Goal: Task Accomplishment & Management: Use online tool/utility

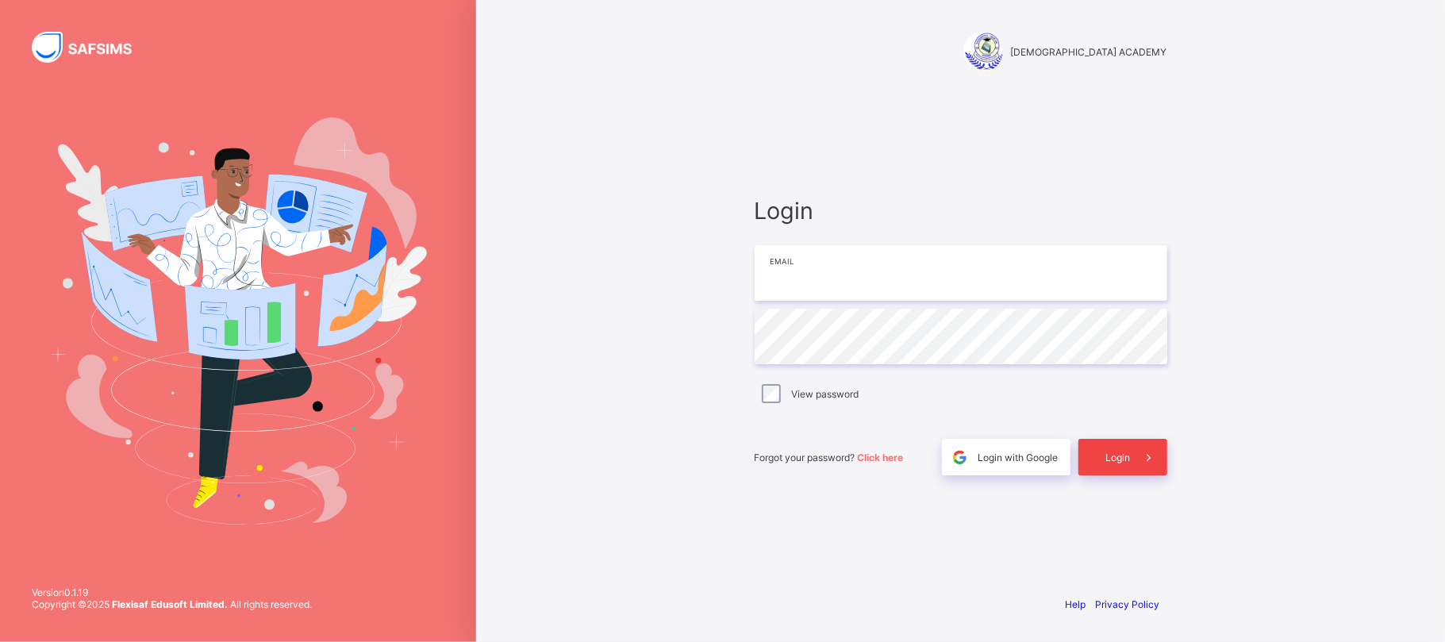
type input "**********"
click at [1127, 462] on span "Login" at bounding box center [1118, 458] width 25 height 12
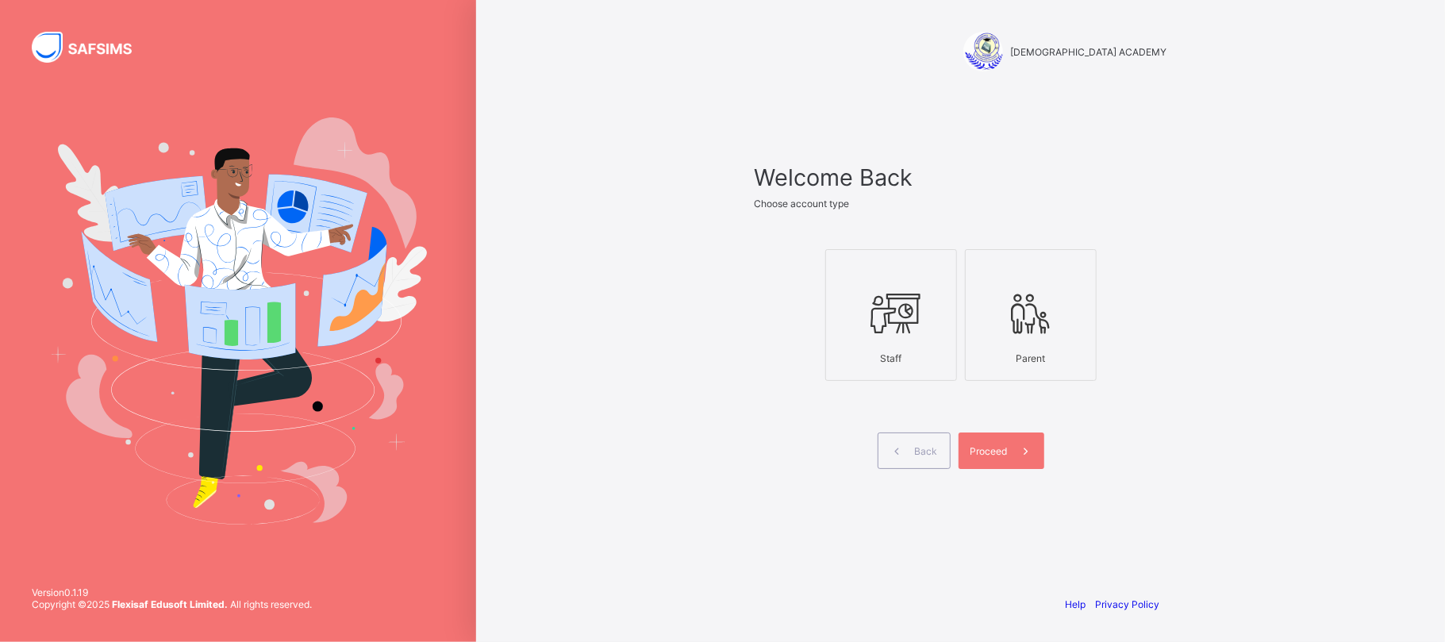
click at [916, 334] on icon at bounding box center [891, 314] width 56 height 48
click at [987, 446] on span "Proceed" at bounding box center [989, 451] width 37 height 12
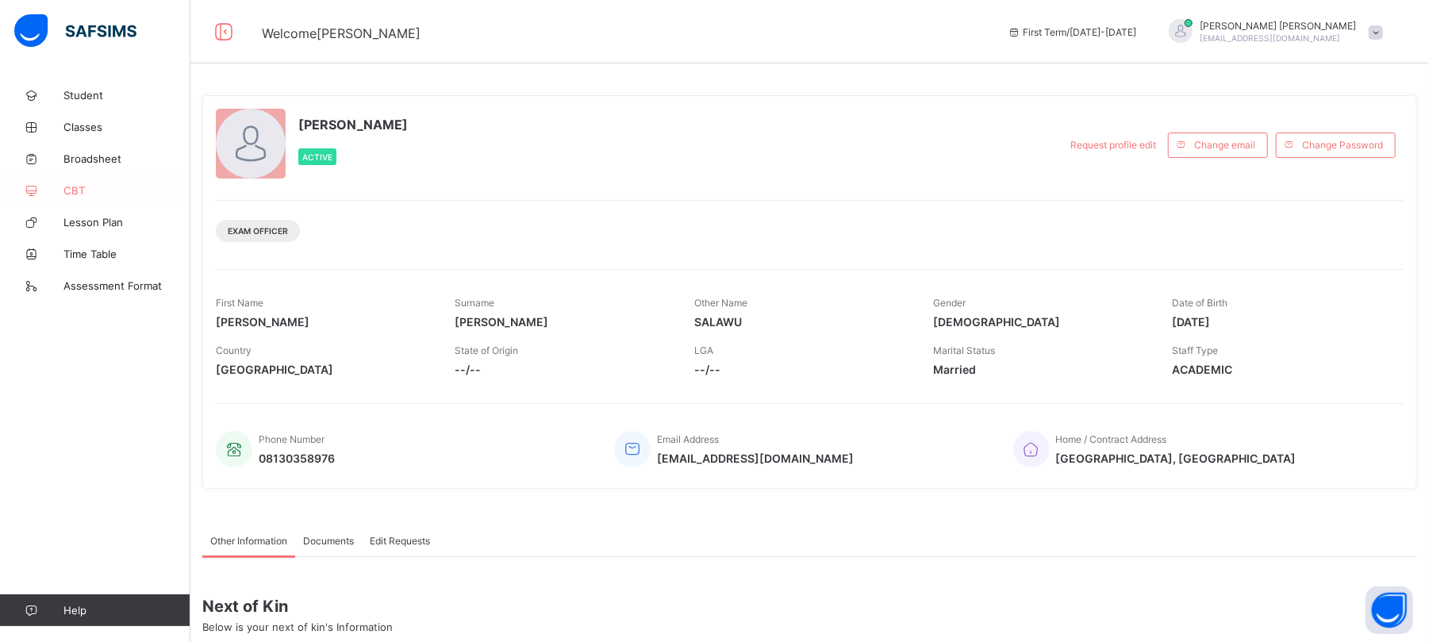
click at [81, 186] on span "CBT" at bounding box center [126, 190] width 127 height 13
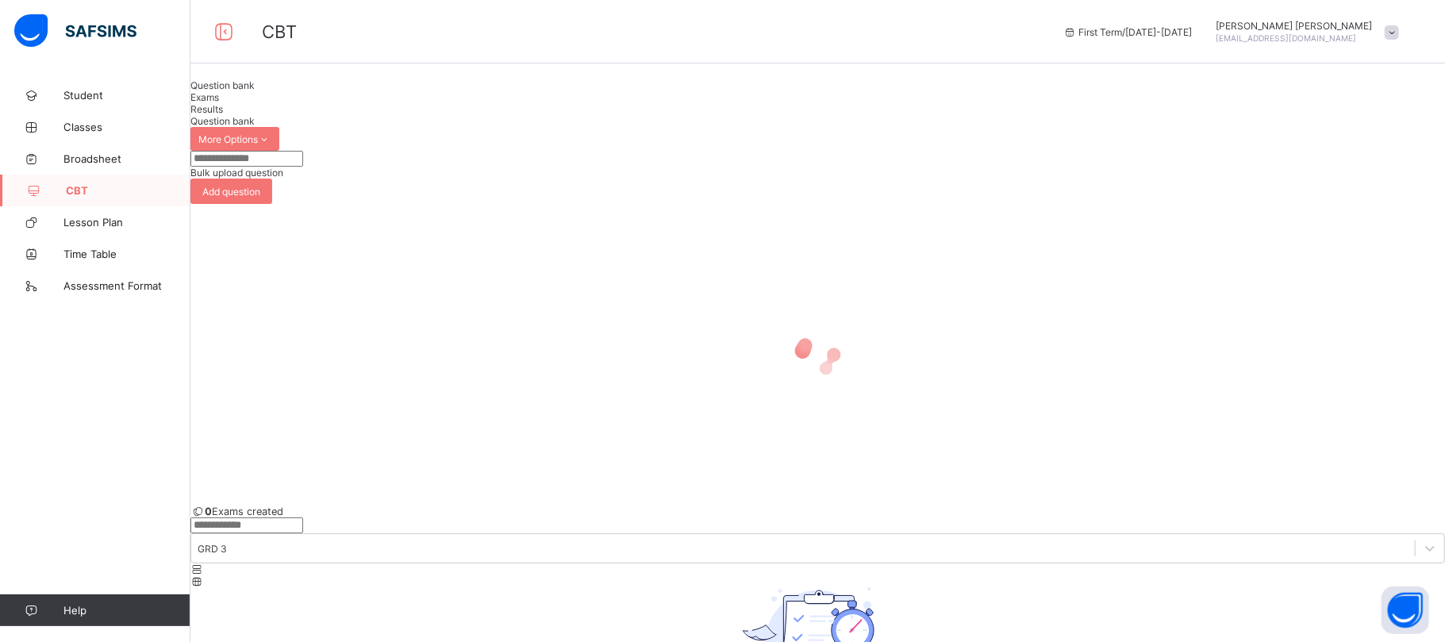
click at [283, 179] on span "Bulk upload question" at bounding box center [236, 173] width 93 height 12
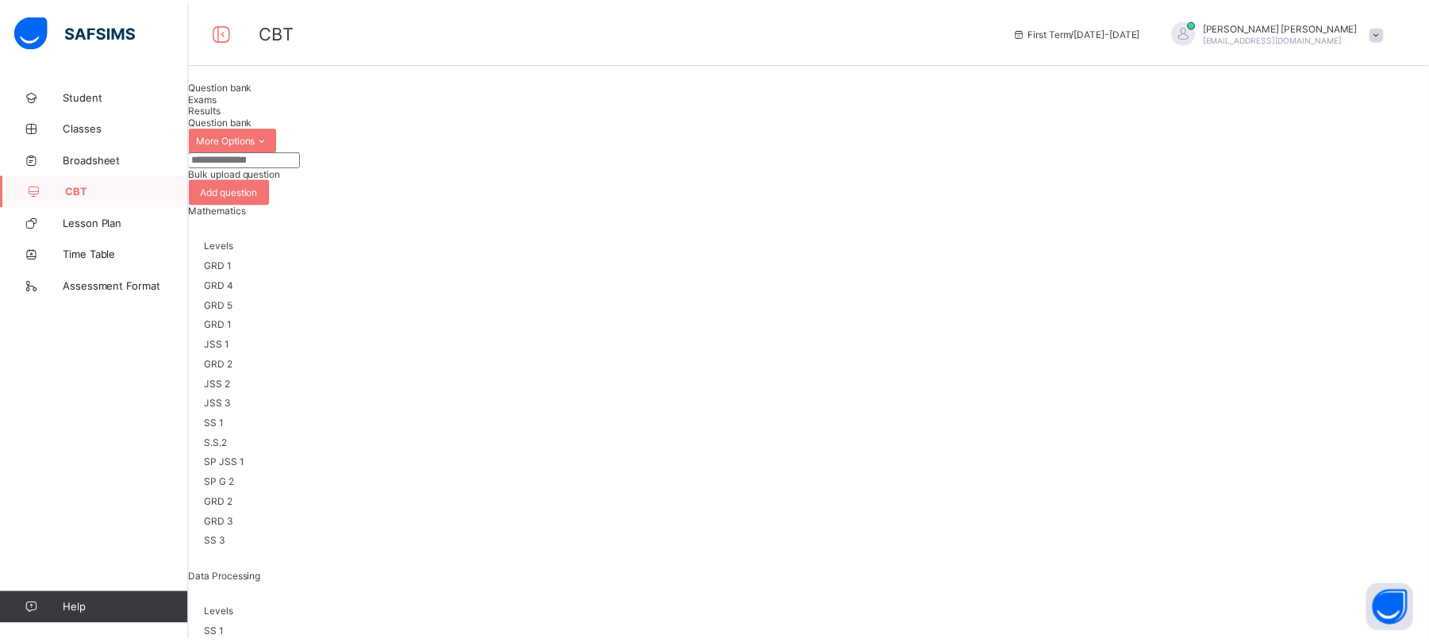
scroll to position [405, 0]
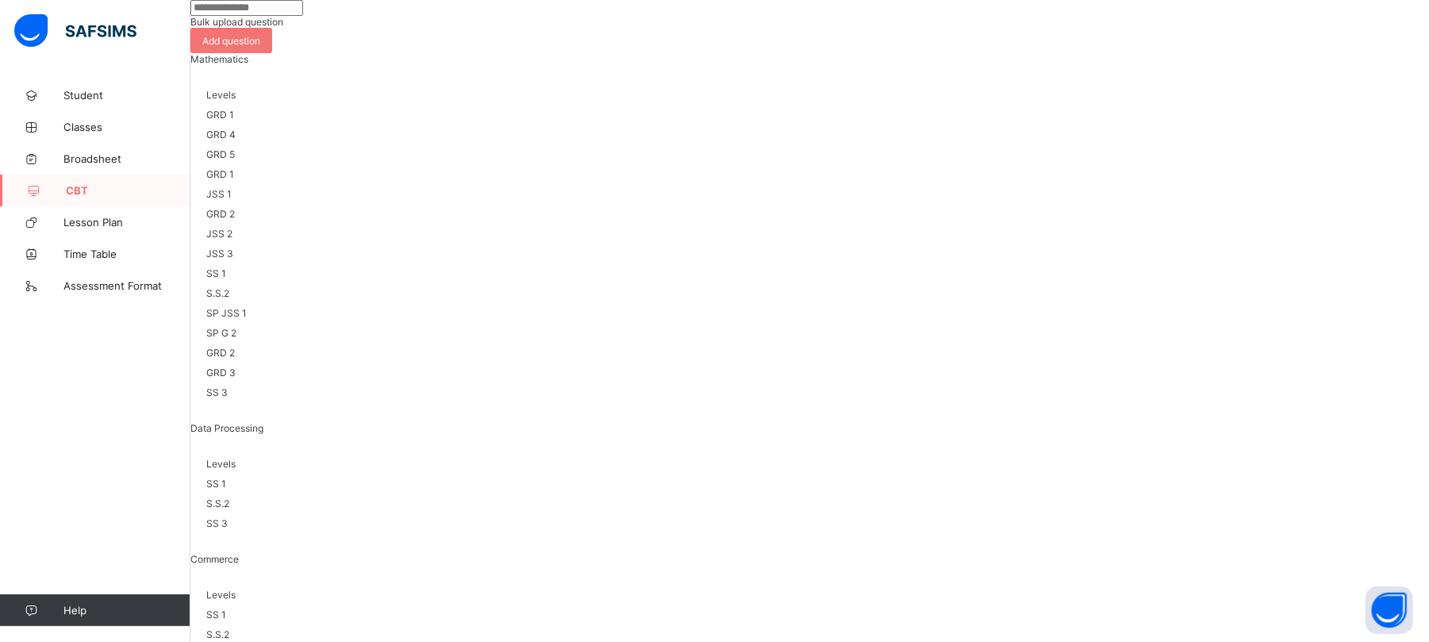
scroll to position [0, 0]
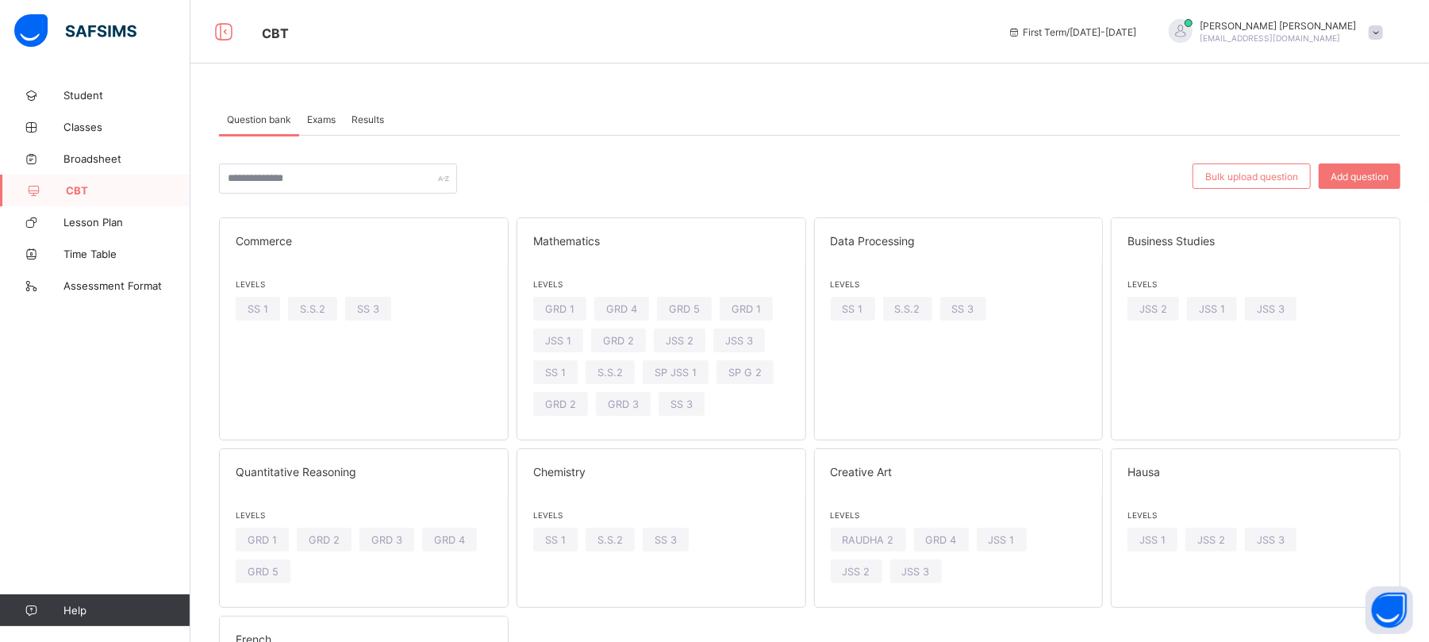
click at [832, 144] on div "Bulk upload question Add question Commerce Levels SS 1 S.S.2 SS 3 Mathematics L…" at bounding box center [810, 440] width 1182 height 608
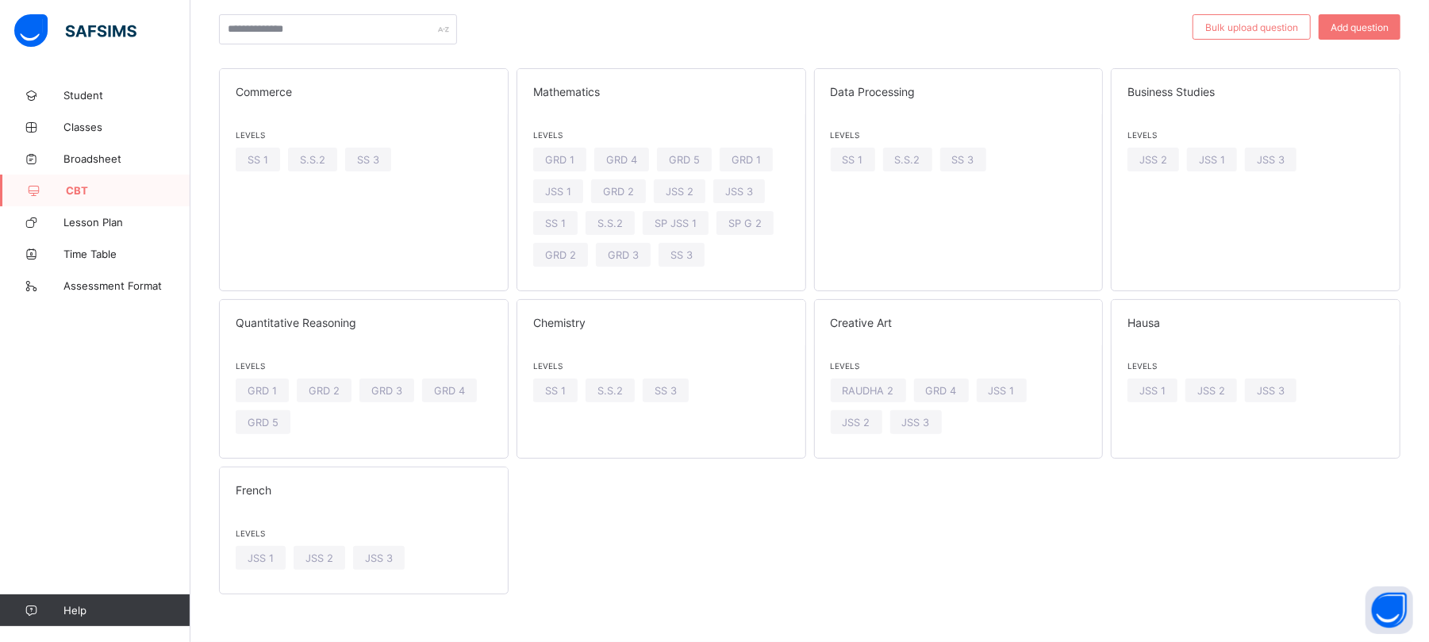
click at [851, 514] on div "Commerce Levels SS 1 S.S.2 SS 3 Mathematics Levels GRD 1 GRD 4 GRD 5 GRD 1 JSS …" at bounding box center [810, 331] width 1182 height 526
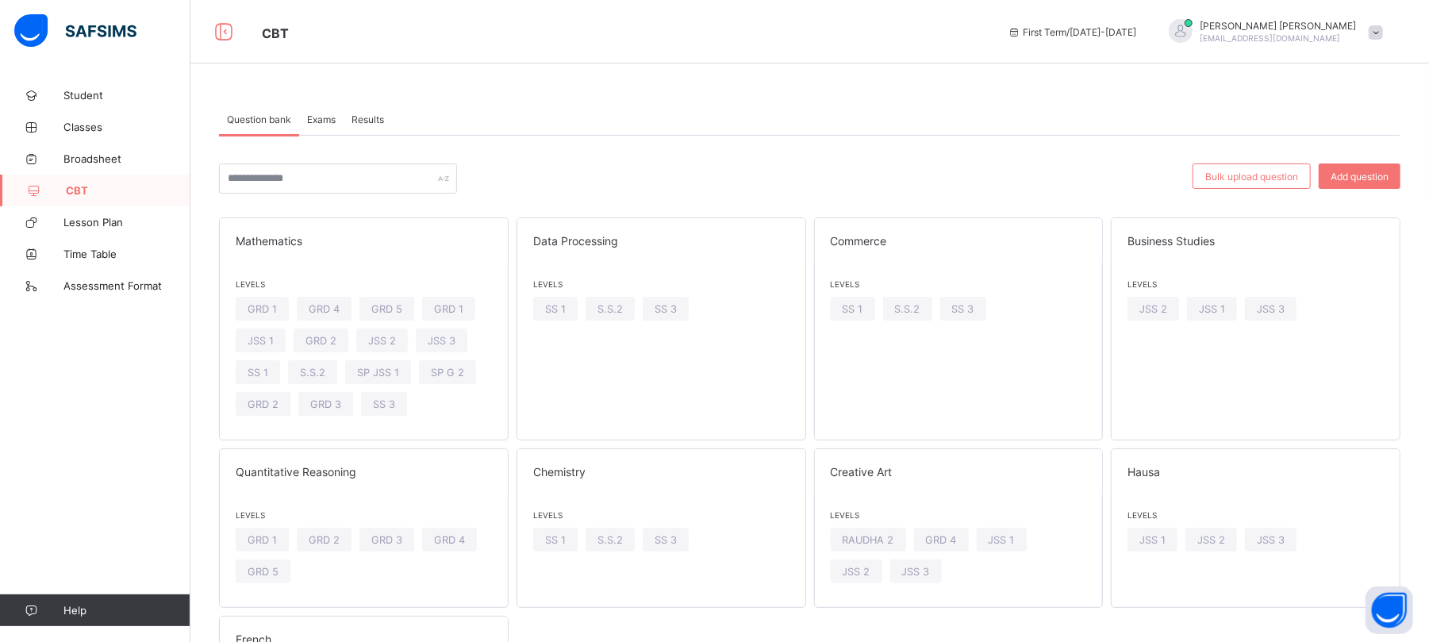
click at [1383, 30] on span at bounding box center [1376, 32] width 14 height 14
click at [1352, 211] on span "Logout" at bounding box center [1331, 219] width 105 height 18
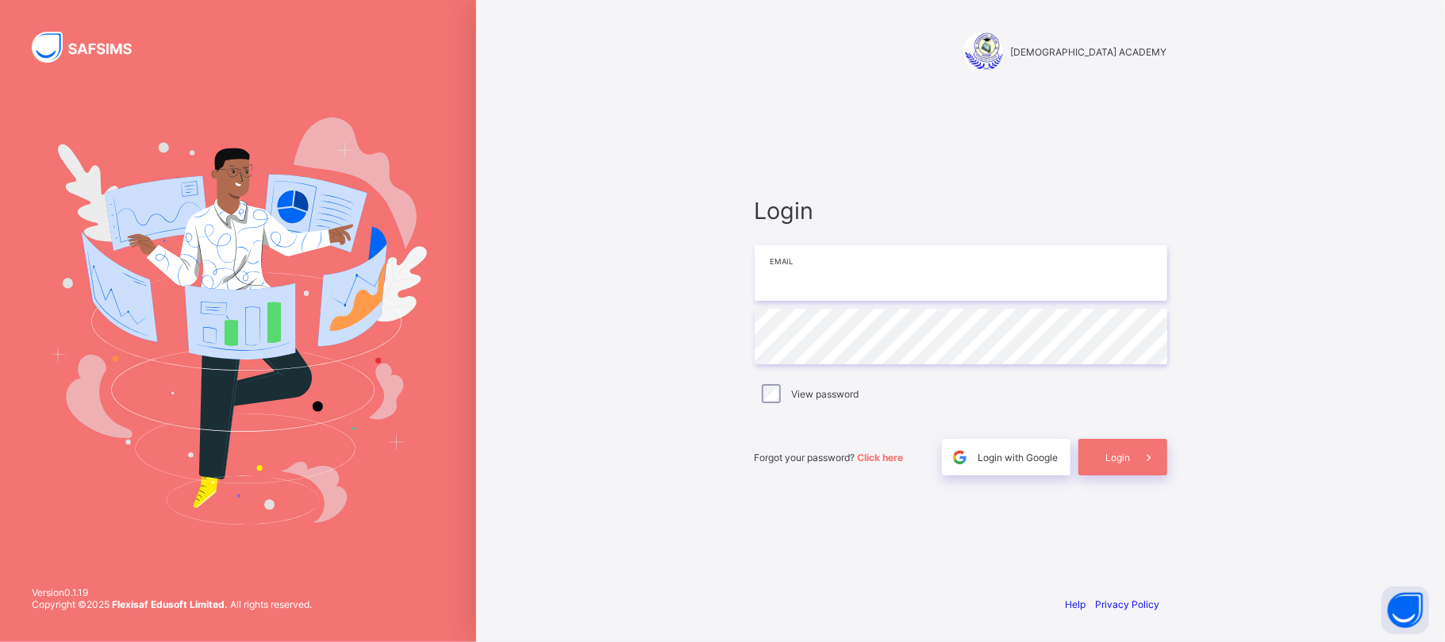
type input "**********"
click at [1128, 449] on div "Login" at bounding box center [1122, 457] width 89 height 37
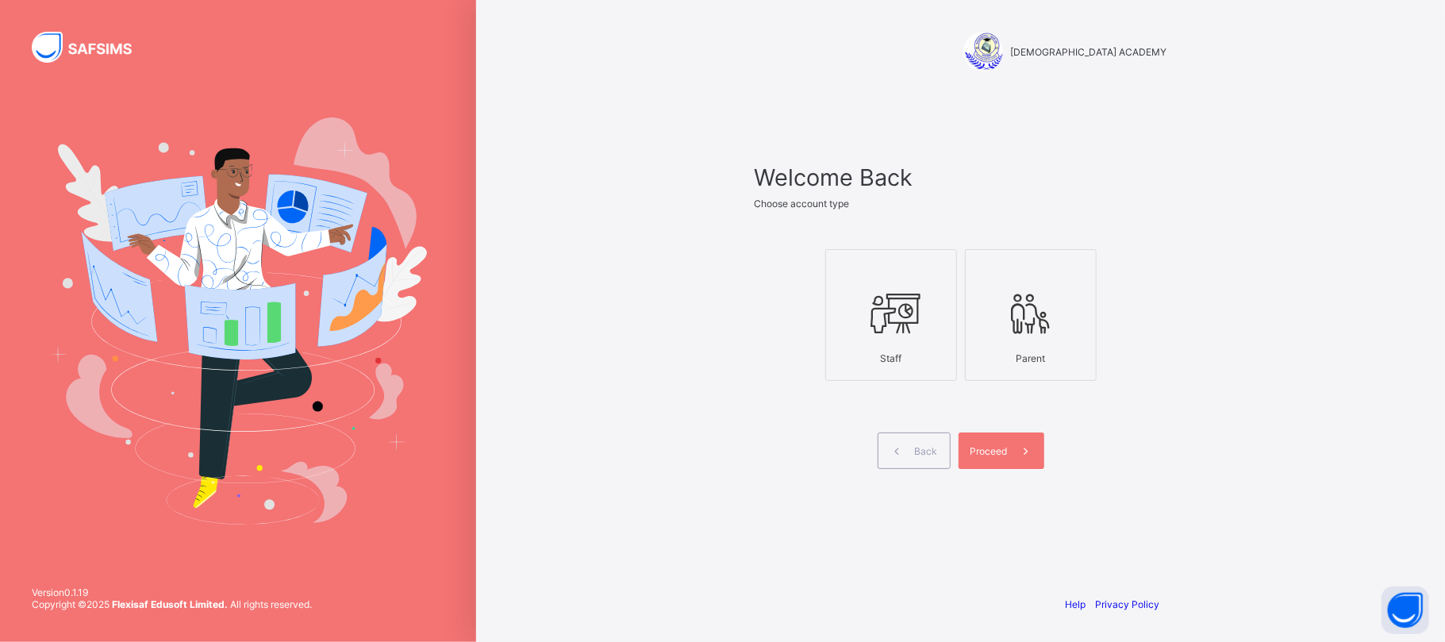
click at [908, 313] on icon at bounding box center [891, 314] width 56 height 48
click at [1016, 454] on span at bounding box center [1026, 450] width 37 height 37
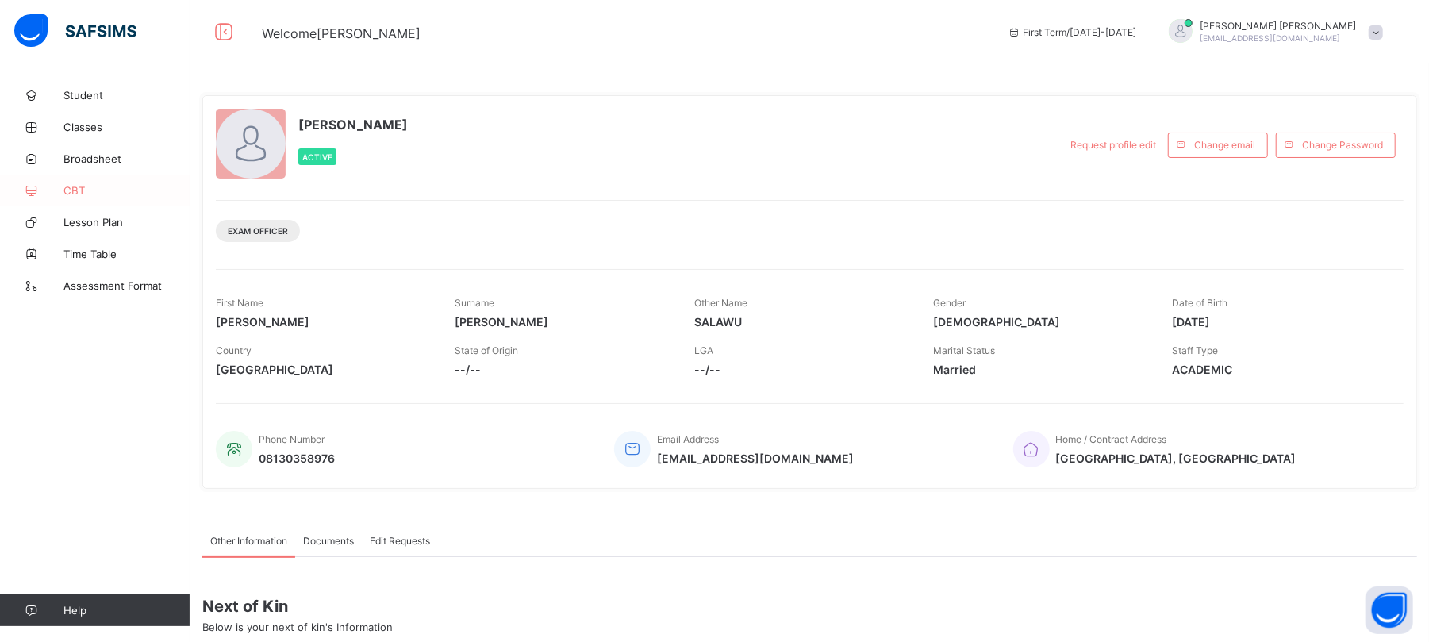
click at [79, 183] on link "CBT" at bounding box center [95, 191] width 190 height 32
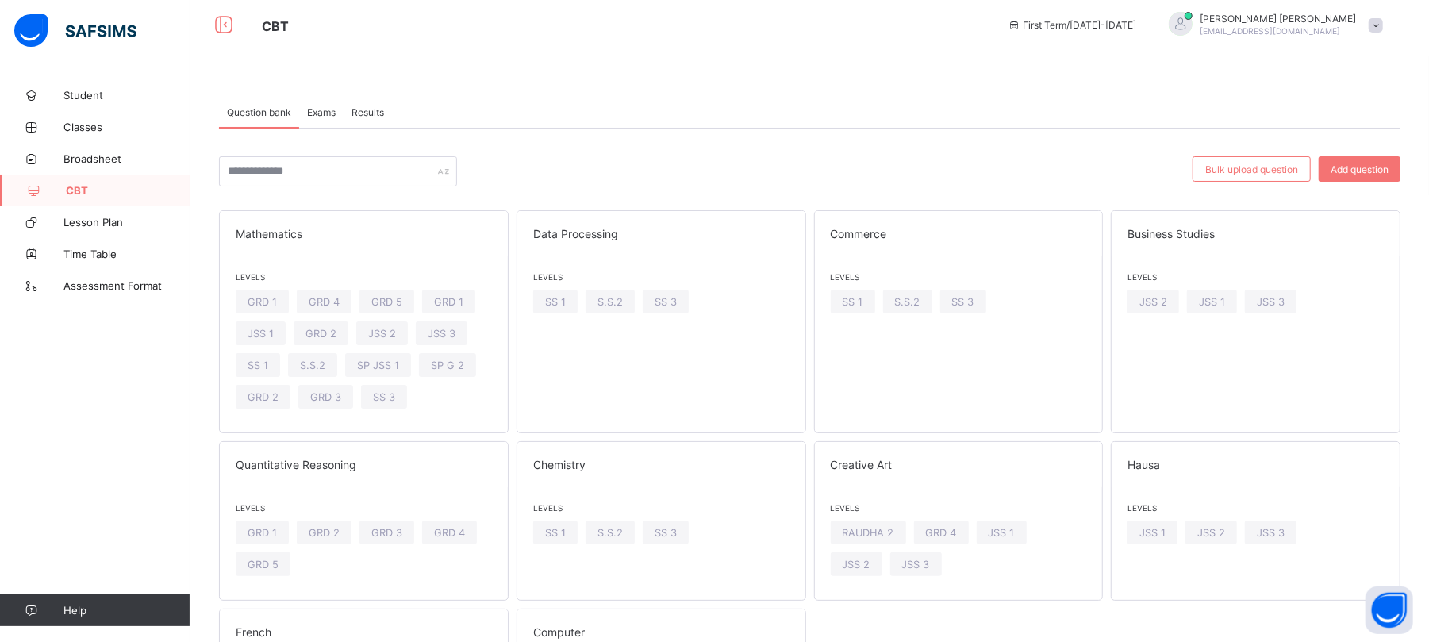
scroll to position [183, 0]
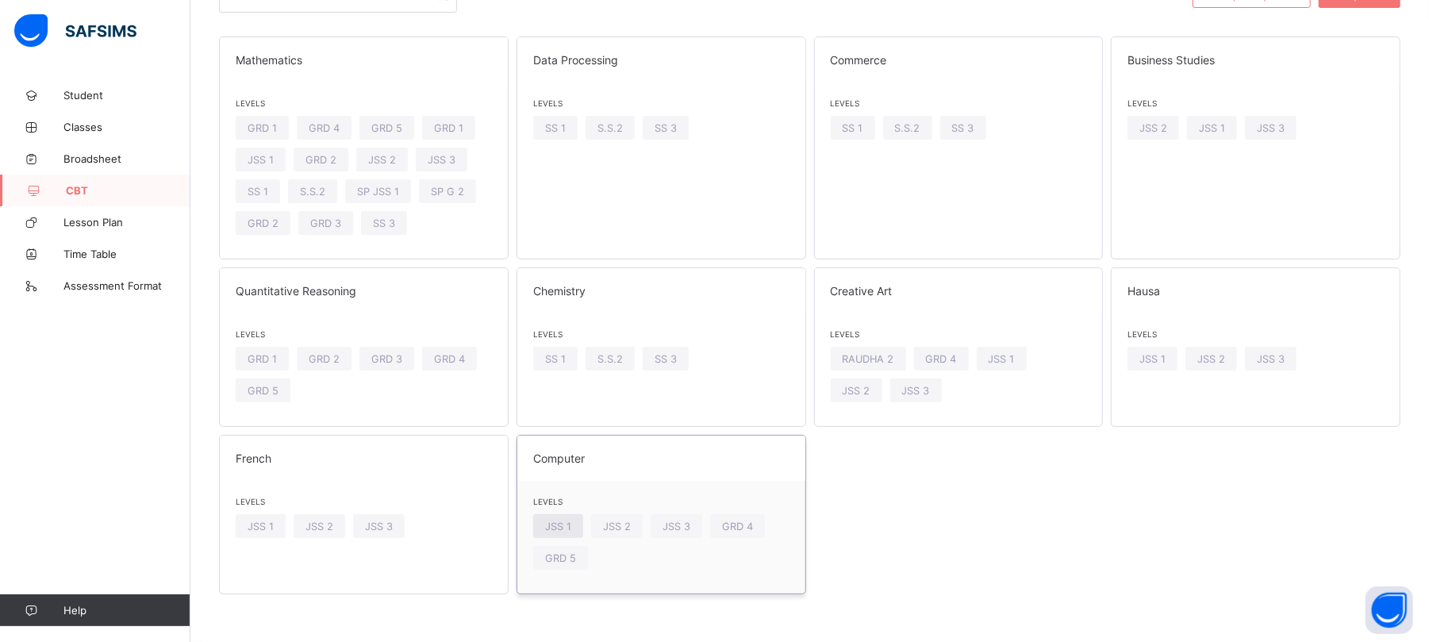
click at [571, 522] on span "JSS 1" at bounding box center [558, 527] width 26 height 12
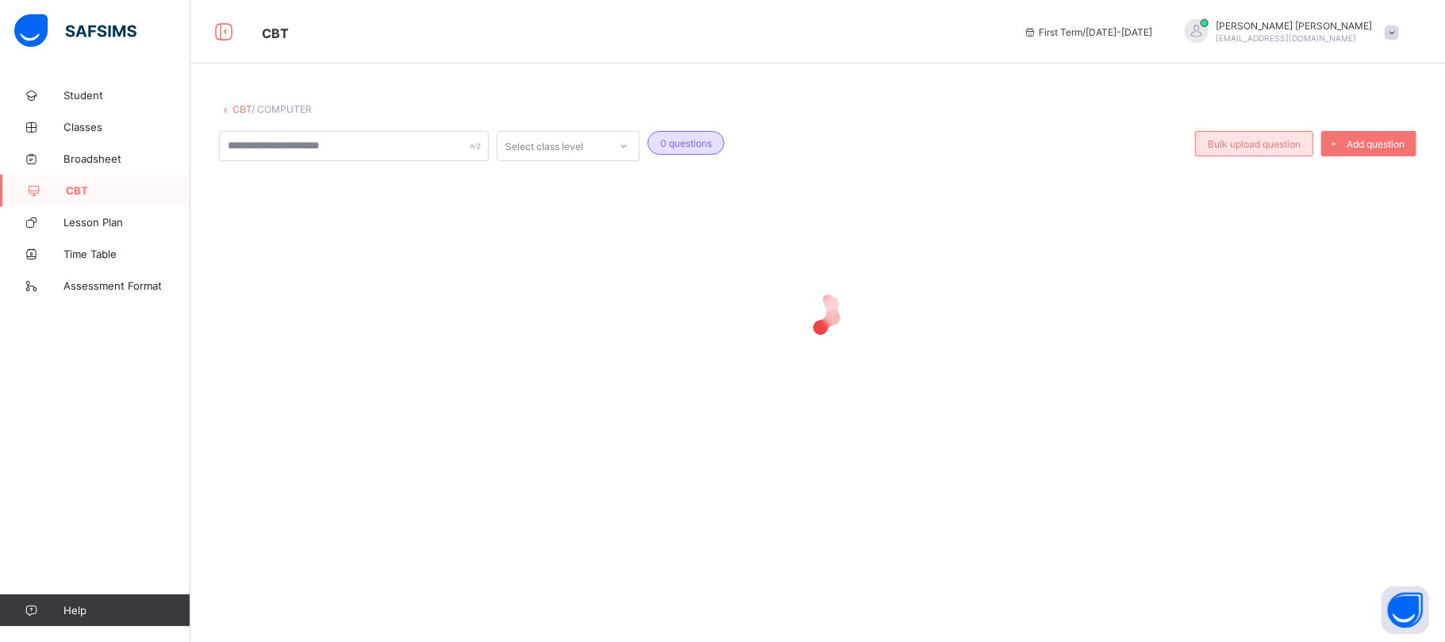
click at [1263, 147] on span "Bulk upload question" at bounding box center [1254, 144] width 93 height 12
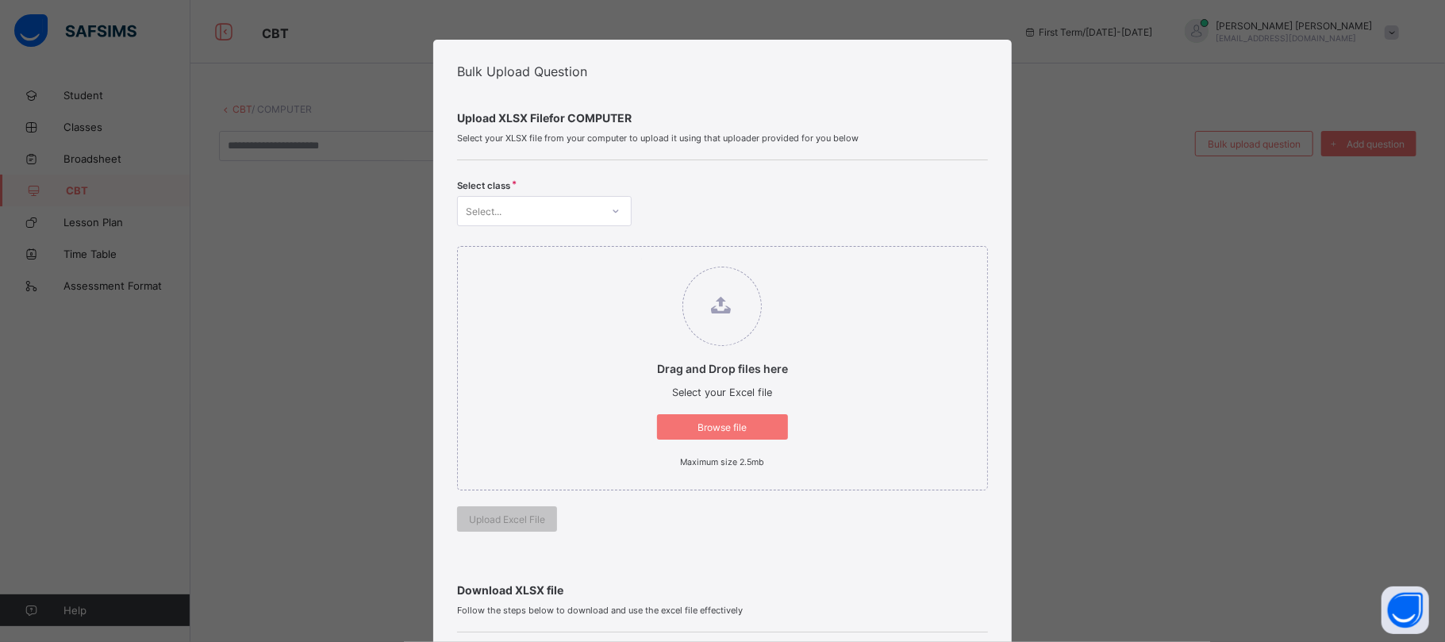
click at [584, 204] on div "Select..." at bounding box center [529, 211] width 143 height 22
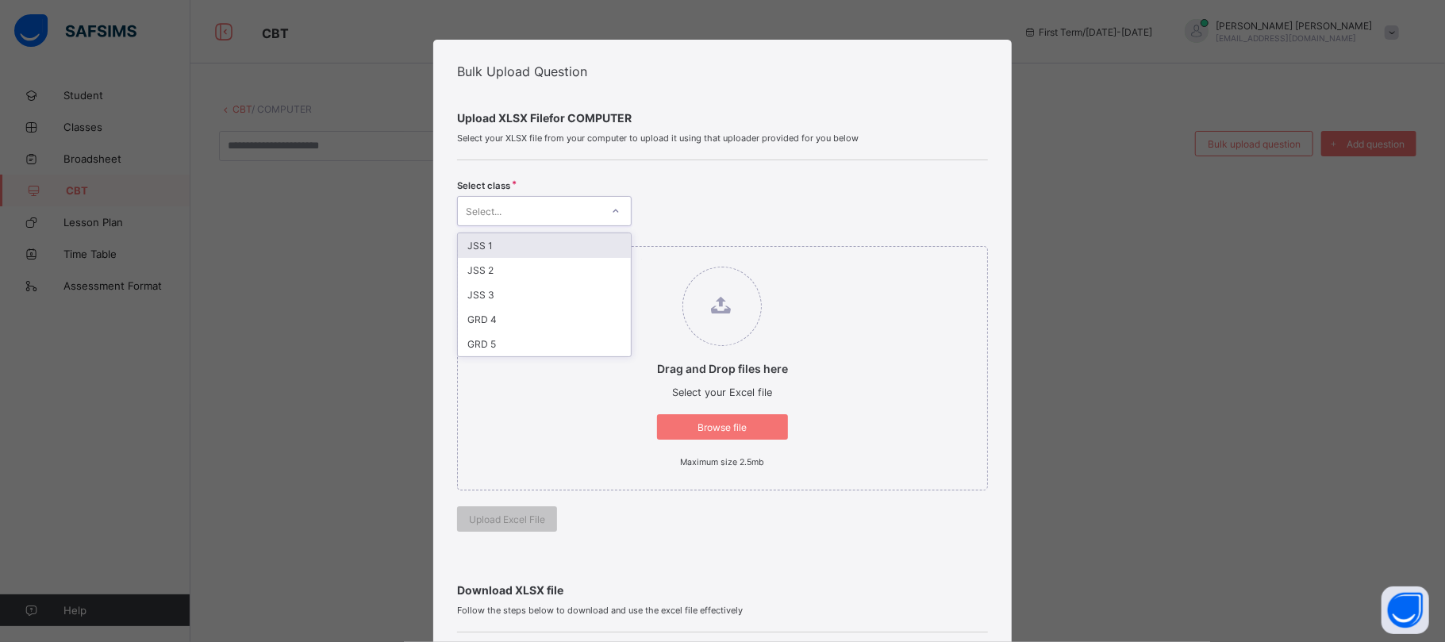
click at [537, 246] on div "JSS 1" at bounding box center [544, 245] width 173 height 25
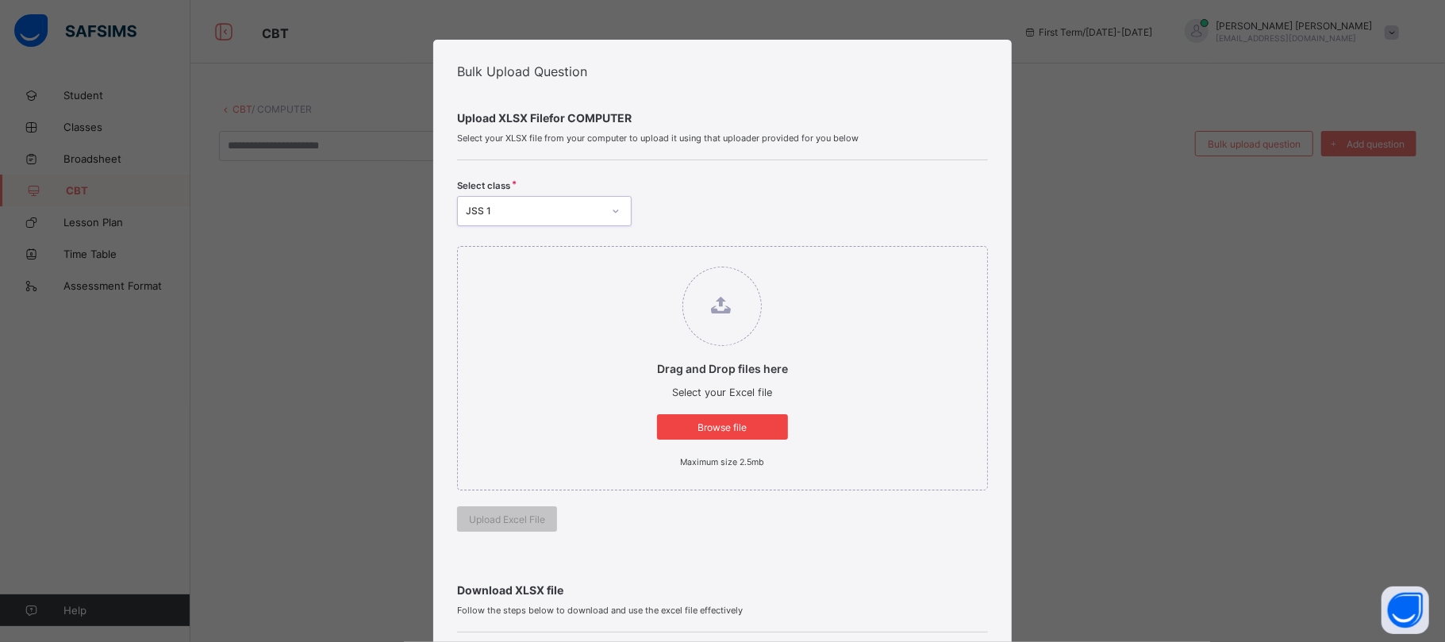
click at [693, 422] on span "Browse file" at bounding box center [722, 427] width 107 height 12
click at [641, 259] on input "Drag and Drop files here Select your Excel file Browse file Maximum size 2.5mb" at bounding box center [641, 259] width 0 height 0
type input "**********"
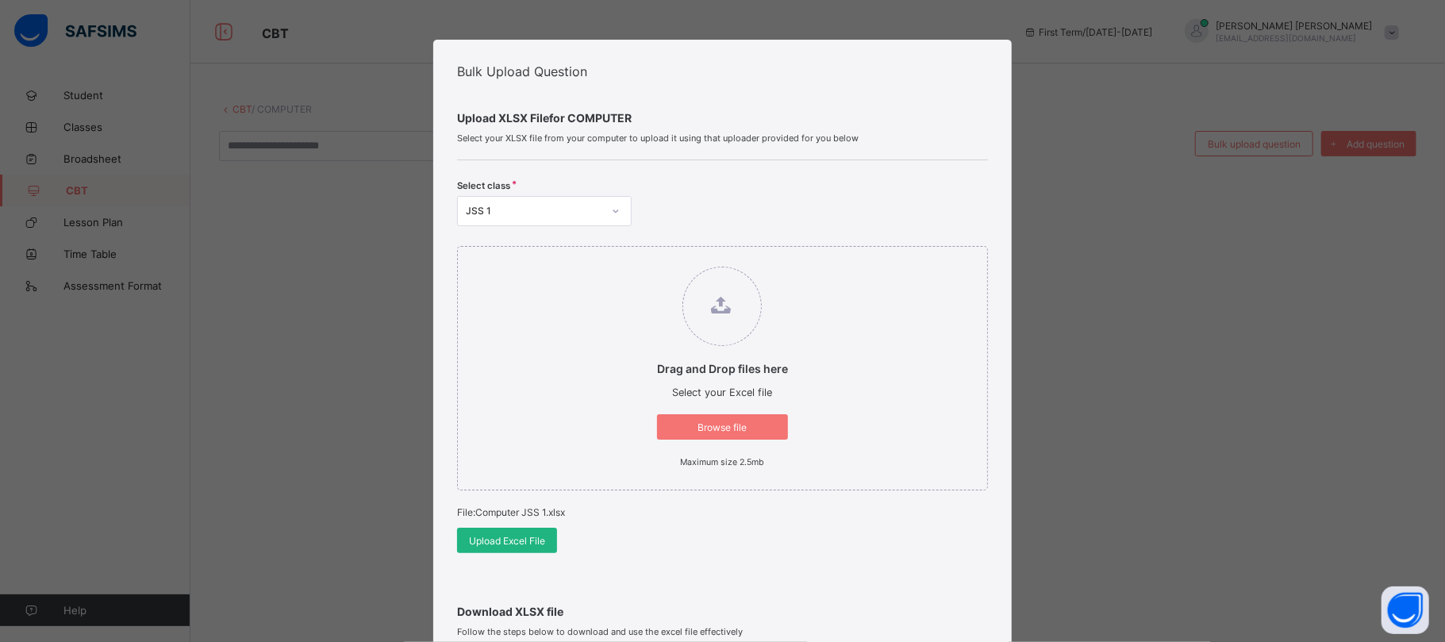
click at [495, 544] on span "Upload Excel File" at bounding box center [507, 541] width 76 height 12
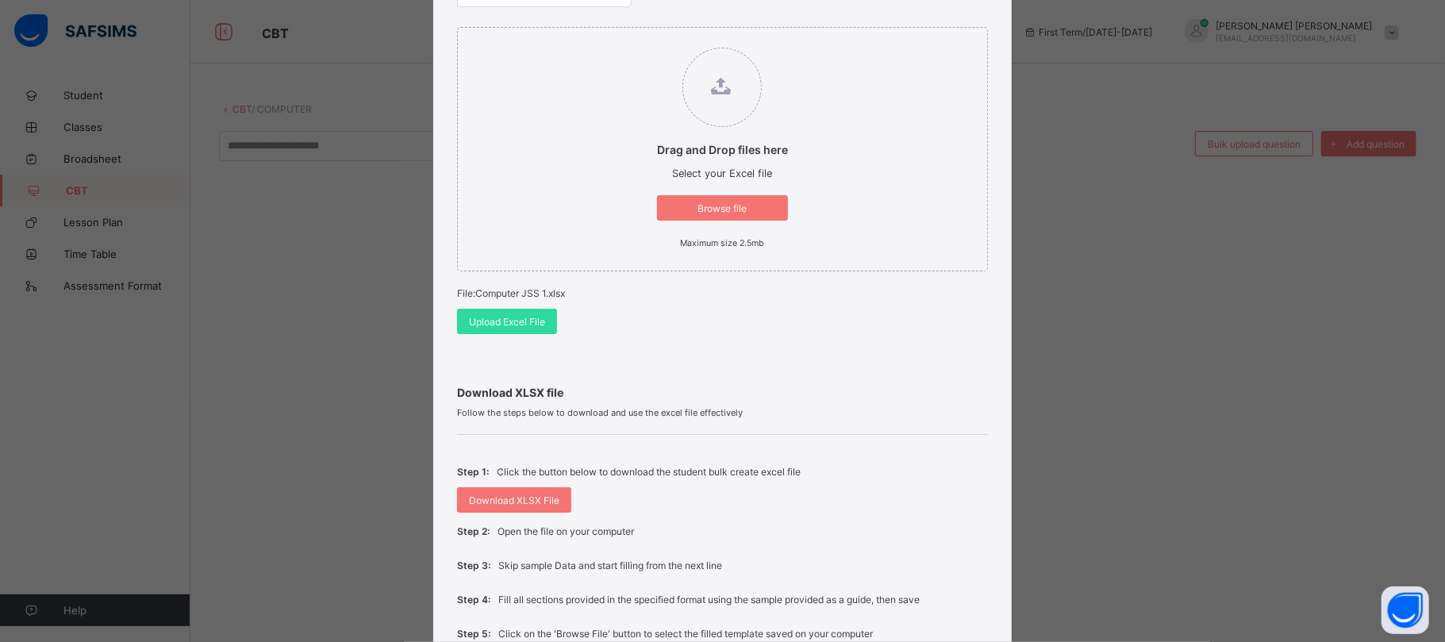
scroll to position [182, 0]
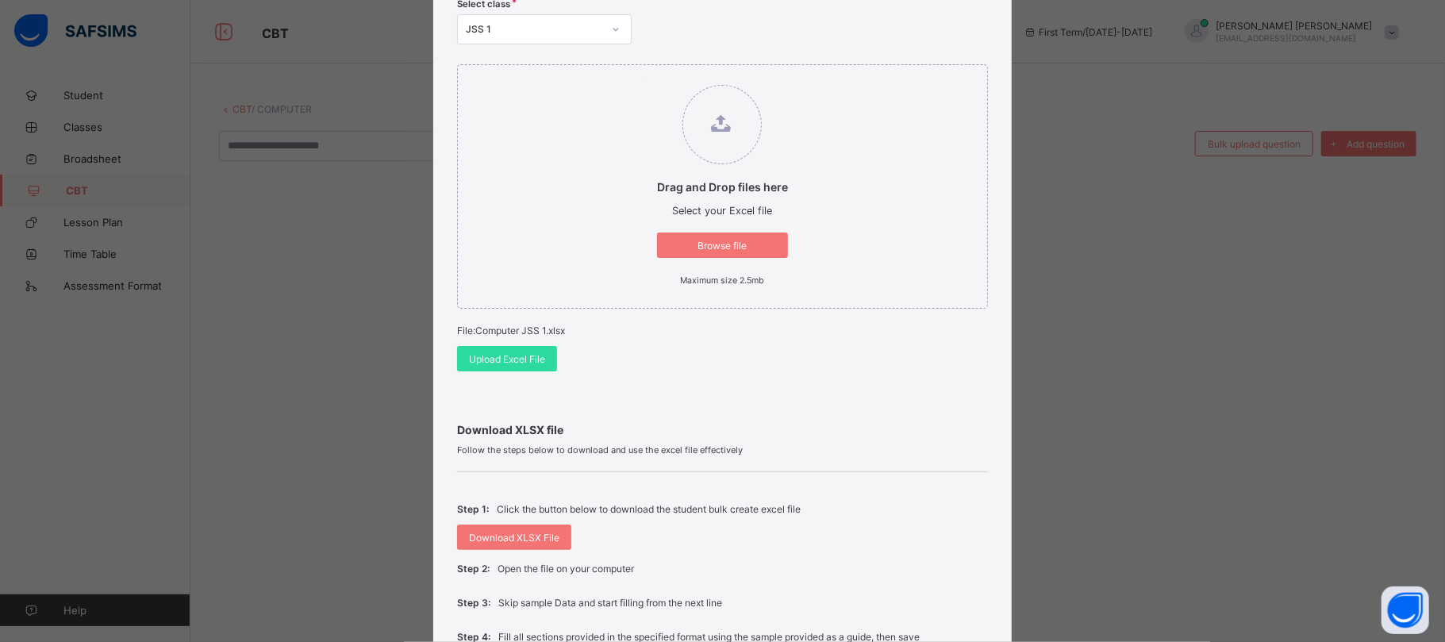
drag, startPoint x: 1444, startPoint y: 494, endPoint x: 1444, endPoint y: 338, distance: 155.5
click at [1444, 338] on div "CBT / COMPUTER Select class level 0 questions Bulk upload question Add question…" at bounding box center [817, 329] width 1255 height 501
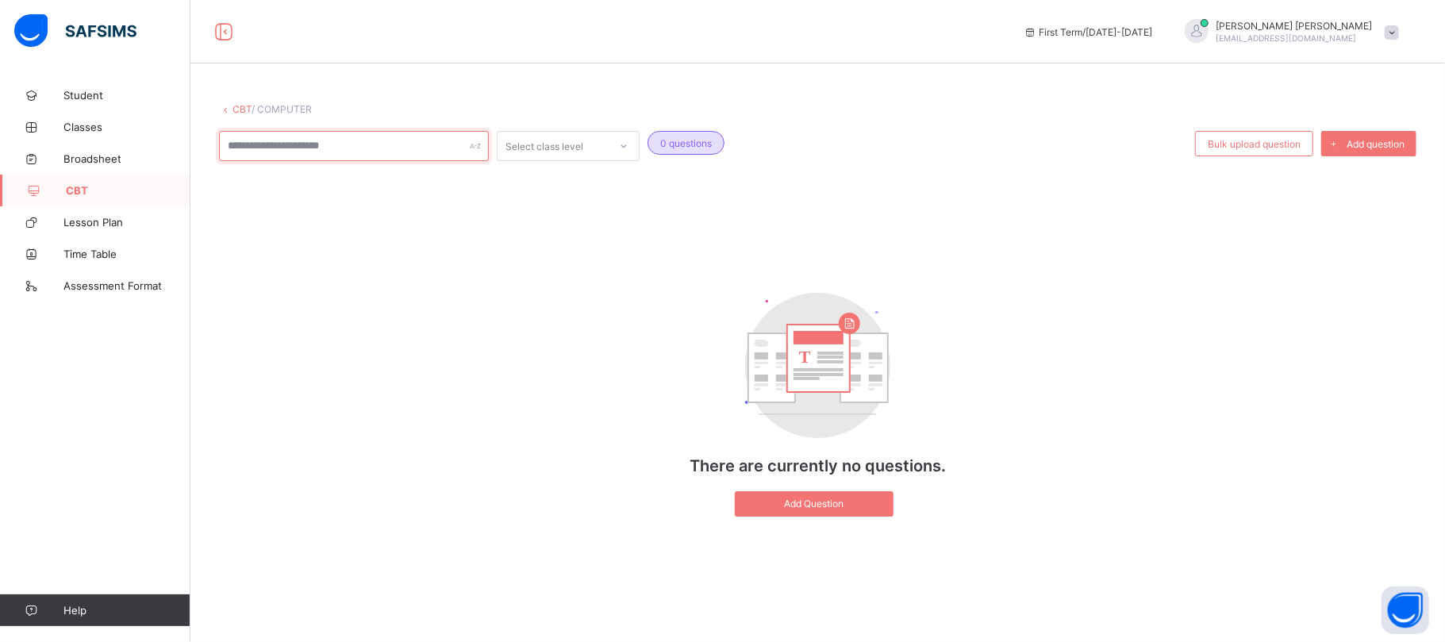
click at [471, 141] on div at bounding box center [354, 146] width 270 height 30
click at [592, 150] on div "Select class level" at bounding box center [553, 146] width 111 height 22
click at [569, 176] on div "JSS TWO" at bounding box center [568, 180] width 141 height 25
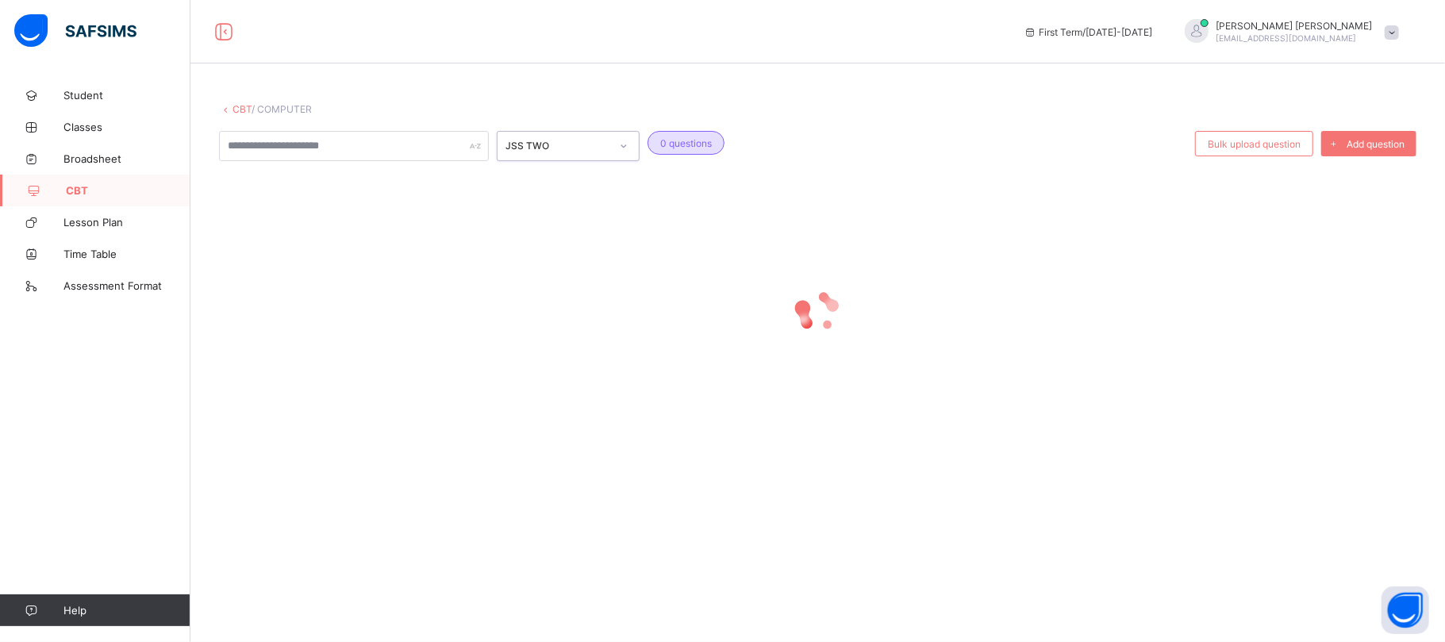
click at [598, 153] on div "JSS TWO" at bounding box center [553, 146] width 111 height 22
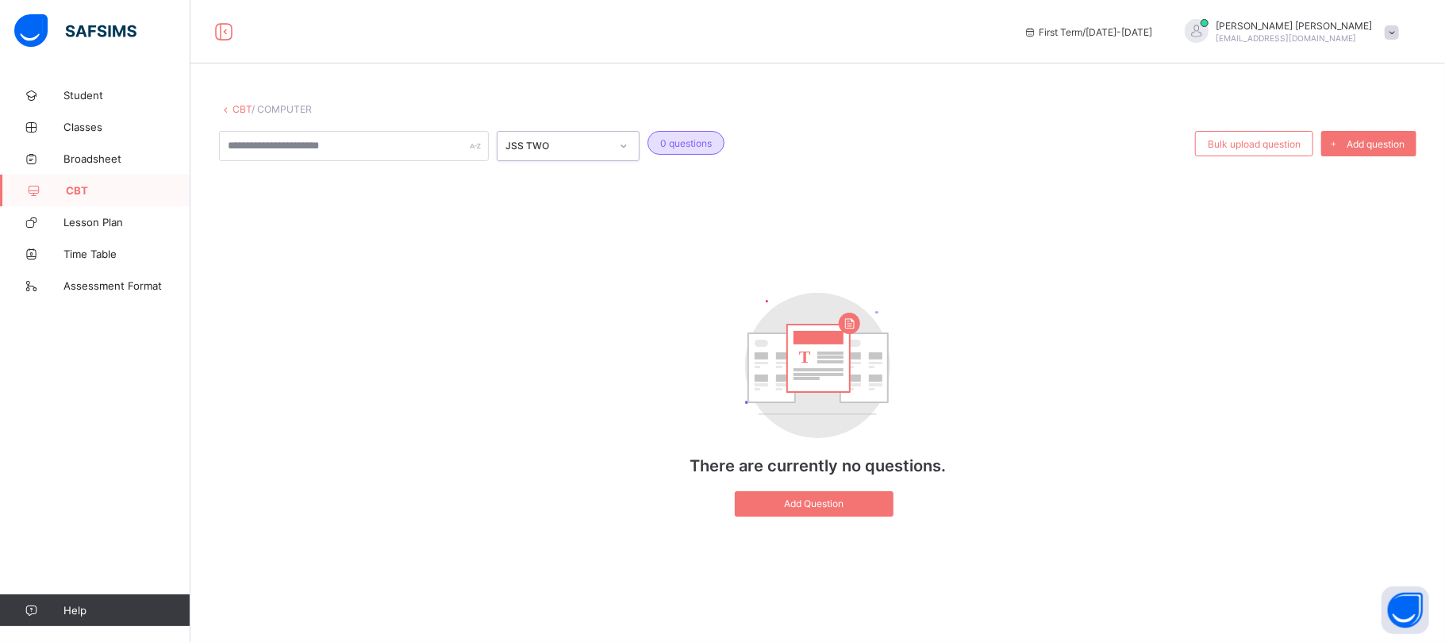
click at [229, 106] on icon at bounding box center [225, 109] width 13 height 12
click at [236, 106] on link "CBT" at bounding box center [242, 109] width 19 height 12
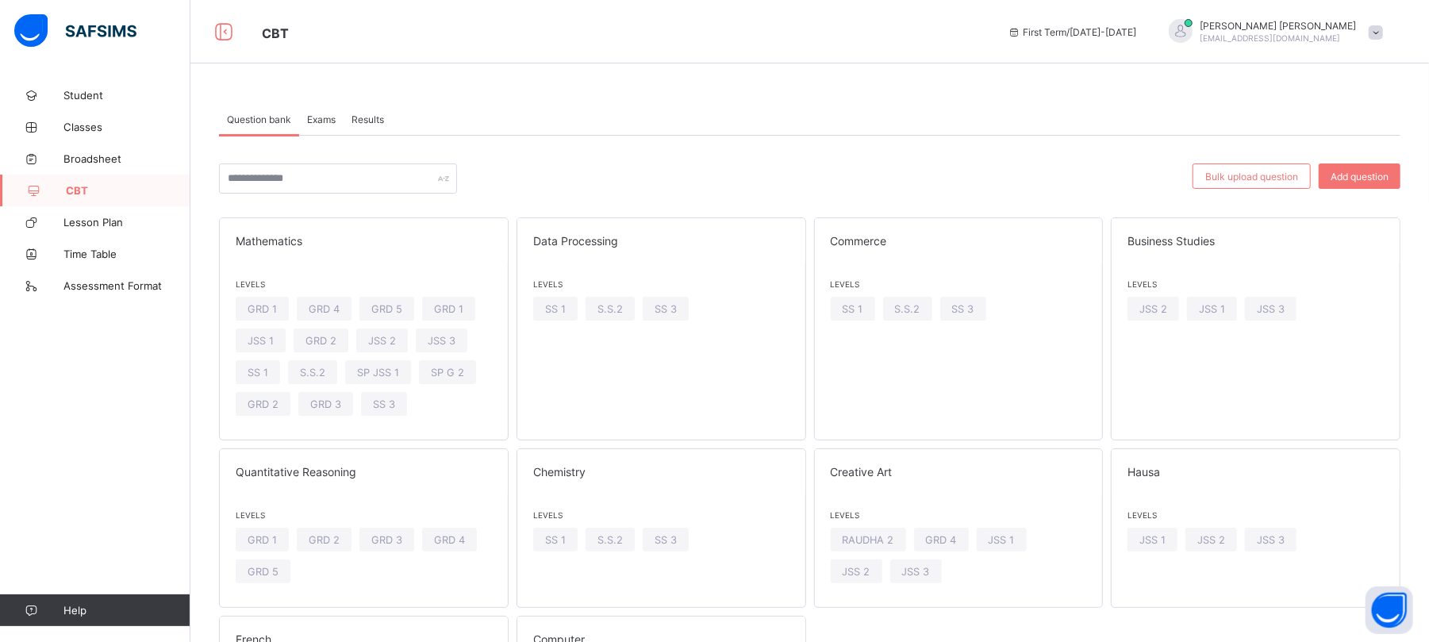
scroll to position [183, 0]
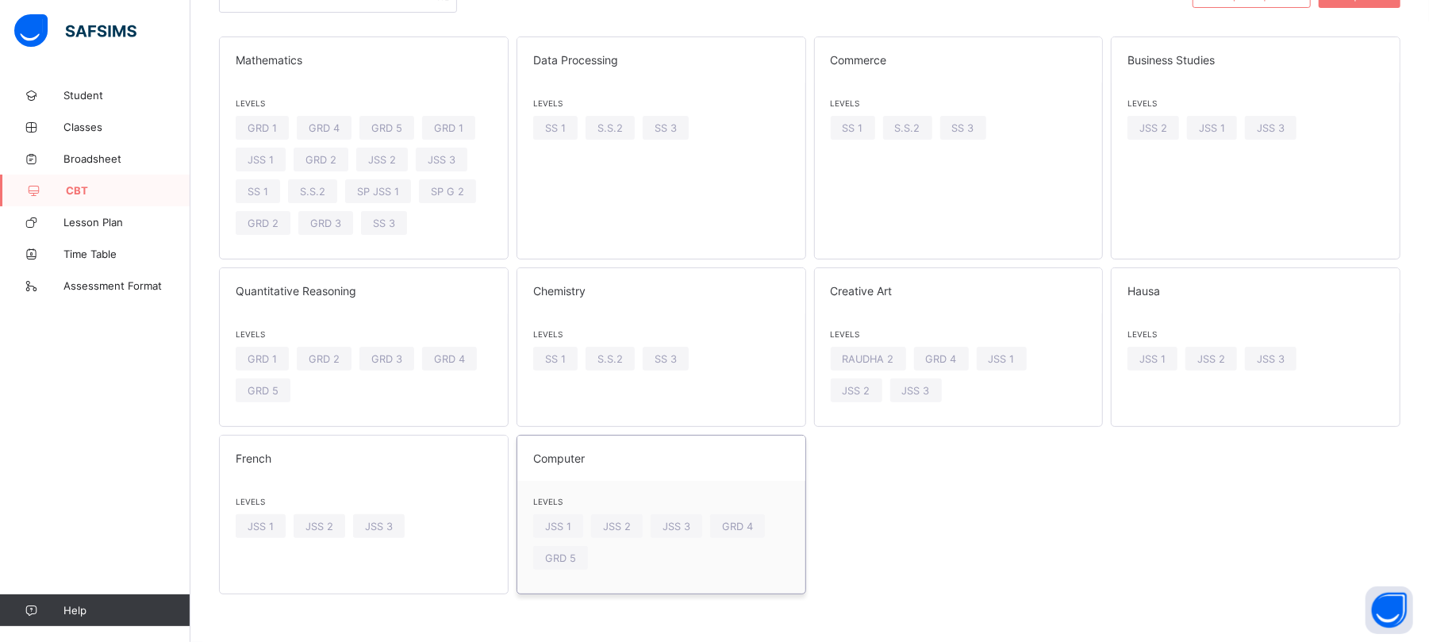
click at [747, 495] on div "Levels JSS 1 JSS 2 JSS 3 GRD 4 GRD 5" at bounding box center [661, 537] width 288 height 113
click at [560, 521] on span "JSS 1" at bounding box center [558, 527] width 26 height 12
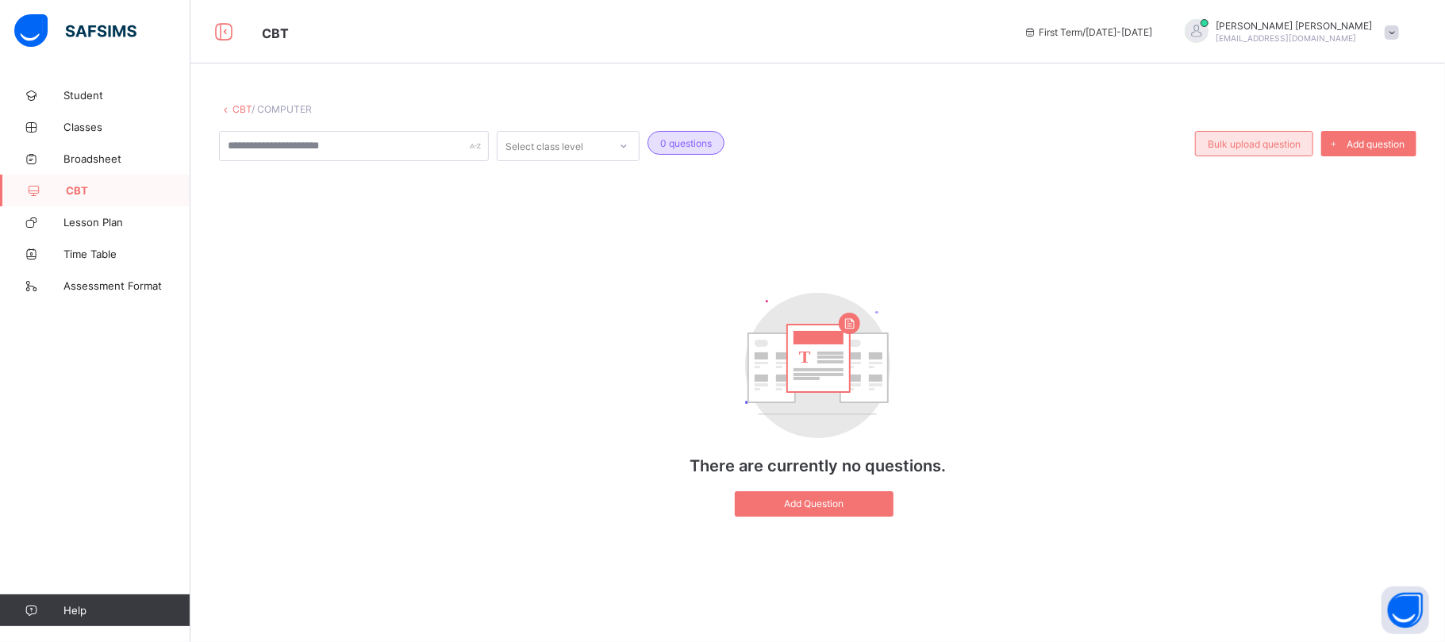
click at [1252, 141] on span "Bulk upload question" at bounding box center [1254, 144] width 93 height 12
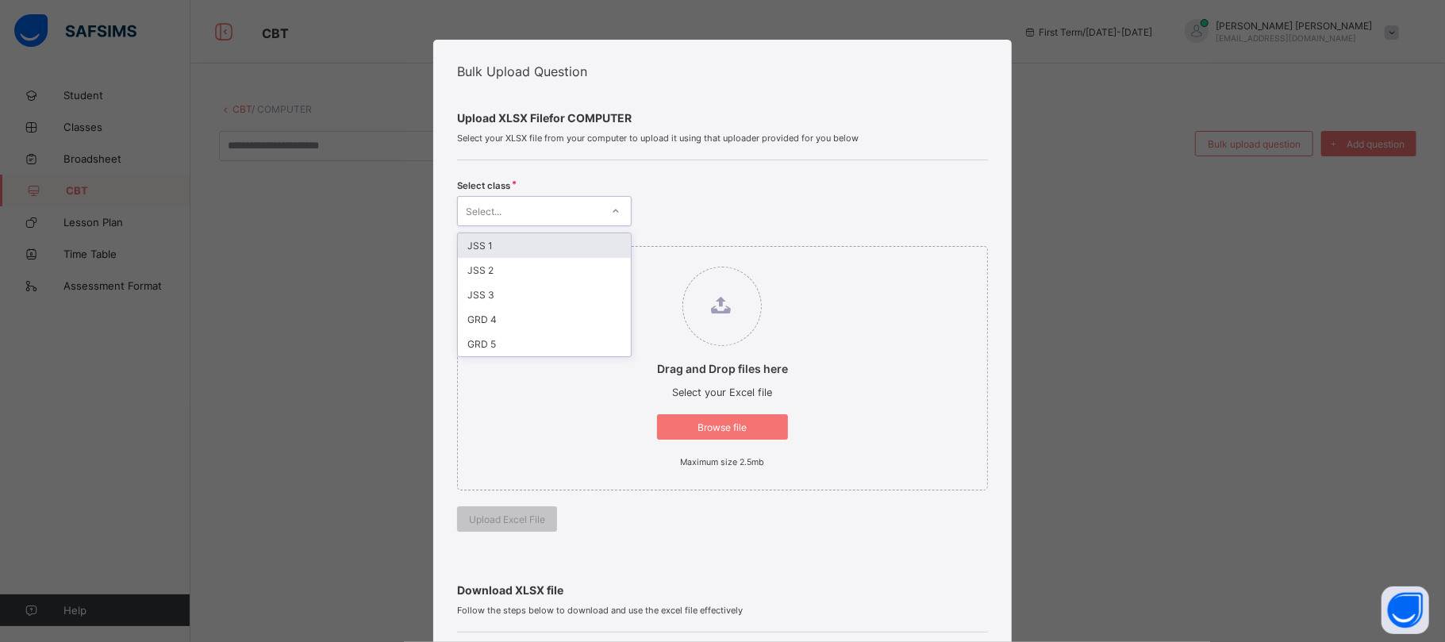
click at [606, 209] on div at bounding box center [615, 210] width 27 height 25
click at [514, 249] on div "JSS 1" at bounding box center [544, 245] width 173 height 25
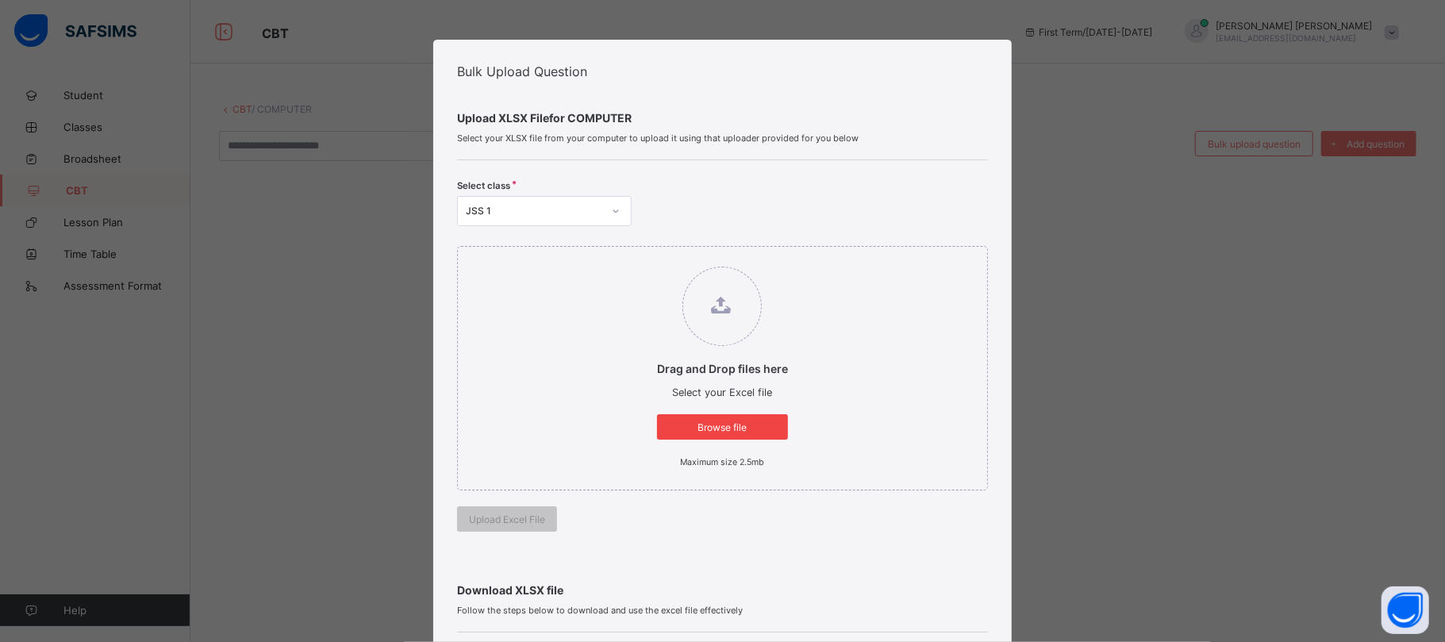
click at [728, 417] on div "Browse file" at bounding box center [722, 426] width 131 height 25
click at [641, 259] on input "Drag and Drop files here Select your Excel file Browse file Maximum size 2.5mb" at bounding box center [641, 259] width 0 height 0
type input "**********"
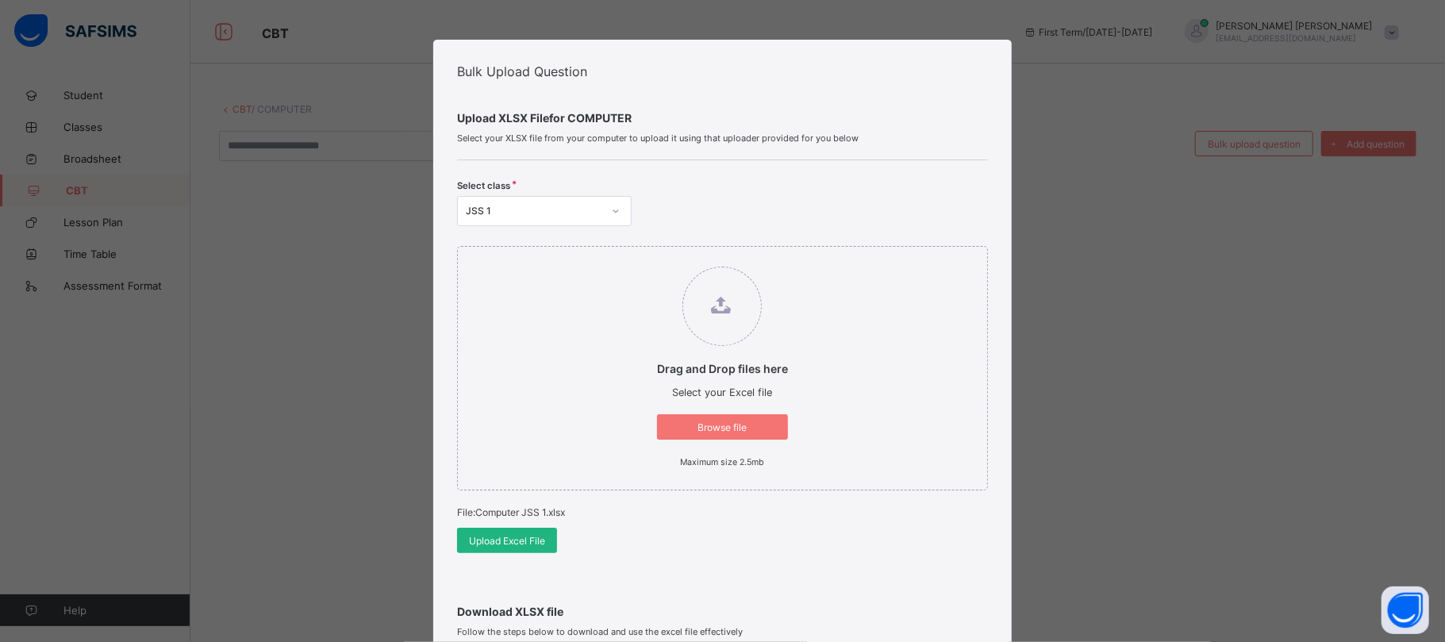
click at [499, 540] on span "Upload Excel File" at bounding box center [507, 541] width 76 height 12
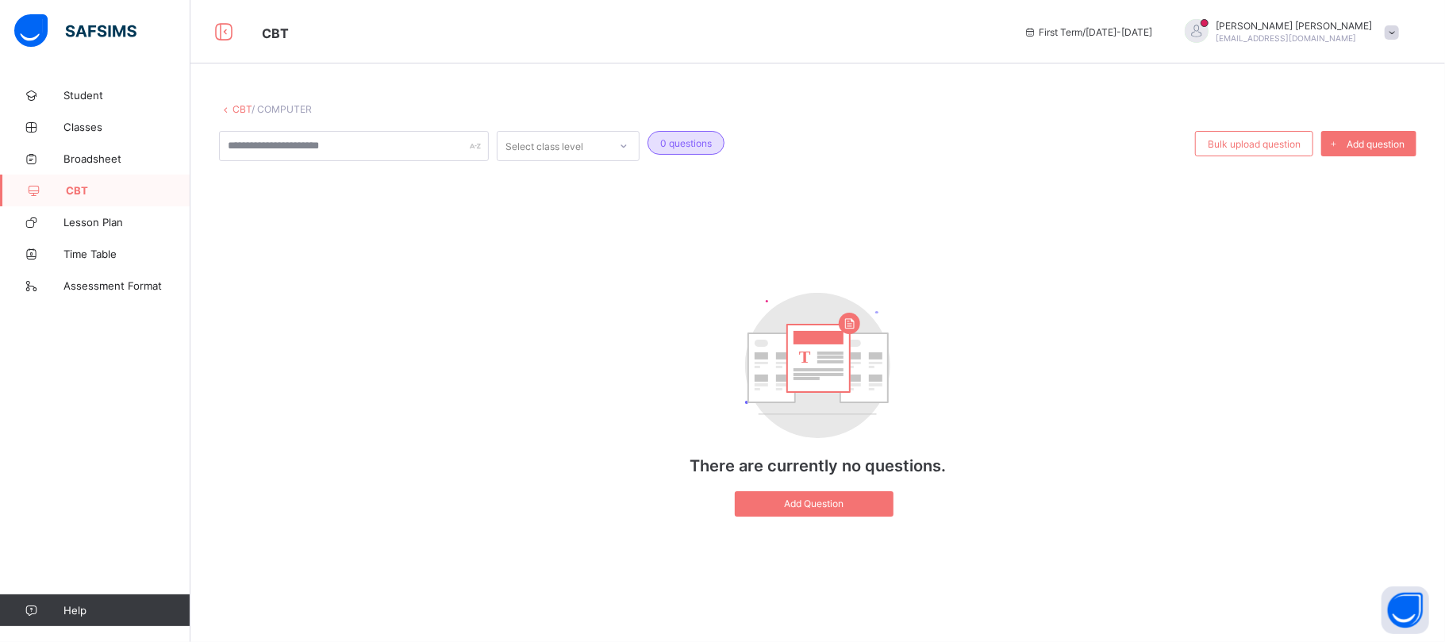
click at [976, 313] on div "T There are currently no questions. Add Question" at bounding box center [817, 405] width 1197 height 256
click at [1388, 29] on span at bounding box center [1392, 32] width 14 height 14
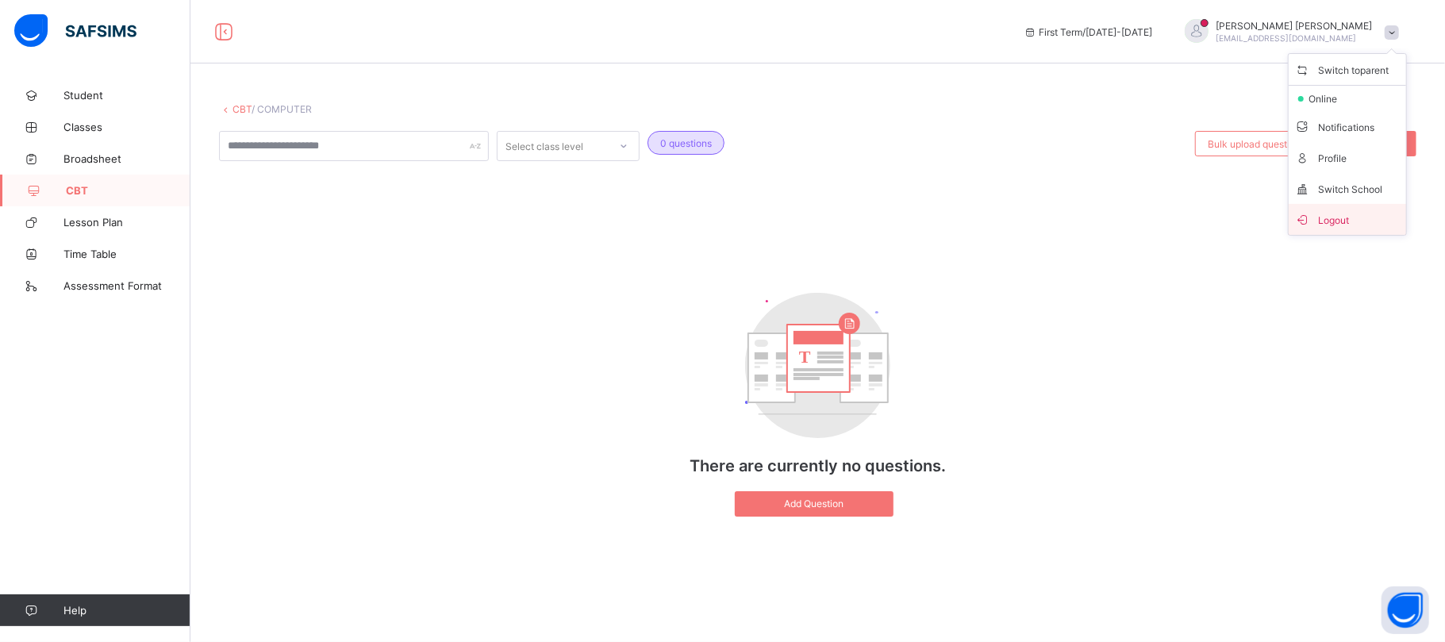
click at [1359, 219] on span "Logout" at bounding box center [1347, 219] width 105 height 18
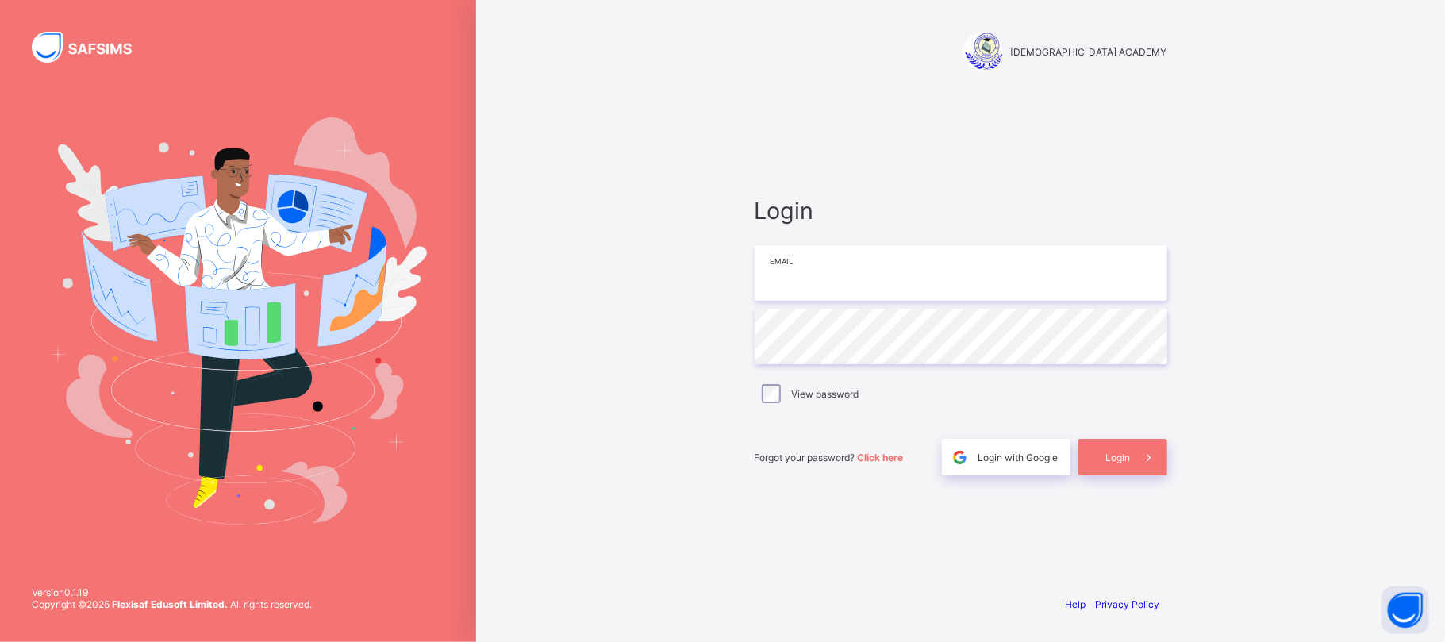
type input "**********"
click at [1127, 452] on span "Login" at bounding box center [1118, 458] width 25 height 12
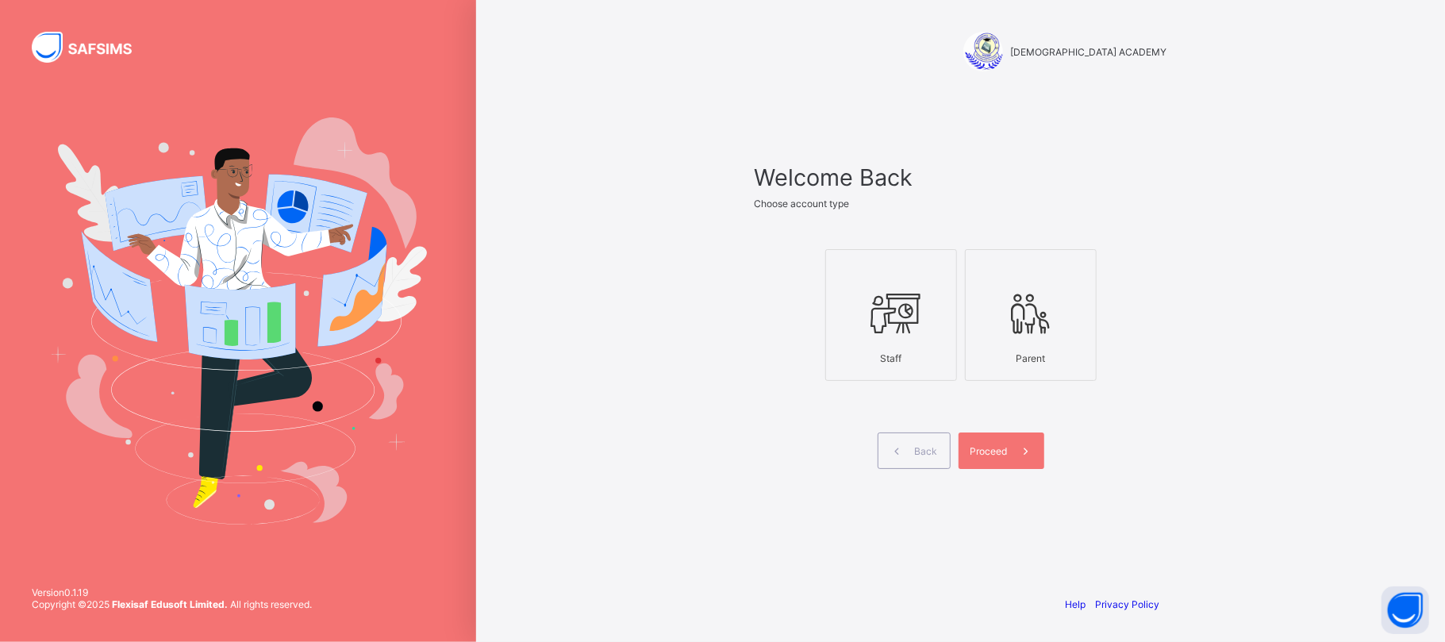
click at [927, 295] on div at bounding box center [891, 313] width 114 height 63
click at [1006, 459] on div "Proceed" at bounding box center [1002, 450] width 86 height 37
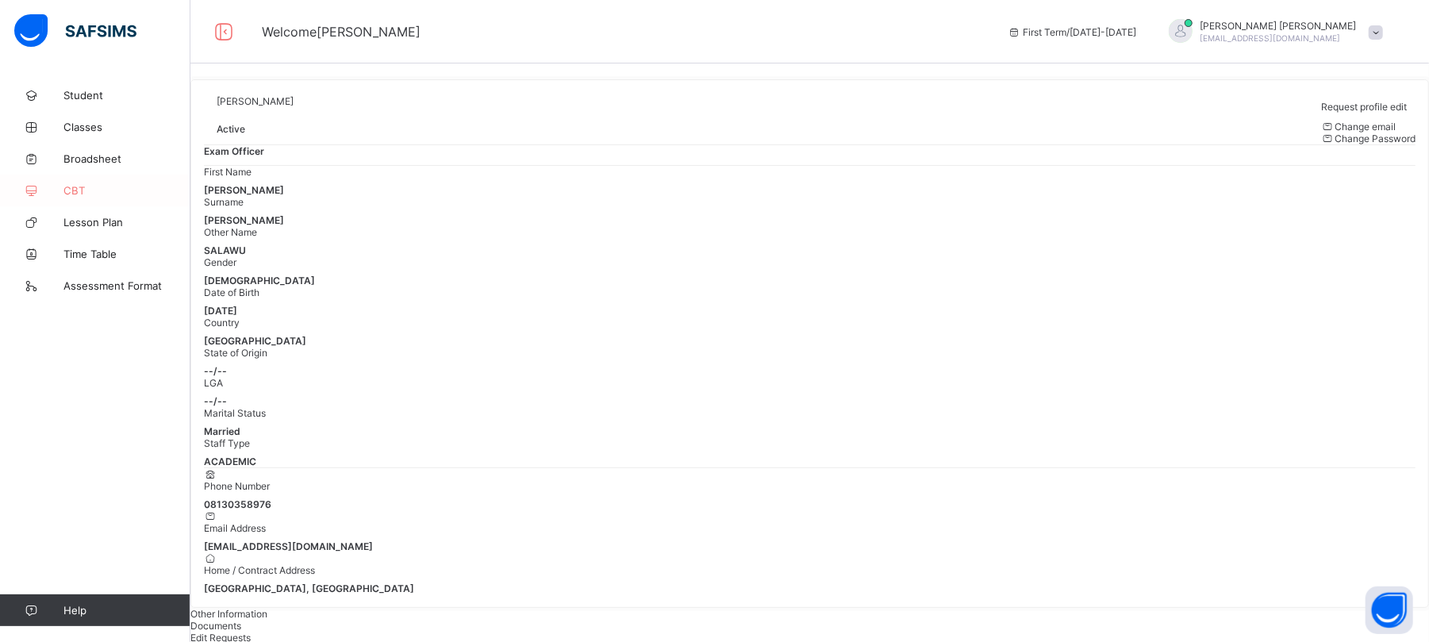
click at [78, 187] on span "CBT" at bounding box center [126, 190] width 127 height 13
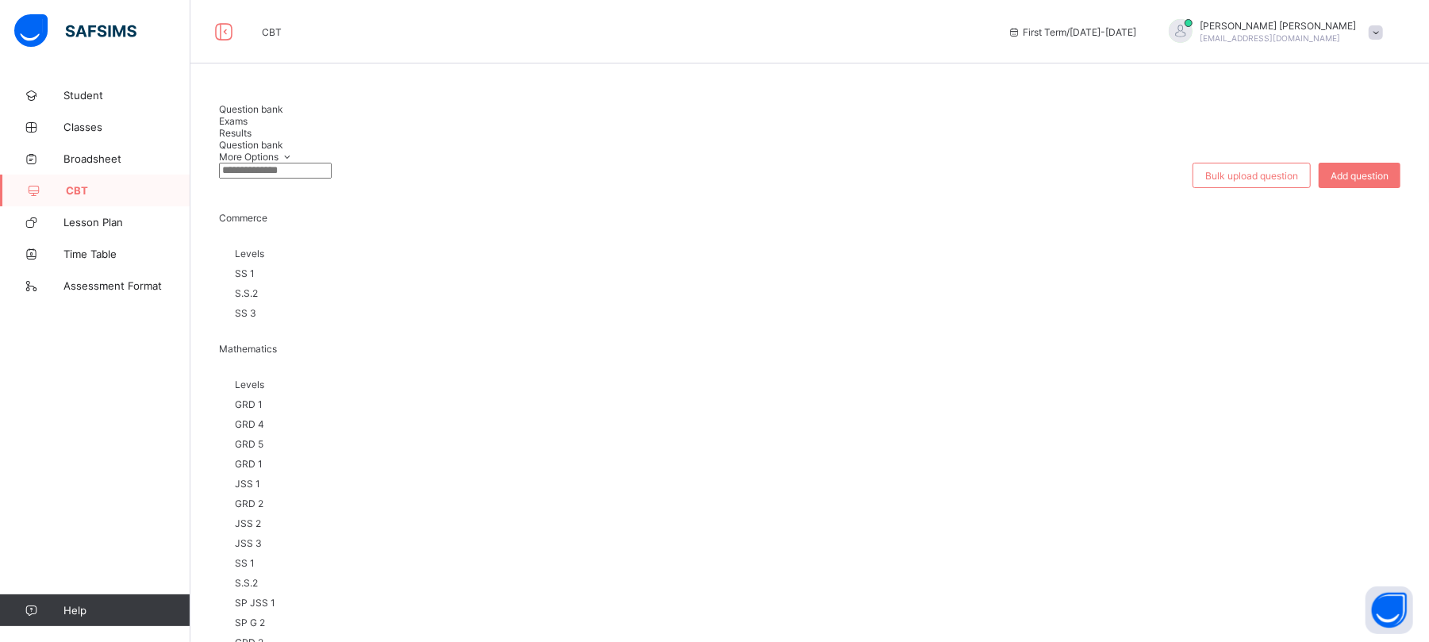
scroll to position [183, 0]
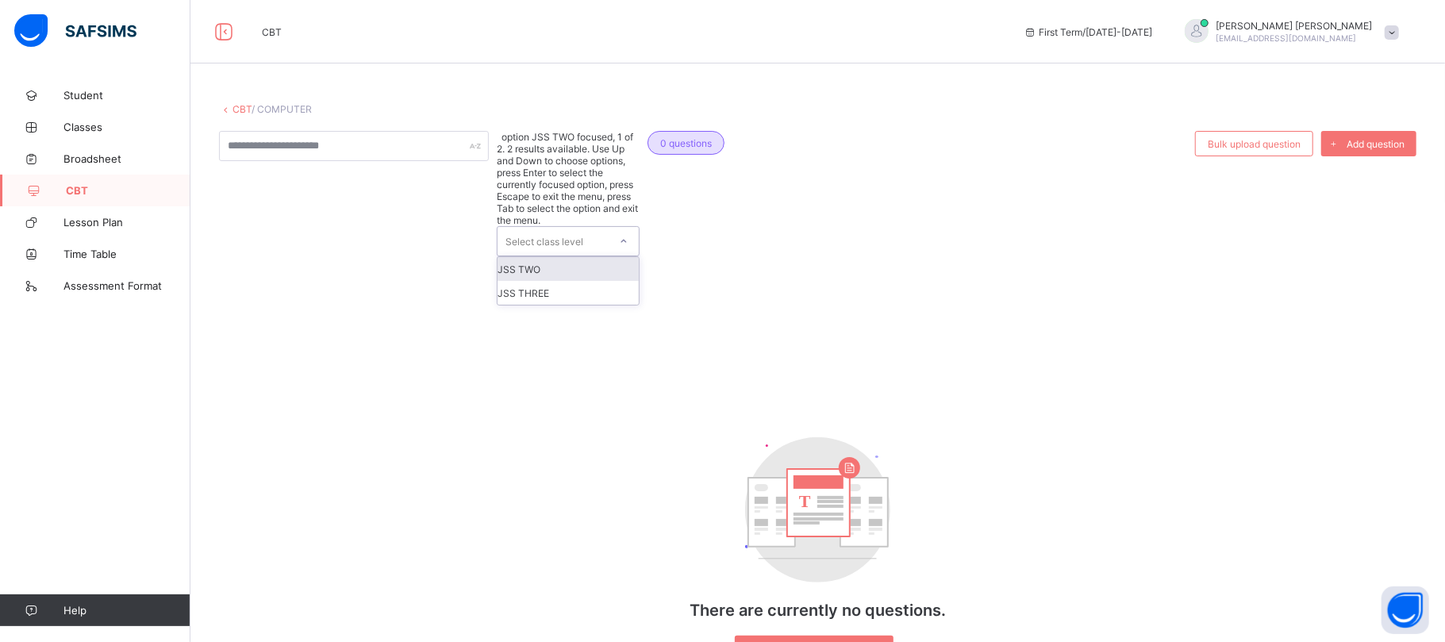
click at [614, 229] on div at bounding box center [623, 241] width 27 height 25
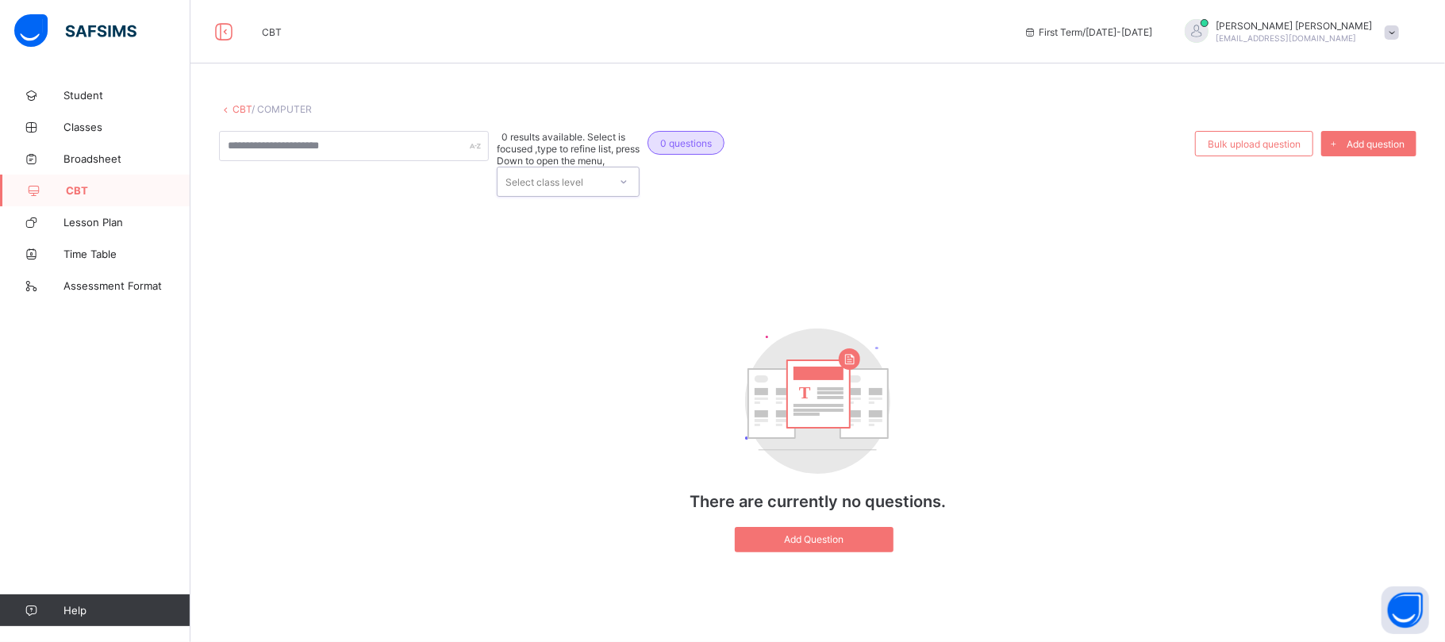
click at [614, 169] on div at bounding box center [623, 181] width 27 height 25
click at [461, 147] on input "text" at bounding box center [354, 146] width 270 height 30
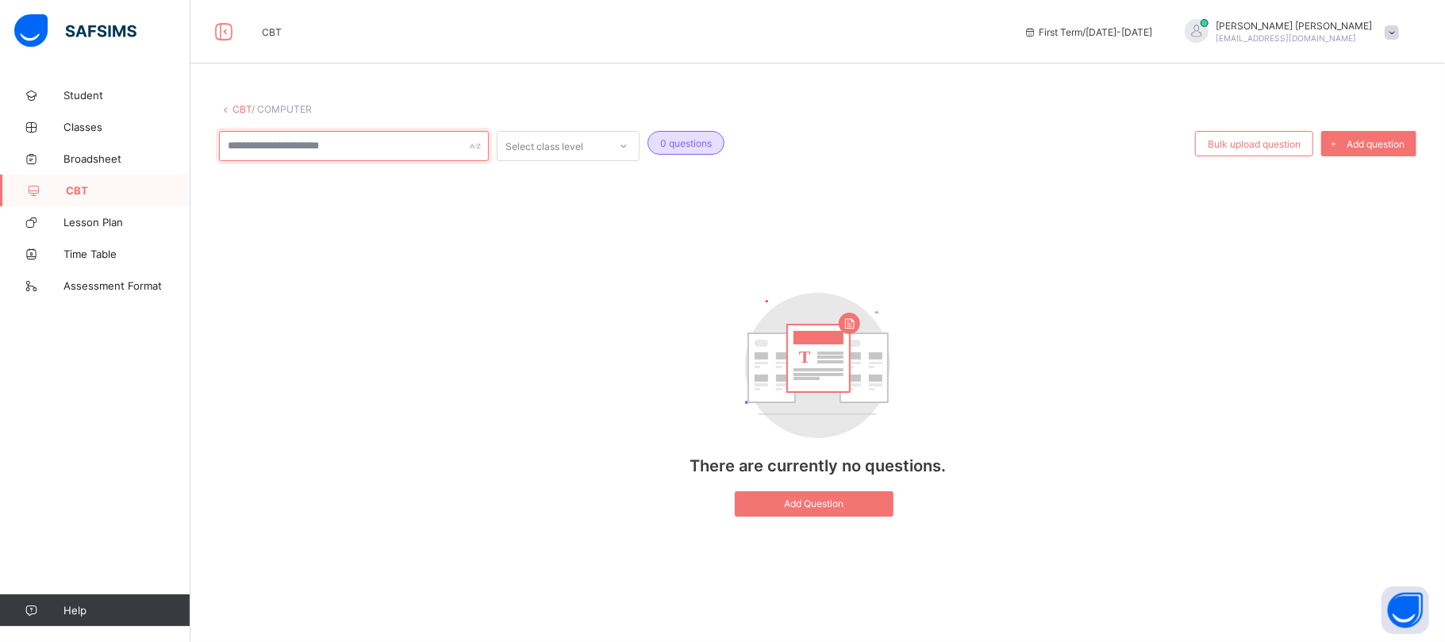
click at [461, 147] on input "text" at bounding box center [354, 146] width 270 height 30
click at [792, 502] on span "Add Question" at bounding box center [814, 504] width 135 height 12
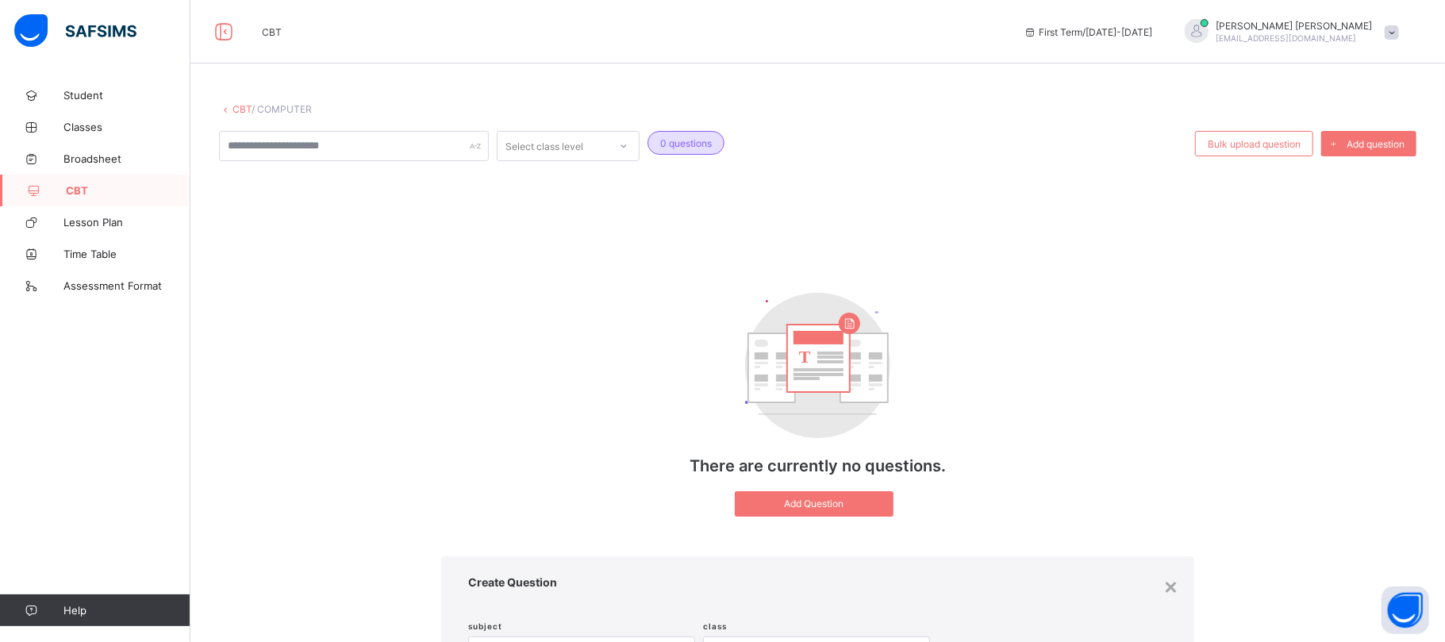
click at [1062, 575] on span "Create Question" at bounding box center [817, 581] width 699 height 13
click at [1163, 572] on div "×" at bounding box center [1170, 585] width 15 height 27
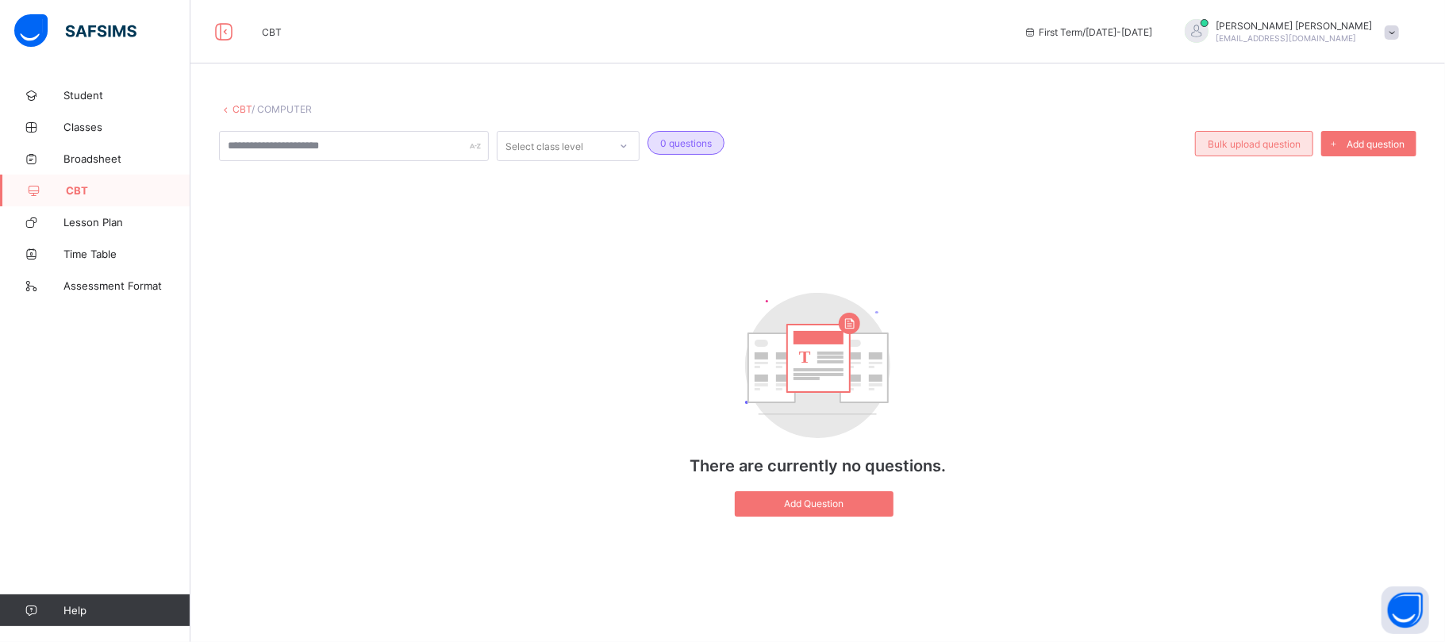
click at [1268, 147] on span "Bulk upload question" at bounding box center [1254, 144] width 93 height 12
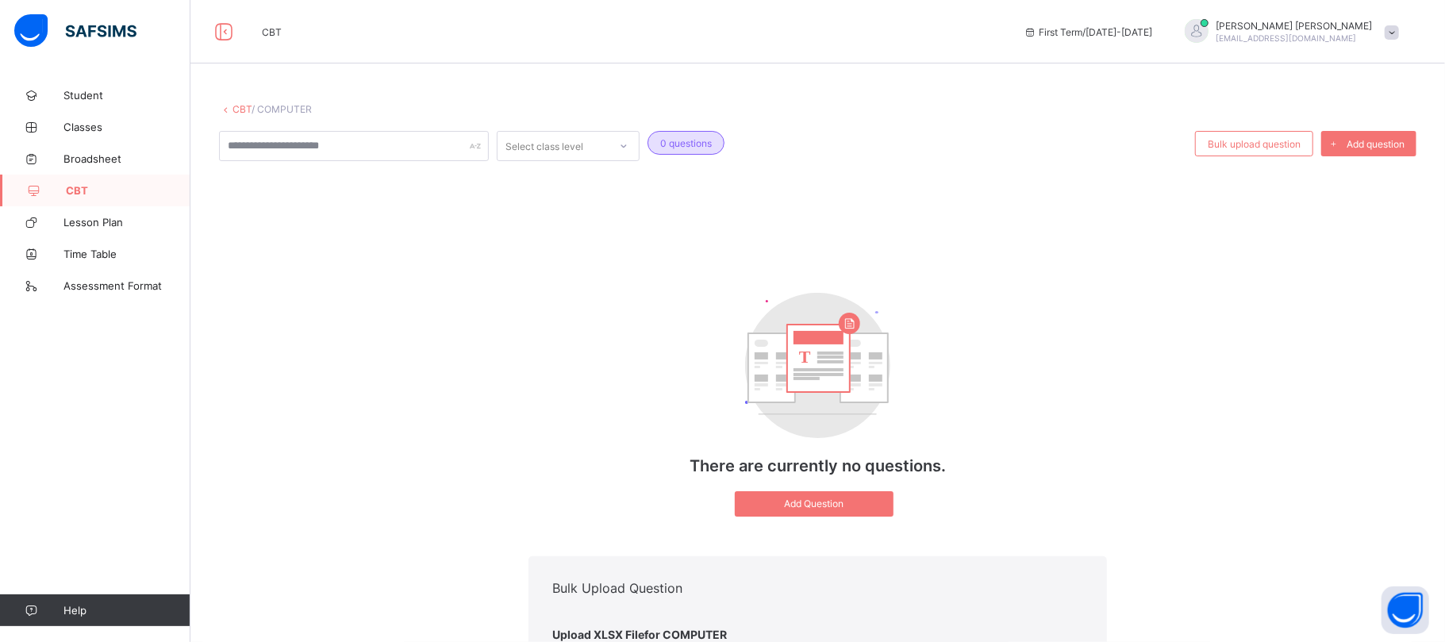
type input "**********"
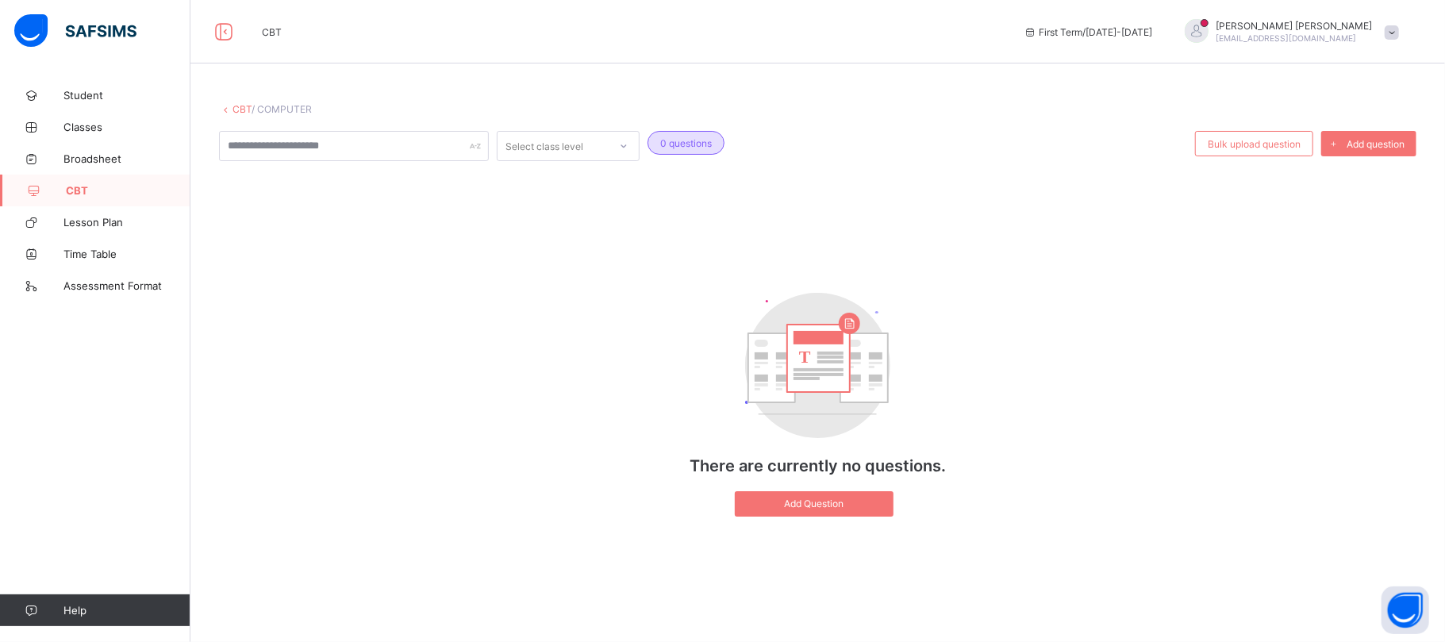
click at [1197, 248] on div "Select class level 0 questions Bulk upload question Add question T There are cu…" at bounding box center [817, 332] width 1197 height 402
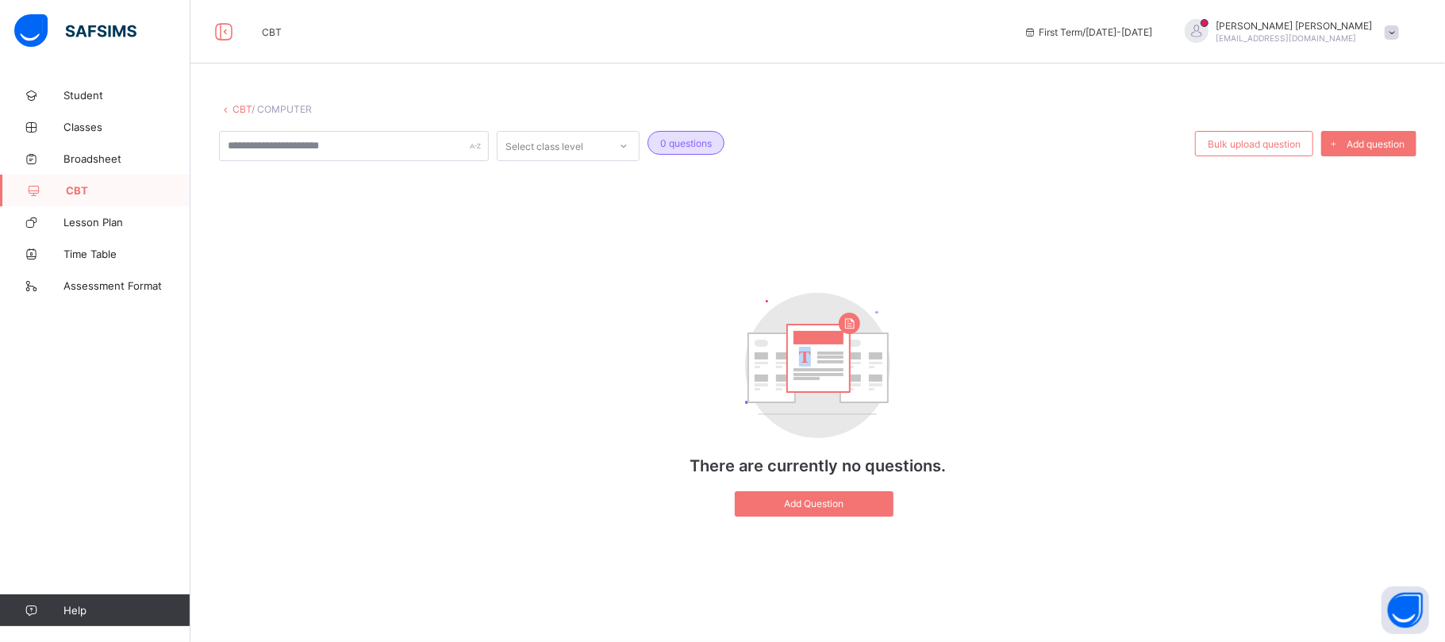
click at [1197, 248] on div "Select class level 0 questions Bulk upload question Add question T There are cu…" at bounding box center [817, 332] width 1197 height 402
click at [79, 186] on span "CBT" at bounding box center [128, 190] width 125 height 13
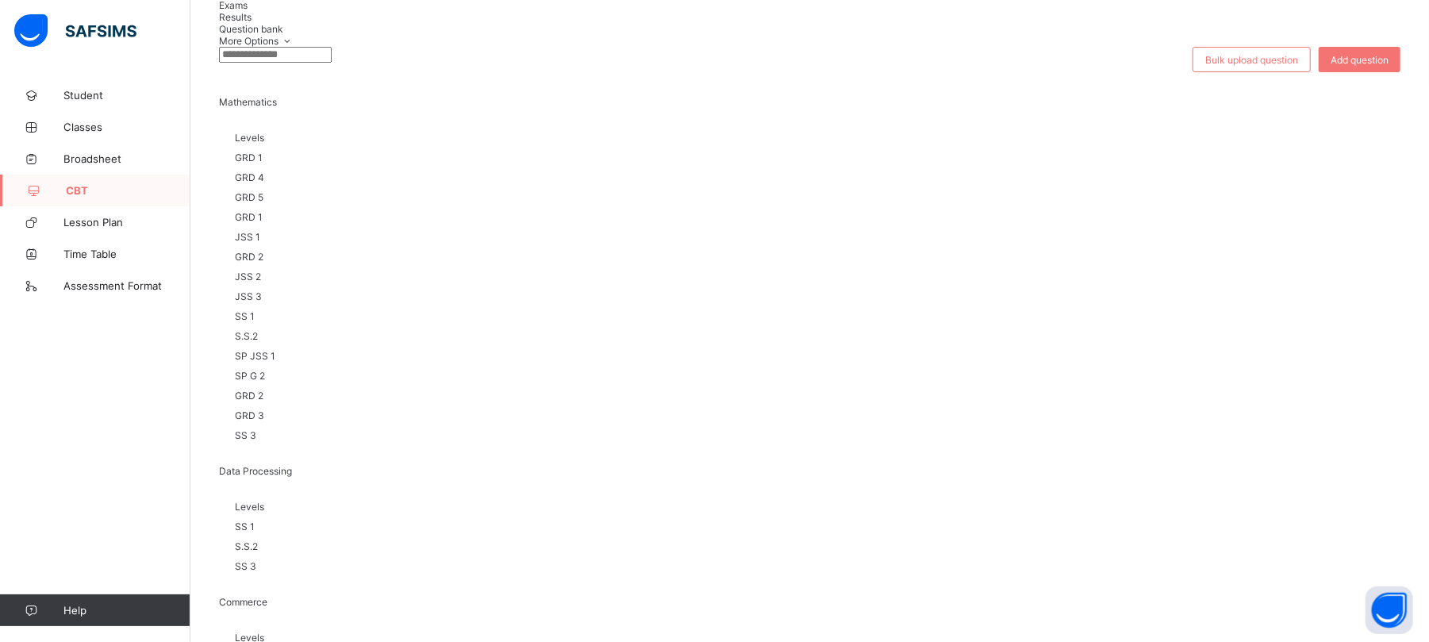
scroll to position [183, 0]
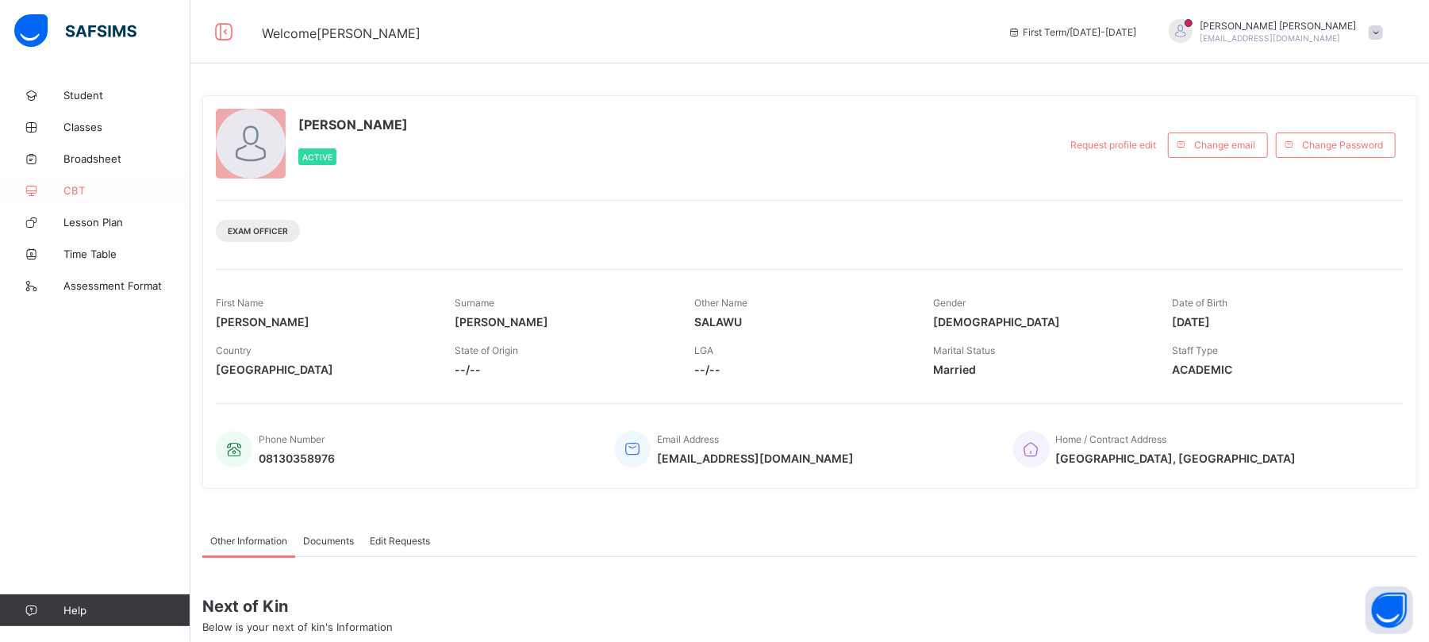
click at [67, 185] on span "CBT" at bounding box center [126, 190] width 127 height 13
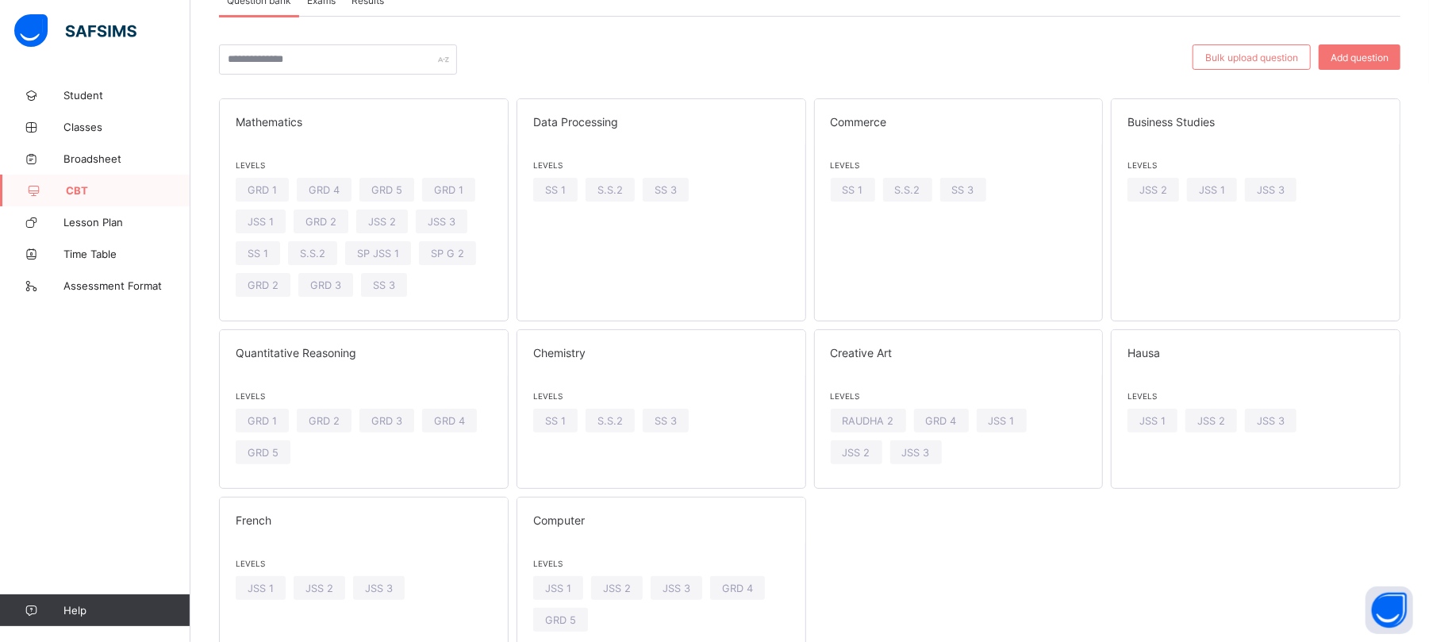
scroll to position [183, 0]
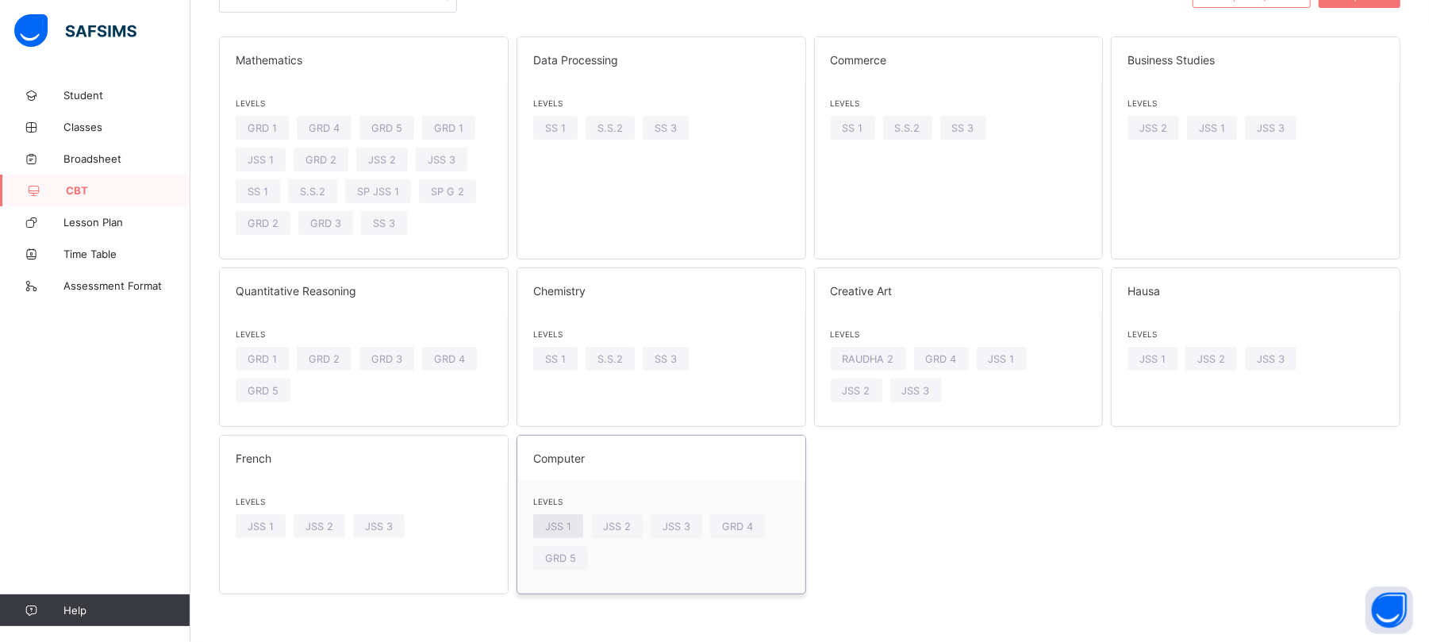
click at [559, 525] on span "JSS 1" at bounding box center [558, 527] width 26 height 12
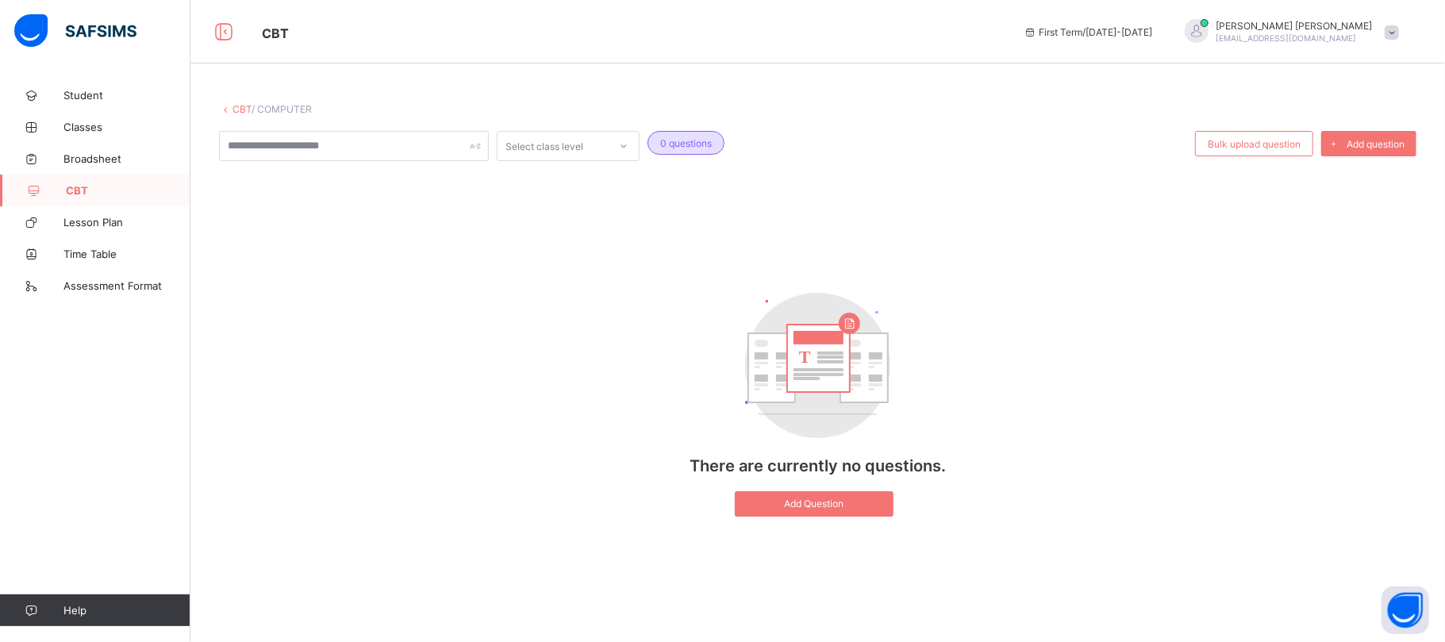
click at [1386, 33] on span at bounding box center [1392, 32] width 14 height 14
click at [1340, 223] on span "Logout" at bounding box center [1347, 219] width 105 height 18
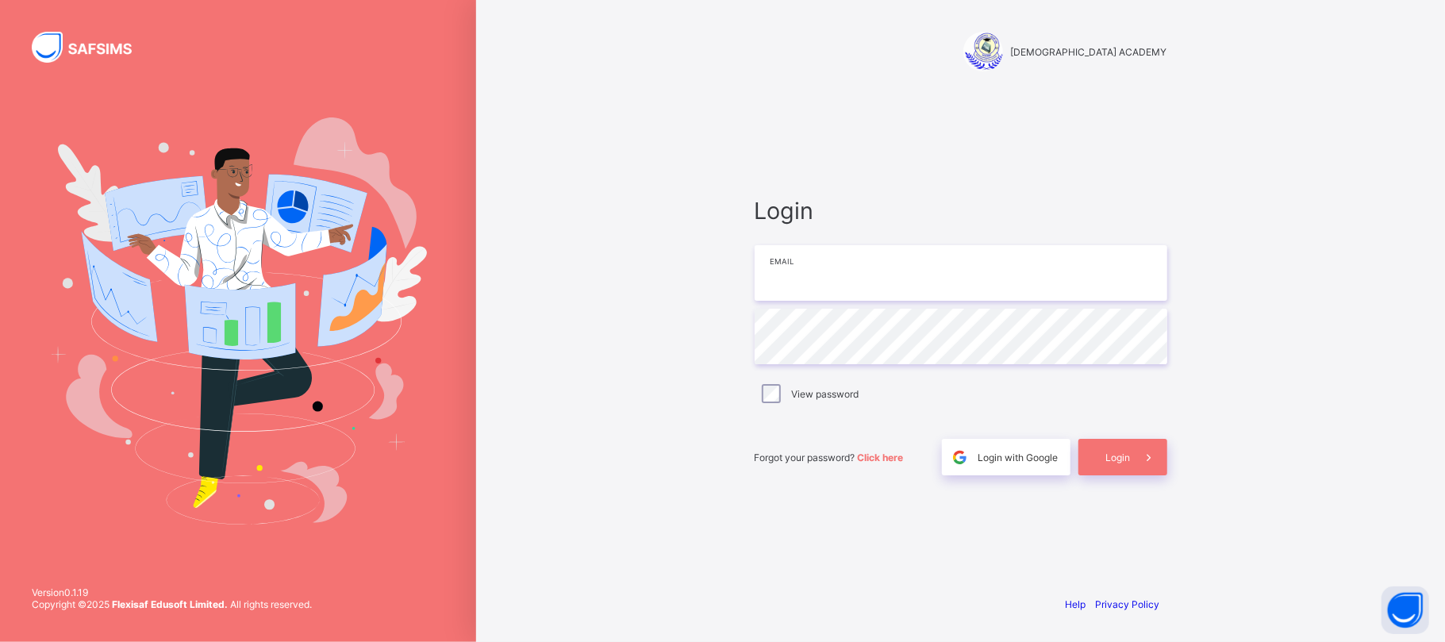
type input "**********"
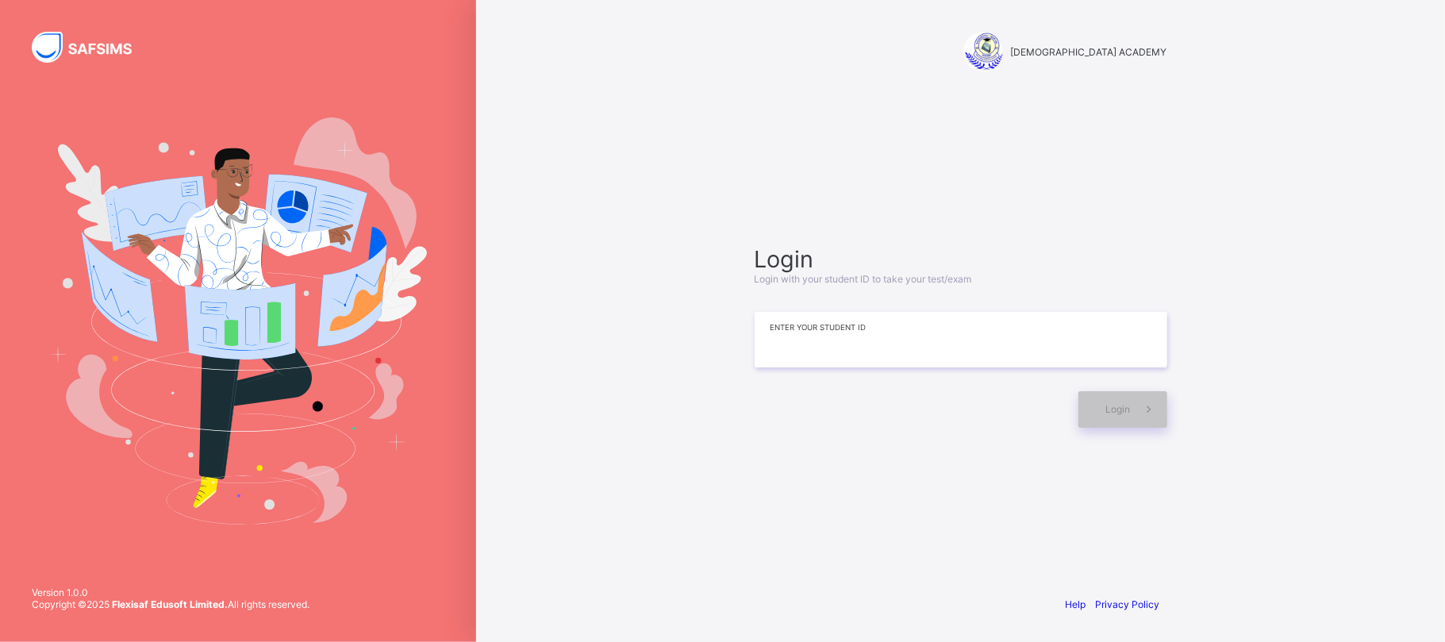
click at [889, 349] on input at bounding box center [961, 340] width 413 height 56
type input "*"
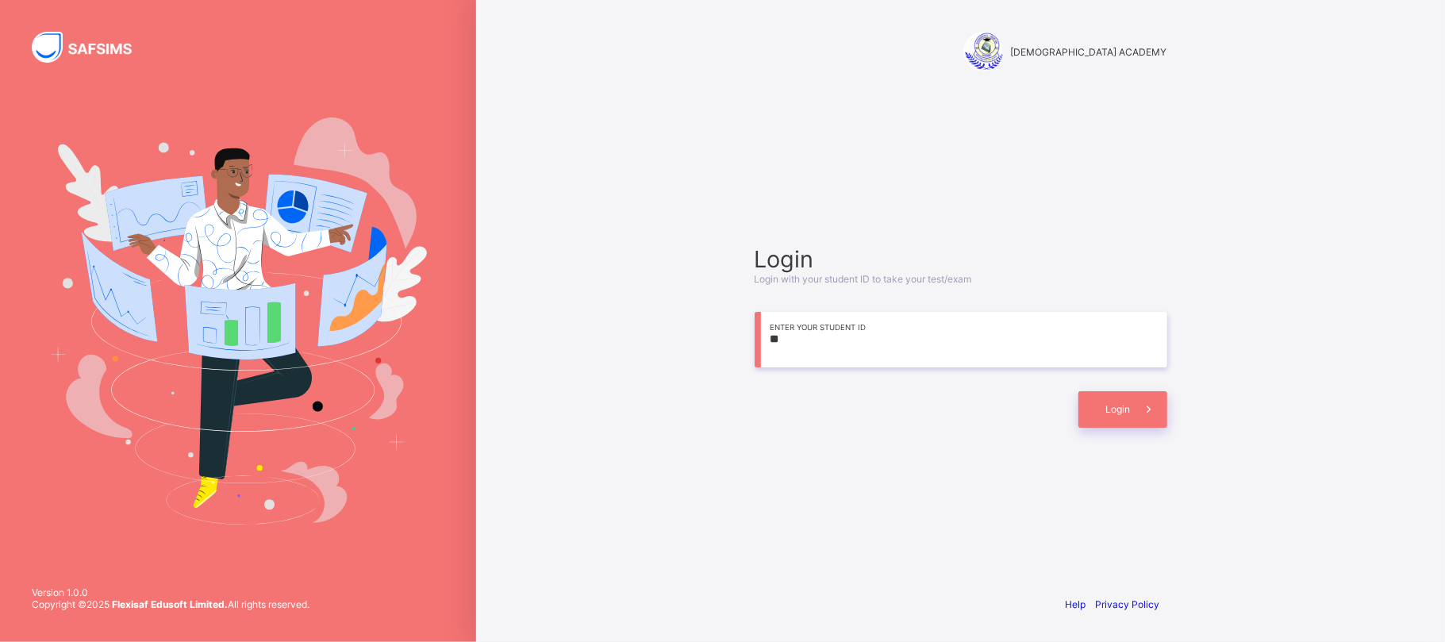
type input "*"
click at [912, 324] on input at bounding box center [961, 340] width 413 height 56
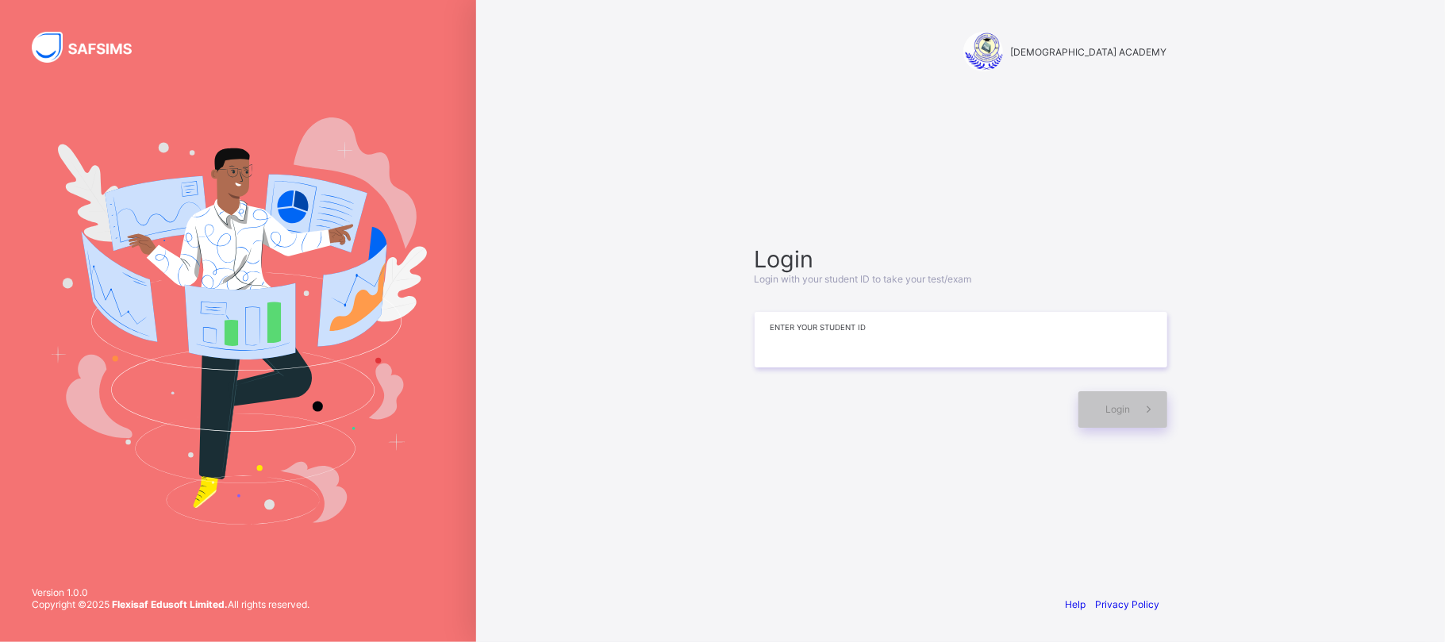
click at [830, 356] on input at bounding box center [961, 340] width 413 height 56
drag, startPoint x: 968, startPoint y: 406, endPoint x: 1159, endPoint y: 426, distance: 192.3
click at [1159, 426] on div "Login" at bounding box center [961, 401] width 413 height 52
click at [592, 540] on div "**********" at bounding box center [960, 321] width 969 height 642
click at [895, 336] on input "**********" at bounding box center [961, 340] width 413 height 56
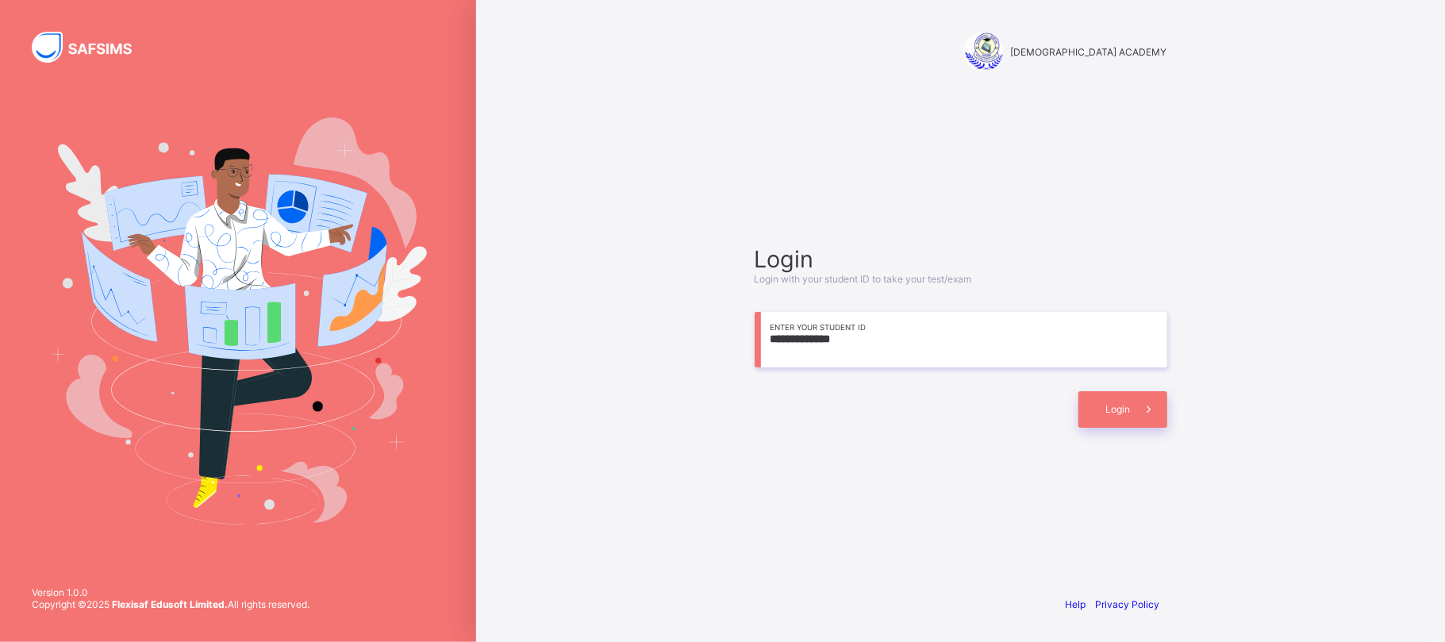
type input "**********"
click at [1086, 398] on div "Login" at bounding box center [1122, 409] width 89 height 37
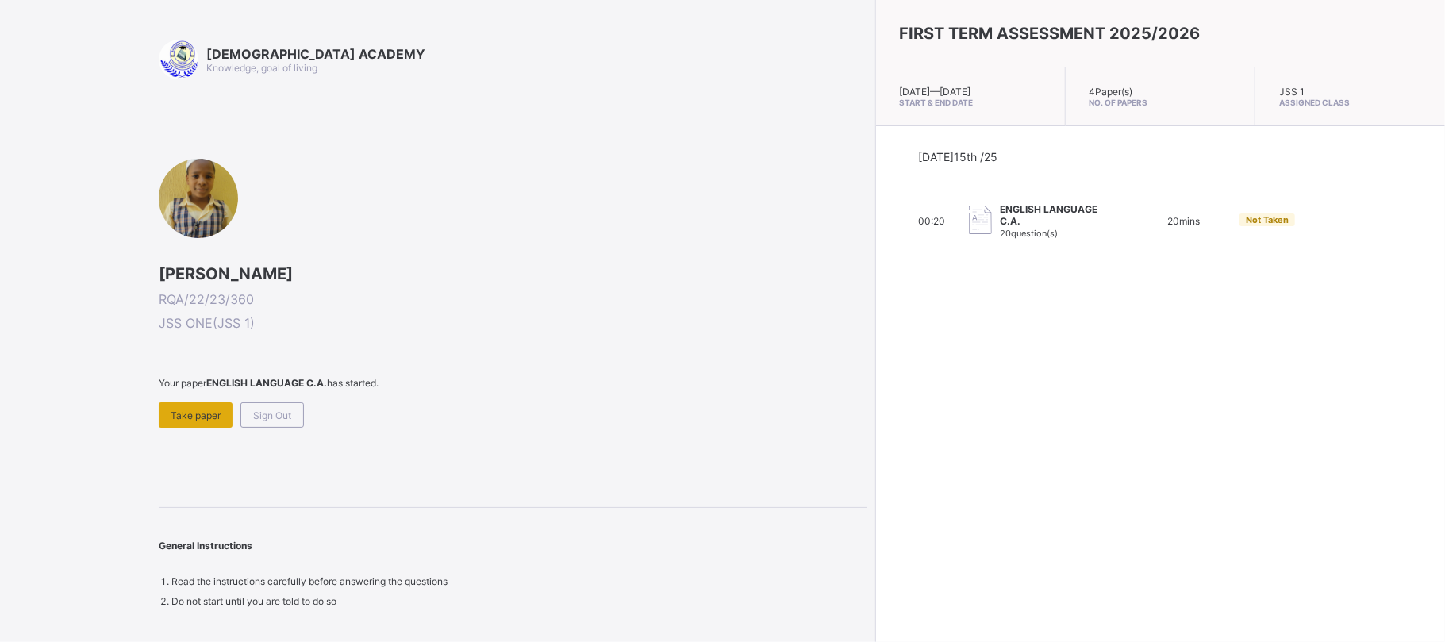
click at [172, 413] on span "Take paper" at bounding box center [196, 415] width 50 height 12
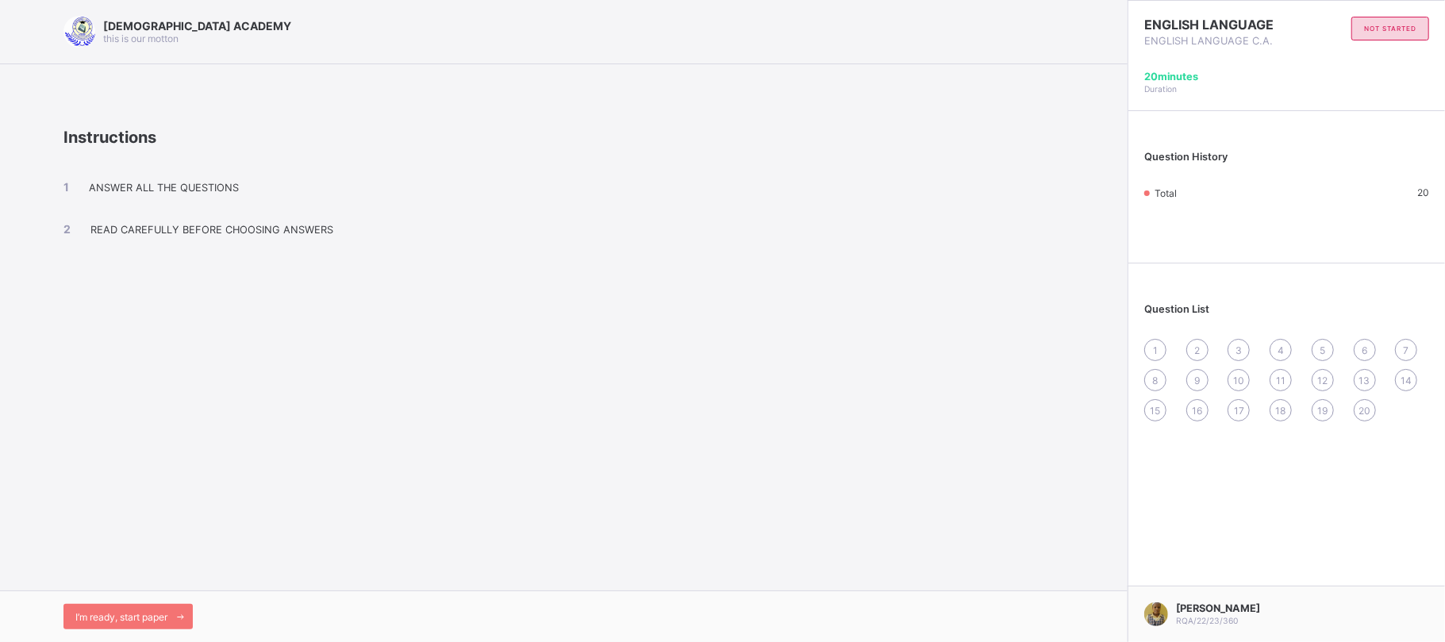
click at [1154, 344] on span "1" at bounding box center [1155, 350] width 5 height 12
click at [1154, 352] on span "1" at bounding box center [1155, 350] width 5 height 12
click at [167, 617] on span "I’m ready, start paper" at bounding box center [121, 617] width 92 height 12
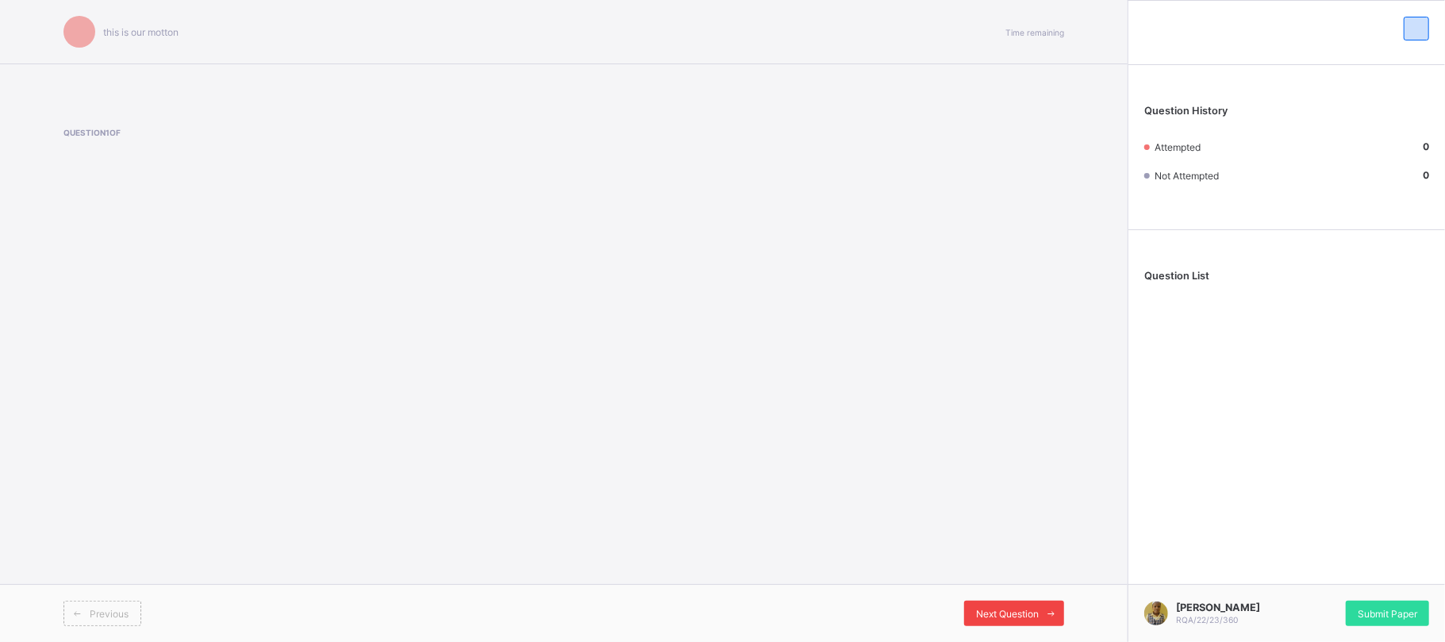
click at [1029, 617] on span "Next Question" at bounding box center [1007, 614] width 63 height 12
click at [1028, 616] on span "Next Question" at bounding box center [1007, 614] width 63 height 12
click at [1023, 610] on span "Next Question" at bounding box center [1007, 614] width 63 height 12
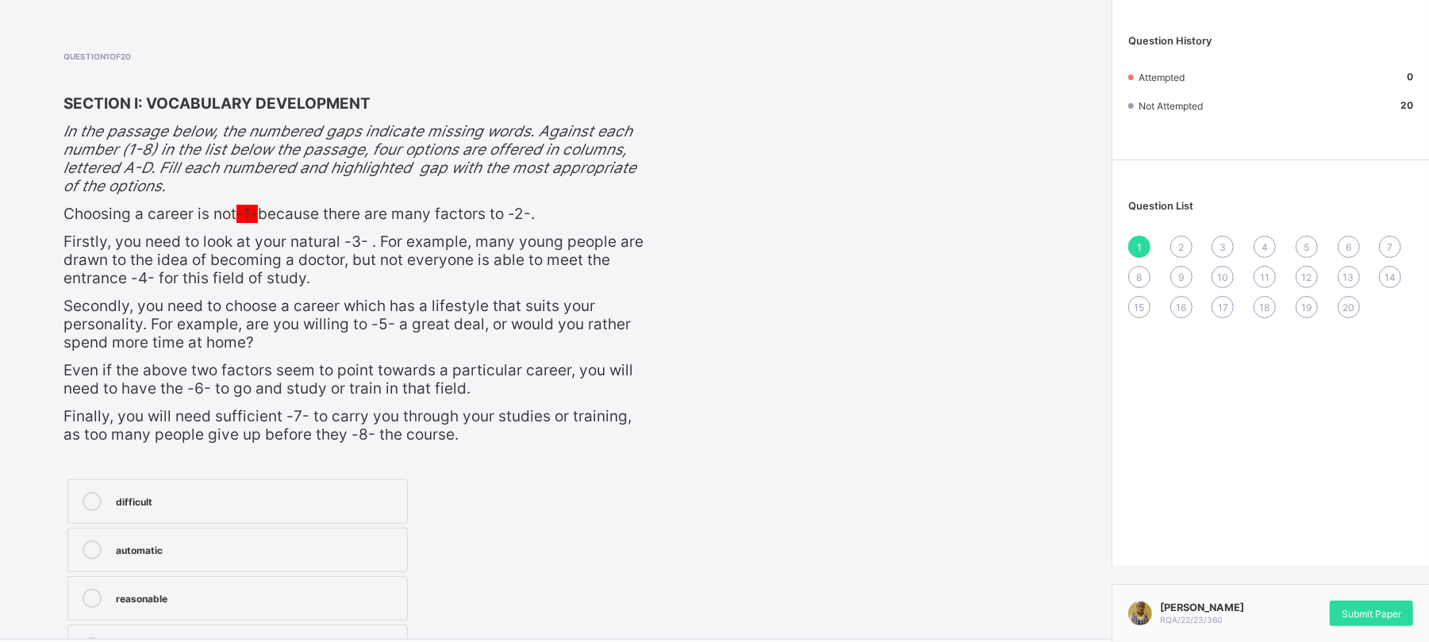
scroll to position [129, 0]
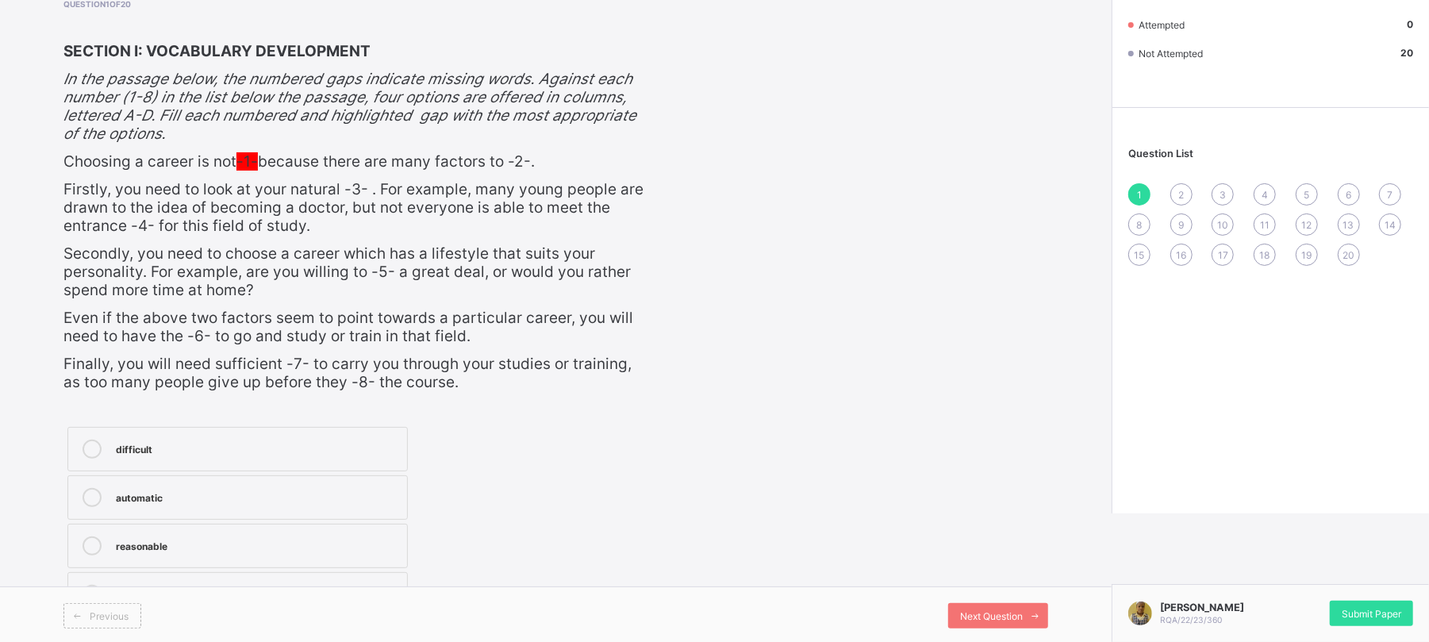
click at [771, 172] on div "Question 1 of 20 SECTION I: VOCABULARY DEVELOPMENT In the passage below, the nu…" at bounding box center [555, 309] width 985 height 621
click at [96, 452] on icon at bounding box center [92, 449] width 19 height 19
click at [89, 443] on icon at bounding box center [92, 449] width 19 height 19
click at [98, 443] on icon at bounding box center [92, 449] width 19 height 19
click at [116, 442] on div "difficult" at bounding box center [257, 448] width 283 height 16
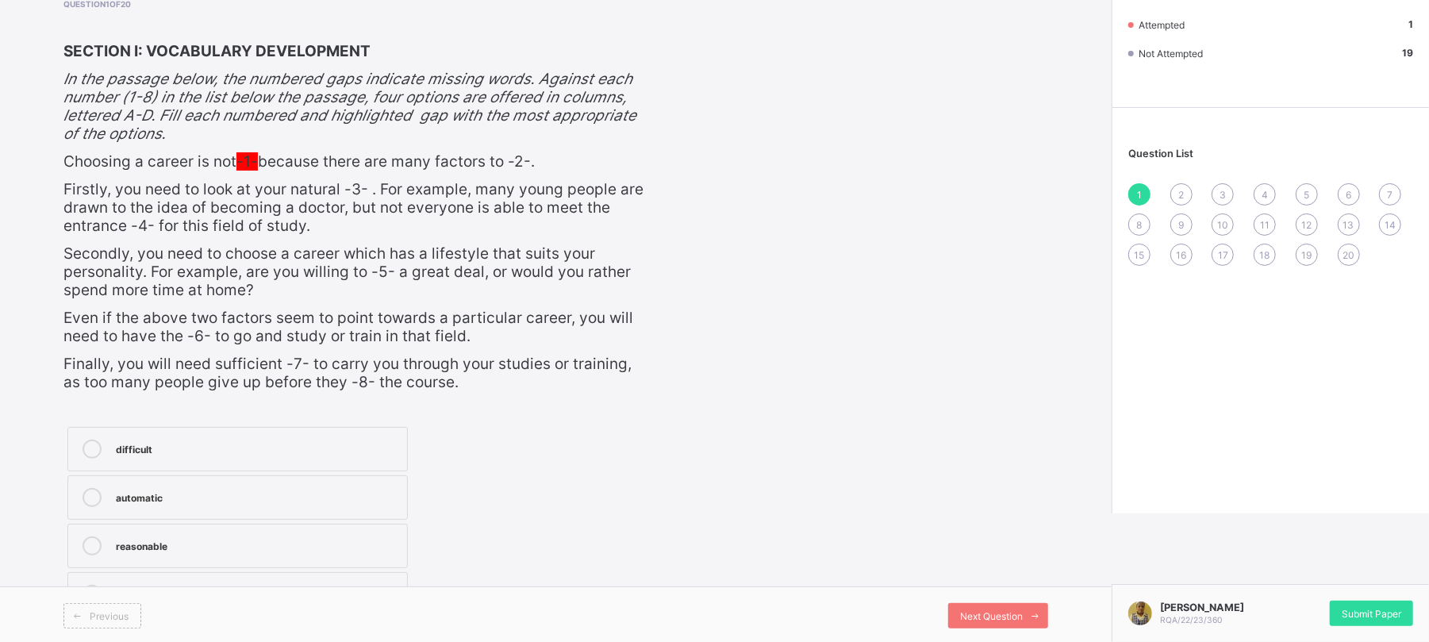
click at [133, 443] on div "difficult" at bounding box center [257, 448] width 283 height 16
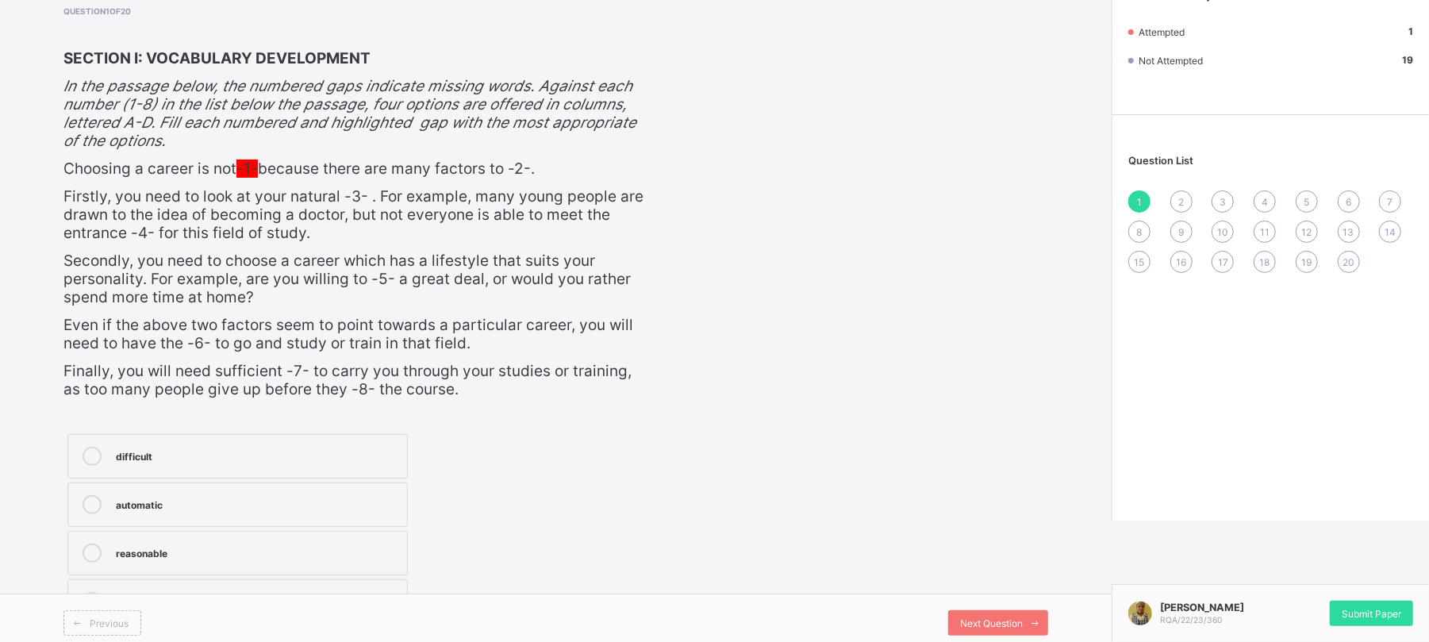
click at [755, 422] on div "Question 1 of 20 SECTION I: VOCABULARY DEVELOPMENT In the passage below, the nu…" at bounding box center [555, 316] width 985 height 621
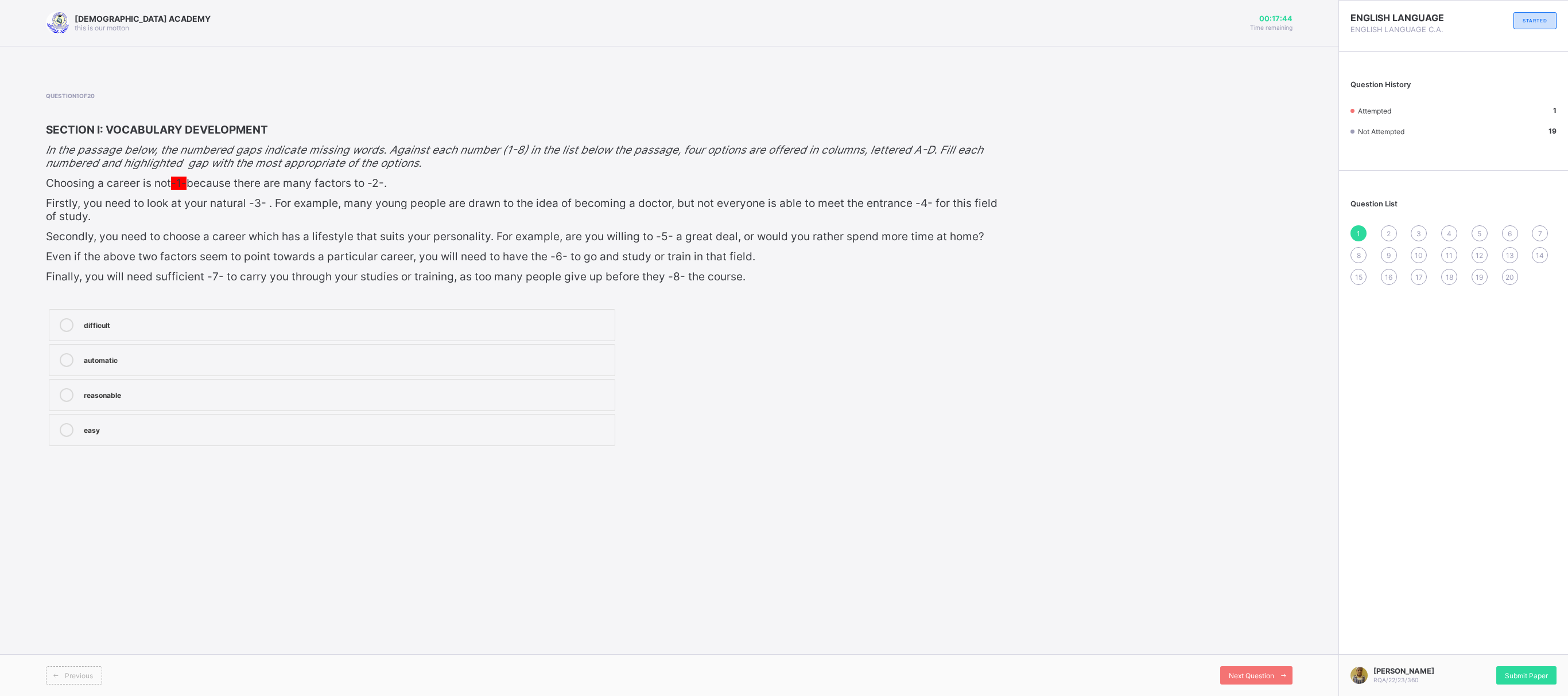
drag, startPoint x: 1044, startPoint y: 1, endPoint x: 61, endPoint y: 428, distance: 1071.7
click at [61, 428] on icon at bounding box center [67, 430] width 14 height 14
click at [1044, 235] on div "2" at bounding box center [1389, 233] width 16 height 16
click at [215, 345] on label "consider" at bounding box center [331, 360] width 566 height 32
click at [1044, 239] on div "3" at bounding box center [1419, 233] width 16 height 16
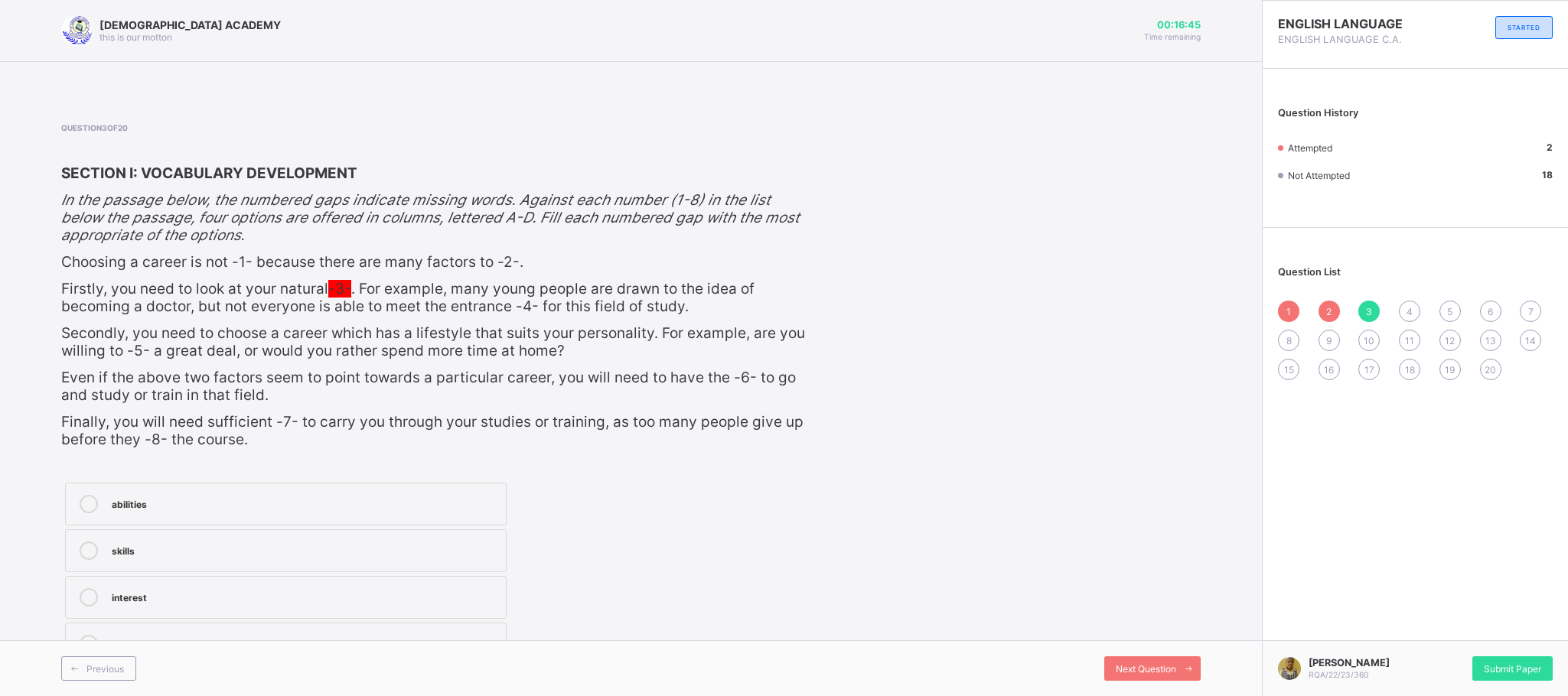
click at [86, 545] on icon at bounding box center [89, 550] width 18 height 18
click at [1392, 301] on div "1 2 3 4 5 6 7 8 9 10 11 12 13 14 15 16 17 18 19 20" at bounding box center [1415, 340] width 275 height 80
click at [1392, 317] on div "4" at bounding box center [1410, 311] width 21 height 21
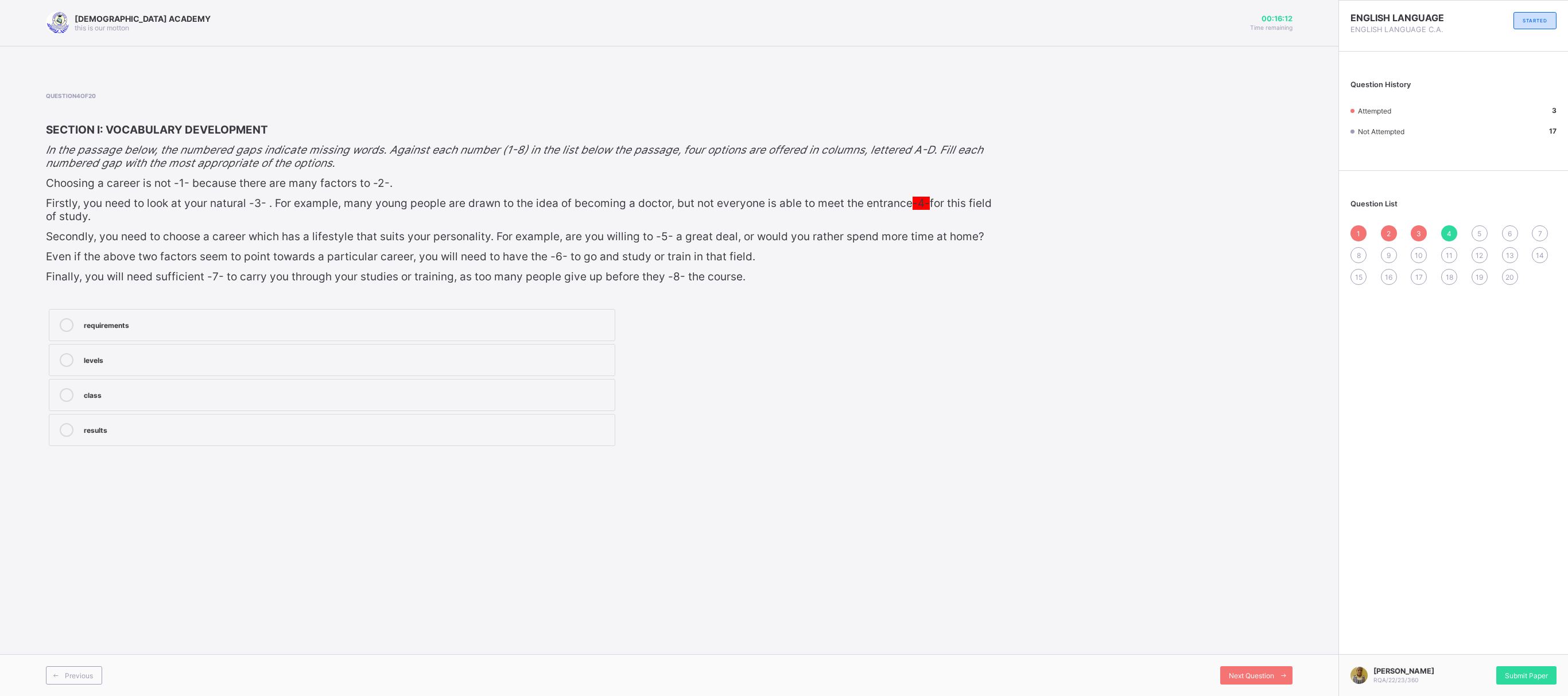
drag, startPoint x: 1034, startPoint y: 4, endPoint x: 284, endPoint y: 342, distance: 822.6
click at [284, 344] on label "levels" at bounding box center [331, 360] width 566 height 32
click at [1044, 236] on div "5" at bounding box center [1480, 233] width 16 height 16
click at [213, 345] on label "study" at bounding box center [331, 360] width 566 height 32
click at [1044, 238] on div "6" at bounding box center [1510, 233] width 16 height 16
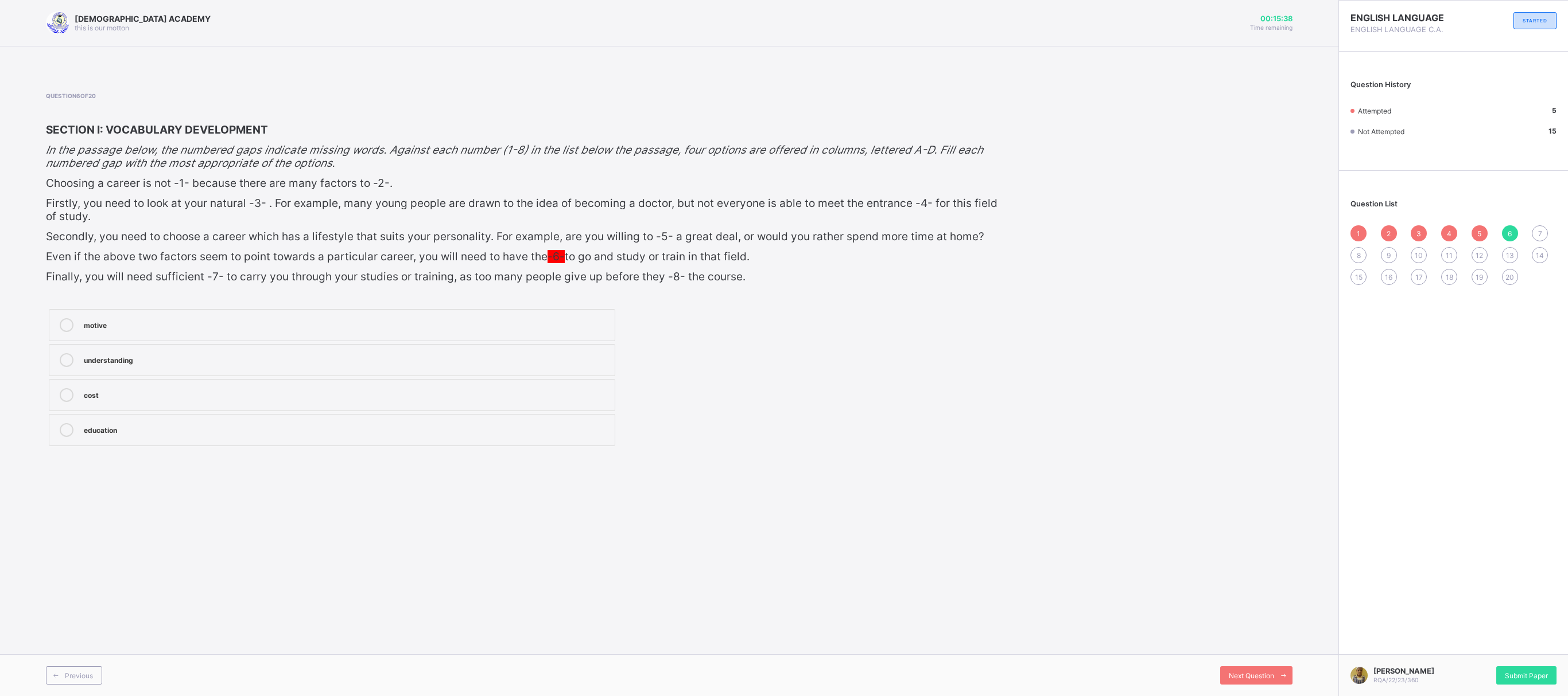
click at [171, 345] on label "understanding" at bounding box center [331, 360] width 566 height 32
click at [1044, 235] on div "7" at bounding box center [1540, 233] width 16 height 16
click at [63, 398] on icon at bounding box center [67, 395] width 14 height 14
click at [70, 361] on icon at bounding box center [67, 360] width 14 height 14
click at [1044, 258] on div "8" at bounding box center [1358, 255] width 16 height 16
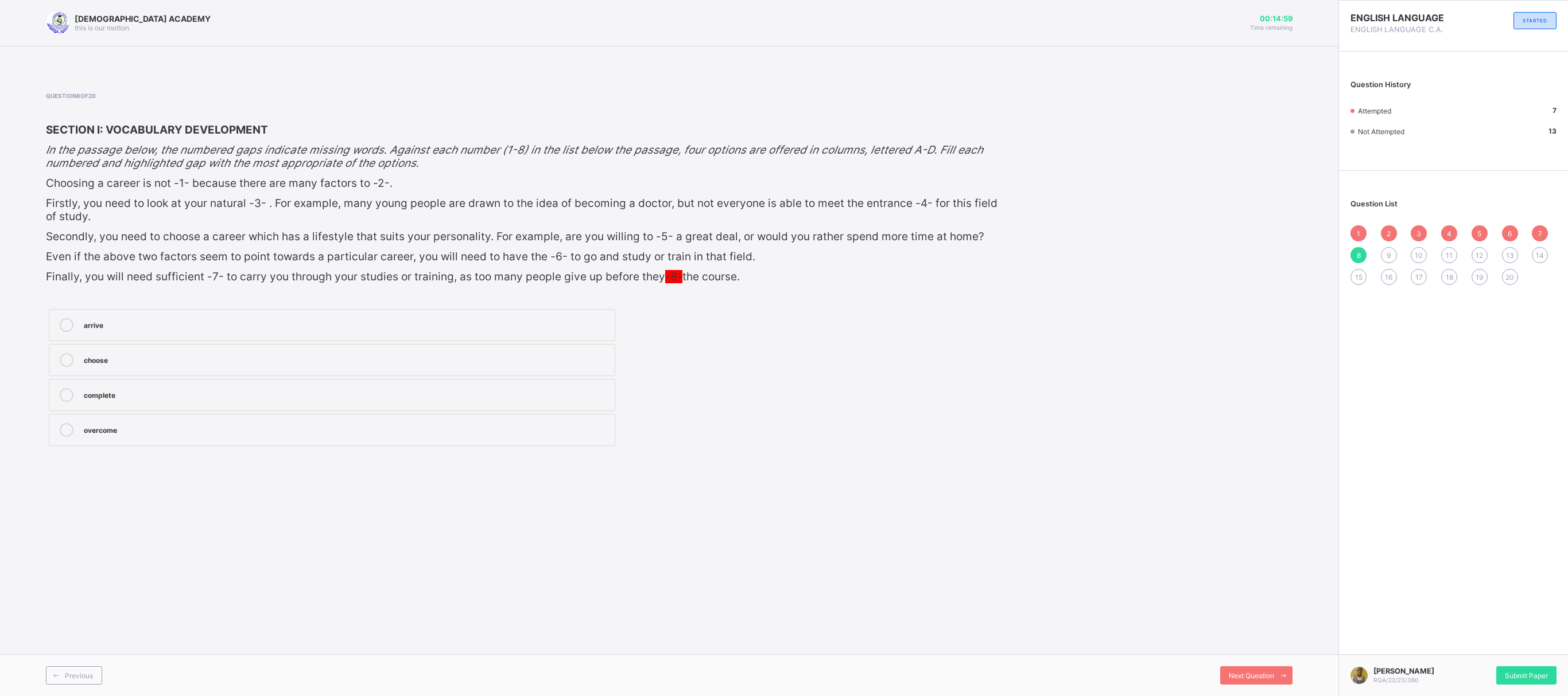
click at [77, 379] on label "complete" at bounding box center [331, 395] width 566 height 32
click at [1044, 258] on div "9" at bounding box center [1389, 255] width 16 height 16
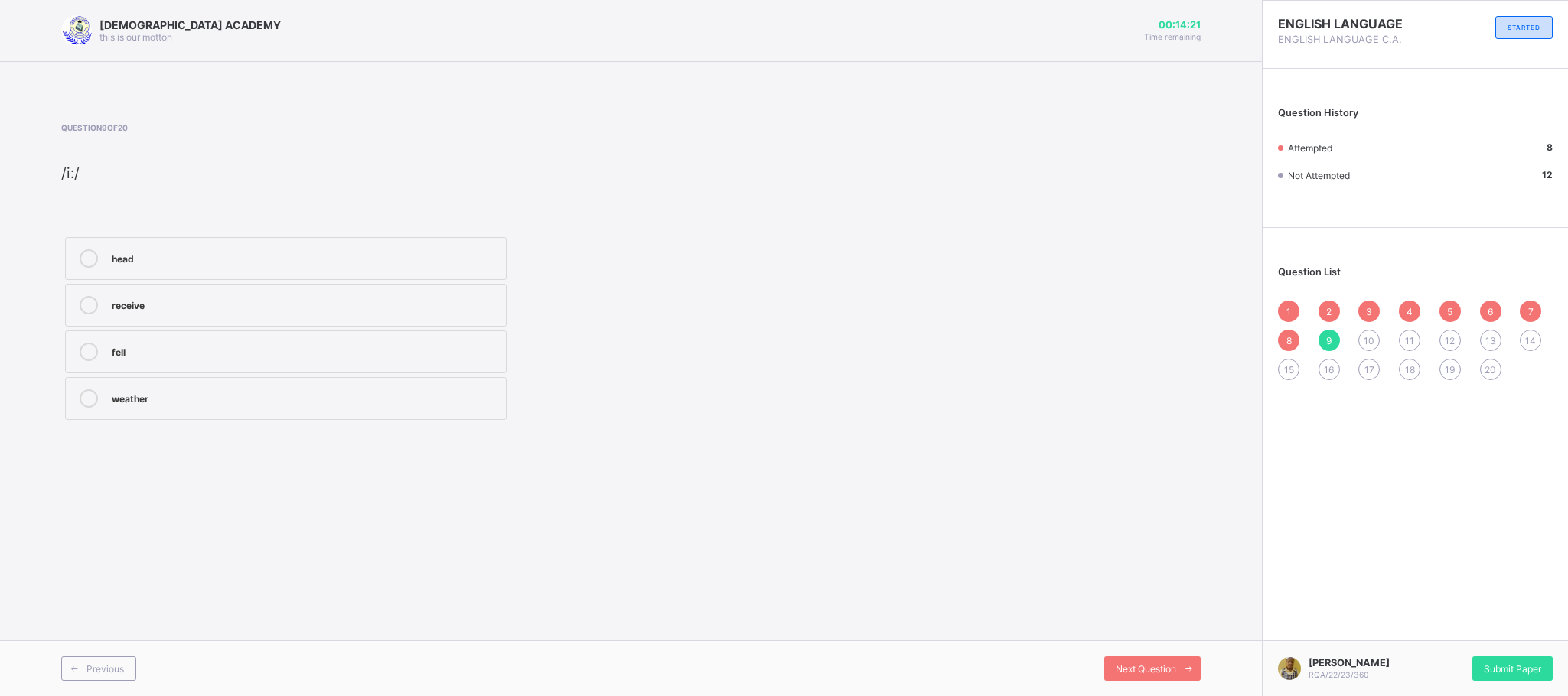
click at [83, 306] on icon at bounding box center [89, 305] width 18 height 18
click at [1373, 338] on span "10" at bounding box center [1368, 341] width 11 height 12
click at [242, 239] on div "apple" at bounding box center [305, 236] width 387 height 15
click at [1392, 345] on div "11" at bounding box center [1410, 340] width 21 height 21
click at [299, 261] on div "hill" at bounding box center [305, 257] width 387 height 15
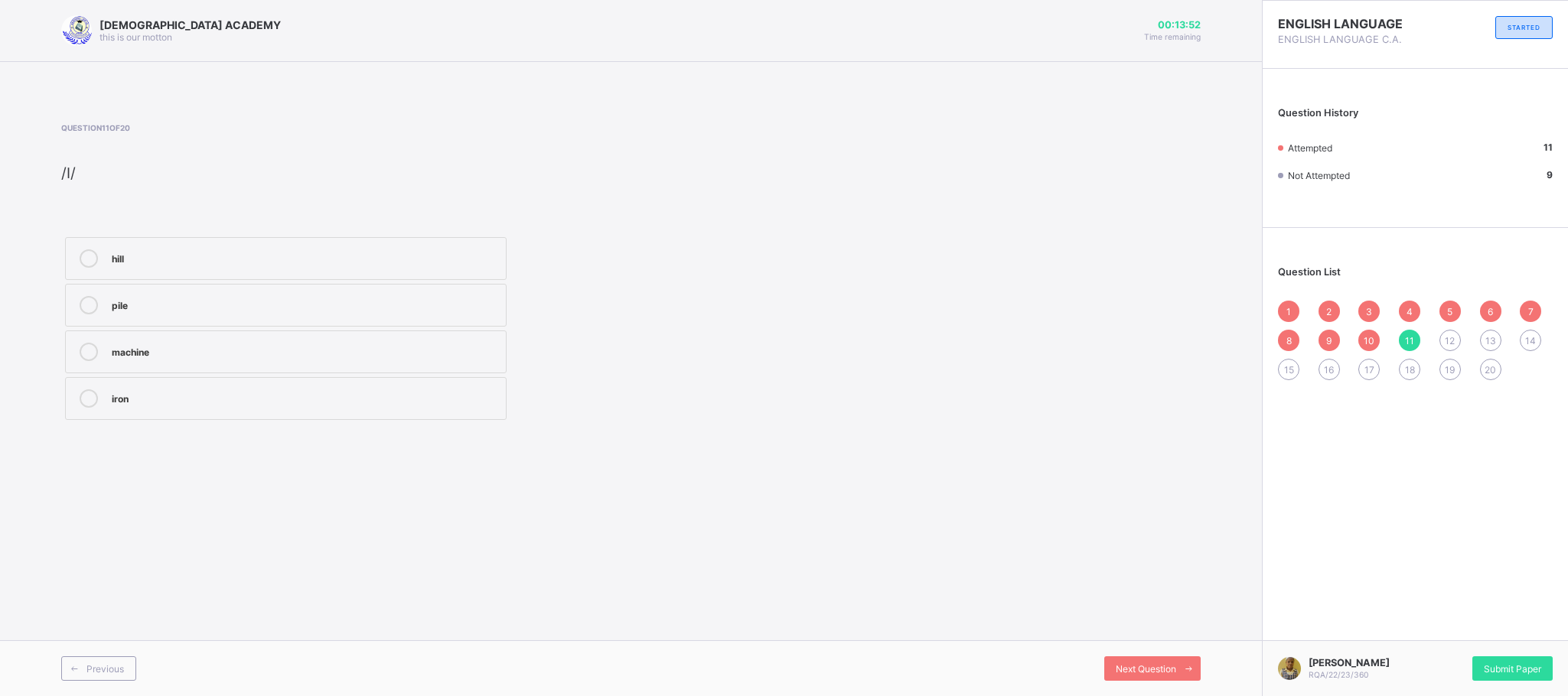
click at [1392, 335] on span "12" at bounding box center [1449, 341] width 10 height 12
click at [191, 254] on div "bed" at bounding box center [305, 257] width 387 height 15
click at [1392, 335] on span "13" at bounding box center [1490, 341] width 11 height 12
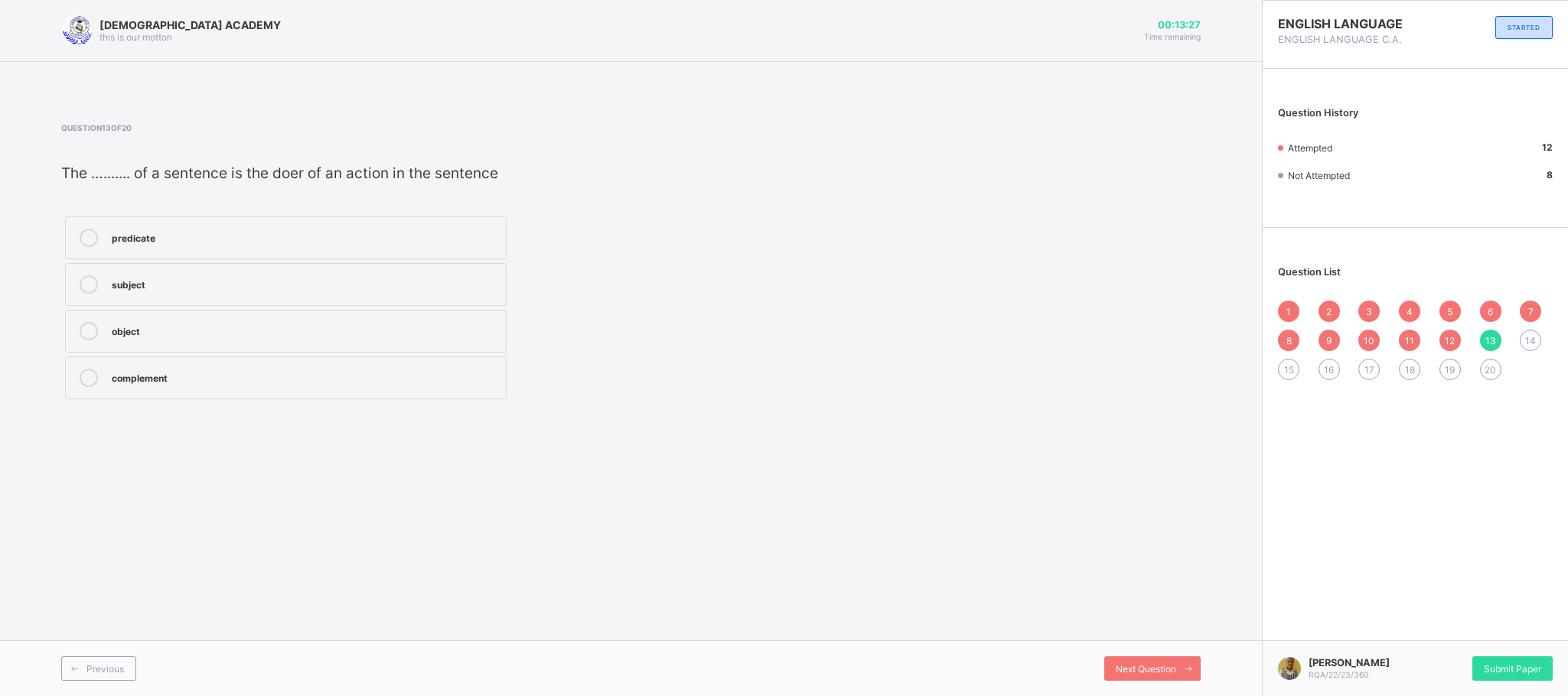
click at [76, 276] on div at bounding box center [89, 284] width 31 height 18
click at [1392, 337] on span "14" at bounding box center [1530, 341] width 11 height 12
click at [230, 228] on div "happy" at bounding box center [305, 236] width 387 height 15
click at [1280, 372] on div "15" at bounding box center [1288, 369] width 21 height 21
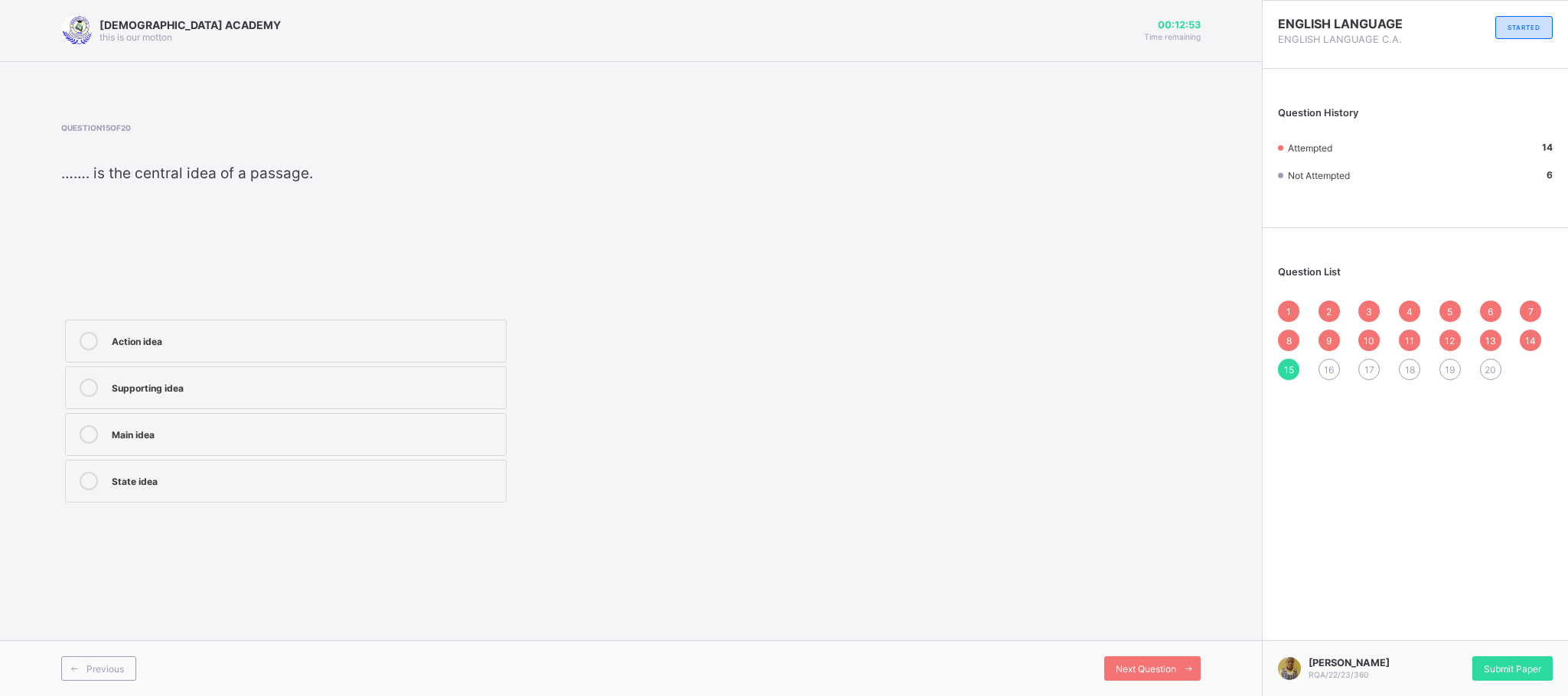
click at [104, 397] on label "Supporting idea" at bounding box center [285, 388] width 442 height 42
click at [1335, 367] on div "16" at bounding box center [1329, 369] width 21 height 21
click at [86, 485] on icon at bounding box center [89, 481] width 18 height 18
click at [1373, 376] on div "17" at bounding box center [1369, 369] width 21 height 21
click at [274, 234] on div "word" at bounding box center [305, 236] width 387 height 15
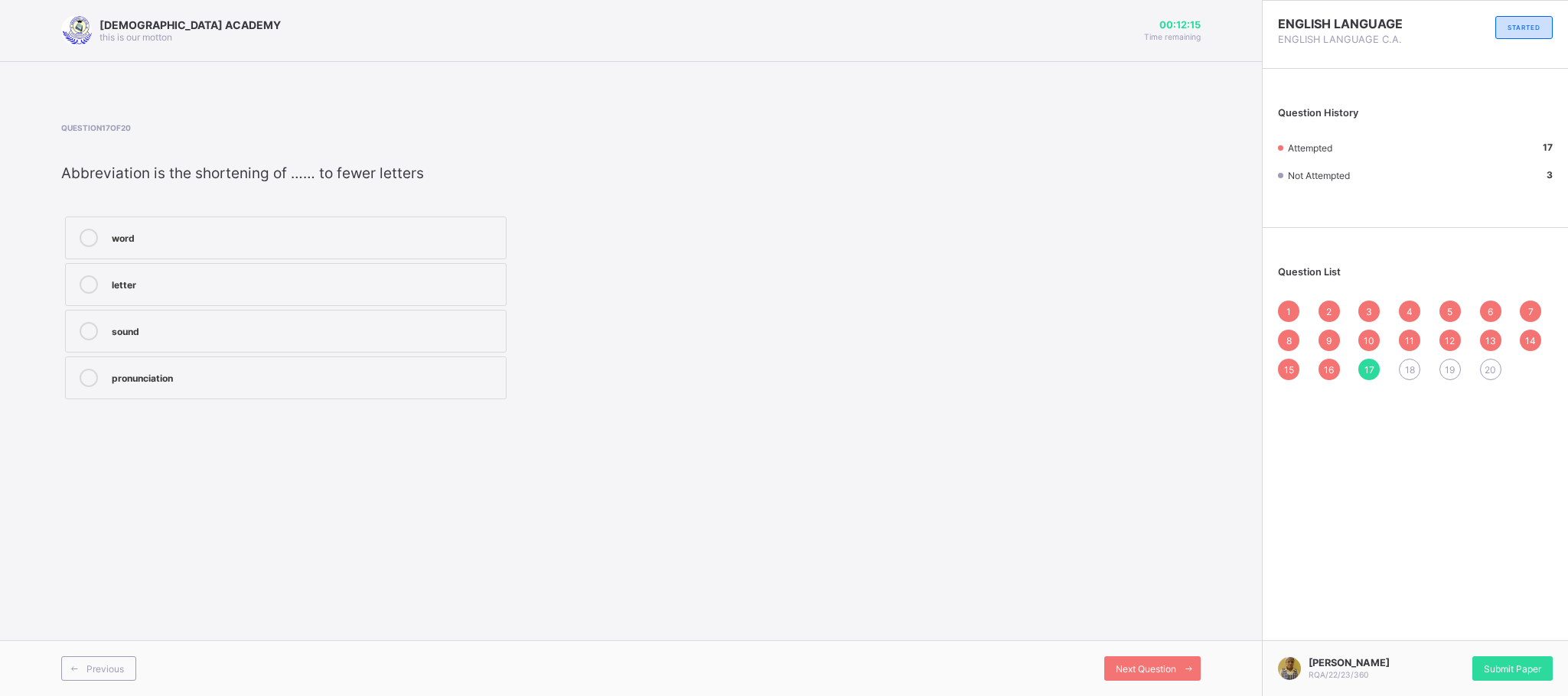
click at [1392, 379] on div "18" at bounding box center [1410, 369] width 21 height 21
click at [213, 296] on label "poetry" at bounding box center [285, 284] width 442 height 42
click at [1392, 379] on div "19" at bounding box center [1450, 369] width 21 height 21
click at [272, 375] on div "uncountable" at bounding box center [305, 376] width 387 height 15
click at [1392, 374] on span "20" at bounding box center [1490, 370] width 12 height 12
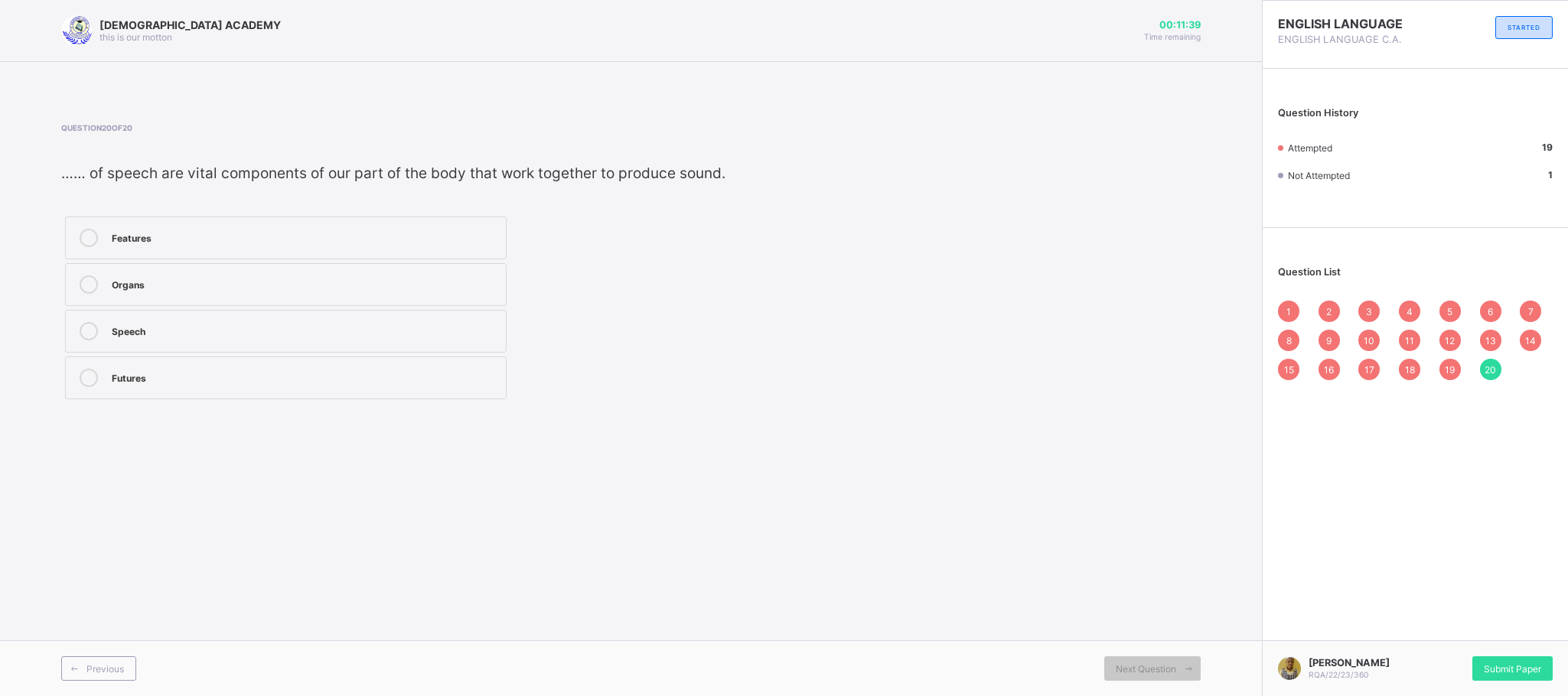
click at [96, 241] on icon at bounding box center [89, 237] width 18 height 18
click at [1392, 618] on span "Submit Paper" at bounding box center [1513, 669] width 58 height 12
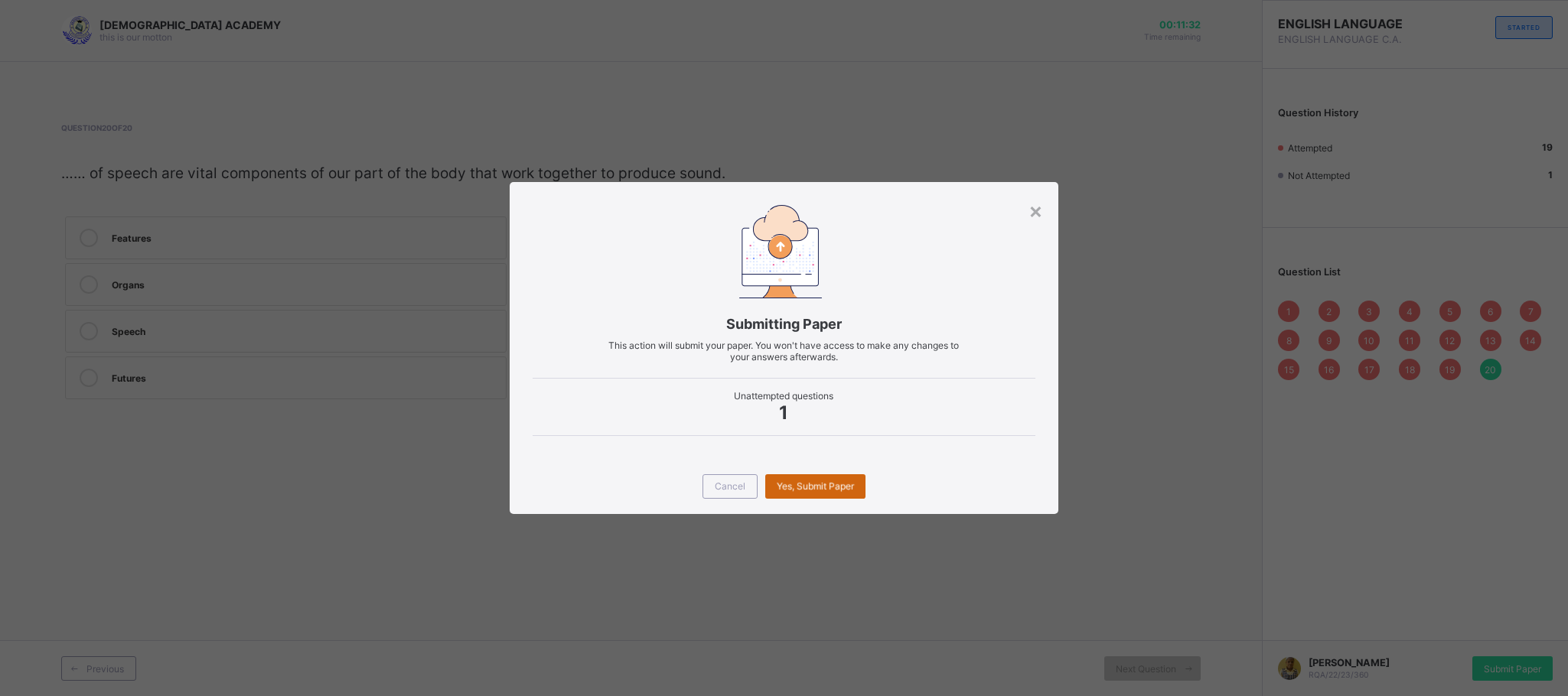
click at [808, 478] on div "Yes, Submit Paper" at bounding box center [816, 486] width 100 height 24
click at [813, 490] on span "Yes, Submit Paper" at bounding box center [815, 486] width 77 height 12
click at [813, 490] on div "Yes, Submit Paper" at bounding box center [816, 486] width 100 height 24
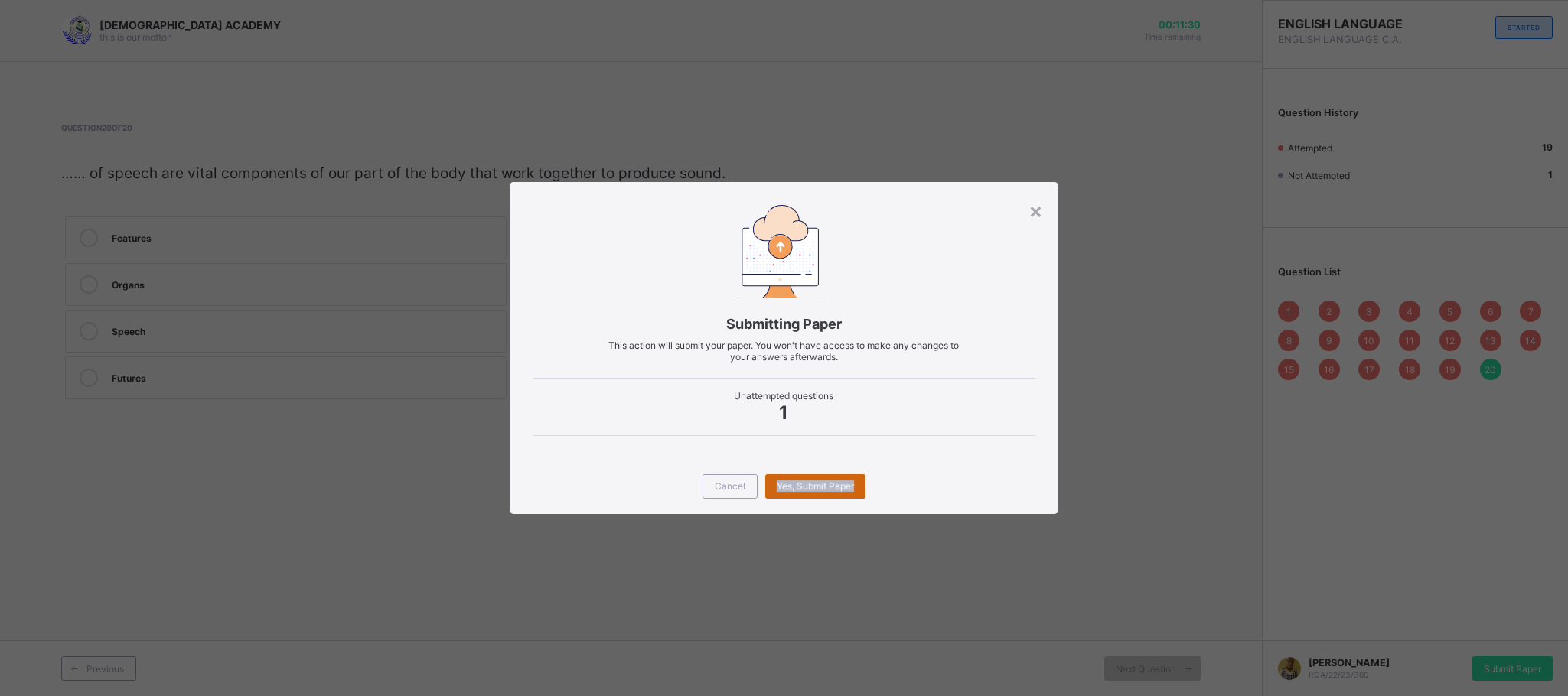
click at [813, 490] on div "Yes, Submit Paper" at bounding box center [816, 486] width 100 height 24
click at [813, 490] on span "Yes, Submit Paper" at bounding box center [815, 486] width 77 height 12
click at [828, 483] on div "Yes, Submit Paper" at bounding box center [816, 486] width 100 height 24
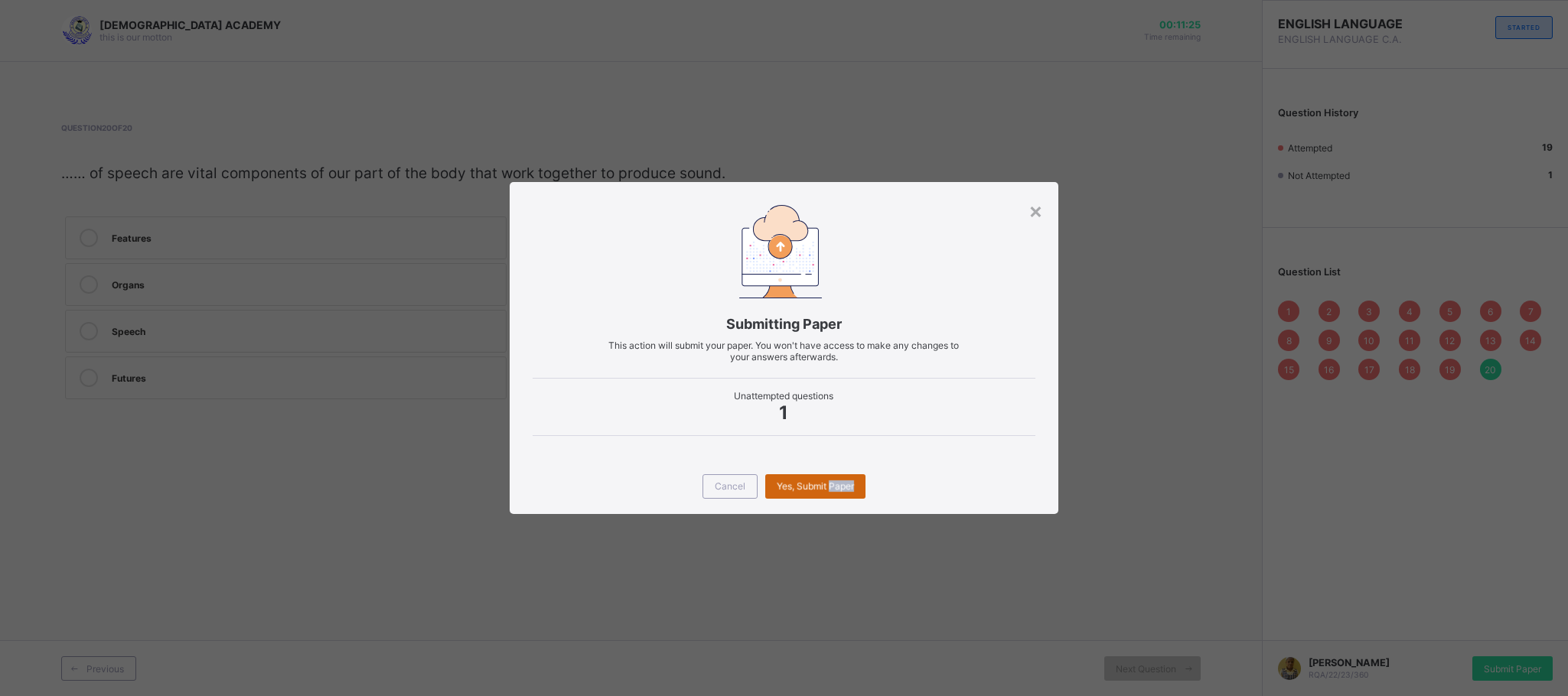
click at [828, 483] on span "Yes, Submit Paper" at bounding box center [815, 486] width 77 height 12
click at [728, 487] on span "Cancel" at bounding box center [730, 486] width 31 height 12
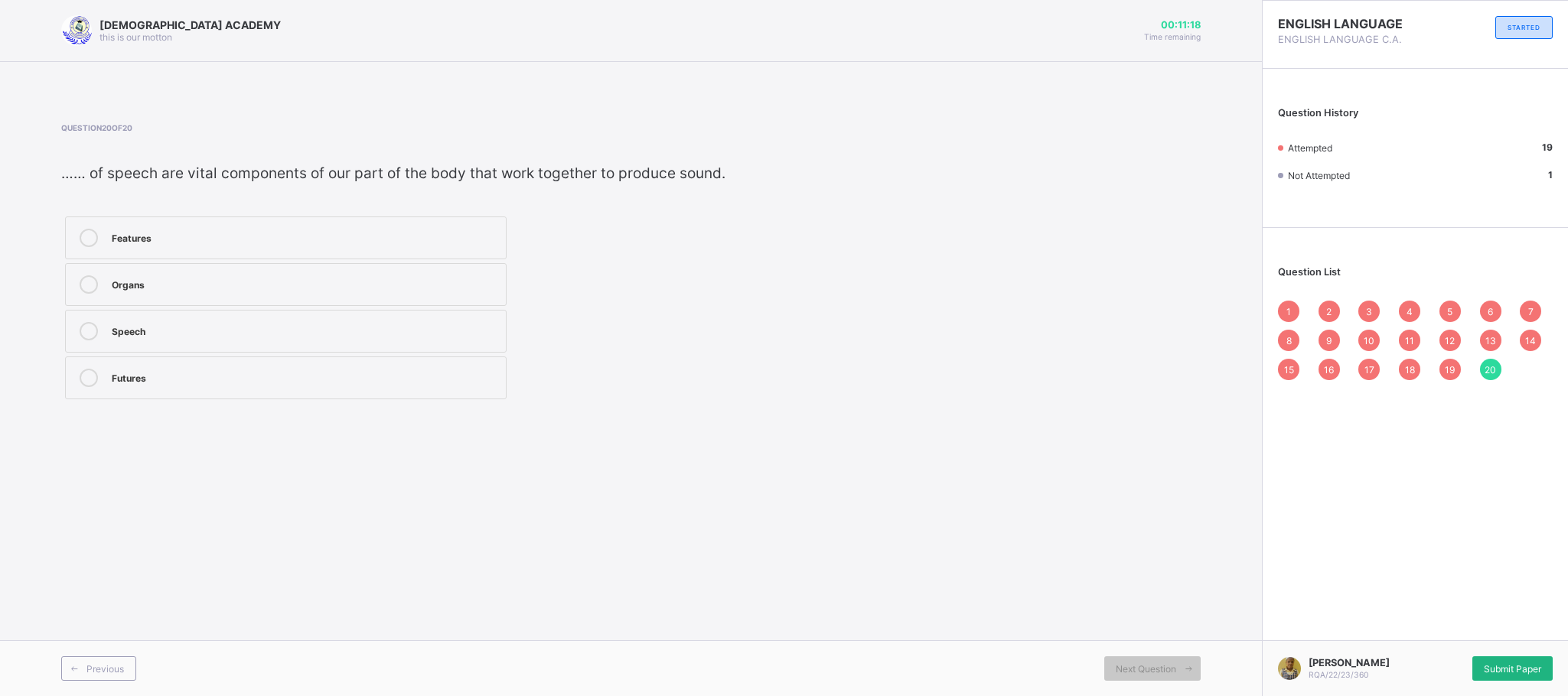
click at [1392, 618] on div "Submit Paper" at bounding box center [1512, 668] width 80 height 24
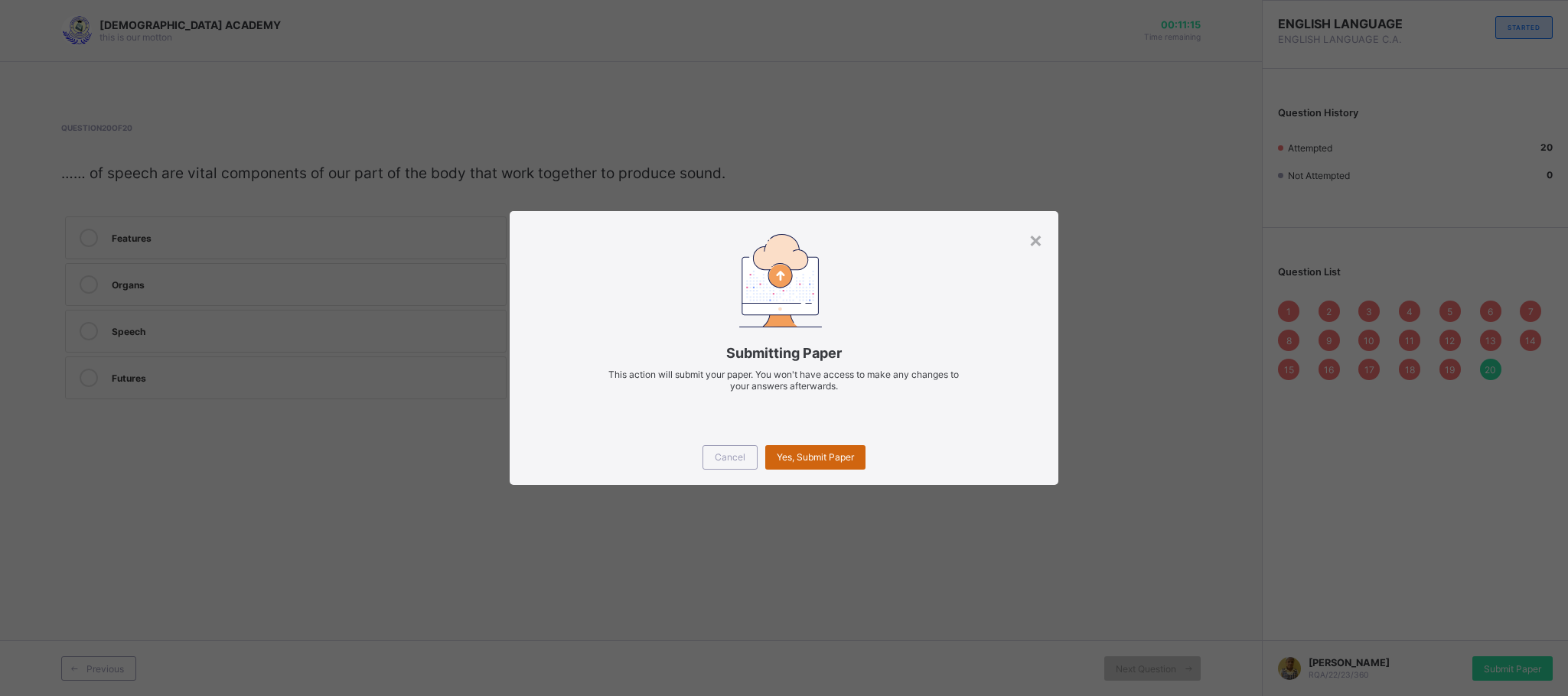
click at [816, 453] on span "Yes, Submit Paper" at bounding box center [815, 457] width 77 height 12
click at [816, 453] on div "Yes, Submit Paper" at bounding box center [816, 457] width 100 height 24
click at [816, 453] on span "Yes, Submit Paper" at bounding box center [815, 457] width 77 height 12
click at [816, 453] on div "Yes, Submit Paper" at bounding box center [816, 457] width 100 height 24
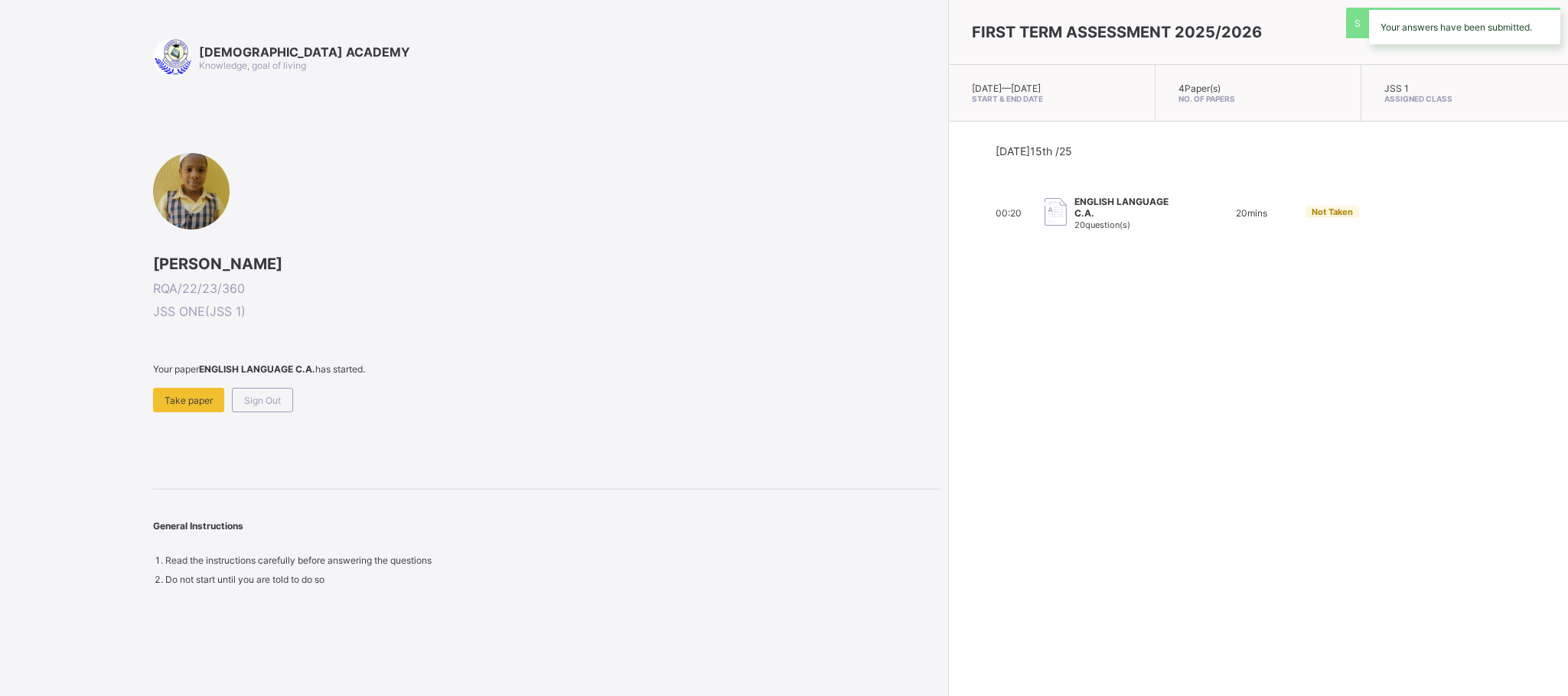
click at [804, 452] on div "RAUDHATUL QUR'AN ACADEMY Knowledge, goal of living IBRAHIM LAWAL RQA/22/23/360 …" at bounding box center [547, 311] width 788 height 547
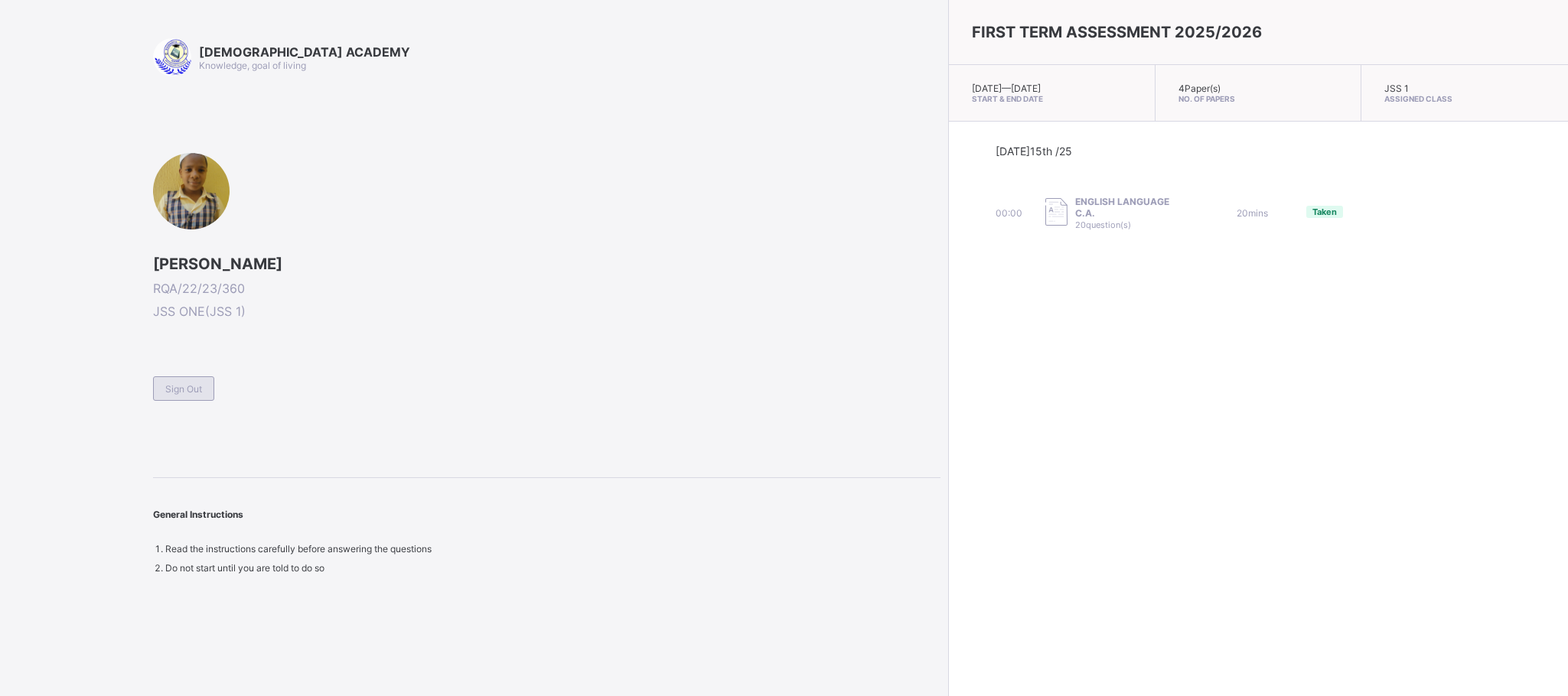
click at [184, 390] on span "Sign Out" at bounding box center [183, 389] width 37 height 12
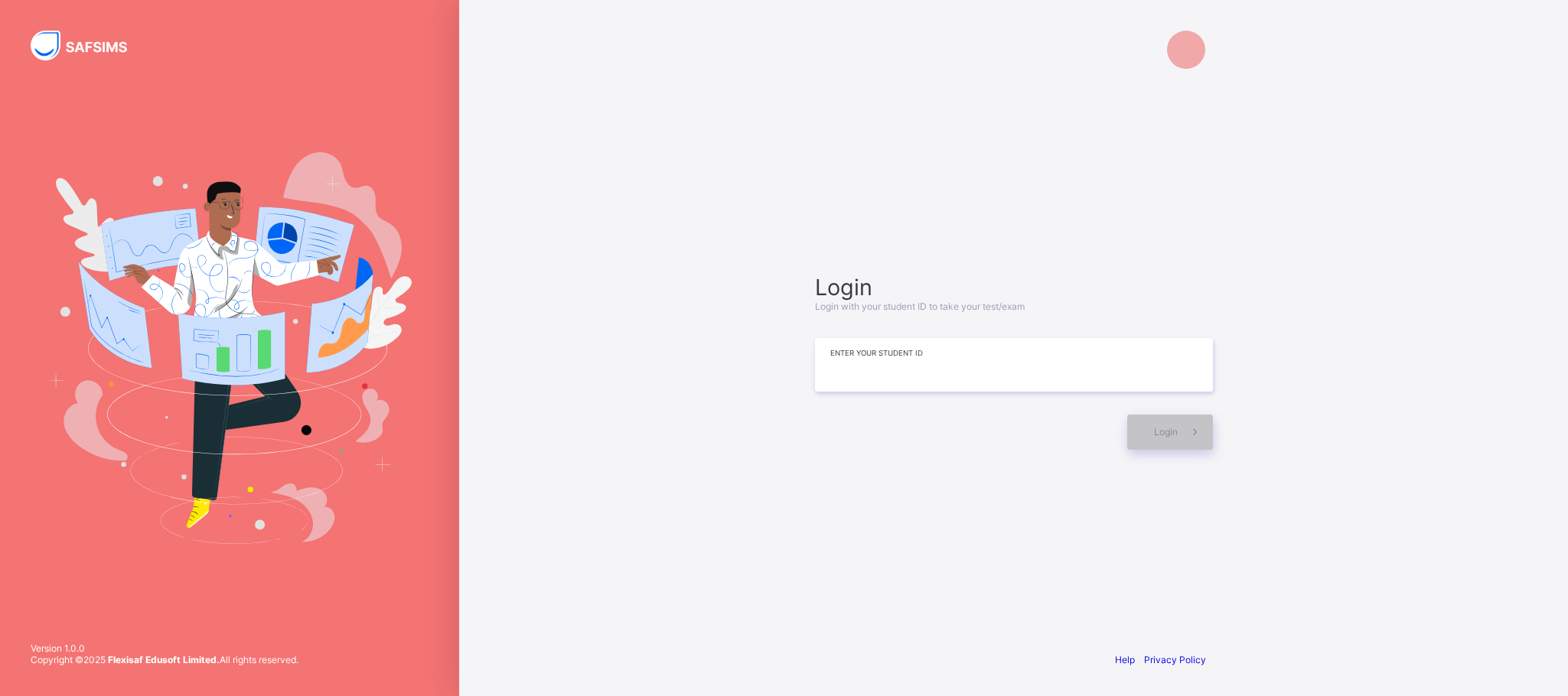
click at [909, 354] on input at bounding box center [1014, 365] width 398 height 54
type input "**********"
click at [1146, 420] on div "Login" at bounding box center [1170, 433] width 86 height 36
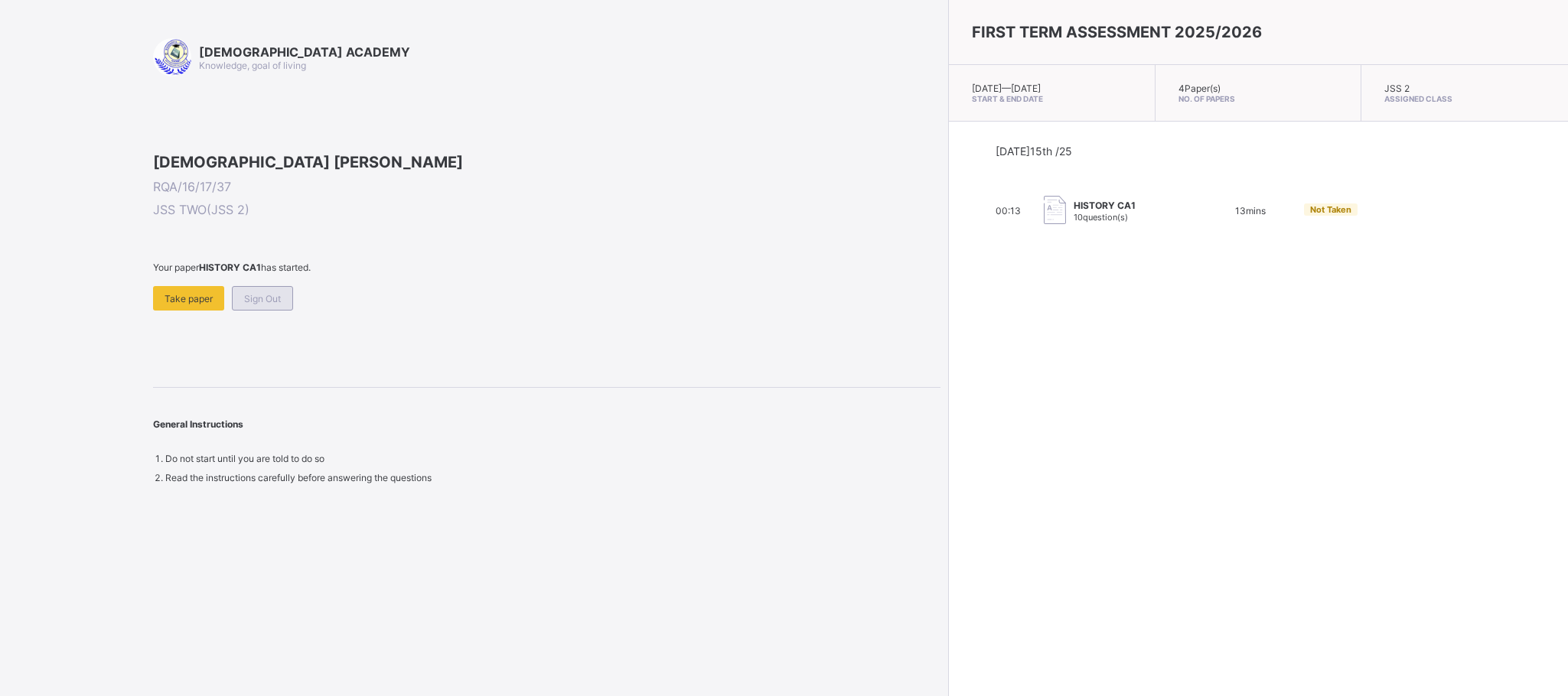
click at [265, 310] on div "Sign Out" at bounding box center [261, 298] width 61 height 24
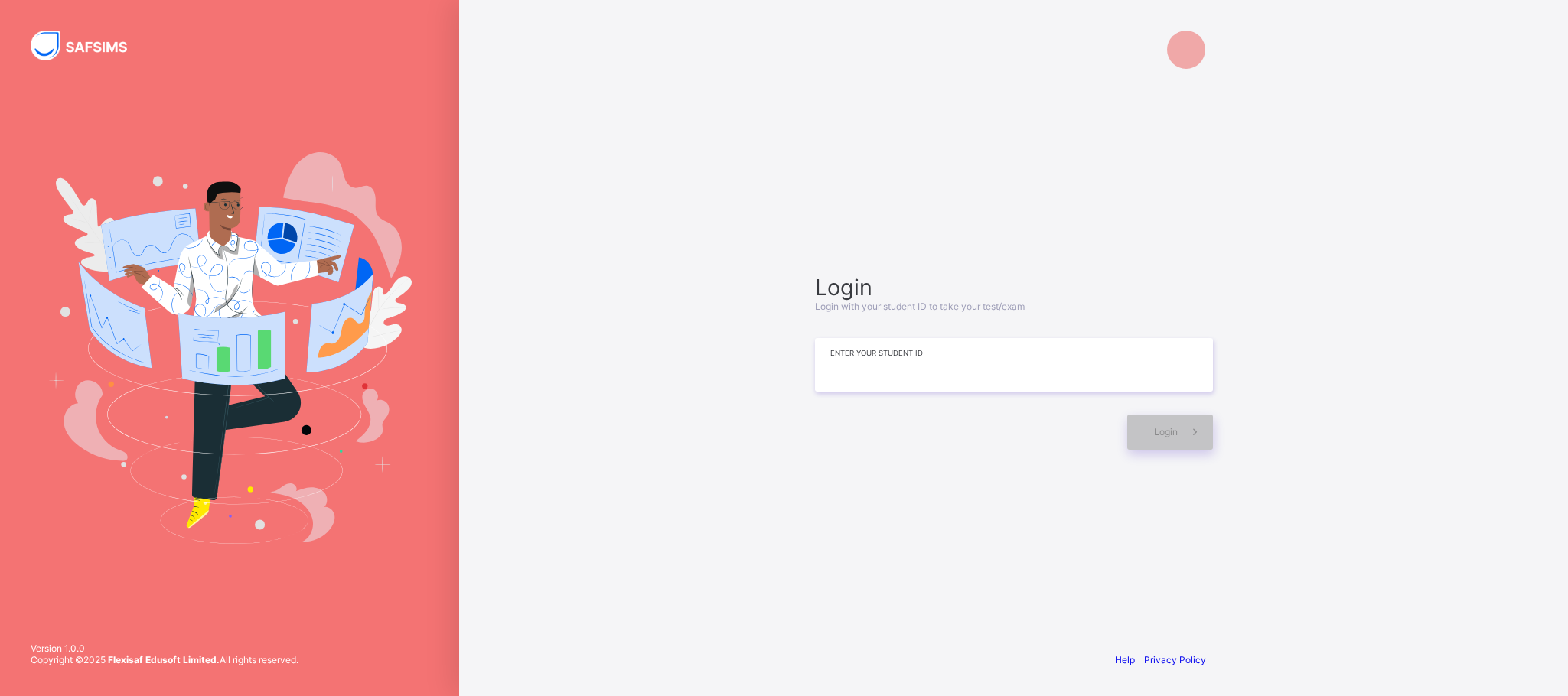
click at [999, 361] on input at bounding box center [1014, 365] width 398 height 54
type input "**********"
click at [1162, 425] on div "Login" at bounding box center [1170, 433] width 86 height 36
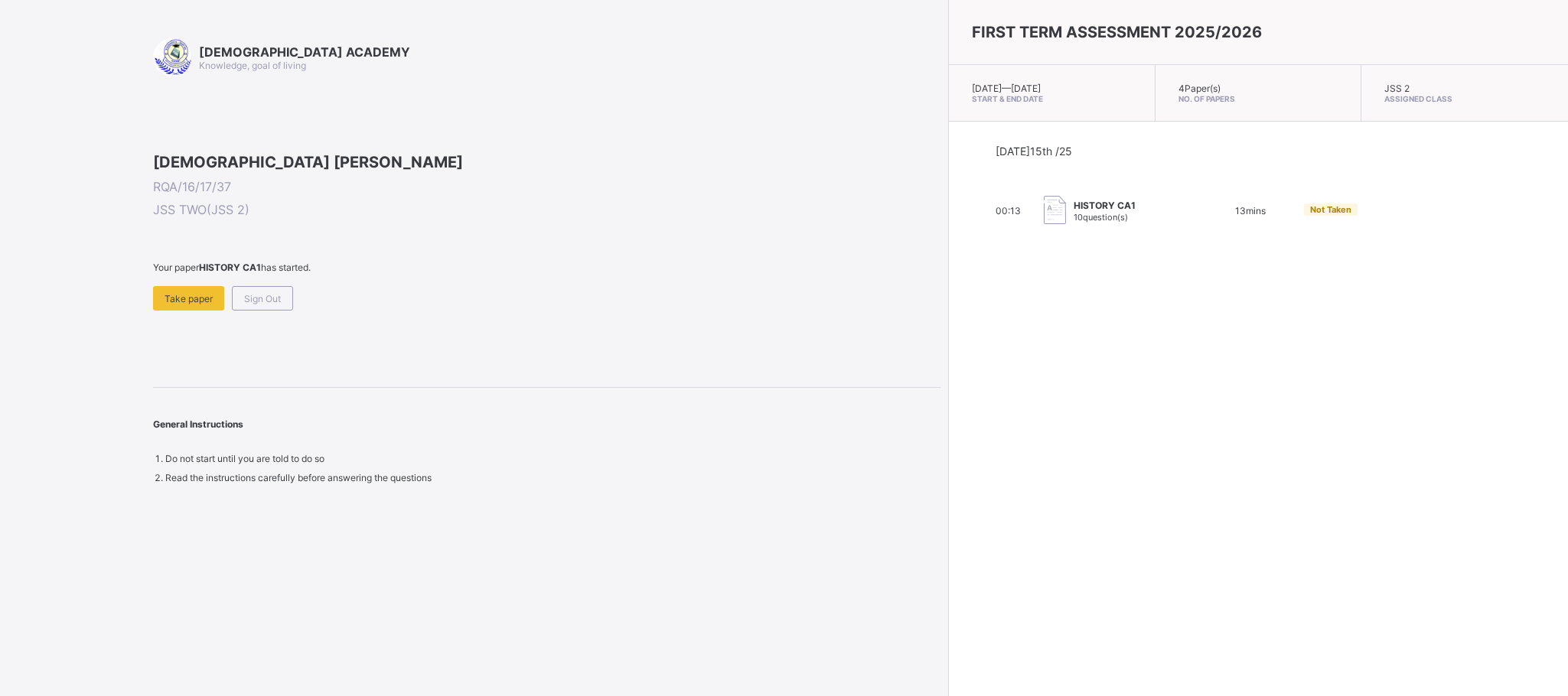
click at [278, 310] on div "Sign Out" at bounding box center [261, 298] width 61 height 24
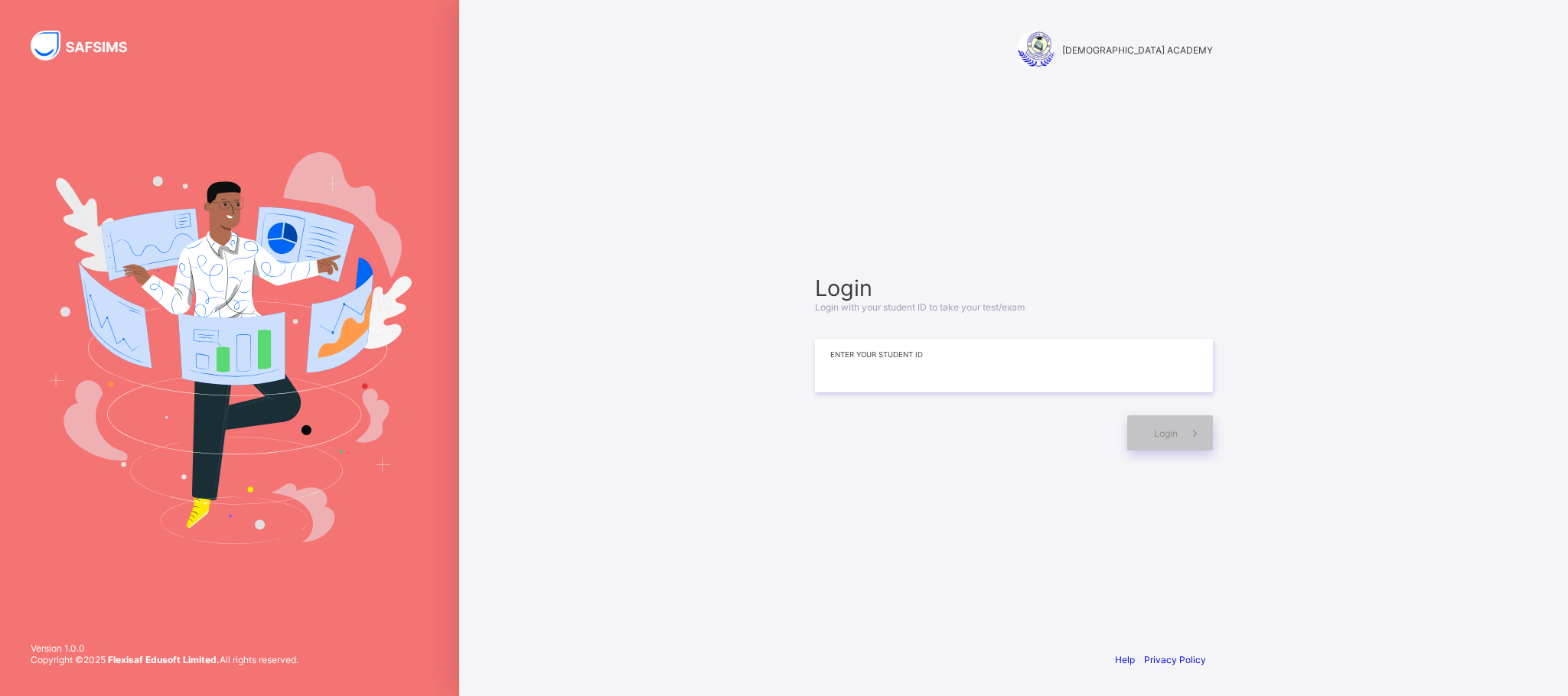
click at [823, 365] on input at bounding box center [1014, 366] width 398 height 54
click at [113, 254] on img at bounding box center [230, 348] width 365 height 391
click at [31, 80] on div at bounding box center [230, 348] width 459 height 696
click at [475, 407] on div "RAUDHATUL QUR'AN ACADEMY Login Login with your student ID to take your test/exa…" at bounding box center [1014, 348] width 1109 height 696
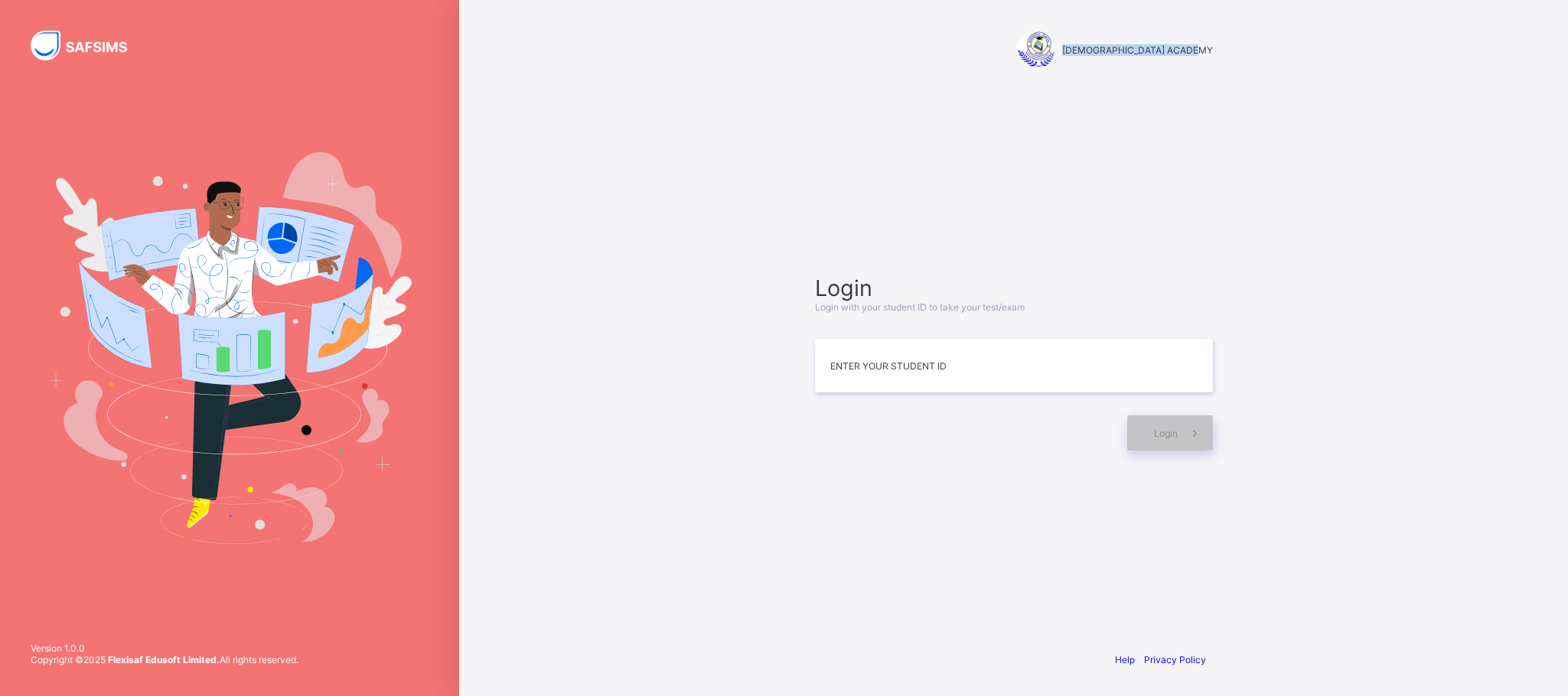
click at [926, 0] on html "RAUDHATUL QUR'AN ACADEMY Login Login with your student ID to take your test/exa…" at bounding box center [784, 348] width 1568 height 696
click at [530, 295] on div "RAUDHATUL QUR'AN ACADEMY Login Login with your student ID to take your test/exa…" at bounding box center [1014, 348] width 1109 height 696
click at [1139, 517] on div "Login Login with your student ID to take your test/exam Enter your Student ID L…" at bounding box center [1014, 361] width 428 height 491
click at [891, 351] on input at bounding box center [1014, 366] width 398 height 54
type input "*"
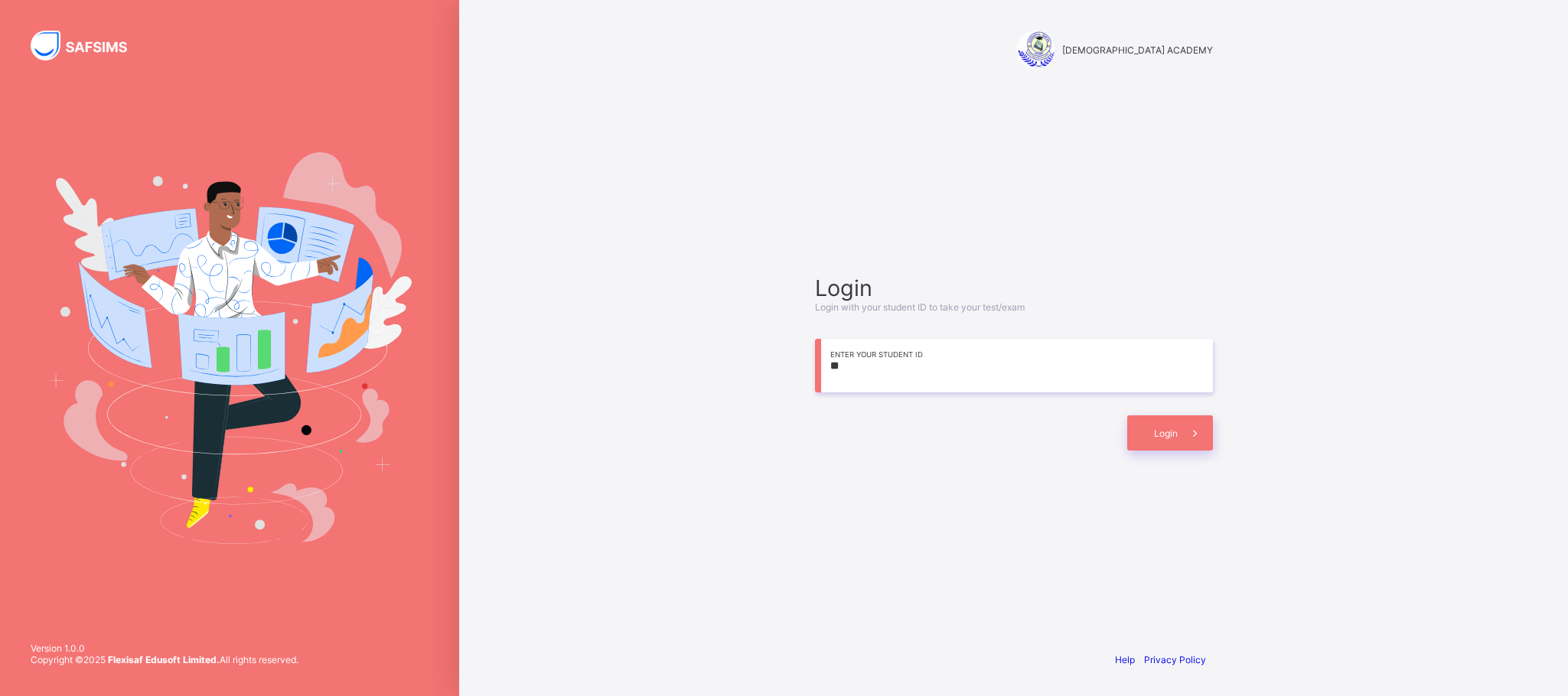
type input "*"
click at [887, 351] on input at bounding box center [1014, 366] width 398 height 54
type input "*"
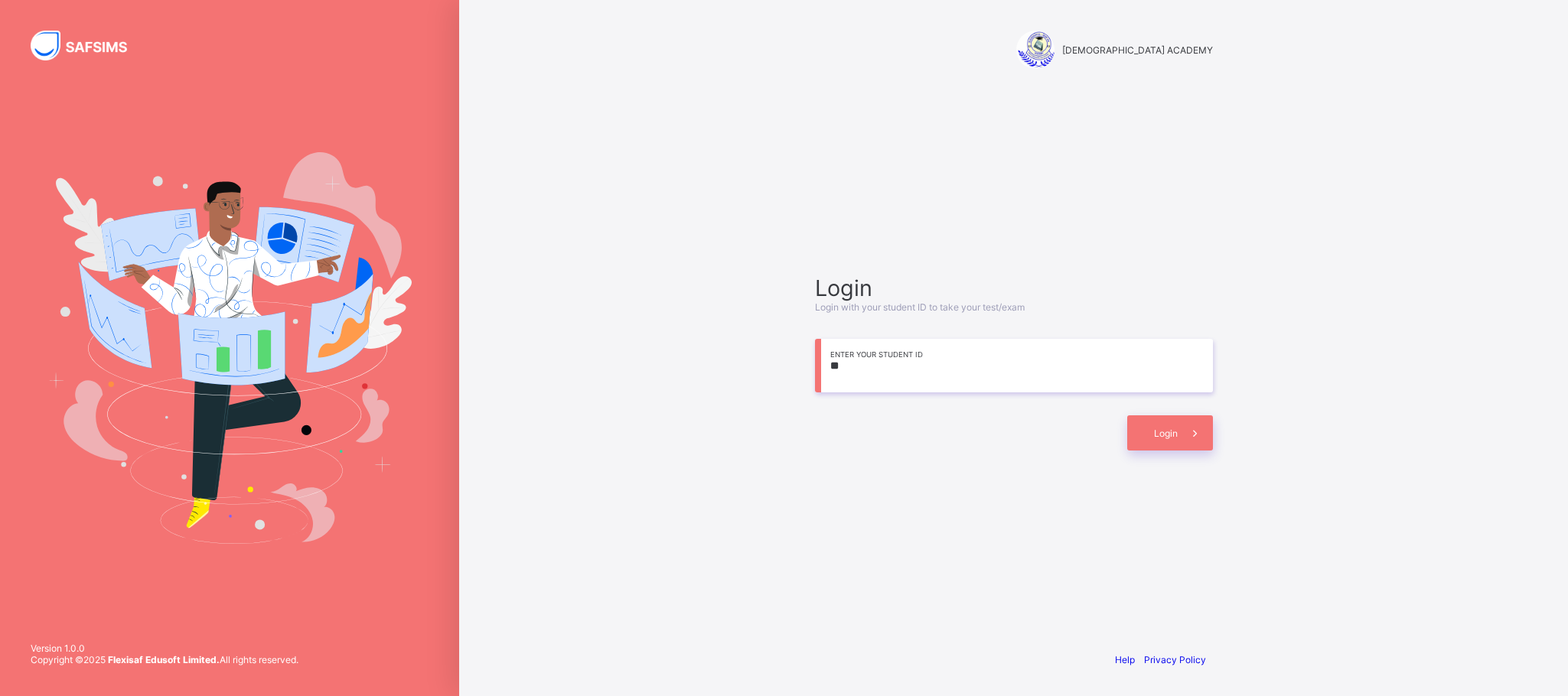
type input "*"
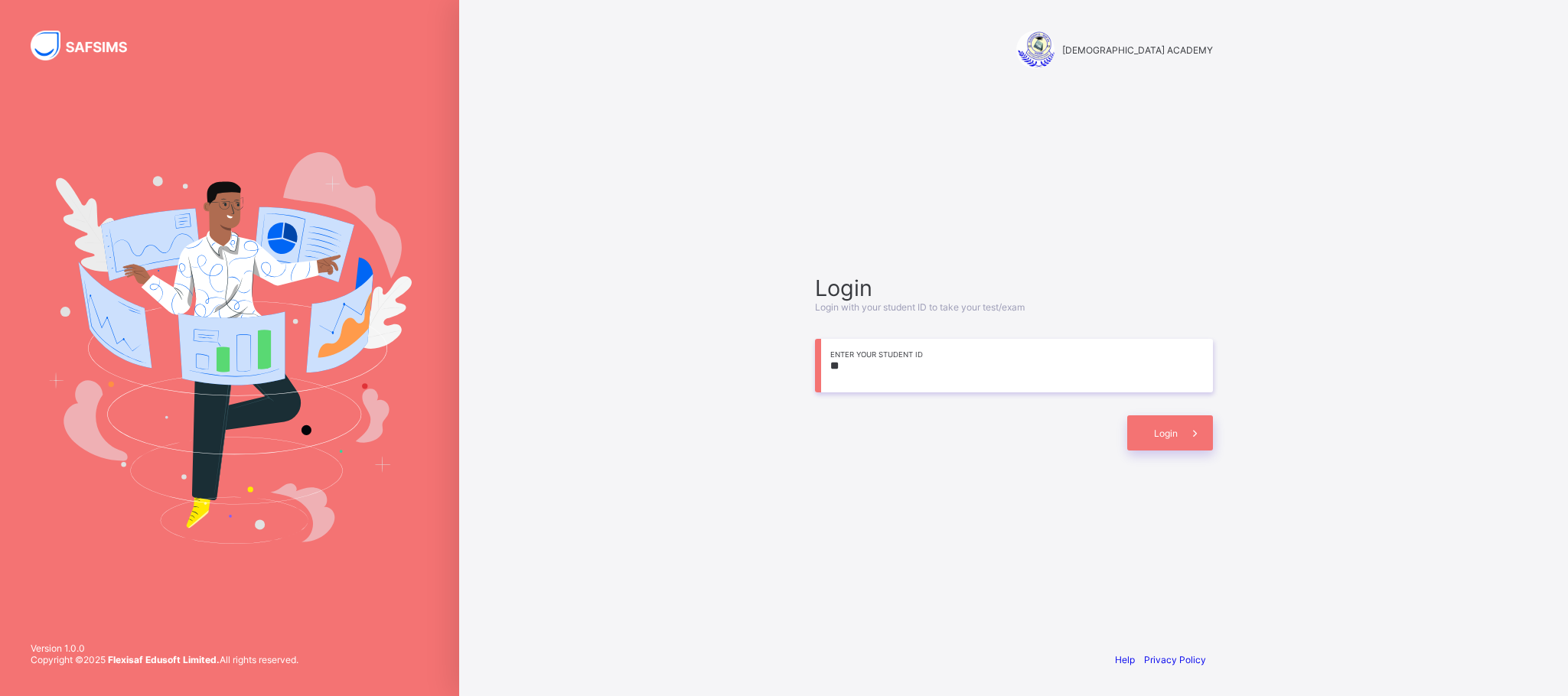
type input "*"
drag, startPoint x: 941, startPoint y: 446, endPoint x: 939, endPoint y: 429, distance: 17.1
drag, startPoint x: 939, startPoint y: 429, endPoint x: 581, endPoint y: 434, distance: 358.0
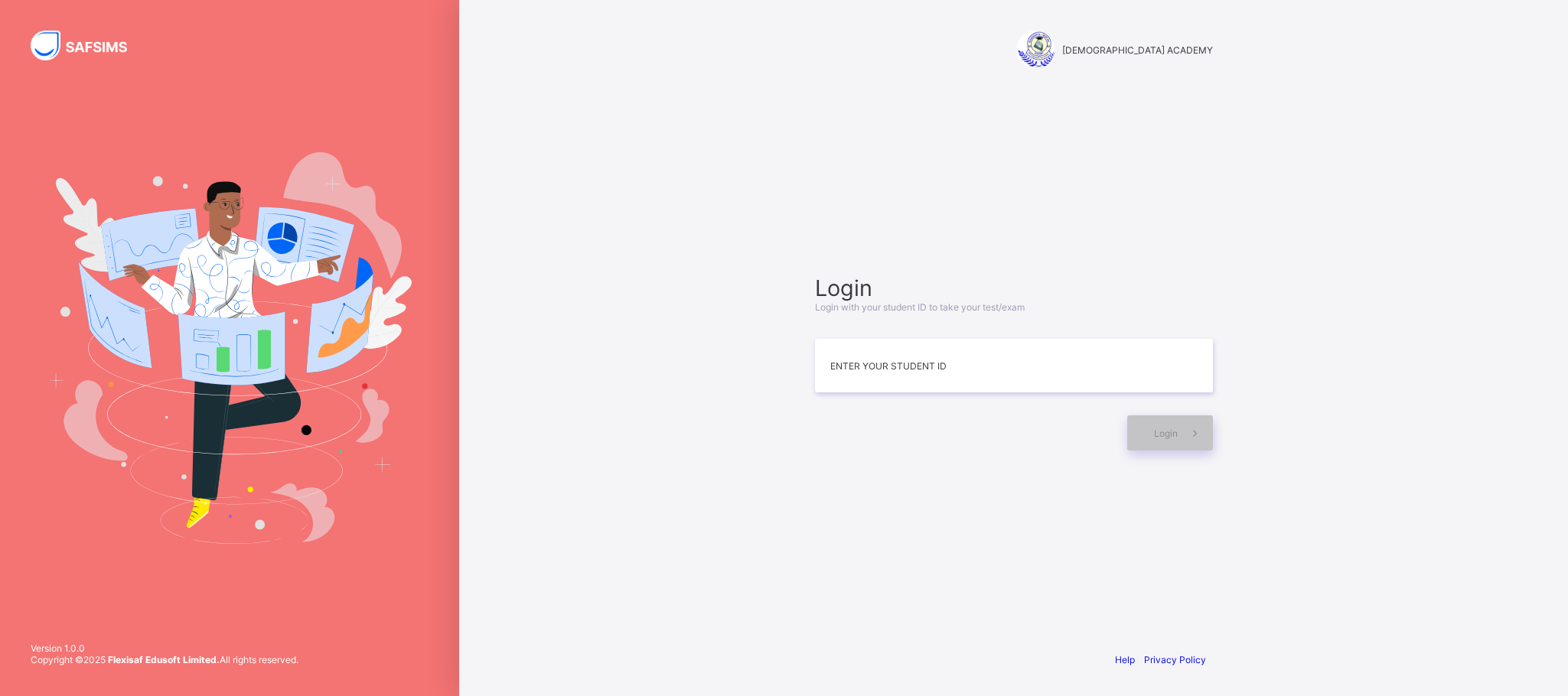
click at [581, 434] on div "RAUDHATUL QUR'AN ACADEMY Login Login with your student ID to take your test/exa…" at bounding box center [1014, 348] width 1109 height 696
click at [960, 443] on div at bounding box center [967, 433] width 305 height 36
click at [939, 382] on input at bounding box center [1014, 366] width 398 height 54
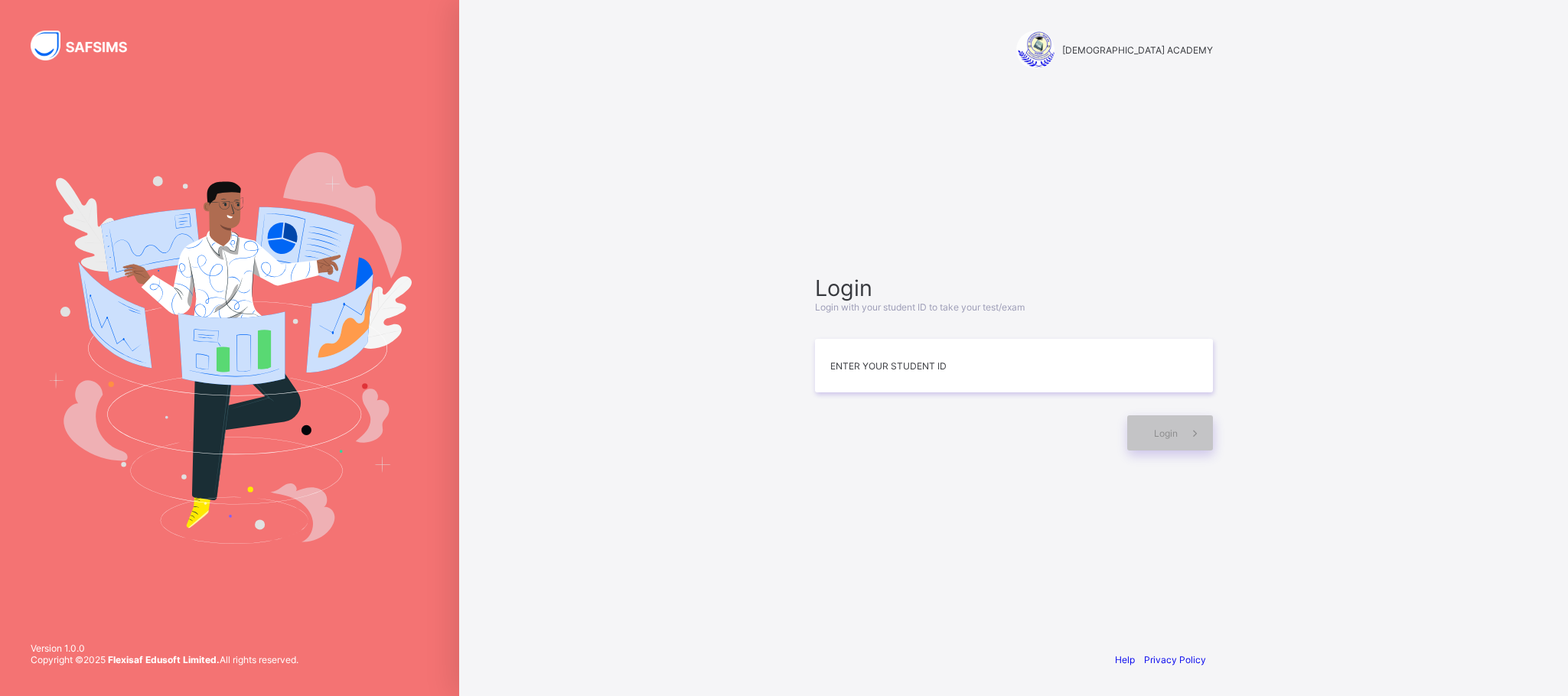
click at [499, 429] on div "RAUDHATUL QUR'AN ACADEMY Login Login with your student ID to take your test/exa…" at bounding box center [1014, 348] width 1109 height 696
click at [499, 428] on div "RAUDHATUL QUR'AN ACADEMY Login Login with your student ID to take your test/exa…" at bounding box center [1014, 348] width 1109 height 696
click at [825, 361] on input at bounding box center [1014, 366] width 398 height 54
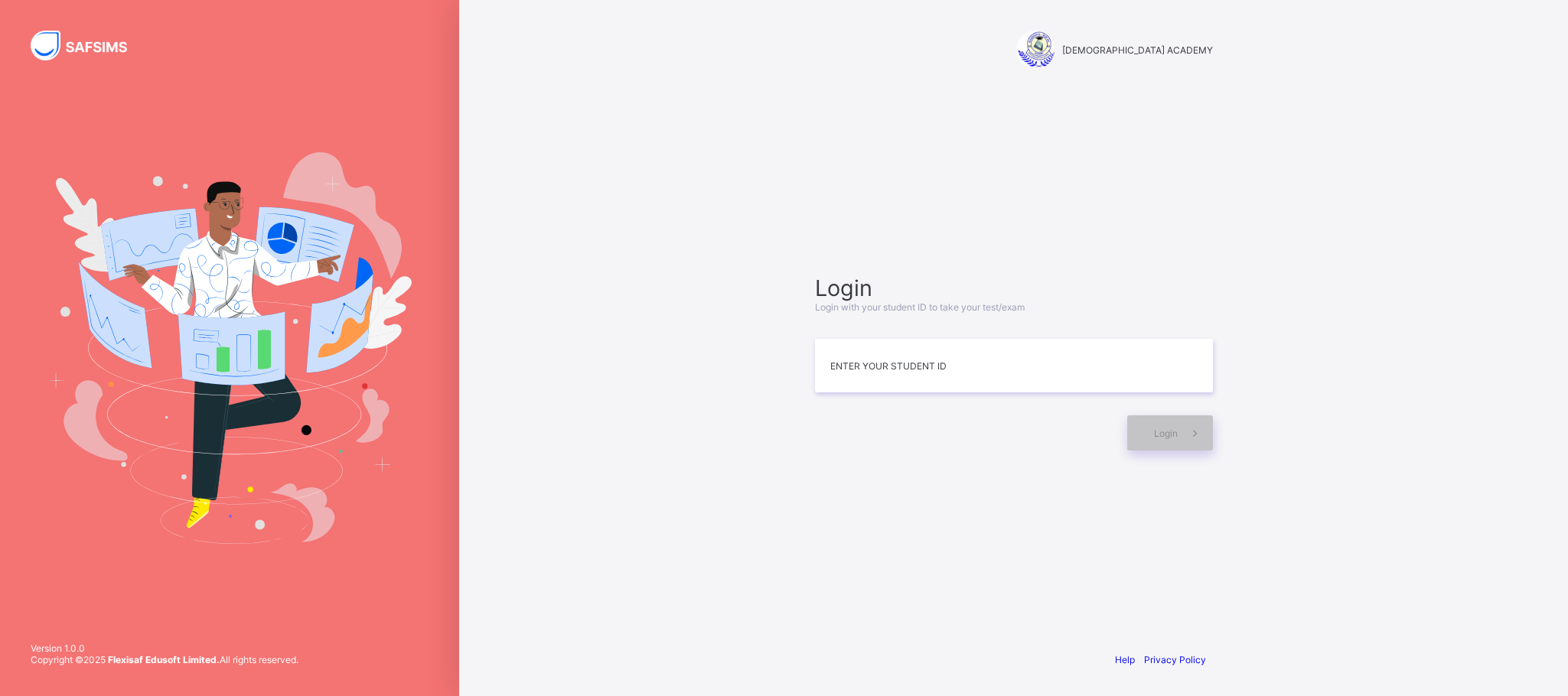
click at [721, 384] on div "RAUDHATUL QUR'AN ACADEMY Login Login with your student ID to take your test/exa…" at bounding box center [1014, 348] width 1109 height 696
click at [1044, 388] on input at bounding box center [1014, 366] width 398 height 54
type input "**********"
click at [1174, 436] on span "Login" at bounding box center [1166, 434] width 24 height 12
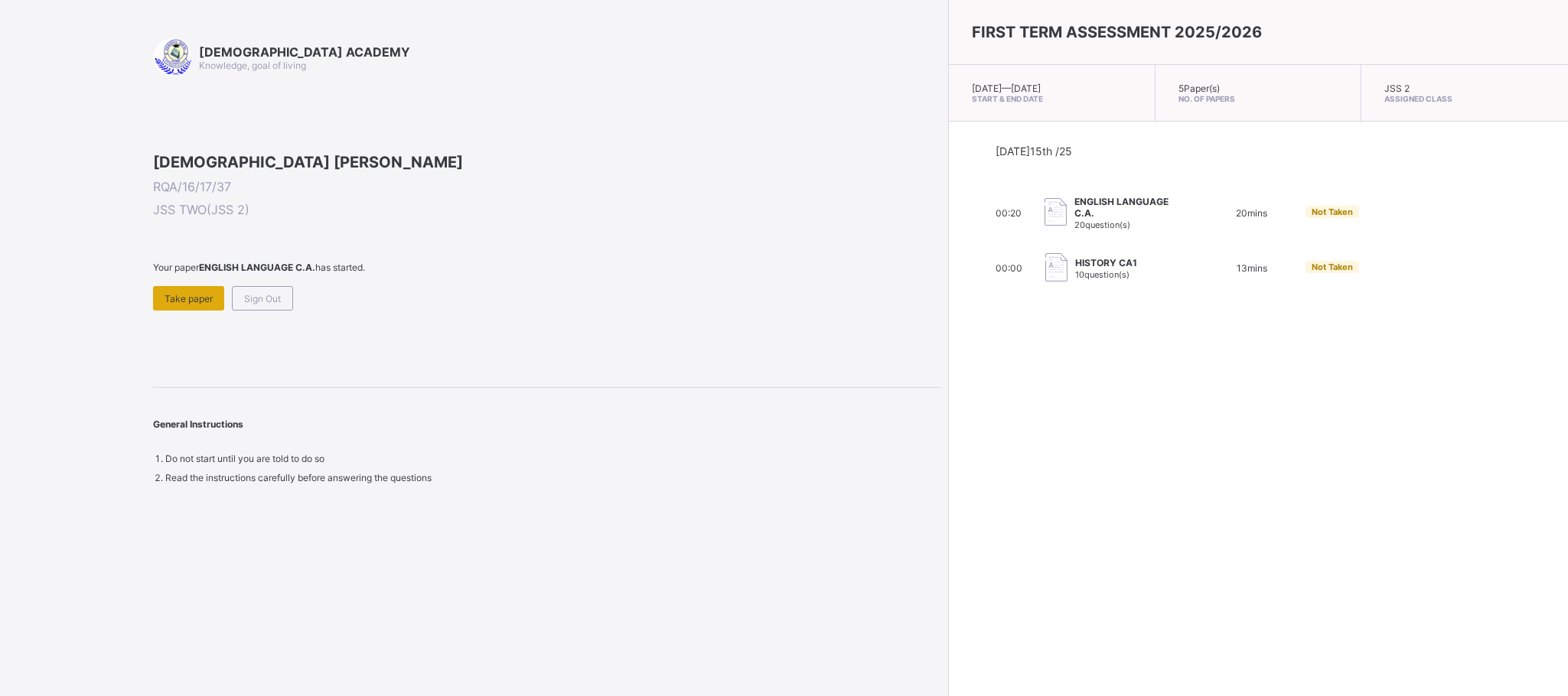
click at [166, 305] on span "Take paper" at bounding box center [189, 299] width 48 height 12
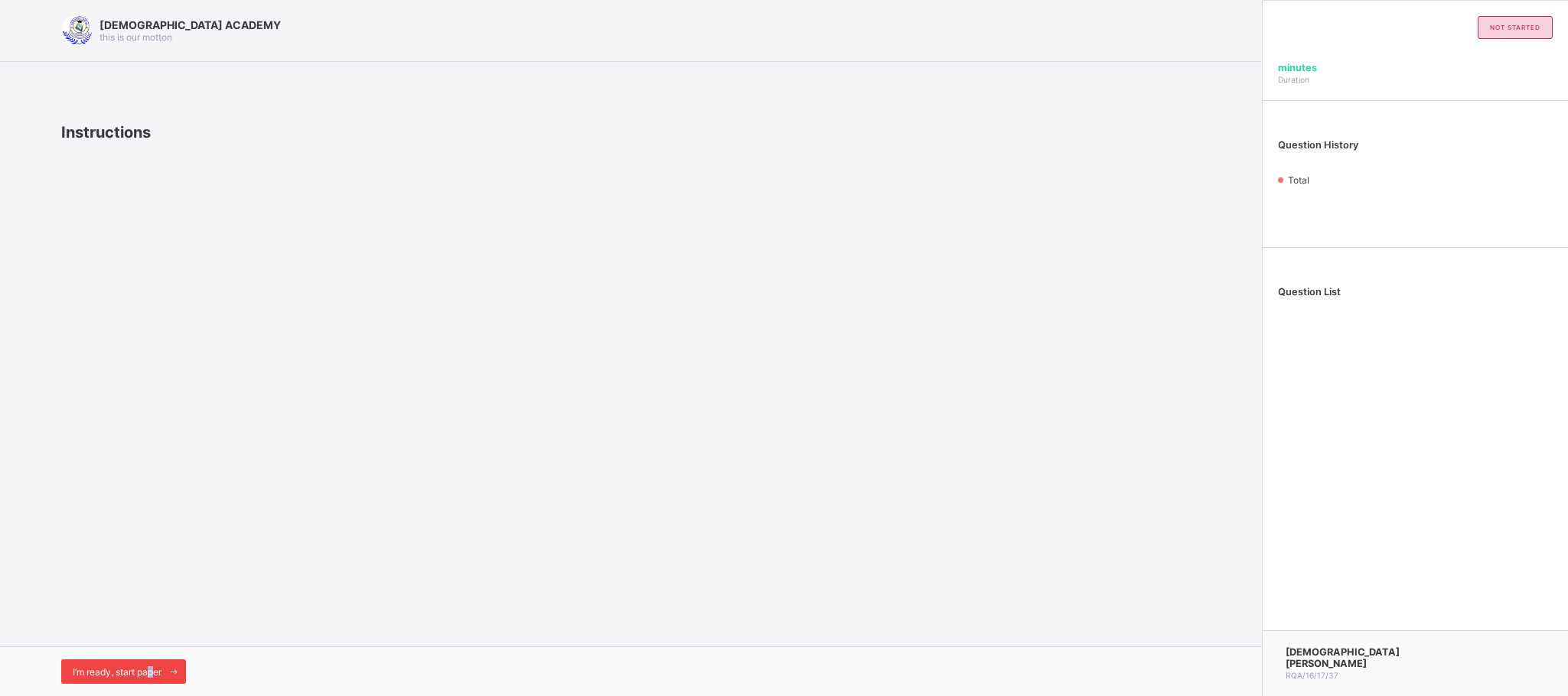
click at [152, 618] on span "I’m ready, start paper" at bounding box center [117, 672] width 89 height 12
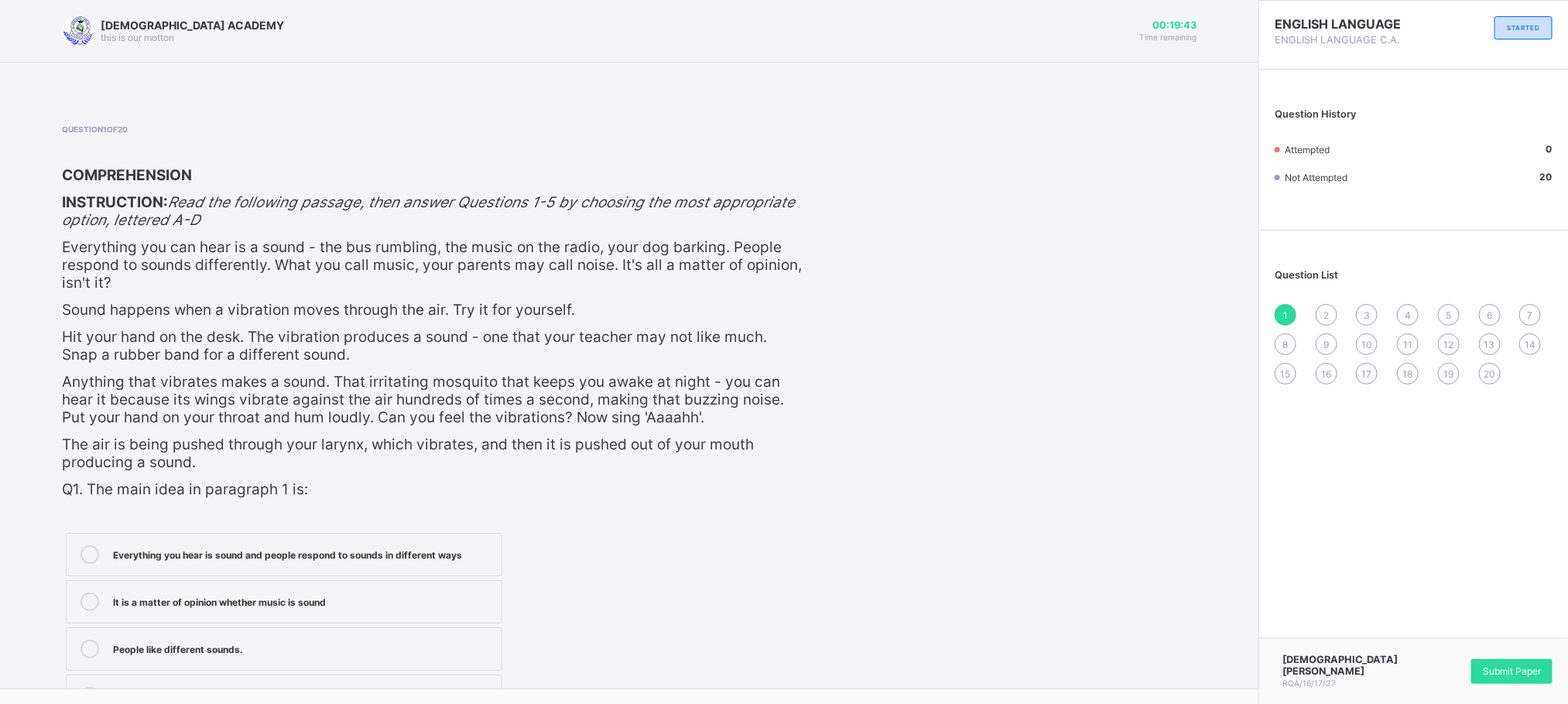
drag, startPoint x: 1335, startPoint y: 17, endPoint x: 1165, endPoint y: 429, distance: 445.7
click at [1165, 429] on div "Question 1 of 20 COMPREHENSION INSTRUCTION: Read the following passage, then an…" at bounding box center [628, 423] width 1134 height 598
click at [314, 551] on div "Everything you hear is sound and people respond to sounds in different ways" at bounding box center [303, 553] width 380 height 16
click at [1329, 313] on span "2" at bounding box center [1326, 313] width 6 height 12
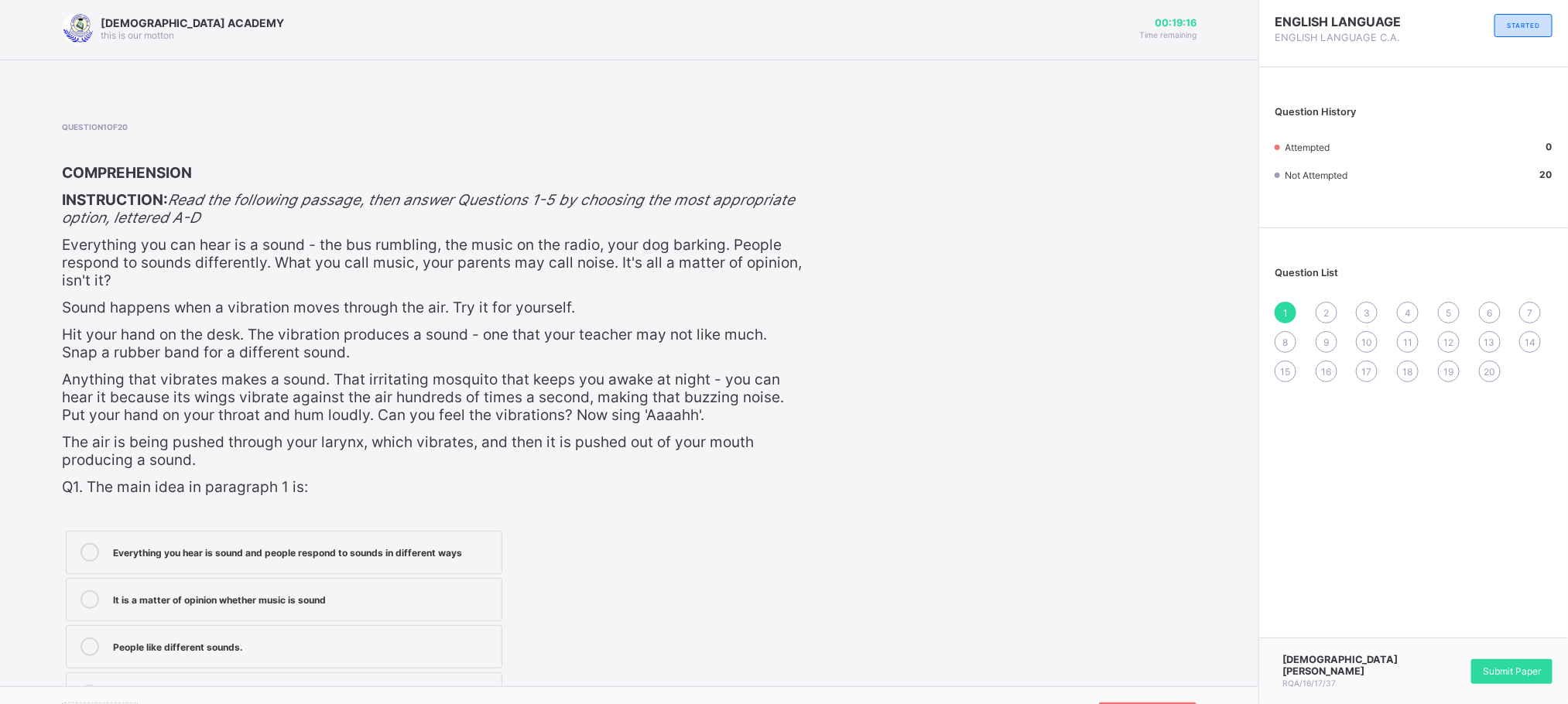
scroll to position [0, 0]
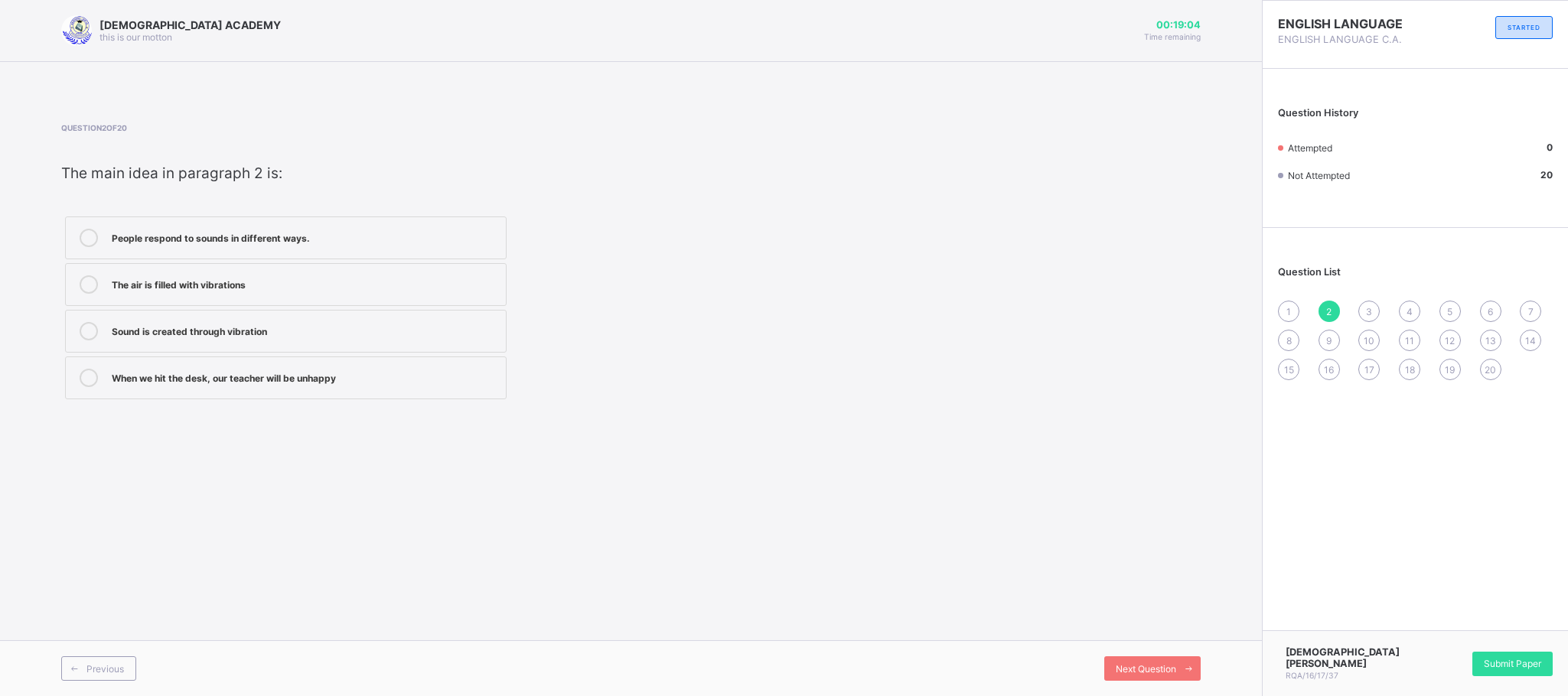
click at [446, 254] on label "People respond to sounds in different ways." at bounding box center [285, 238] width 442 height 42
click at [1373, 324] on div "1 2 3 4 5 6 7 8 9 10 11 12 13 14 15 16 17 18 19 20" at bounding box center [1415, 340] width 275 height 80
click at [1368, 298] on div "Question List 1 2 3 4 5 6 7 8 9 10 11 12 13 14 15 16 17 18 19 20" at bounding box center [1415, 315] width 306 height 160
click at [1368, 302] on div "3" at bounding box center [1369, 311] width 21 height 21
click at [343, 229] on div "Sounds that cause vibrations are irritating" at bounding box center [305, 236] width 387 height 15
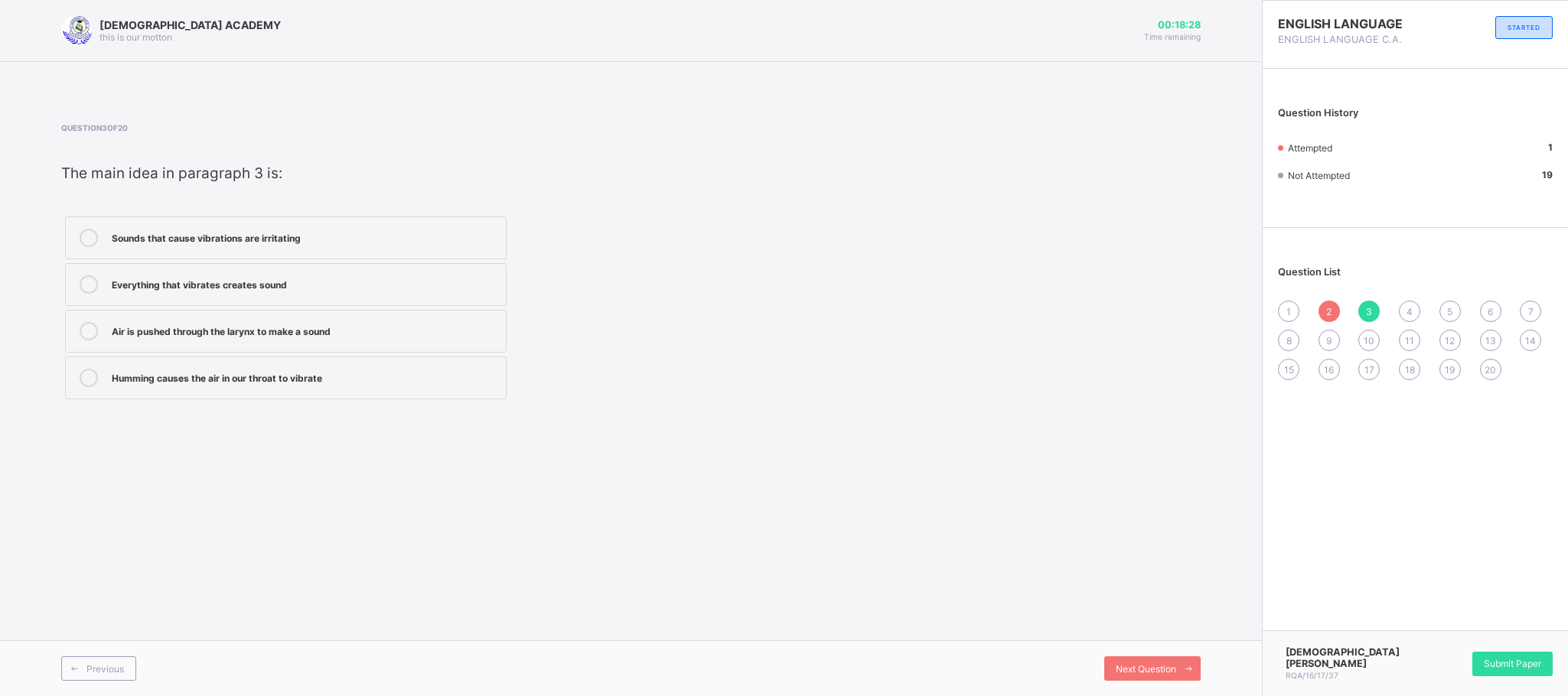
click at [1279, 310] on div "1" at bounding box center [1288, 311] width 21 height 21
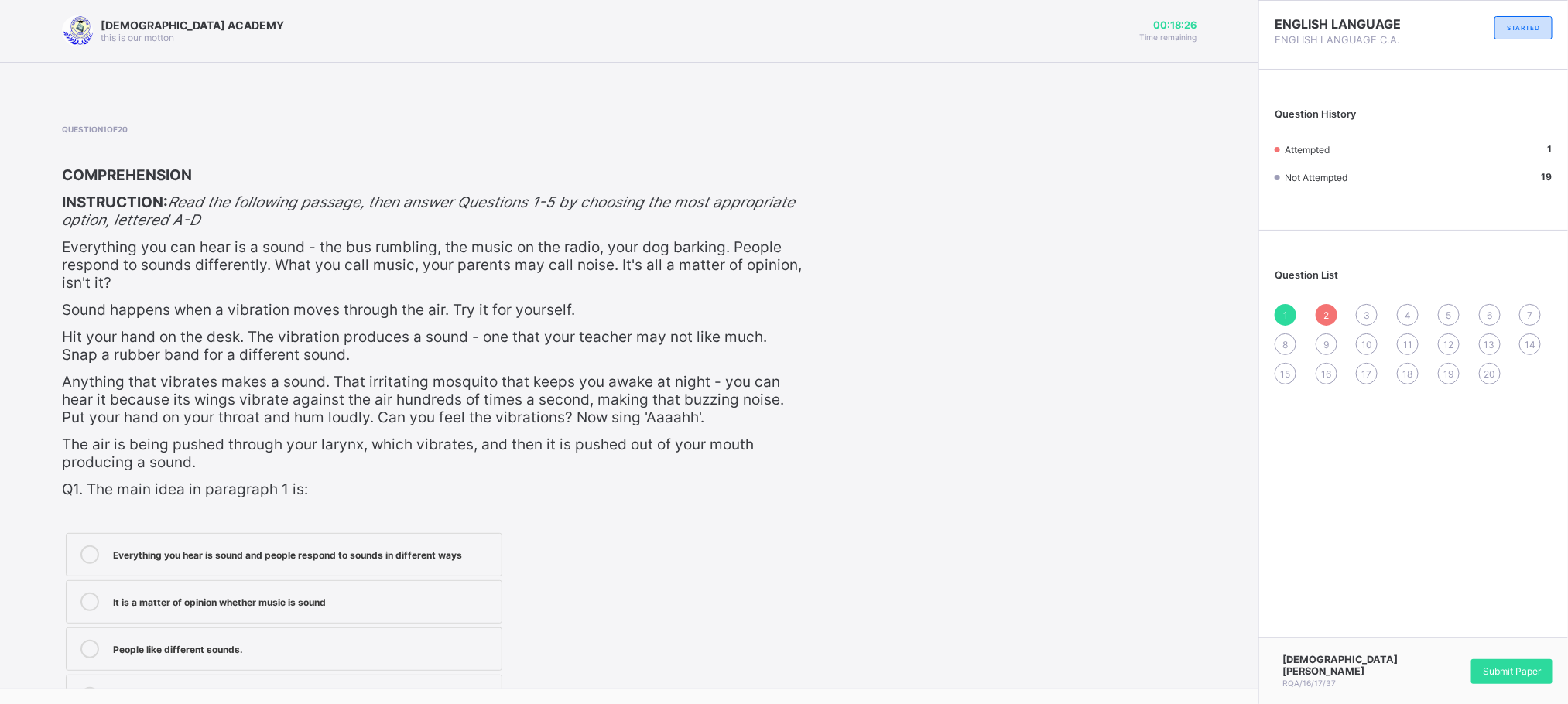
click at [361, 548] on div "Everything you hear is sound and people respond to sounds in different ways" at bounding box center [303, 553] width 380 height 16
click at [1370, 313] on span "3" at bounding box center [1366, 315] width 6 height 12
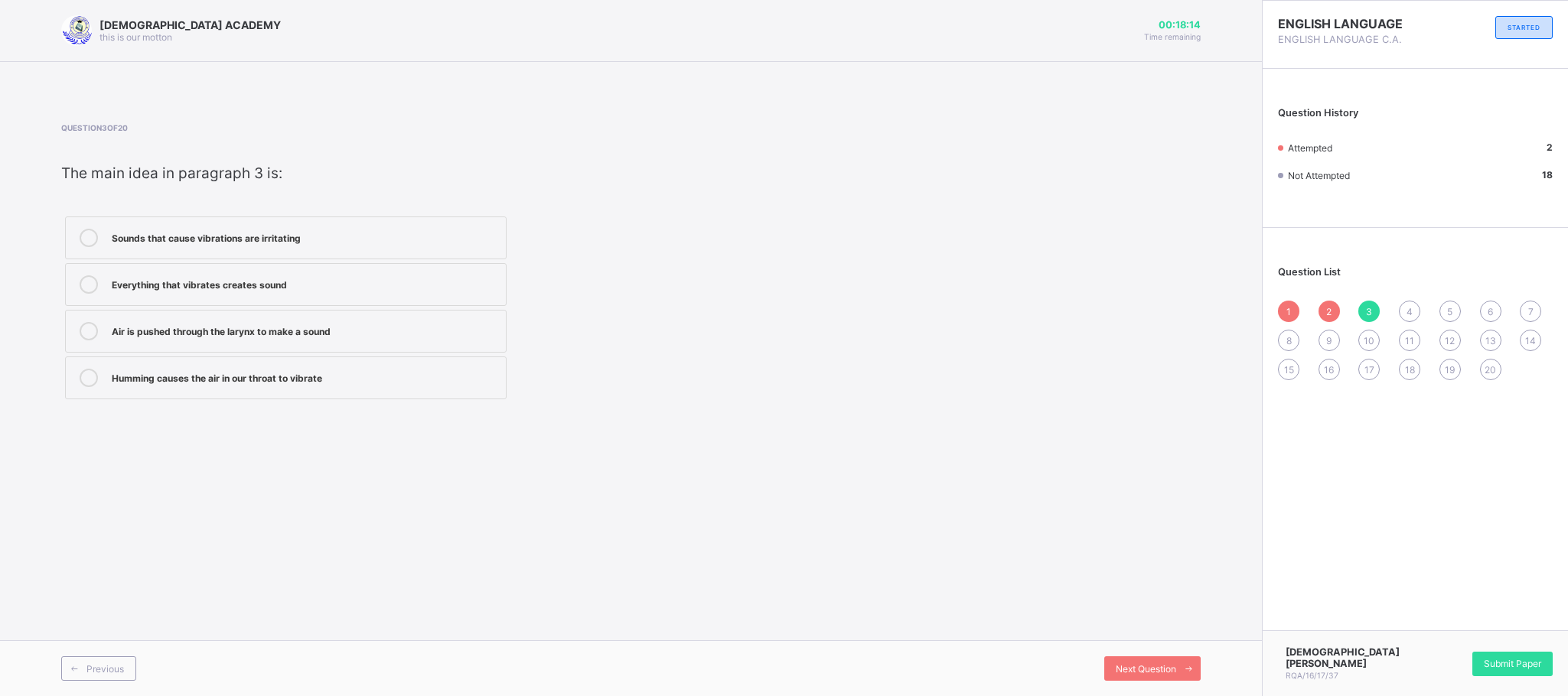
click at [1278, 313] on div "1 2 3 4 5 6 7 8 9 10 11 12 13 14 15 16 17 18 19 20" at bounding box center [1415, 340] width 275 height 80
click at [1295, 301] on div "1 2 3 4 5 6 7 8 9 10 11 12 13 14 15 16 17 18 19 20" at bounding box center [1415, 340] width 275 height 80
click at [1284, 308] on div "1" at bounding box center [1288, 311] width 21 height 21
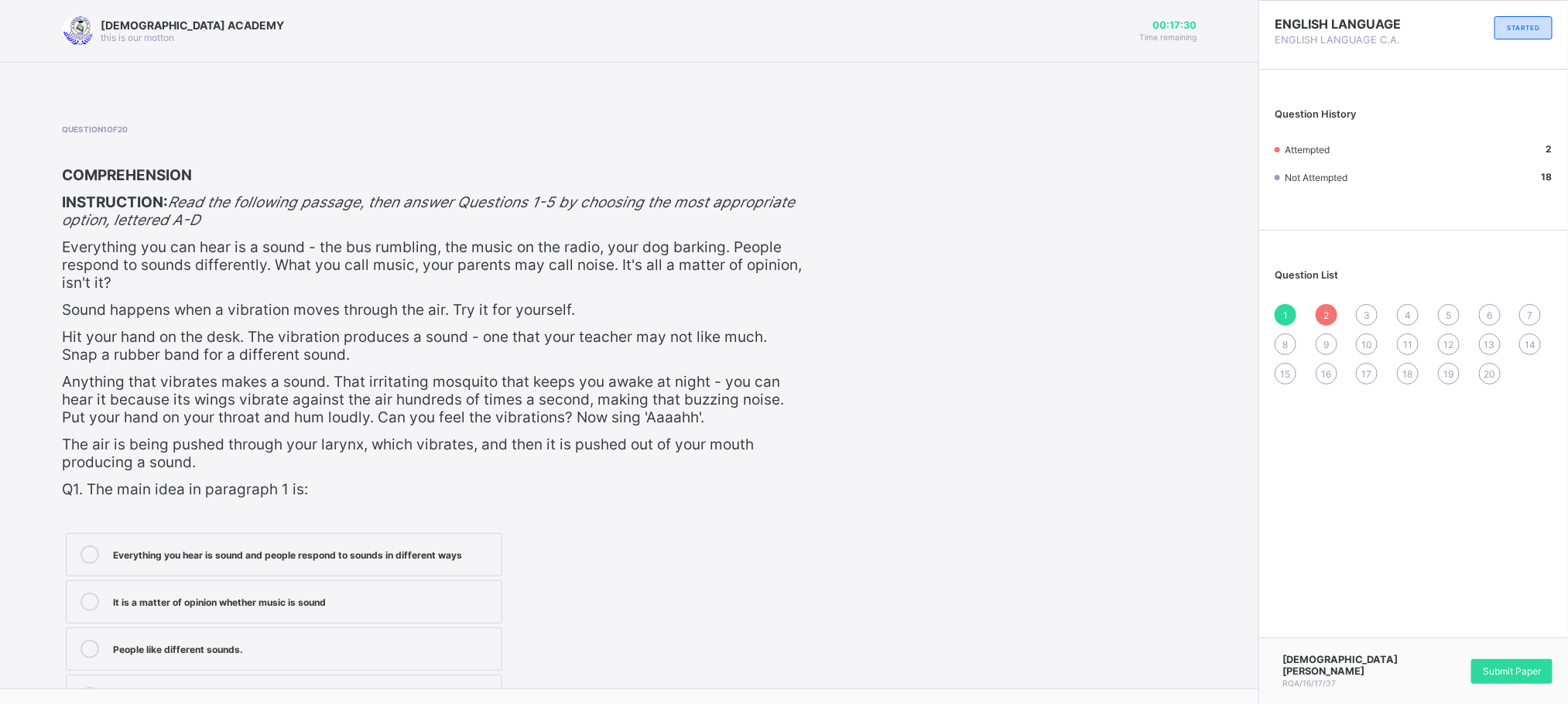
click at [1370, 318] on span "3" at bounding box center [1366, 315] width 6 height 12
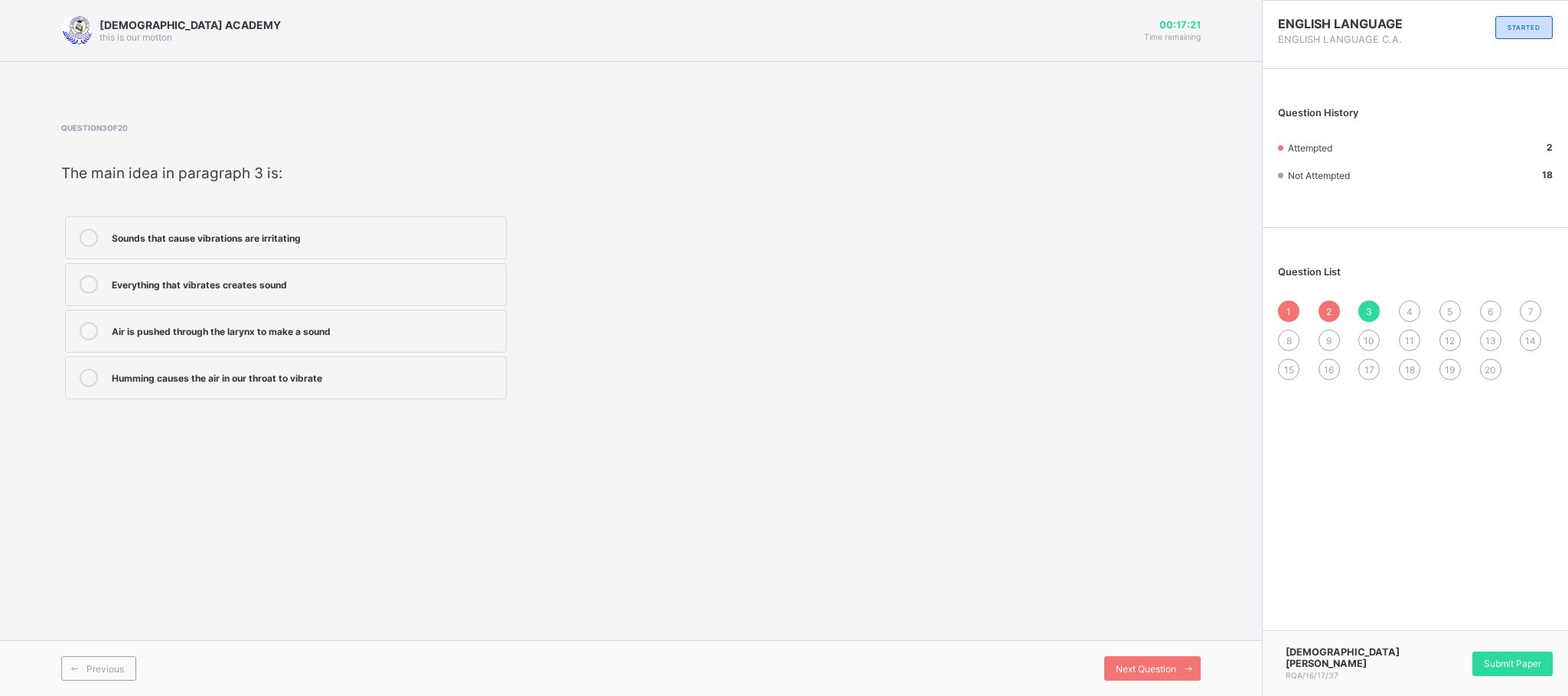
click at [384, 285] on div "Everything that vibrates creates sound" at bounding box center [305, 283] width 387 height 15
click at [1318, 309] on div "1 2 3 4 5 6 7 8 9 10 11 12 13 14 15 16 17 18 19 20" at bounding box center [1415, 340] width 275 height 80
click at [1392, 310] on div "4" at bounding box center [1410, 311] width 21 height 21
click at [140, 282] on div "The rumbling of a bus is a sound you can hear" at bounding box center [305, 283] width 387 height 15
click at [1125, 618] on div "Next Question" at bounding box center [1152, 668] width 96 height 24
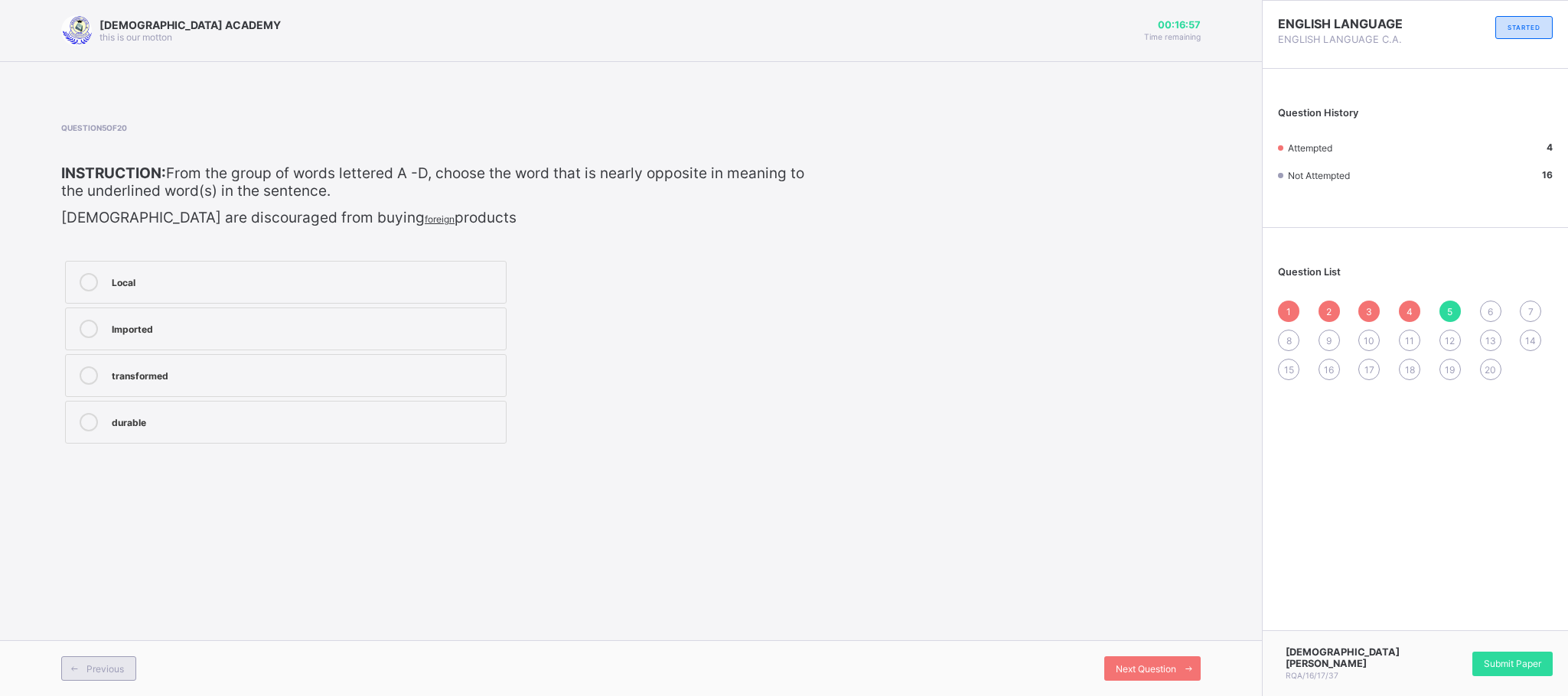
click at [111, 618] on div "Previous" at bounding box center [98, 668] width 75 height 24
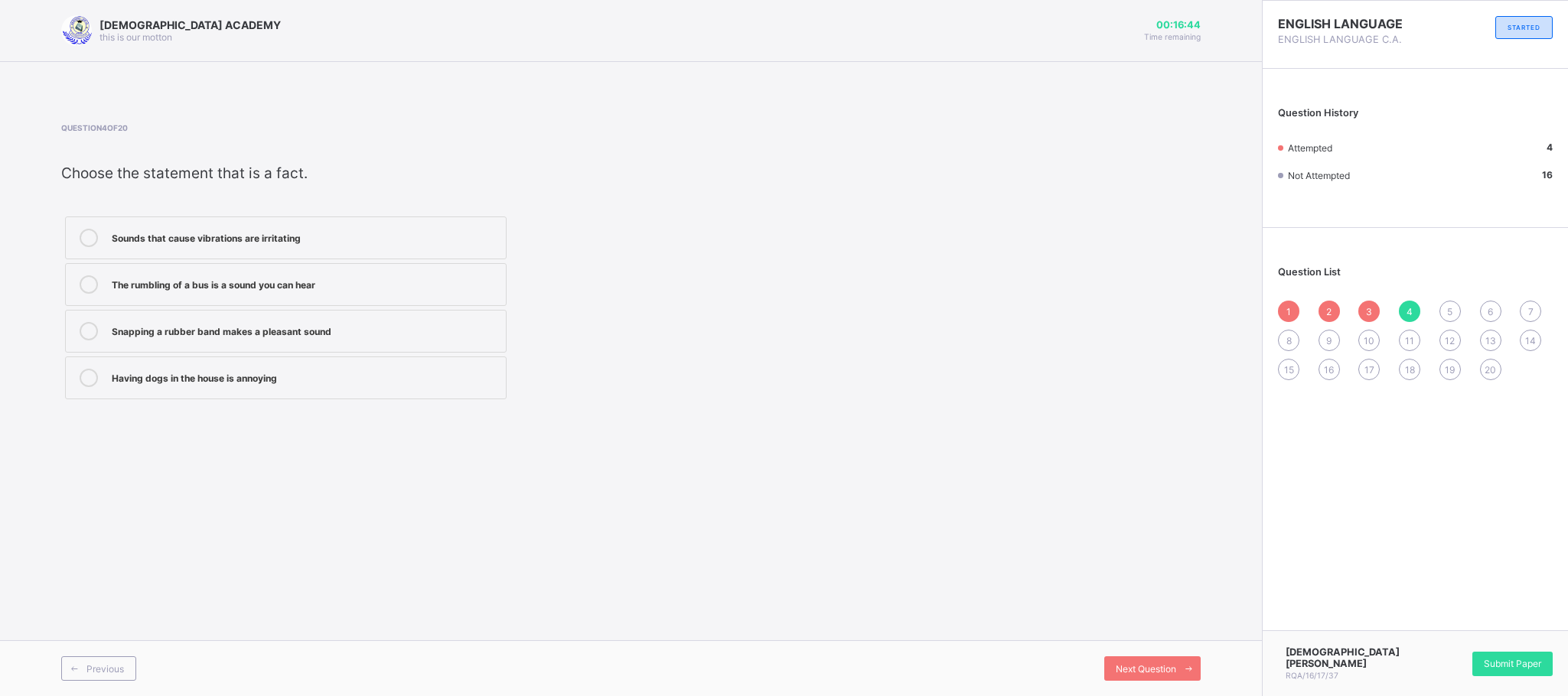
click at [1392, 308] on div "1 2 3 4 5 6 7 8 9 10 11 12 13 14 15 16 17 18 19 20" at bounding box center [1415, 340] width 275 height 80
click at [1392, 308] on div "5" at bounding box center [1450, 311] width 21 height 21
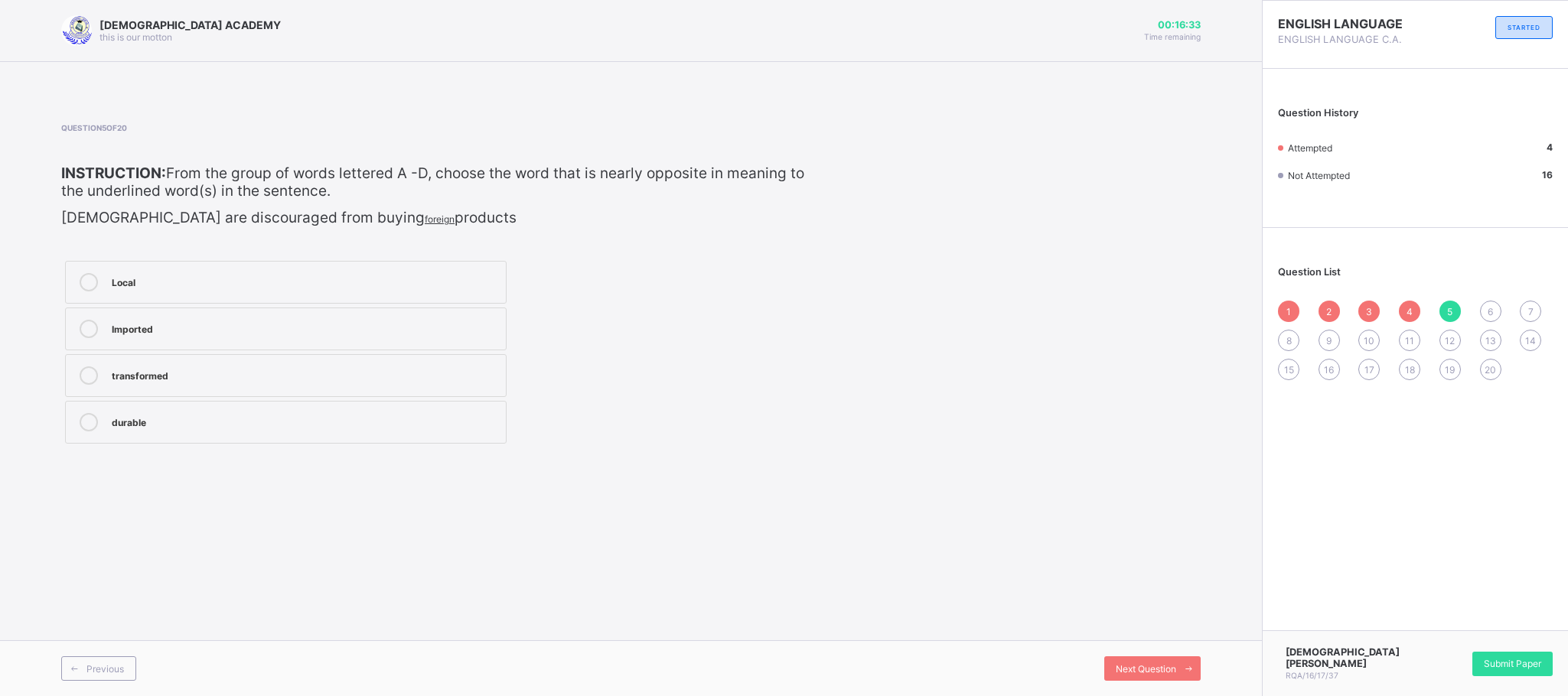
click at [336, 338] on label "Imported" at bounding box center [285, 329] width 442 height 42
click at [1392, 297] on div "Question List 1 2 3 4 5 6 7 8 9 10 11 12 13 14 15 16 17 18 19 20" at bounding box center [1415, 315] width 306 height 160
click at [1135, 618] on div "Next Question" at bounding box center [1152, 668] width 96 height 24
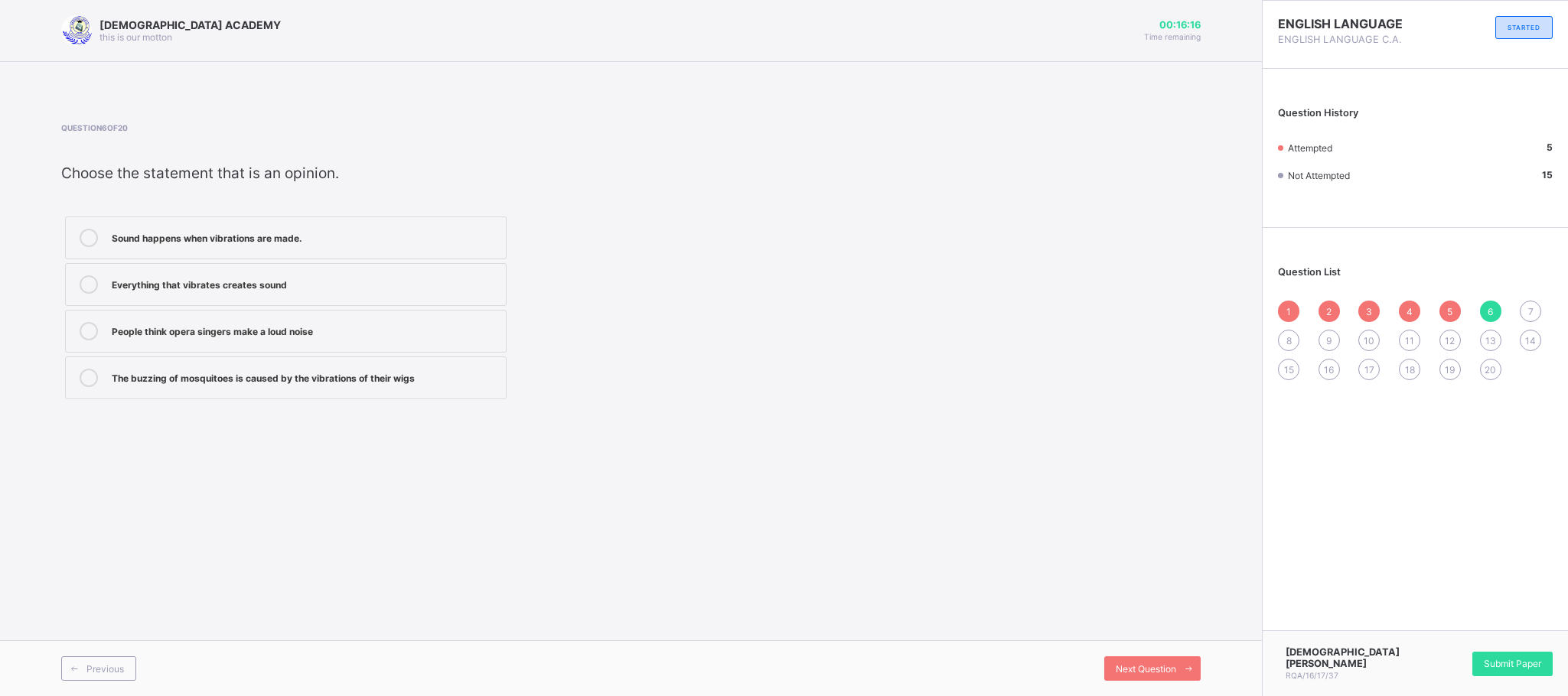
click at [368, 296] on label "Everything that vibrates creates sound" at bounding box center [285, 284] width 442 height 42
click at [446, 384] on div "The buzzing of mosquitoes is caused by the vibrations of their wigs" at bounding box center [305, 376] width 387 height 15
click at [418, 289] on div "Everything that vibrates creates sound" at bounding box center [305, 283] width 387 height 15
click at [1172, 618] on div "Next Question" at bounding box center [1152, 668] width 96 height 24
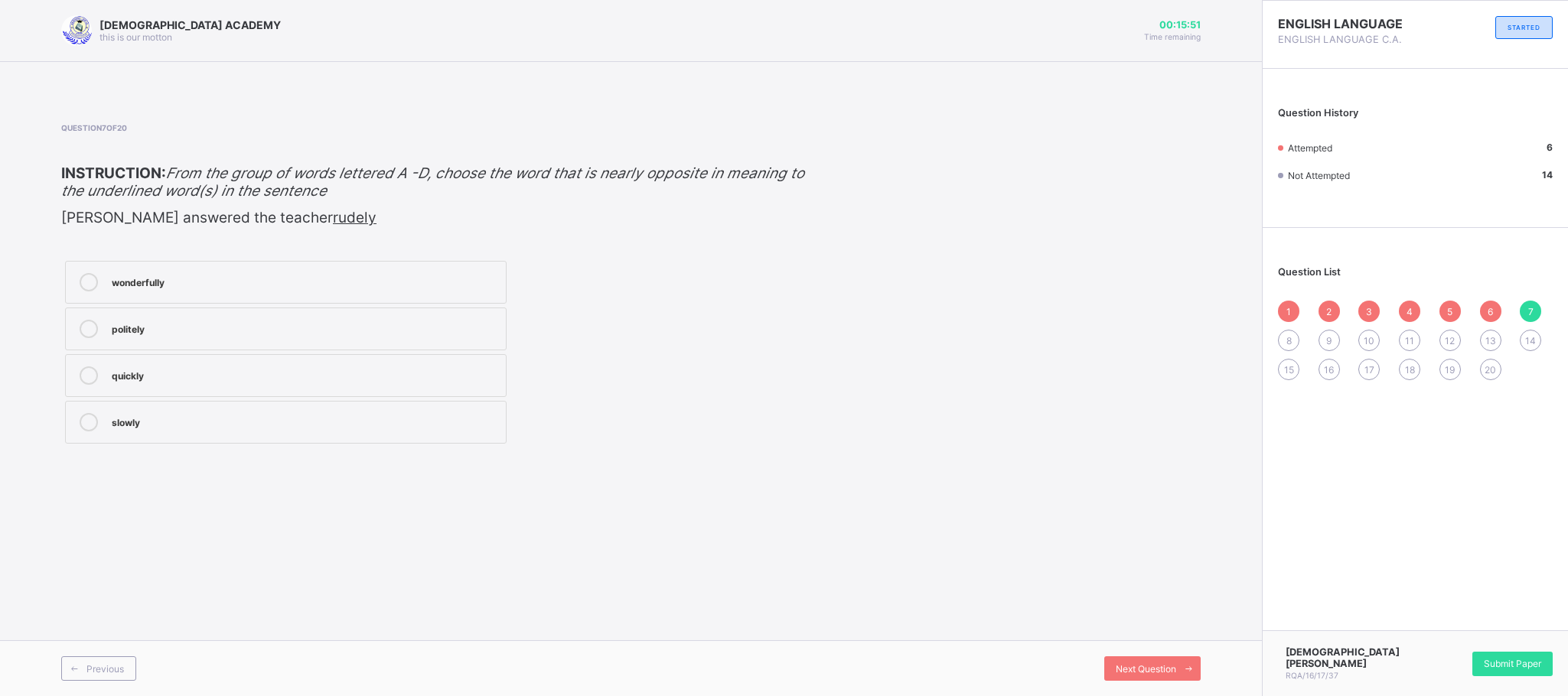
click at [332, 333] on div "politely" at bounding box center [305, 328] width 387 height 15
click at [1116, 618] on span "Next Question" at bounding box center [1146, 669] width 61 height 12
click at [414, 338] on label "unrepentant" at bounding box center [285, 329] width 442 height 42
click at [1192, 618] on icon at bounding box center [1189, 669] width 12 height 10
click at [271, 296] on label "debt" at bounding box center [285, 282] width 442 height 42
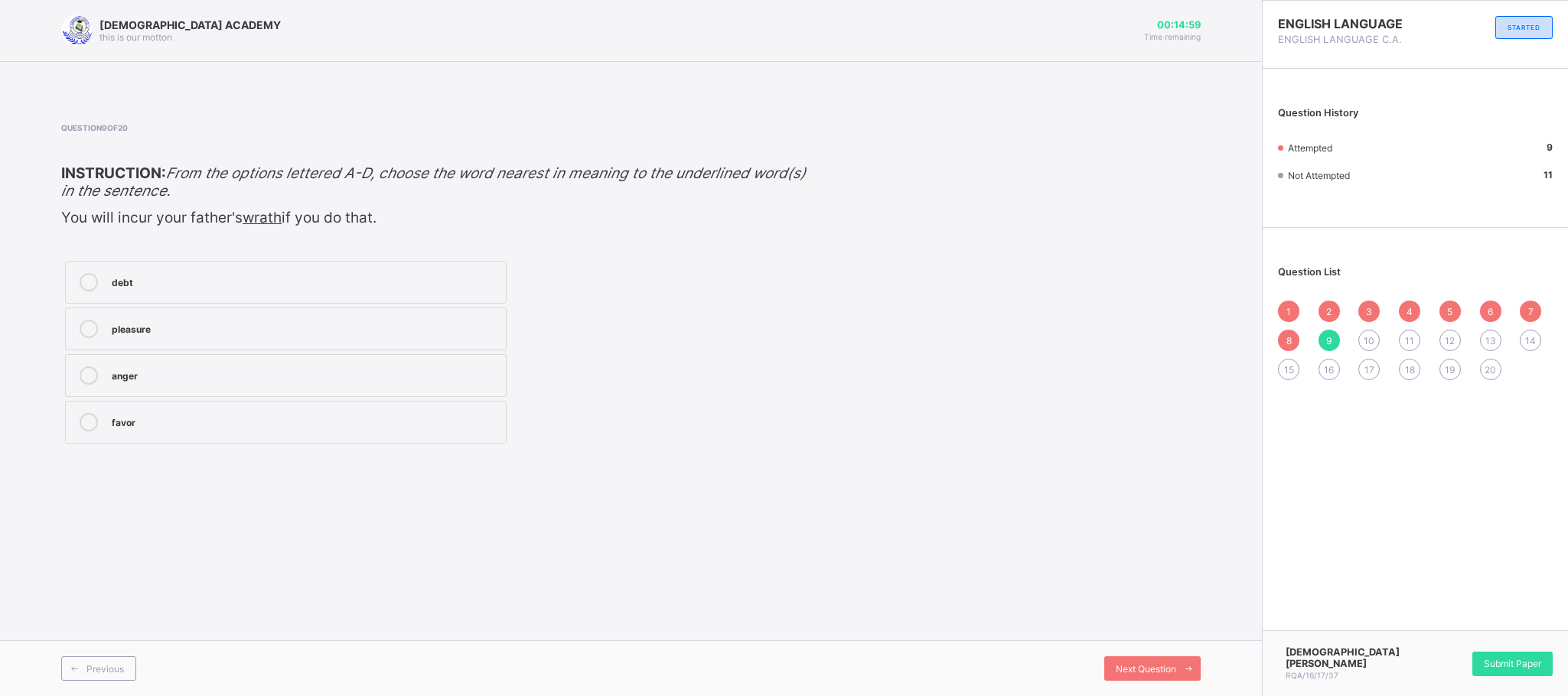
click at [271, 296] on label "debt" at bounding box center [285, 282] width 442 height 42
click at [272, 338] on label "pleasure" at bounding box center [285, 329] width 442 height 42
click at [404, 299] on label "debt" at bounding box center [285, 282] width 442 height 42
click at [377, 322] on div "pleasure" at bounding box center [305, 328] width 387 height 15
click at [1174, 618] on span "Next Question" at bounding box center [1146, 669] width 61 height 12
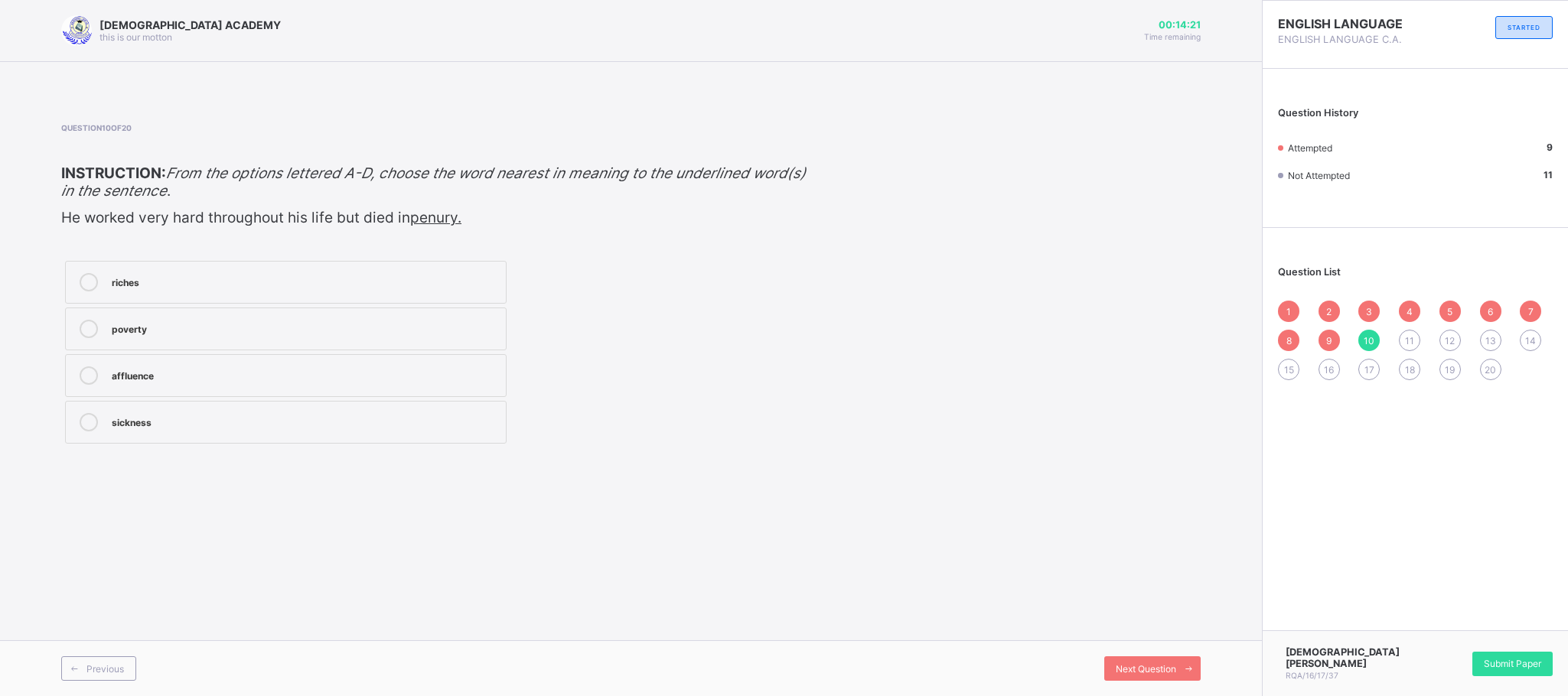
click at [284, 312] on label "poverty" at bounding box center [285, 329] width 442 height 42
click at [1160, 618] on span "Next Question" at bounding box center [1146, 669] width 61 height 12
click at [380, 274] on div "an opportunist" at bounding box center [305, 281] width 387 height 15
click at [329, 430] on div "an activist" at bounding box center [305, 422] width 387 height 18
click at [1130, 618] on span "Next Question" at bounding box center [1146, 669] width 61 height 12
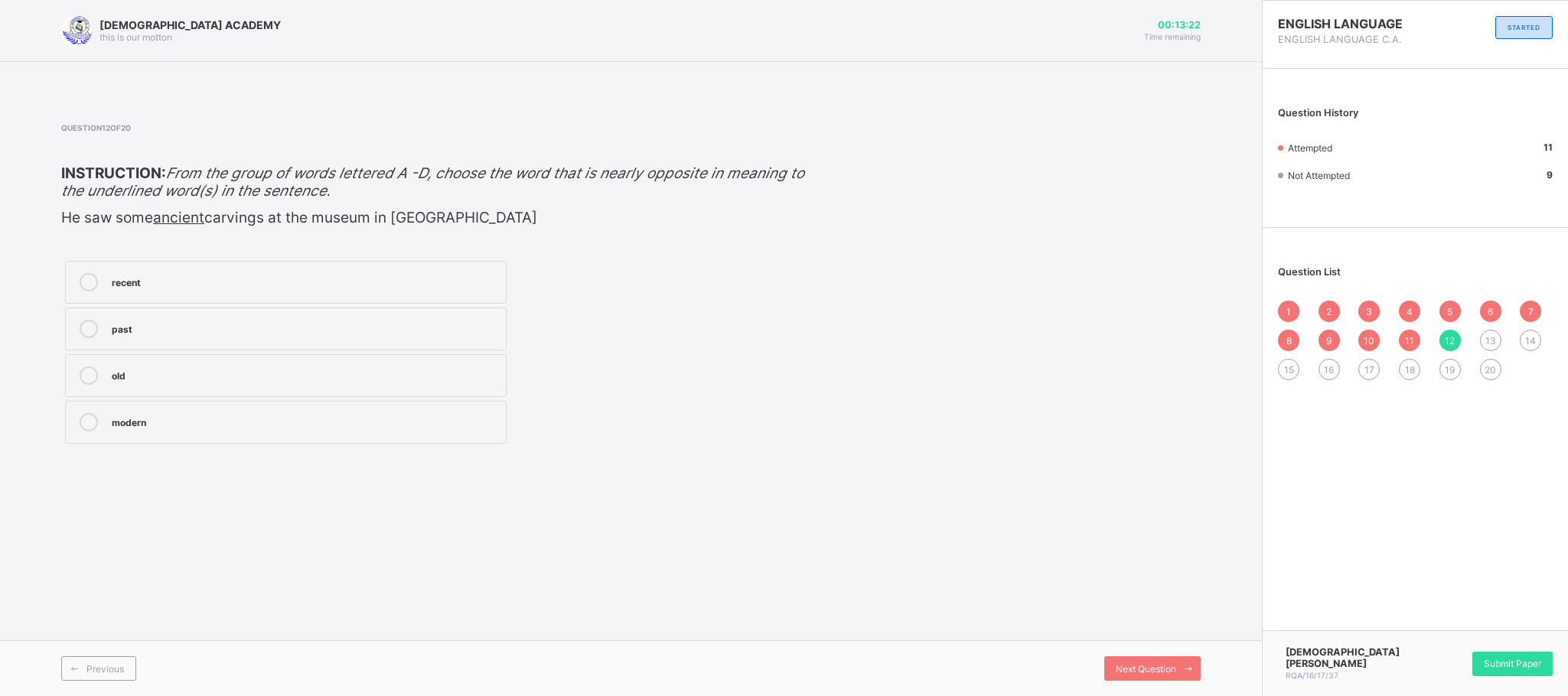
click at [221, 261] on label "recent" at bounding box center [285, 282] width 442 height 42
click at [427, 414] on label "modern" at bounding box center [285, 422] width 442 height 42
click at [1135, 618] on span "Next Question" at bounding box center [1146, 669] width 61 height 12
click at [338, 357] on div "qualified" at bounding box center [305, 349] width 387 height 18
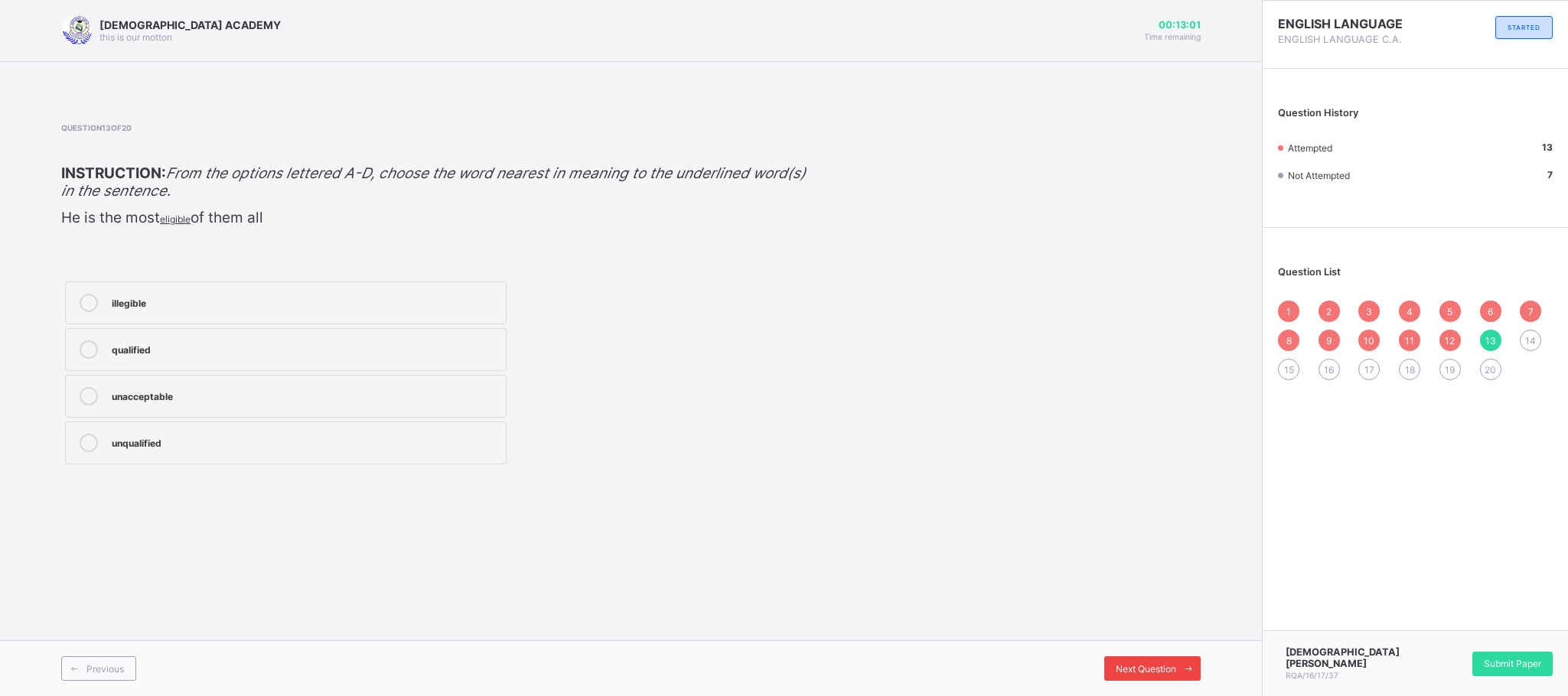
click at [1116, 618] on span "Next Question" at bounding box center [1146, 669] width 61 height 12
click at [297, 278] on div "careless" at bounding box center [305, 281] width 387 height 15
click at [158, 310] on label "careful" at bounding box center [285, 329] width 442 height 42
drag, startPoint x: 1166, startPoint y: 673, endPoint x: 1169, endPoint y: 683, distance: 10.4
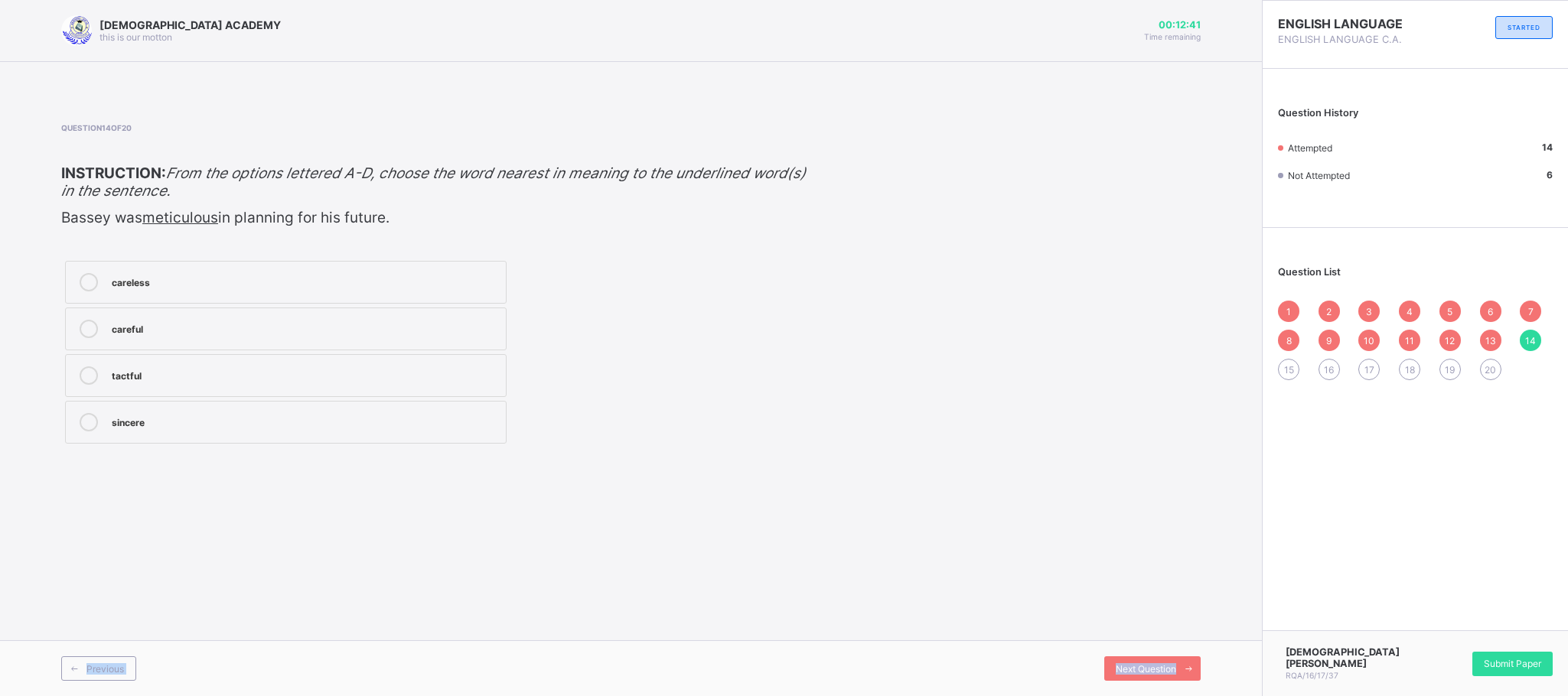
click at [1169, 618] on div "RAUDHATUL QUR'AN ACADEMY this is our motton 00:12:41 Time remaining Question 14…" at bounding box center [631, 348] width 1262 height 696
click at [1180, 618] on span at bounding box center [1188, 668] width 24 height 24
drag, startPoint x: 414, startPoint y: 335, endPoint x: 381, endPoint y: 312, distance: 40.2
click at [381, 312] on label "priceless" at bounding box center [285, 329] width 442 height 42
click at [345, 374] on div "worthless" at bounding box center [305, 374] width 387 height 15
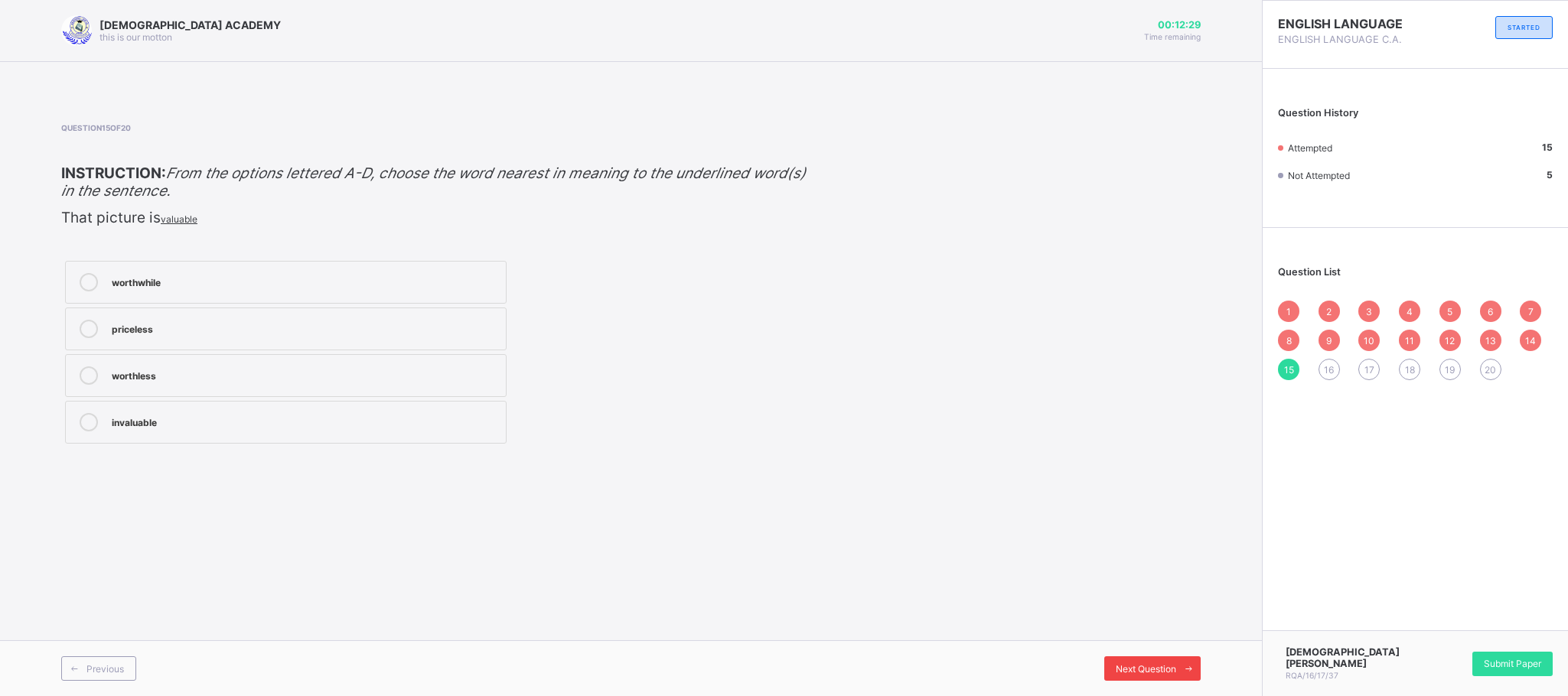
click at [1184, 618] on icon at bounding box center [1189, 669] width 12 height 10
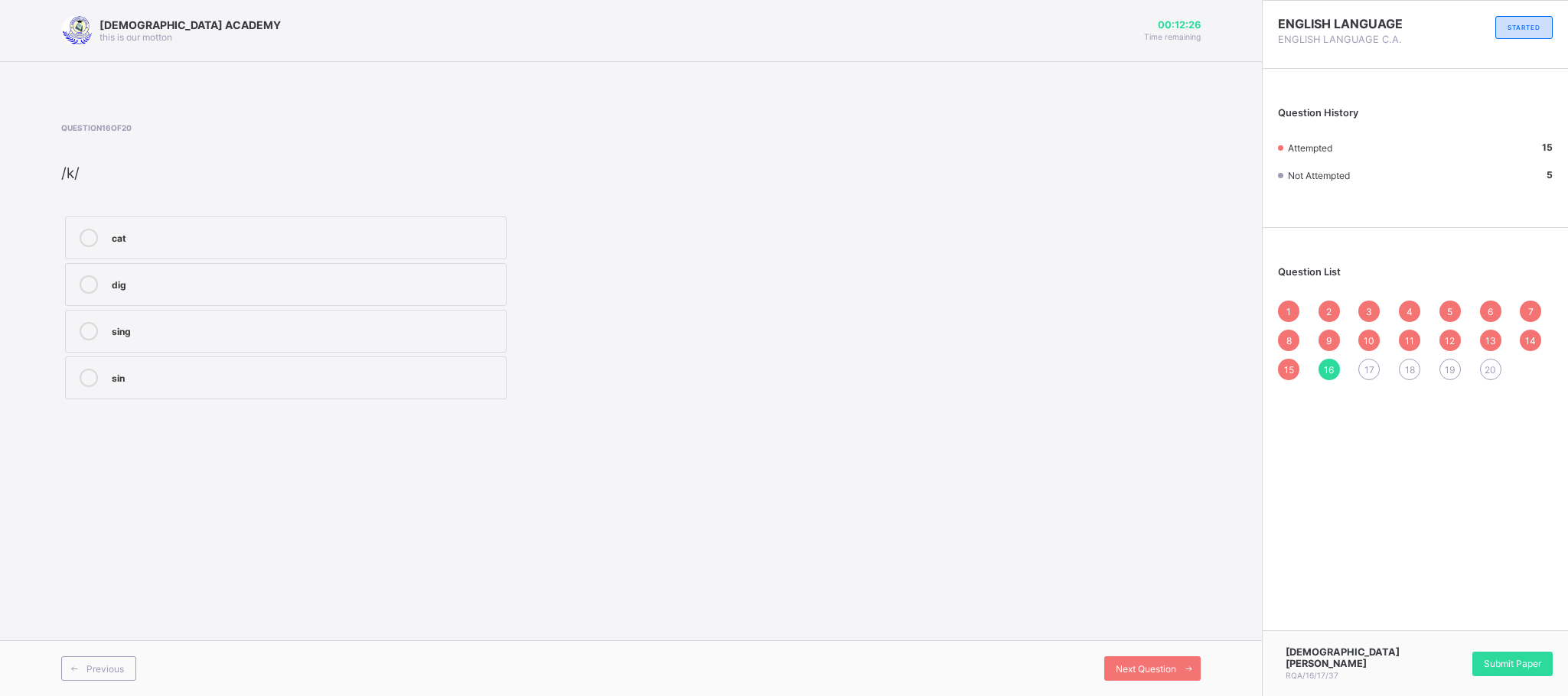
click at [228, 224] on label "cat" at bounding box center [285, 238] width 442 height 42
click at [1166, 618] on span "Next Question" at bounding box center [1146, 669] width 61 height 12
click at [216, 350] on label "pale" at bounding box center [285, 331] width 442 height 42
click at [1169, 618] on span "Next Question" at bounding box center [1146, 669] width 61 height 12
click at [251, 241] on div "mood" at bounding box center [305, 236] width 387 height 15
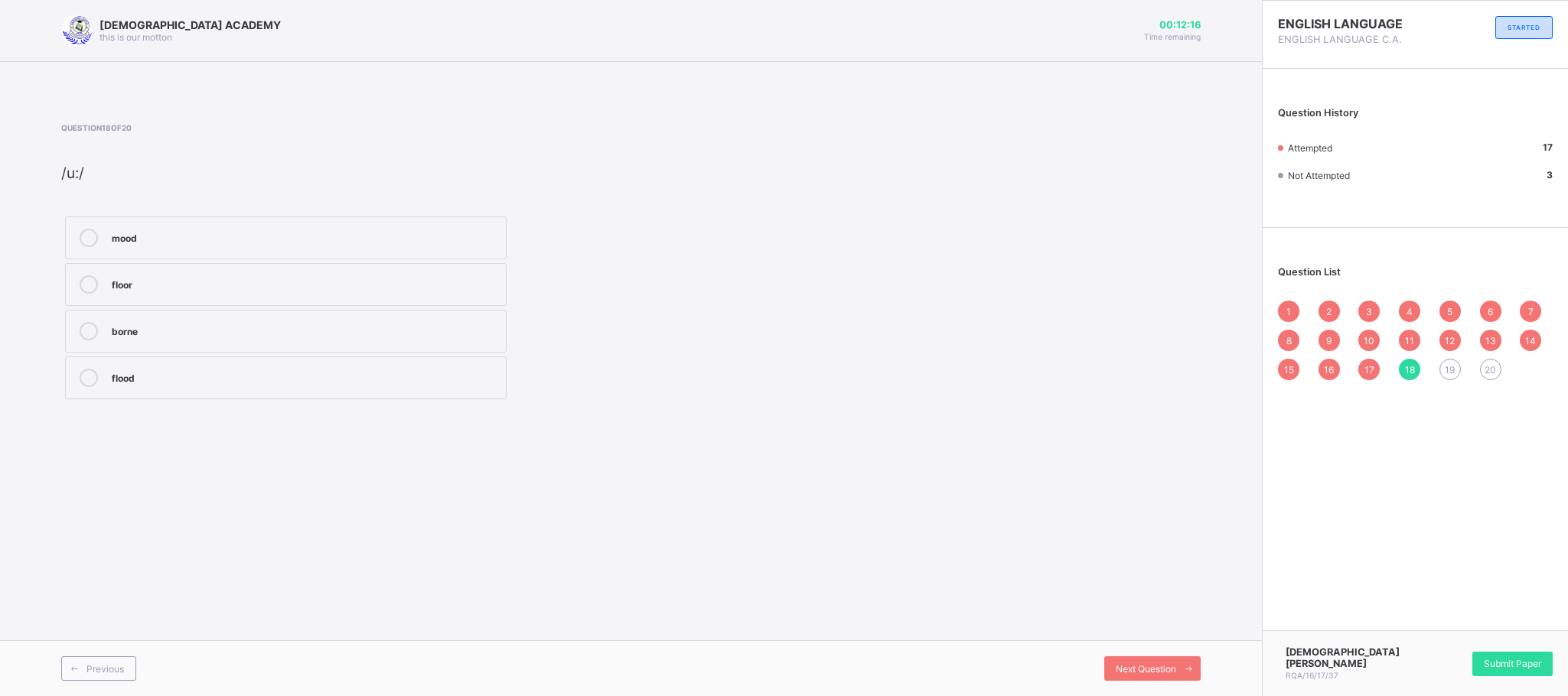
click at [251, 241] on div "mood" at bounding box center [305, 236] width 387 height 15
click at [1116, 618] on span "Next Question" at bounding box center [1146, 669] width 61 height 12
click at [362, 284] on div "nose" at bounding box center [305, 283] width 387 height 15
click at [1149, 618] on span "Next Question" at bounding box center [1146, 669] width 61 height 12
click at [317, 337] on div "each" at bounding box center [305, 330] width 387 height 15
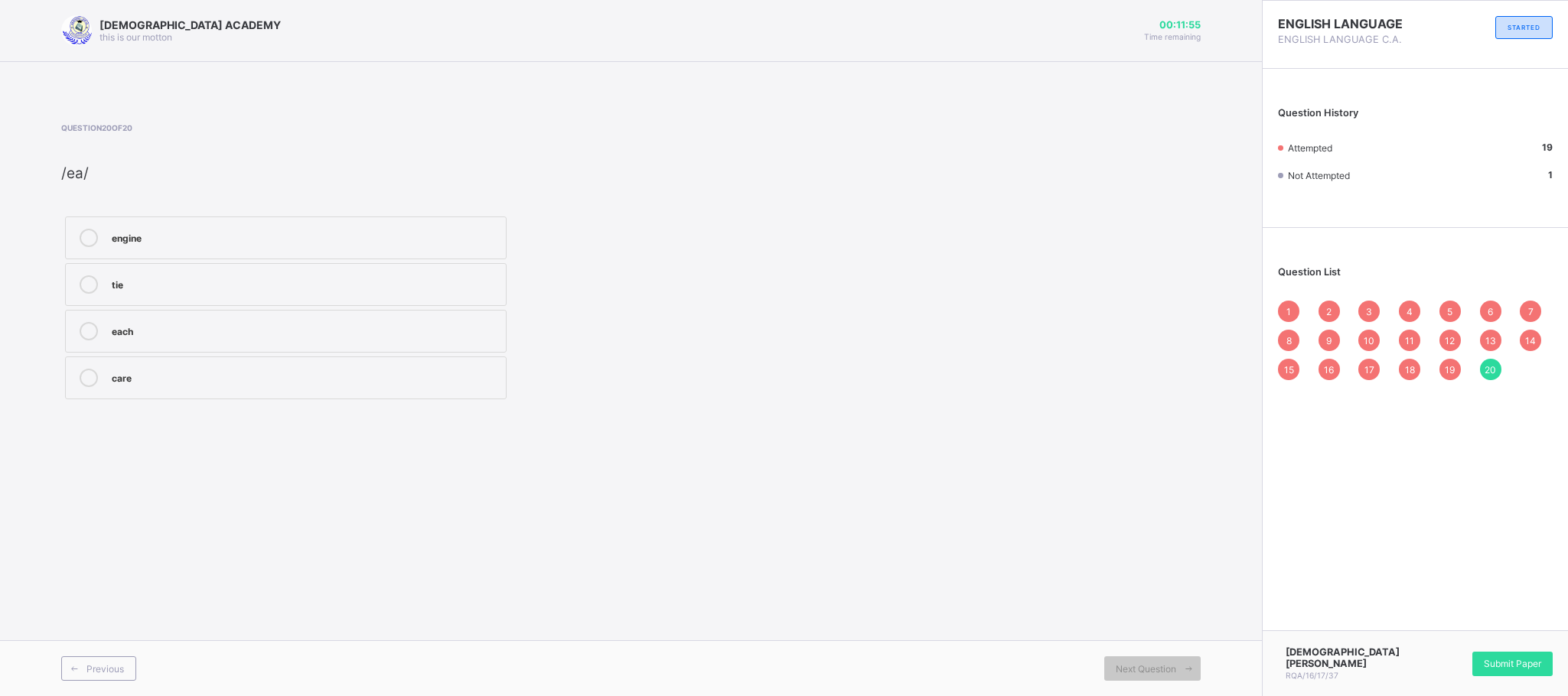
click at [317, 337] on div "each" at bounding box center [305, 330] width 387 height 15
click at [1293, 308] on div "1" at bounding box center [1288, 311] width 21 height 21
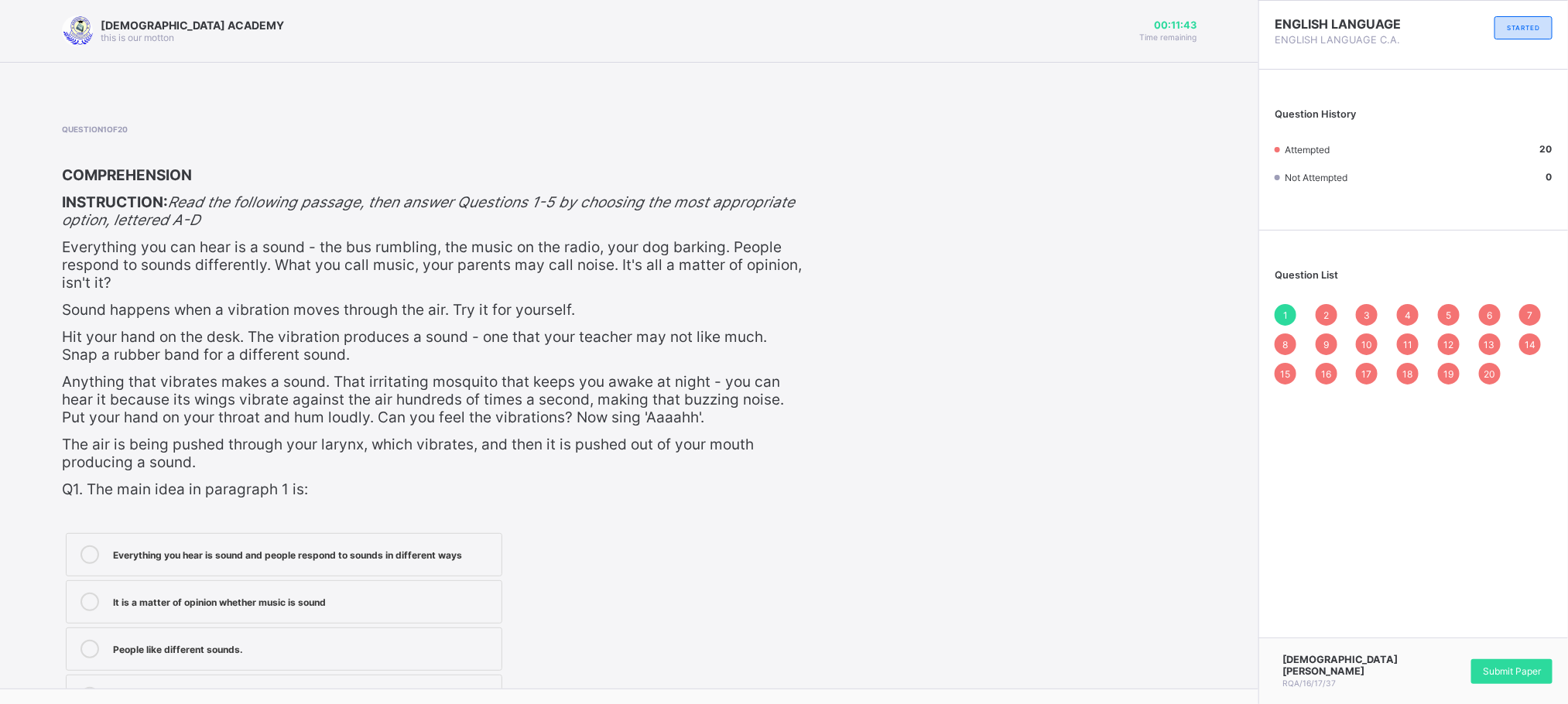
scroll to position [38, 0]
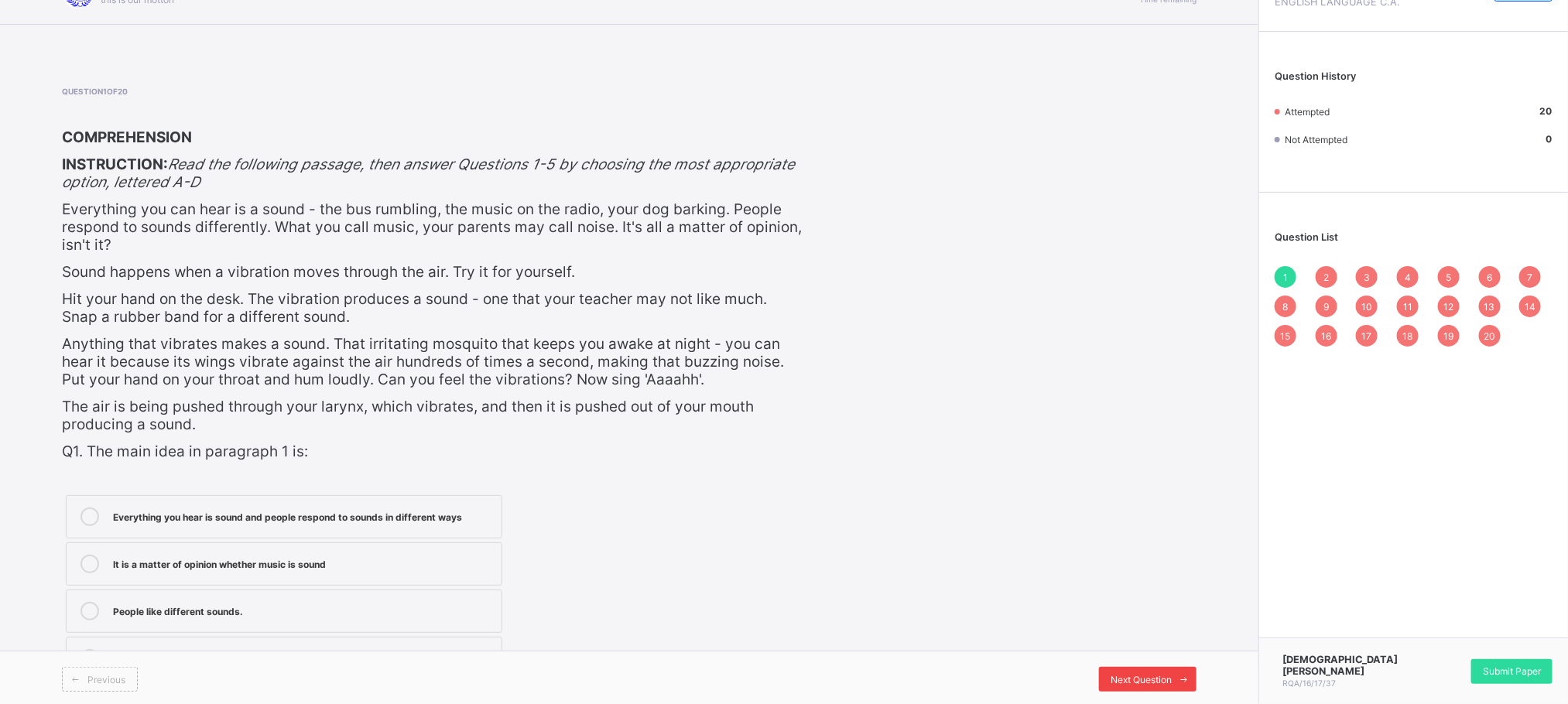
click at [1165, 625] on div "Next Question" at bounding box center [1148, 679] width 98 height 24
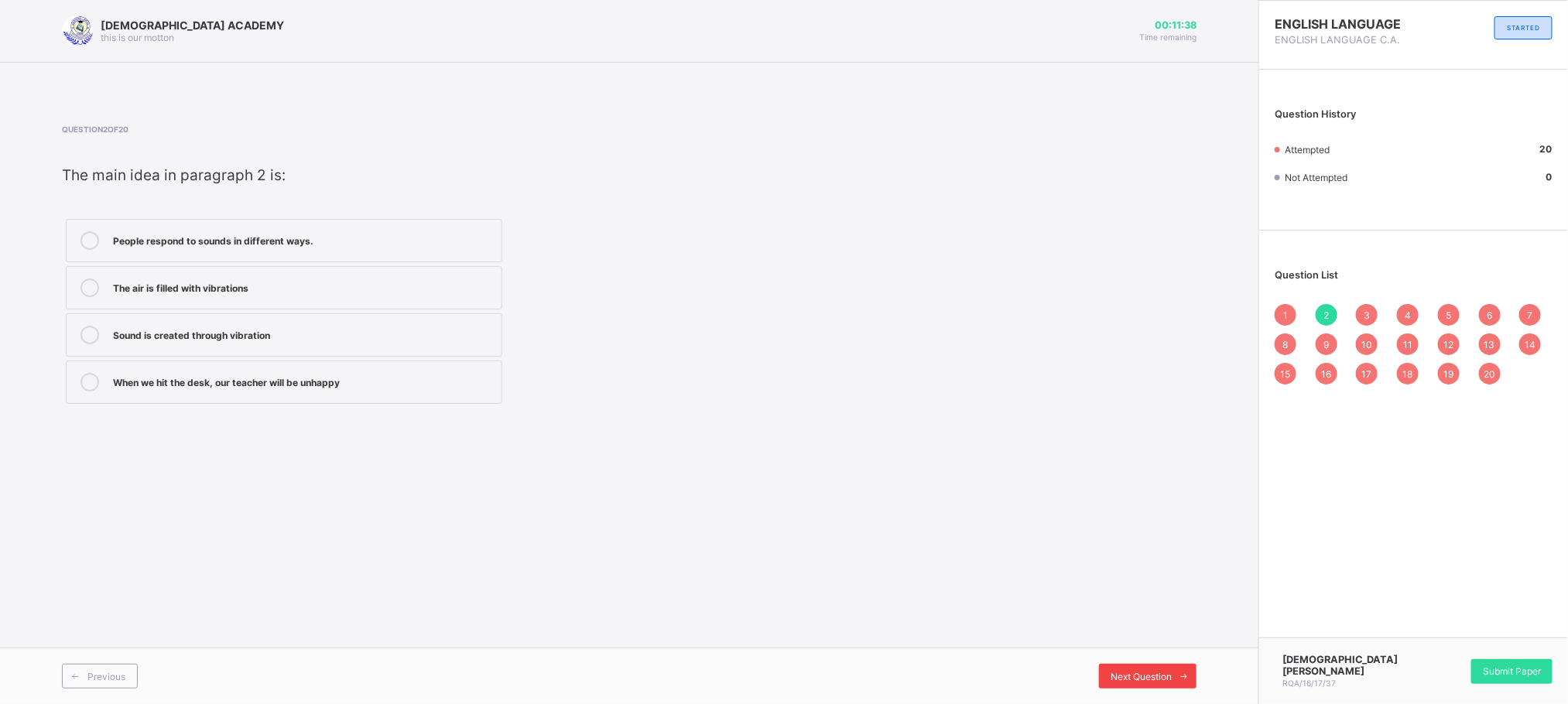
scroll to position [0, 0]
click at [96, 625] on span "Previous" at bounding box center [106, 677] width 38 height 12
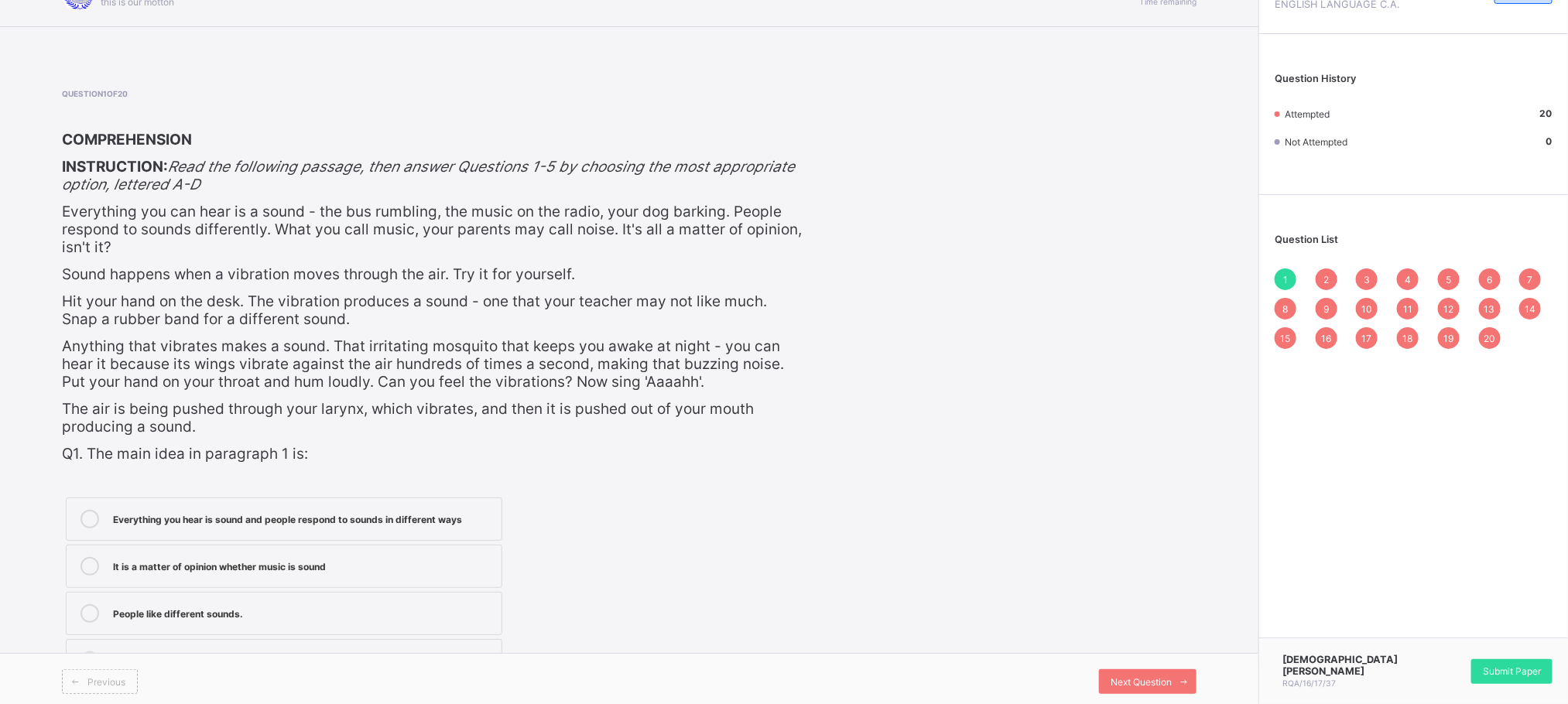
scroll to position [38, 0]
click at [1337, 276] on div "2" at bounding box center [1326, 277] width 21 height 21
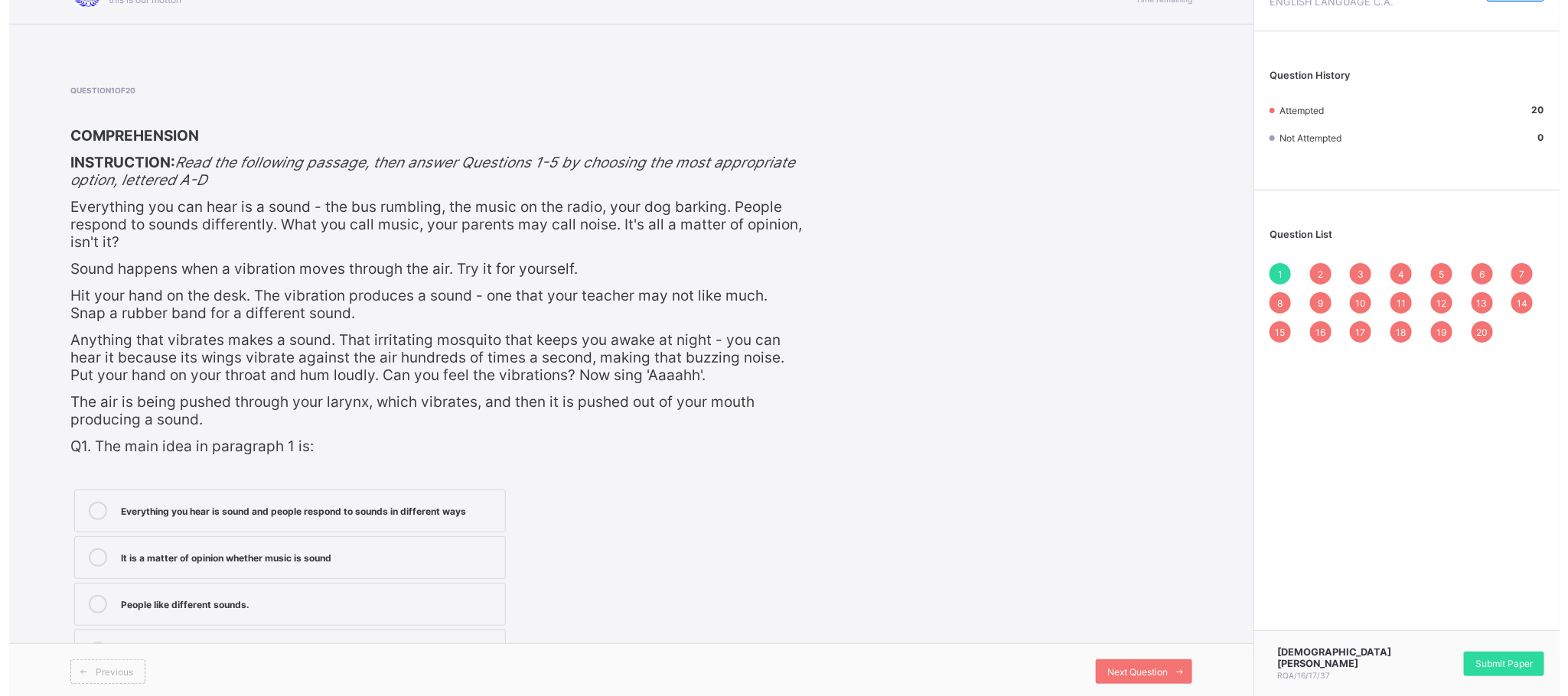
scroll to position [0, 0]
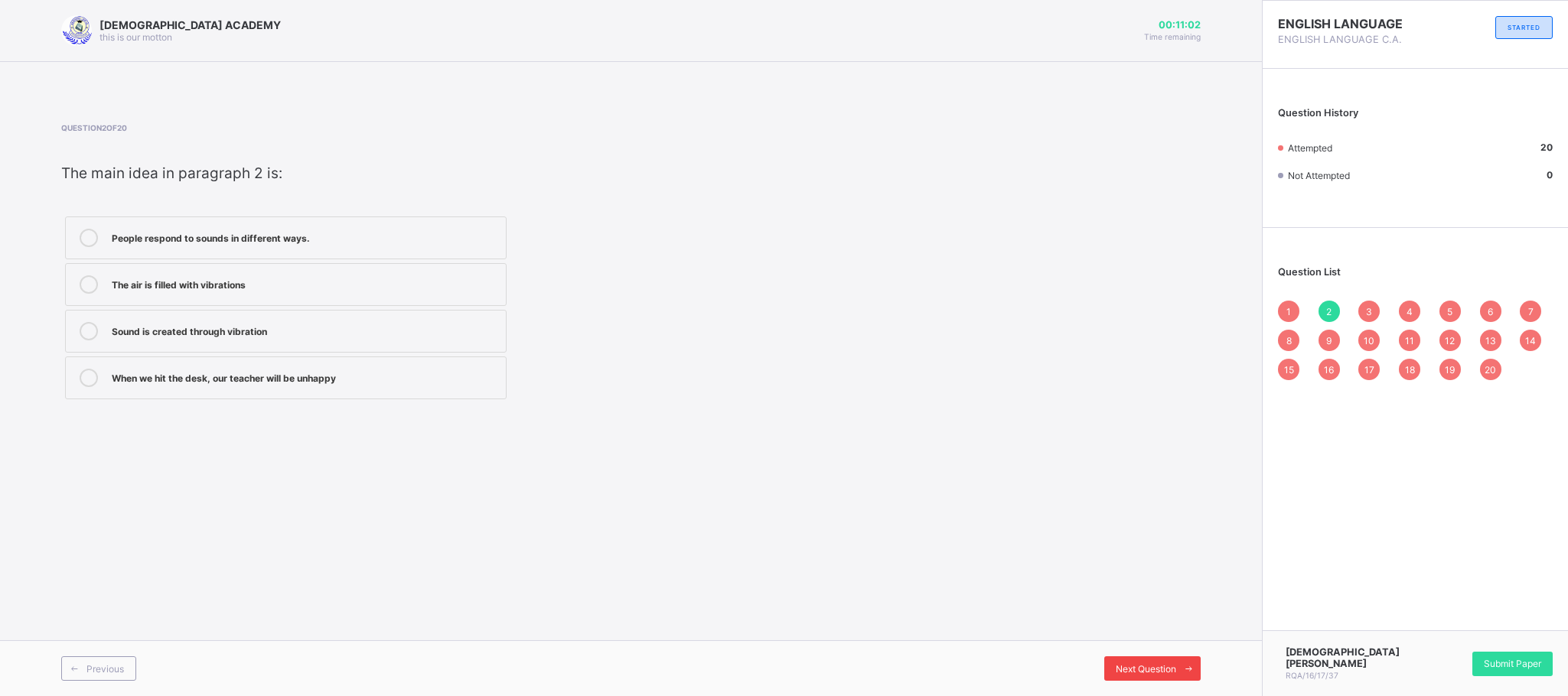
click at [1141, 618] on span "Next Question" at bounding box center [1146, 669] width 61 height 12
click at [1130, 618] on span "Next Question" at bounding box center [1146, 669] width 61 height 12
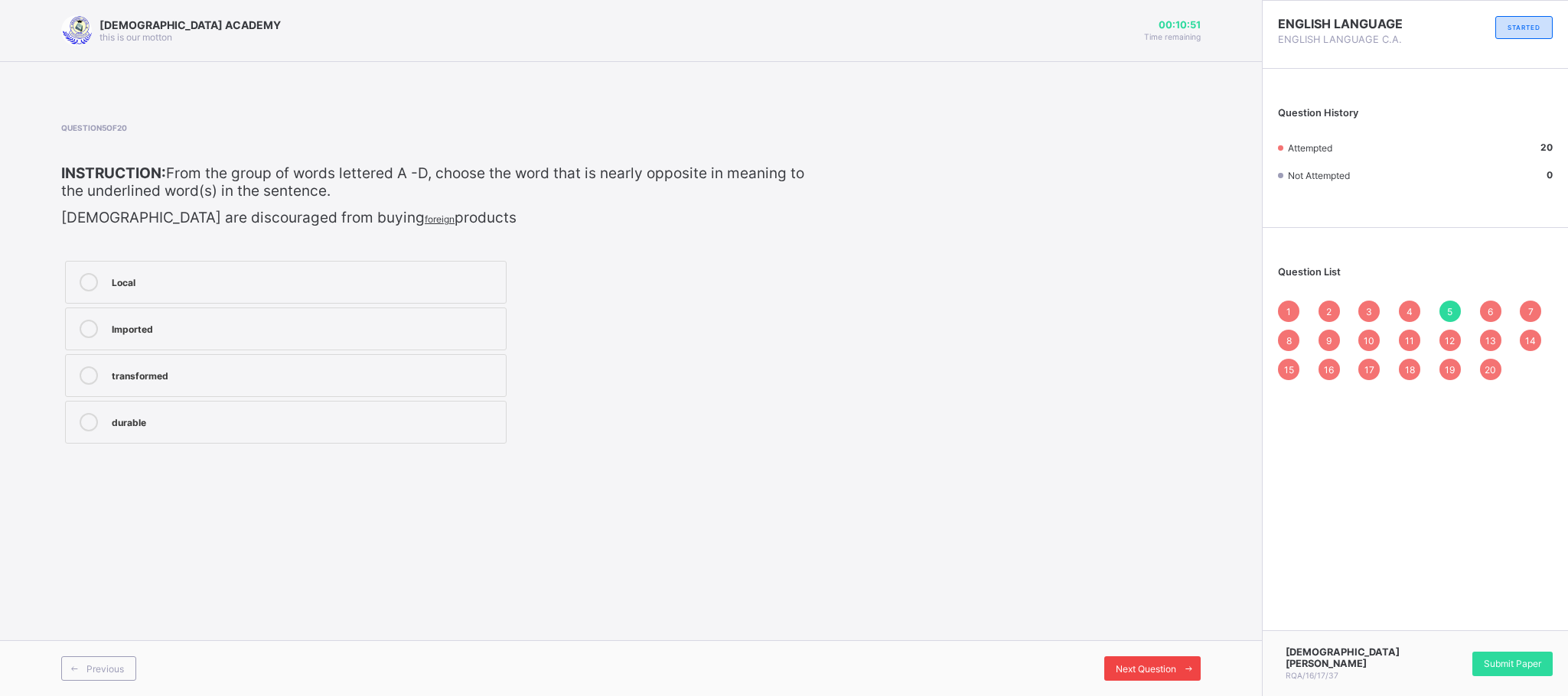
click at [1130, 618] on span "Next Question" at bounding box center [1146, 669] width 61 height 12
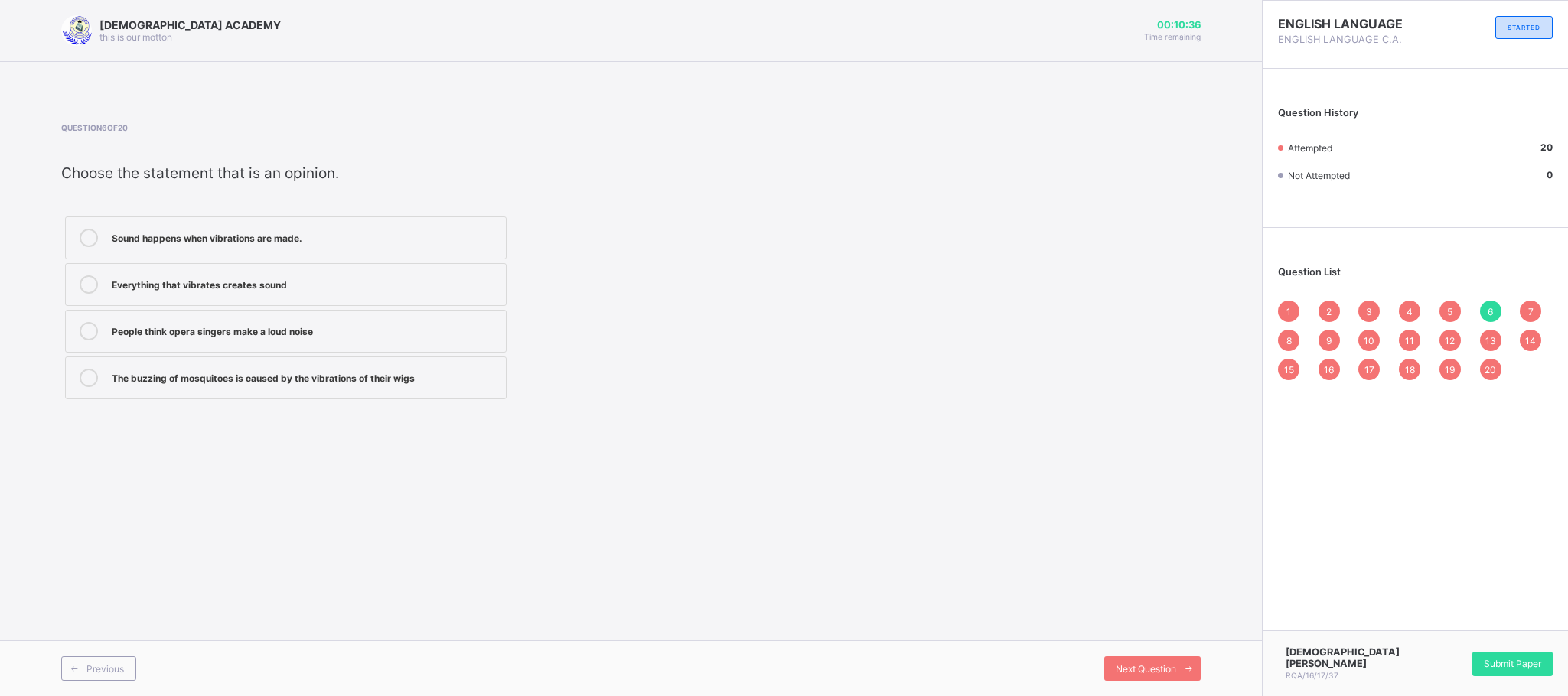
click at [364, 384] on div "The buzzing of mosquitoes is caused by the vibrations of their wigs" at bounding box center [305, 377] width 387 height 18
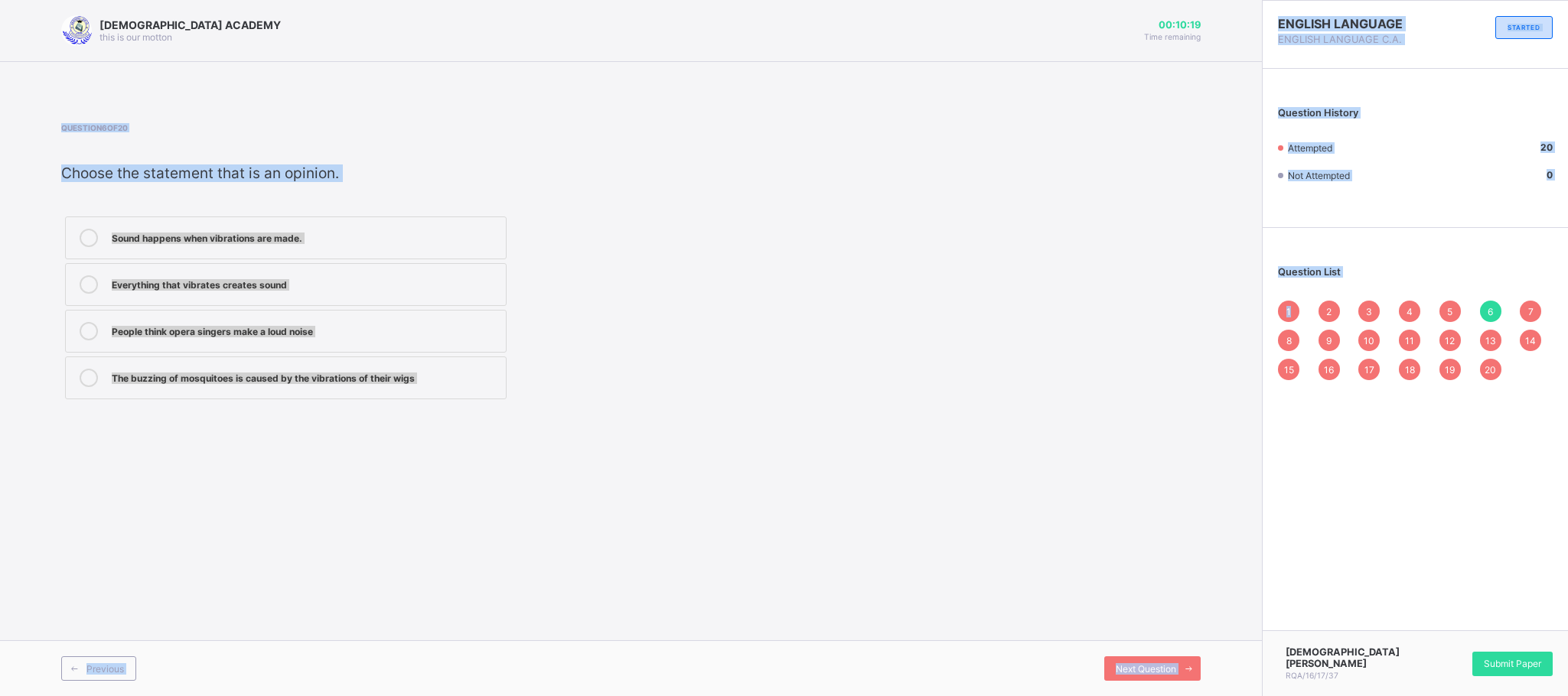
click at [1288, 306] on div "RAUDHATUL QUR'AN ACADEMY this is our motton 00:10:19 Time remaining Question 6 …" at bounding box center [784, 348] width 1568 height 696
click at [1288, 306] on div "1" at bounding box center [1288, 311] width 21 height 21
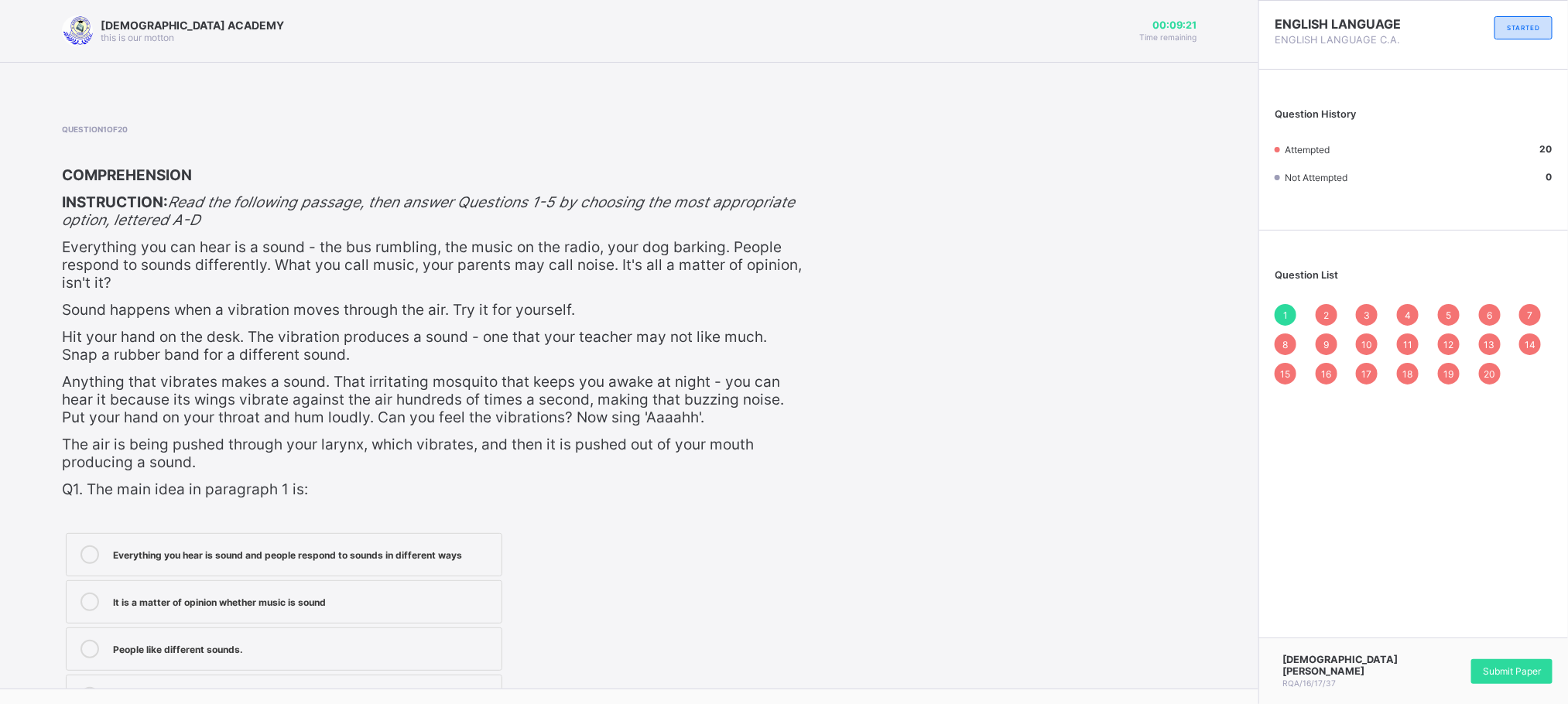
click at [1408, 309] on div "4" at bounding box center [1407, 315] width 21 height 21
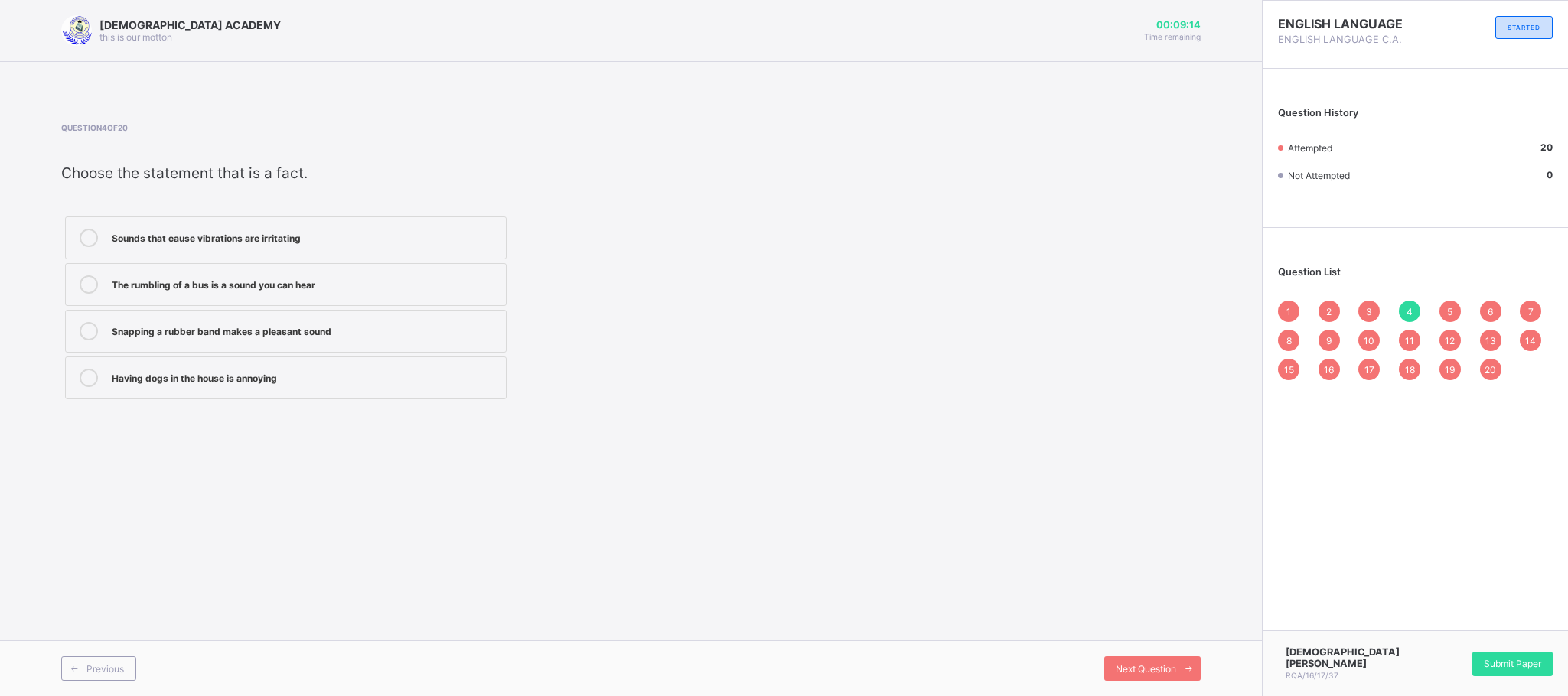
click at [1392, 303] on div "5" at bounding box center [1450, 311] width 21 height 21
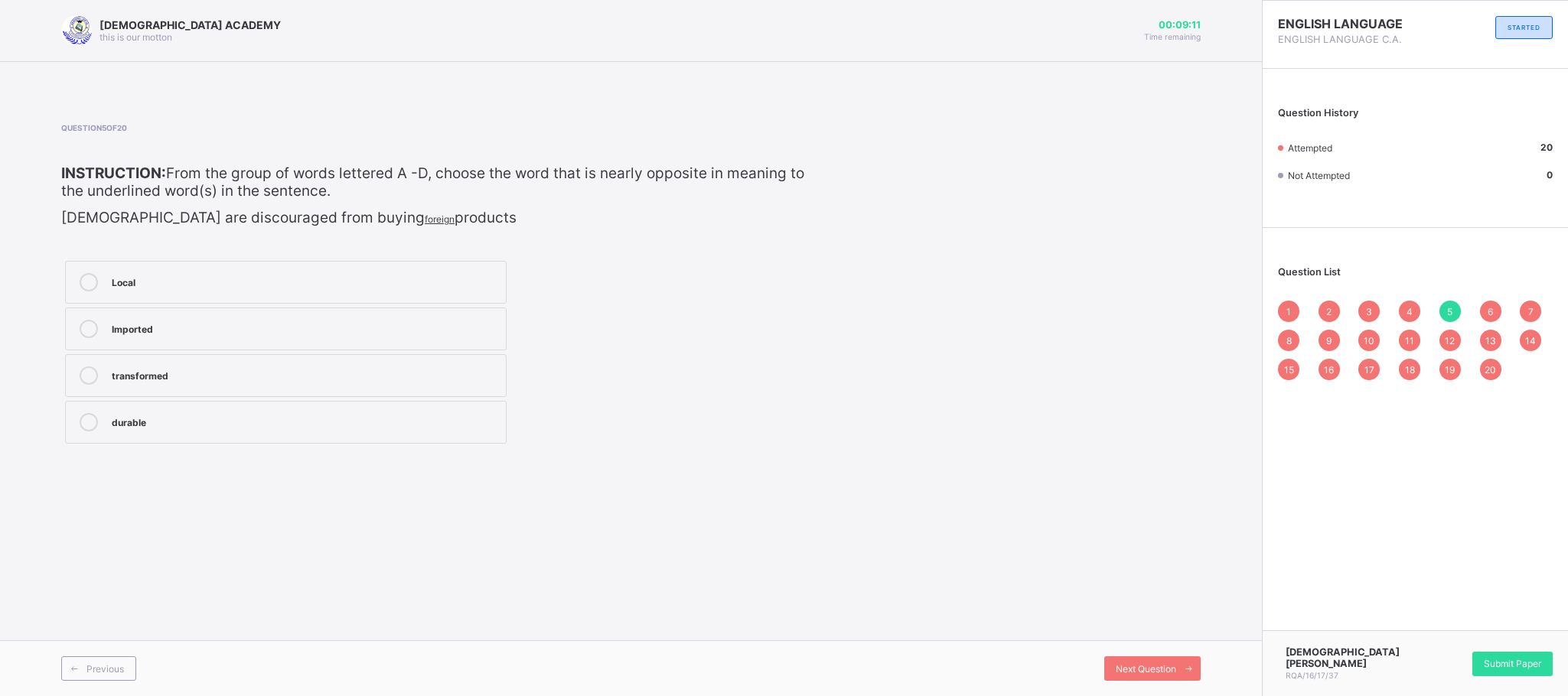
click at [1392, 308] on span "6" at bounding box center [1491, 311] width 6 height 12
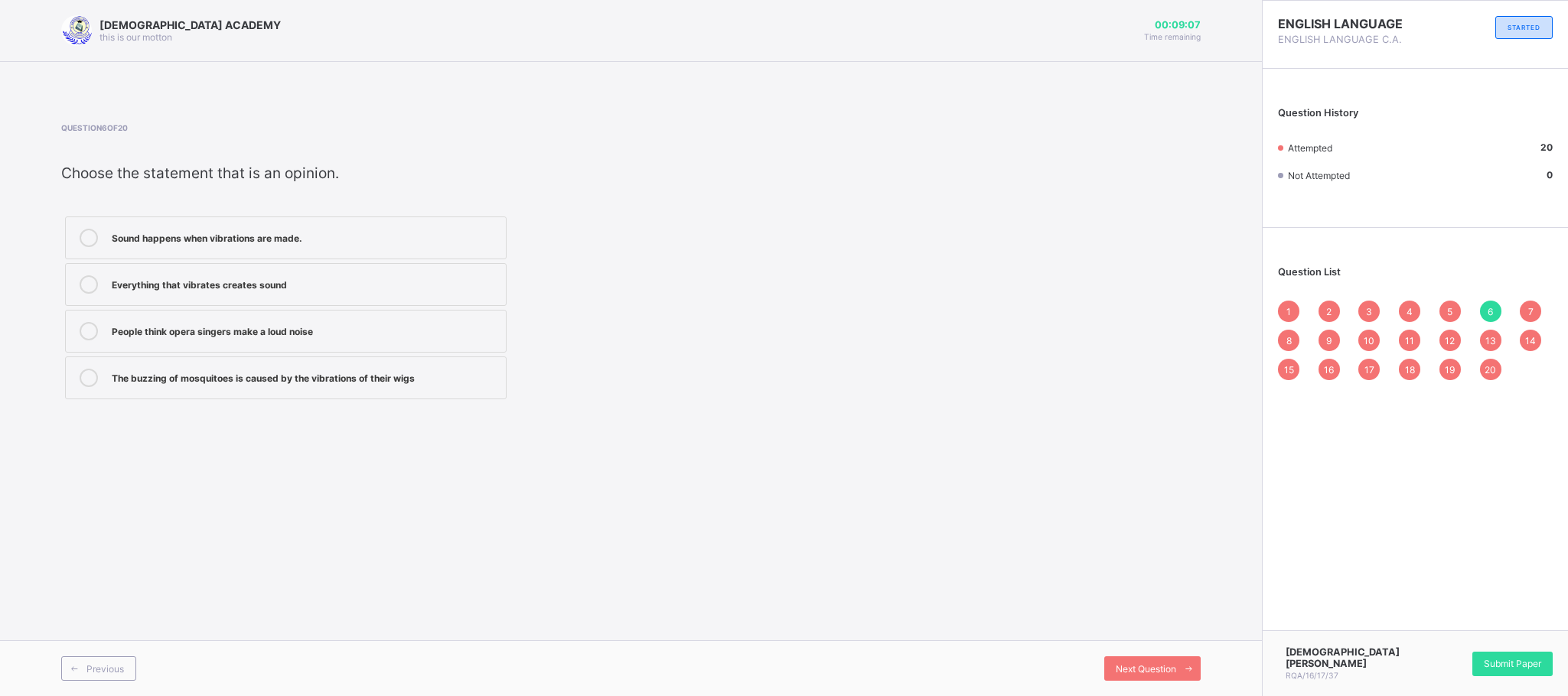
click at [99, 324] on div at bounding box center [89, 331] width 31 height 18
click at [1392, 369] on span "20" at bounding box center [1490, 370] width 12 height 12
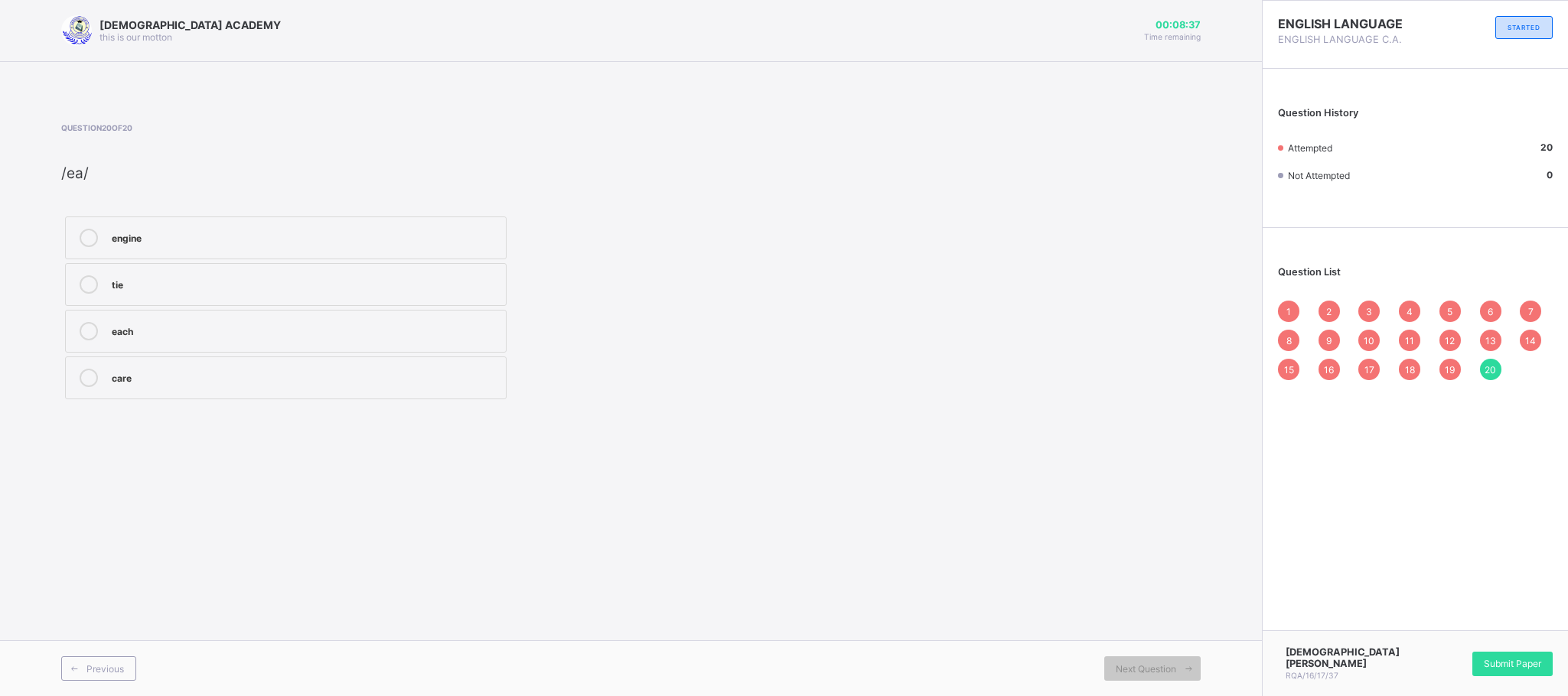
click at [1392, 369] on span "20" at bounding box center [1490, 370] width 12 height 12
click at [1355, 285] on div "Question List 1 2 3 4 5 6 7 8 9 10 11 12 13 14 15 16 17 18 19 20" at bounding box center [1415, 315] width 306 height 160
click at [1381, 326] on div "1 2 3 4 5 6 7 8 9 10 11 12 13 14 15 16 17 18 19 20" at bounding box center [1415, 340] width 275 height 80
click at [1392, 392] on div "Question List 1 2 3 4 5 6 7 8 9 10 11 12 13 14 15 16 17 18 19 20" at bounding box center [1415, 315] width 306 height 160
drag, startPoint x: 1462, startPoint y: 352, endPoint x: 1440, endPoint y: 372, distance: 29.7
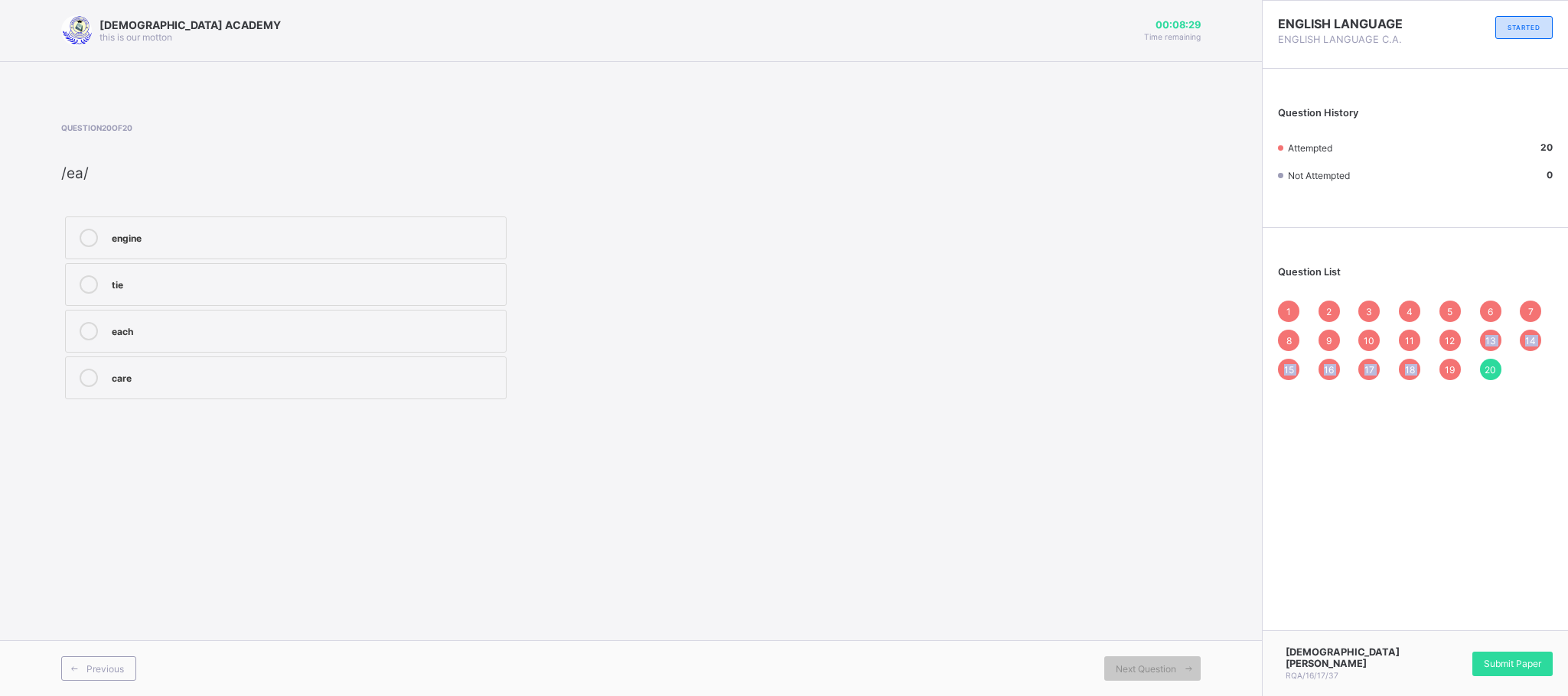
click at [1392, 372] on div "1 2 3 4 5 6 7 8 9 10 11 12 13 14 15 16 17 18 19 20" at bounding box center [1415, 340] width 275 height 80
click at [1392, 372] on div "19" at bounding box center [1450, 369] width 21 height 21
click at [1392, 376] on div "18" at bounding box center [1410, 369] width 21 height 21
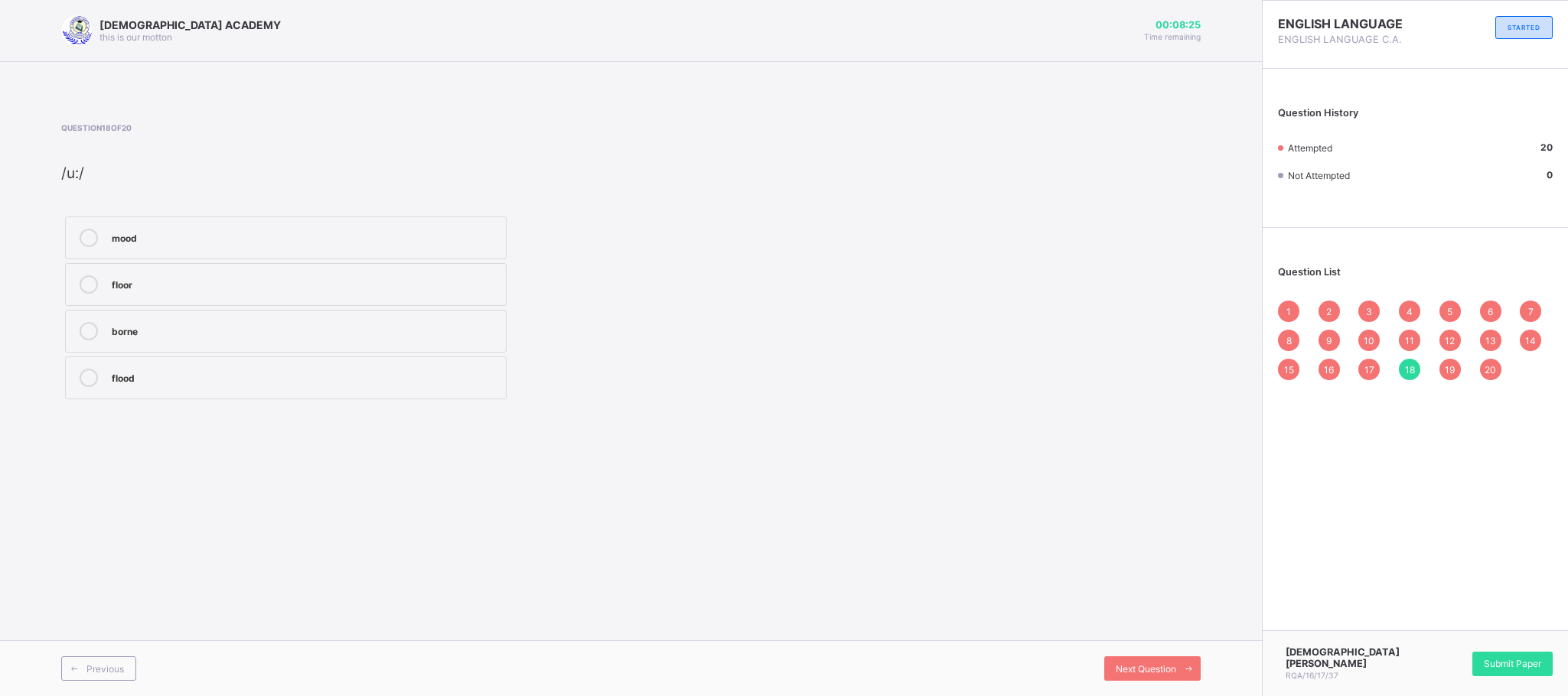
click at [1392, 374] on div "18" at bounding box center [1410, 369] width 21 height 21
click at [1375, 372] on div "17" at bounding box center [1369, 369] width 21 height 21
click at [1369, 362] on div "1 2 3 4 5 6 7 8 9 10 11 12 13 14 15 16 17 18 19 20" at bounding box center [1415, 340] width 275 height 80
click at [1335, 335] on div "9" at bounding box center [1329, 340] width 21 height 21
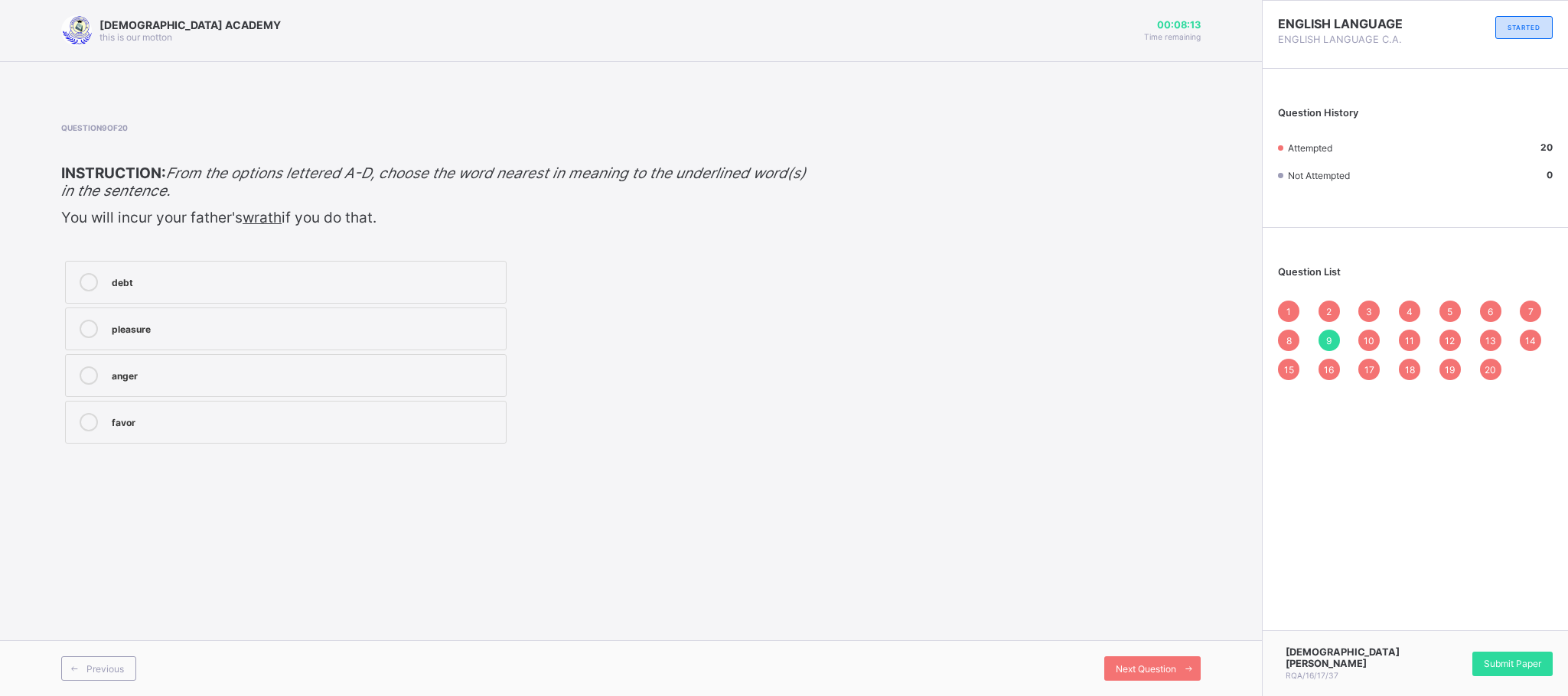
click at [1348, 334] on div "1 2 3 4 5 6 7 8 9 10 11 12 13 14 15 16 17 18 19 20" at bounding box center [1415, 340] width 275 height 80
click at [1147, 618] on div "Next Question" at bounding box center [1152, 668] width 96 height 24
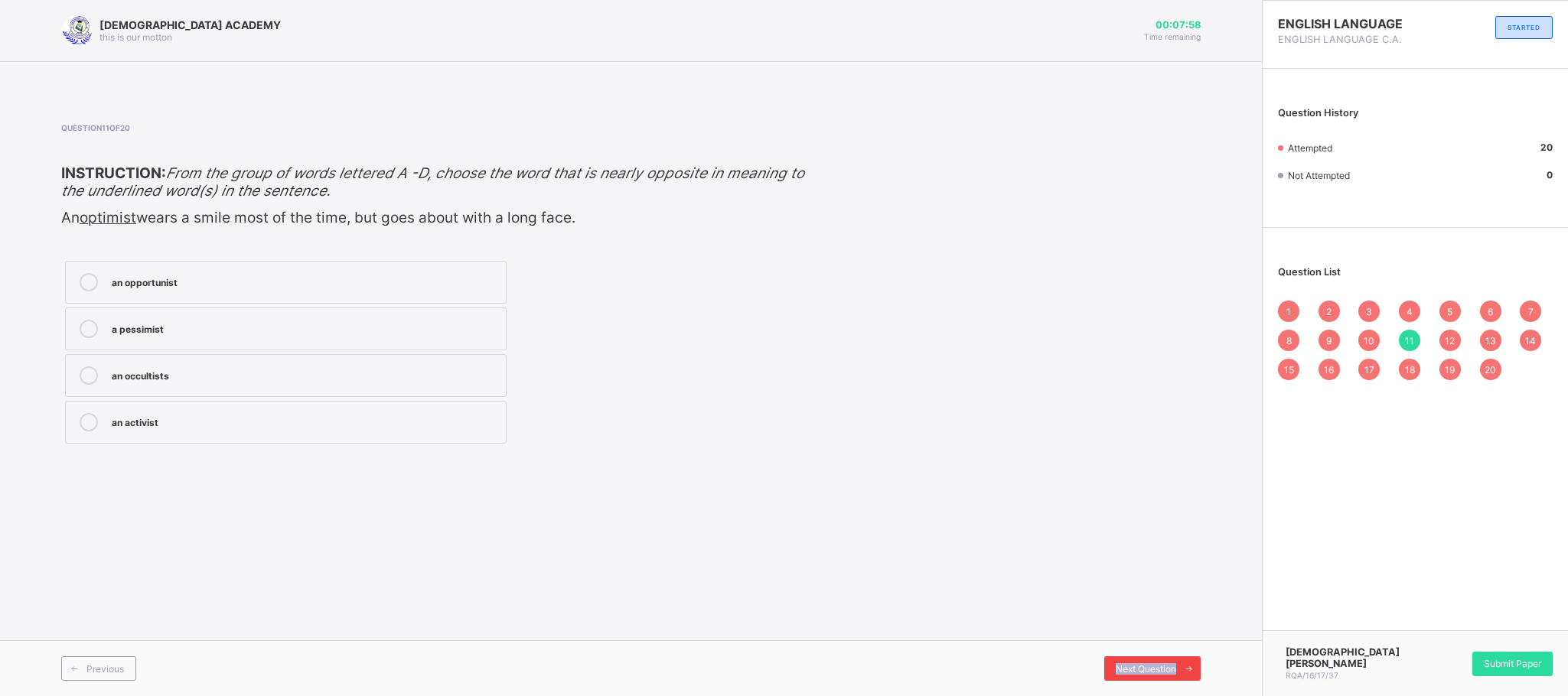
click at [1147, 618] on div "Next Question" at bounding box center [1152, 668] width 96 height 24
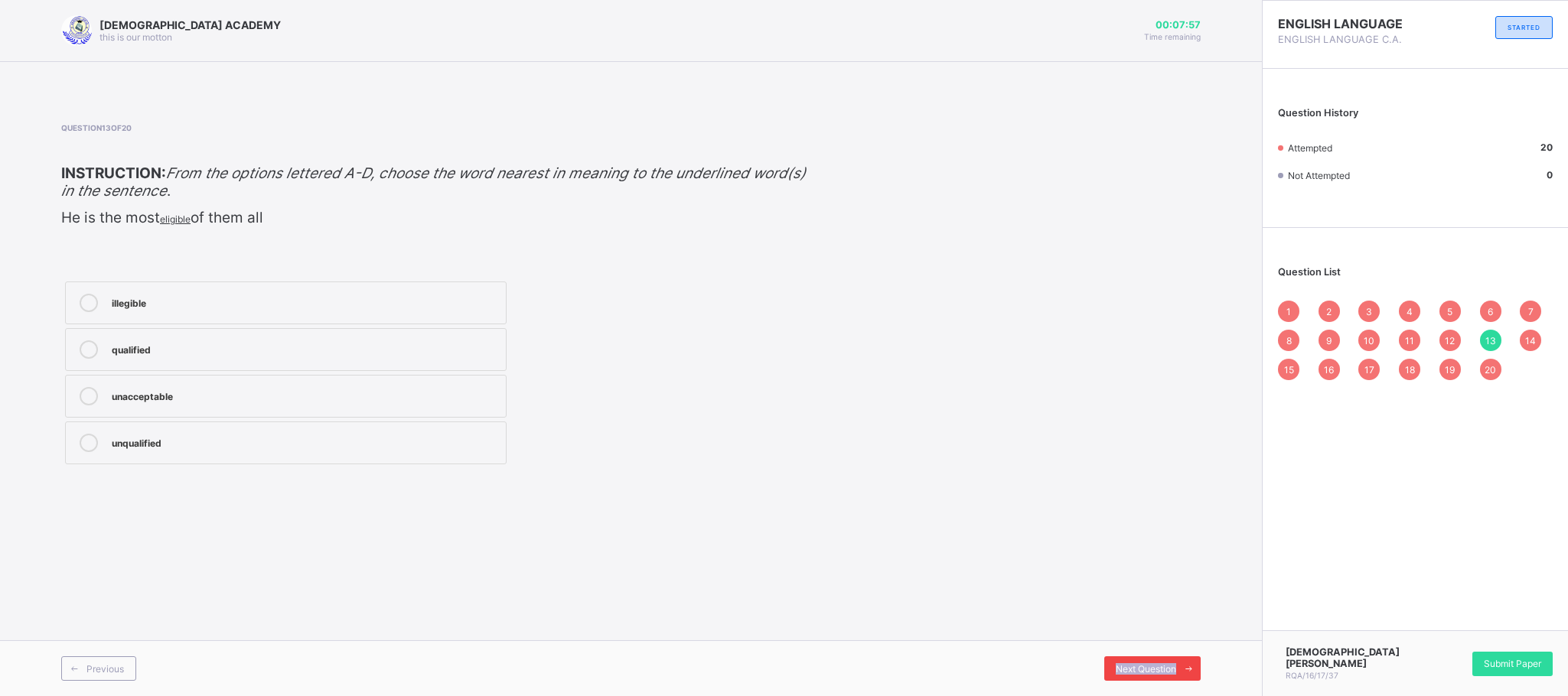
click at [1147, 618] on div "Next Question" at bounding box center [1152, 668] width 96 height 24
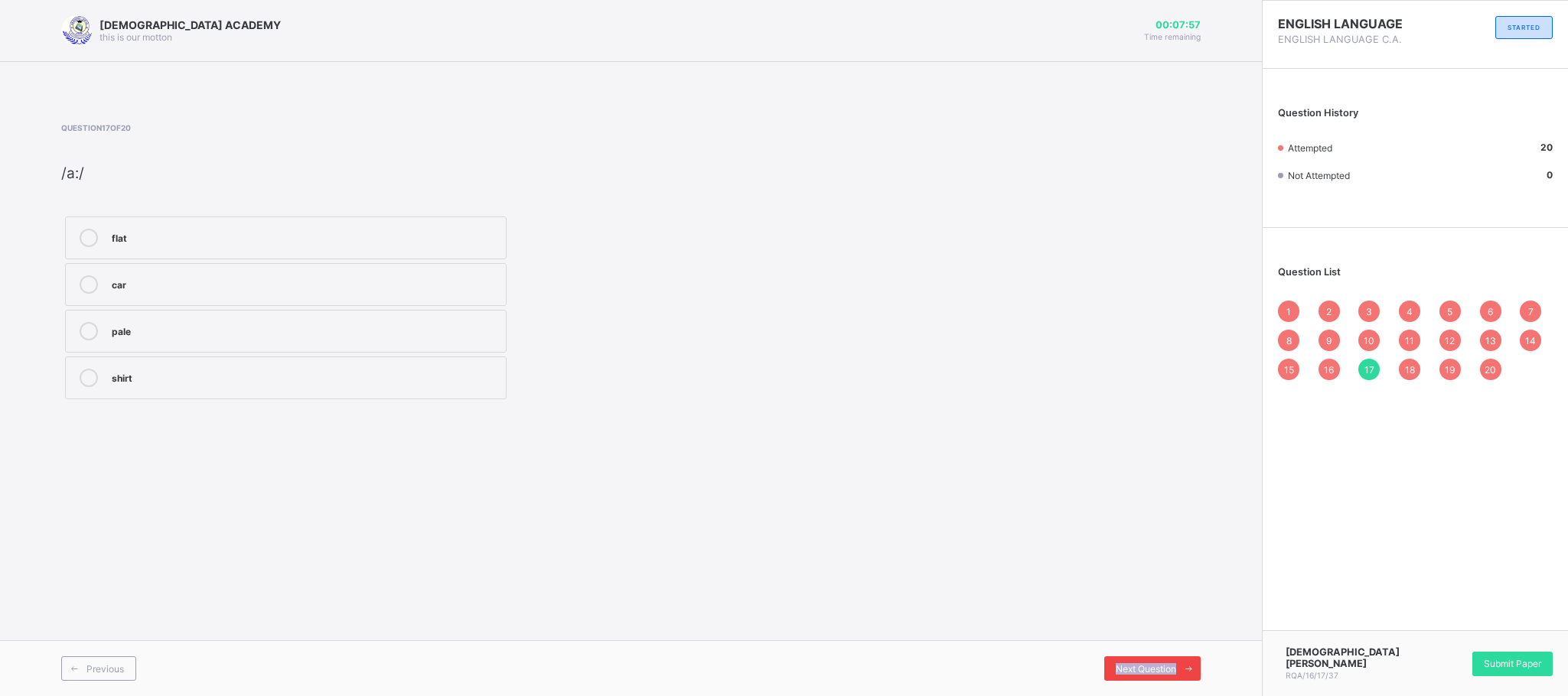
click at [1147, 618] on div "Next Question" at bounding box center [1152, 668] width 96 height 24
click at [1392, 618] on span "Submit Paper" at bounding box center [1513, 663] width 58 height 12
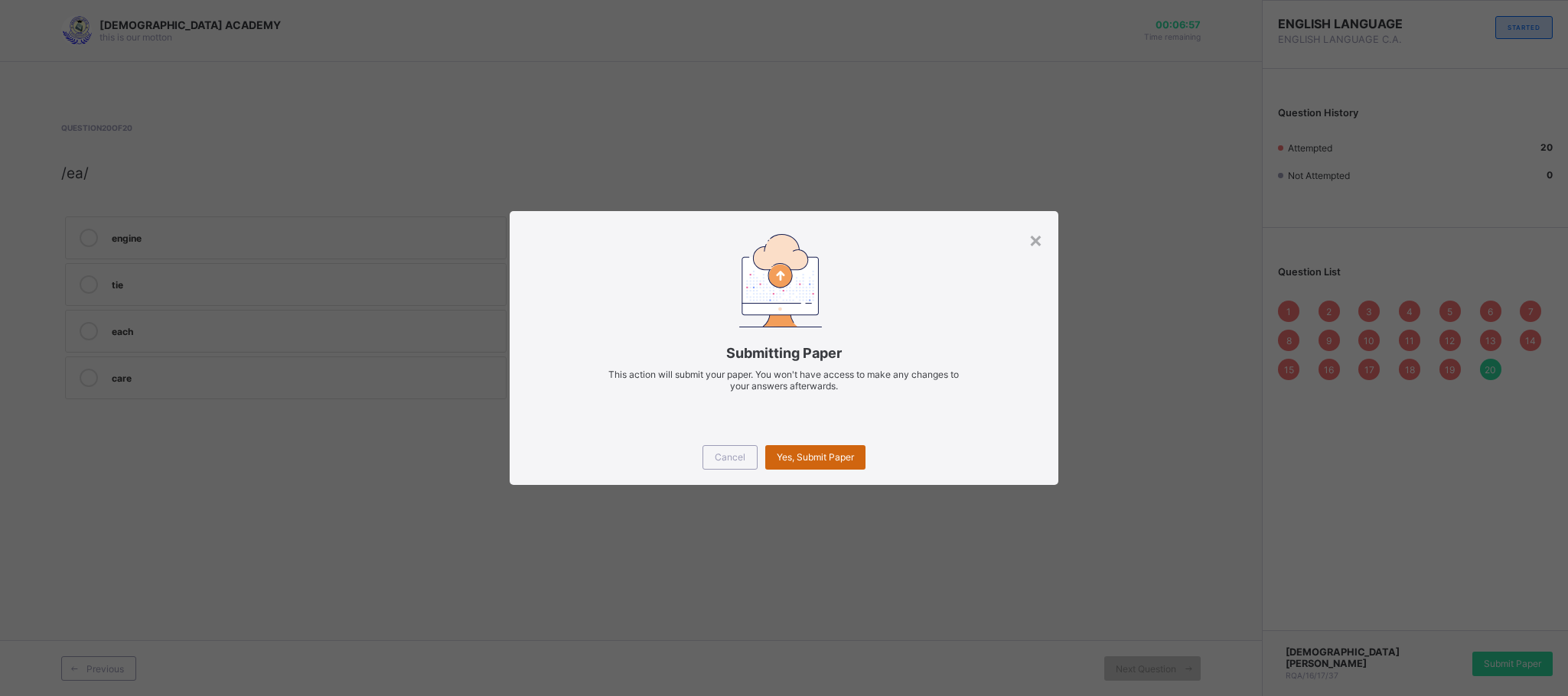
click at [798, 447] on div "Yes, Submit Paper" at bounding box center [816, 457] width 100 height 24
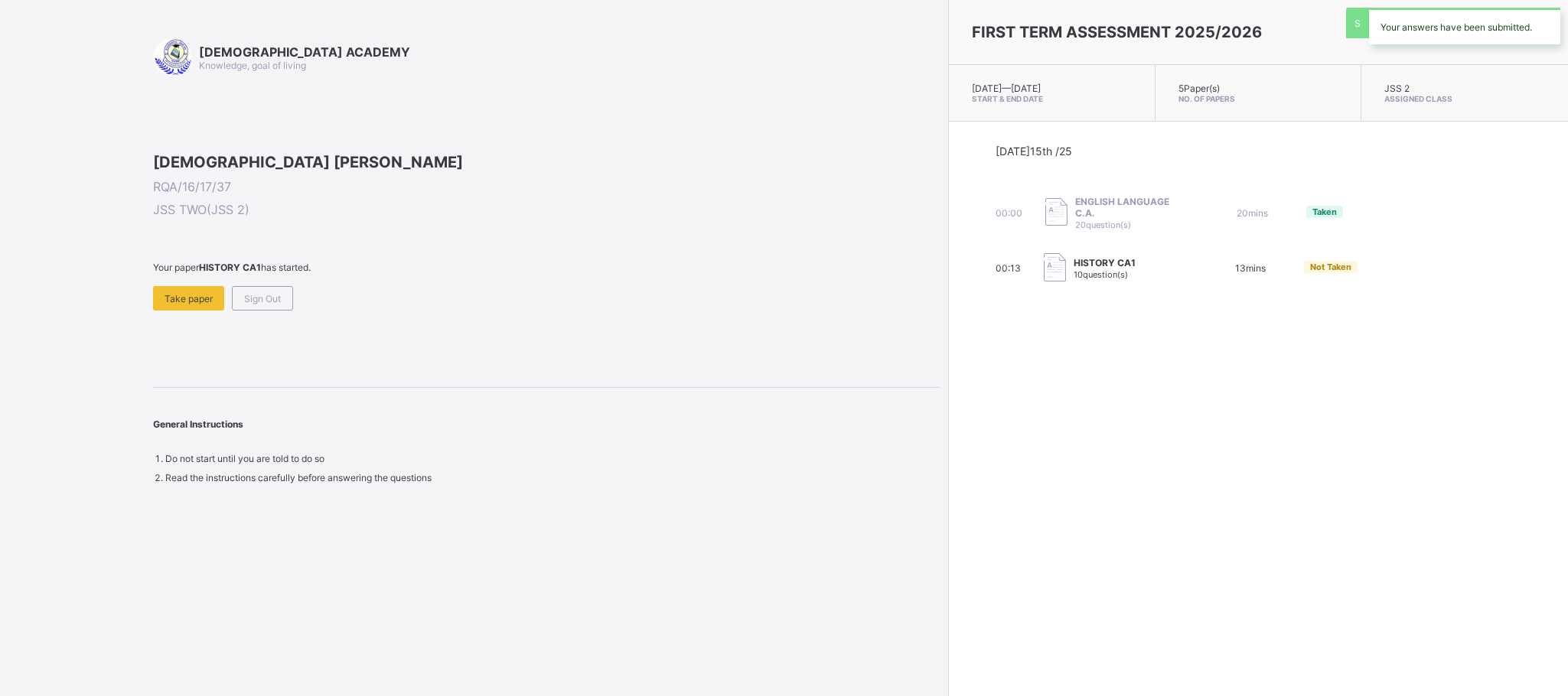
click at [254, 305] on span "Sign Out" at bounding box center [262, 299] width 37 height 12
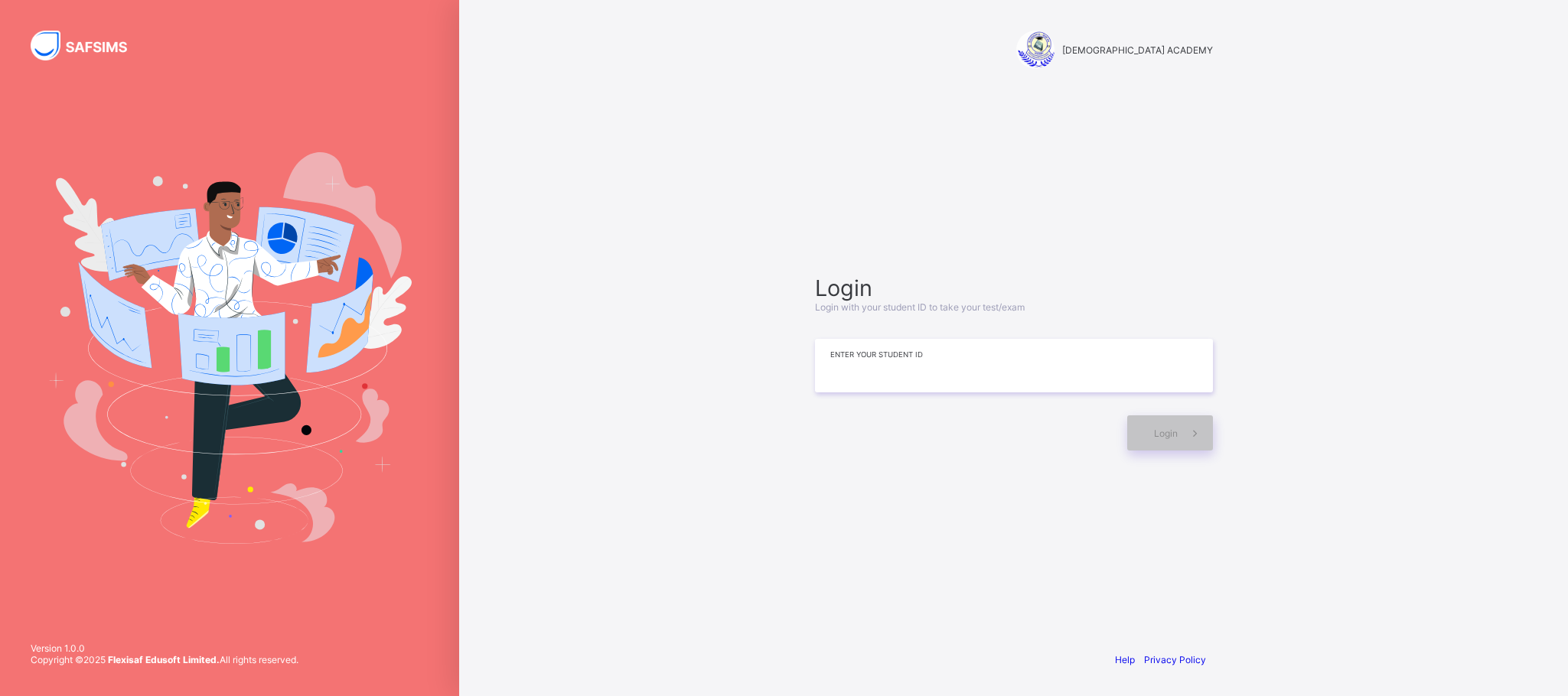
click at [884, 357] on input at bounding box center [1014, 366] width 398 height 54
type input "**********"
click at [1199, 437] on icon at bounding box center [1195, 433] width 16 height 14
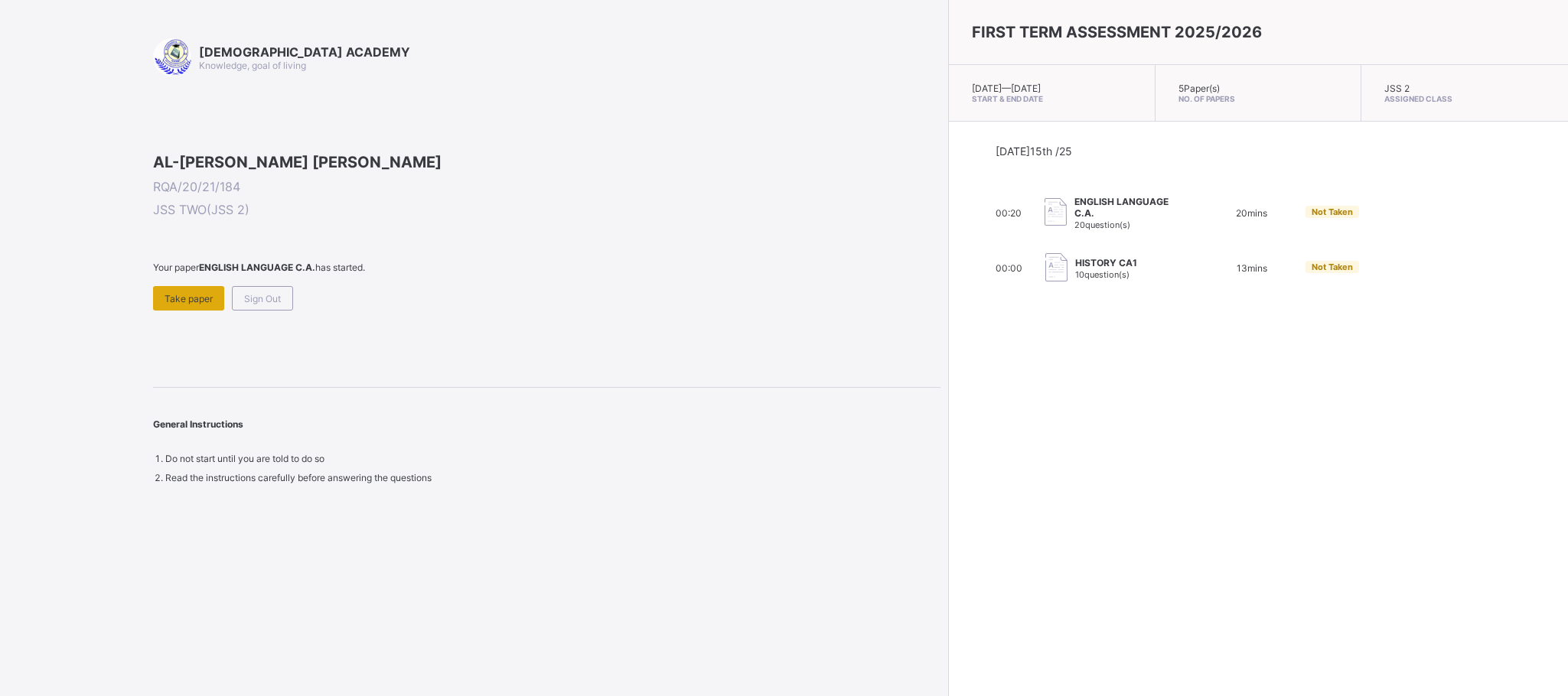
click at [207, 305] on span "Take paper" at bounding box center [189, 299] width 48 height 12
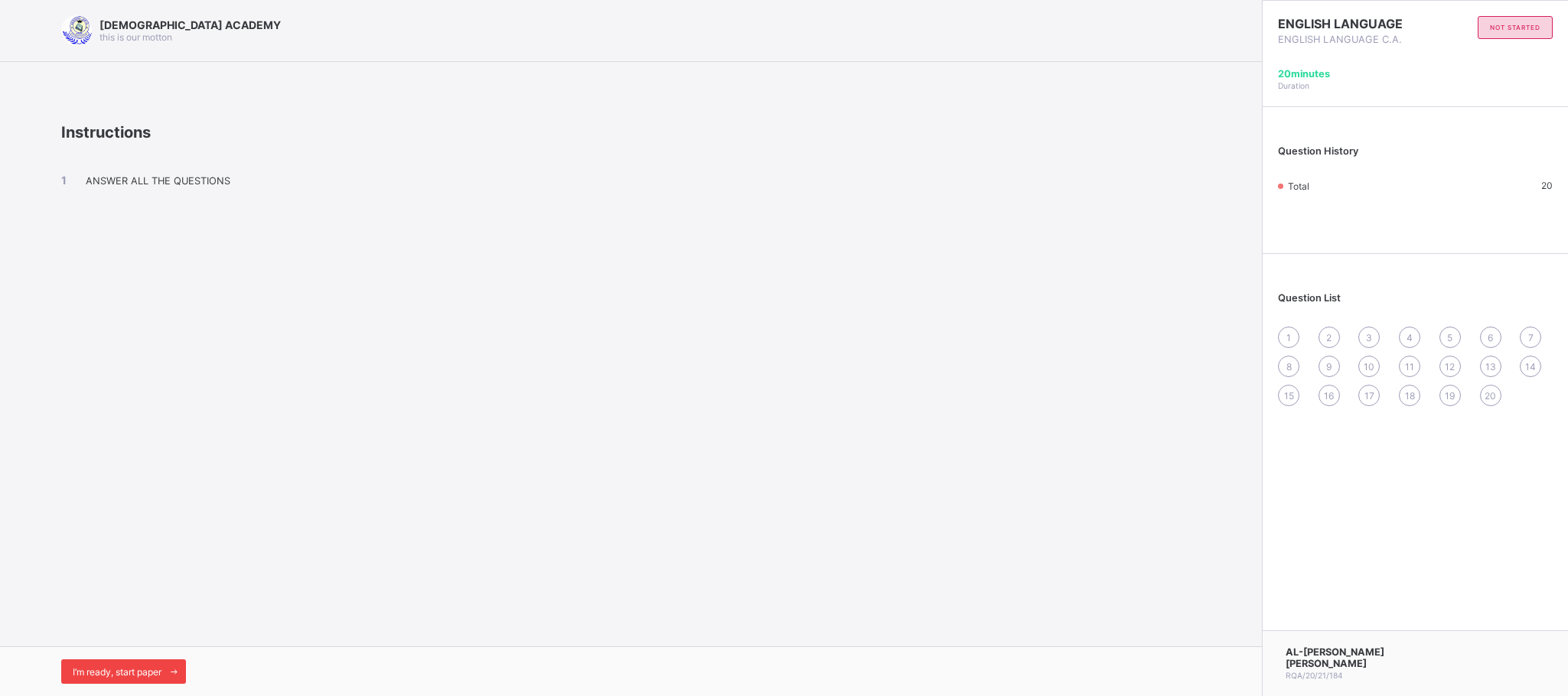
click at [151, 618] on span "I’m ready, start paper" at bounding box center [117, 672] width 89 height 12
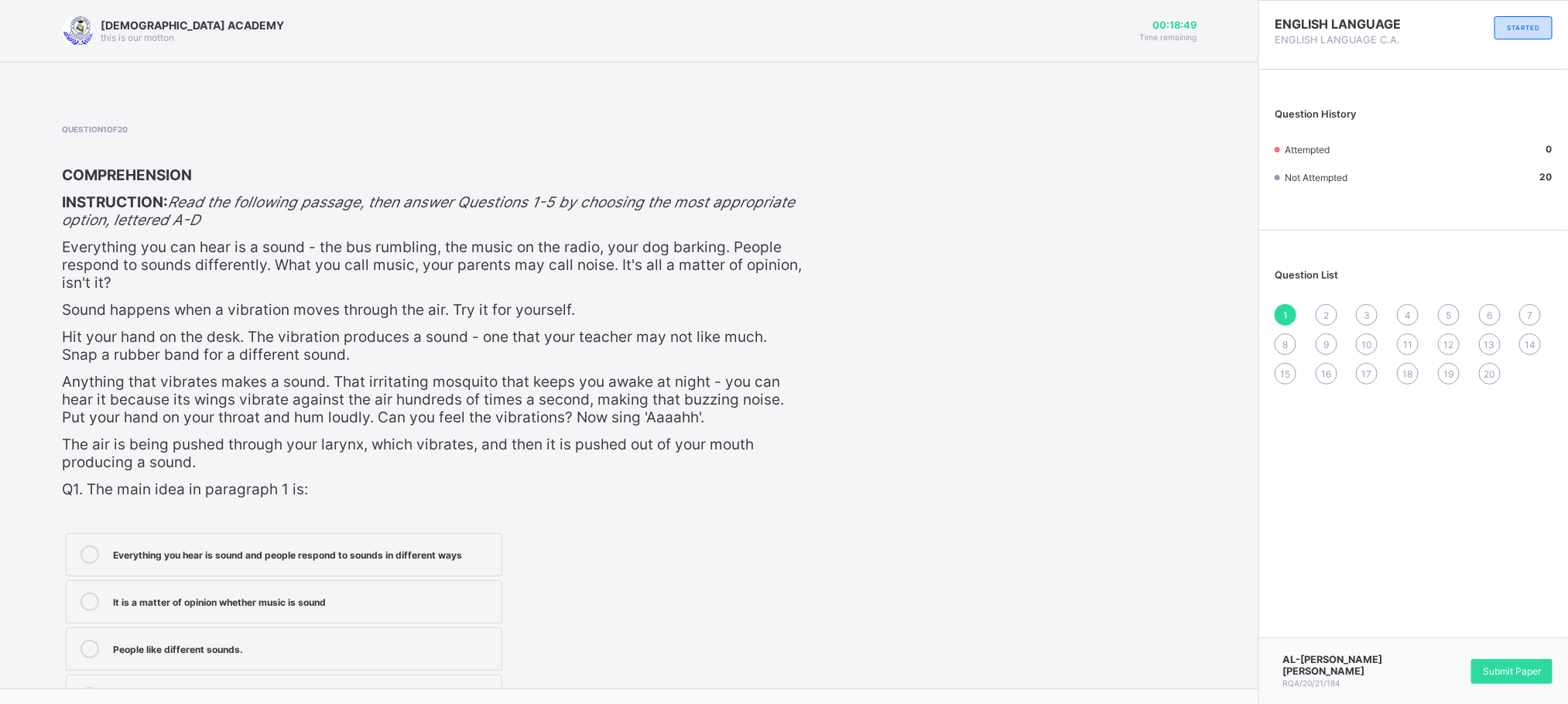
click at [332, 549] on div "Everything you hear is sound and people respond to sounds in different ways" at bounding box center [303, 553] width 380 height 16
click at [950, 553] on div "Question 1 of 20 COMPREHENSION INSTRUCTION: Read the following passage, then an…" at bounding box center [628, 423] width 1134 height 598
click at [1179, 625] on div "Next Question" at bounding box center [1148, 717] width 98 height 24
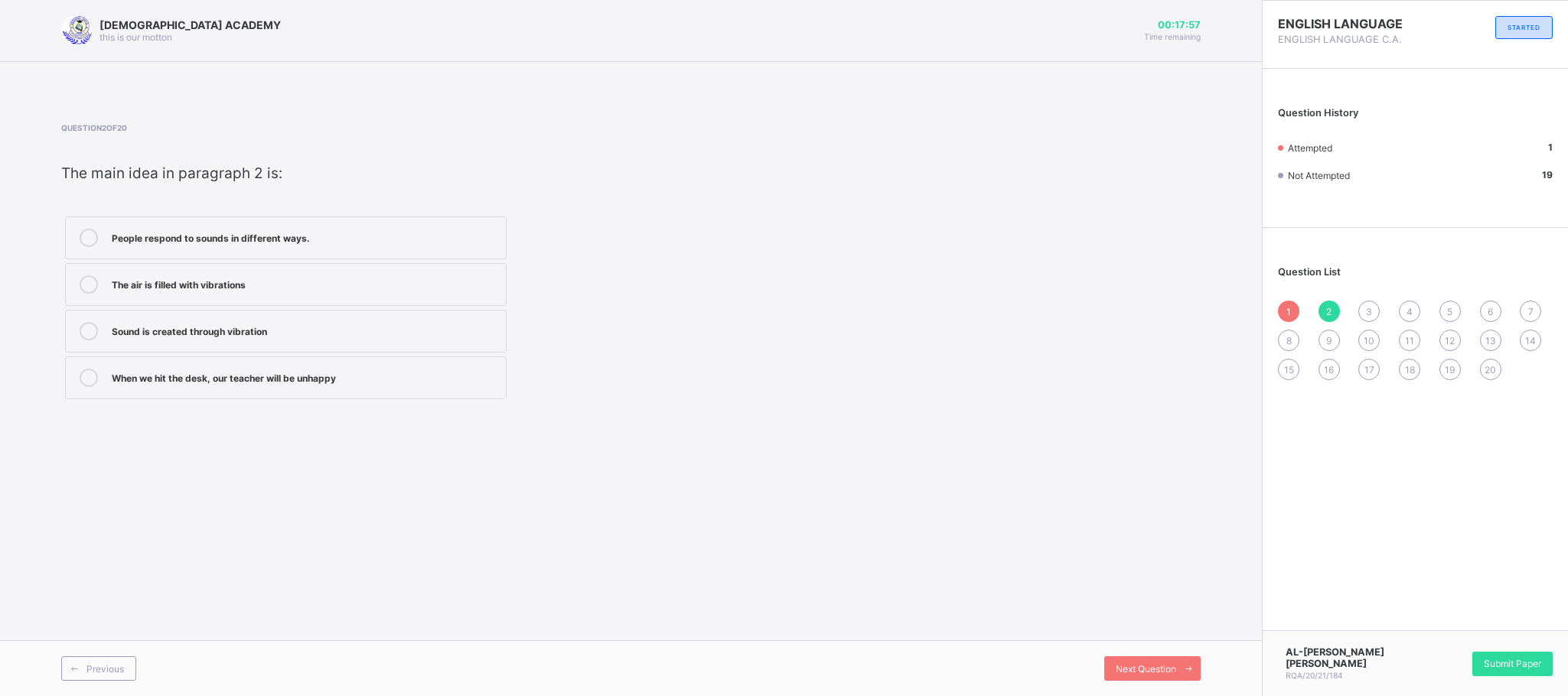
click at [420, 232] on div "People respond to sounds in different ways." at bounding box center [305, 236] width 387 height 15
click at [1162, 618] on span "Next Question" at bounding box center [1146, 669] width 61 height 12
click at [311, 285] on div "Everything that vibrates creates sound" at bounding box center [305, 283] width 387 height 15
click at [1150, 618] on div "Previous Next Question" at bounding box center [631, 668] width 1262 height 56
click at [1158, 618] on span "Next Question" at bounding box center [1146, 669] width 61 height 12
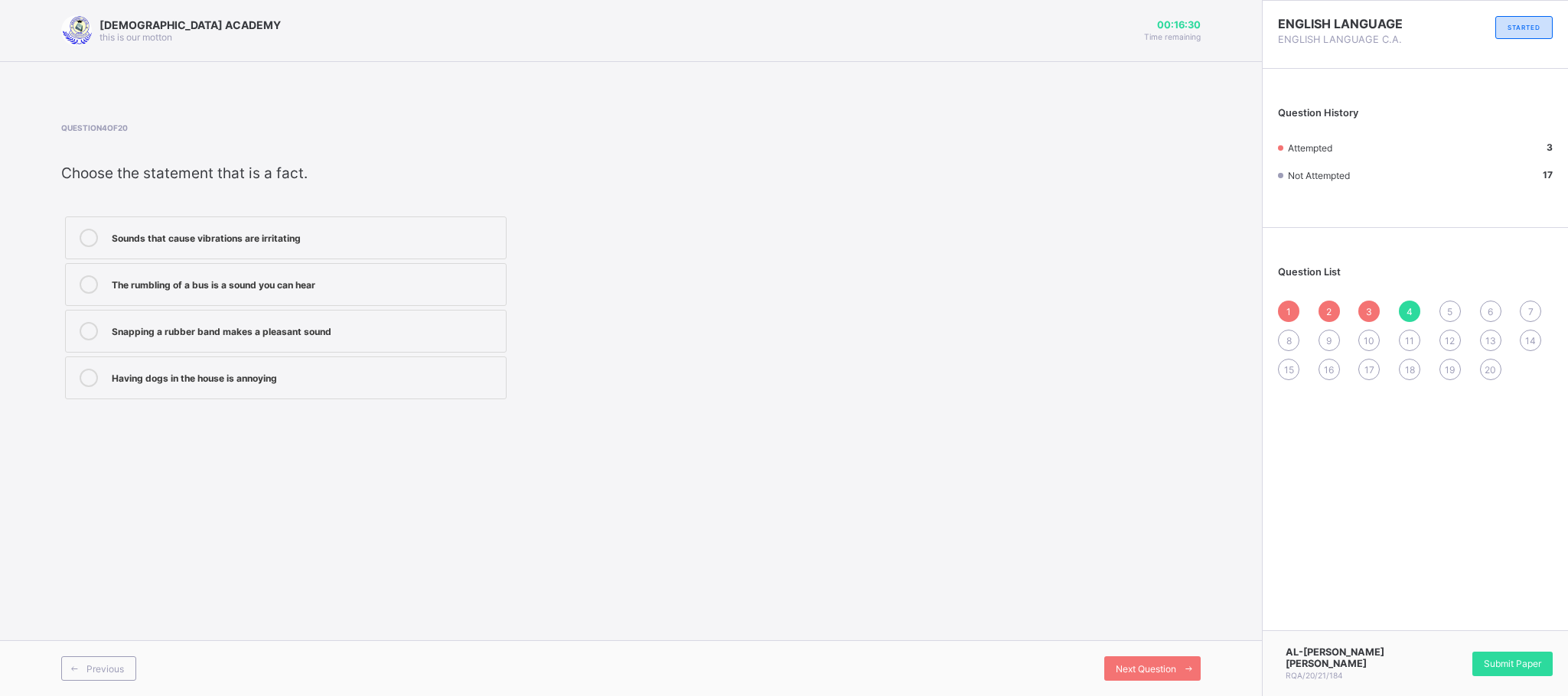
click at [1286, 310] on span "1" at bounding box center [1288, 311] width 5 height 12
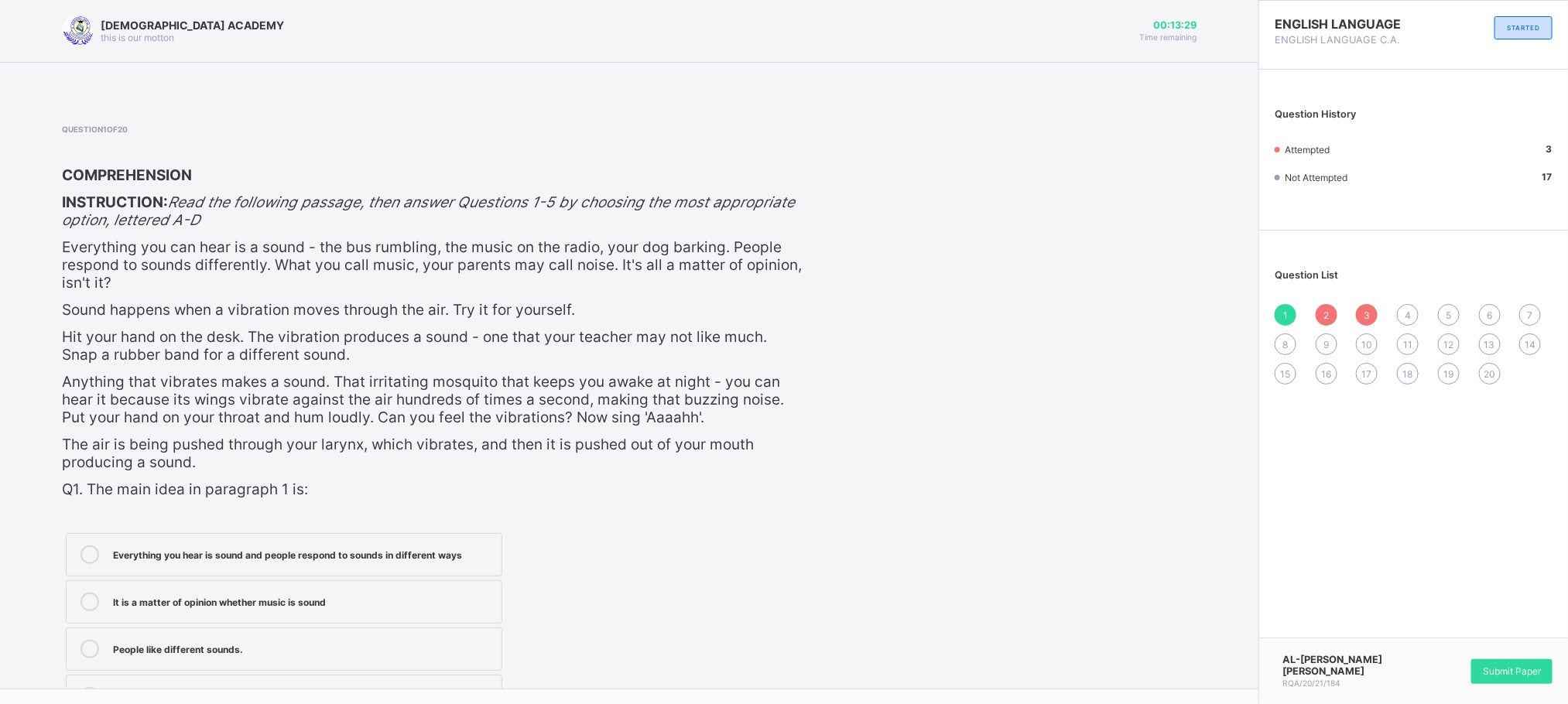
click at [1408, 313] on div "4" at bounding box center [1407, 315] width 21 height 21
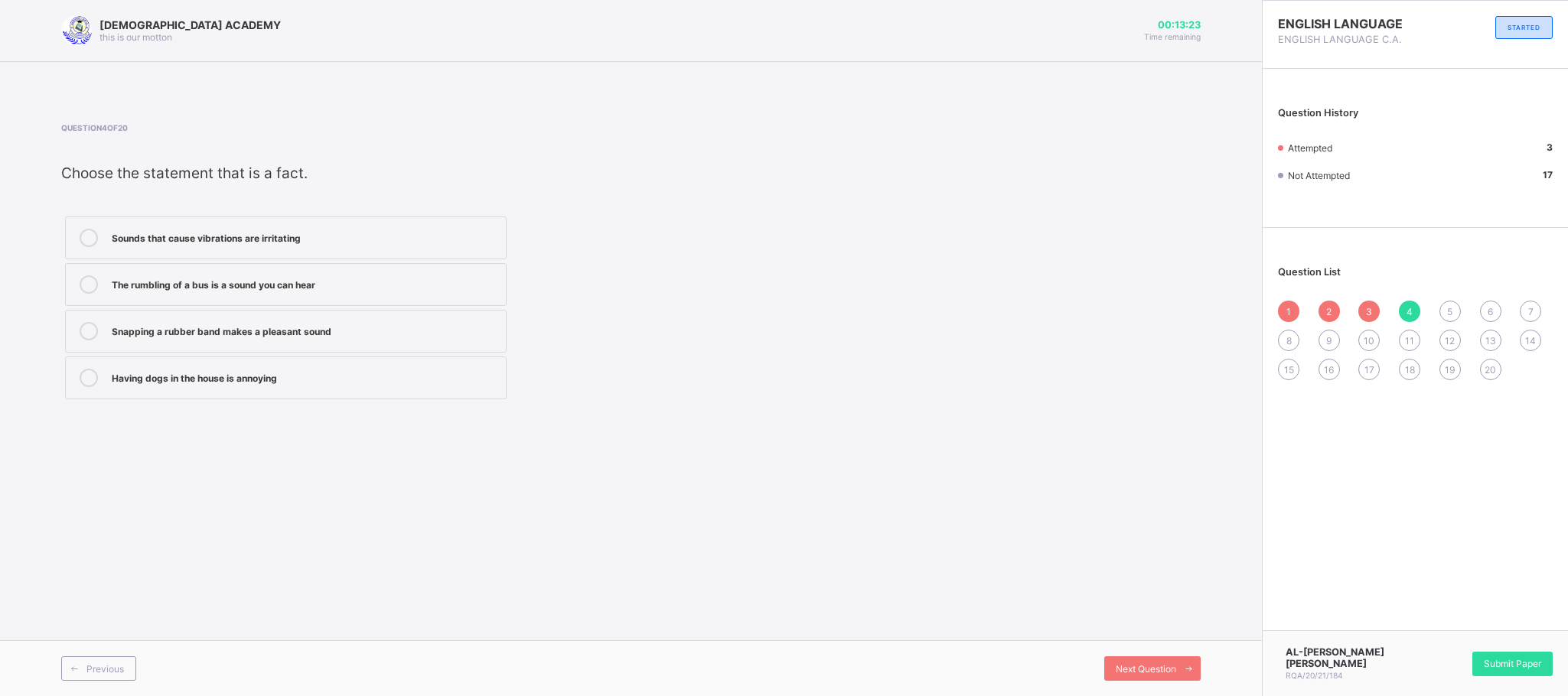
click at [1335, 312] on div "2" at bounding box center [1329, 311] width 21 height 21
click at [1327, 312] on span "2" at bounding box center [1329, 311] width 6 height 12
click at [1298, 308] on div "1" at bounding box center [1288, 311] width 21 height 21
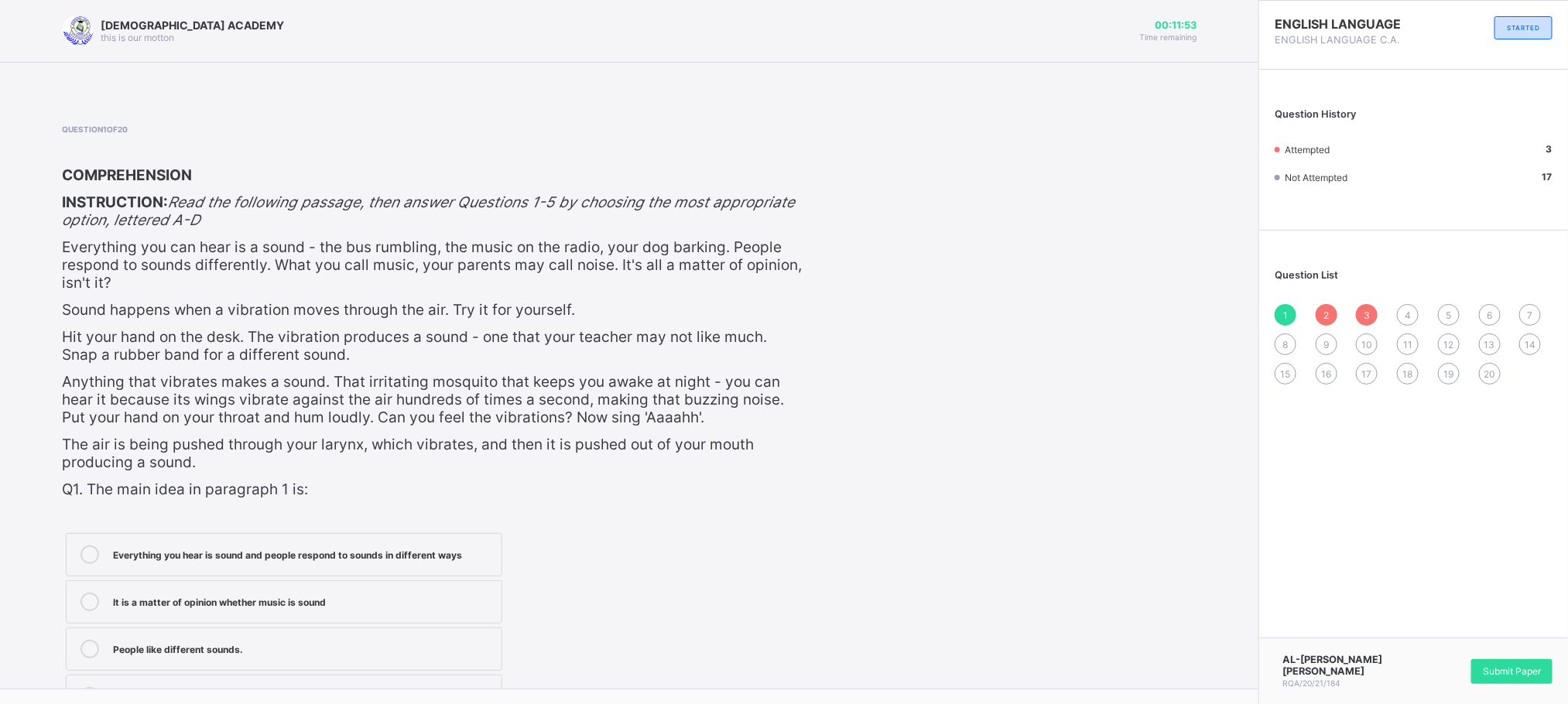
click at [1337, 309] on div "2" at bounding box center [1326, 315] width 21 height 21
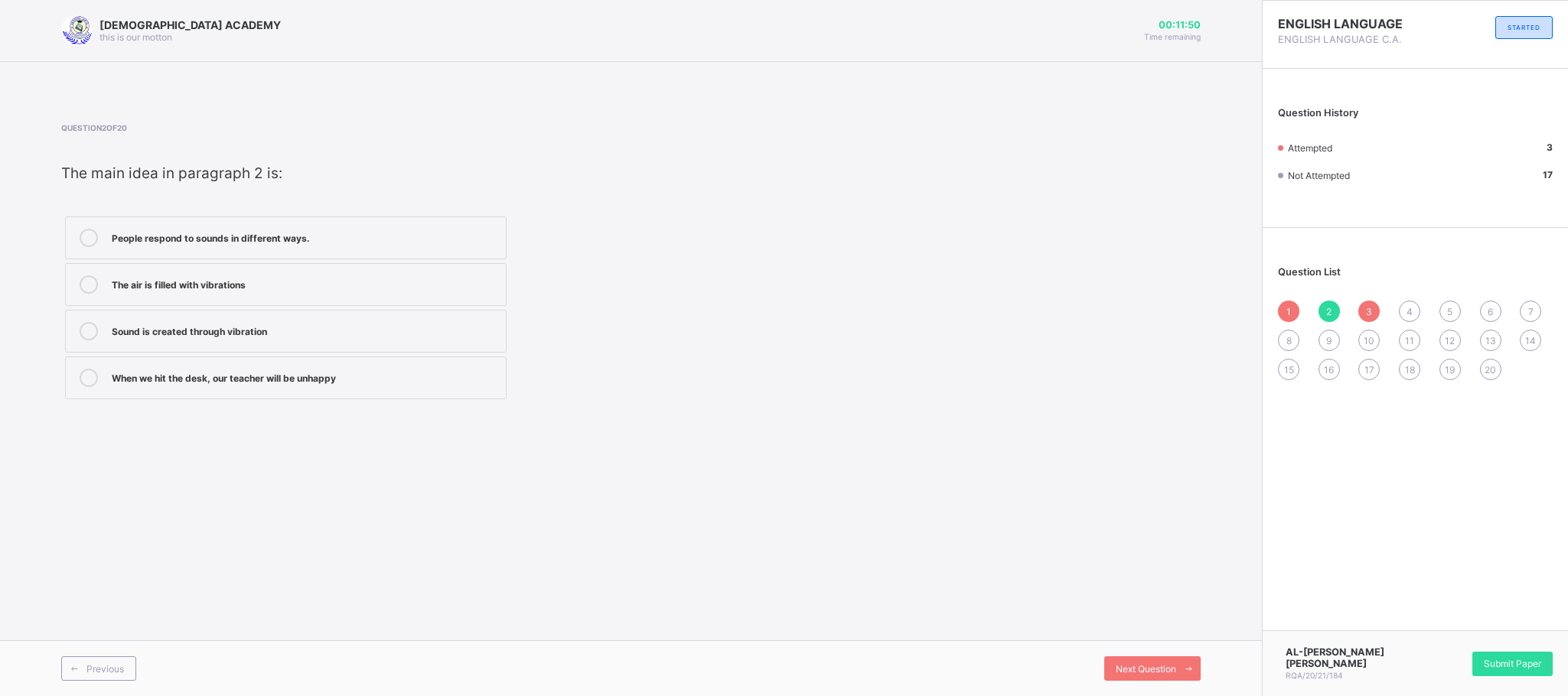
click at [109, 320] on label "Sound is created through vibration" at bounding box center [285, 331] width 442 height 42
click at [1368, 312] on span "3" at bounding box center [1368, 311] width 6 height 12
click at [1293, 308] on div "1" at bounding box center [1288, 311] width 21 height 21
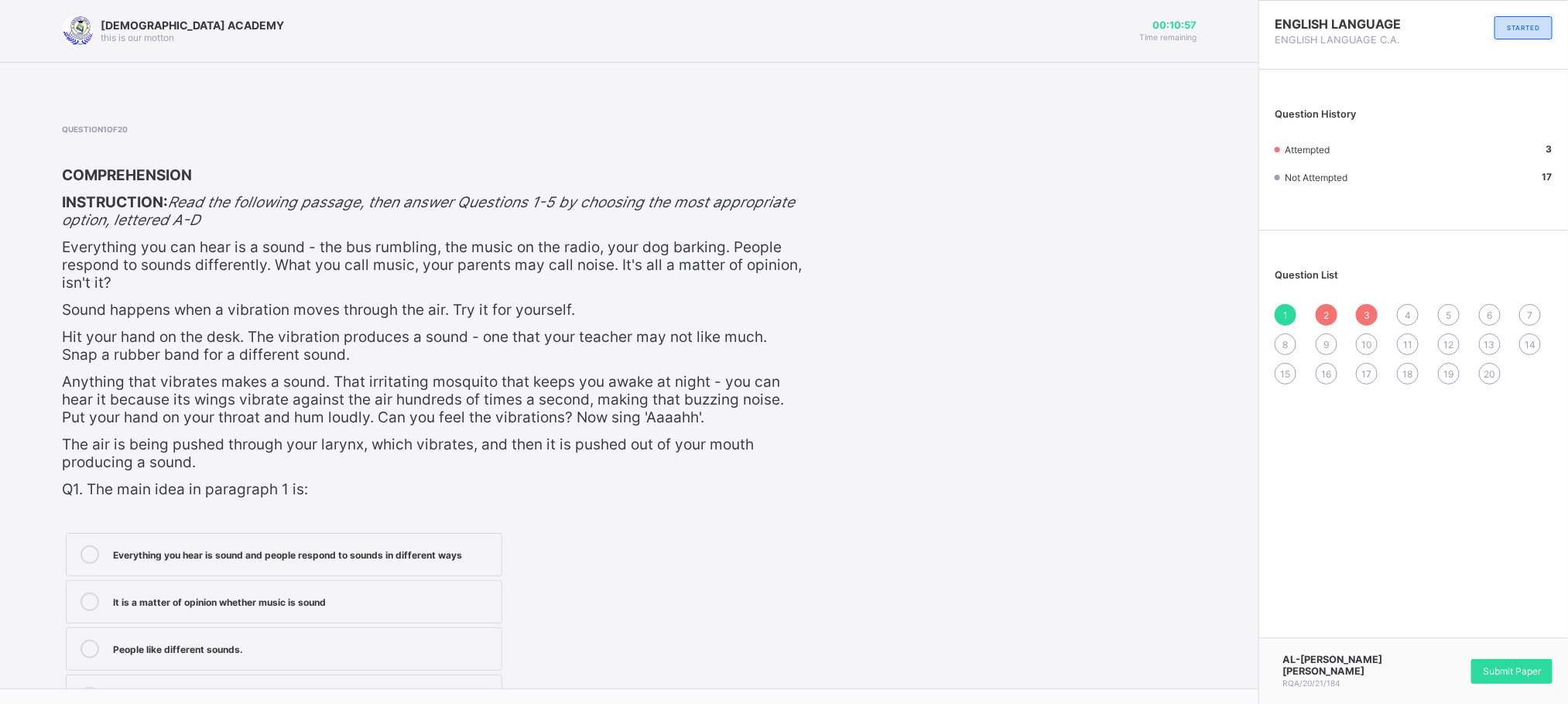
click at [1377, 298] on div "Question List 1 2 3 4 5 6 7 8 9 10 11 12 13 14 15 16 17 18 19 20" at bounding box center [1413, 319] width 309 height 162
click at [1378, 306] on div "3" at bounding box center [1366, 315] width 21 height 21
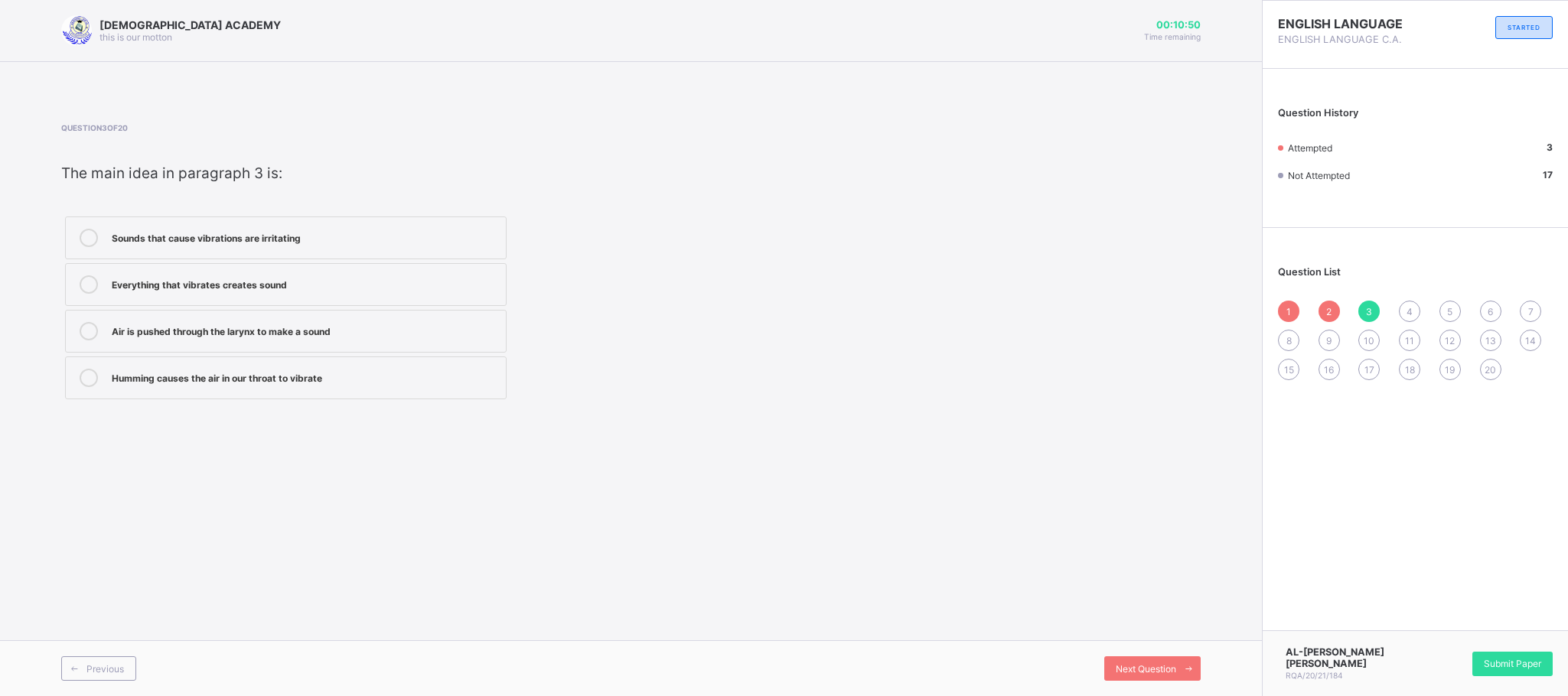
click at [165, 327] on div "Air is pushed through the larynx to make a sound" at bounding box center [305, 330] width 387 height 15
click at [457, 276] on div "Everything that vibrates creates sound" at bounding box center [305, 283] width 387 height 15
click at [1392, 304] on div "4" at bounding box center [1410, 311] width 21 height 21
click at [1272, 306] on div "Question List 1 2 3 4 5 6 7 8 9 10 11 12 13 14 15 16 17 18 19 20" at bounding box center [1415, 315] width 306 height 160
click at [1295, 310] on div "1" at bounding box center [1288, 311] width 21 height 21
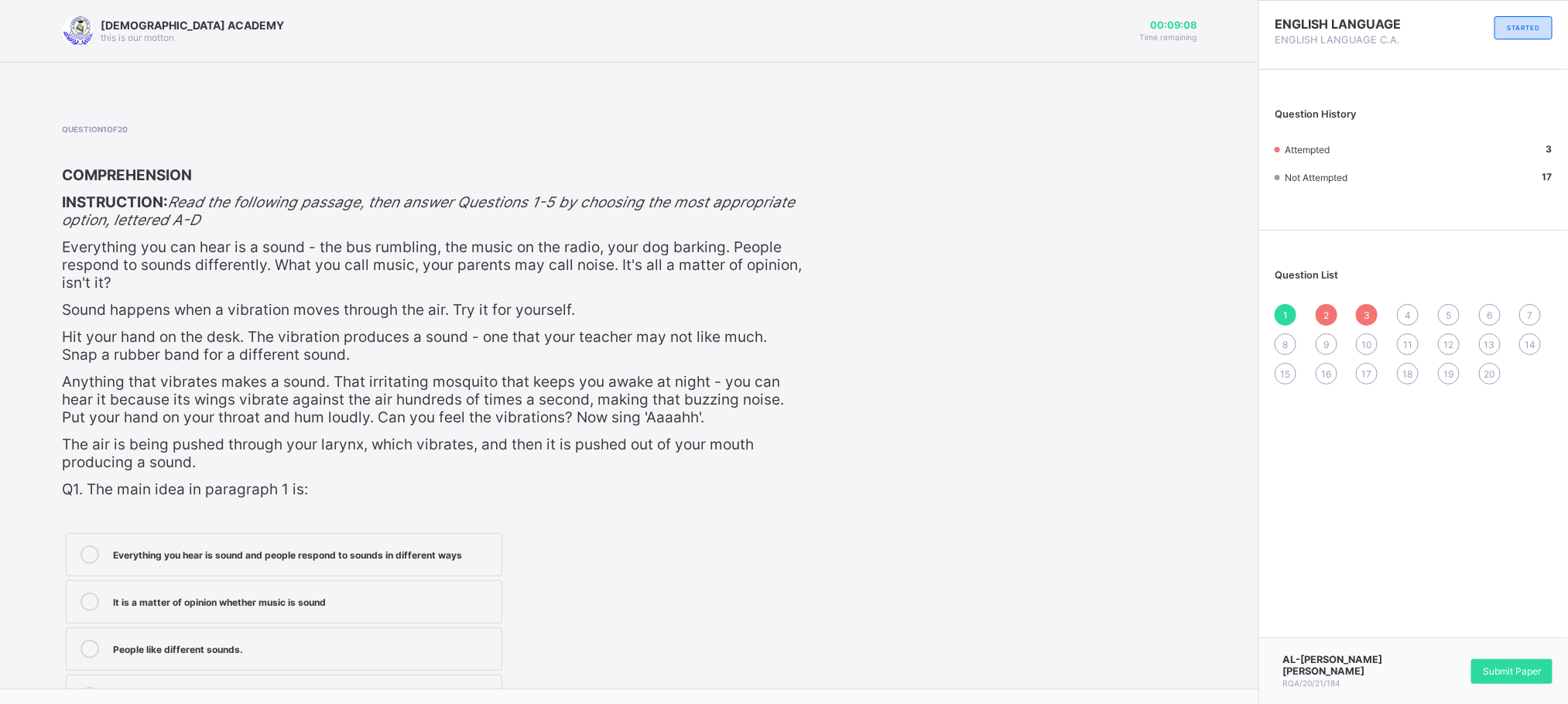
click at [1329, 312] on span "2" at bounding box center [1326, 315] width 6 height 12
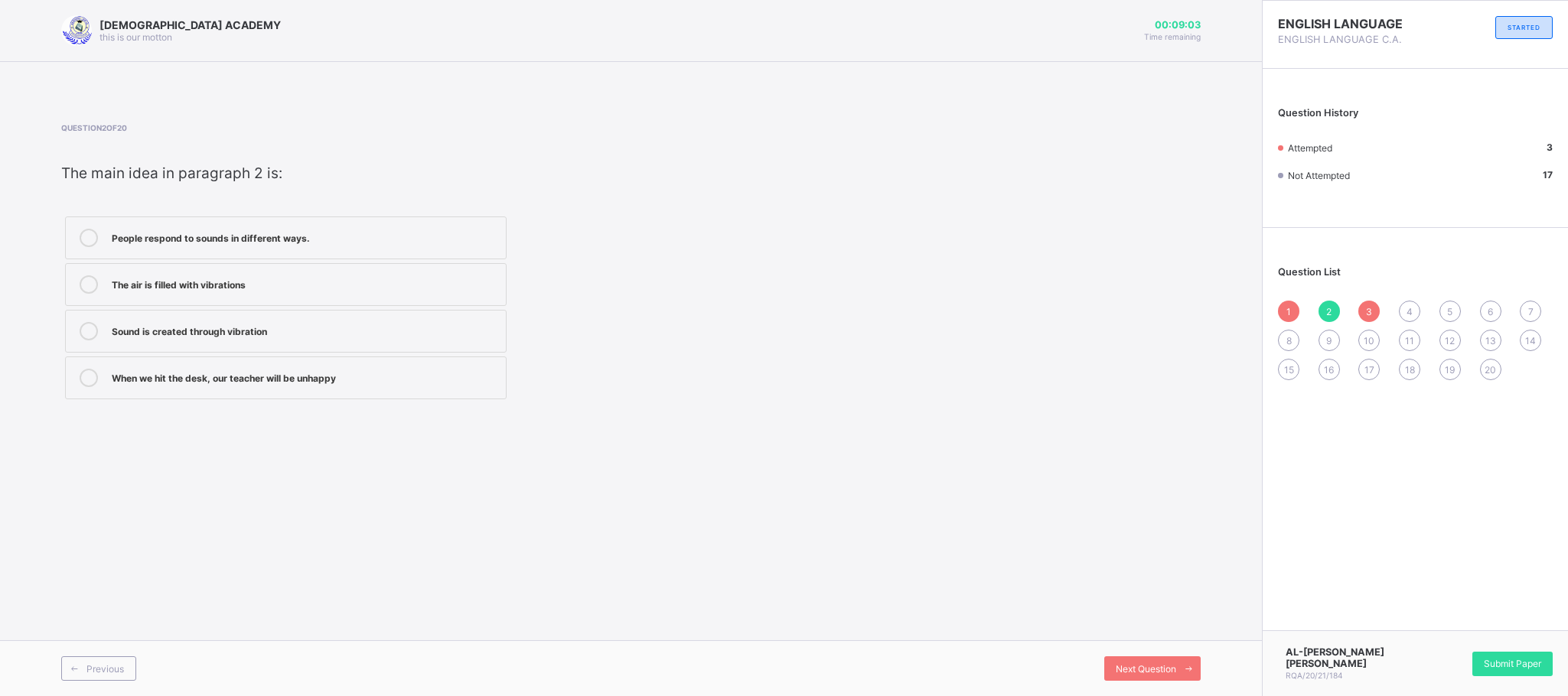
click at [1373, 312] on div "3" at bounding box center [1369, 311] width 21 height 21
click at [1392, 306] on div "4" at bounding box center [1410, 311] width 21 height 21
click at [365, 296] on label "The rumbling of a bus is a sound you can hear" at bounding box center [285, 284] width 442 height 42
click at [336, 349] on label "Snapping a rubber band makes a pleasant sound" at bounding box center [285, 331] width 442 height 42
click at [1392, 298] on div "Question List 1 2 3 4 5 6 7 8 9 10 11 12 13 14 15 16 17 18 19 20" at bounding box center [1415, 315] width 306 height 160
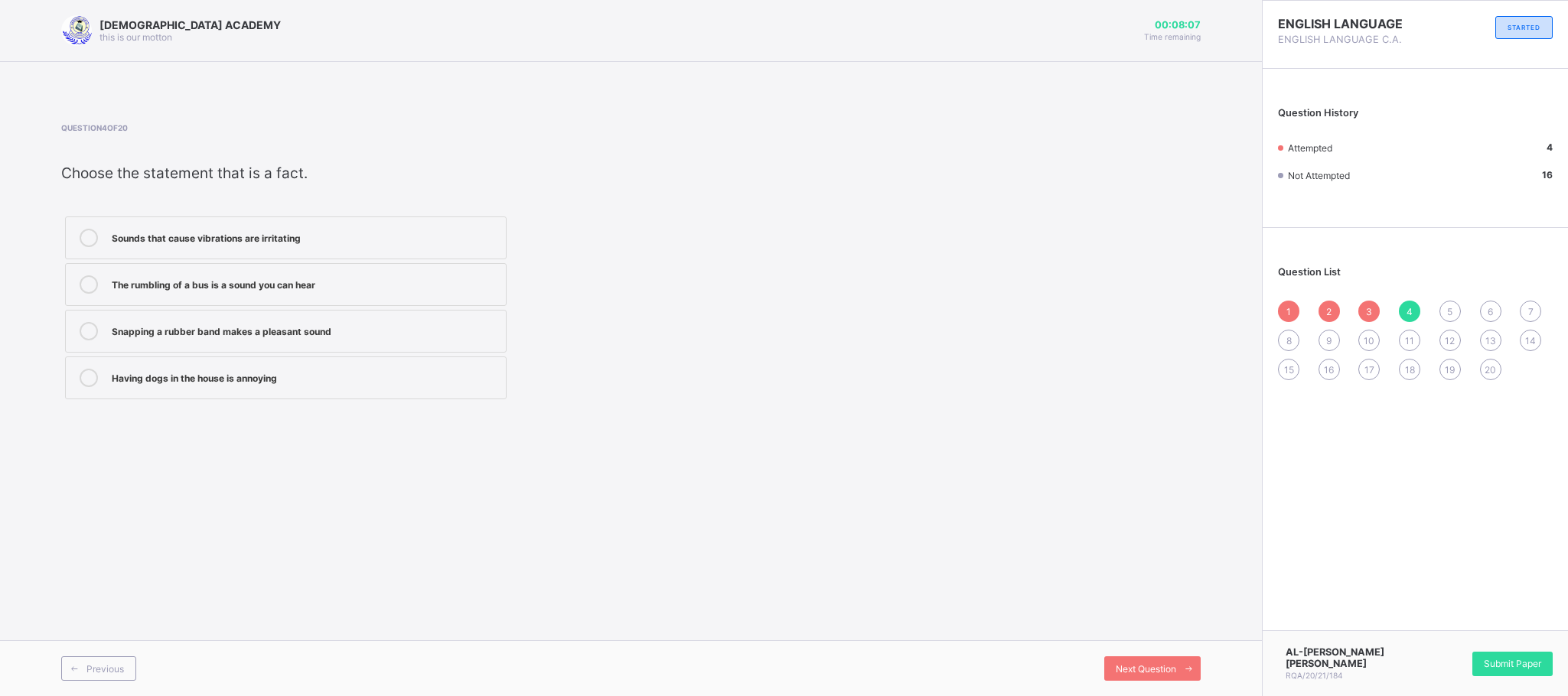
click at [1392, 309] on div "5" at bounding box center [1450, 311] width 21 height 21
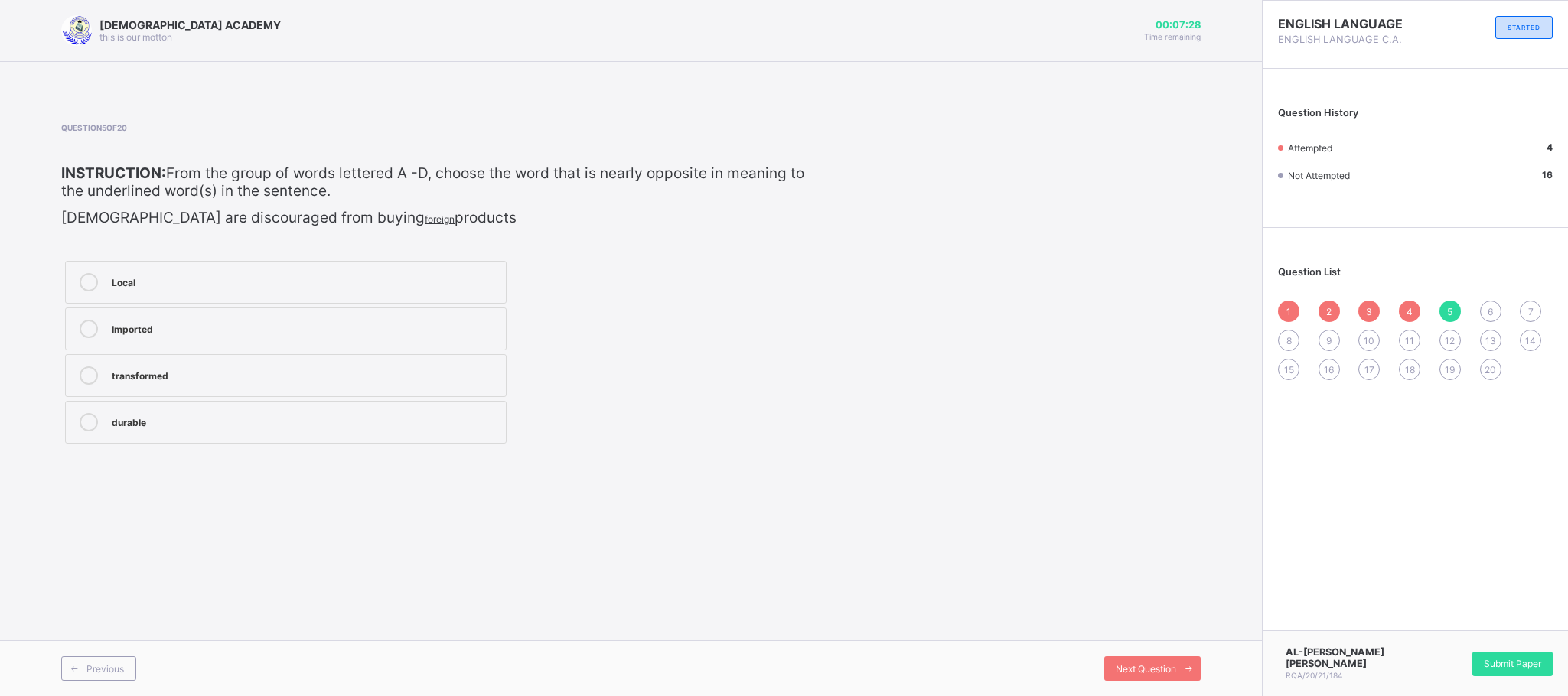
click at [161, 303] on label "Local" at bounding box center [285, 282] width 442 height 42
click at [1157, 618] on span "Next Question" at bounding box center [1146, 669] width 61 height 12
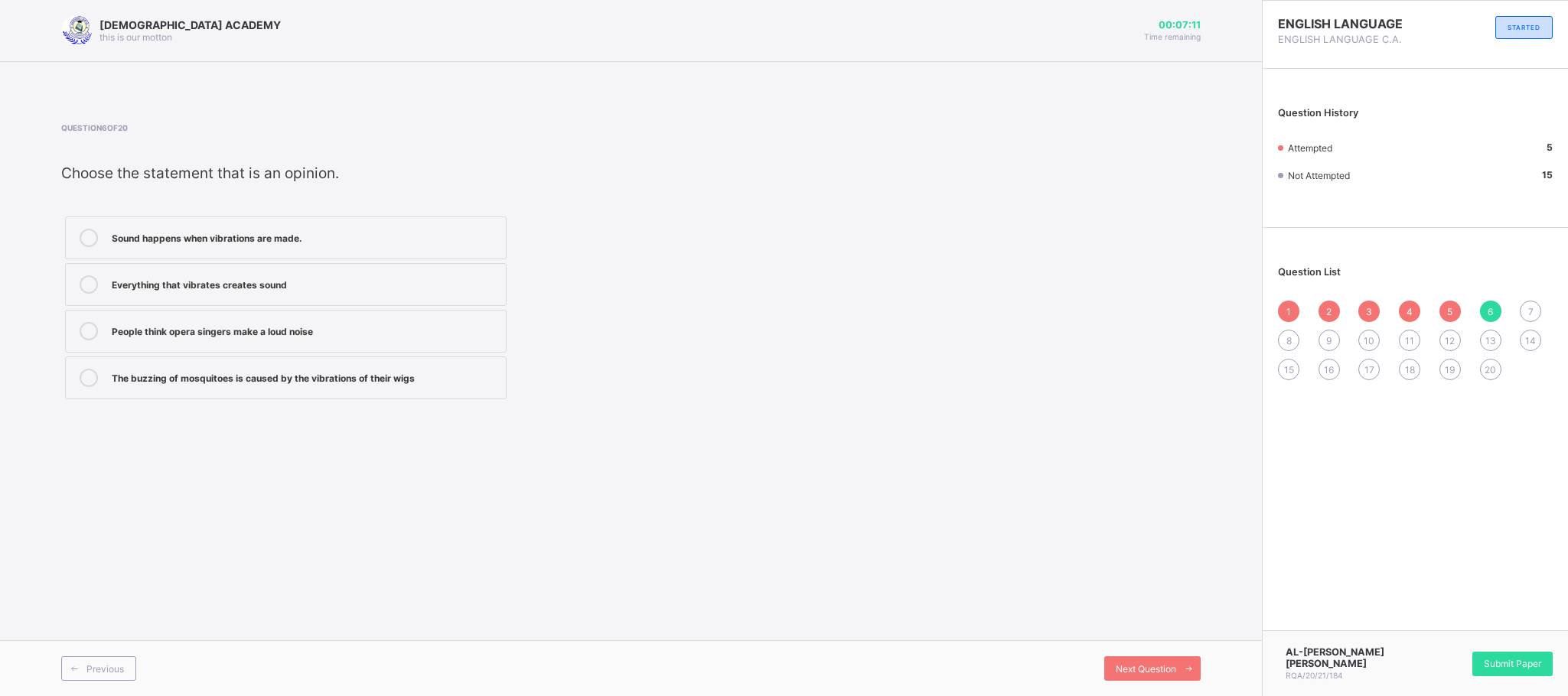
click at [1369, 333] on div "10" at bounding box center [1369, 340] width 21 height 21
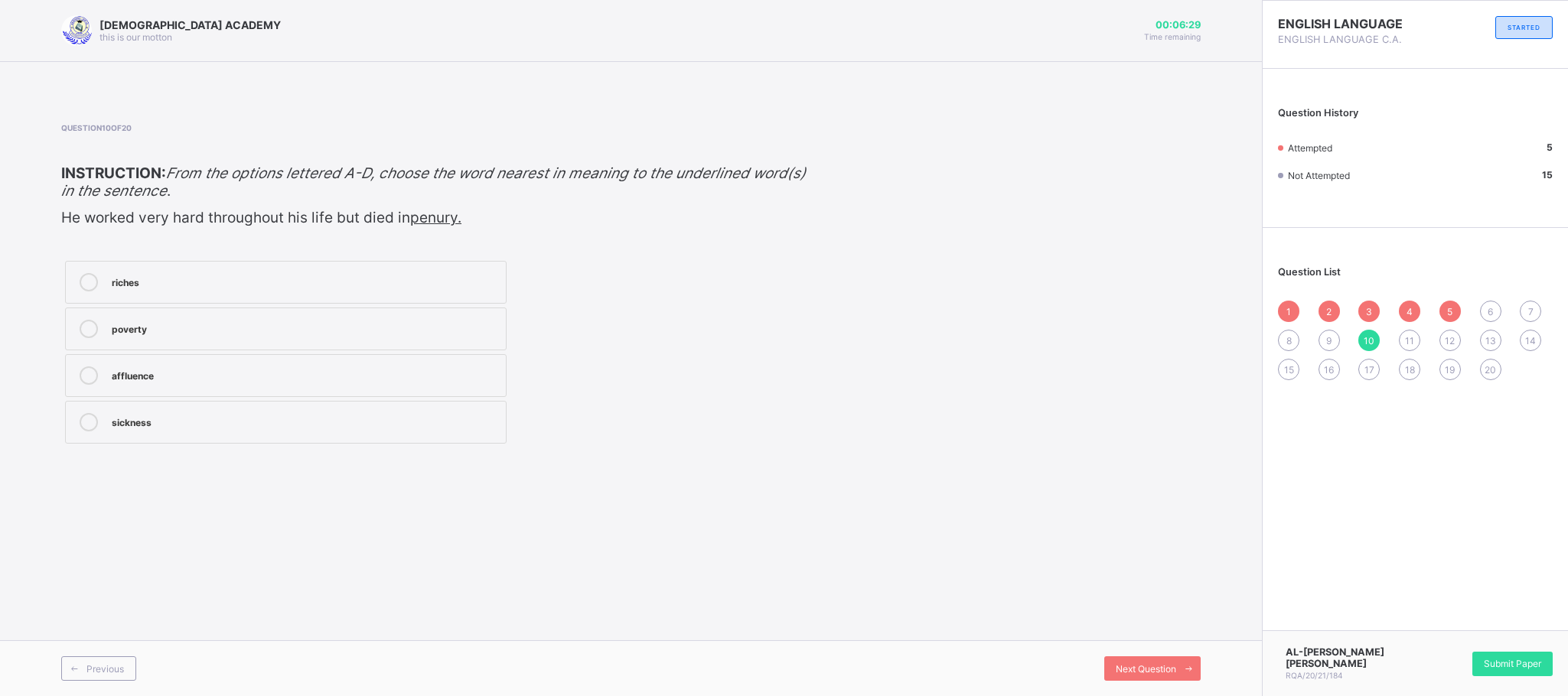
click at [234, 274] on div "riches" at bounding box center [305, 281] width 387 height 15
click at [1129, 618] on span "Next Question" at bounding box center [1146, 669] width 61 height 12
click at [1392, 308] on div "6" at bounding box center [1491, 311] width 21 height 21
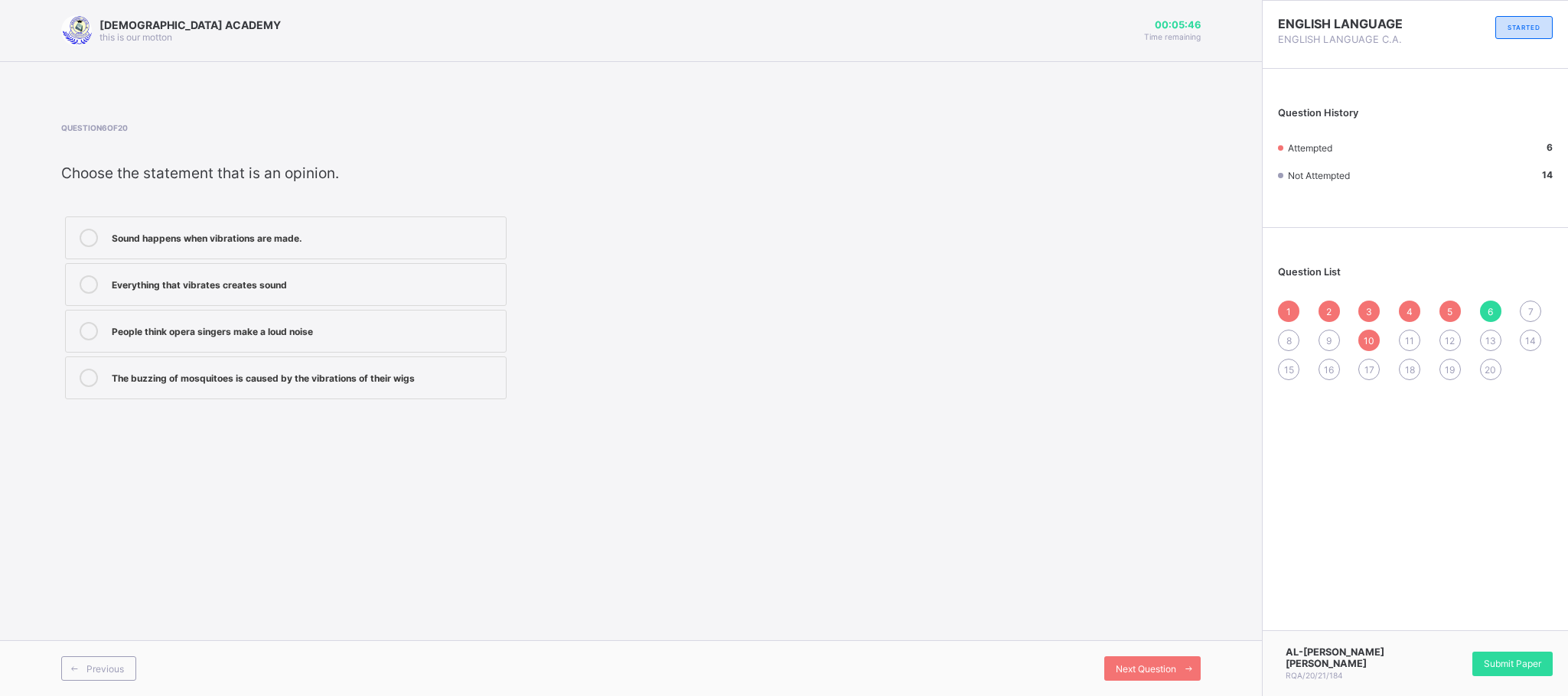
click at [428, 219] on label "Sound happens when vibrations are made." at bounding box center [285, 238] width 442 height 42
click at [1139, 618] on div "Next Question" at bounding box center [1152, 668] width 96 height 24
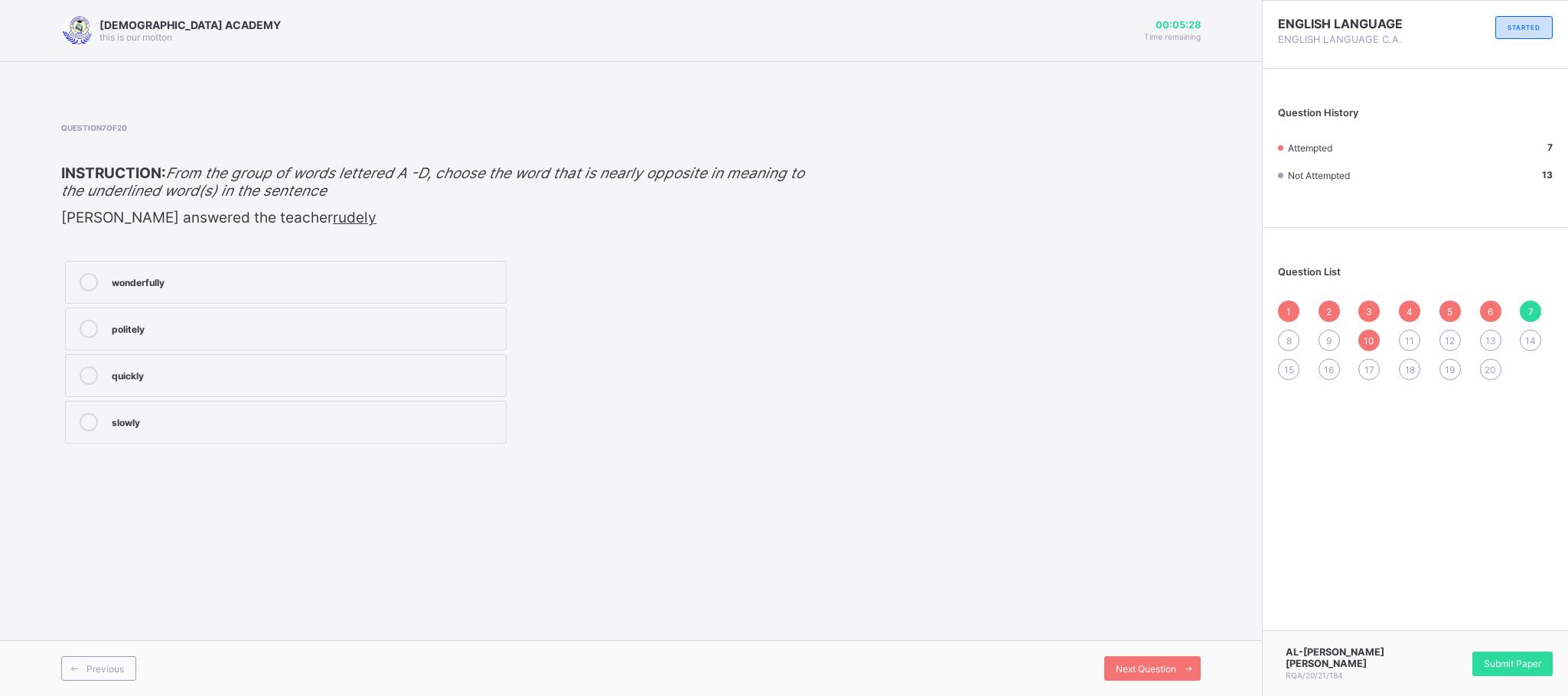
click at [199, 317] on label "politely" at bounding box center [285, 329] width 442 height 42
click at [1154, 618] on span "Next Question" at bounding box center [1146, 669] width 61 height 12
click at [334, 369] on div "friendly" at bounding box center [305, 374] width 387 height 15
click at [356, 329] on div "unrepentant" at bounding box center [305, 328] width 387 height 15
click at [1137, 618] on span "Next Question" at bounding box center [1146, 669] width 61 height 12
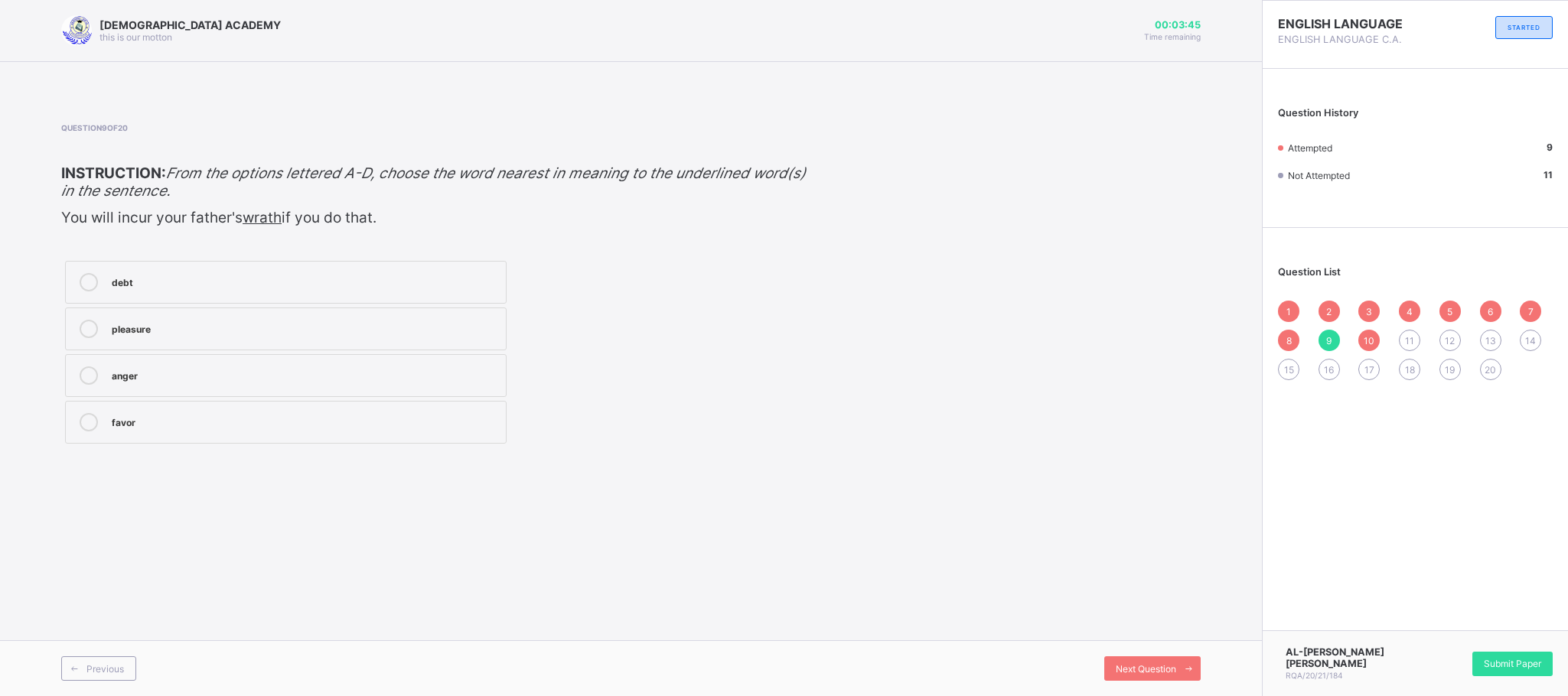
click at [235, 380] on div "anger" at bounding box center [305, 374] width 387 height 15
click at [1119, 618] on div "Next Question" at bounding box center [1152, 668] width 96 height 24
click at [1392, 328] on div "1 2 3 4 5 6 7 8 9 10 11 12 13 14 15 16 17 18 19 20" at bounding box center [1415, 340] width 275 height 80
click at [1392, 346] on span "11" at bounding box center [1410, 341] width 10 height 12
click at [411, 390] on label "an occultists" at bounding box center [285, 375] width 442 height 42
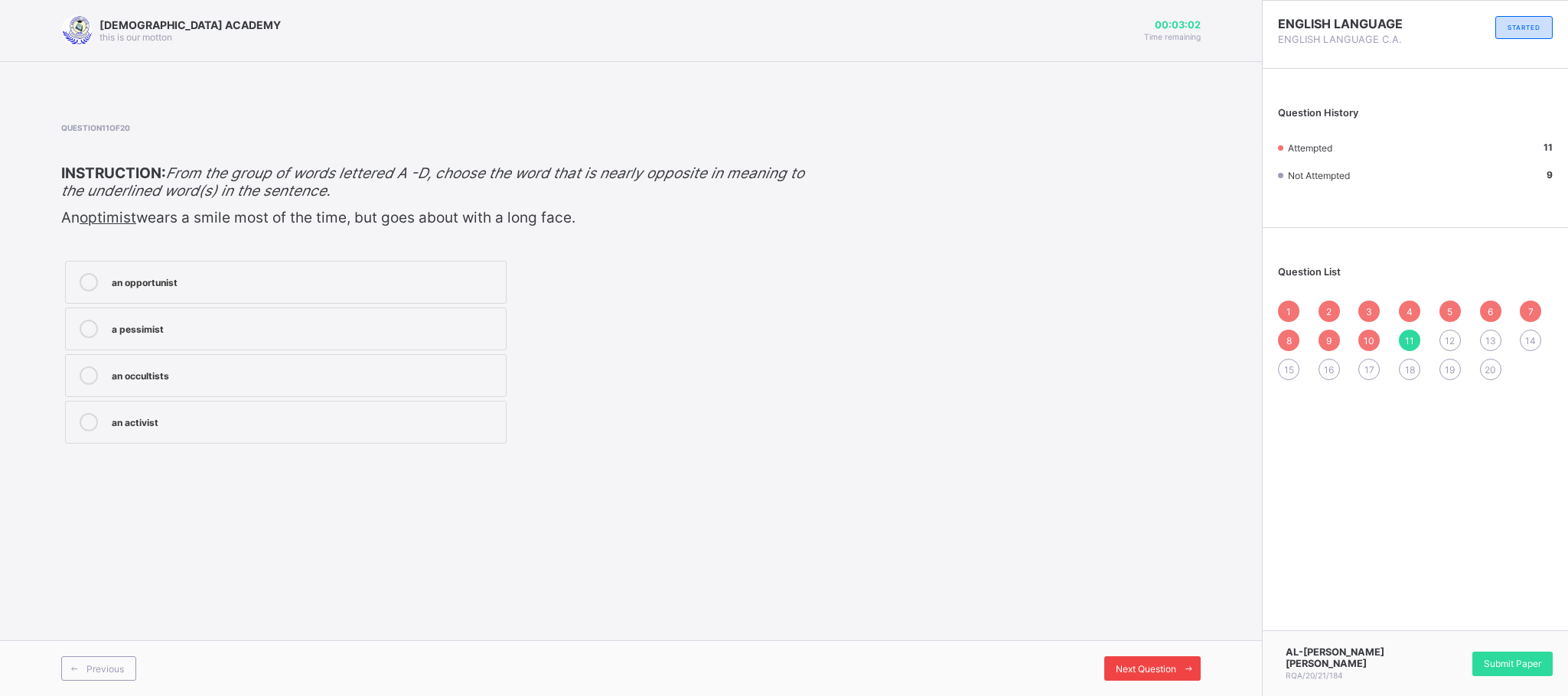
click at [1137, 618] on div "Next Question" at bounding box center [1152, 668] width 96 height 24
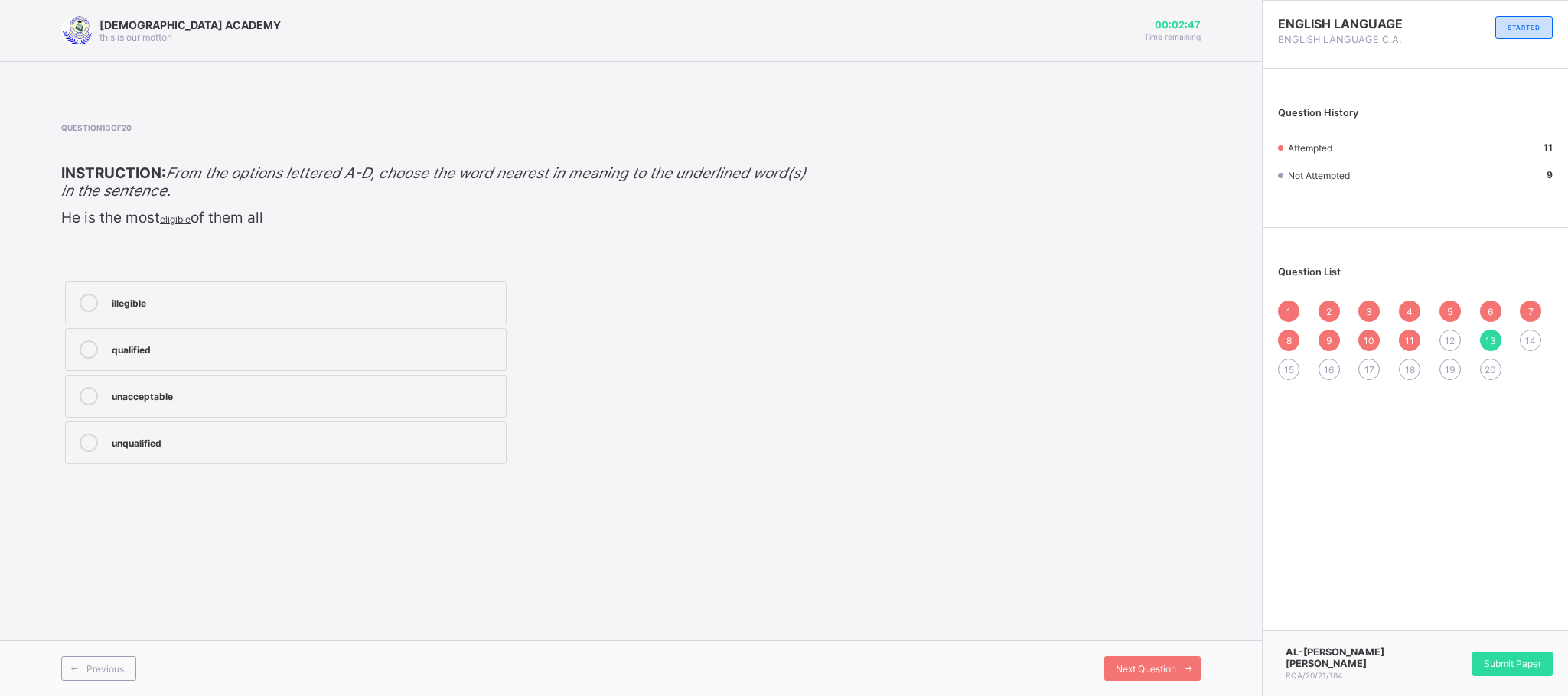
click at [234, 358] on div "qualified" at bounding box center [305, 349] width 387 height 18
click at [1152, 618] on span "Next Question" at bounding box center [1146, 669] width 61 height 12
click at [1392, 343] on span "12" at bounding box center [1449, 341] width 10 height 12
click at [430, 333] on div "past" at bounding box center [305, 328] width 387 height 15
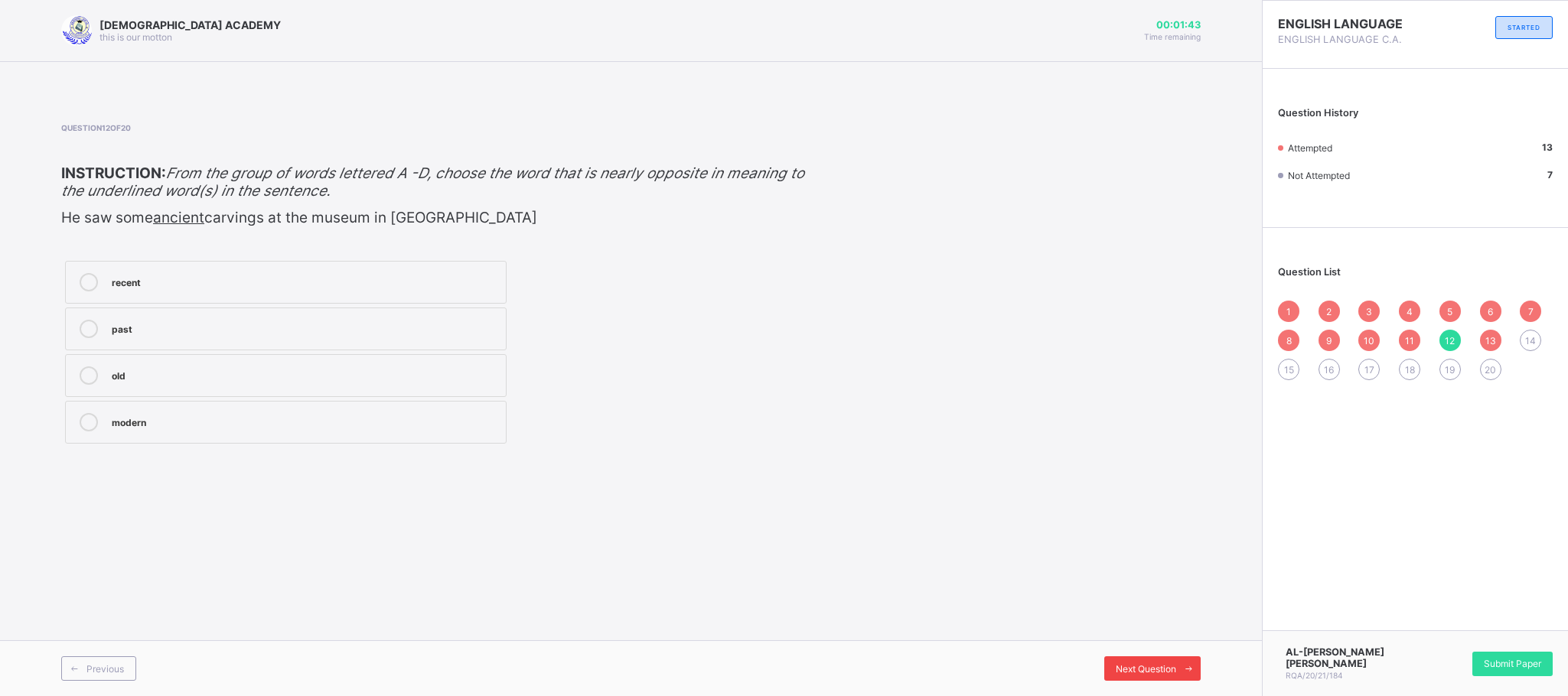
click at [1159, 618] on span "Next Question" at bounding box center [1146, 669] width 61 height 12
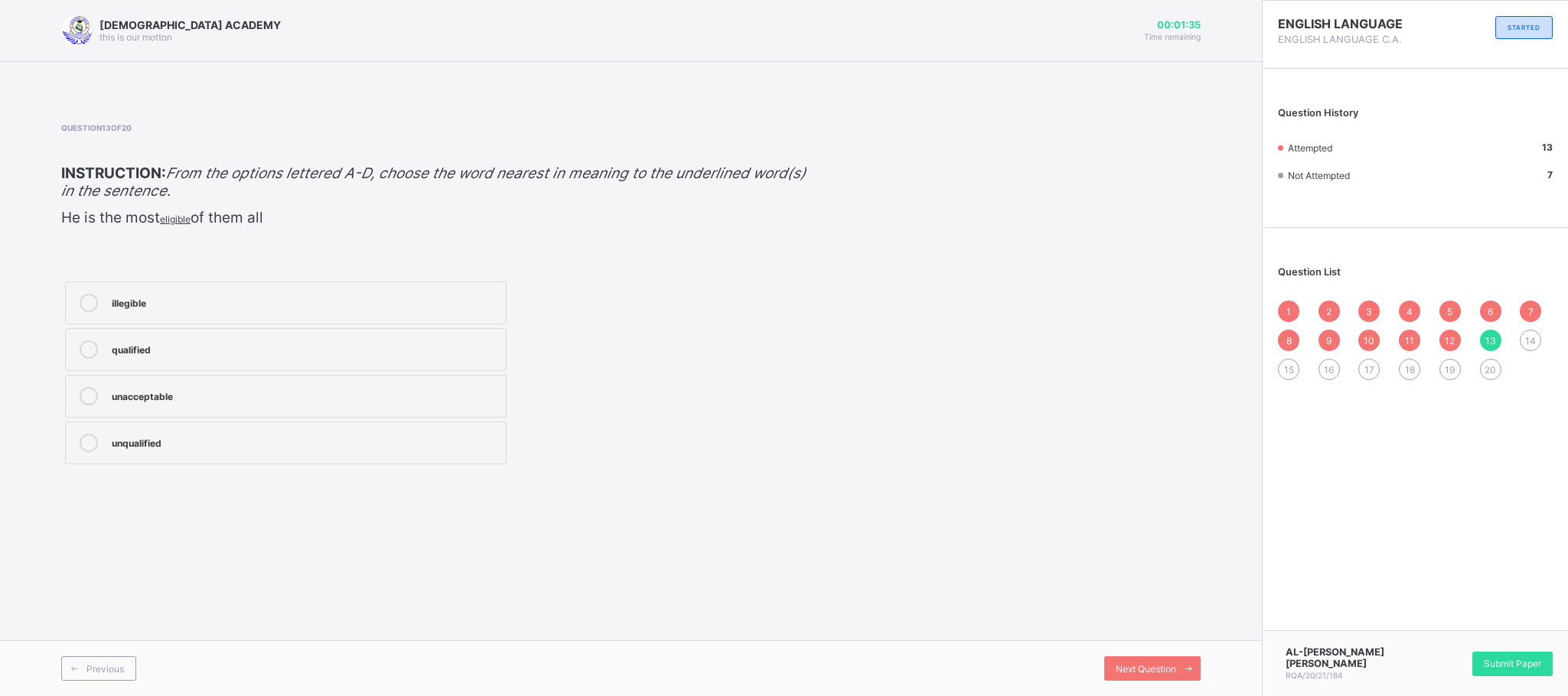
click at [1392, 339] on span "14" at bounding box center [1530, 341] width 11 height 12
click at [232, 287] on div "careless" at bounding box center [305, 281] width 387 height 18
click at [1144, 618] on div "Previous Next Question" at bounding box center [631, 668] width 1262 height 56
click at [1146, 618] on span "Next Question" at bounding box center [1146, 669] width 61 height 12
click at [221, 273] on div "worthwhile" at bounding box center [305, 281] width 387 height 15
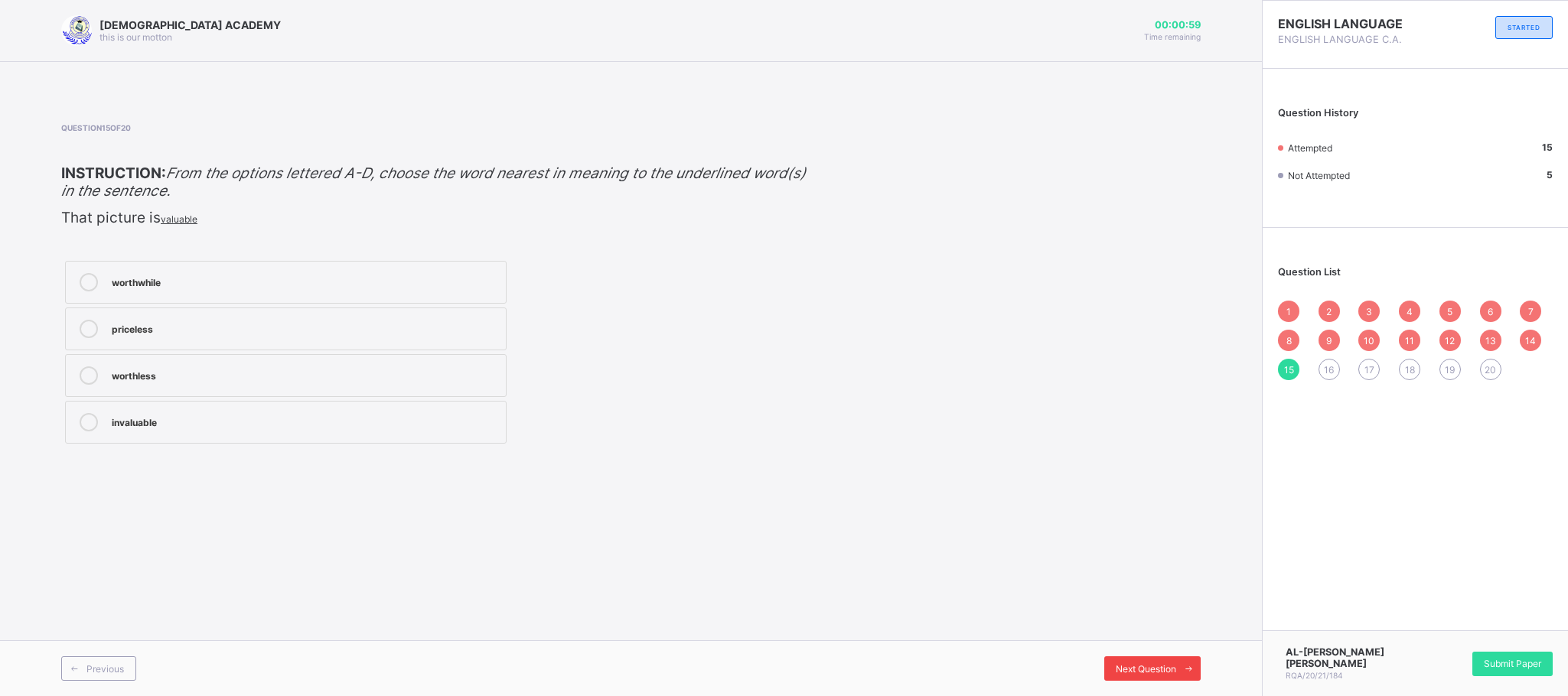
click at [1176, 618] on span at bounding box center [1188, 668] width 24 height 24
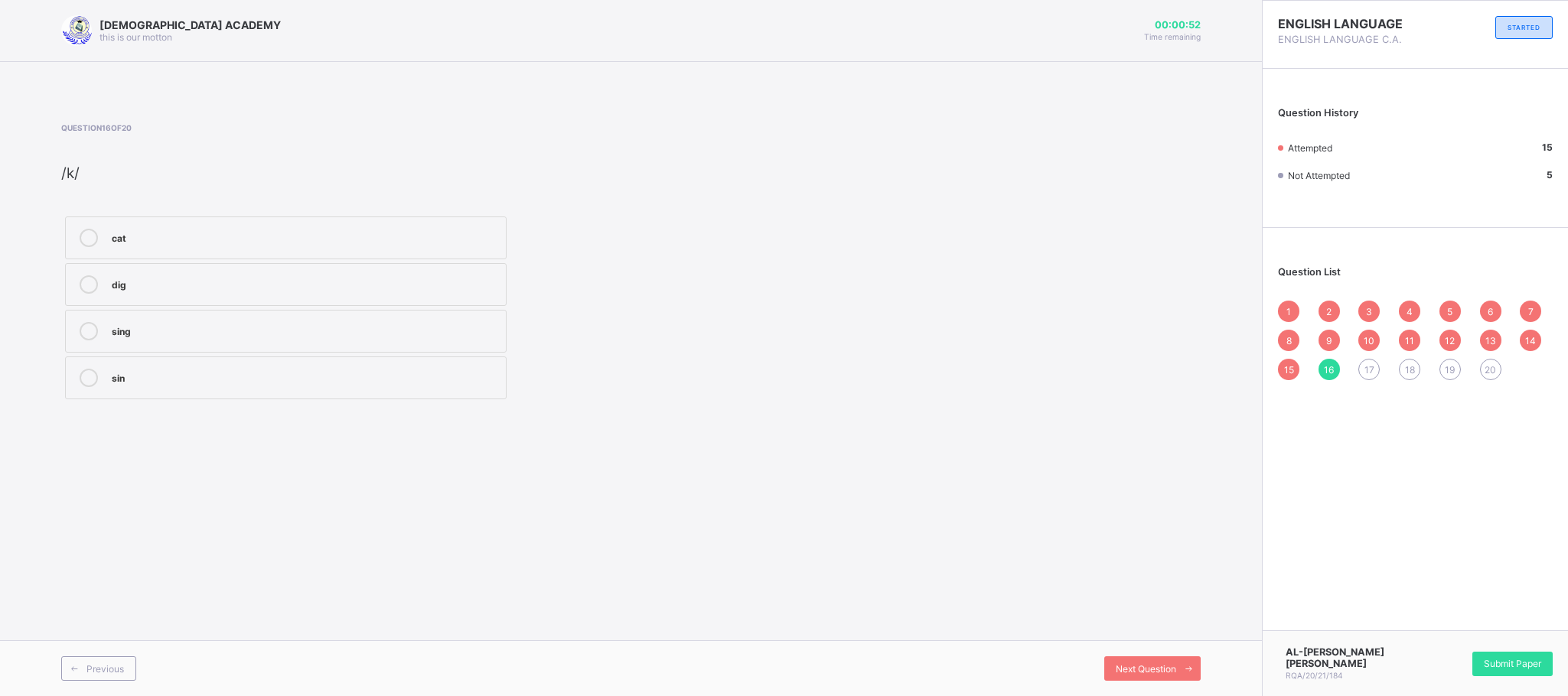
click at [420, 229] on div "cat" at bounding box center [305, 236] width 387 height 15
click at [1117, 618] on div "Next Question" at bounding box center [1152, 668] width 96 height 24
click at [308, 384] on div "shirt" at bounding box center [305, 376] width 387 height 15
click at [454, 287] on div "car" at bounding box center [305, 283] width 387 height 15
click at [1195, 618] on span at bounding box center [1188, 668] width 24 height 24
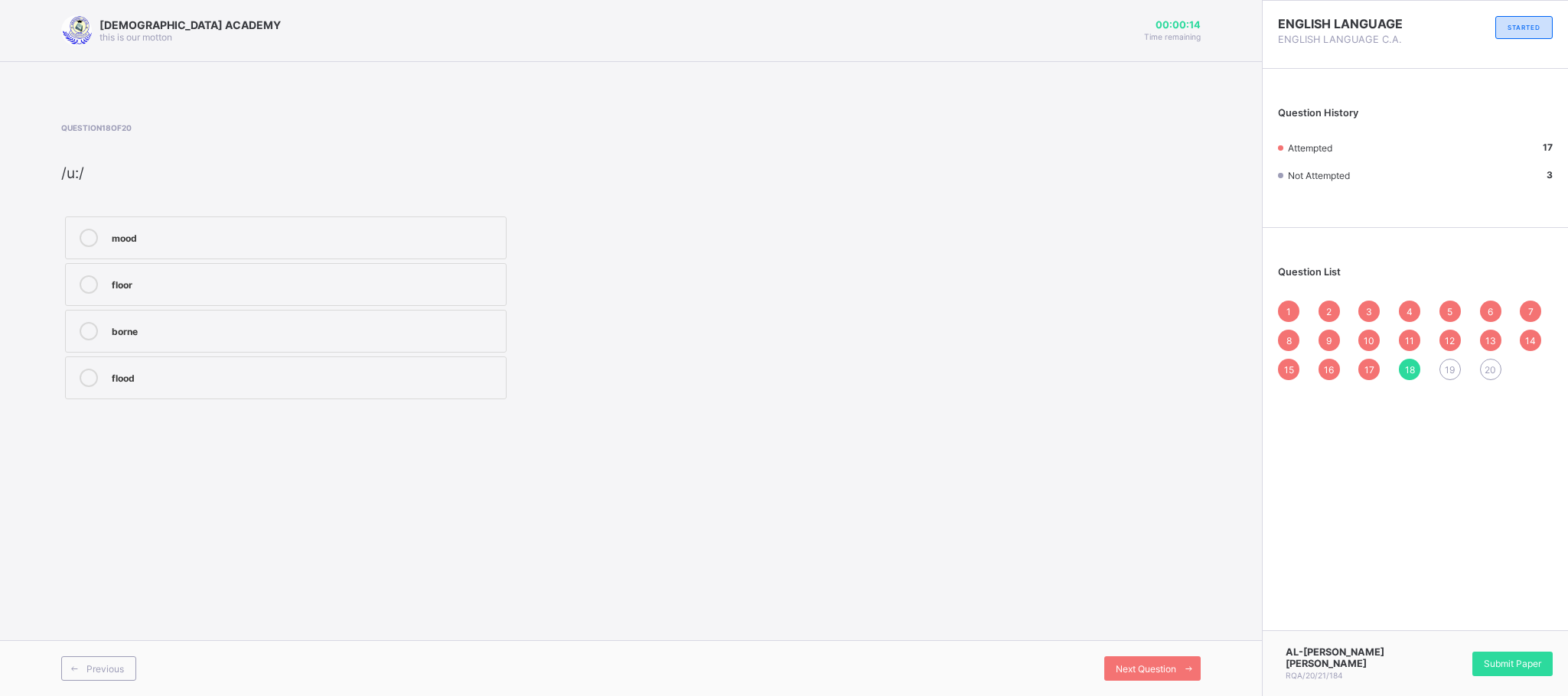
click at [442, 273] on label "floor" at bounding box center [285, 284] width 442 height 42
click at [1153, 618] on div "Previous Next Question" at bounding box center [631, 668] width 1262 height 56
click at [202, 239] on div "mood" at bounding box center [305, 236] width 387 height 15
click at [1172, 618] on span "Next Question" at bounding box center [1146, 669] width 61 height 12
click at [157, 284] on div "nose" at bounding box center [305, 283] width 387 height 15
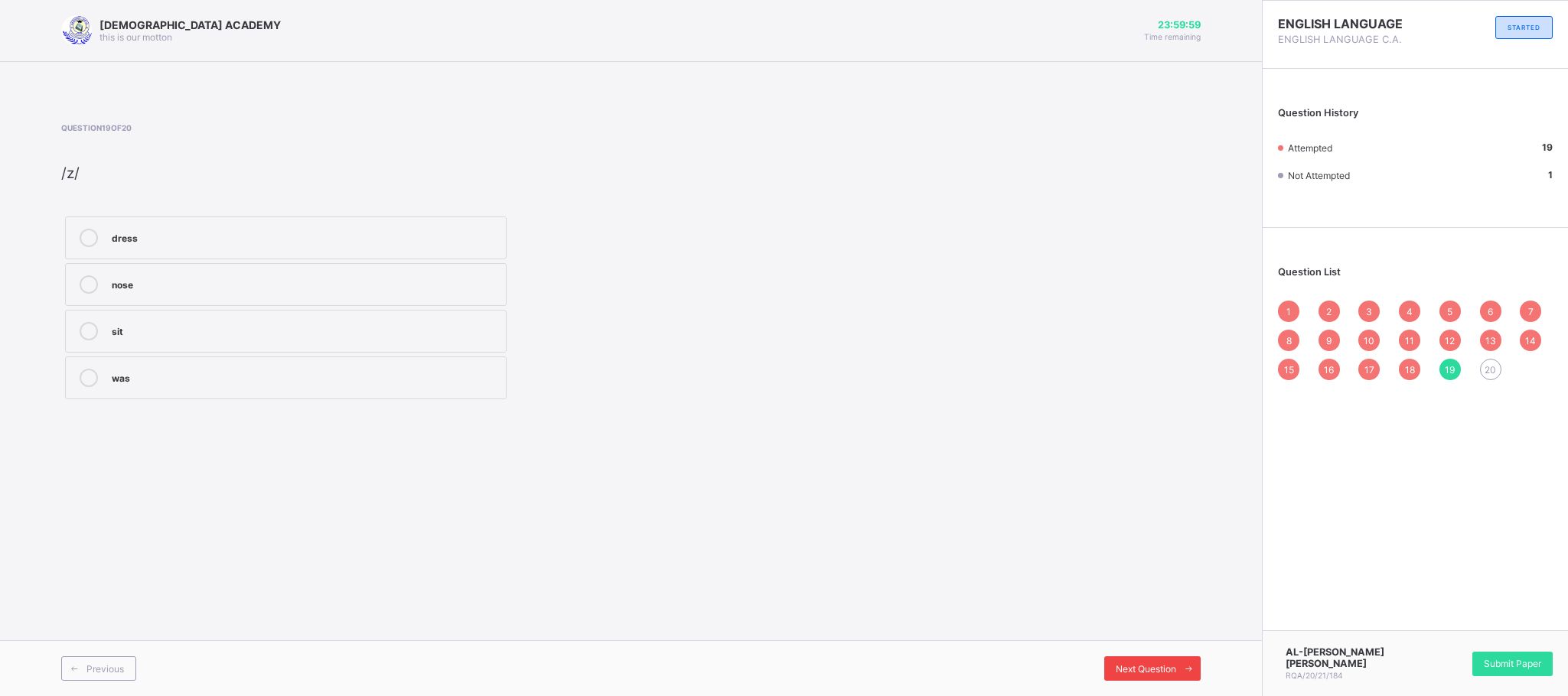
click at [1134, 618] on span "Next Question" at bounding box center [1146, 669] width 61 height 12
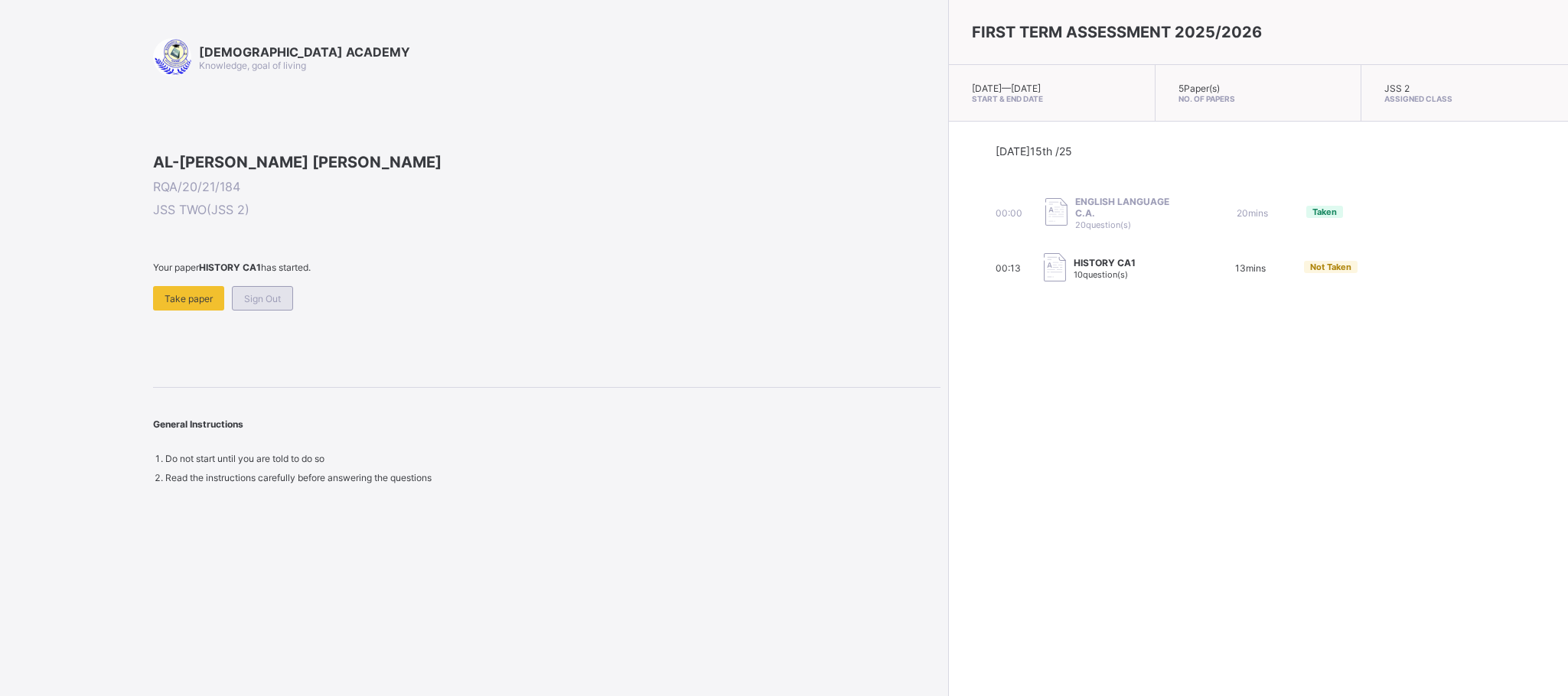
click at [260, 305] on span "Sign Out" at bounding box center [262, 299] width 37 height 12
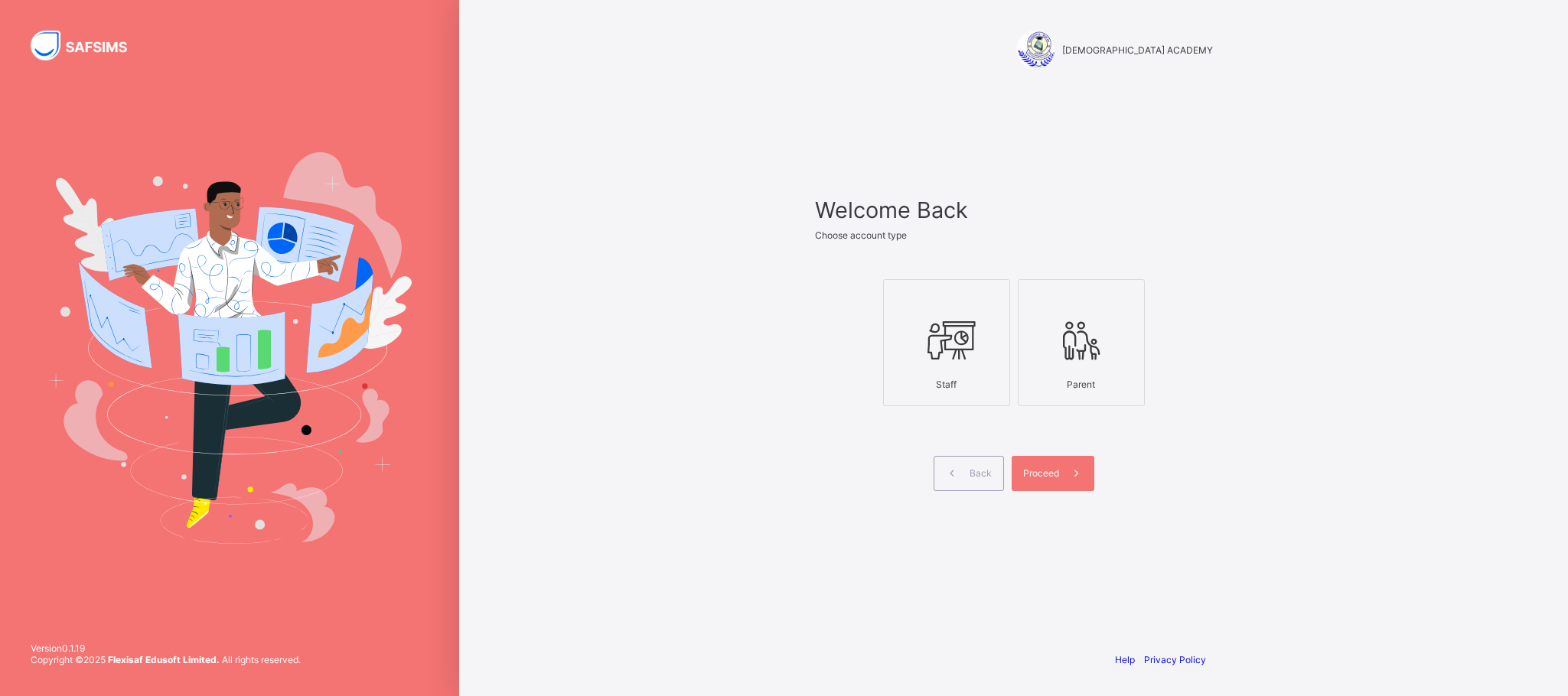
click at [978, 377] on div "Staff" at bounding box center [946, 385] width 110 height 27
click at [1043, 465] on div "Proceed" at bounding box center [1053, 473] width 83 height 36
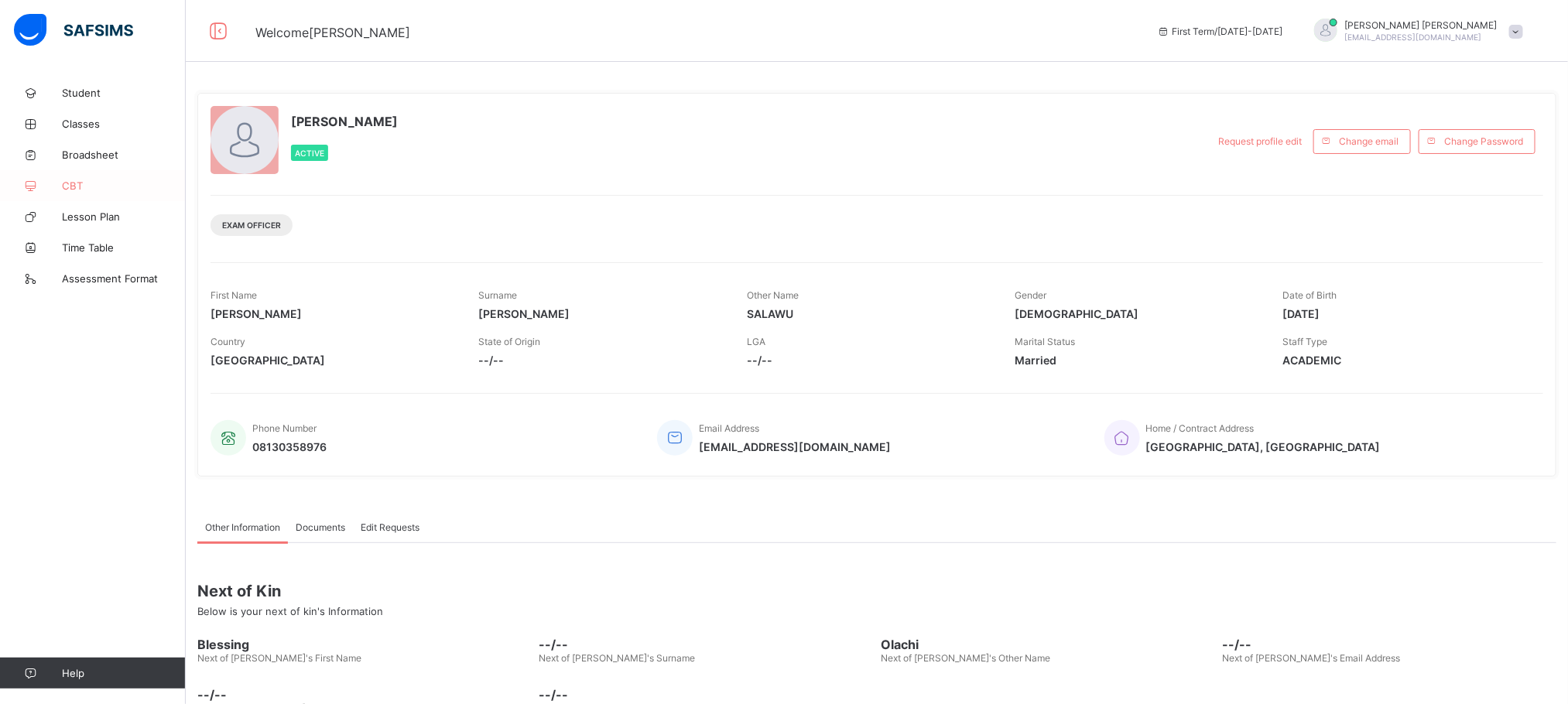
click at [77, 181] on span "CBT" at bounding box center [123, 185] width 124 height 13
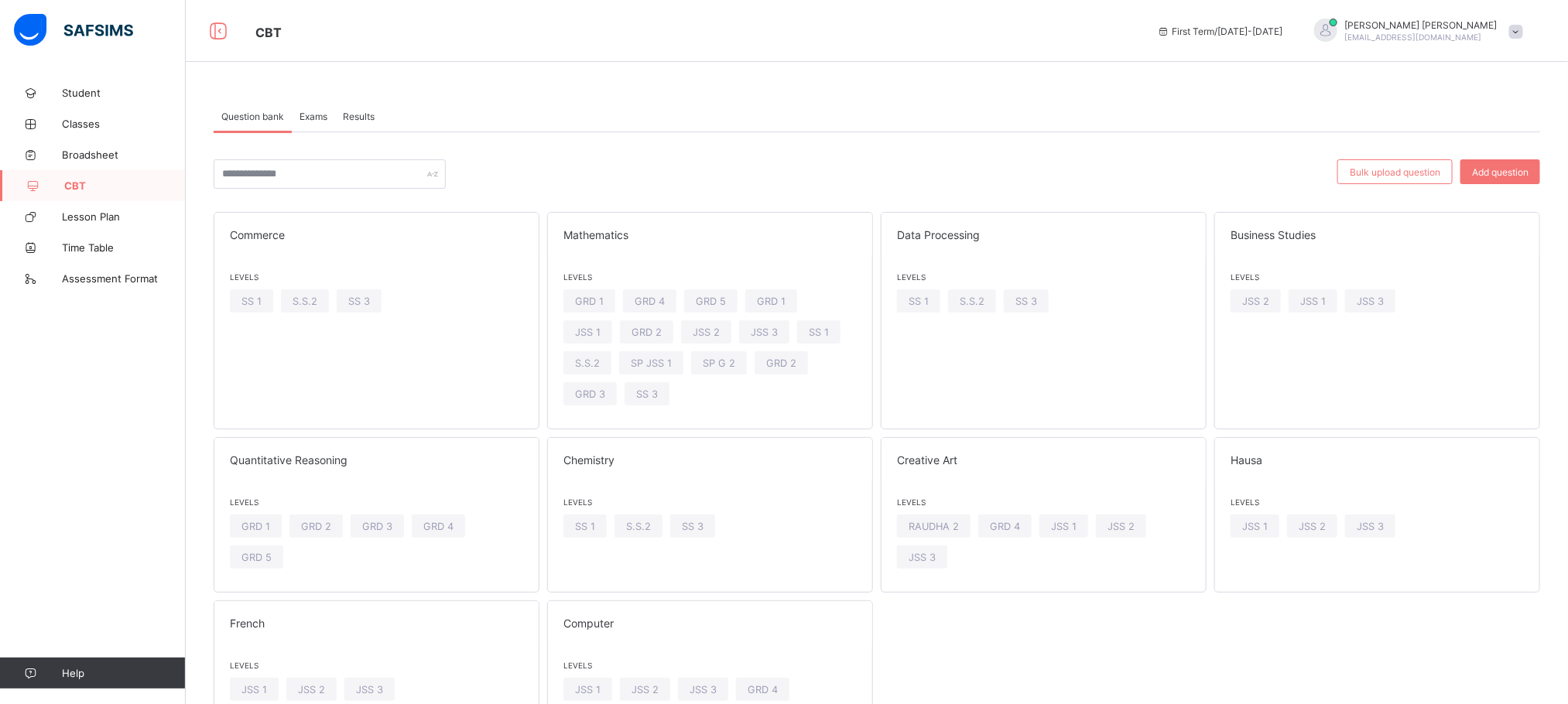
click at [1014, 681] on div "Commerce Levels SS 1 S.S.2 SS 3 Mathematics Levels GRD 1 GRD 4 GRD 5 GRD 1 JSS …" at bounding box center [877, 484] width 1326 height 544
click at [1523, 26] on span at bounding box center [1515, 31] width 14 height 14
click at [1503, 210] on span "Logout" at bounding box center [1472, 214] width 102 height 18
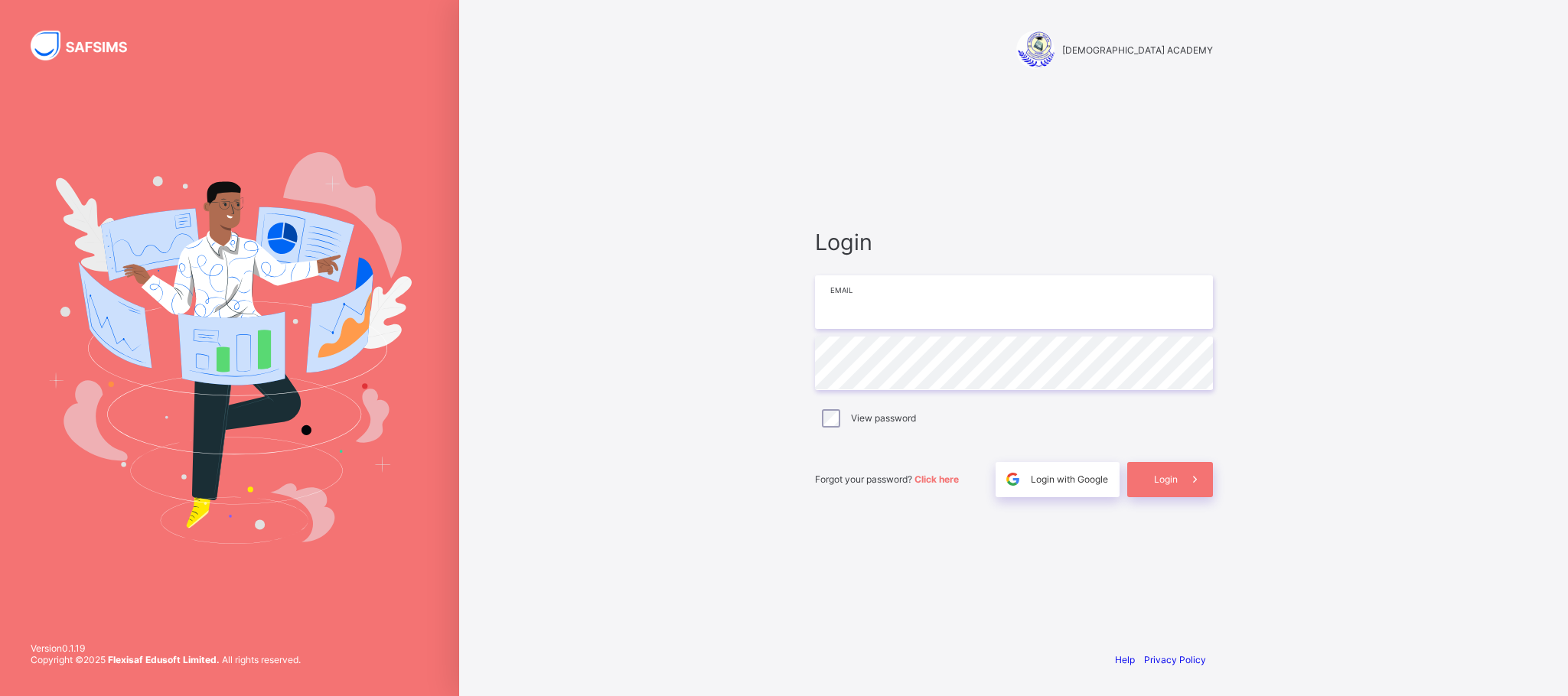
type input "**********"
click at [1111, 435] on div "**********" at bounding box center [1014, 362] width 398 height 269
click at [1170, 489] on div "Login" at bounding box center [1170, 479] width 86 height 36
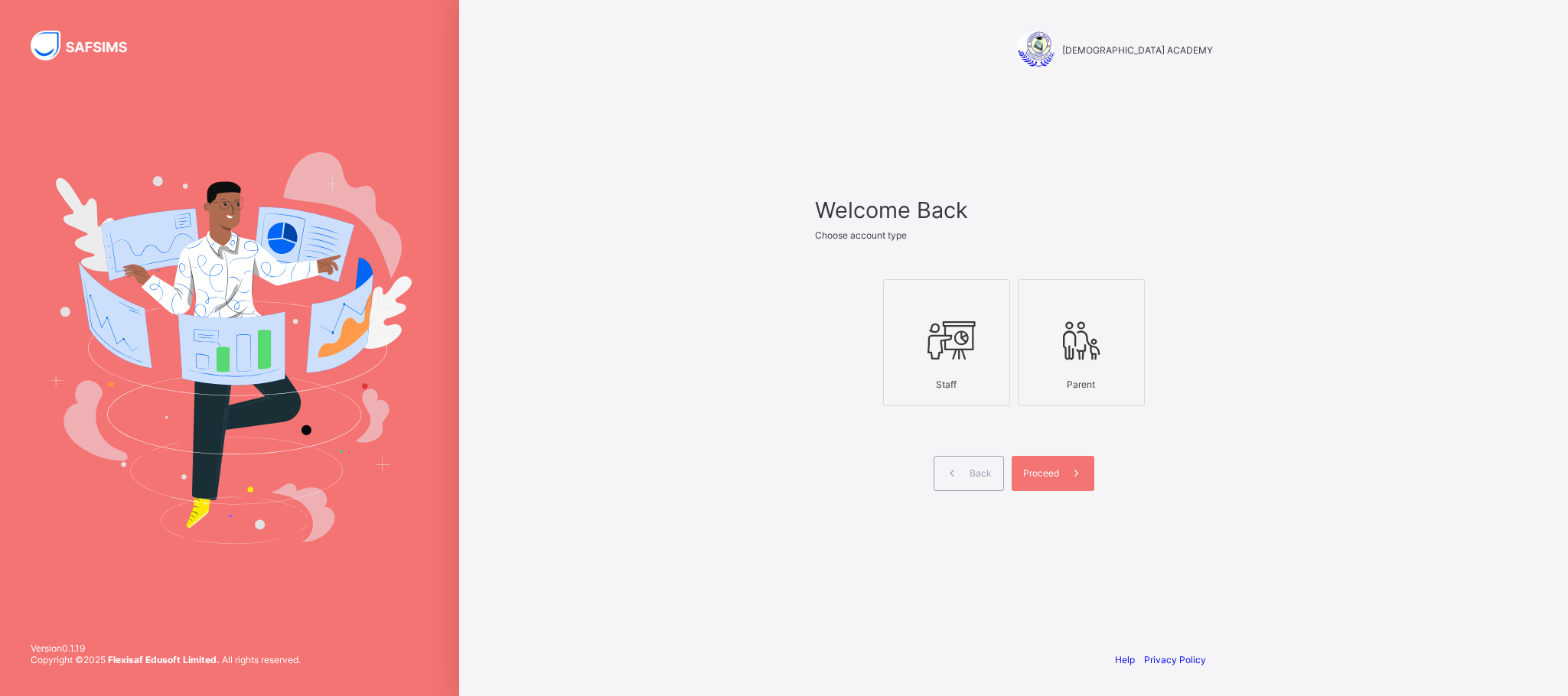
click at [969, 375] on div "Staff" at bounding box center [946, 385] width 110 height 27
click at [1075, 477] on icon at bounding box center [1076, 472] width 16 height 14
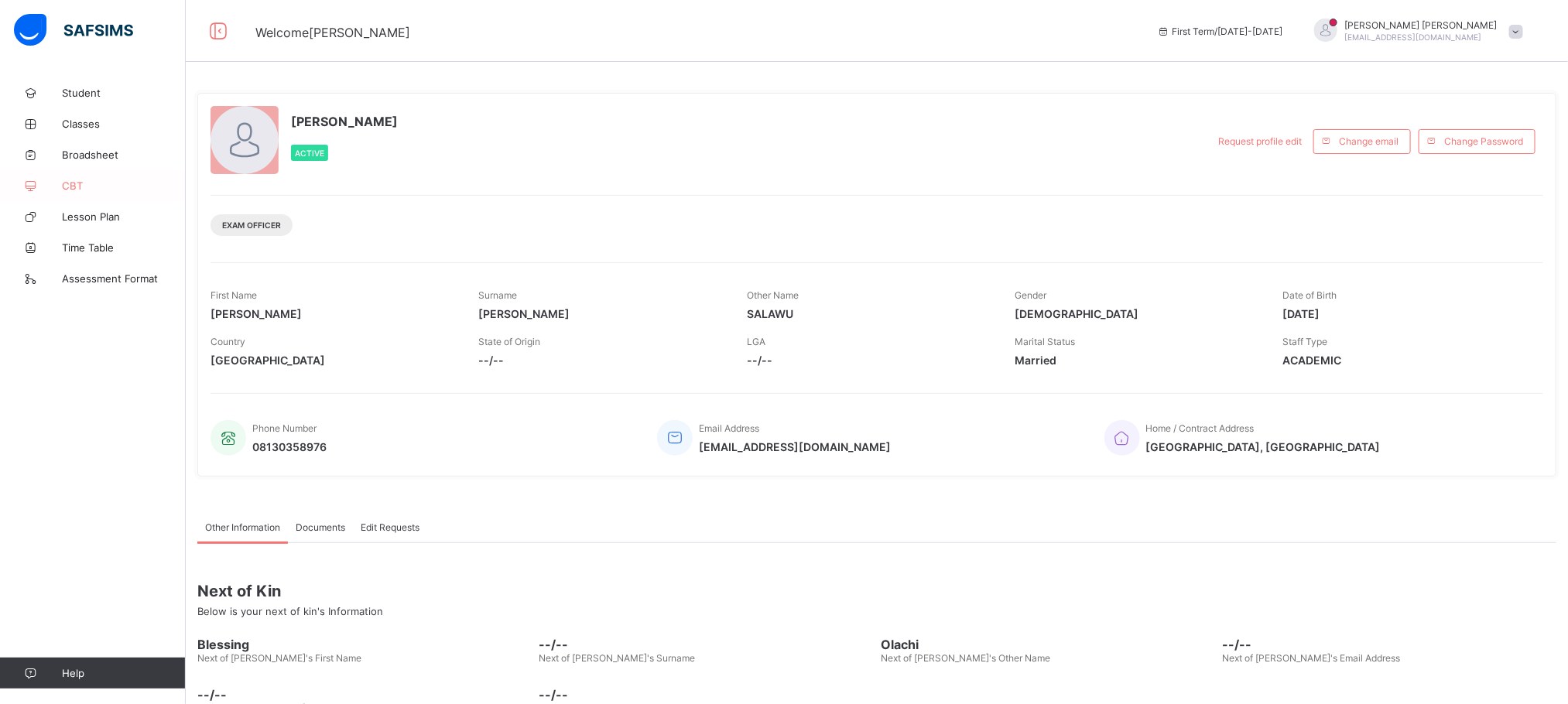
click at [70, 177] on link "CBT" at bounding box center [93, 186] width 185 height 31
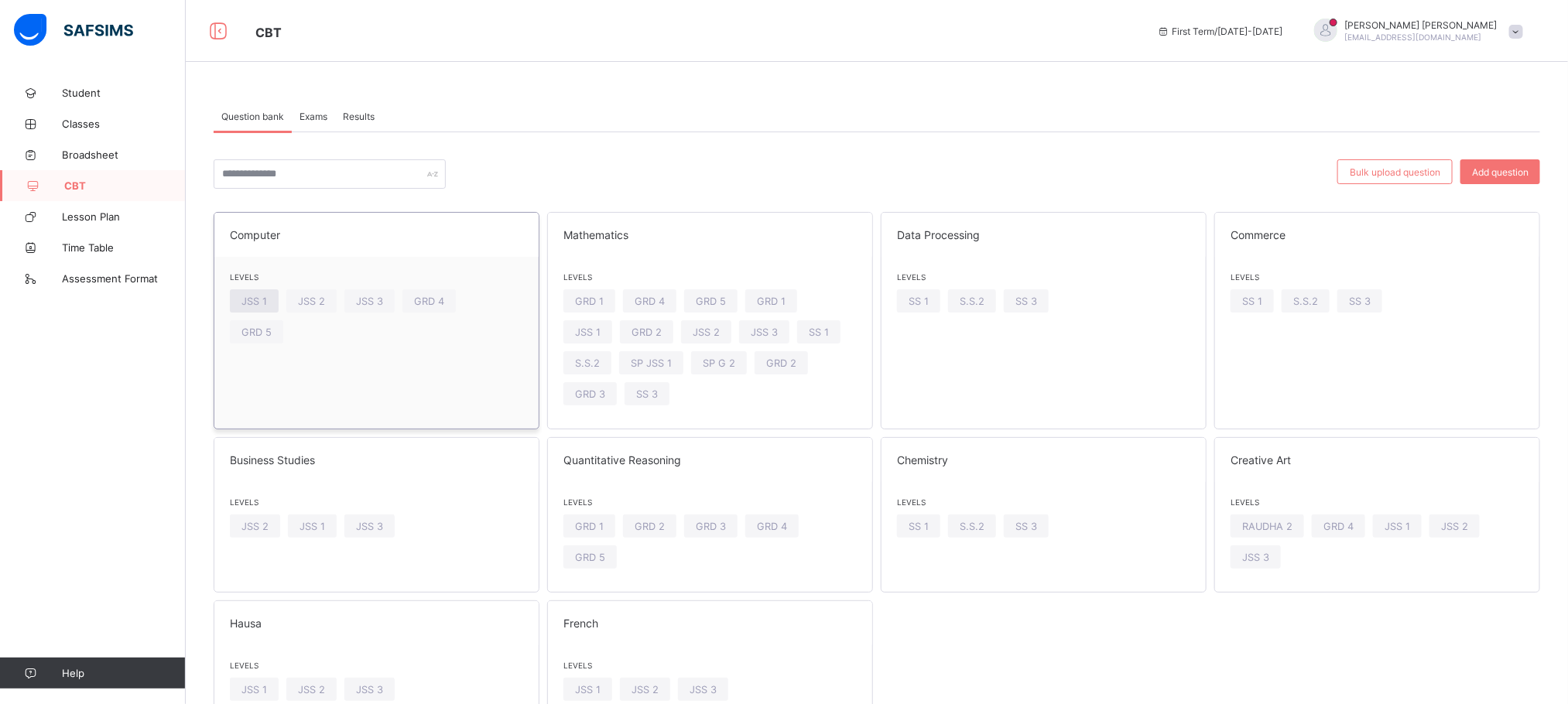
click at [255, 297] on span "JSS 1" at bounding box center [255, 301] width 25 height 12
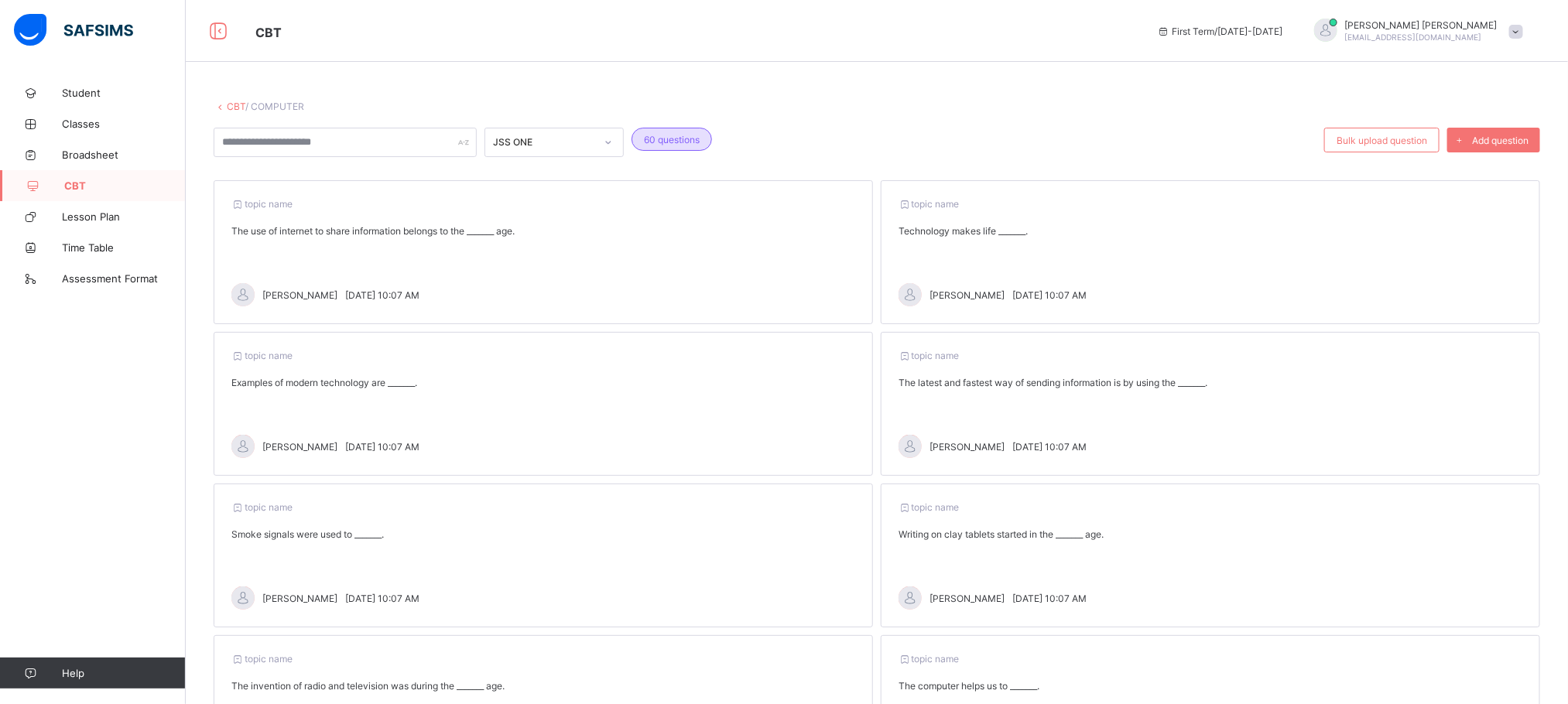
click at [565, 223] on div "topic name The use of internet to share information belongs to the _______ age.…" at bounding box center [543, 253] width 659 height 144
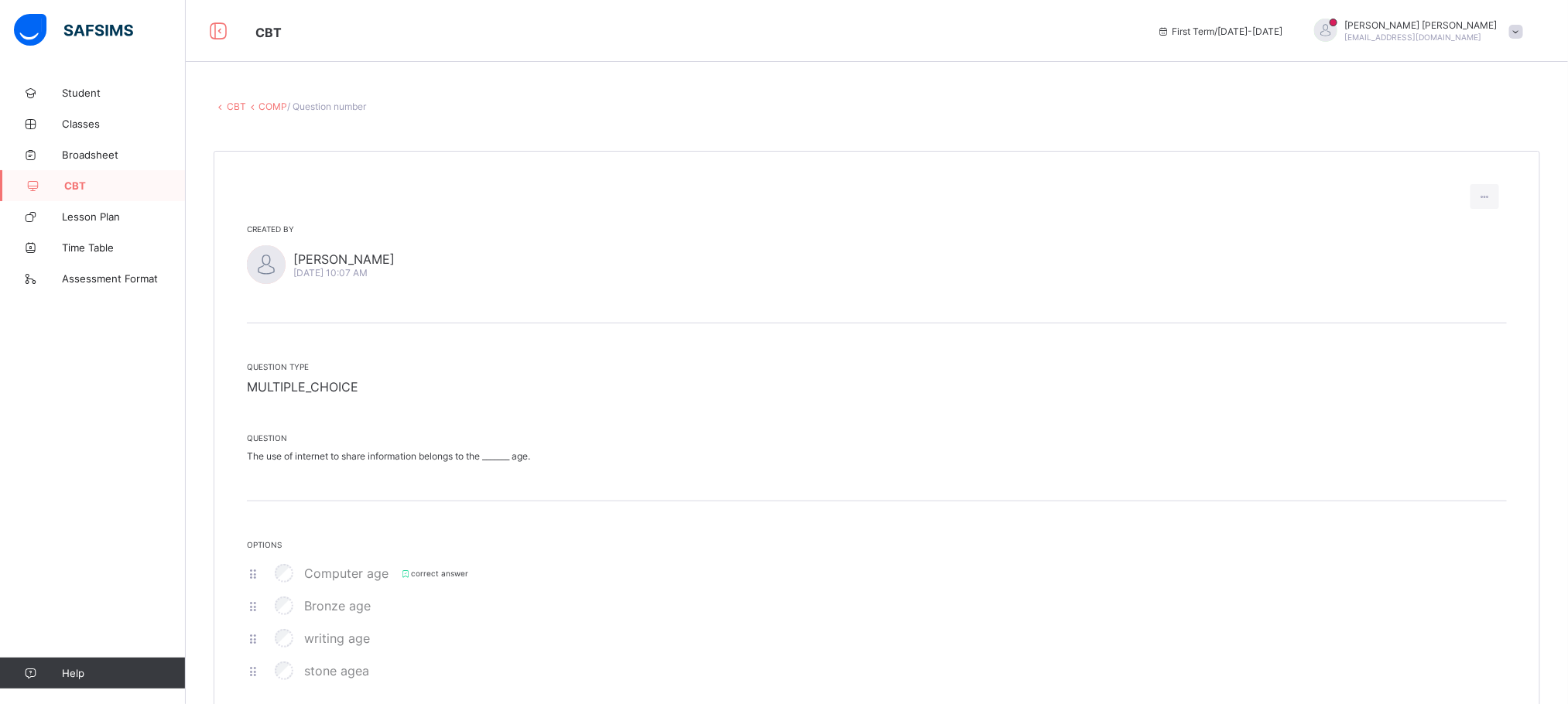
click at [92, 177] on link "CBT" at bounding box center [93, 186] width 185 height 31
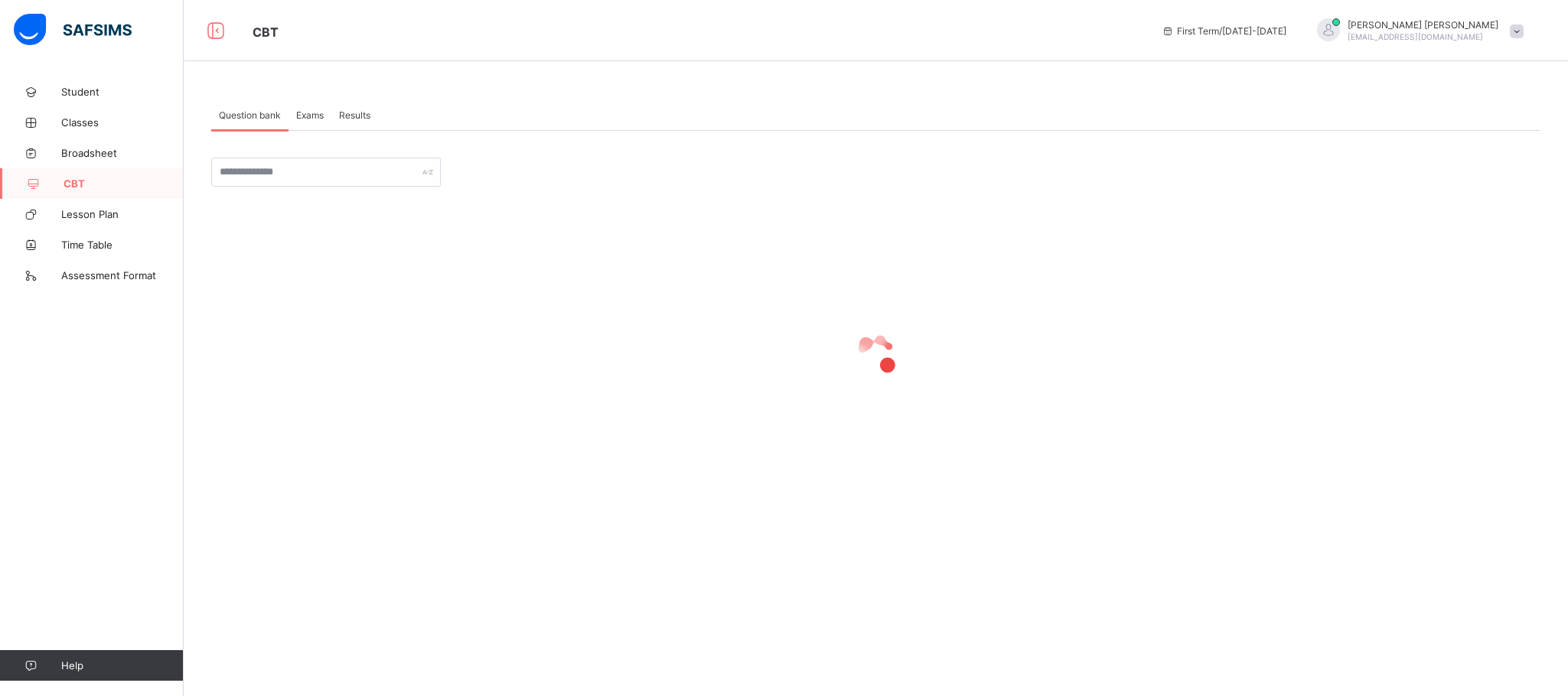
click at [303, 116] on span "Exams" at bounding box center [310, 115] width 28 height 12
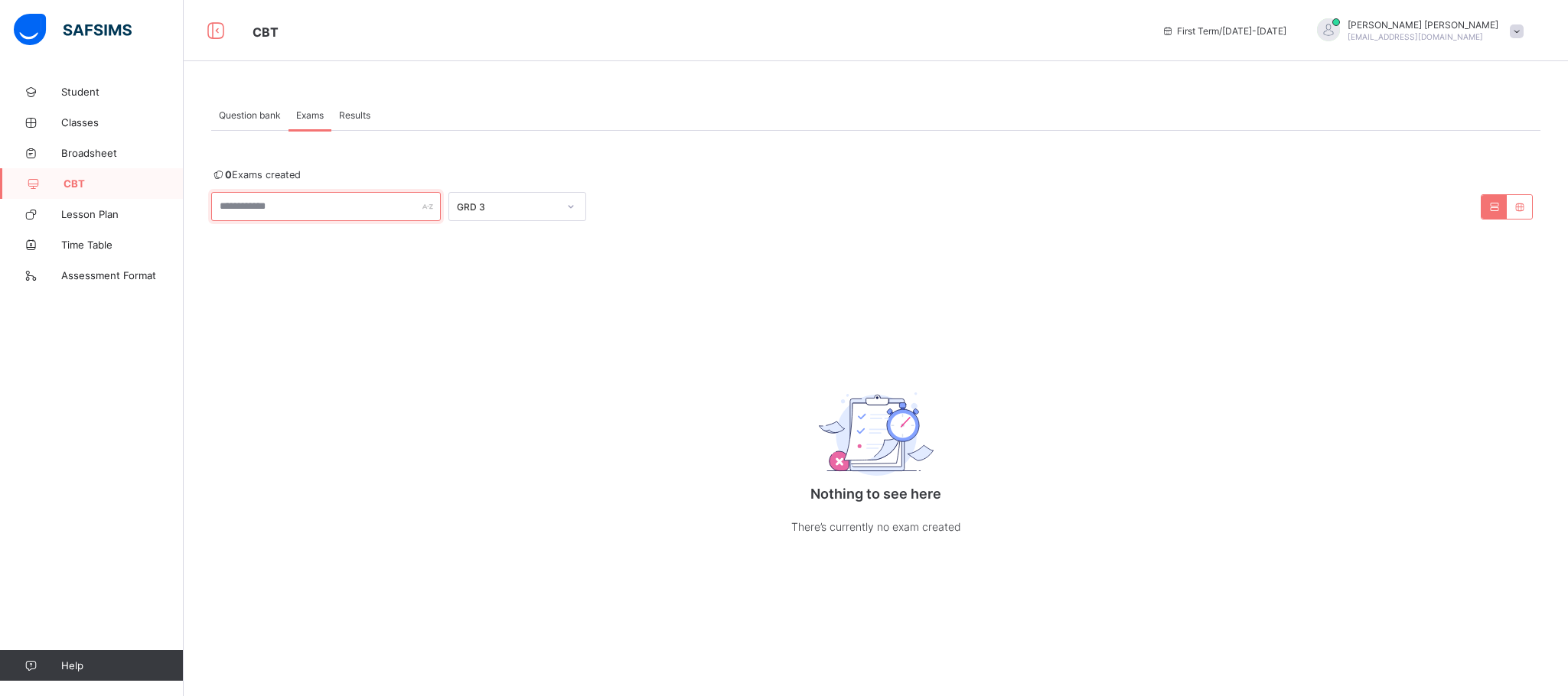
click at [402, 206] on input "text" at bounding box center [326, 206] width 230 height 29
click at [472, 206] on div "GRD 3" at bounding box center [507, 207] width 101 height 12
click at [489, 260] on div "JSS 1" at bounding box center [517, 263] width 136 height 24
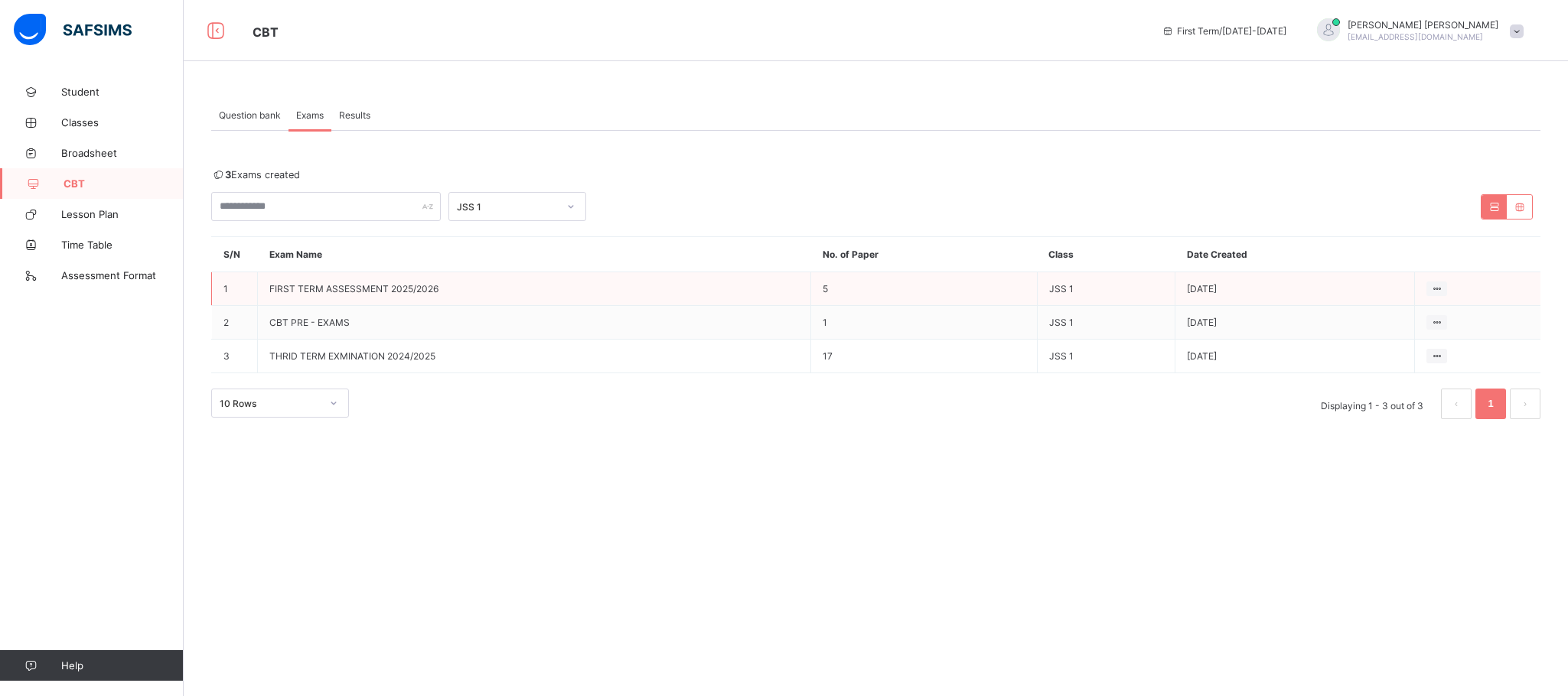
click at [450, 283] on td "FIRST TERM ASSESSMENT 2025/2026" at bounding box center [534, 289] width 554 height 34
click at [1125, 299] on td "JSS 1" at bounding box center [1106, 289] width 139 height 34
click at [1451, 285] on td "View all papers" at bounding box center [1477, 289] width 125 height 34
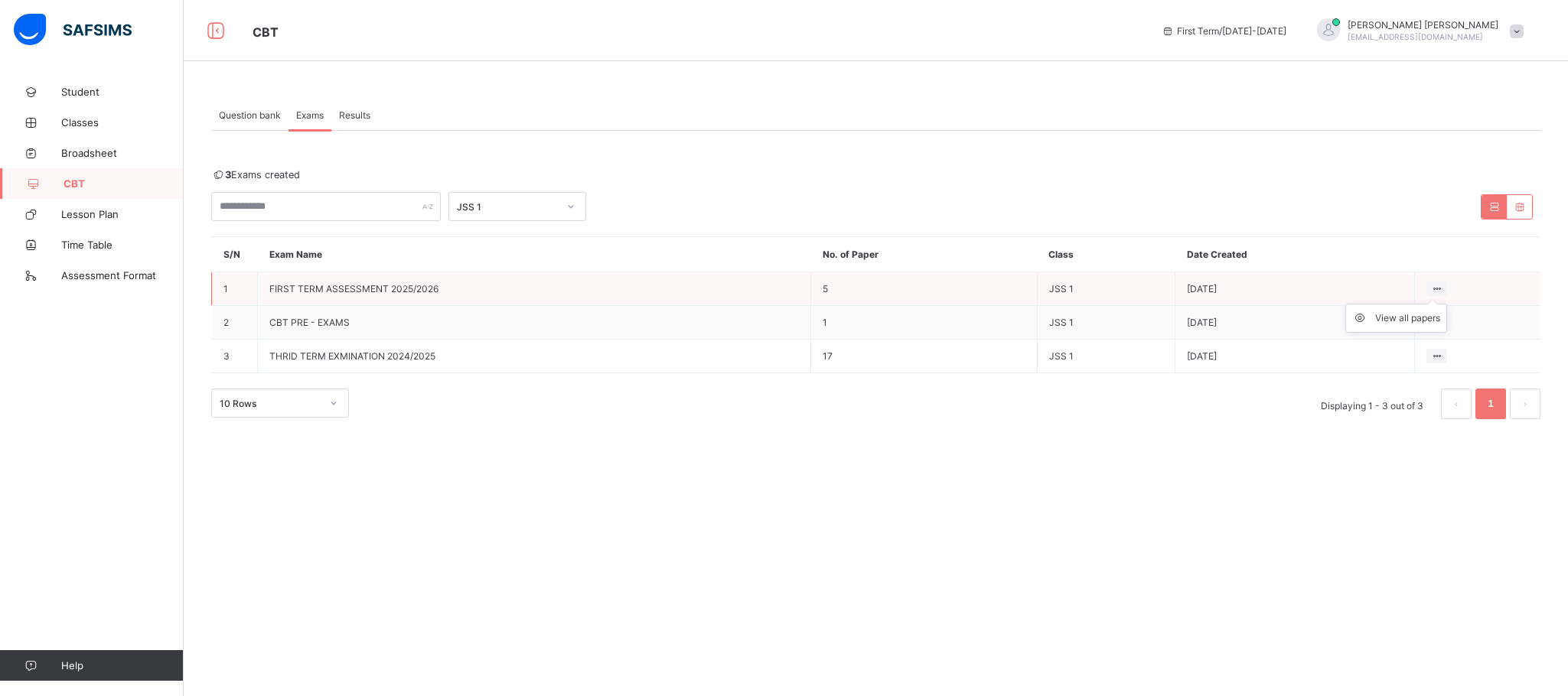
click at [1436, 304] on ul "View all papers" at bounding box center [1396, 318] width 102 height 29
click at [1387, 326] on div "View all papers" at bounding box center [1407, 318] width 65 height 15
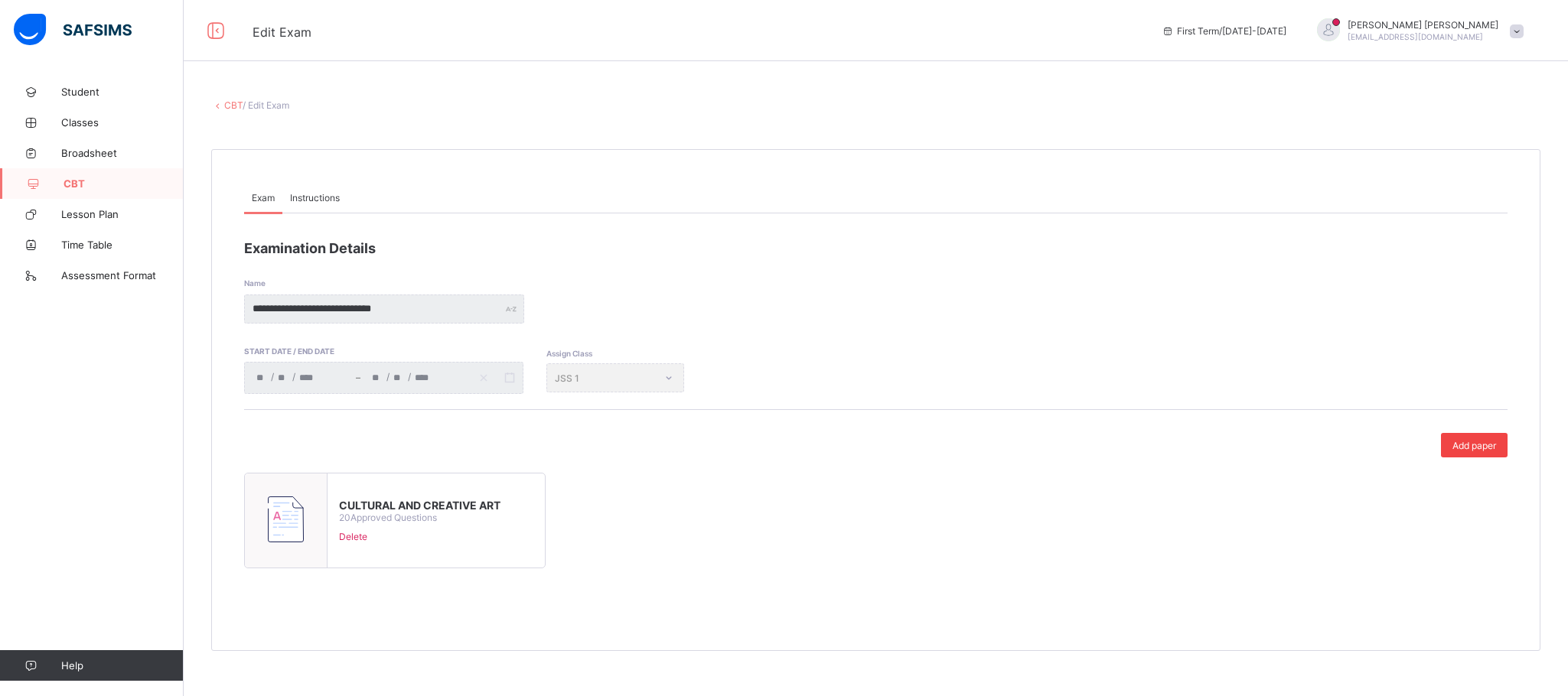
click at [1476, 447] on span "Add paper" at bounding box center [1473, 445] width 43 height 12
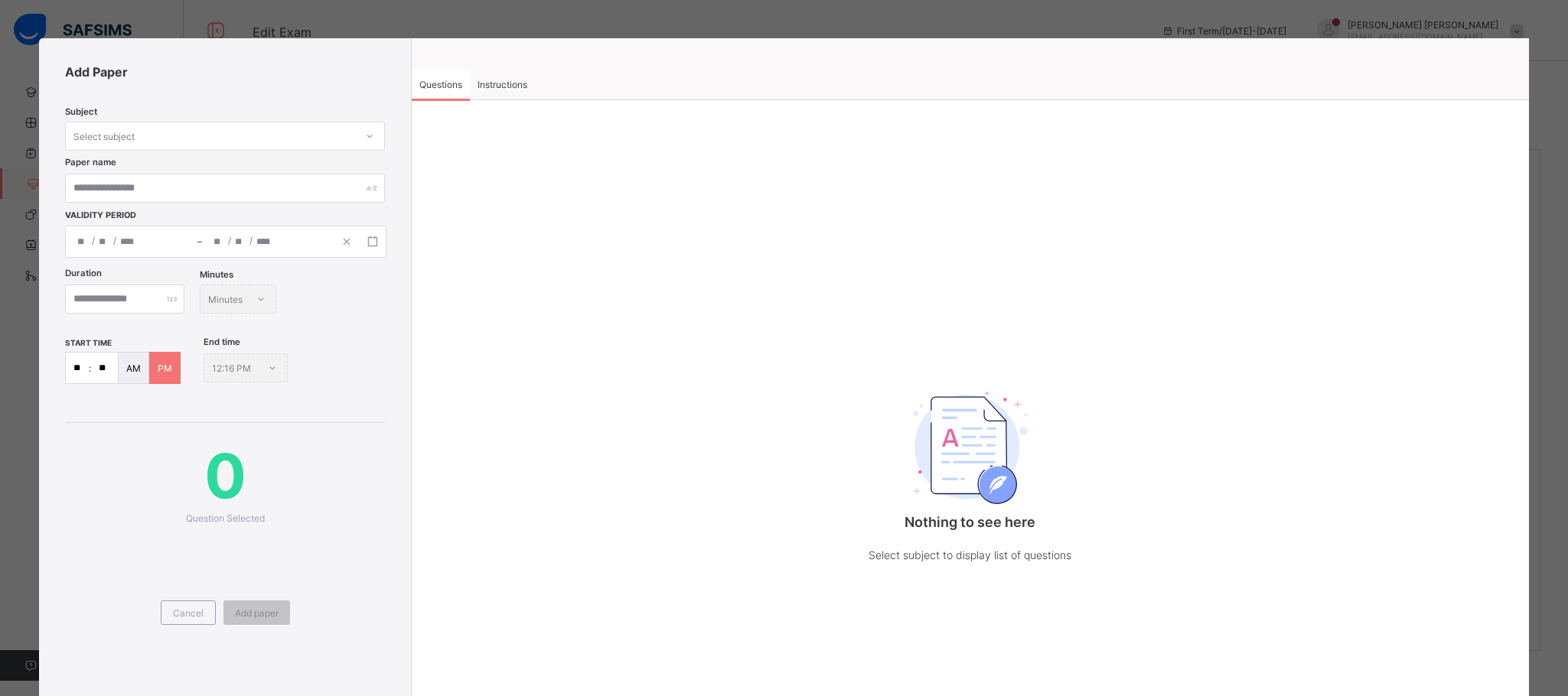
click at [243, 136] on div "Select subject" at bounding box center [210, 136] width 289 height 21
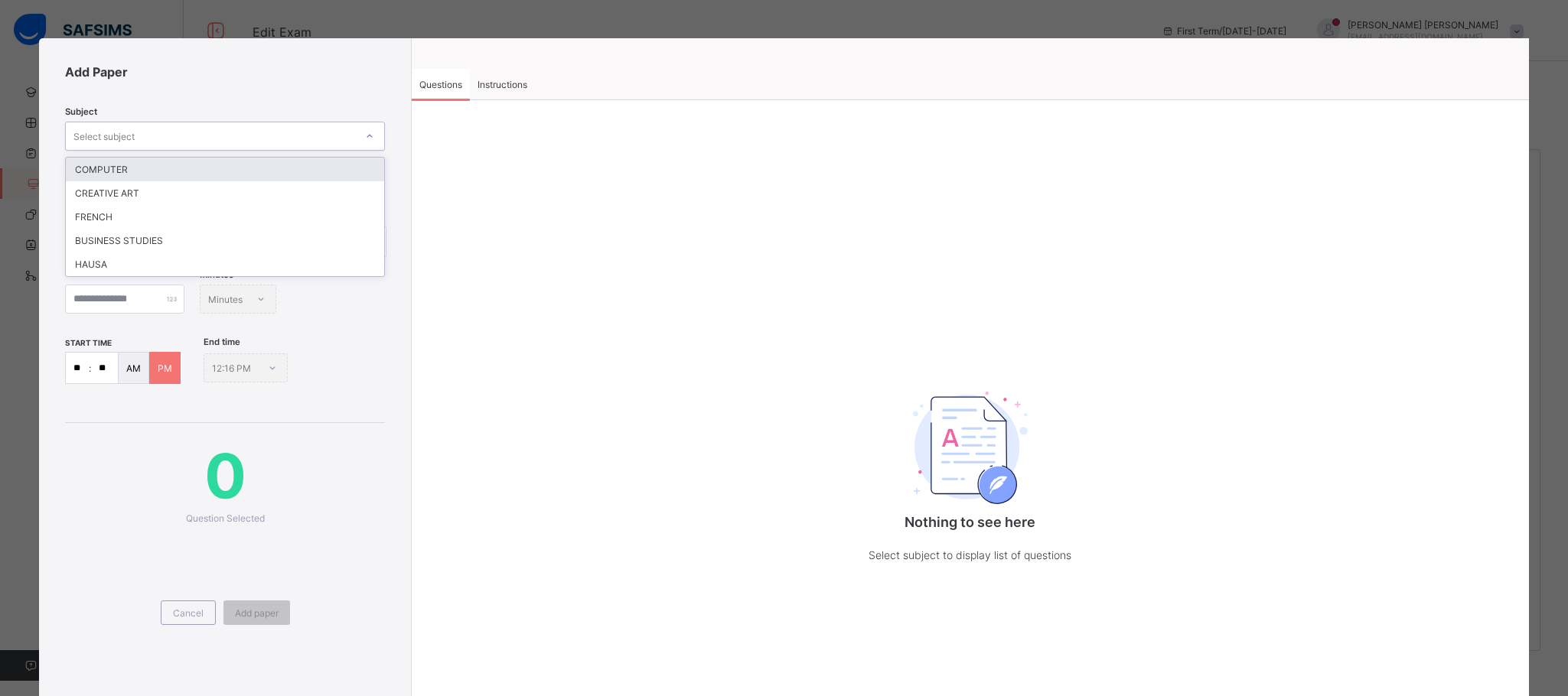
click at [217, 168] on div "COMPUTER" at bounding box center [225, 169] width 318 height 24
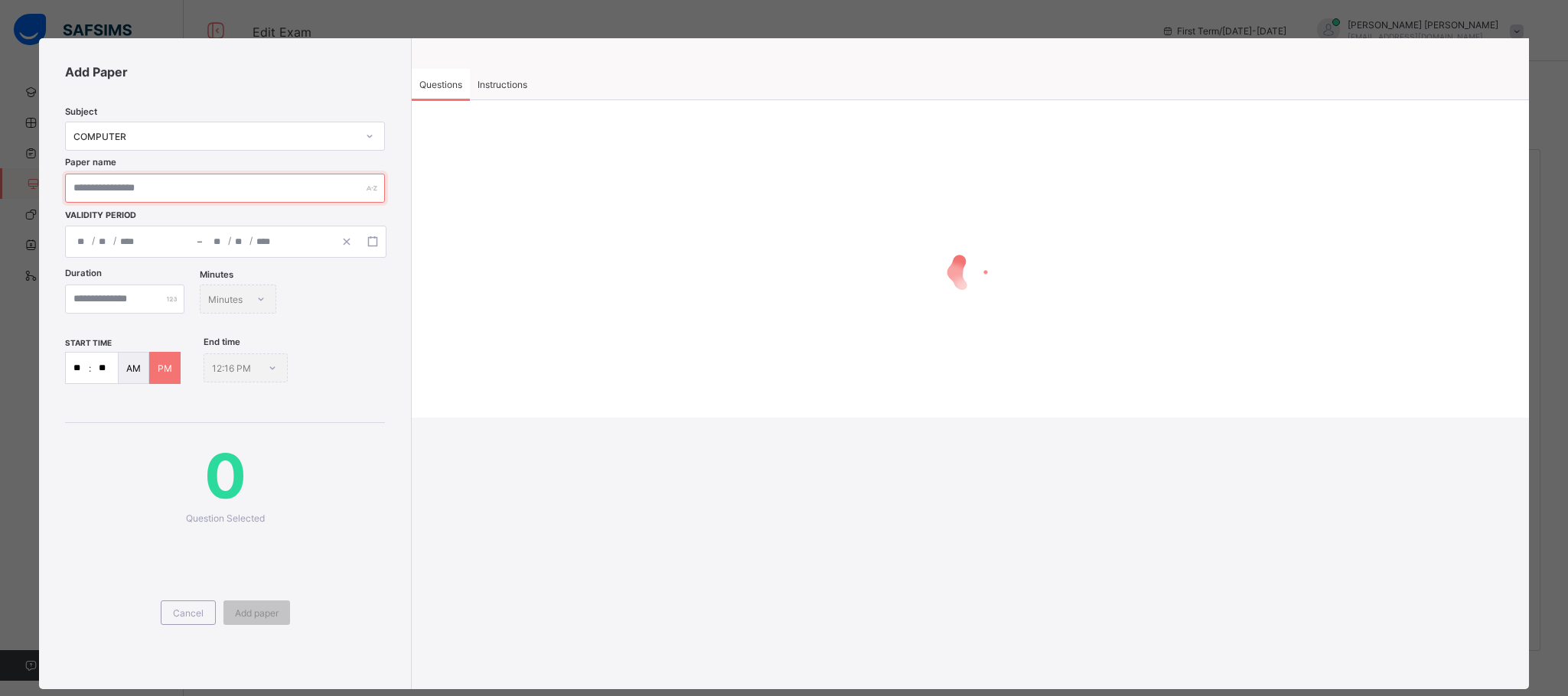
click at [209, 191] on input "text" at bounding box center [225, 188] width 320 height 29
type input "*"
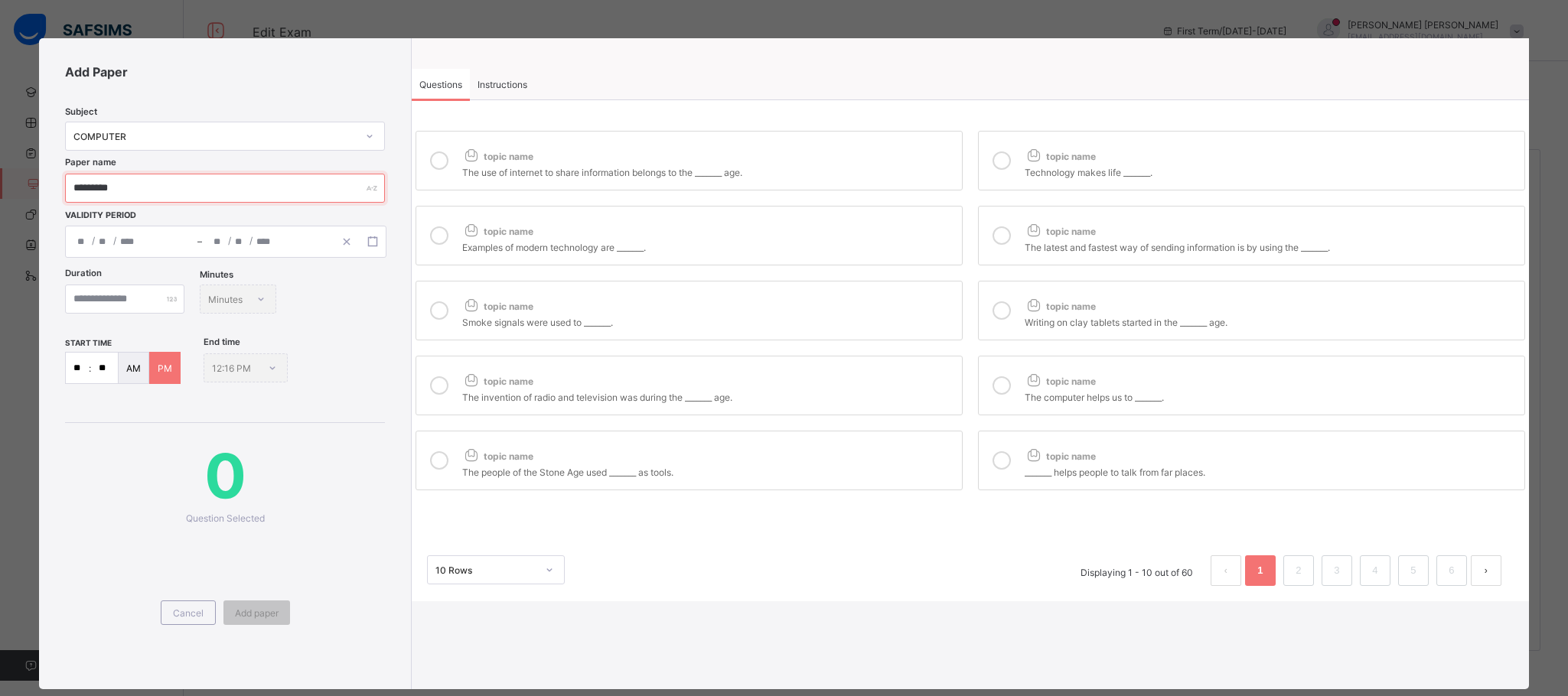
click at [259, 191] on input "********" at bounding box center [225, 188] width 320 height 29
type input "**********"
click at [317, 237] on div "/ /" at bounding box center [267, 242] width 131 height 31
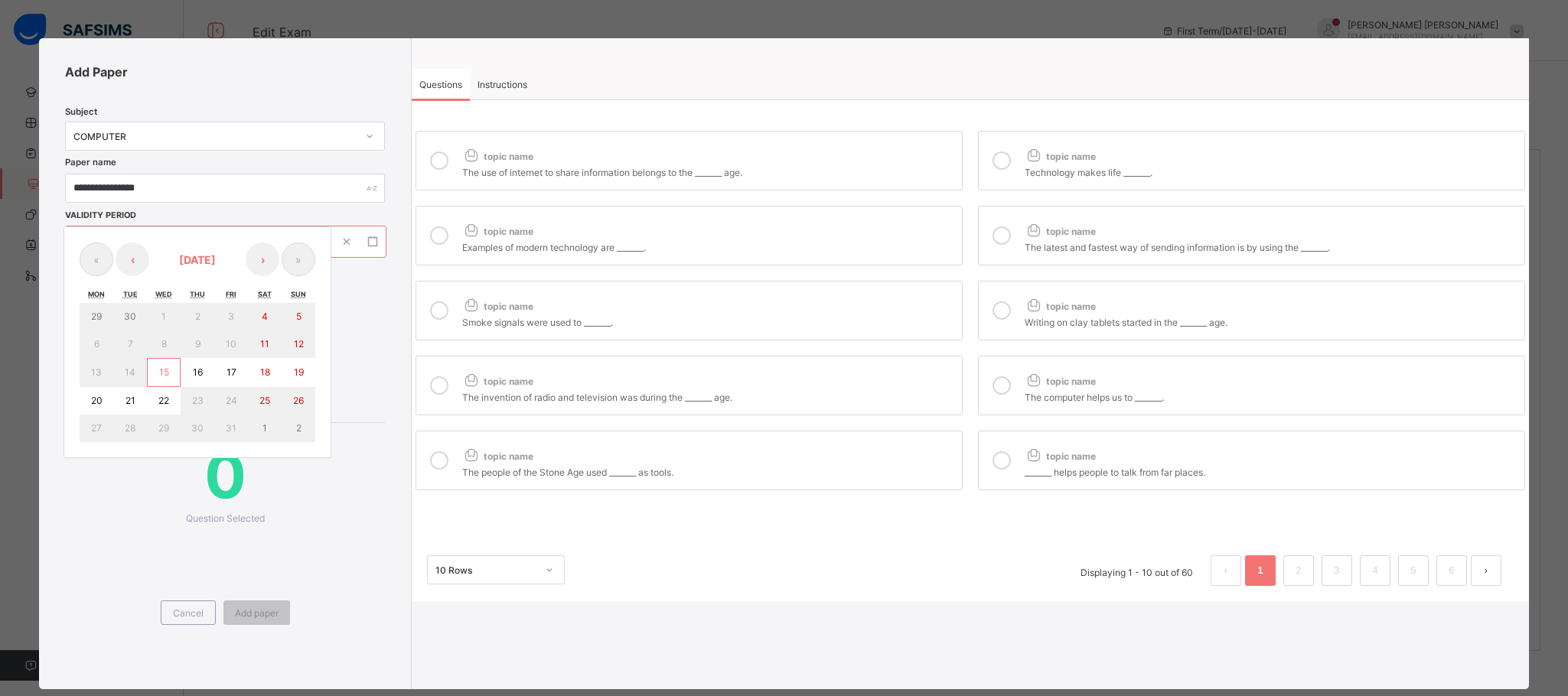
click at [168, 369] on abbr "15" at bounding box center [164, 372] width 10 height 12
type input "**********"
type input "**"
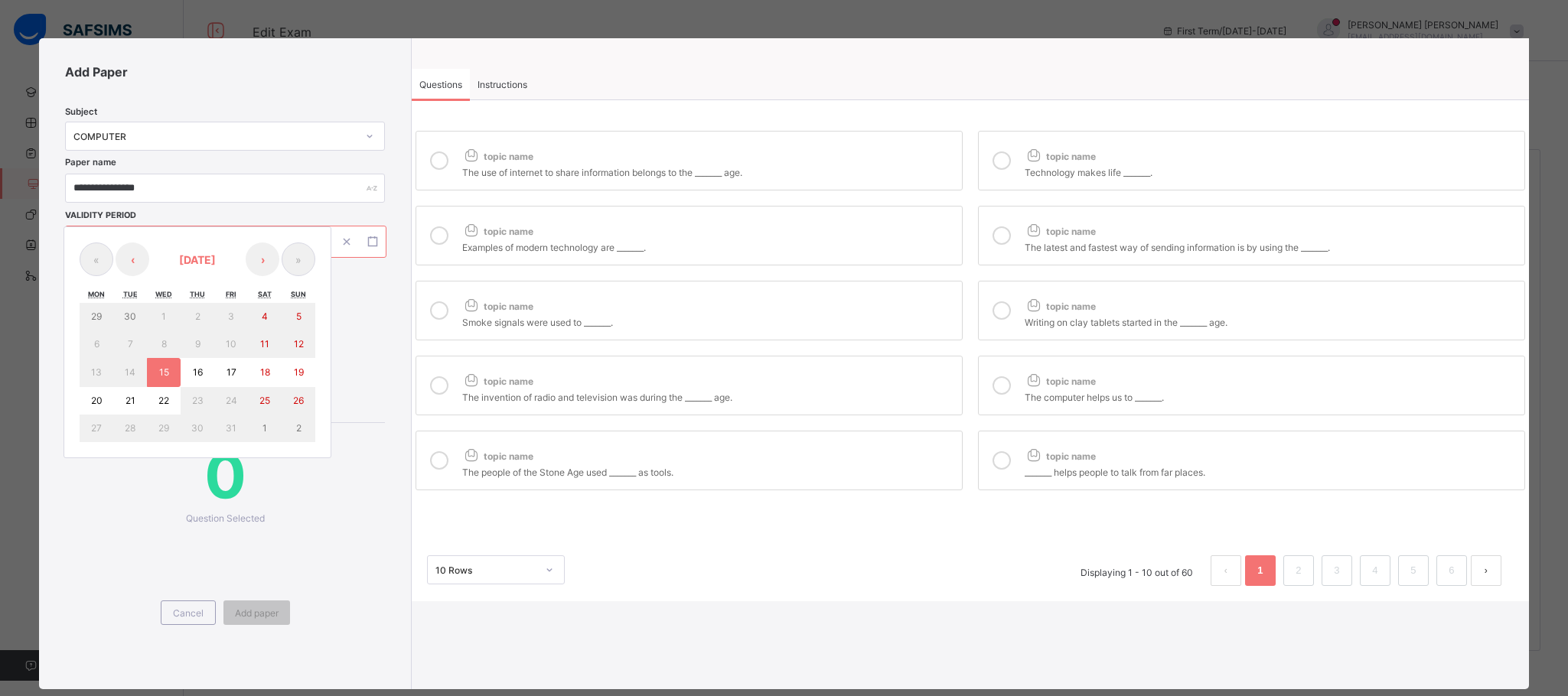
type input "****"
type input "**********"
type input "**"
type input "****"
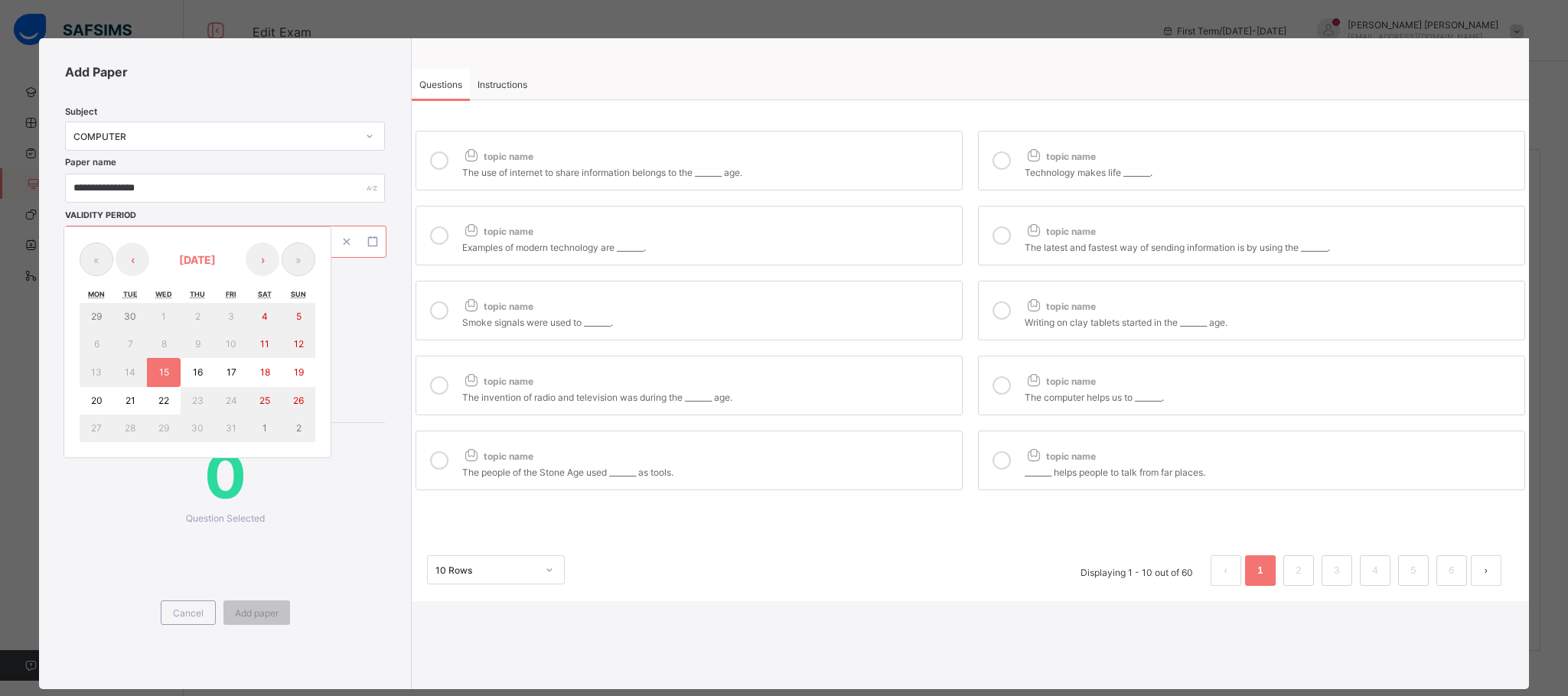
type input "**"
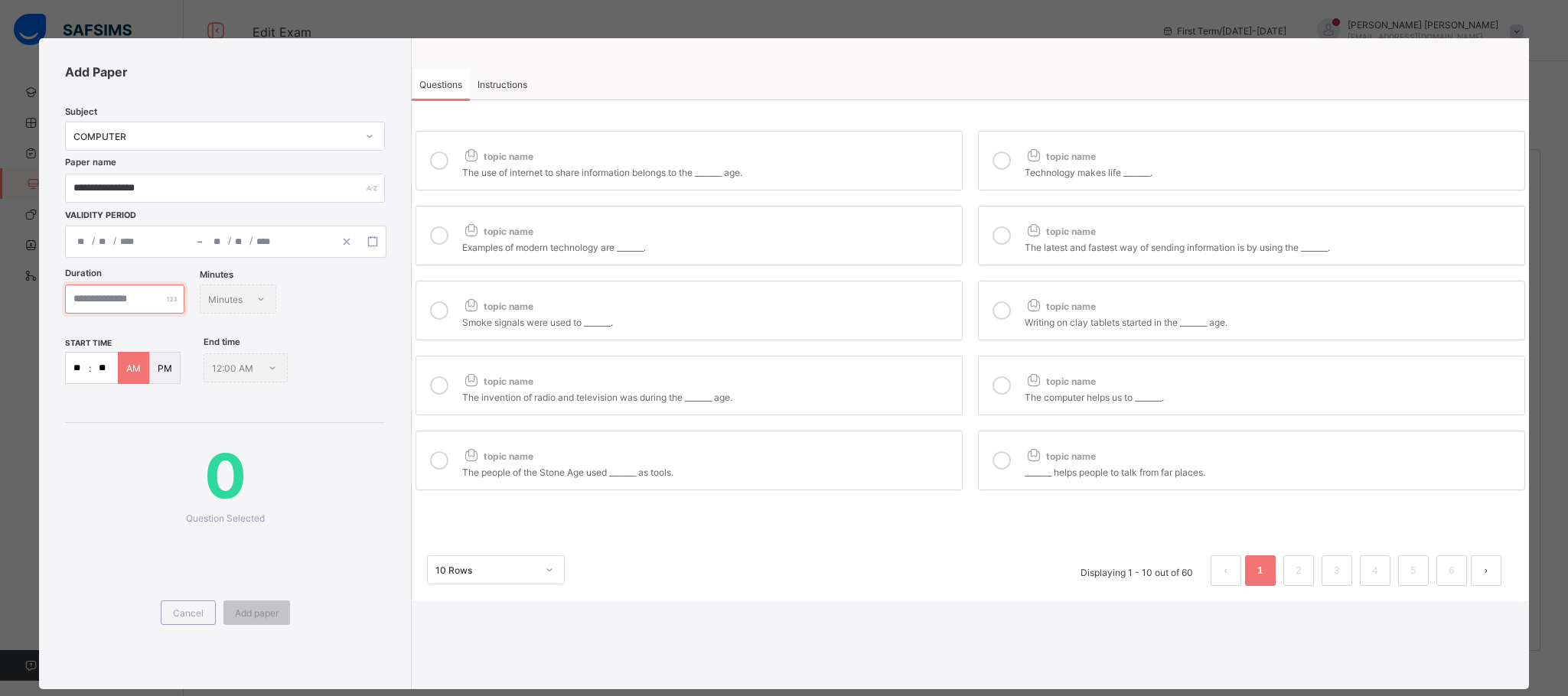
click at [147, 303] on input "number" at bounding box center [124, 299] width 120 height 29
type input "**"
click at [184, 289] on input "number" at bounding box center [124, 299] width 120 height 29
click at [184, 295] on div at bounding box center [124, 299] width 120 height 29
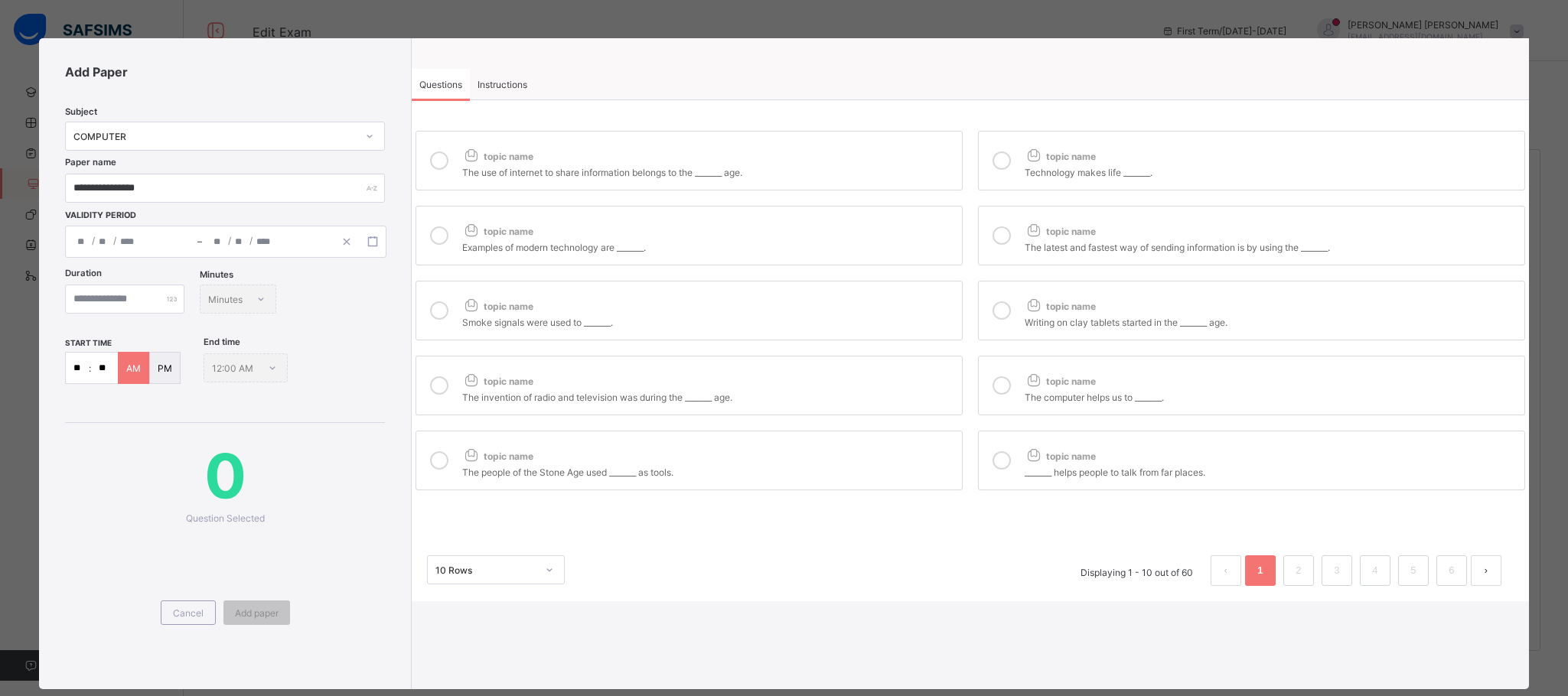
click at [184, 295] on div at bounding box center [124, 299] width 120 height 29
click at [140, 310] on input "number" at bounding box center [124, 299] width 120 height 29
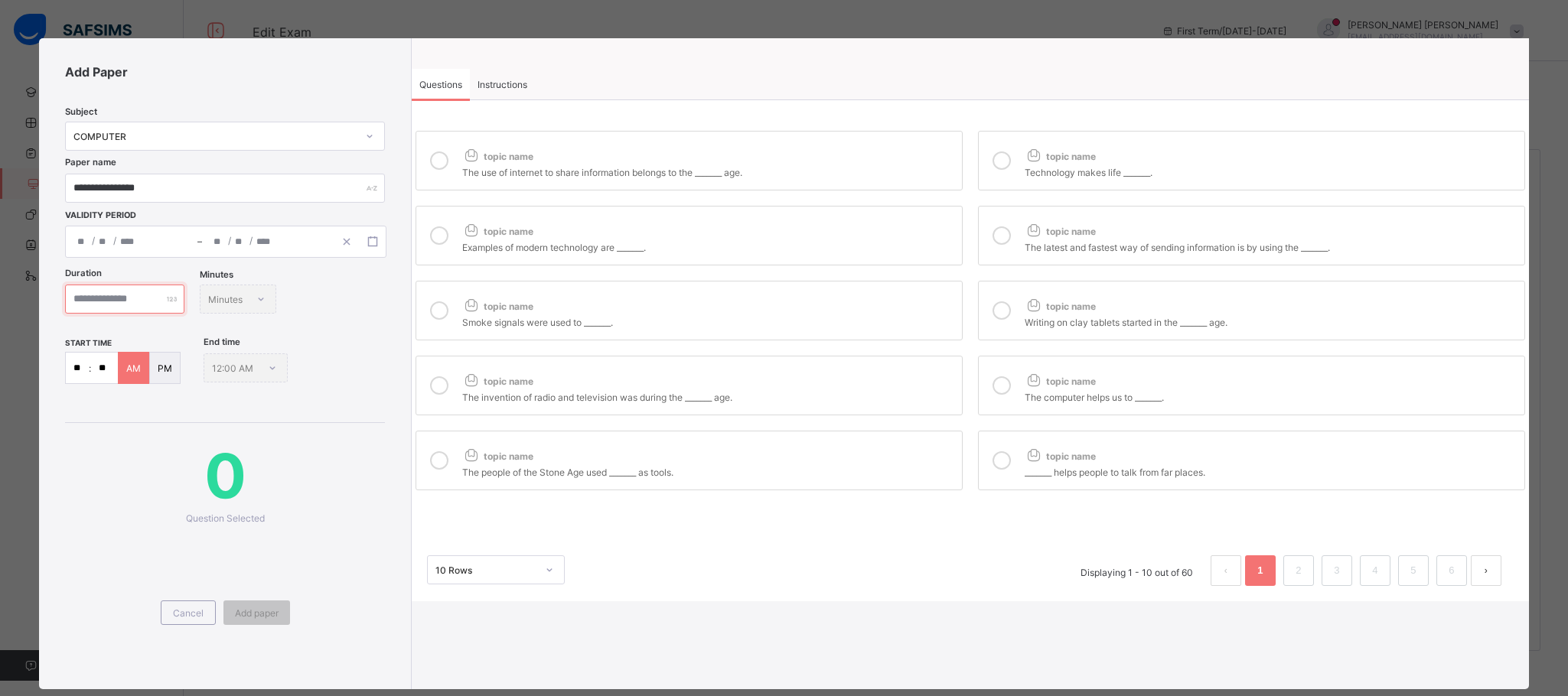
type input "**"
click at [139, 368] on p "AM" at bounding box center [133, 368] width 14 height 12
click at [274, 365] on div "End time 1:00 AM" at bounding box center [245, 367] width 84 height 32
click at [242, 369] on div "End time 1:00 AM" at bounding box center [245, 367] width 84 height 32
click at [93, 369] on input "**" at bounding box center [104, 368] width 27 height 31
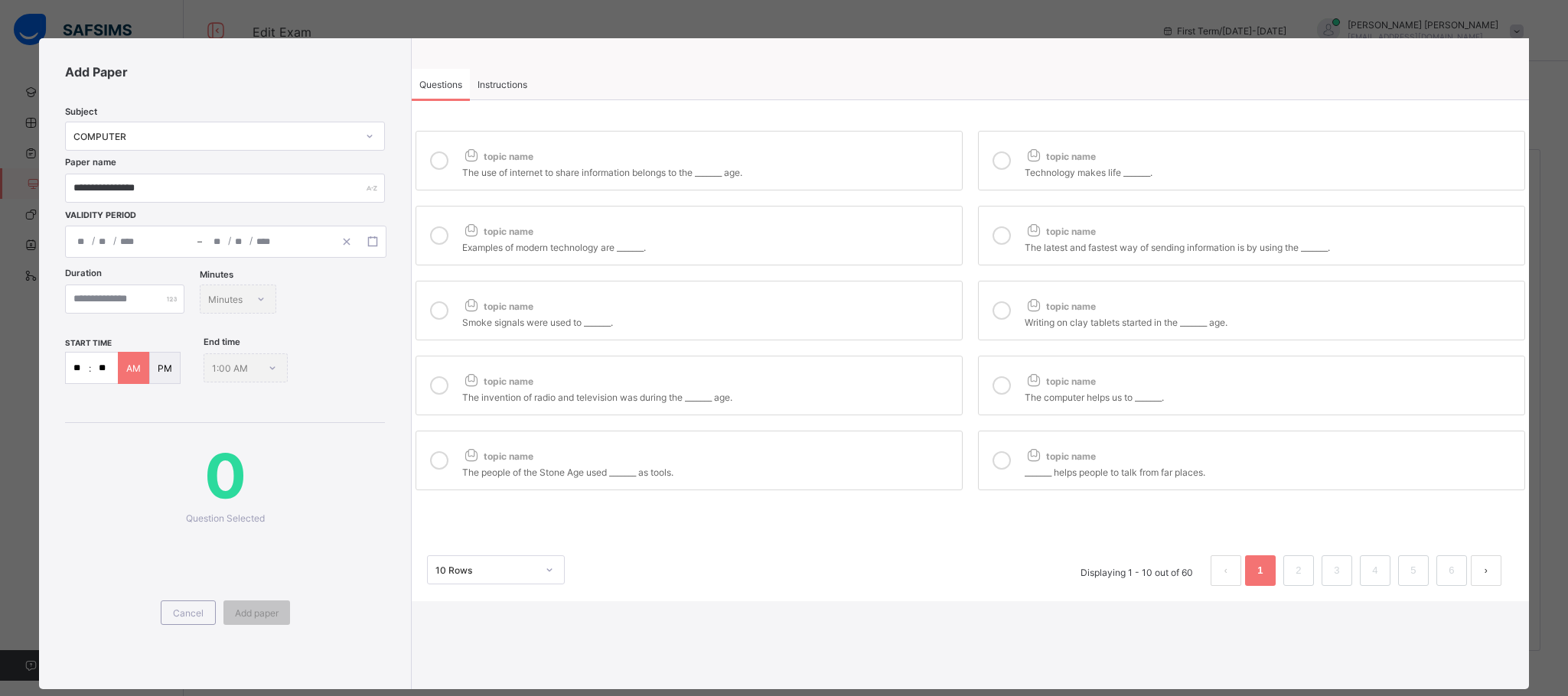
click at [141, 367] on p "AM" at bounding box center [133, 368] width 14 height 12
click at [169, 301] on input "**" at bounding box center [124, 299] width 120 height 29
click at [184, 299] on div "**" at bounding box center [124, 299] width 120 height 29
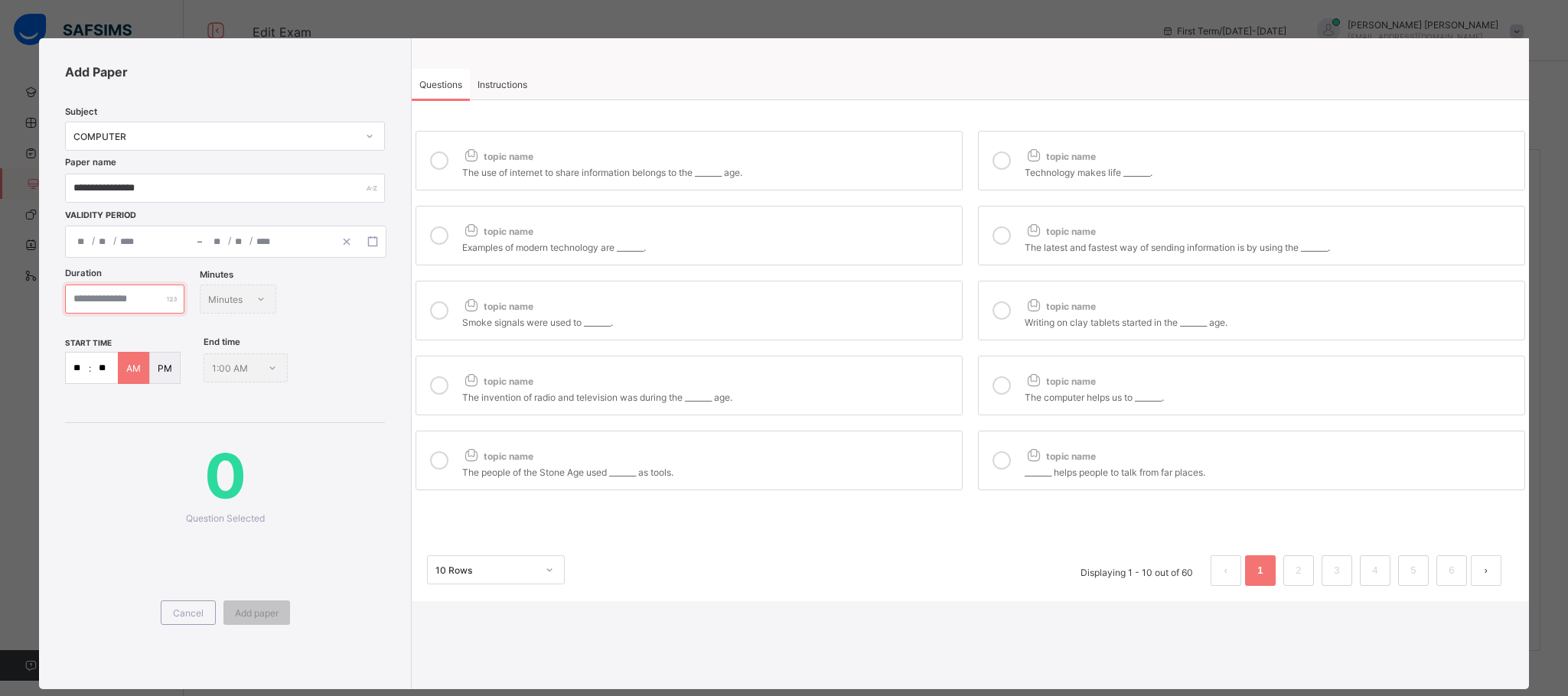
click at [184, 299] on div "**" at bounding box center [124, 299] width 120 height 29
click at [250, 294] on div "Minutes Minutes" at bounding box center [237, 299] width 76 height 29
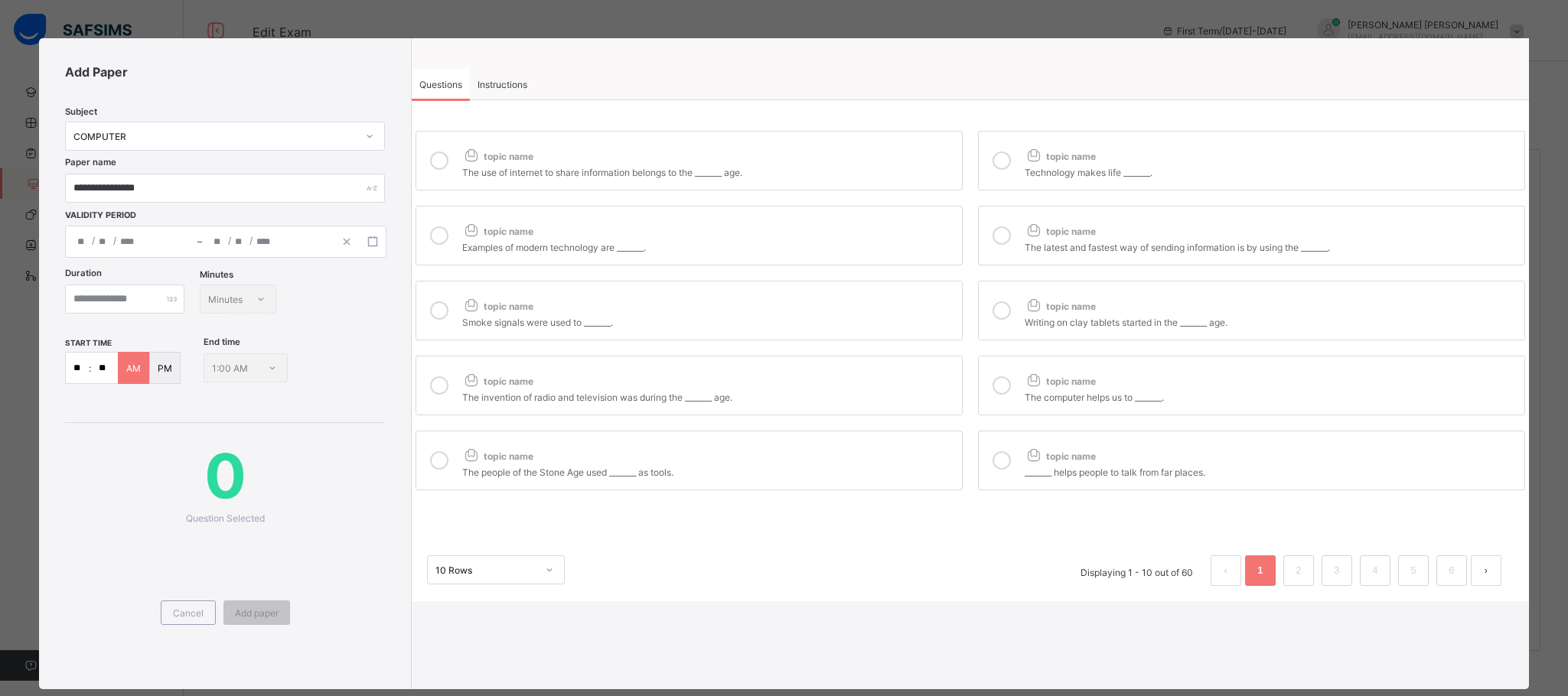
drag, startPoint x: 81, startPoint y: 363, endPoint x: 71, endPoint y: 363, distance: 10.0
click at [71, 363] on input "**" at bounding box center [77, 368] width 23 height 31
type input "*"
click at [165, 368] on p "PM" at bounding box center [164, 368] width 14 height 12
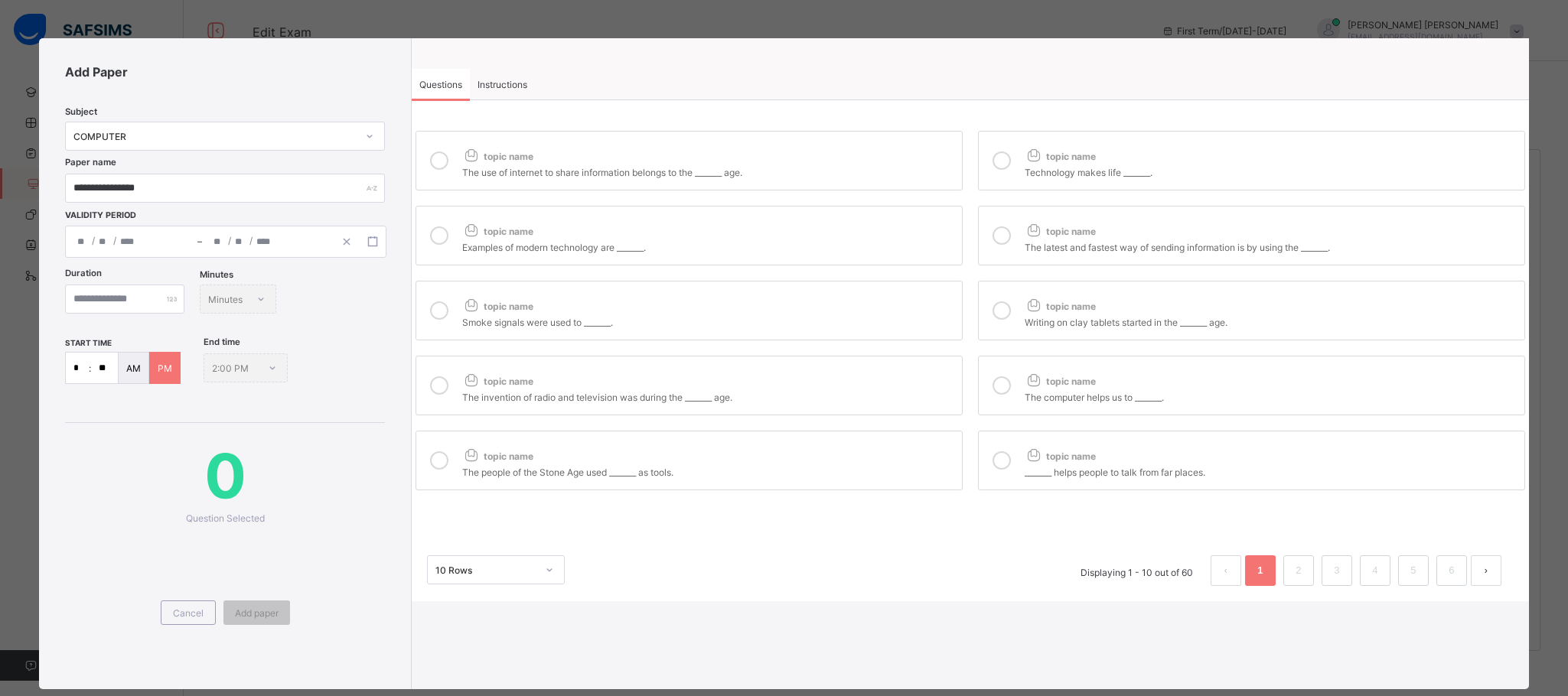
click at [231, 365] on div "End time 2:00 PM" at bounding box center [245, 367] width 84 height 32
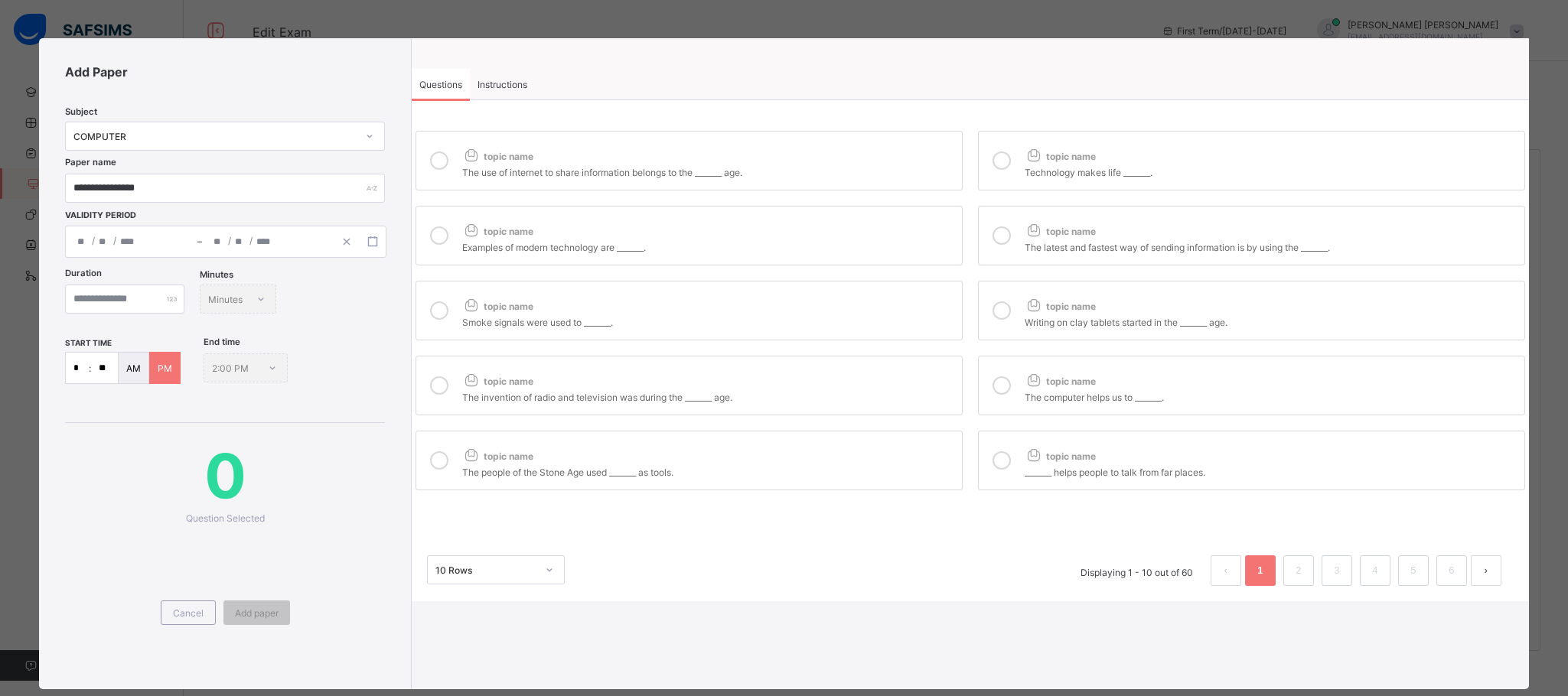
click at [231, 365] on div "End time 2:00 PM" at bounding box center [245, 367] width 84 height 32
click at [437, 161] on icon at bounding box center [439, 160] width 18 height 18
drag, startPoint x: 440, startPoint y: 230, endPoint x: 439, endPoint y: 239, distance: 9.1
click at [440, 231] on icon at bounding box center [439, 235] width 18 height 18
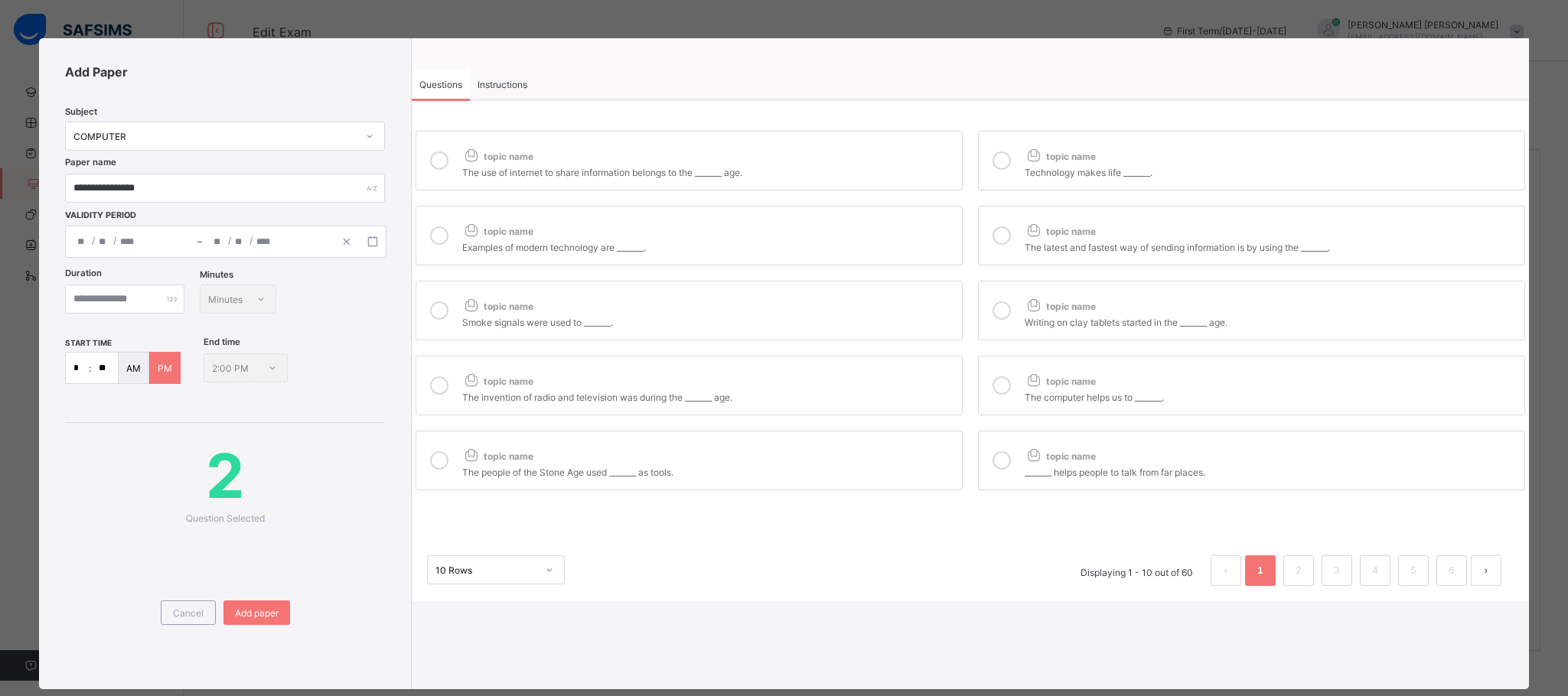
click at [428, 304] on div at bounding box center [440, 310] width 31 height 36
click at [432, 387] on icon at bounding box center [439, 385] width 18 height 18
drag, startPoint x: 444, startPoint y: 482, endPoint x: 526, endPoint y: 448, distance: 88.8
click at [444, 478] on div at bounding box center [440, 460] width 31 height 36
click at [1007, 468] on div at bounding box center [1002, 460] width 31 height 36
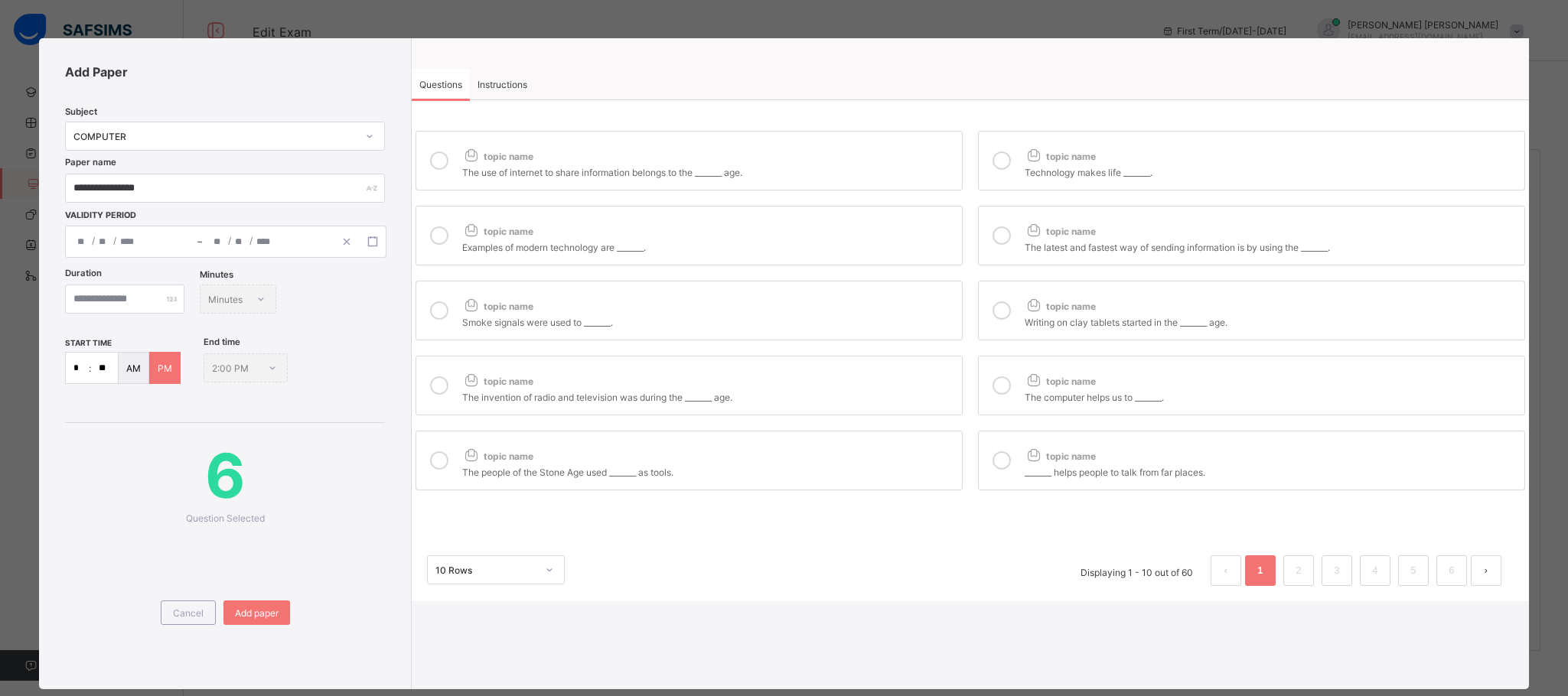
click at [1001, 387] on icon at bounding box center [1001, 385] width 18 height 18
click at [995, 315] on icon at bounding box center [1001, 310] width 18 height 18
click at [991, 251] on div at bounding box center [1002, 235] width 31 height 36
click at [996, 175] on div at bounding box center [1002, 160] width 31 height 36
click at [1291, 570] on link "2" at bounding box center [1298, 571] width 14 height 20
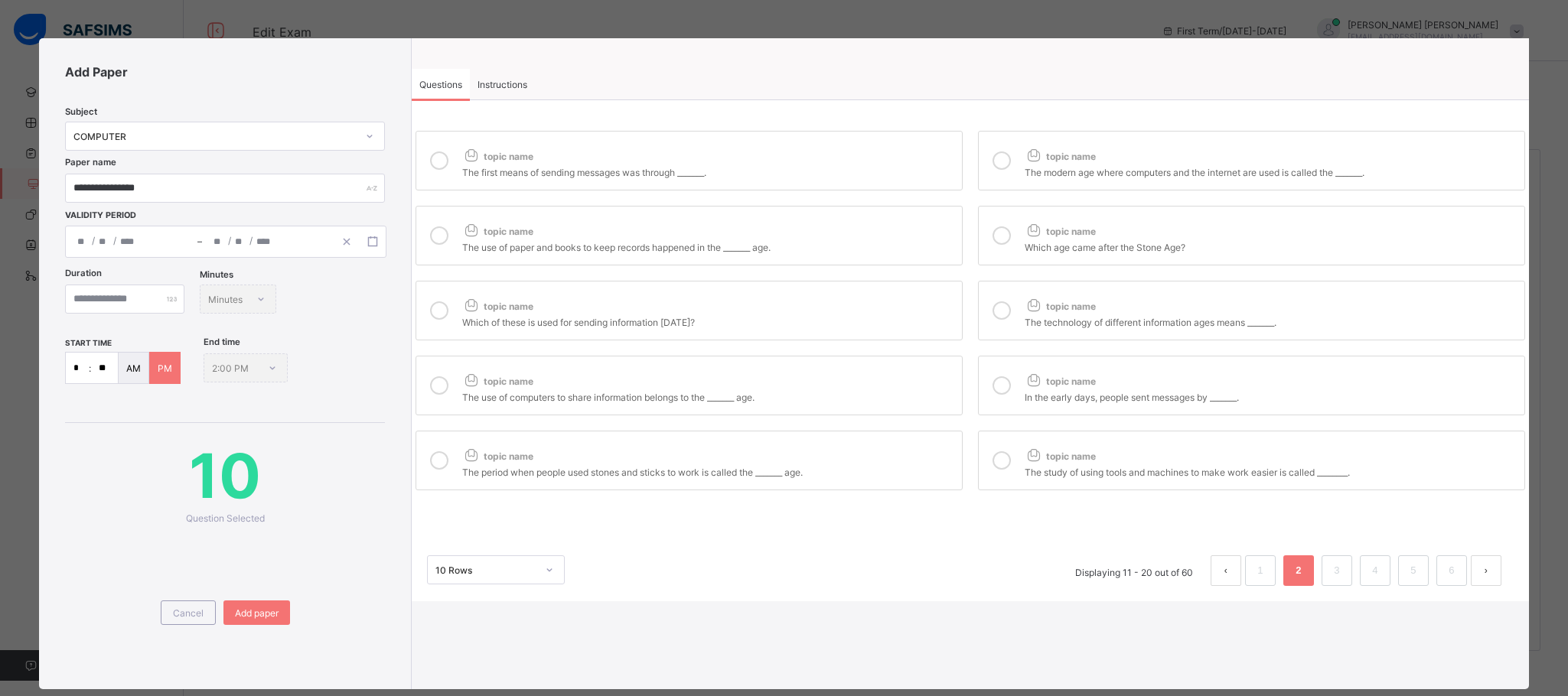
click at [442, 161] on icon at bounding box center [439, 160] width 18 height 18
click at [440, 236] on icon at bounding box center [439, 235] width 18 height 18
click at [441, 308] on icon at bounding box center [439, 310] width 18 height 18
click at [439, 394] on icon at bounding box center [439, 385] width 18 height 18
click at [440, 453] on div at bounding box center [440, 460] width 31 height 36
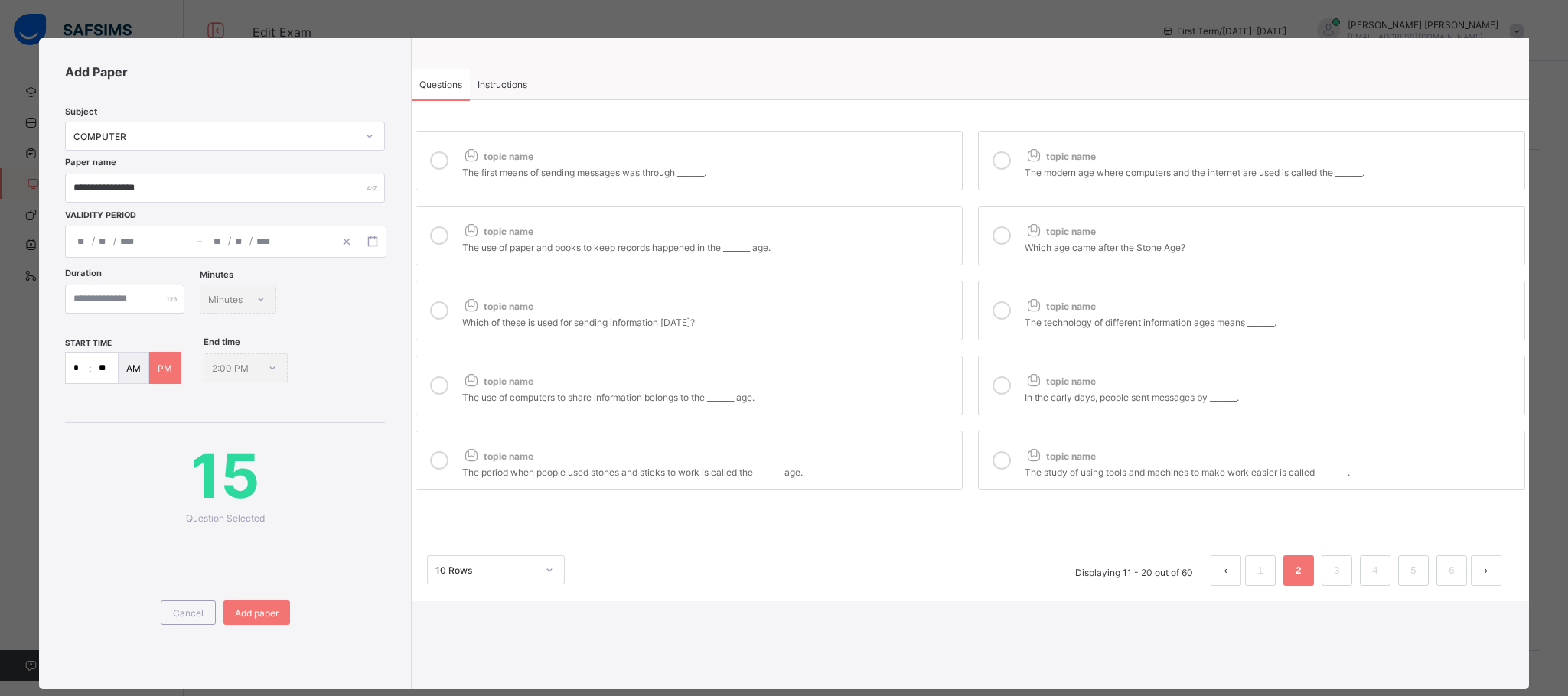
click at [1004, 169] on div at bounding box center [1002, 160] width 31 height 36
click at [999, 243] on icon at bounding box center [1001, 235] width 18 height 18
click at [1003, 320] on icon at bounding box center [1001, 310] width 18 height 18
click at [999, 382] on div at bounding box center [1002, 386] width 31 height 36
click at [1001, 448] on label "topic name The study of using tools and machines to make work easier is called …" at bounding box center [1251, 461] width 547 height 60
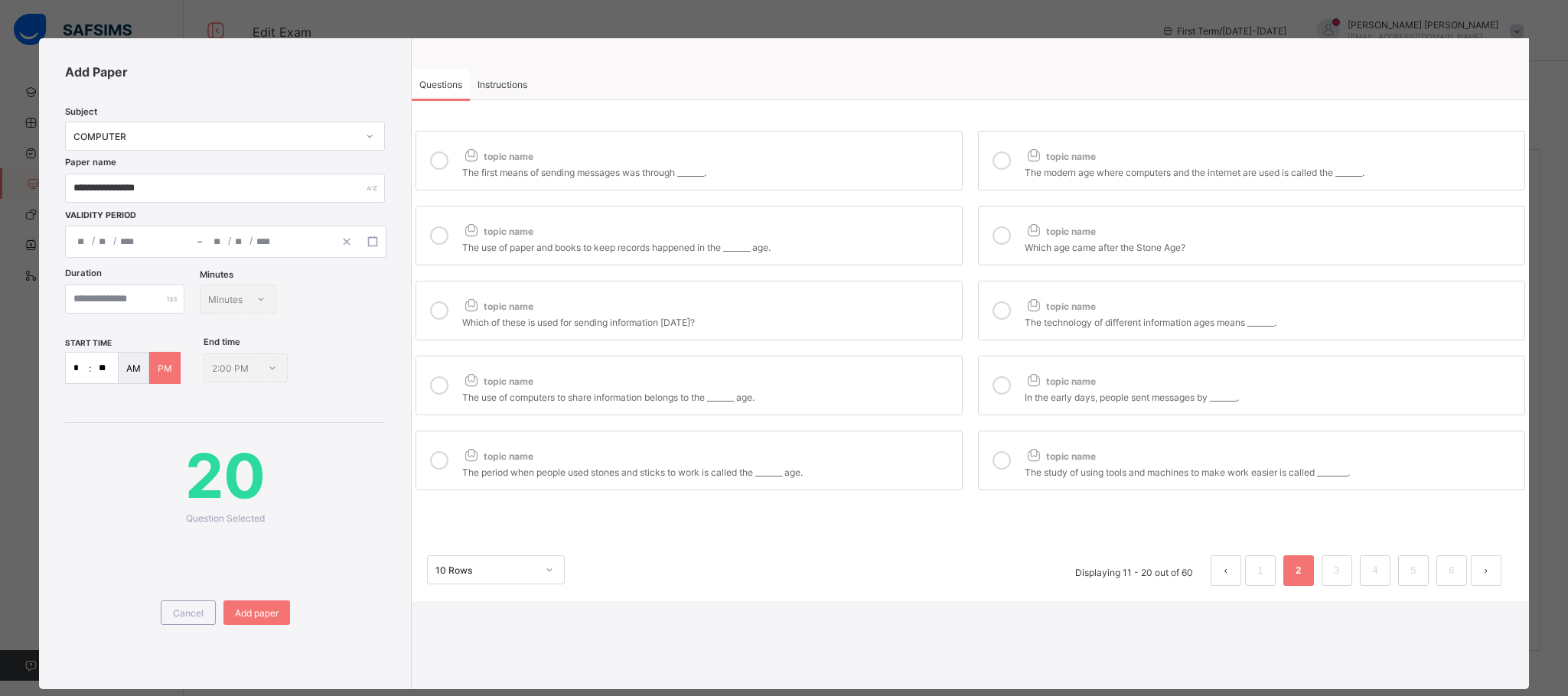
click at [510, 76] on div "Instructions" at bounding box center [501, 84] width 65 height 31
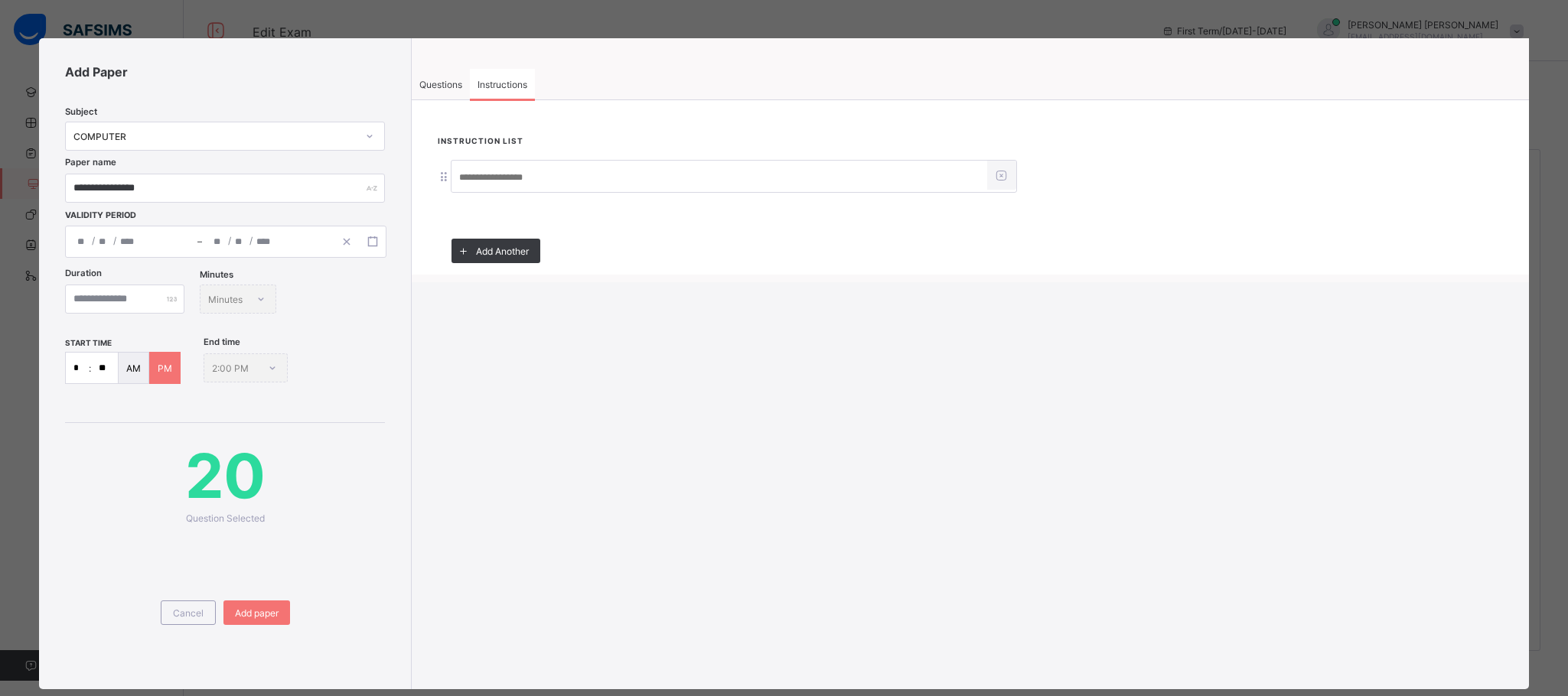
click at [556, 165] on input at bounding box center [718, 177] width 535 height 29
type input "**********"
click at [450, 80] on span "Questions" at bounding box center [441, 85] width 42 height 12
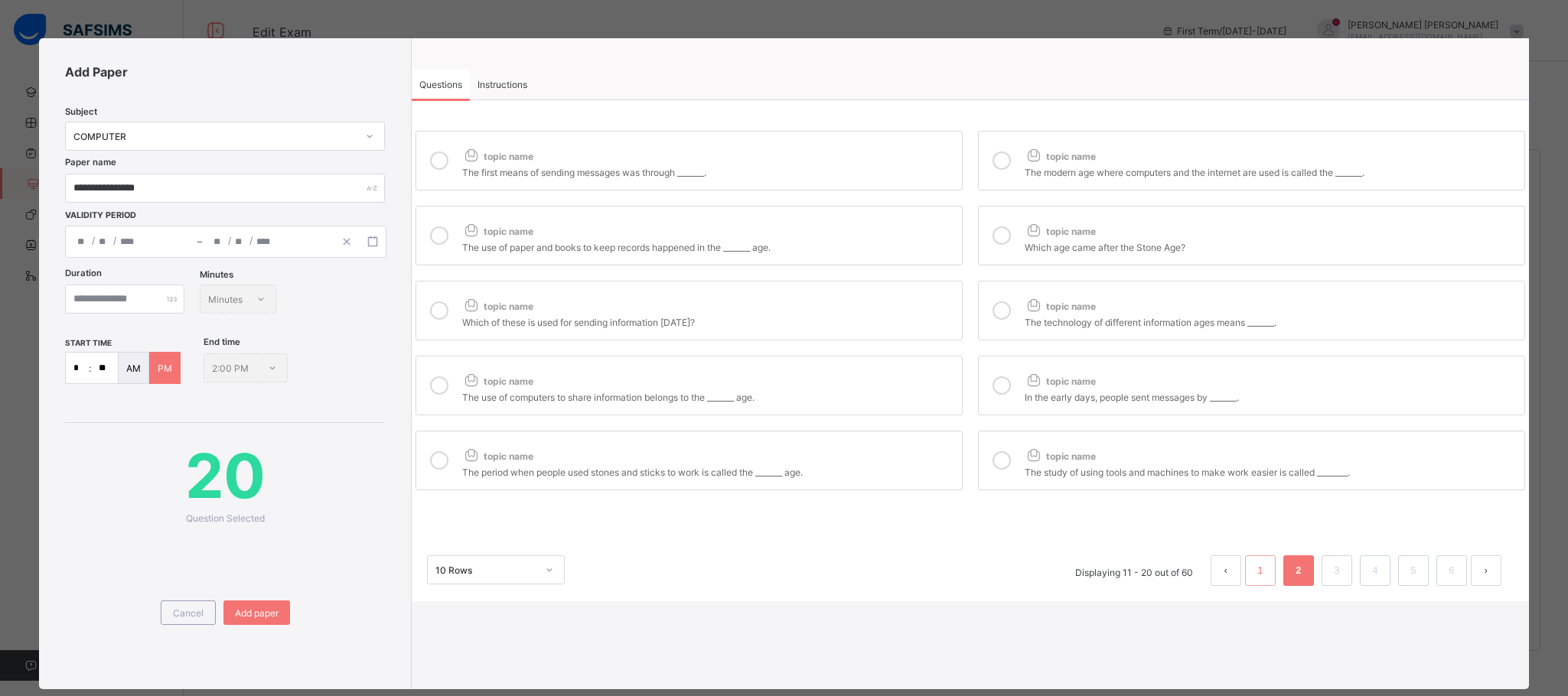
click at [1256, 576] on link "1" at bounding box center [1259, 571] width 14 height 20
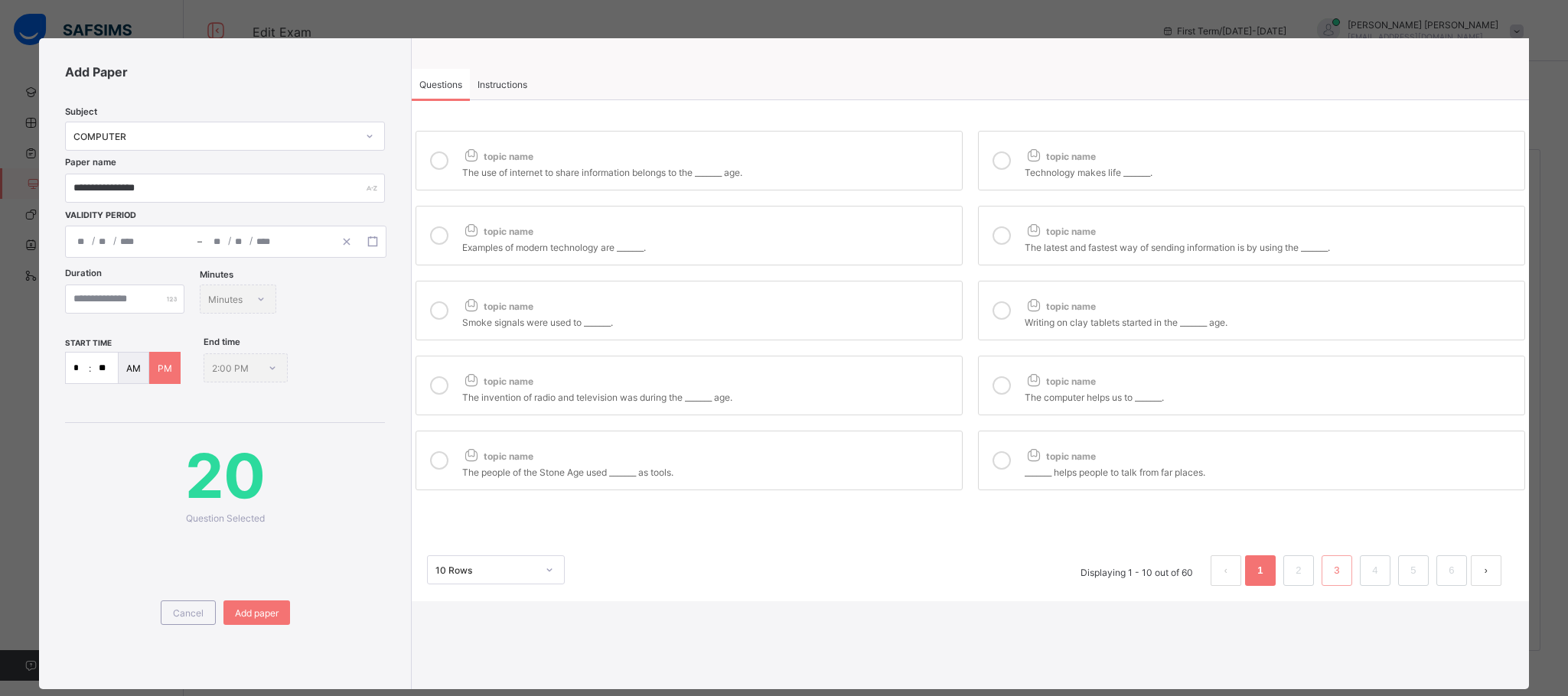
click at [1329, 573] on link "3" at bounding box center [1336, 571] width 14 height 20
click at [253, 608] on span "Add paper" at bounding box center [257, 613] width 43 height 12
click at [253, 615] on span "Add paper" at bounding box center [257, 613] width 43 height 12
click at [250, 506] on span "20" at bounding box center [225, 475] width 320 height 74
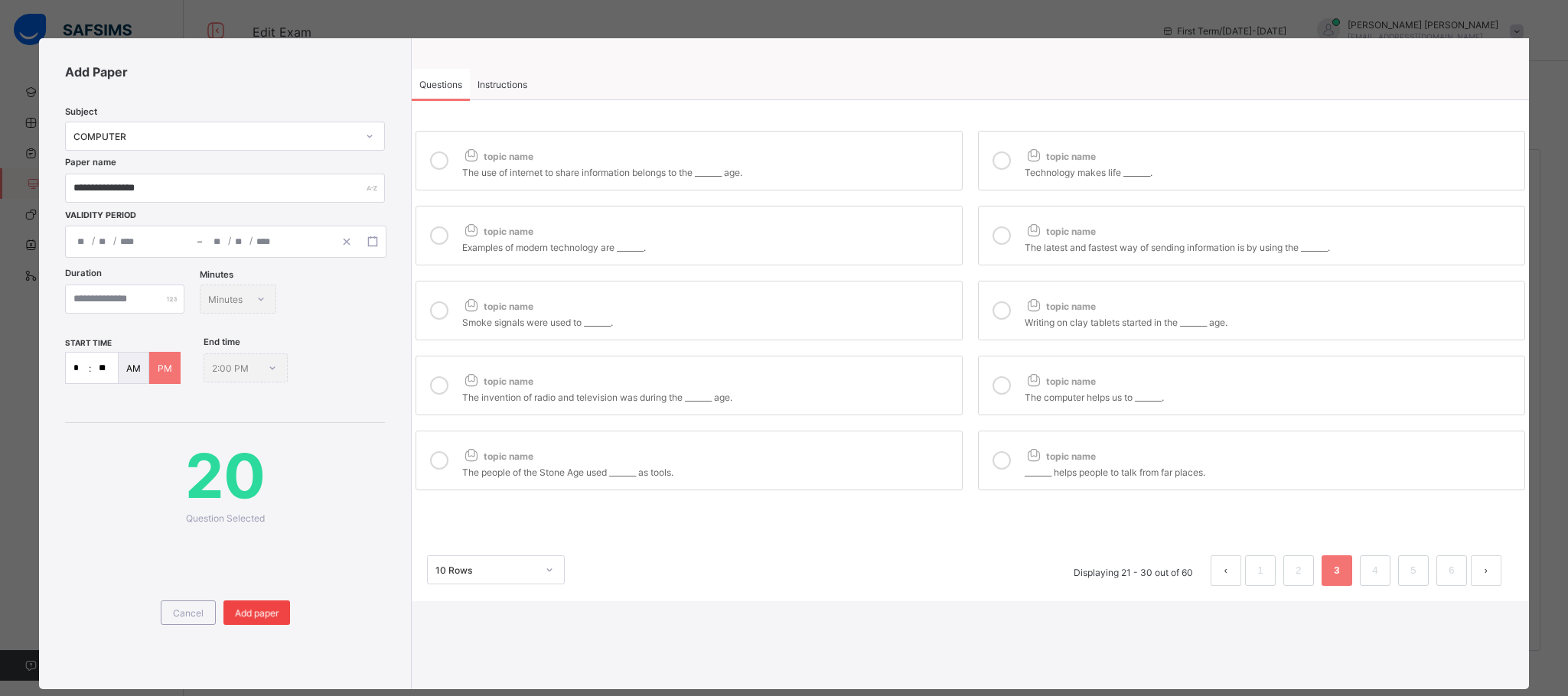
click at [247, 610] on span "Add paper" at bounding box center [257, 613] width 43 height 12
click at [247, 610] on div "Add paper" at bounding box center [257, 612] width 67 height 24
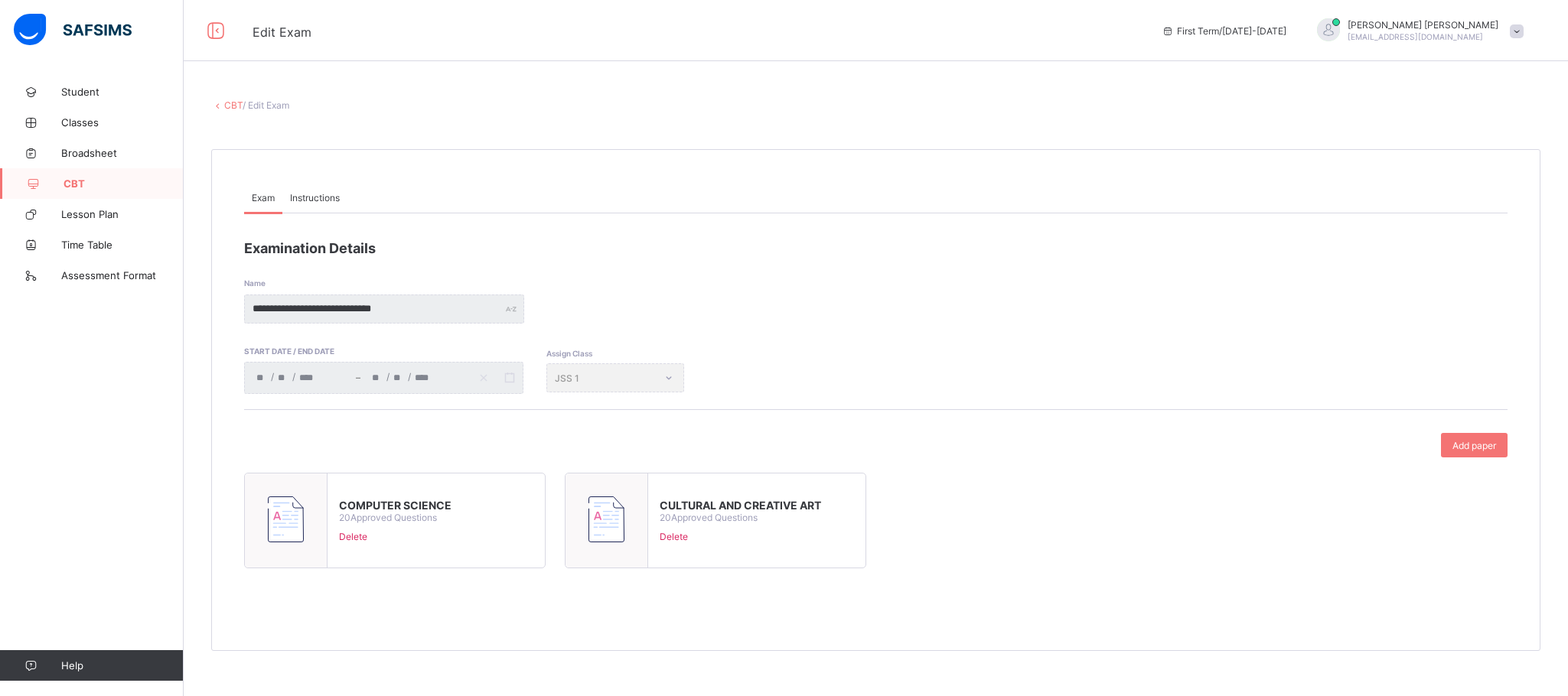
click at [234, 106] on link "CBT" at bounding box center [233, 105] width 18 height 12
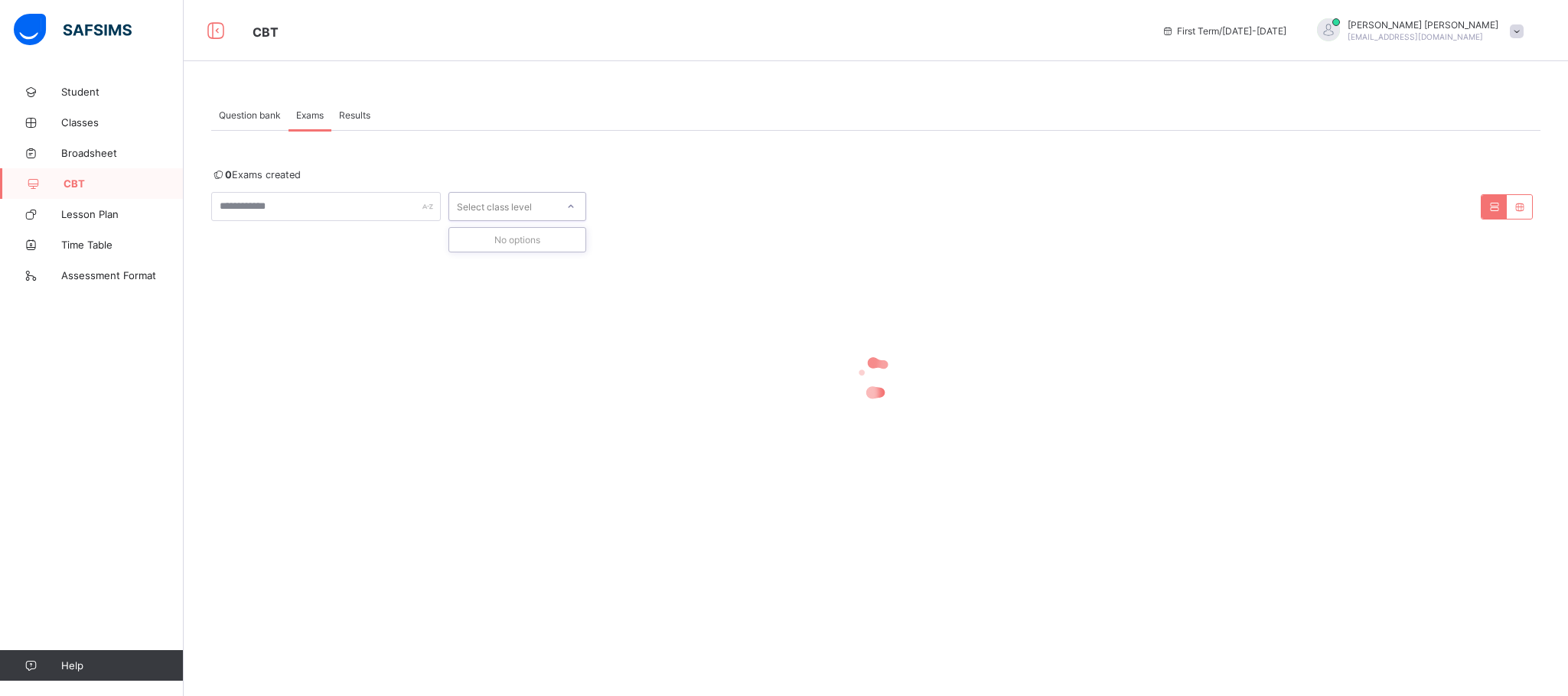
click at [473, 204] on div "Select class level" at bounding box center [495, 206] width 75 height 29
click at [247, 110] on span "Question bank" at bounding box center [250, 115] width 62 height 12
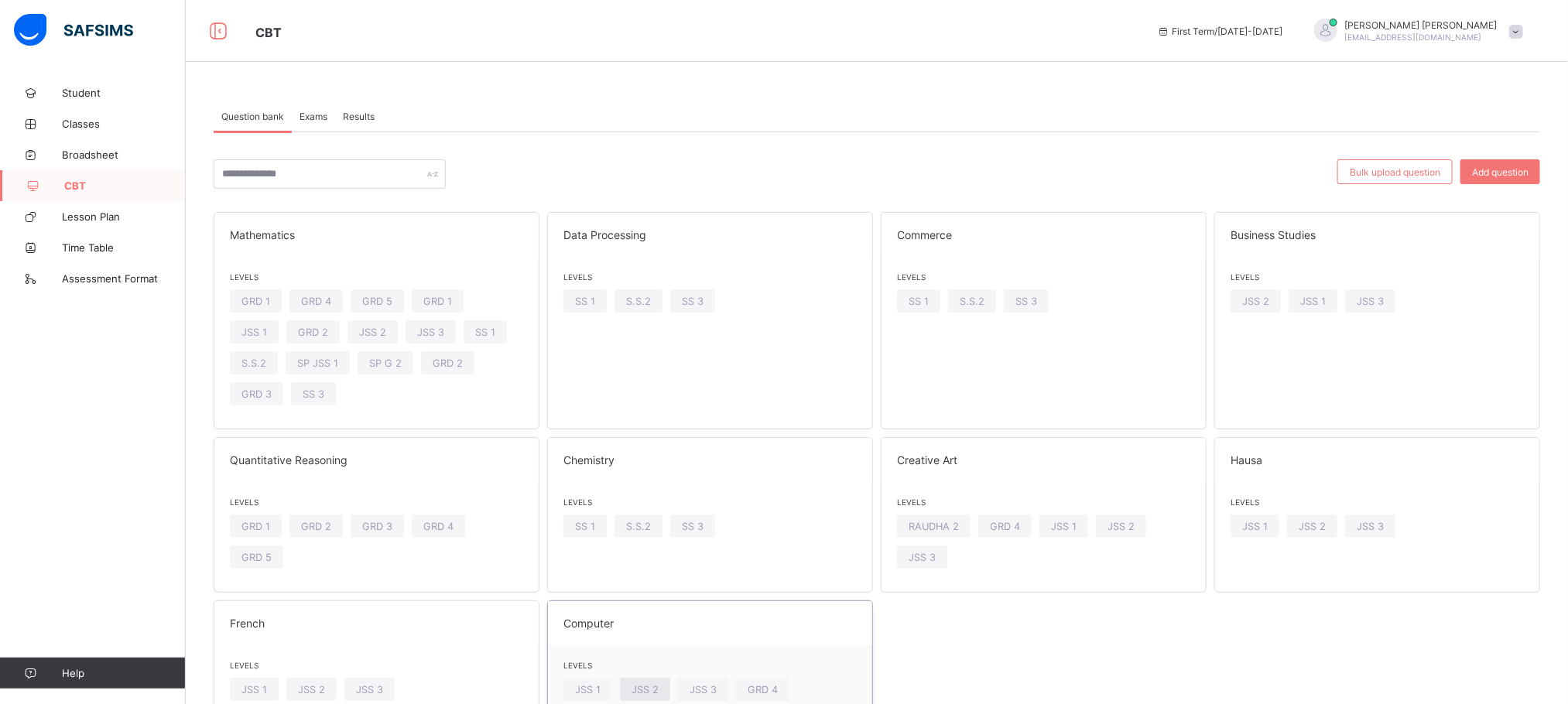
click at [653, 684] on span "JSS 2" at bounding box center [646, 690] width 27 height 12
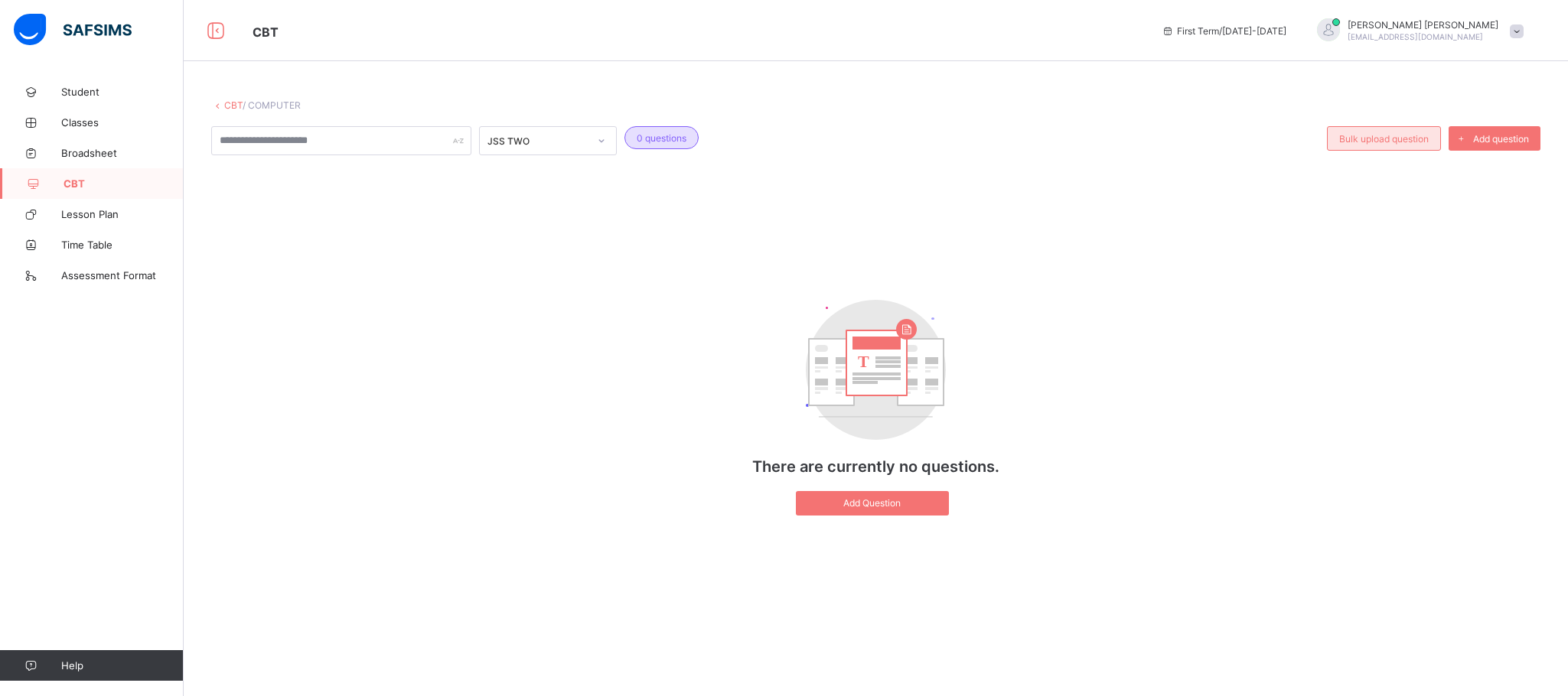
click at [1381, 145] on div "Bulk upload question" at bounding box center [1384, 138] width 114 height 24
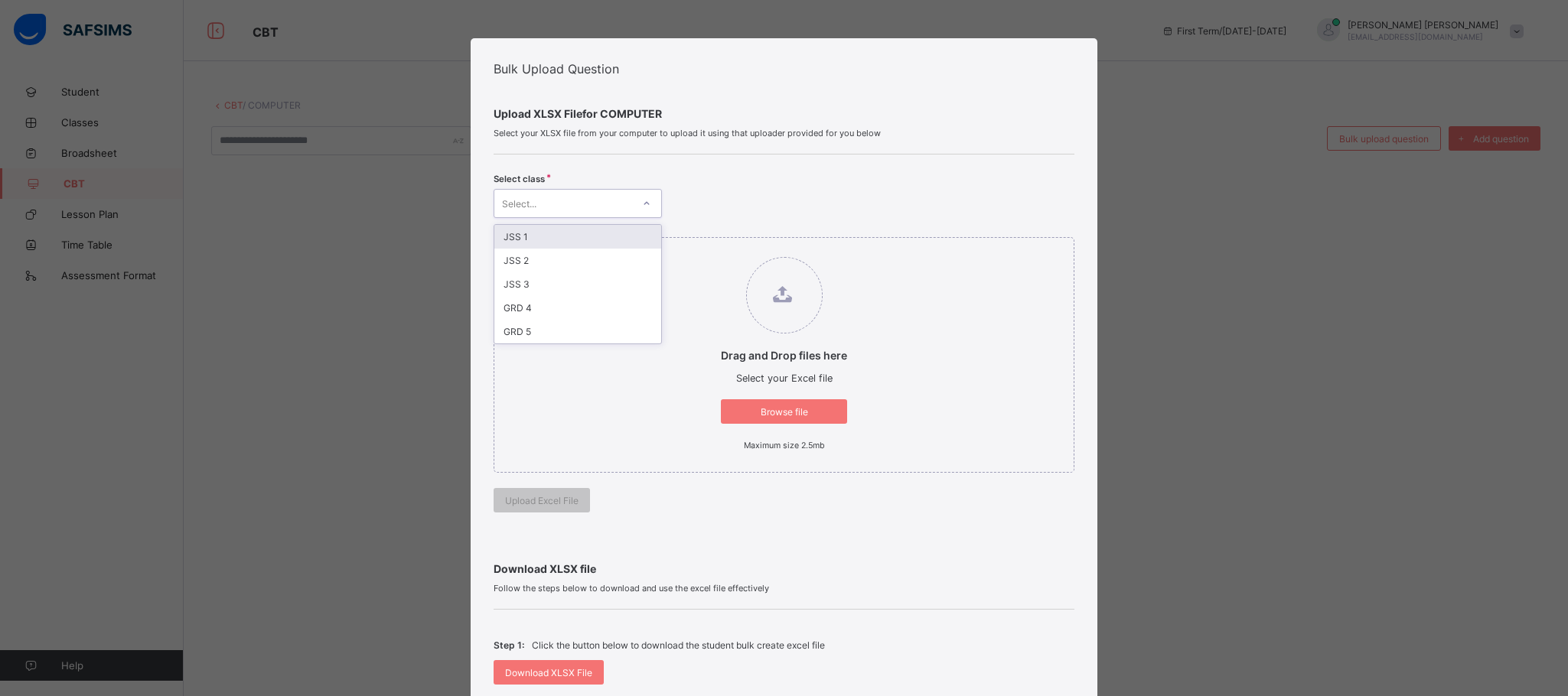
click at [634, 193] on div at bounding box center [646, 202] width 26 height 24
click at [535, 254] on div "JSS 2" at bounding box center [578, 260] width 167 height 24
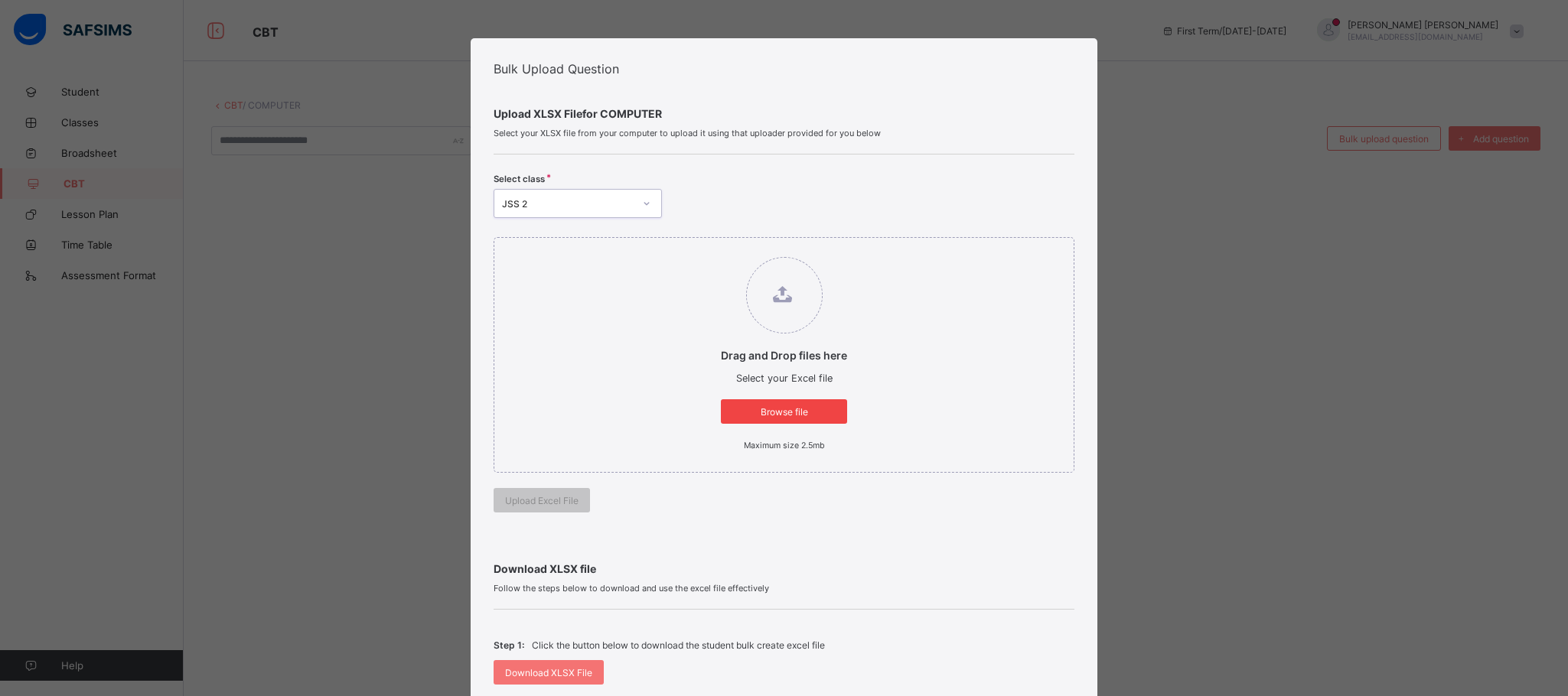
click at [788, 402] on div "Browse file" at bounding box center [784, 411] width 126 height 24
click at [706, 250] on input "Drag and Drop files here Select your Excel file Browse file Maximum size 2.5mb" at bounding box center [706, 250] width 0 height 0
type input "**********"
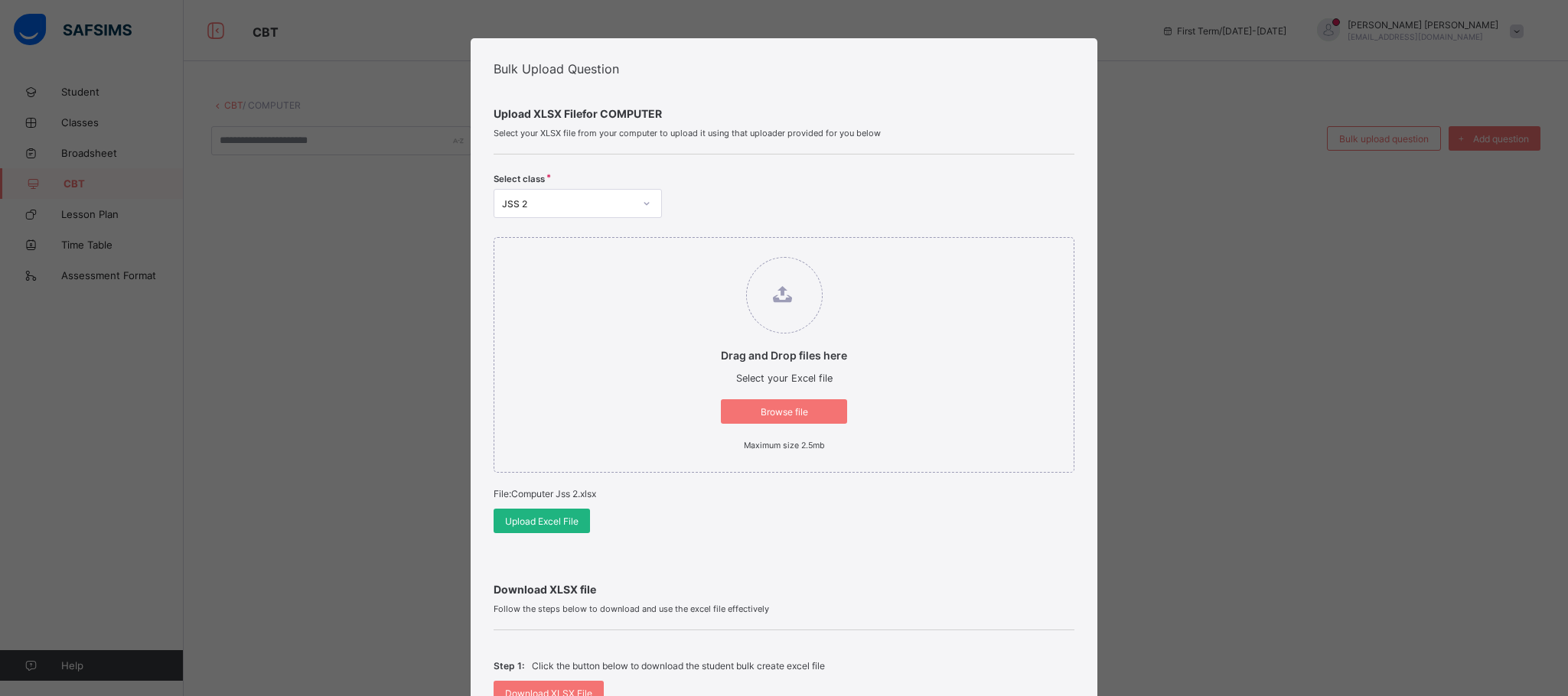
click at [535, 520] on span "Upload Excel File" at bounding box center [542, 522] width 73 height 12
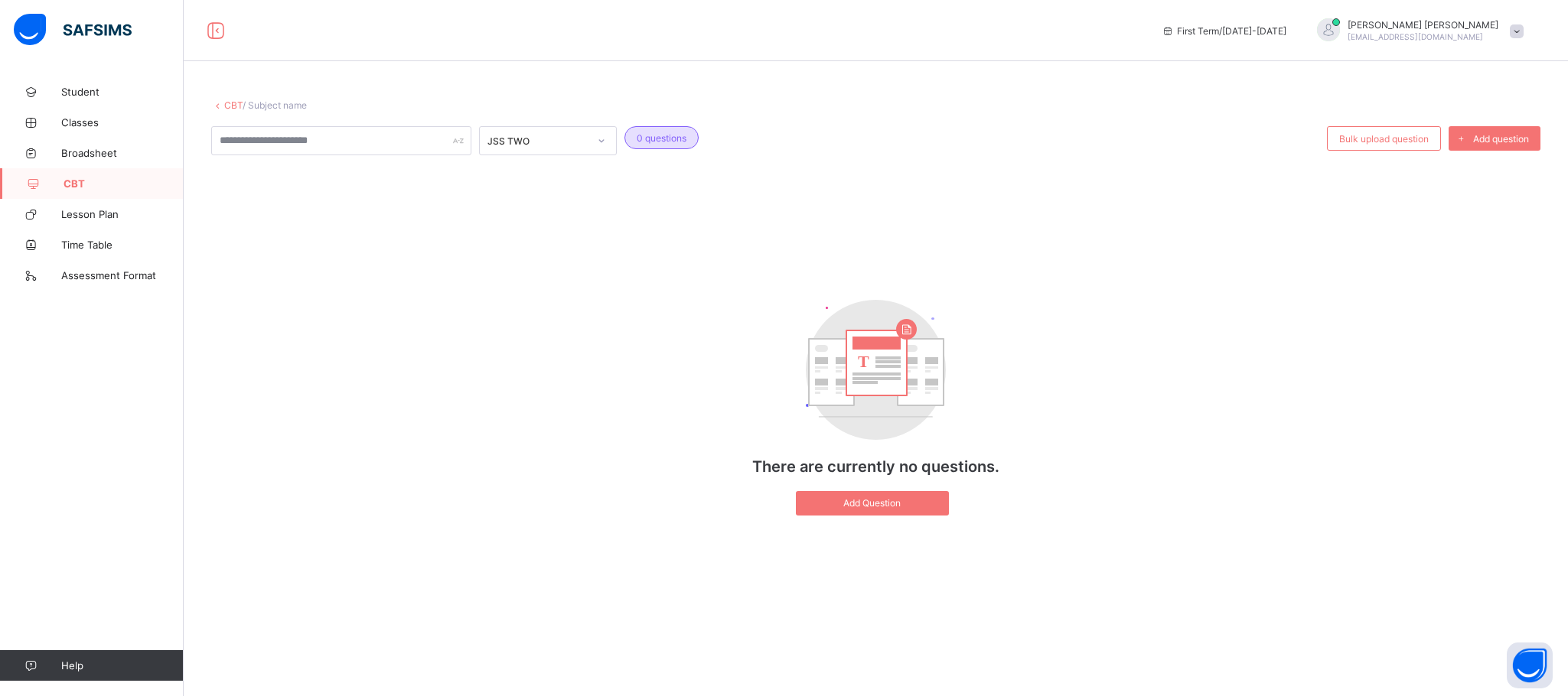
click at [1159, 276] on div "JSS TWO 0 questions Bulk upload question Add question T There are currently no …" at bounding box center [876, 329] width 1329 height 405
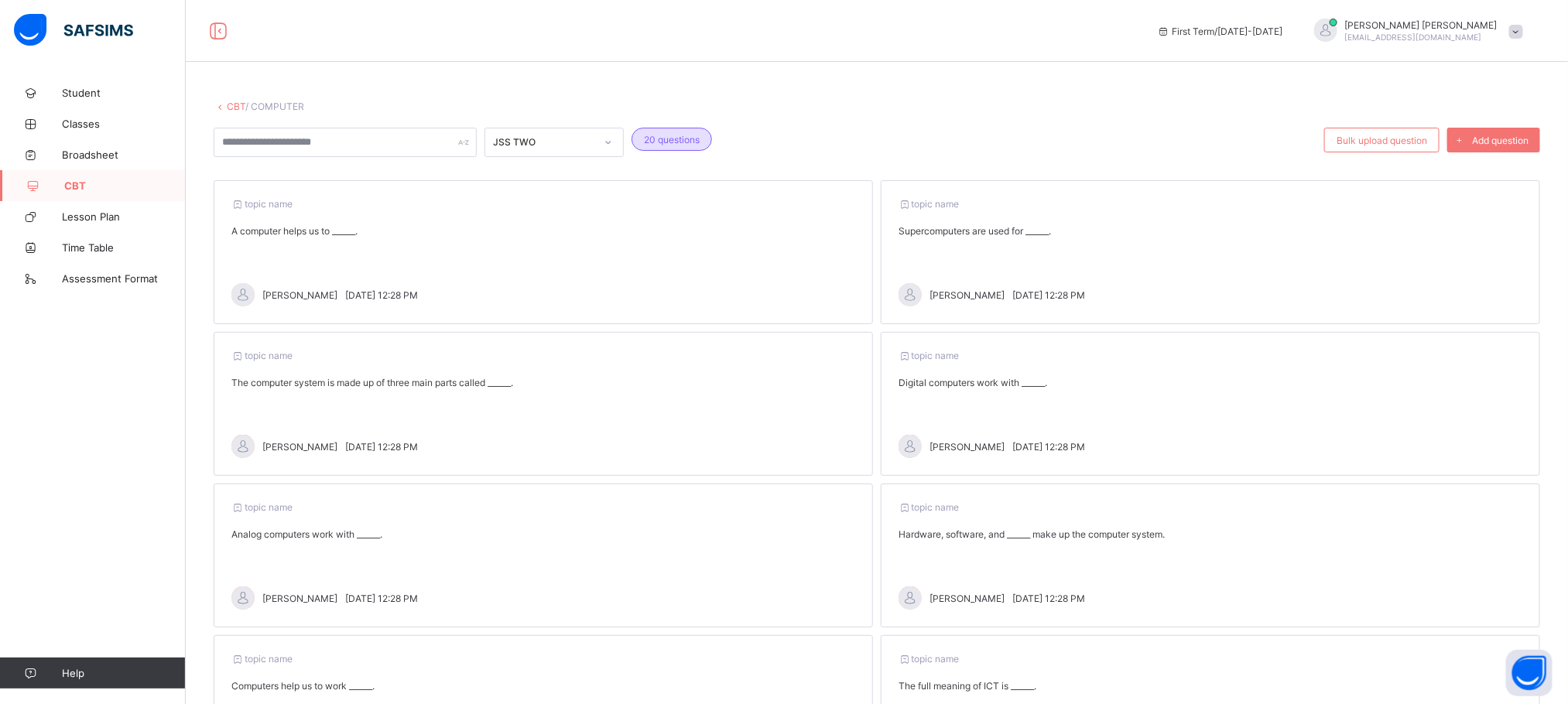
click at [82, 172] on link "CBT" at bounding box center [93, 186] width 185 height 31
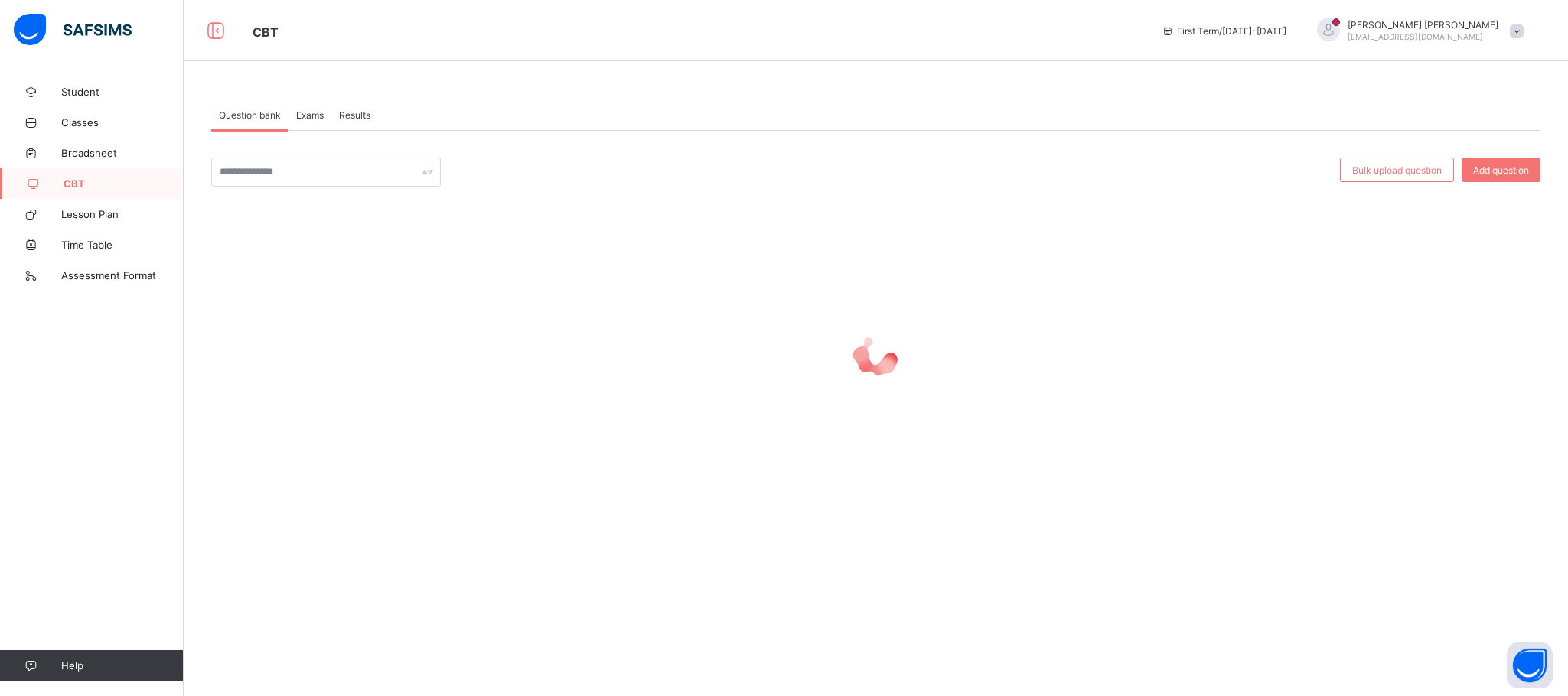
click at [306, 106] on div "Exams" at bounding box center [310, 115] width 42 height 31
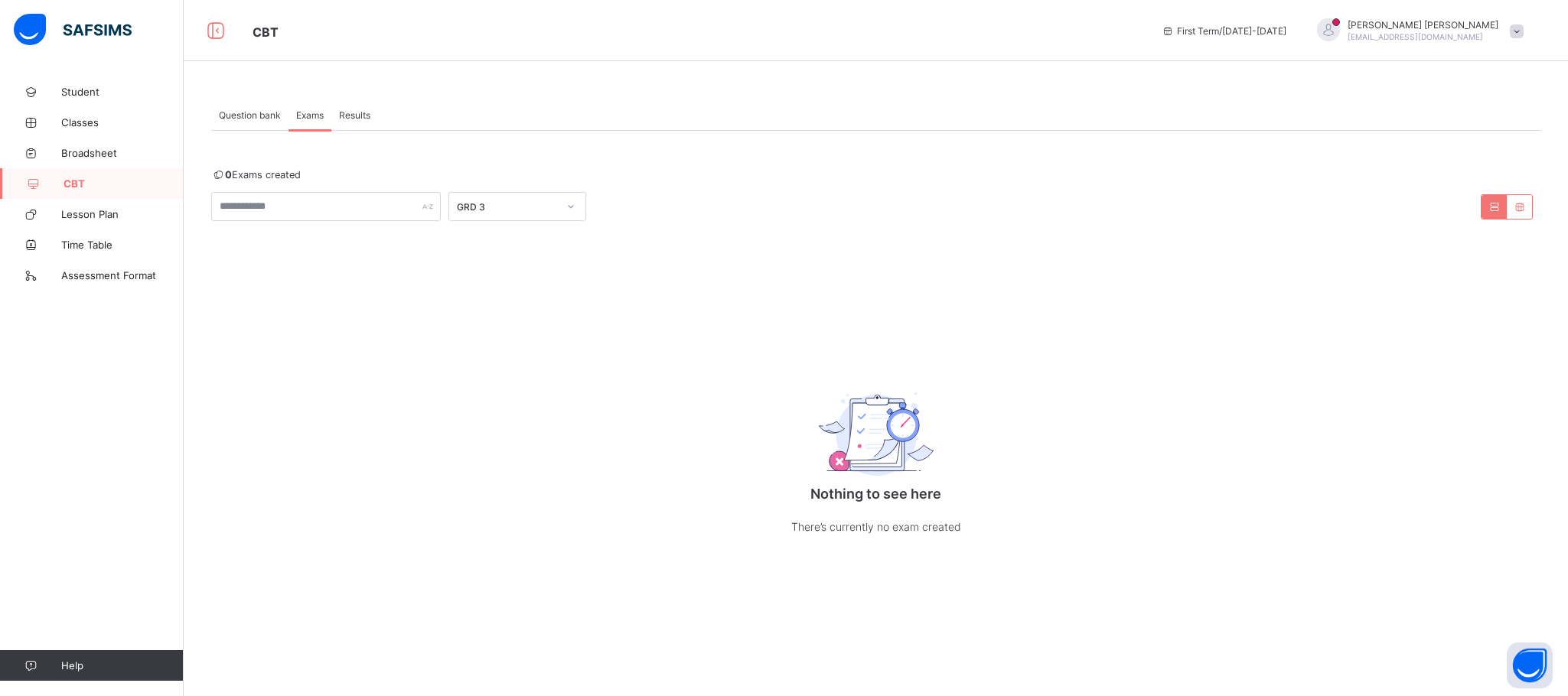
click at [495, 206] on div "GRD 3" at bounding box center [507, 207] width 101 height 12
click at [491, 283] on div "JSS 2" at bounding box center [517, 287] width 136 height 24
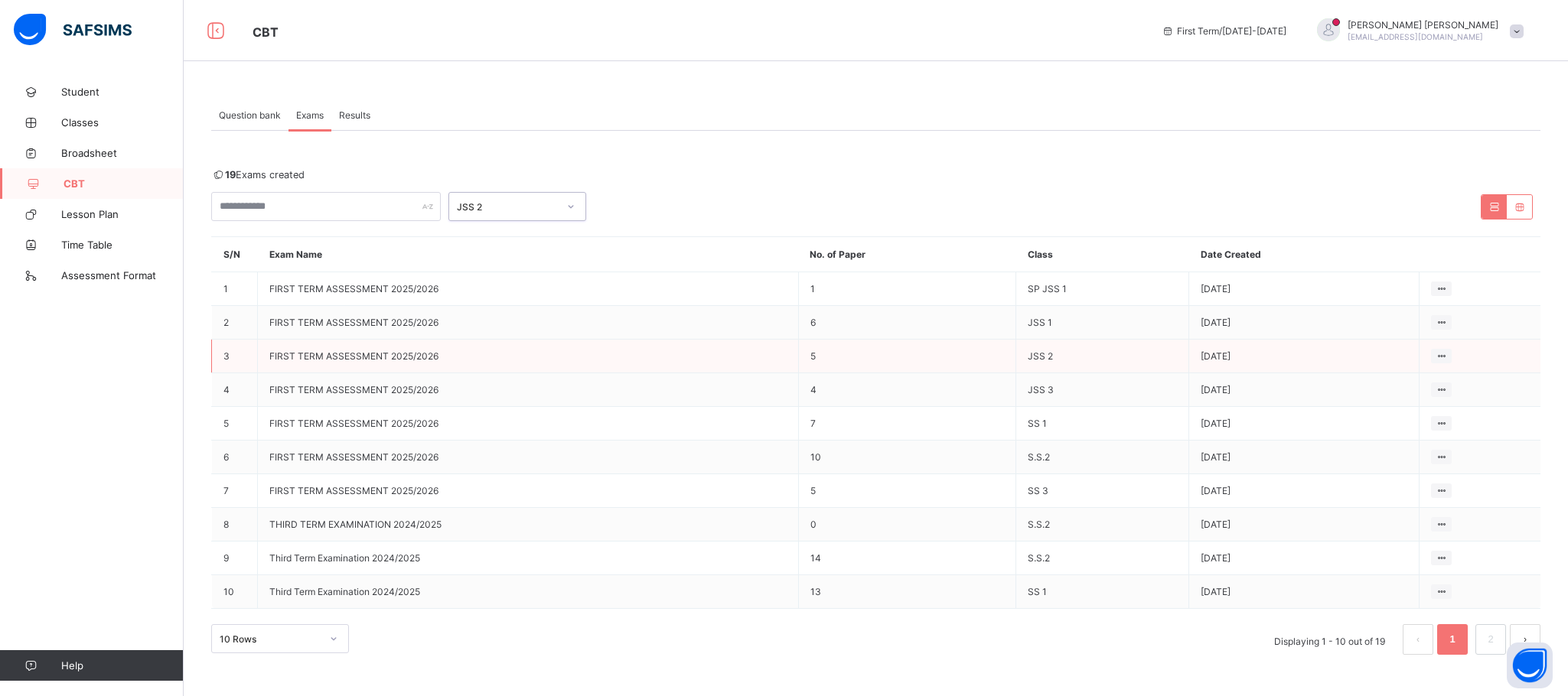
click at [1236, 349] on td "[DATE]" at bounding box center [1304, 356] width 230 height 34
click at [1442, 371] on ul "View all papers" at bounding box center [1401, 386] width 102 height 29
click at [1411, 388] on div "View all papers" at bounding box center [1412, 386] width 65 height 15
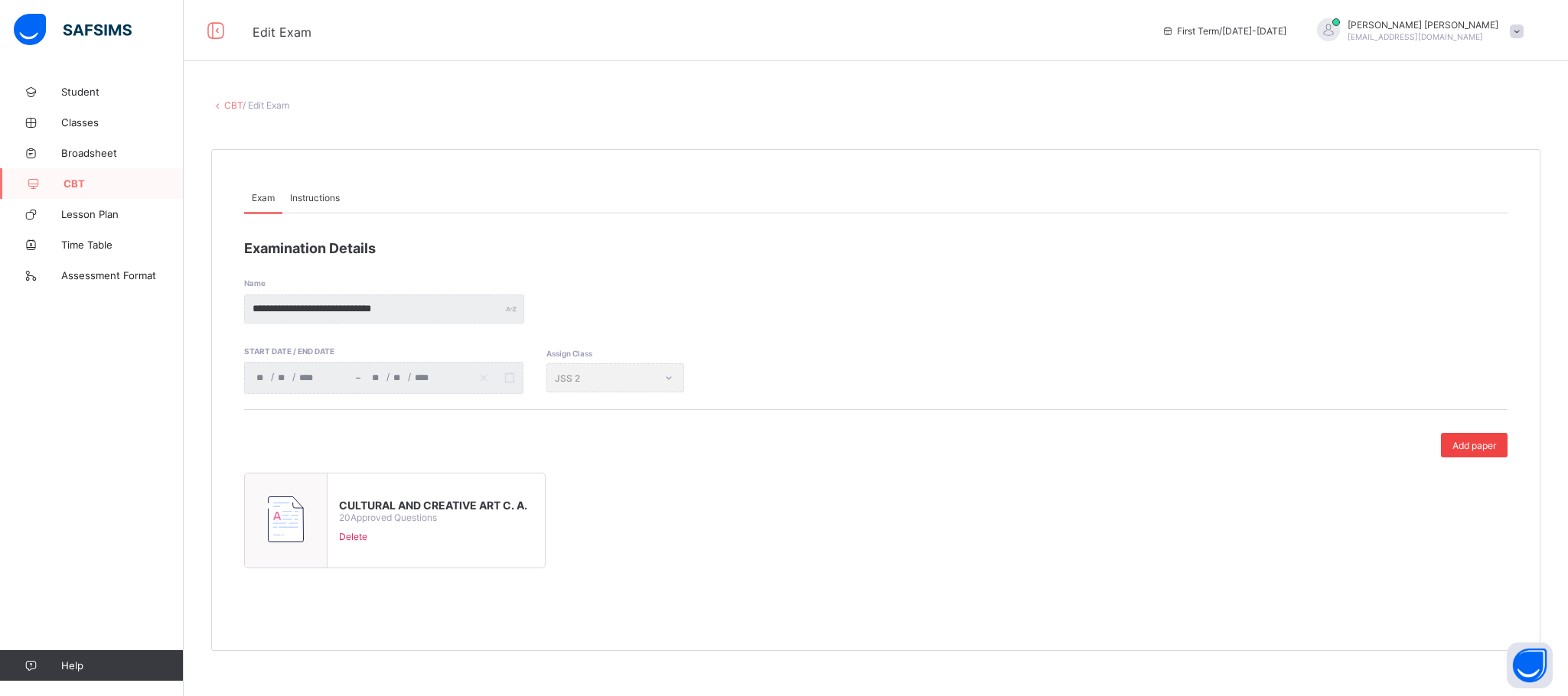
click at [1474, 445] on span "Add paper" at bounding box center [1473, 445] width 43 height 12
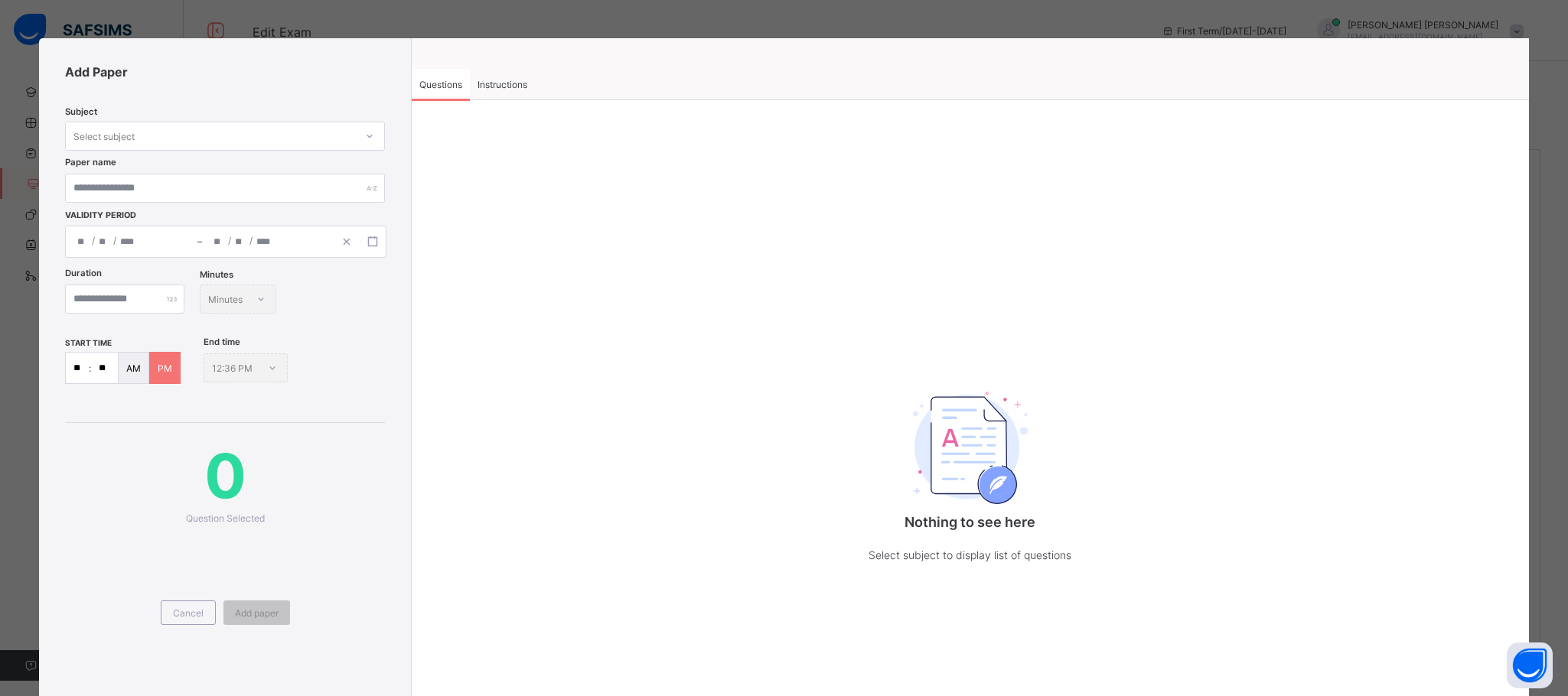
click at [322, 117] on div "Subject Select subject Paper name Validity Period / / – / /" at bounding box center [225, 174] width 320 height 167
click at [320, 133] on div "Select subject" at bounding box center [210, 136] width 289 height 21
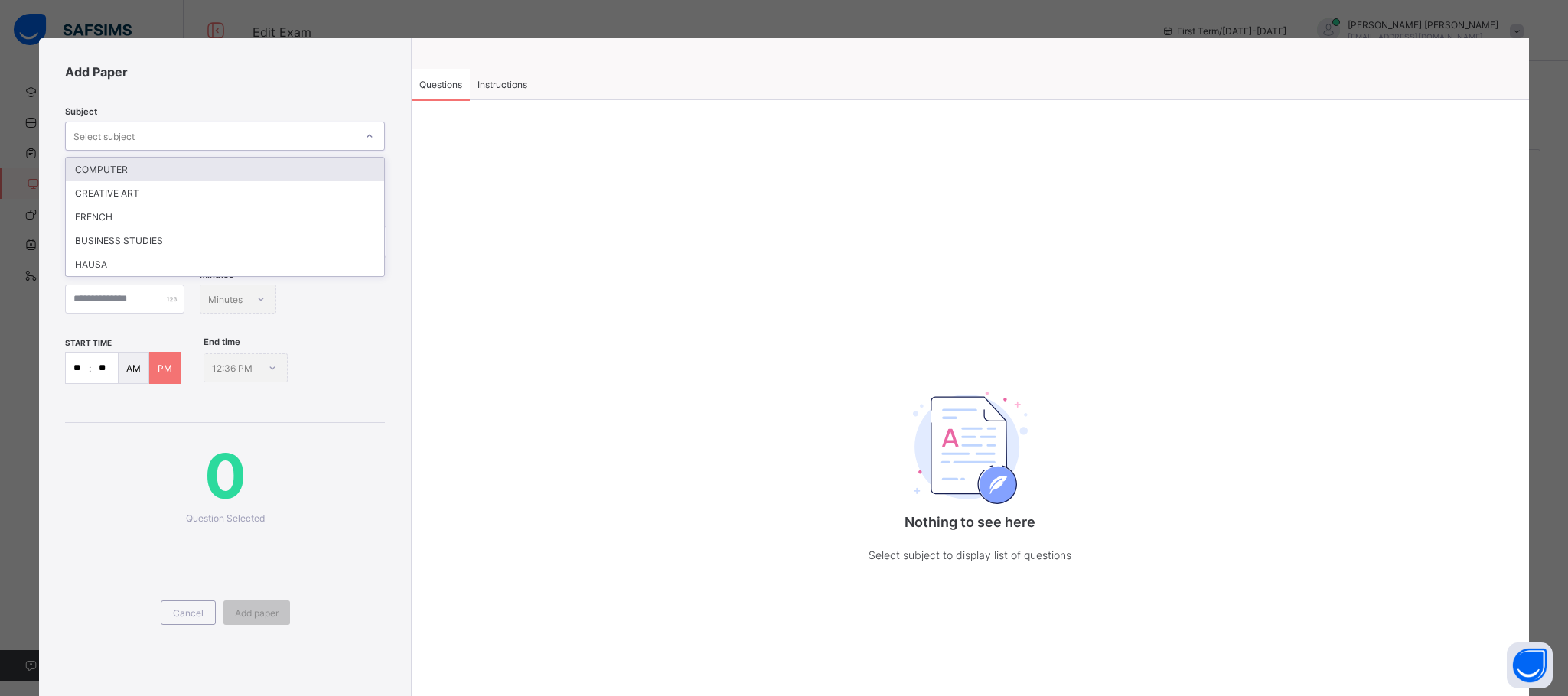
click at [312, 171] on div "COMPUTER" at bounding box center [225, 169] width 318 height 24
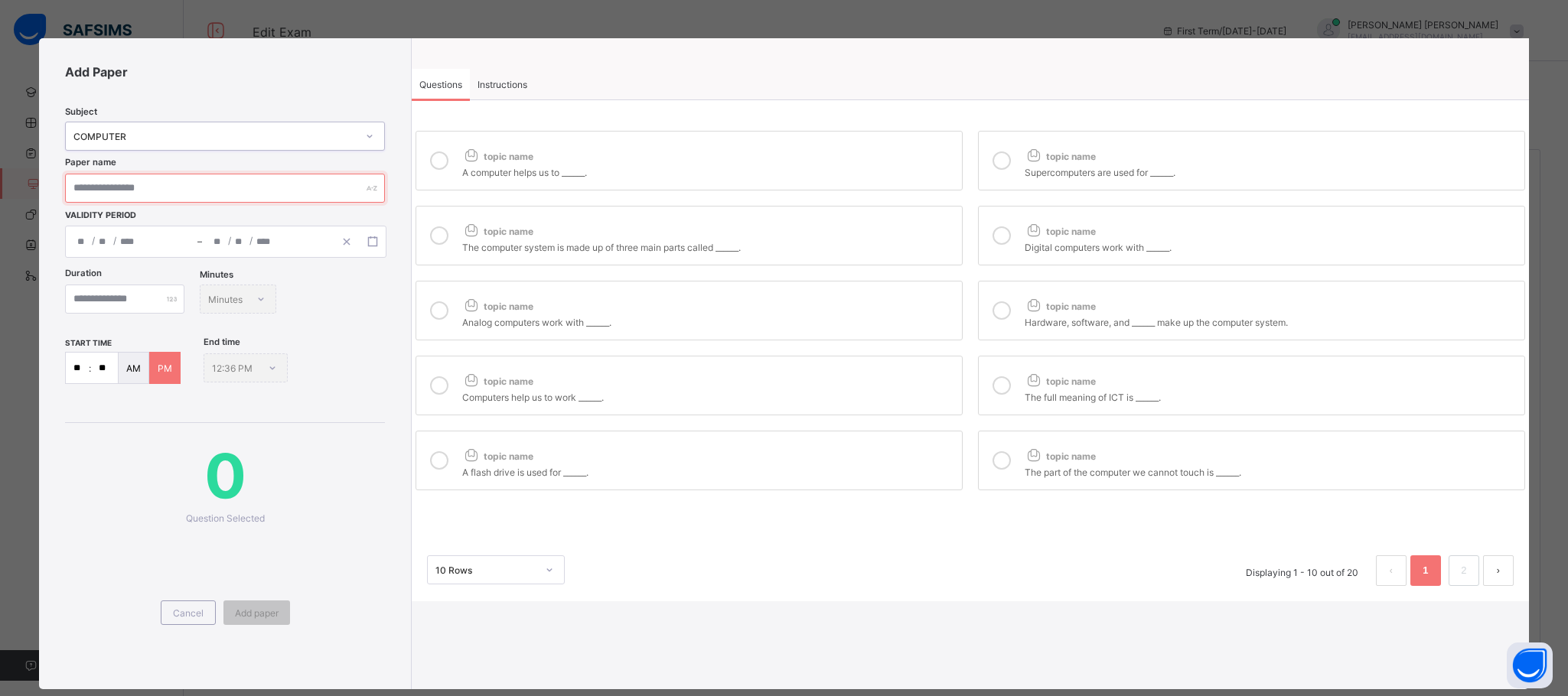
click at [271, 196] on input "text" at bounding box center [225, 188] width 320 height 29
click at [262, 201] on input "text" at bounding box center [225, 188] width 320 height 29
type input "**********"
click at [232, 239] on div "/ / – / /" at bounding box center [225, 241] width 321 height 32
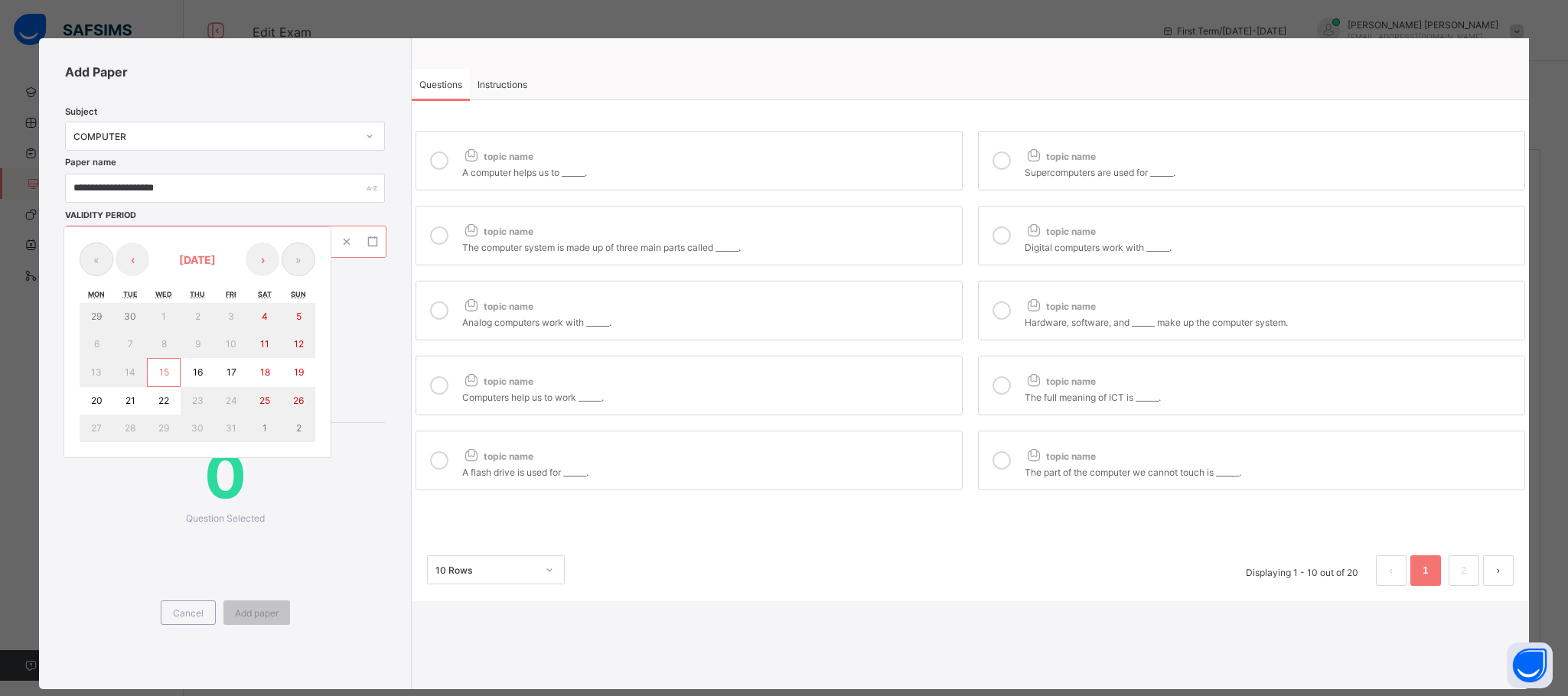
click at [159, 370] on abbr "15" at bounding box center [164, 372] width 10 height 12
type input "**********"
type input "**"
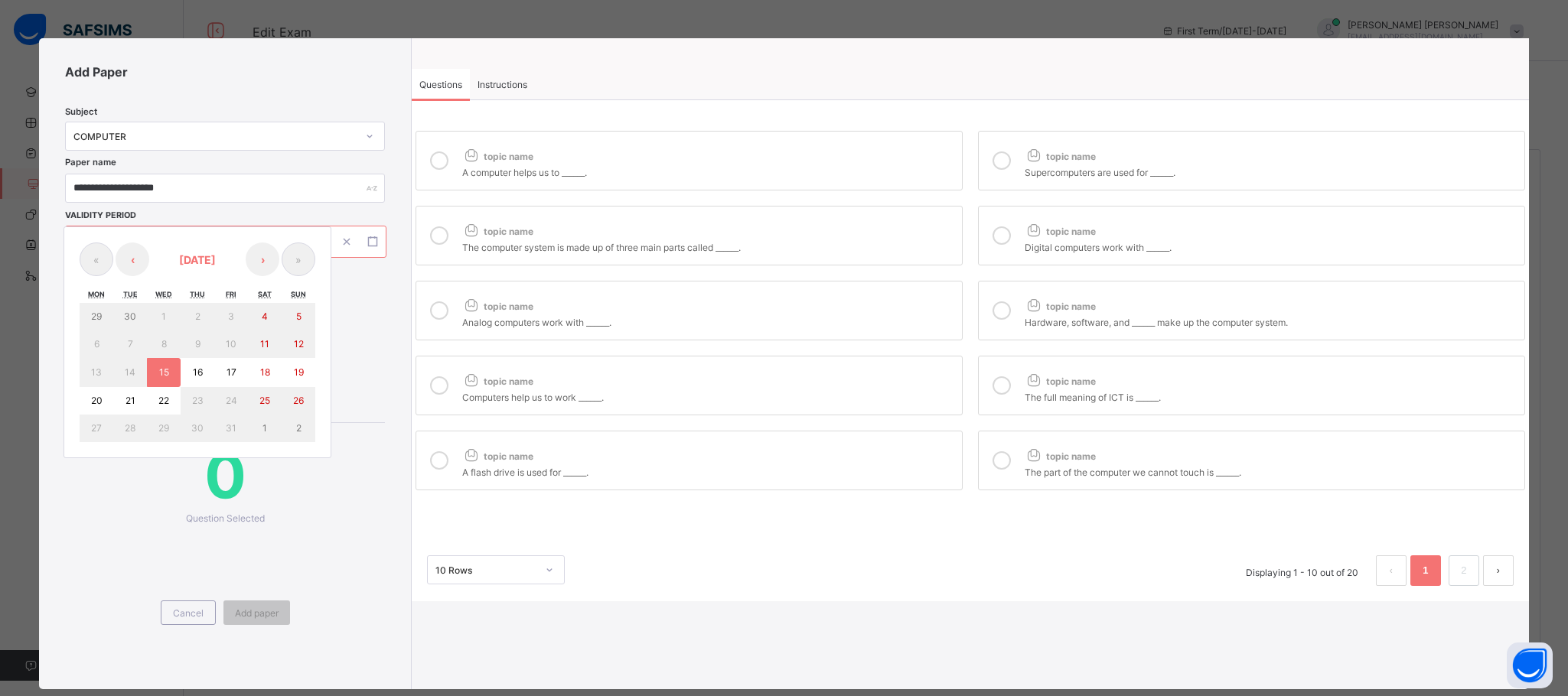
type input "****"
type input "**********"
type input "**"
type input "****"
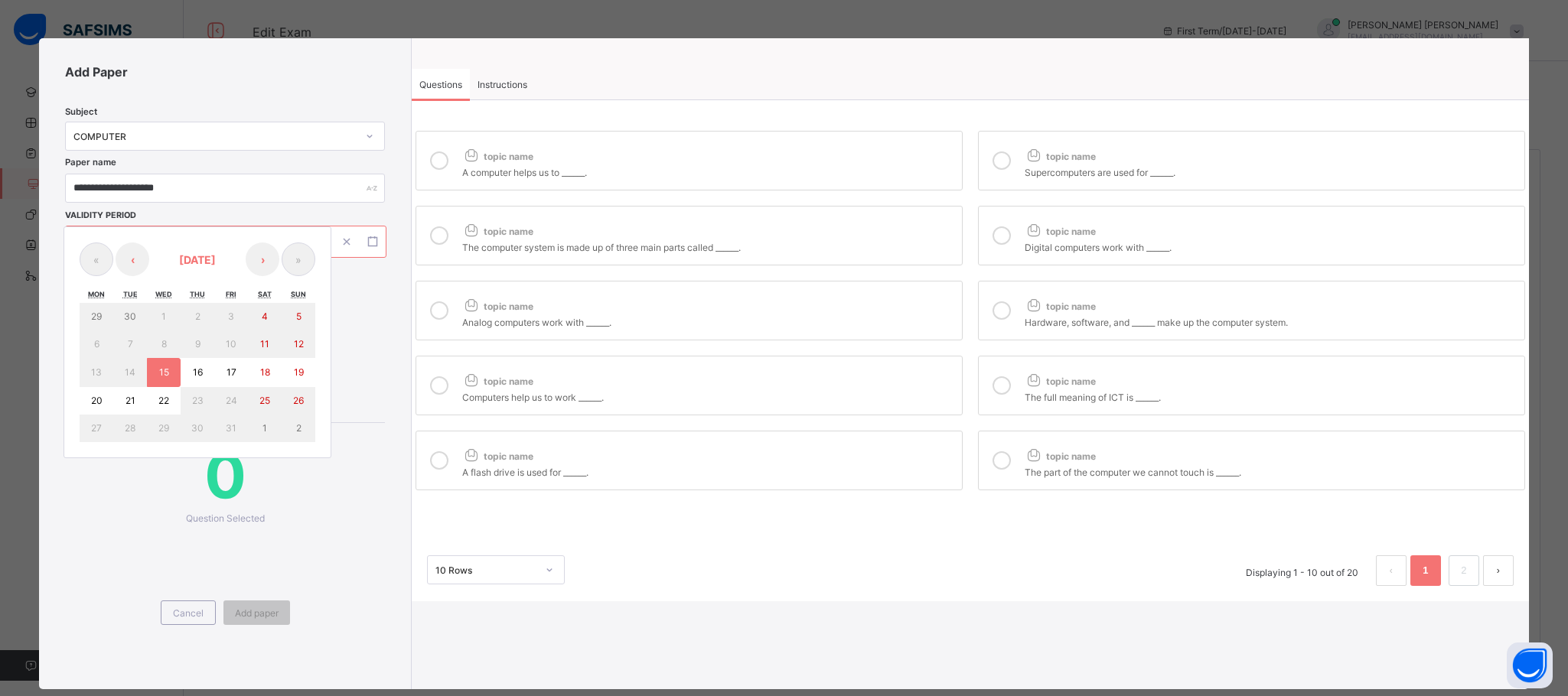
type input "**"
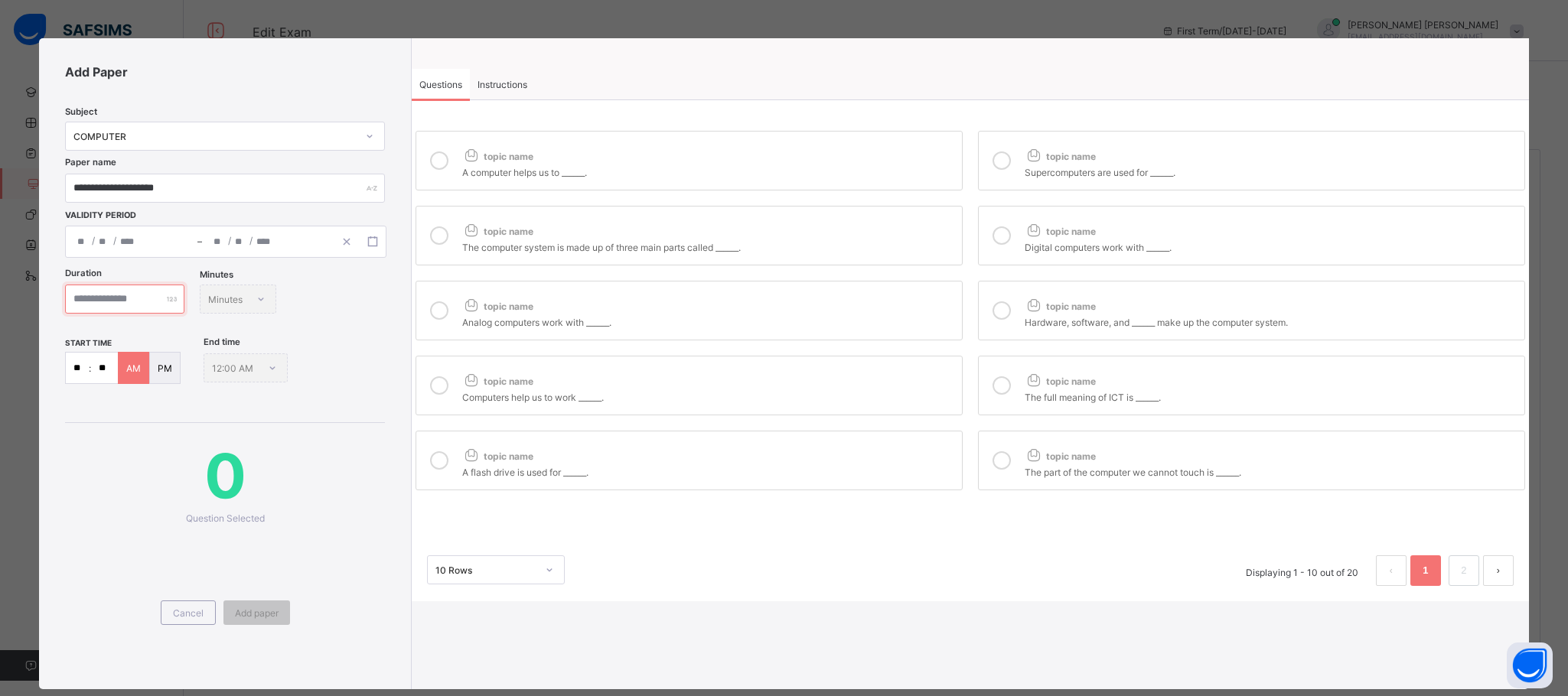
click at [182, 298] on input "number" at bounding box center [124, 299] width 120 height 29
type input "**"
click at [85, 363] on input "**" at bounding box center [77, 368] width 23 height 31
type input "*"
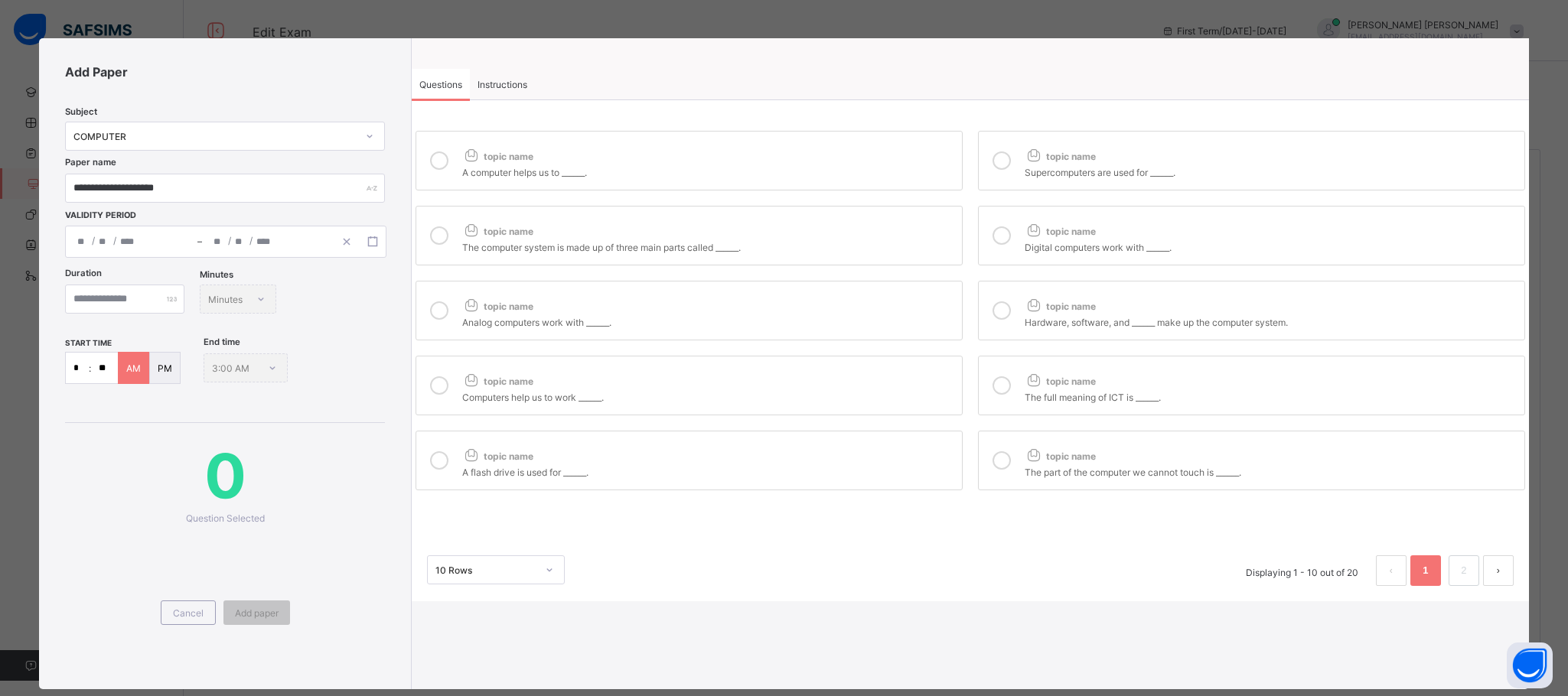
click at [170, 372] on p "PM" at bounding box center [164, 368] width 14 height 12
click at [443, 161] on icon at bounding box center [439, 160] width 18 height 18
click at [437, 243] on icon at bounding box center [439, 235] width 18 height 18
click at [450, 317] on div at bounding box center [440, 310] width 31 height 36
click at [549, 388] on div "topic name" at bounding box center [708, 378] width 492 height 20
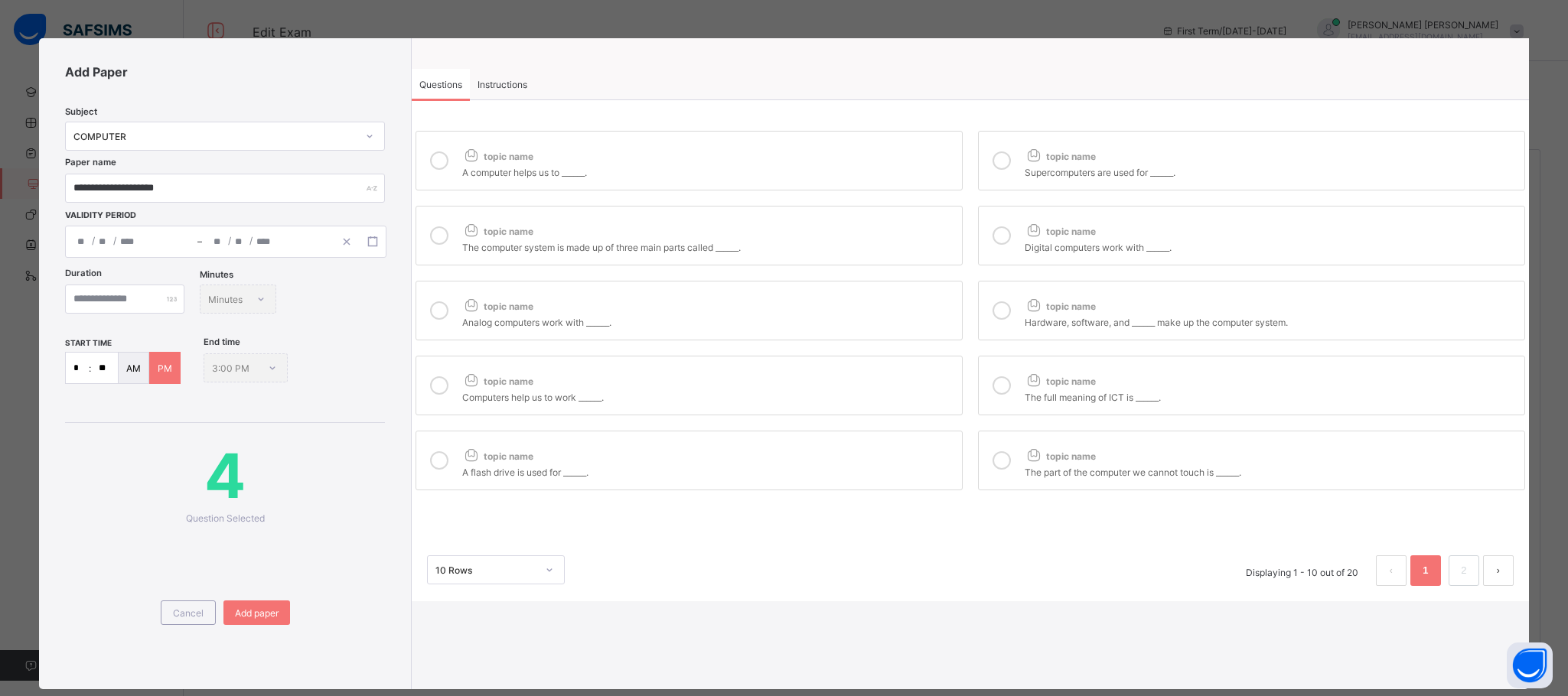
click at [663, 491] on label "topic name A flash drive is used for ______." at bounding box center [689, 461] width 547 height 60
click at [1152, 465] on label "topic name The part of the computer we cannot touch is ______." at bounding box center [1251, 461] width 547 height 60
click at [1122, 380] on div "topic name" at bounding box center [1271, 378] width 492 height 20
drag, startPoint x: 1105, startPoint y: 313, endPoint x: 1095, endPoint y: 278, distance: 36.4
click at [1104, 301] on div "topic name Hardware, software, and ______ make up the computer system." at bounding box center [1271, 310] width 492 height 36
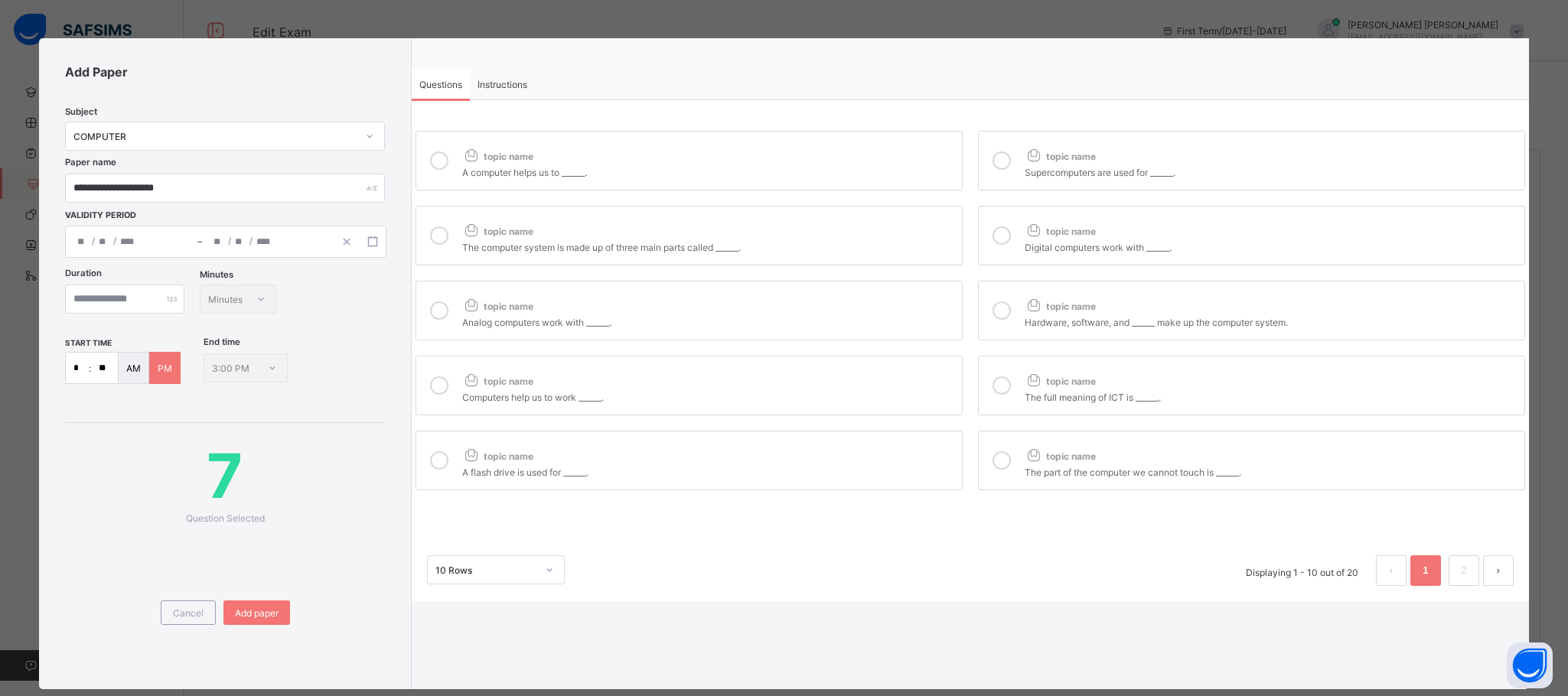
click at [1157, 150] on div "topic name" at bounding box center [1271, 152] width 492 height 20
click at [1122, 231] on div "topic name" at bounding box center [1271, 228] width 492 height 20
click at [1134, 284] on div "topic name A computer helps us to ______. topic name Supercomputers are used fo…" at bounding box center [970, 310] width 1118 height 367
click at [999, 320] on icon at bounding box center [1001, 310] width 18 height 18
click at [1458, 576] on link "2" at bounding box center [1463, 571] width 14 height 20
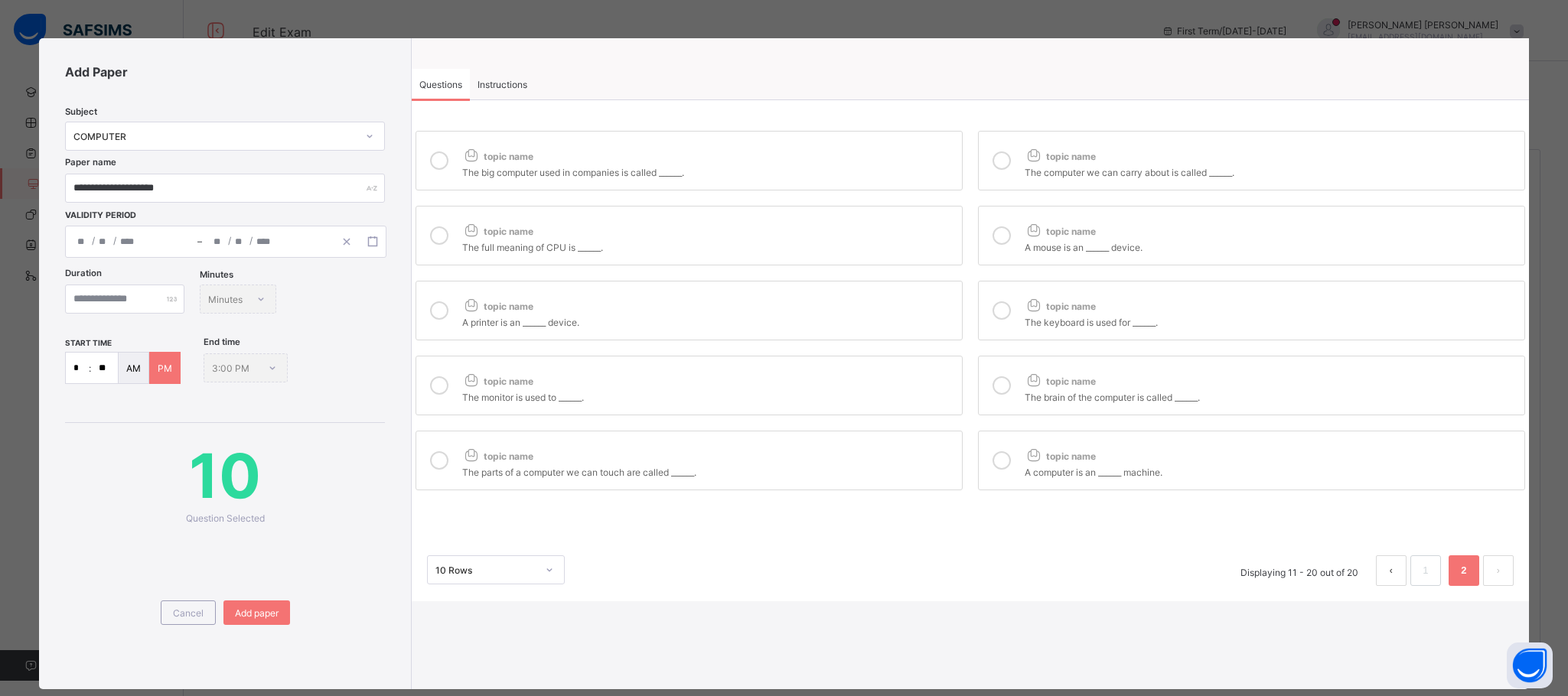
click at [443, 159] on icon at bounding box center [439, 160] width 18 height 18
click at [446, 237] on div at bounding box center [440, 235] width 31 height 36
click at [443, 334] on label "topic name A printer is an ______ device." at bounding box center [689, 310] width 547 height 60
click at [444, 352] on div "topic name The big computer used in companies is called ______. topic name The …" at bounding box center [970, 310] width 1118 height 367
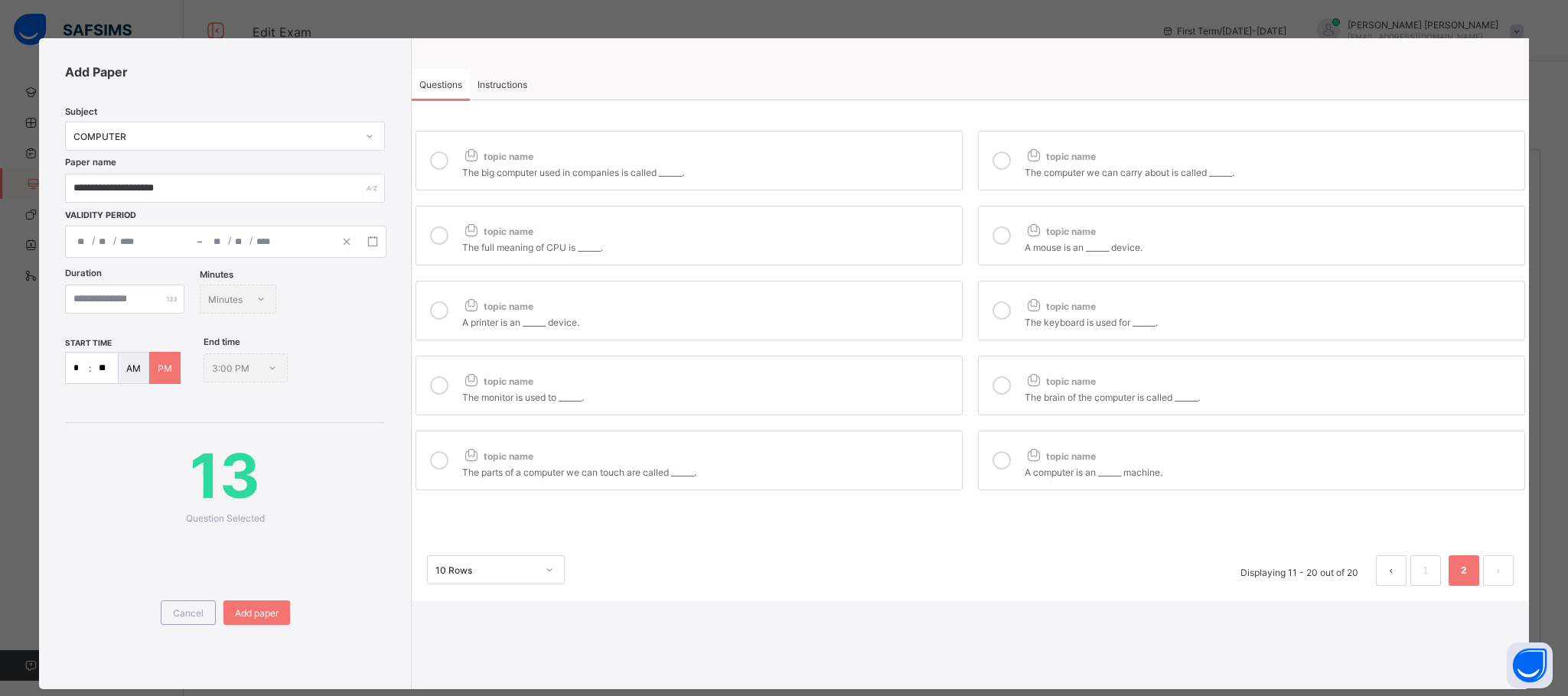
click at [434, 403] on div at bounding box center [440, 386] width 31 height 36
click at [432, 477] on div at bounding box center [440, 460] width 31 height 36
click at [992, 469] on icon at bounding box center [1001, 460] width 18 height 18
drag, startPoint x: 995, startPoint y: 414, endPoint x: 1004, endPoint y: 331, distance: 83.5
click at [994, 412] on label "topic name The brain of the computer is called ______." at bounding box center [1251, 386] width 547 height 60
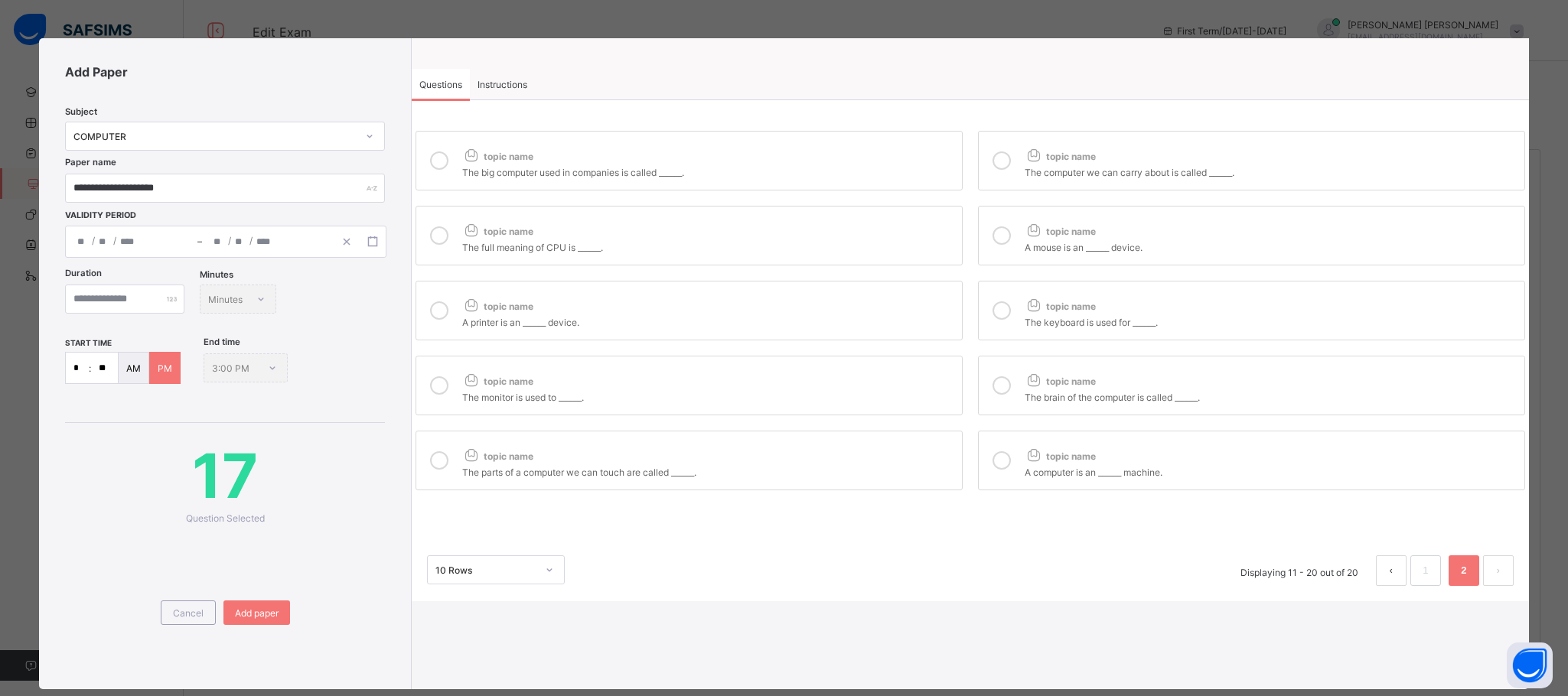
click at [1017, 260] on label "topic name A mouse is an ______ device." at bounding box center [1251, 235] width 547 height 60
click at [1002, 304] on div at bounding box center [1002, 310] width 31 height 36
click at [995, 244] on icon at bounding box center [1001, 235] width 18 height 18
click at [1002, 154] on icon at bounding box center [1001, 160] width 18 height 18
click at [489, 76] on div "Instructions" at bounding box center [501, 84] width 65 height 31
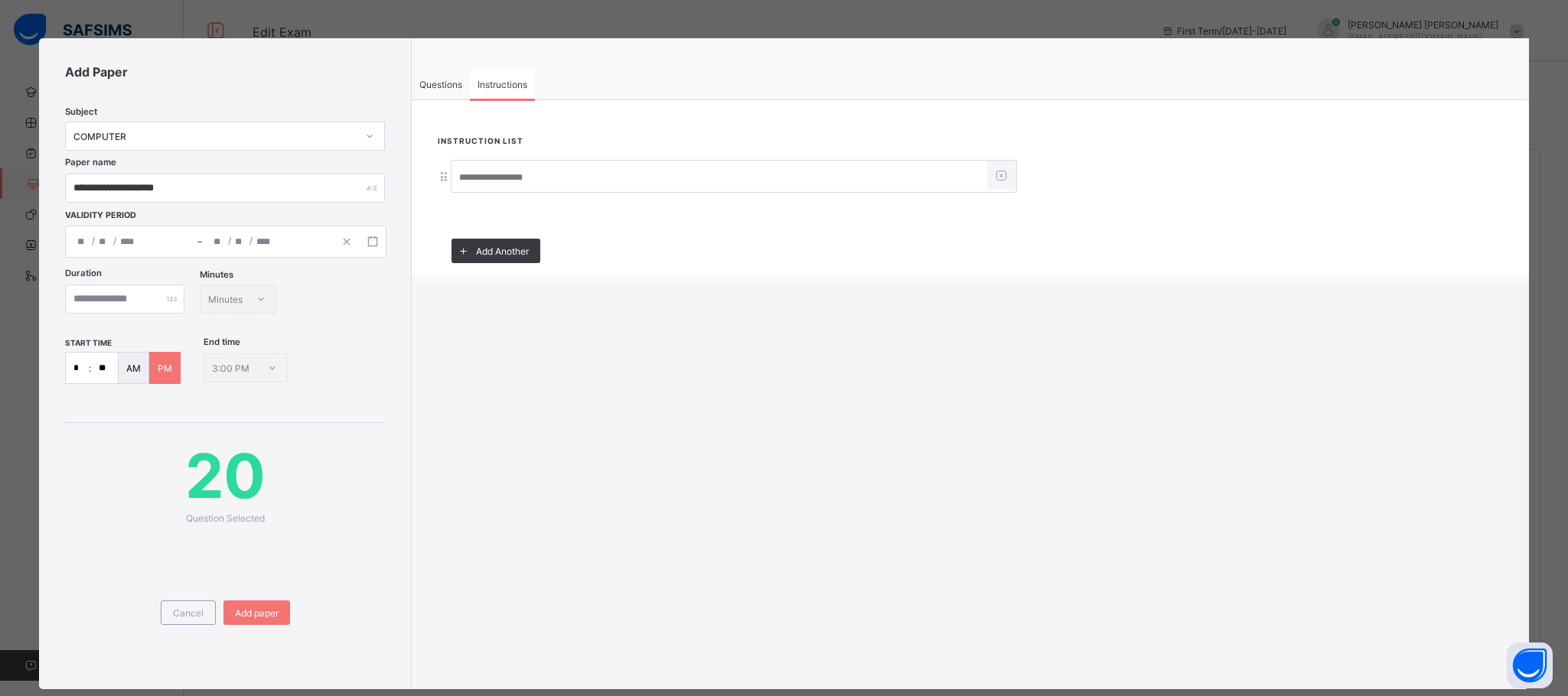
click at [503, 176] on input at bounding box center [718, 177] width 535 height 29
type input "**********"
click at [444, 91] on div "Questions" at bounding box center [441, 84] width 58 height 31
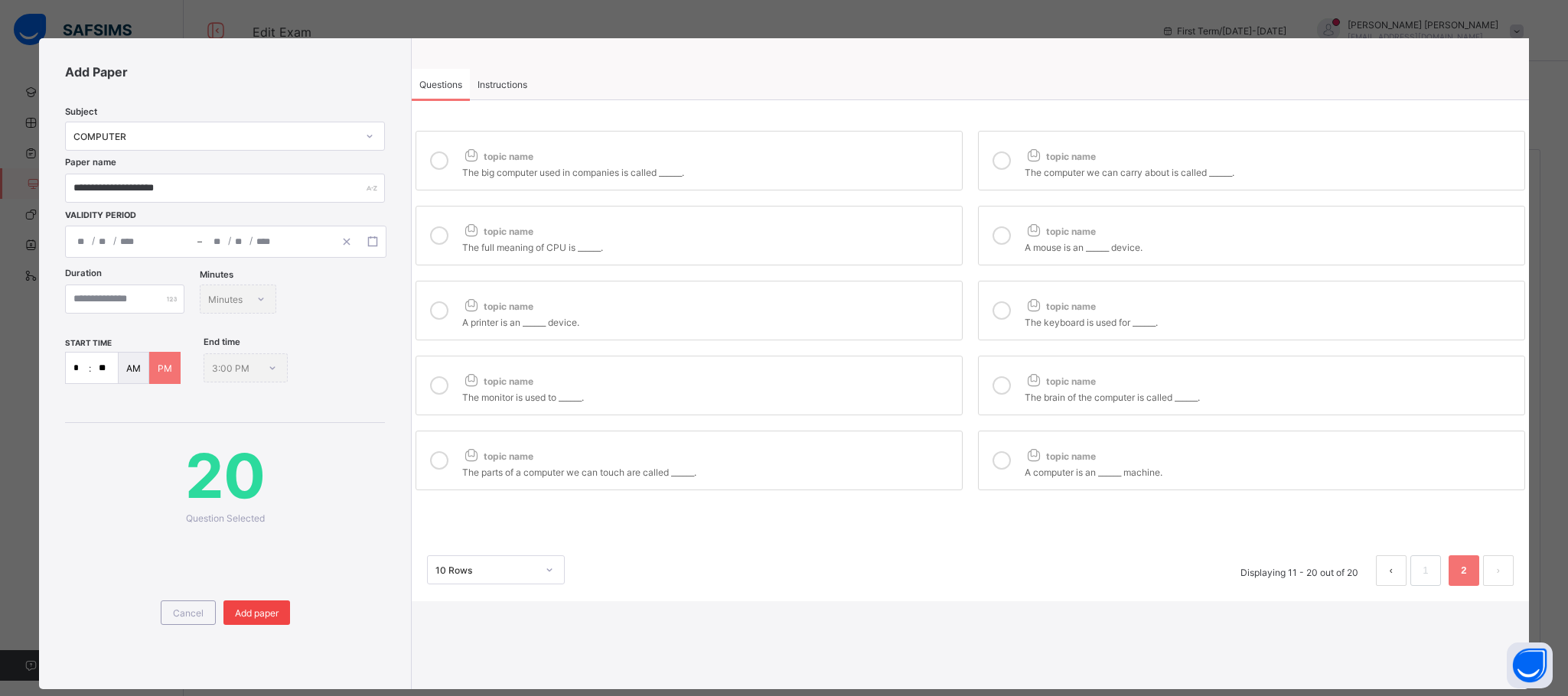
click at [271, 615] on span "Add paper" at bounding box center [257, 613] width 43 height 12
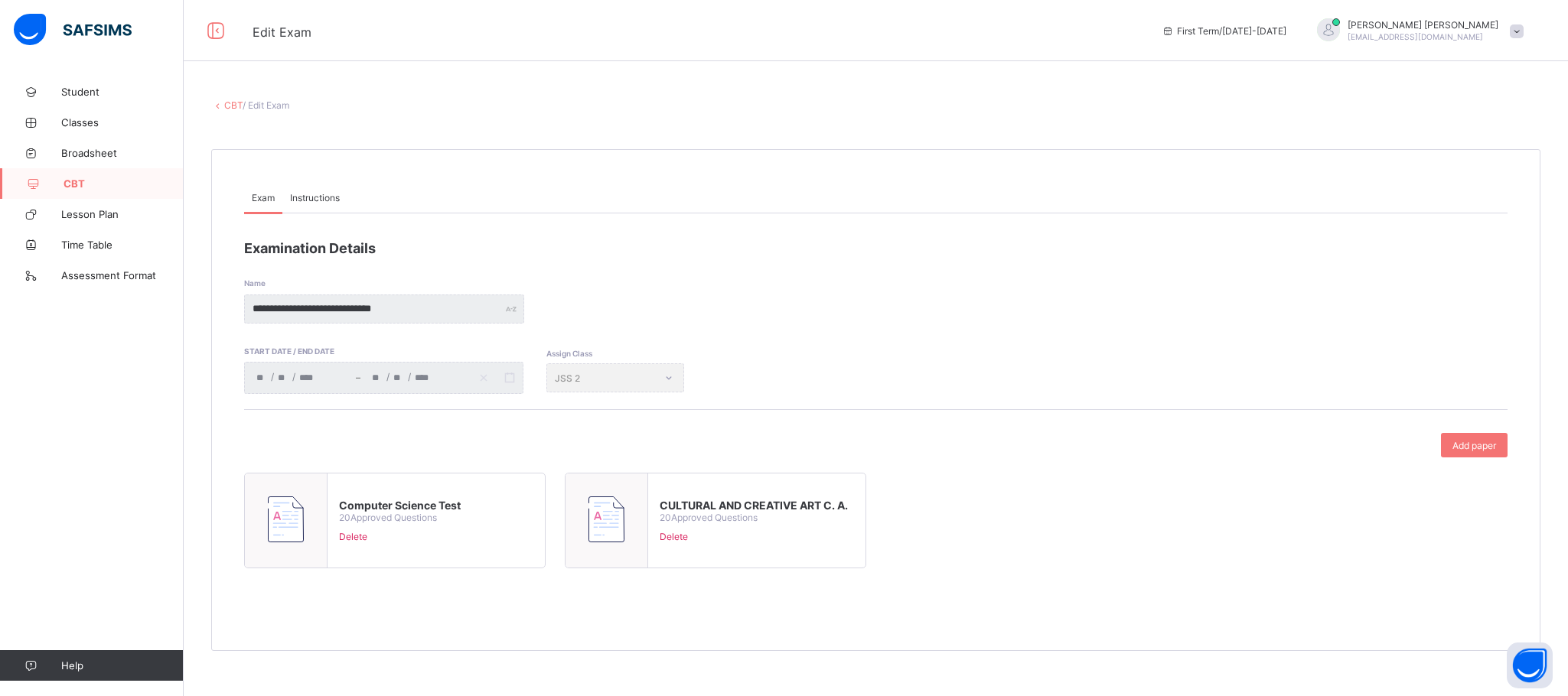
click at [228, 106] on link "CBT" at bounding box center [233, 105] width 18 height 12
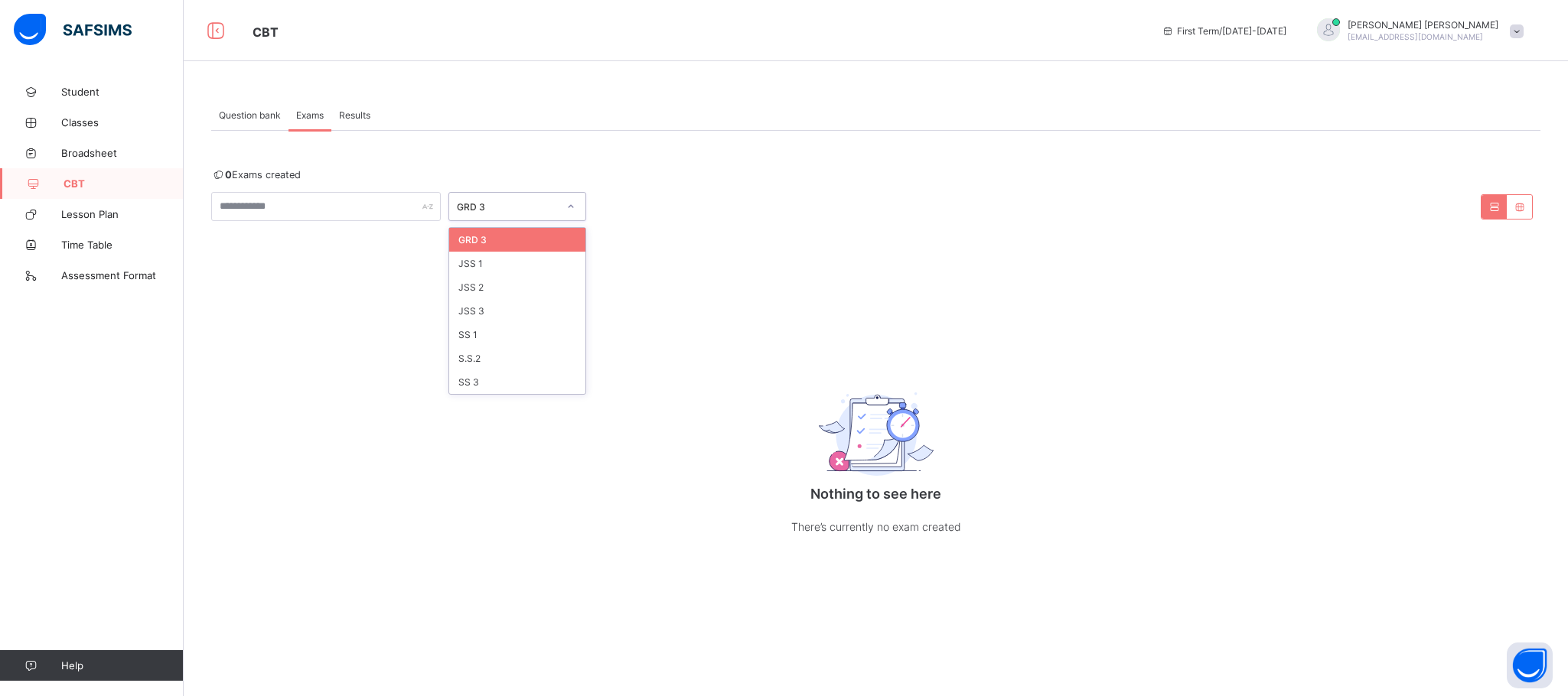
click at [491, 205] on div "GRD 3" at bounding box center [507, 207] width 101 height 12
click at [499, 308] on div "JSS 3" at bounding box center [517, 310] width 136 height 24
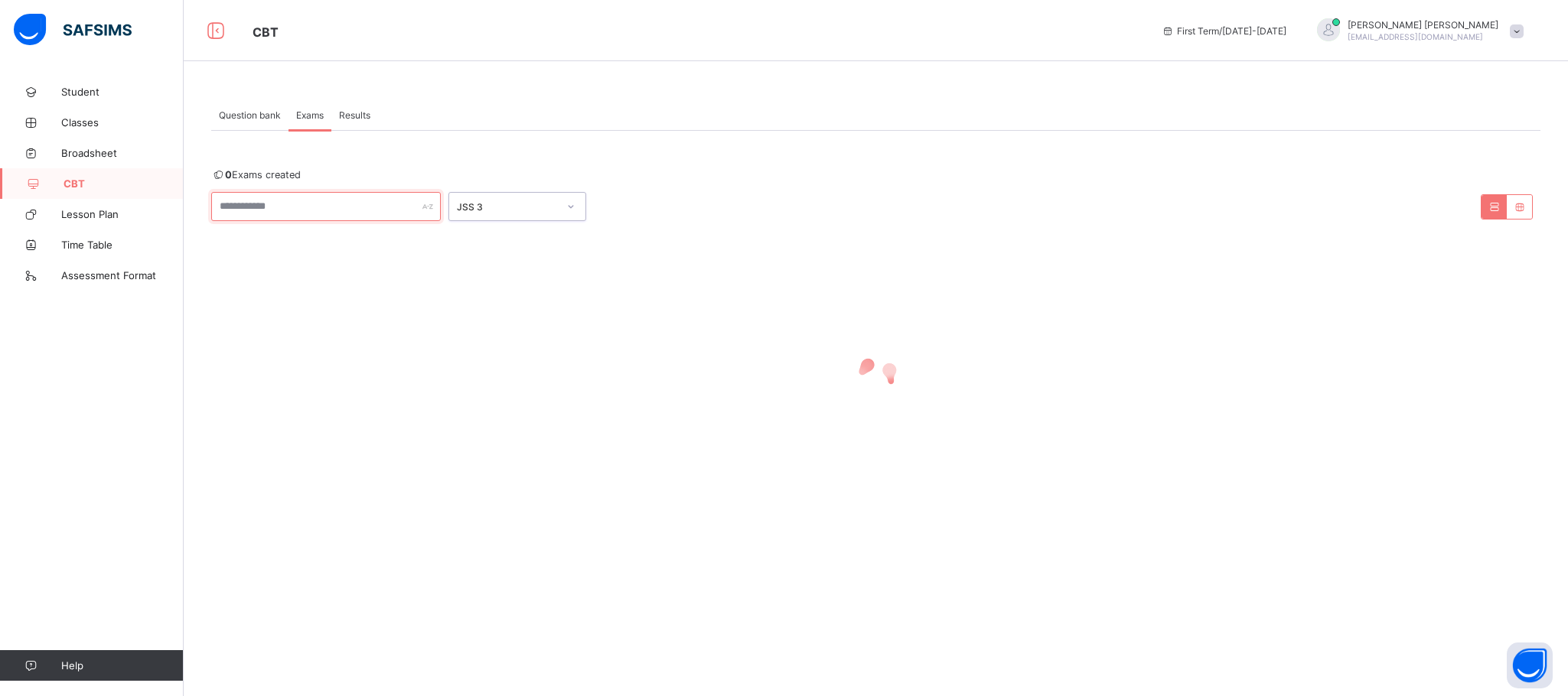
click at [404, 201] on input "text" at bounding box center [326, 206] width 230 height 29
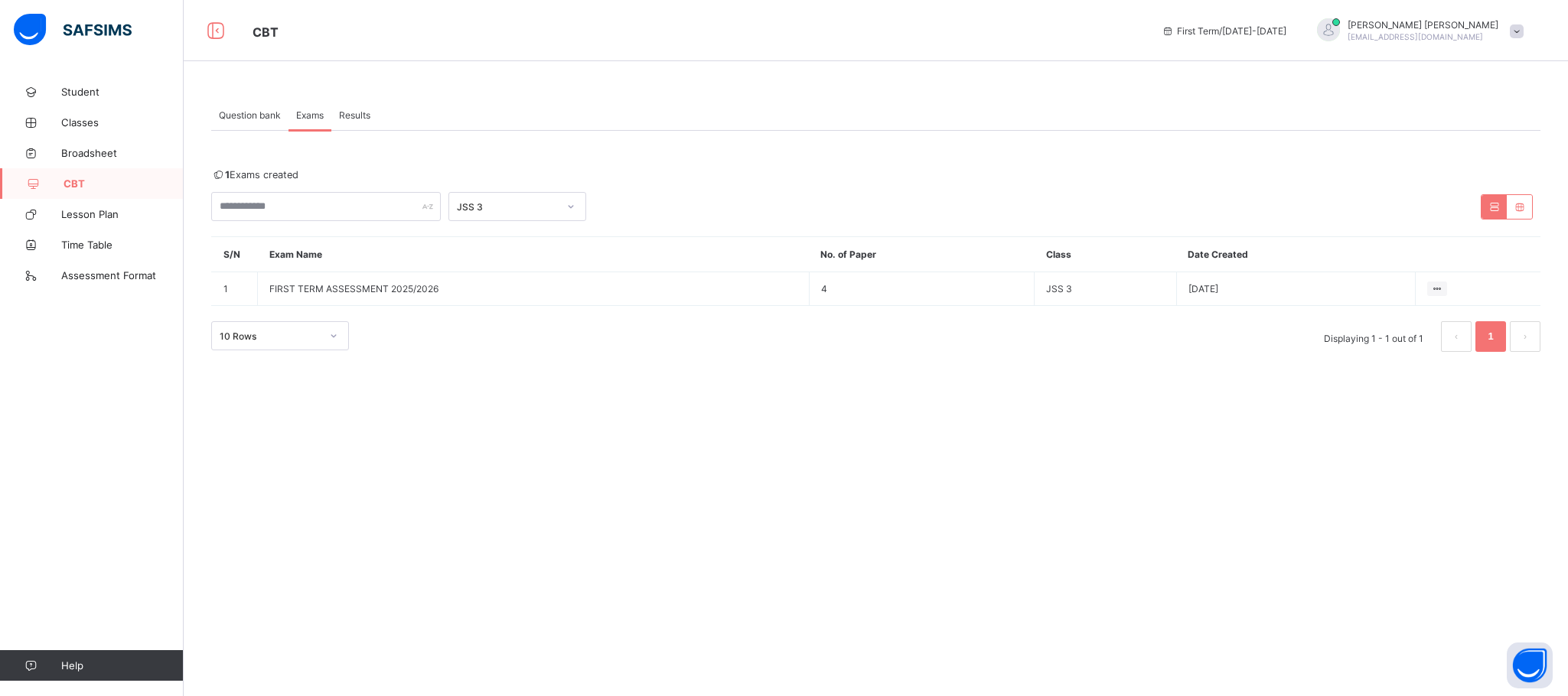
click at [230, 109] on span "Question bank" at bounding box center [250, 115] width 62 height 12
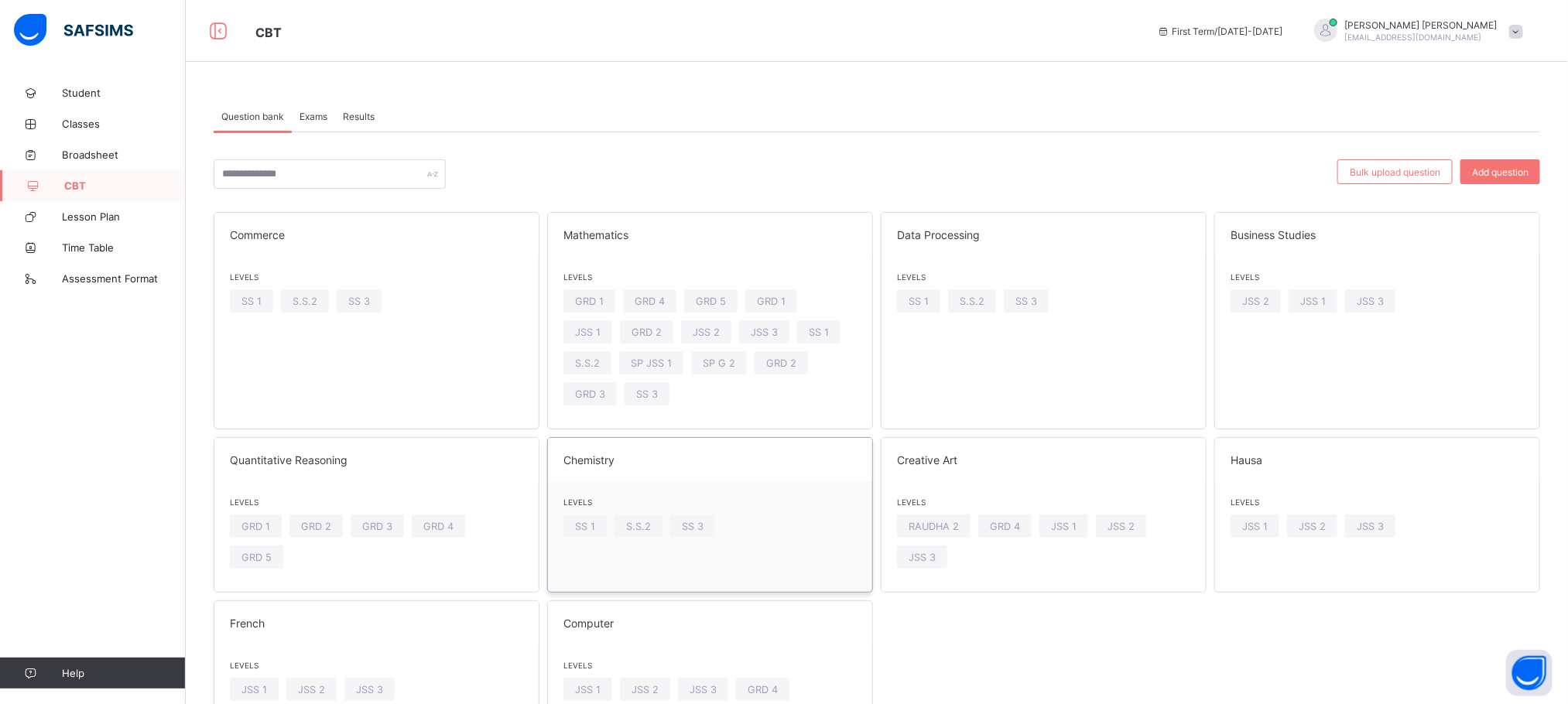
click at [692, 478] on div "Chemistry" at bounding box center [710, 459] width 324 height 44
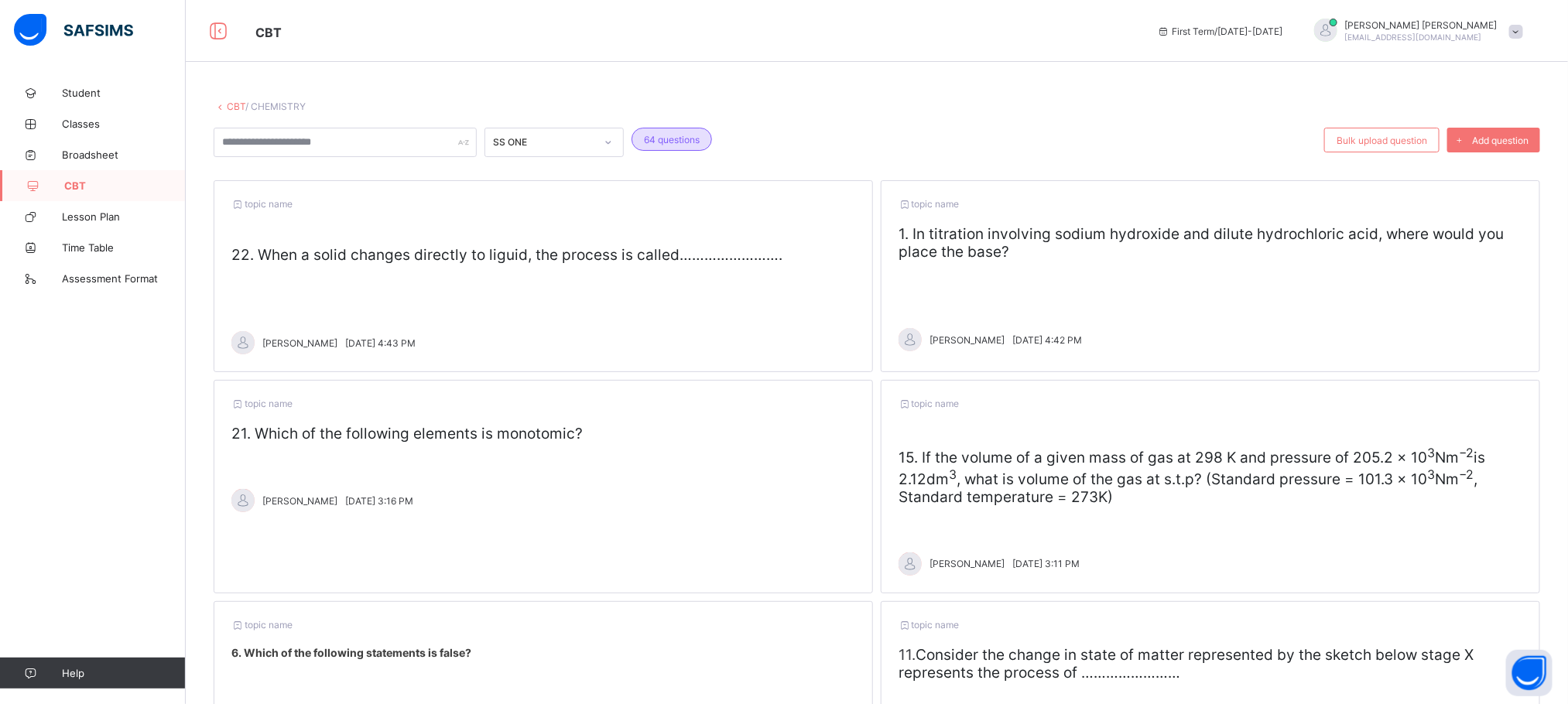
click at [232, 107] on link "CBT" at bounding box center [236, 106] width 19 height 12
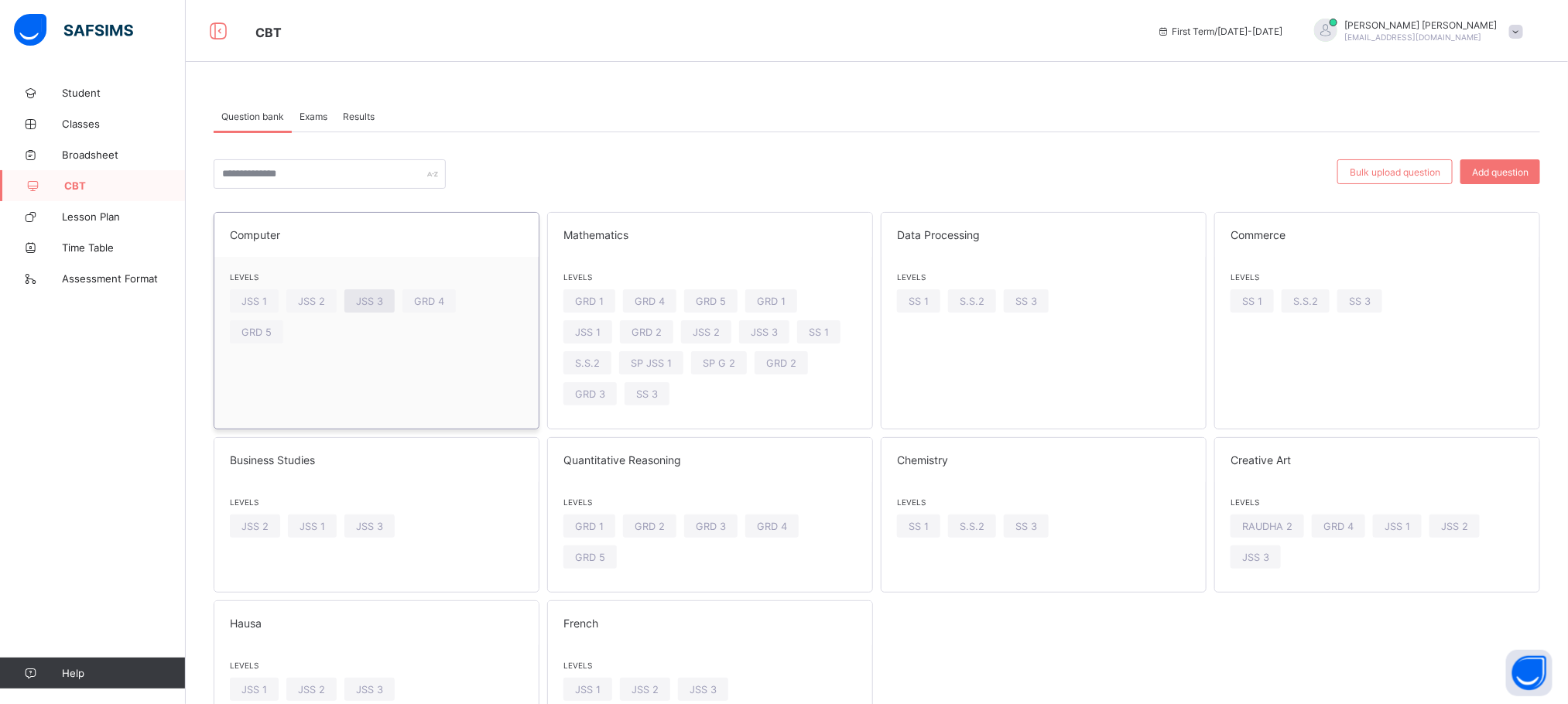
click at [368, 299] on span "JSS 3" at bounding box center [370, 301] width 27 height 12
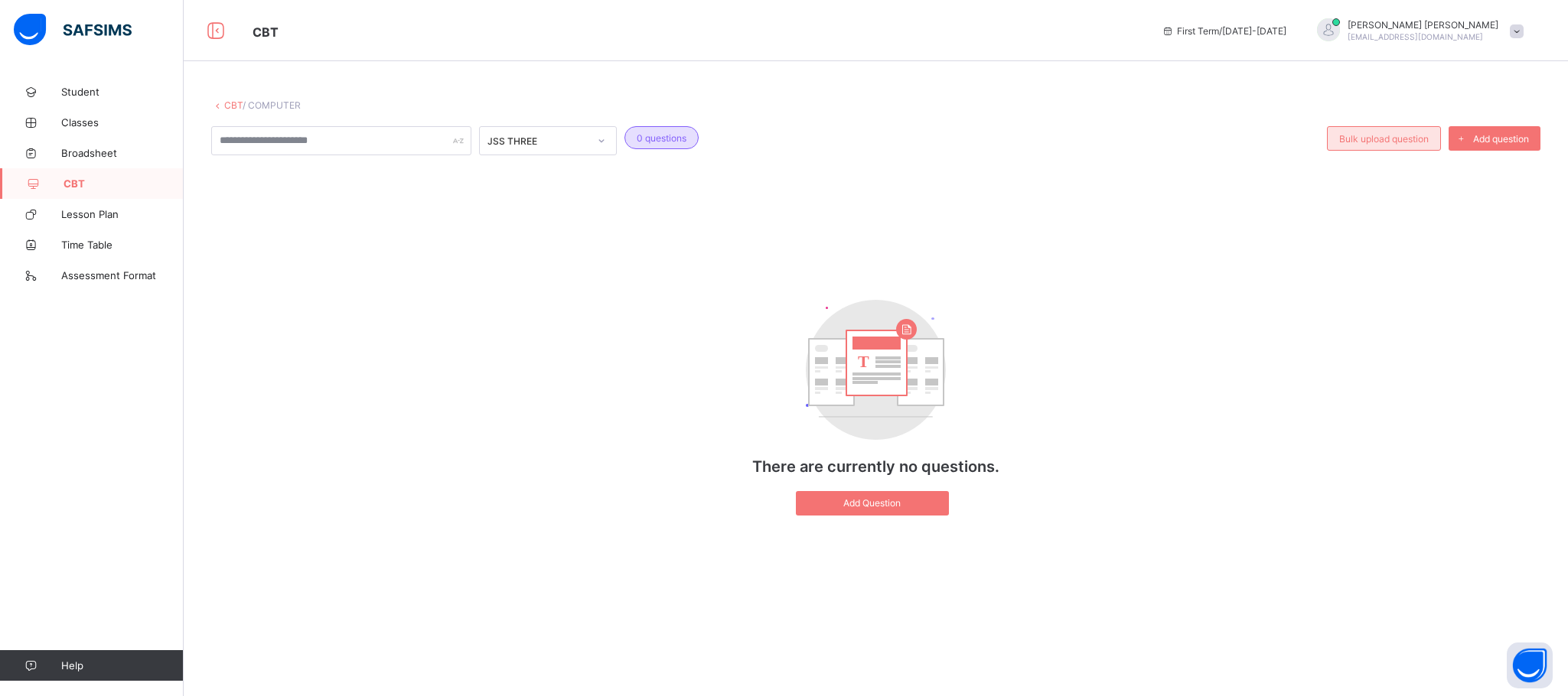
click at [1387, 149] on div "Bulk upload question" at bounding box center [1384, 138] width 114 height 24
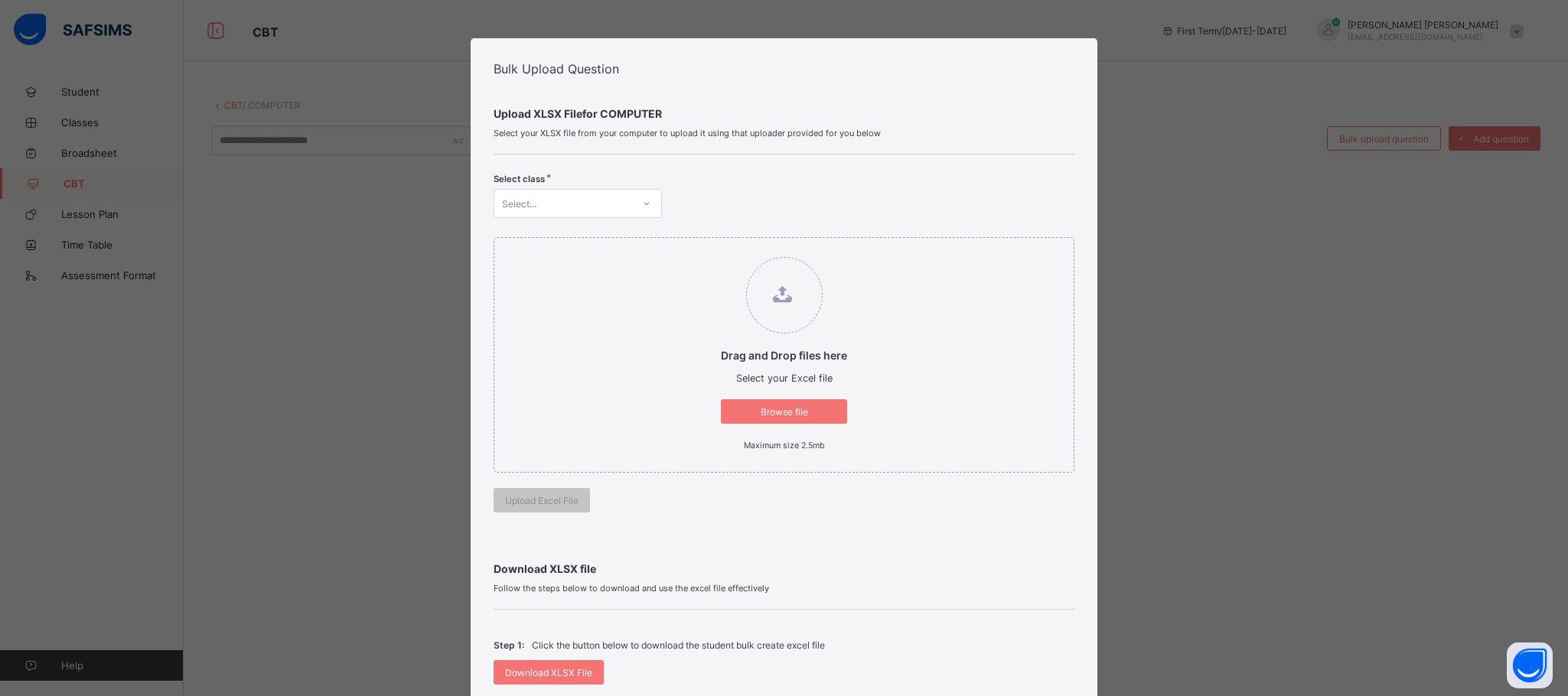
click at [625, 204] on div "Select..." at bounding box center [563, 203] width 138 height 21
click at [595, 279] on div "JSS 3" at bounding box center [578, 284] width 167 height 24
click at [790, 400] on div "Browse file" at bounding box center [784, 411] width 126 height 24
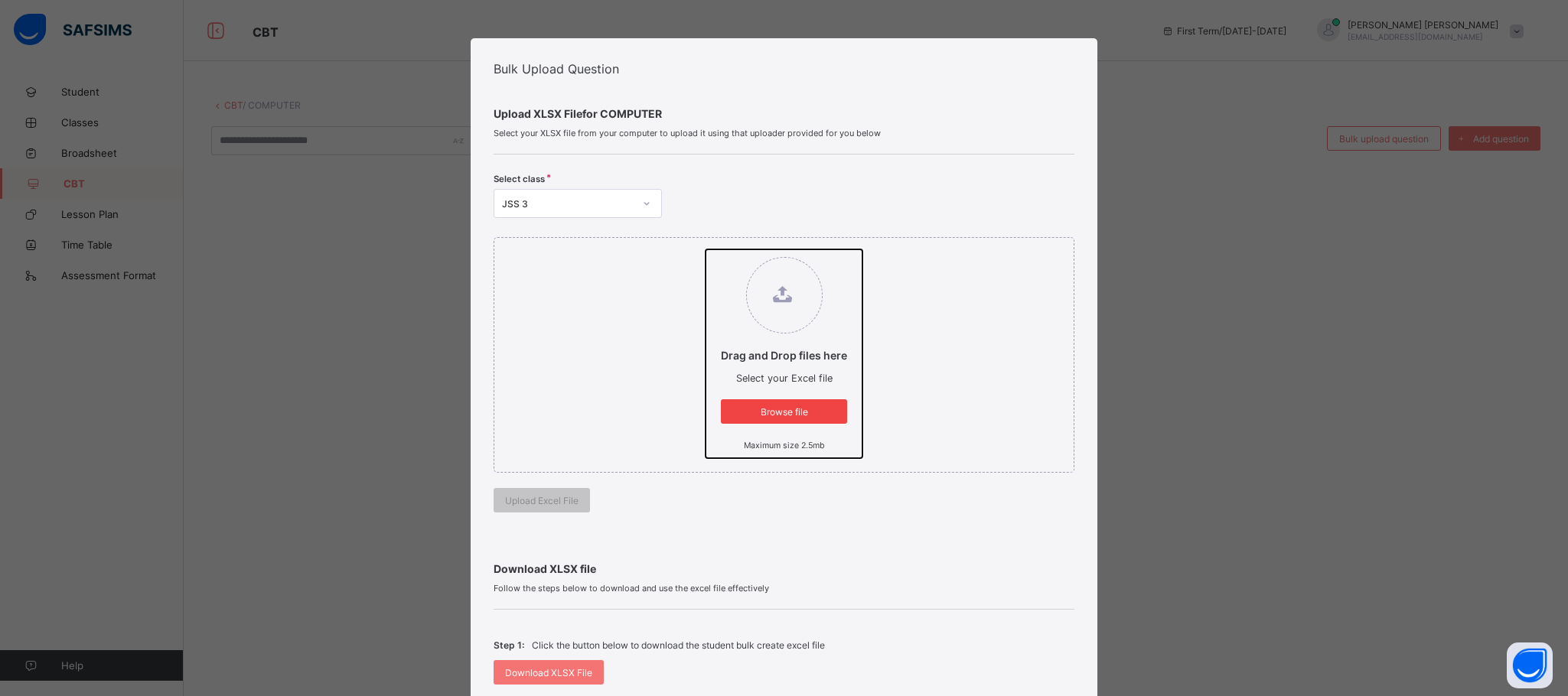
click at [706, 250] on input "Drag and Drop files here Select your Excel file Browse file Maximum size 2.5mb" at bounding box center [706, 250] width 0 height 0
type input "**********"
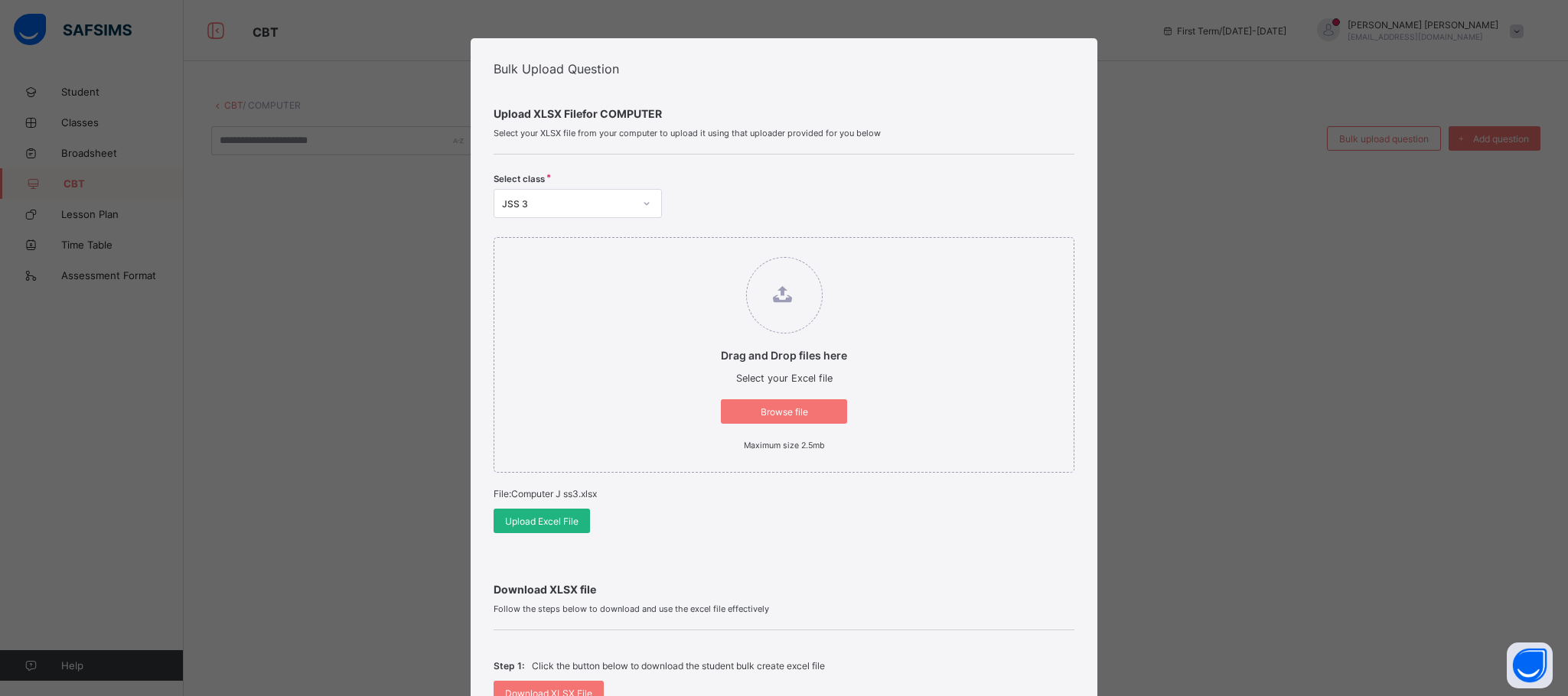
click at [540, 523] on span "Upload Excel File" at bounding box center [542, 522] width 73 height 12
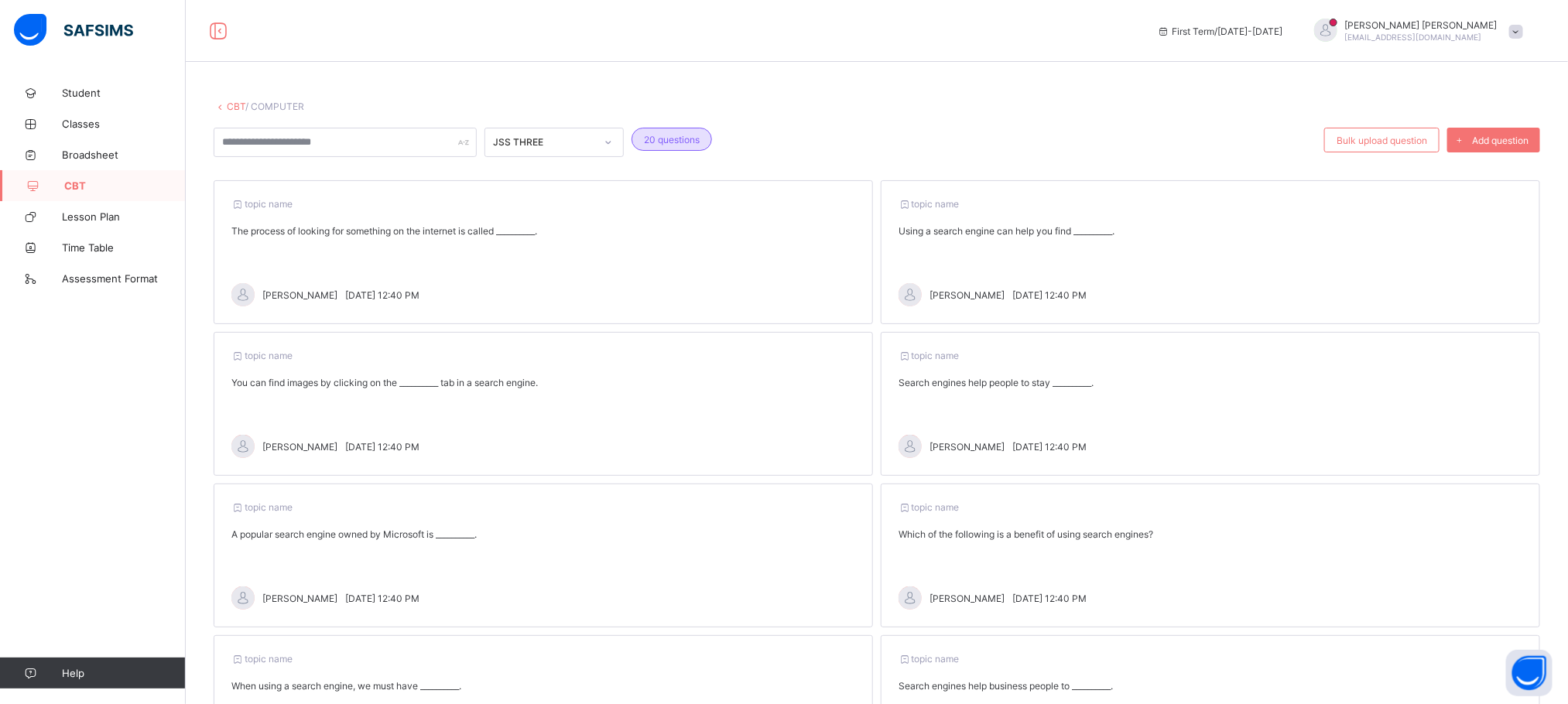
click at [98, 188] on span "CBT" at bounding box center [125, 185] width 122 height 13
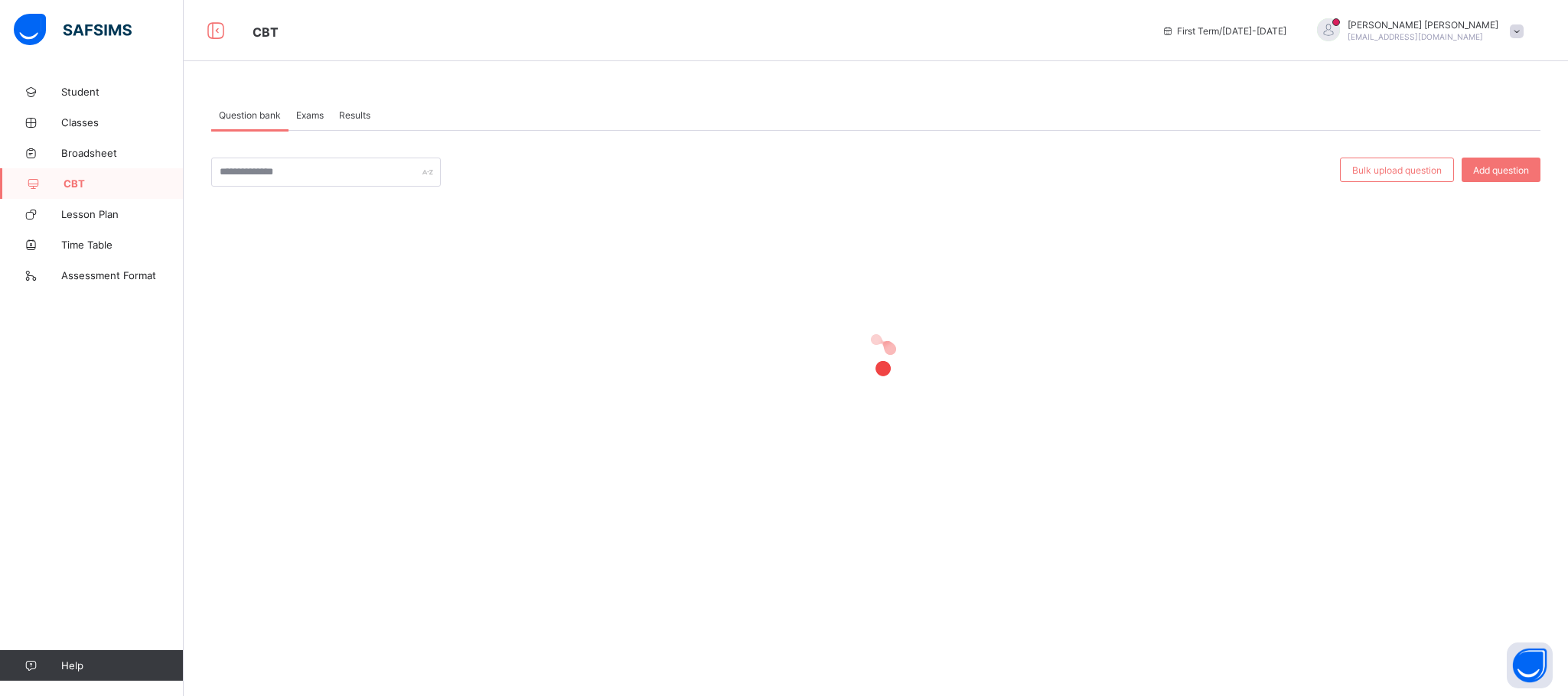
click at [317, 113] on span "Exams" at bounding box center [310, 115] width 28 height 12
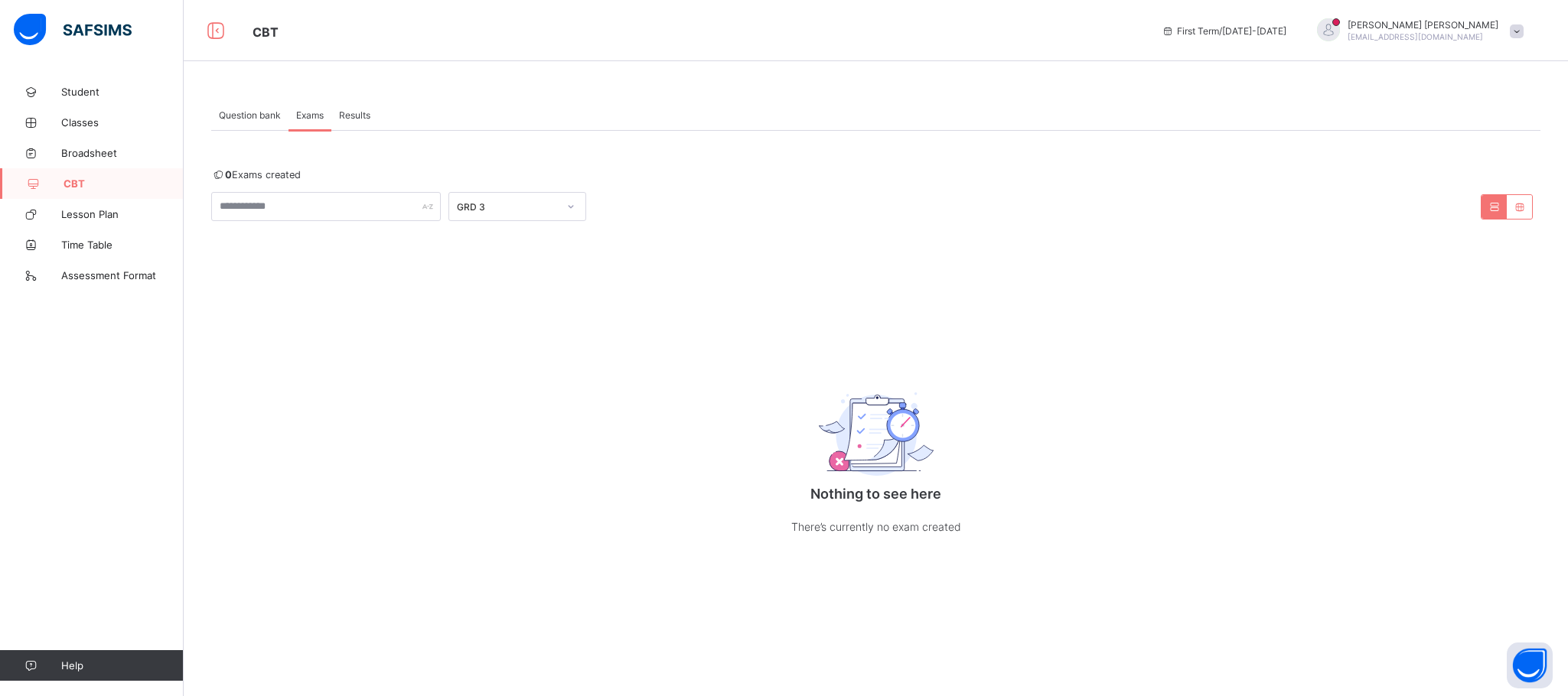
click at [528, 209] on div "GRD 3" at bounding box center [507, 207] width 101 height 12
click at [499, 313] on div "JSS 3" at bounding box center [517, 310] width 136 height 24
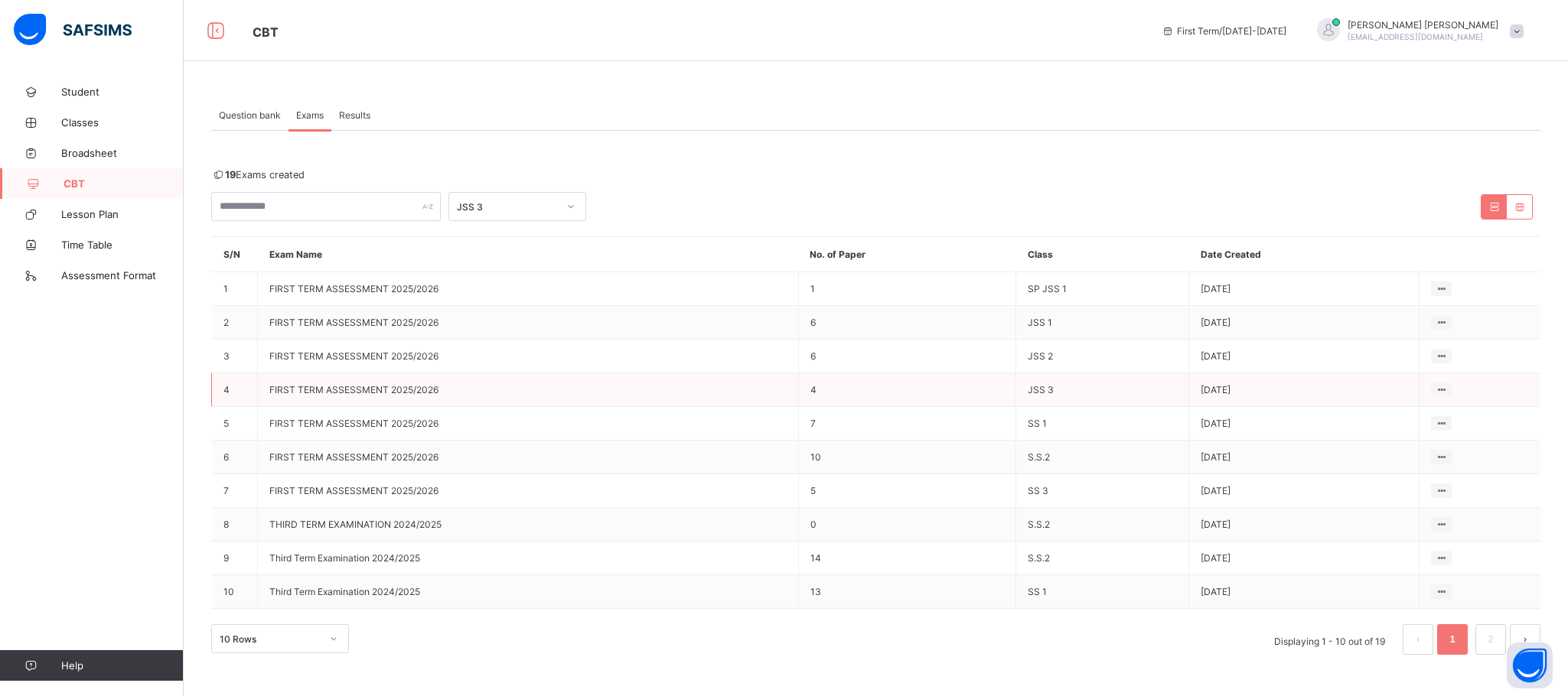
click at [1045, 387] on td "JSS 3" at bounding box center [1102, 389] width 173 height 34
click at [1440, 388] on icon at bounding box center [1441, 389] width 13 height 12
click at [1399, 417] on div "View all papers" at bounding box center [1412, 419] width 65 height 15
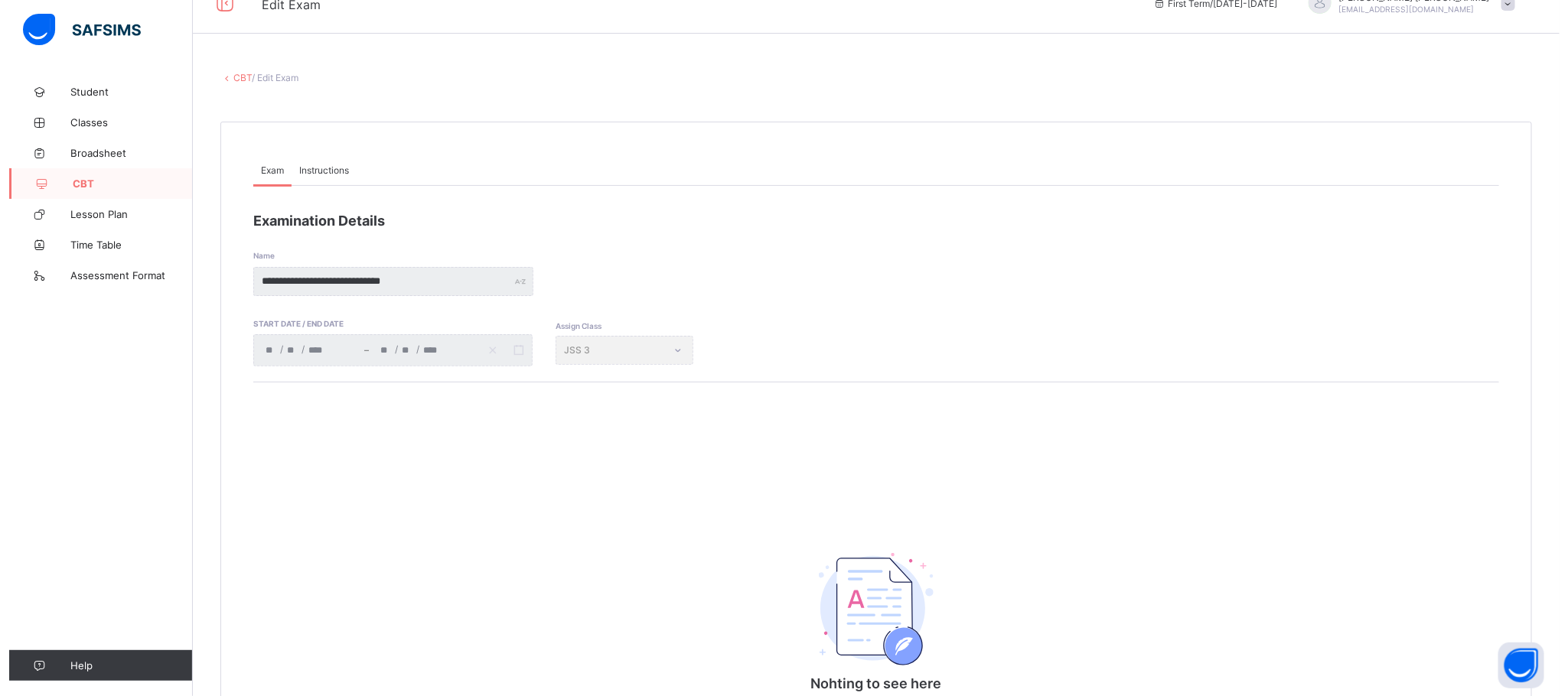
scroll to position [216, 0]
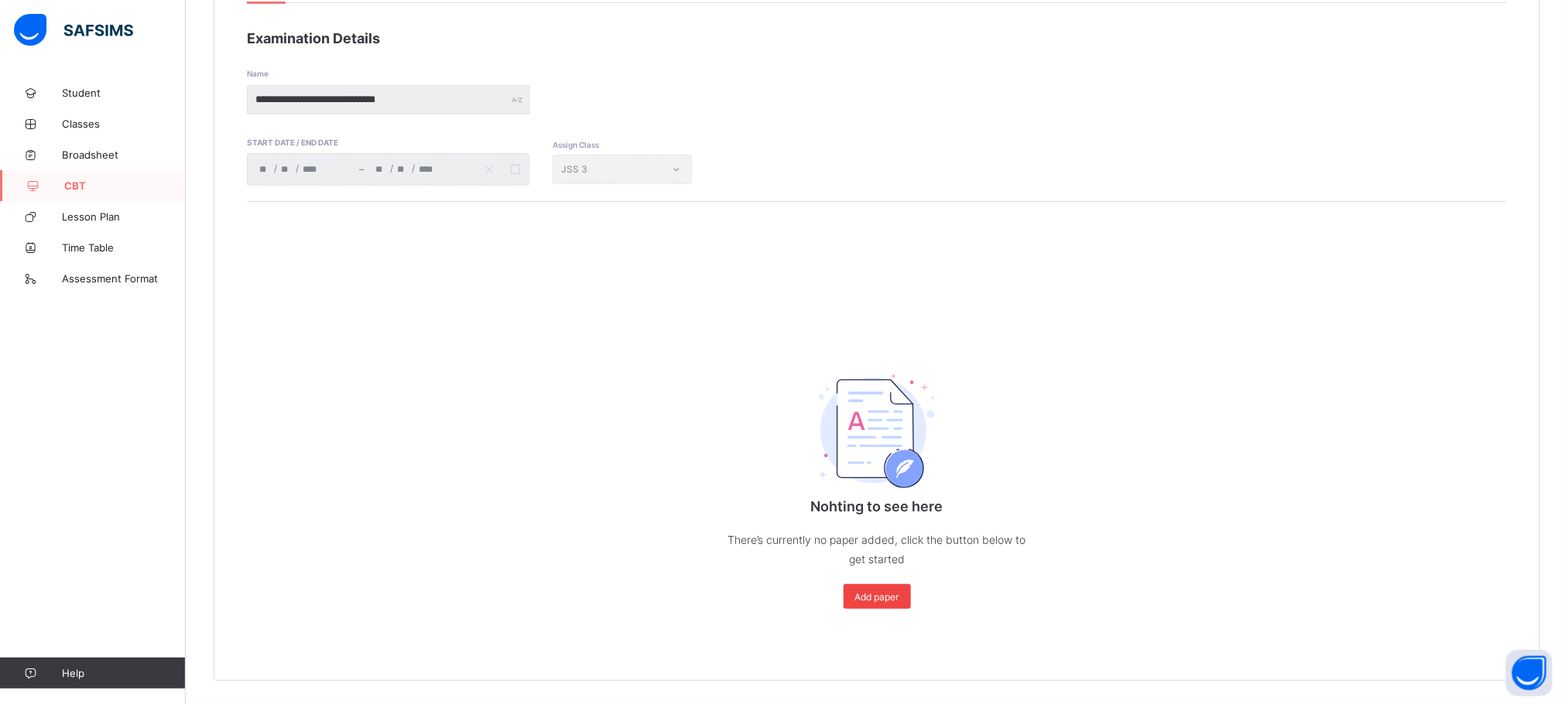
click at [911, 588] on div "Add paper" at bounding box center [877, 596] width 67 height 24
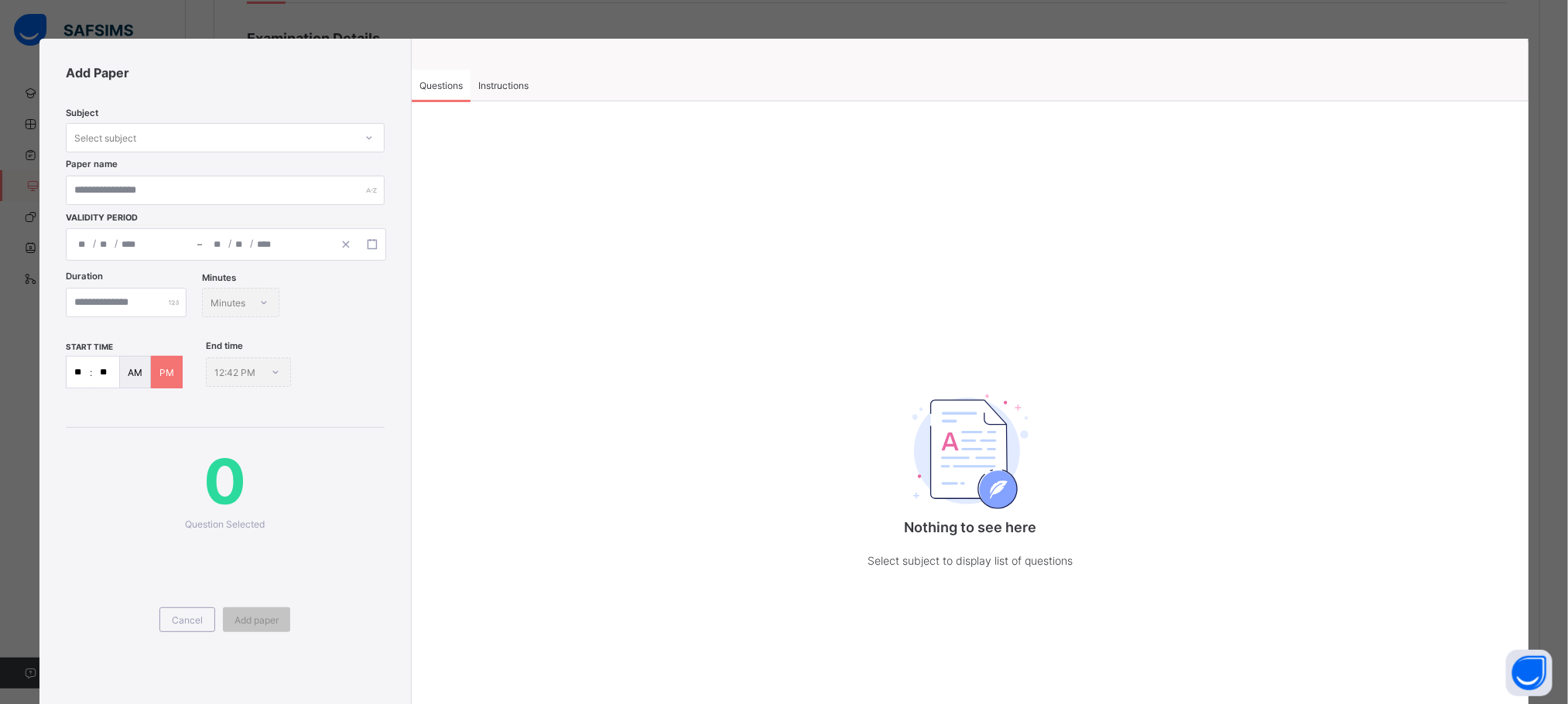
click at [233, 139] on div "Select subject" at bounding box center [210, 137] width 288 height 21
click at [250, 172] on div "COMPUTER" at bounding box center [224, 171] width 317 height 24
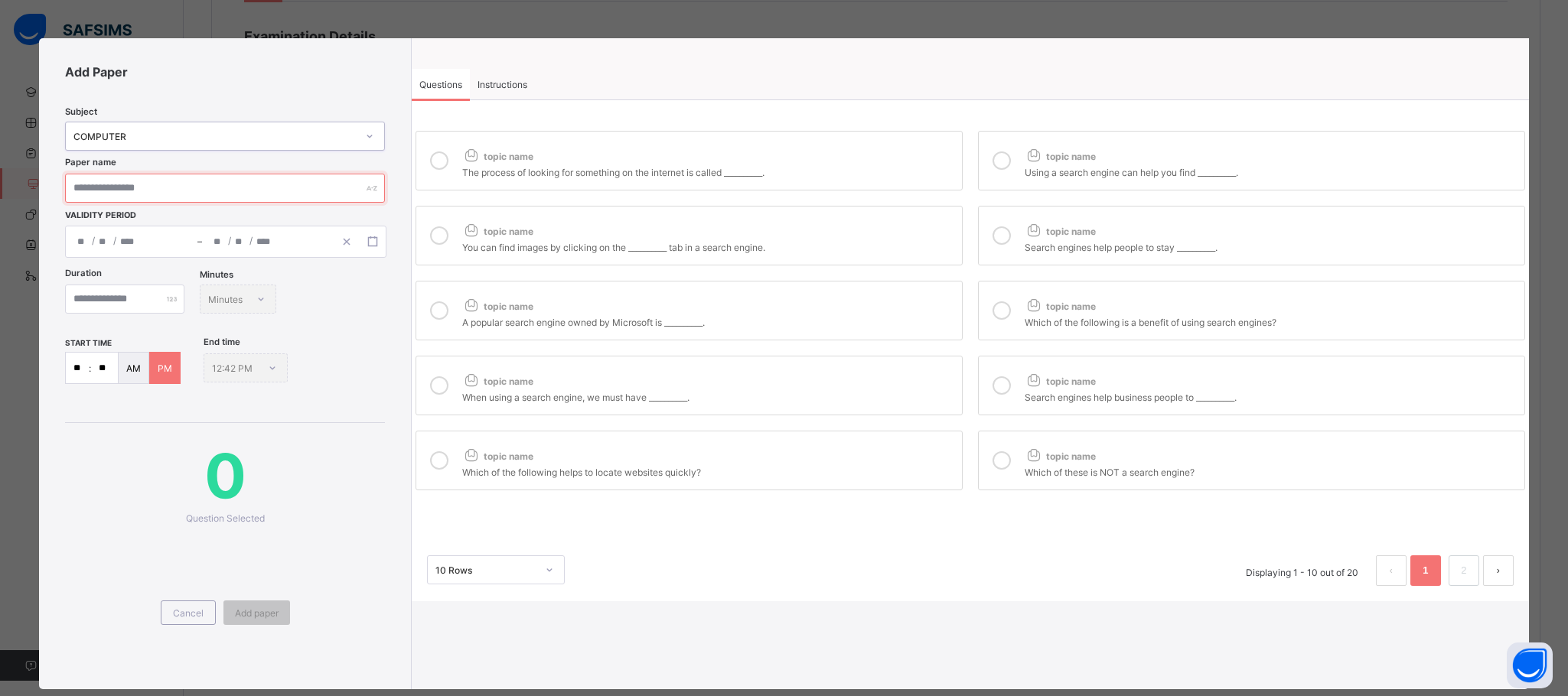
click at [256, 187] on input "text" at bounding box center [225, 188] width 320 height 29
click at [205, 186] on input "text" at bounding box center [225, 188] width 320 height 29
type input "**********"
click at [165, 229] on div "/ /" at bounding box center [131, 242] width 131 height 31
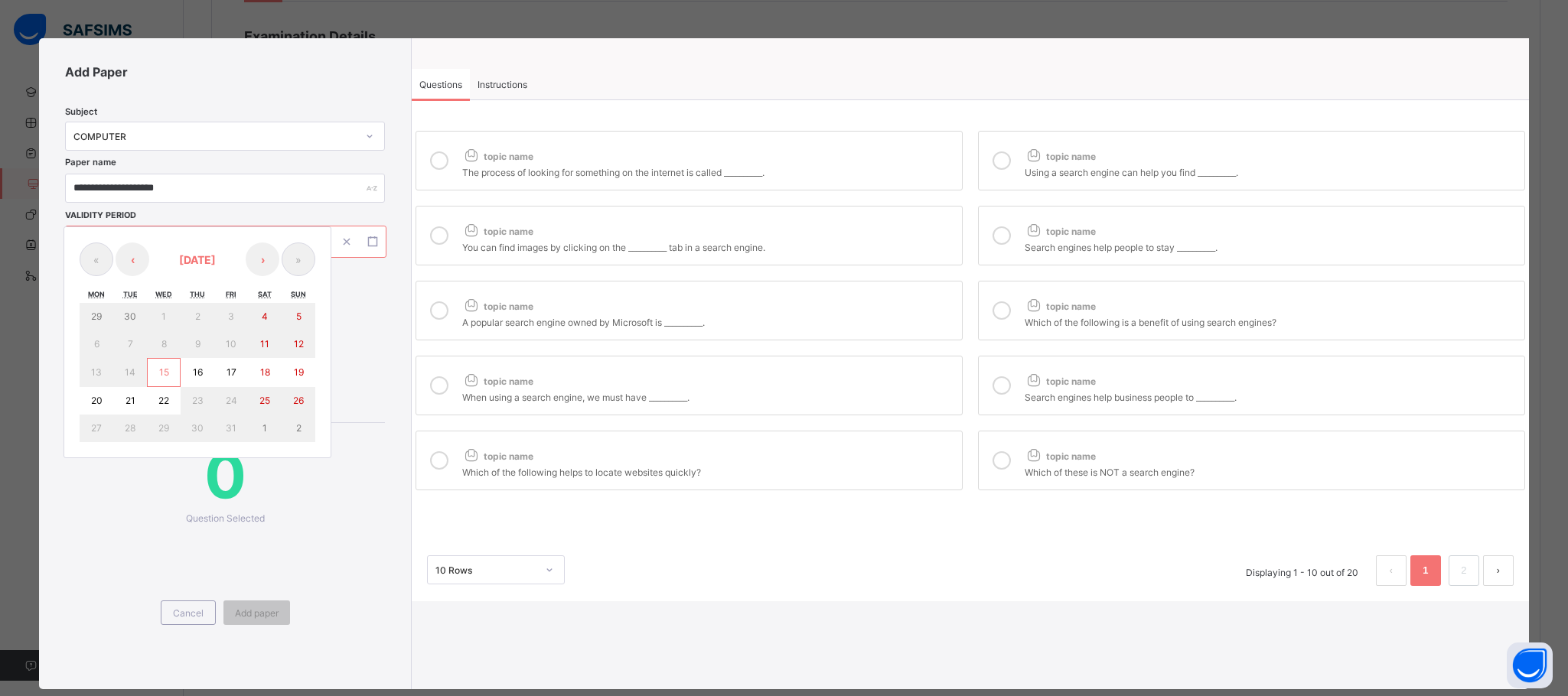
click at [164, 369] on abbr "15" at bounding box center [164, 372] width 10 height 12
type input "**********"
type input "**"
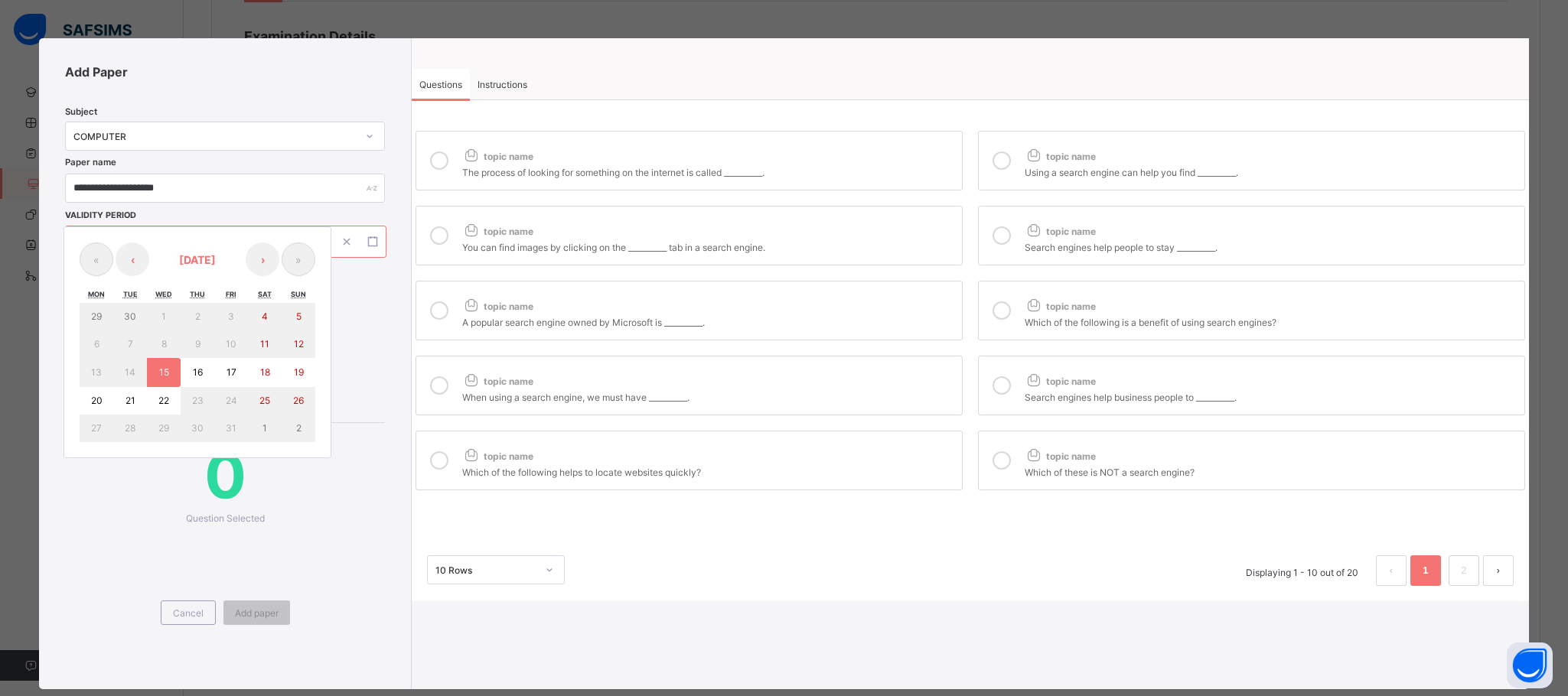
type input "****"
type input "**********"
type input "**"
type input "****"
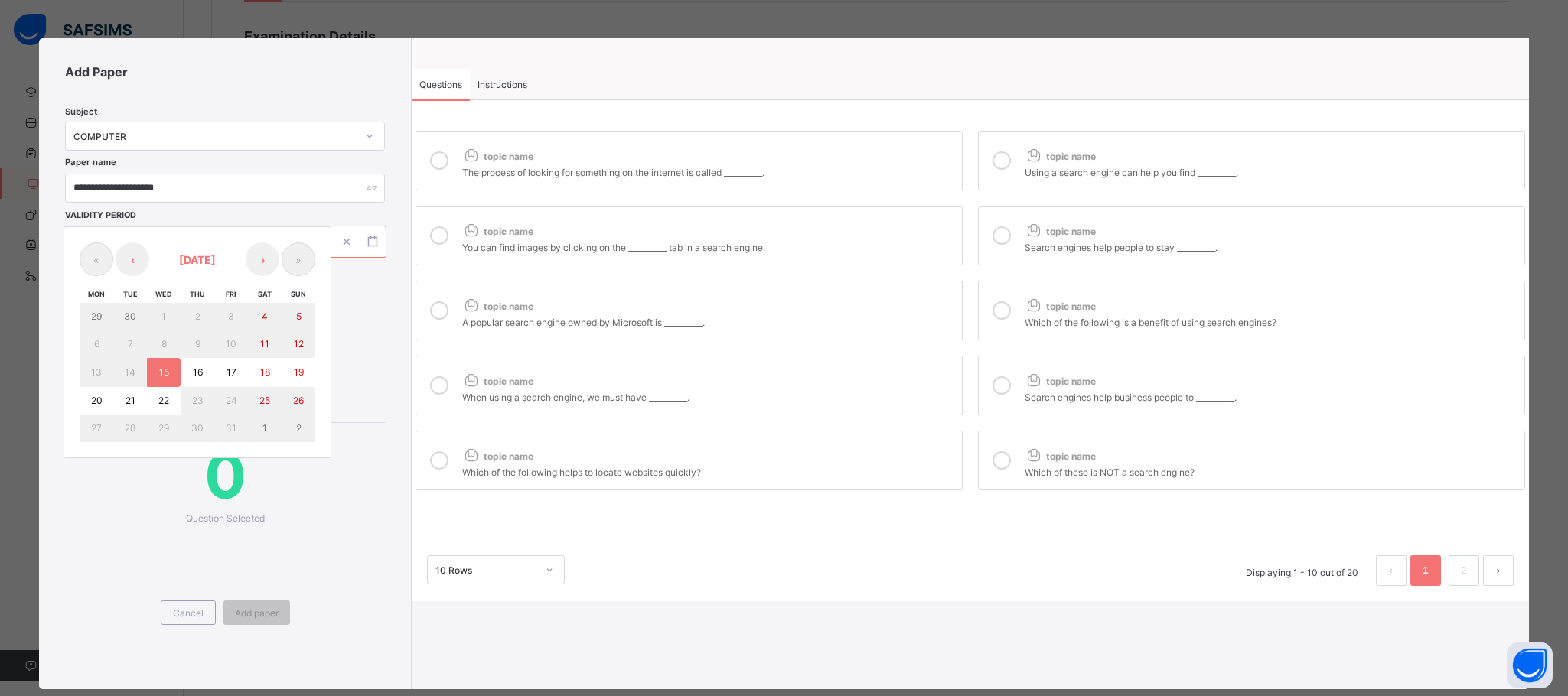
type input "**"
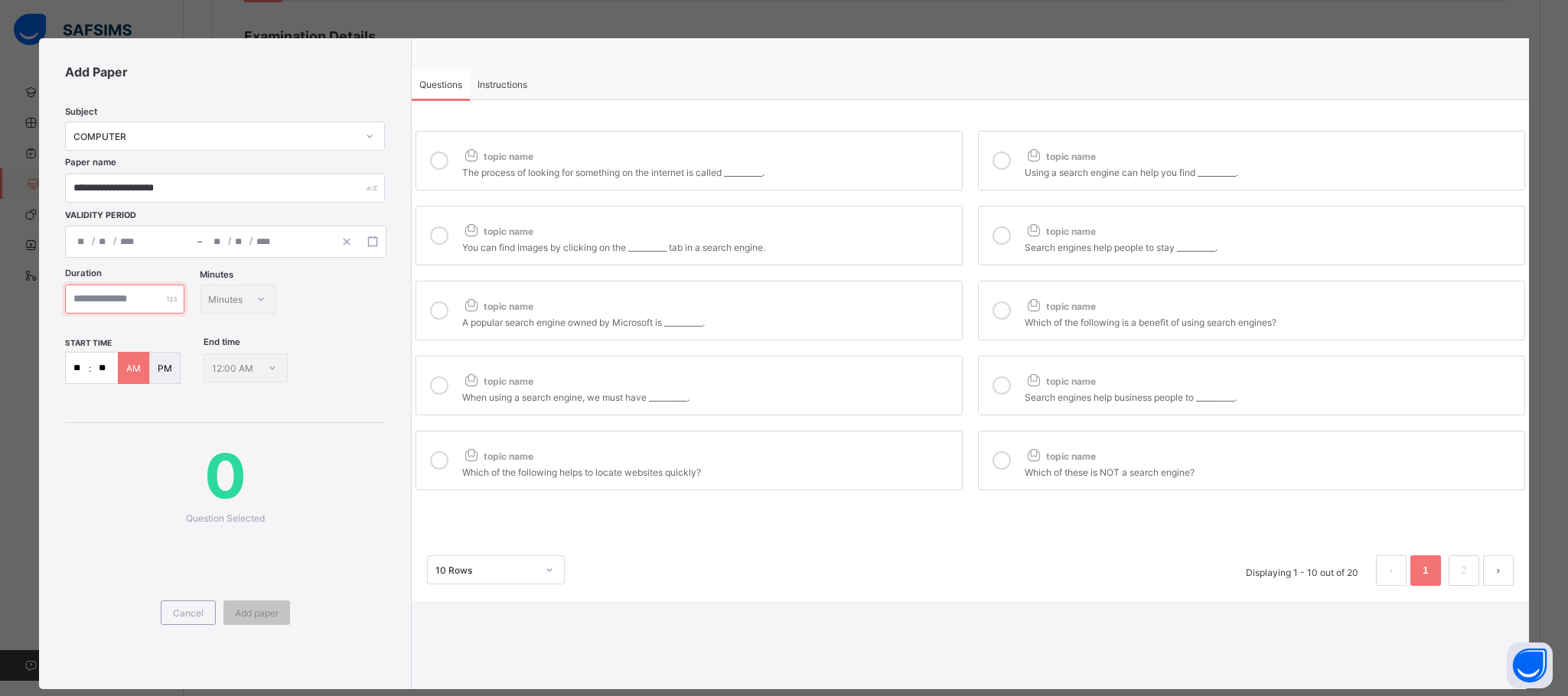
click at [170, 297] on input "number" at bounding box center [124, 299] width 120 height 29
type input "**"
drag, startPoint x: 90, startPoint y: 363, endPoint x: 67, endPoint y: 363, distance: 23.0
click at [67, 363] on div "** : **" at bounding box center [91, 367] width 53 height 32
click at [86, 367] on input "**" at bounding box center [77, 368] width 23 height 31
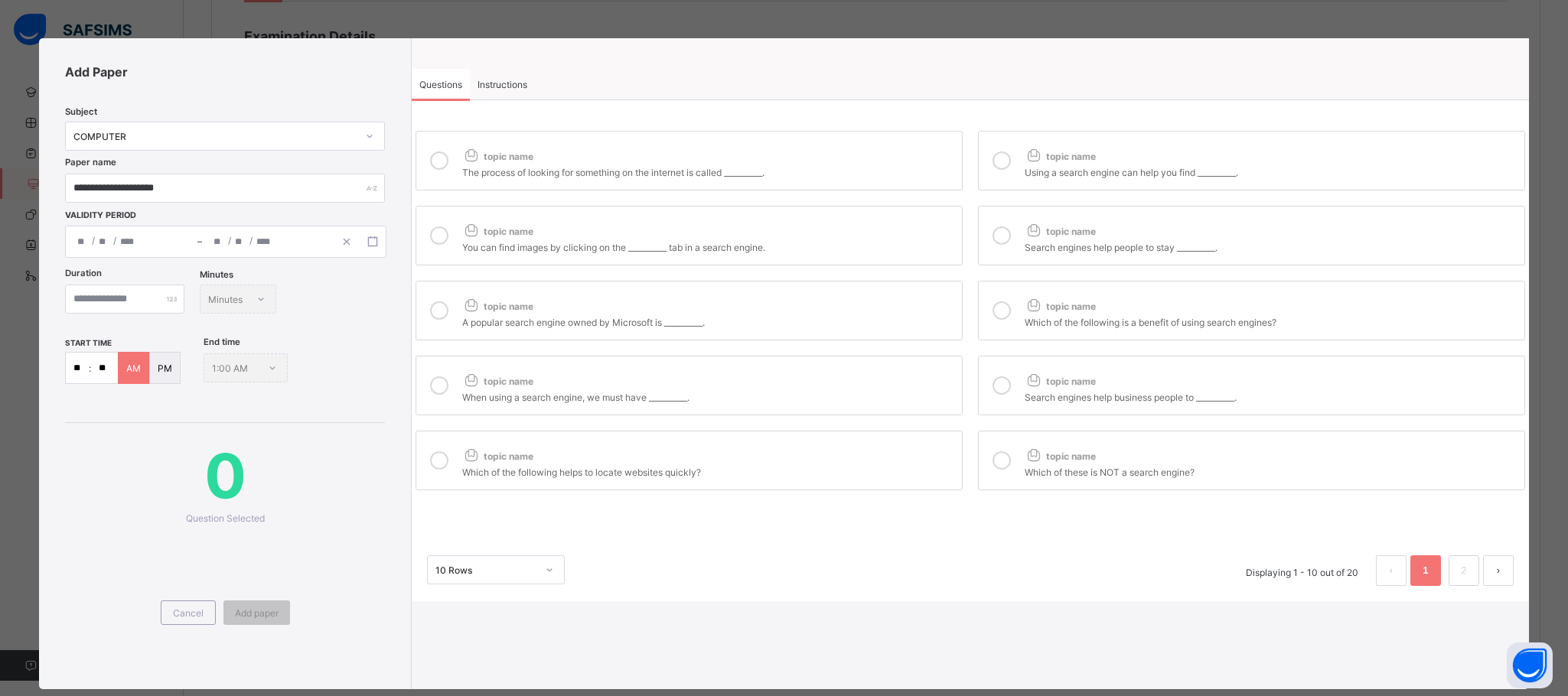
click at [86, 367] on input "**" at bounding box center [77, 368] width 23 height 31
type input "*"
click at [157, 362] on div "PM" at bounding box center [165, 367] width 32 height 32
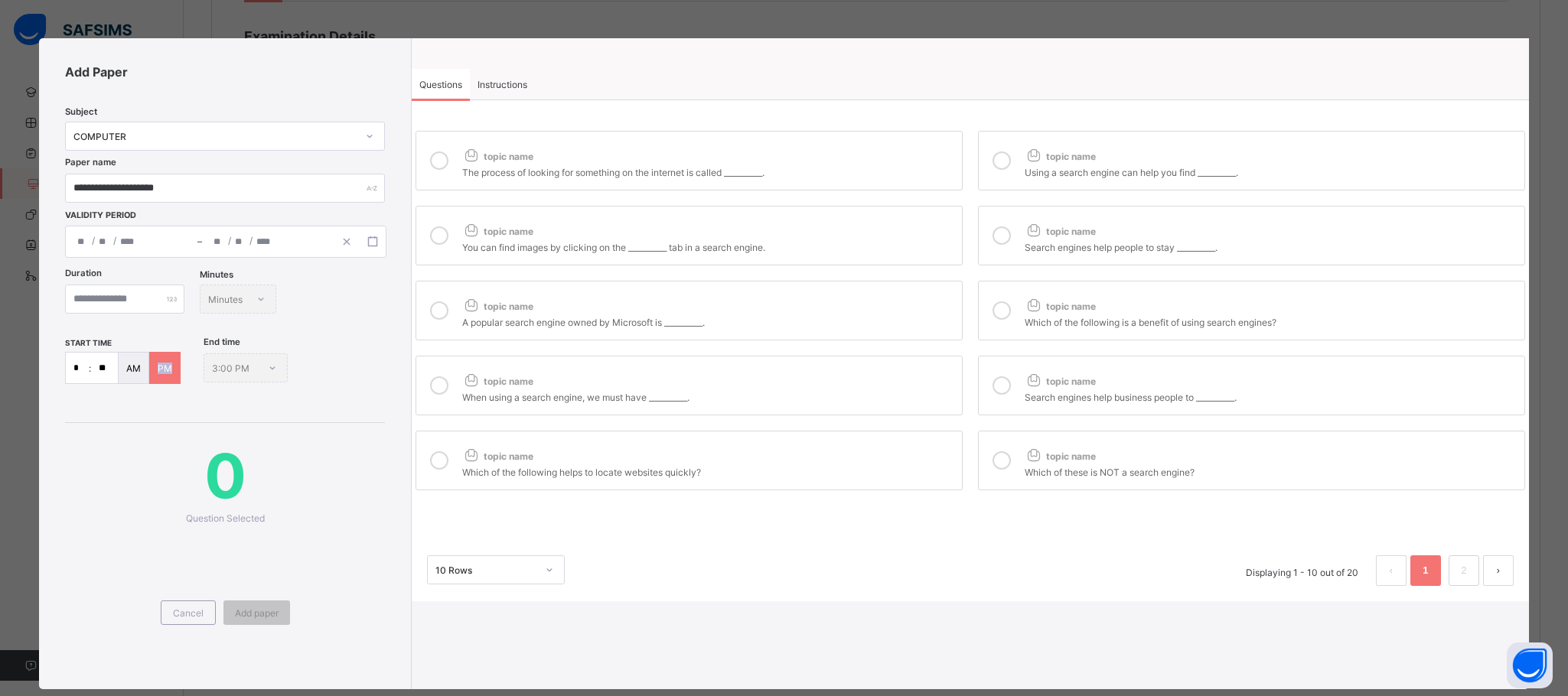
click at [251, 517] on span "Question Selected" at bounding box center [226, 519] width 79 height 12
click at [573, 150] on div "topic name" at bounding box center [708, 152] width 492 height 20
click at [685, 230] on div "topic name" at bounding box center [708, 228] width 492 height 20
drag, startPoint x: 715, startPoint y: 329, endPoint x: 740, endPoint y: 361, distance: 40.6
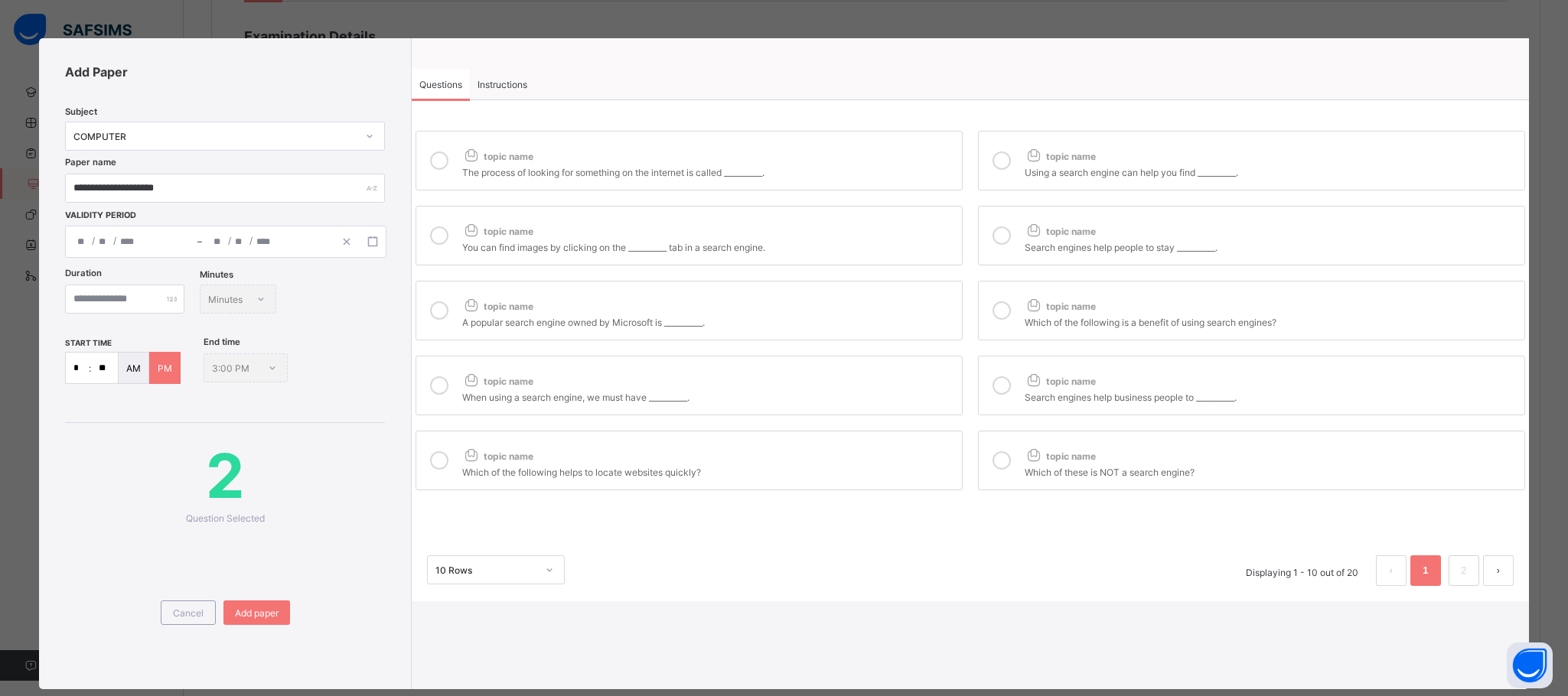
click at [718, 328] on div "A popular search engine owned by Microsoft is __________." at bounding box center [708, 321] width 492 height 15
click at [750, 397] on div "topic name When using a search engine, we must have __________." at bounding box center [708, 386] width 492 height 36
click at [750, 397] on div "When using a search engine, we must have __________." at bounding box center [708, 395] width 492 height 15
click at [788, 462] on div "topic name" at bounding box center [708, 452] width 492 height 20
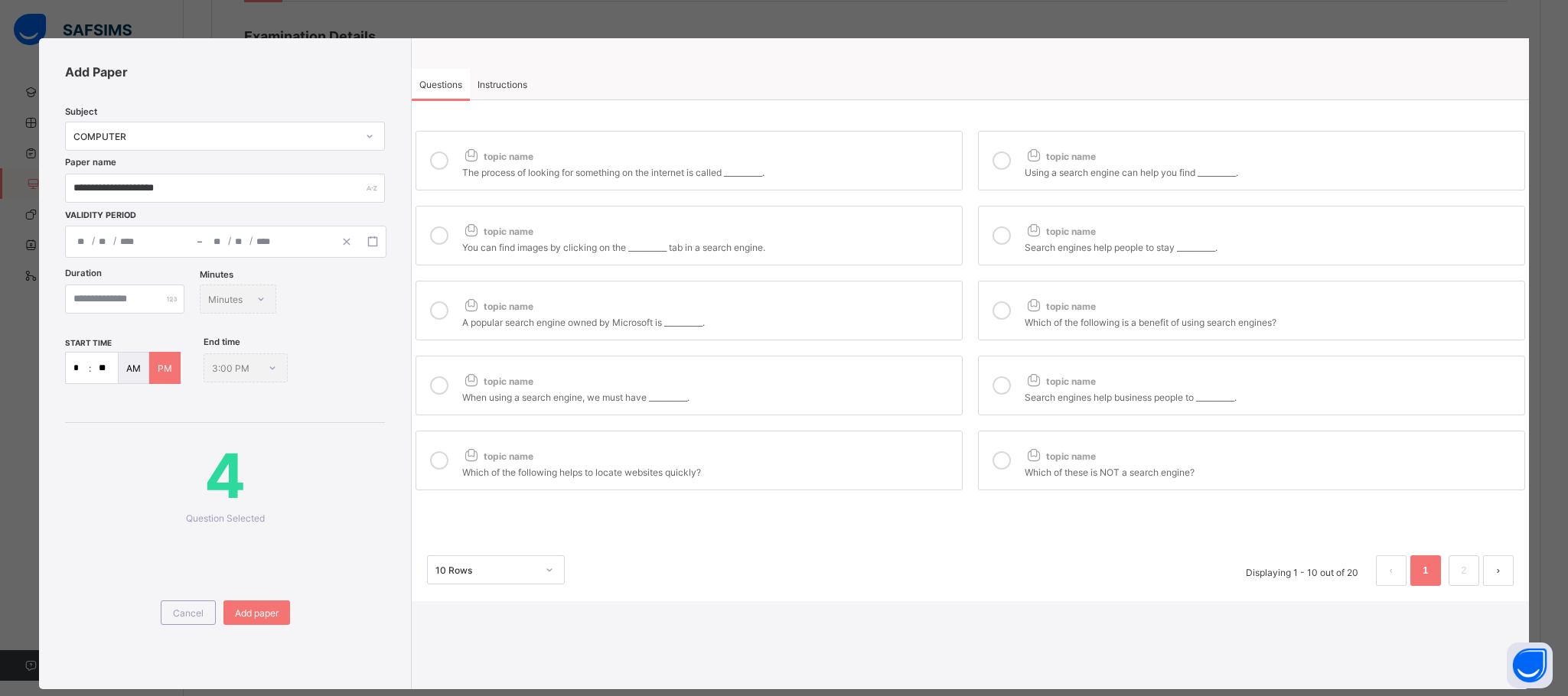
click at [725, 384] on div "topic name" at bounding box center [708, 378] width 492 height 20
click at [1098, 400] on div "Search engines help business people to __________." at bounding box center [1271, 395] width 492 height 15
click at [1109, 442] on label "topic name Which of these is NOT a search engine?" at bounding box center [1251, 461] width 547 height 60
click at [1118, 297] on div "topic name" at bounding box center [1271, 303] width 492 height 20
click at [1107, 226] on div "topic name" at bounding box center [1271, 228] width 492 height 20
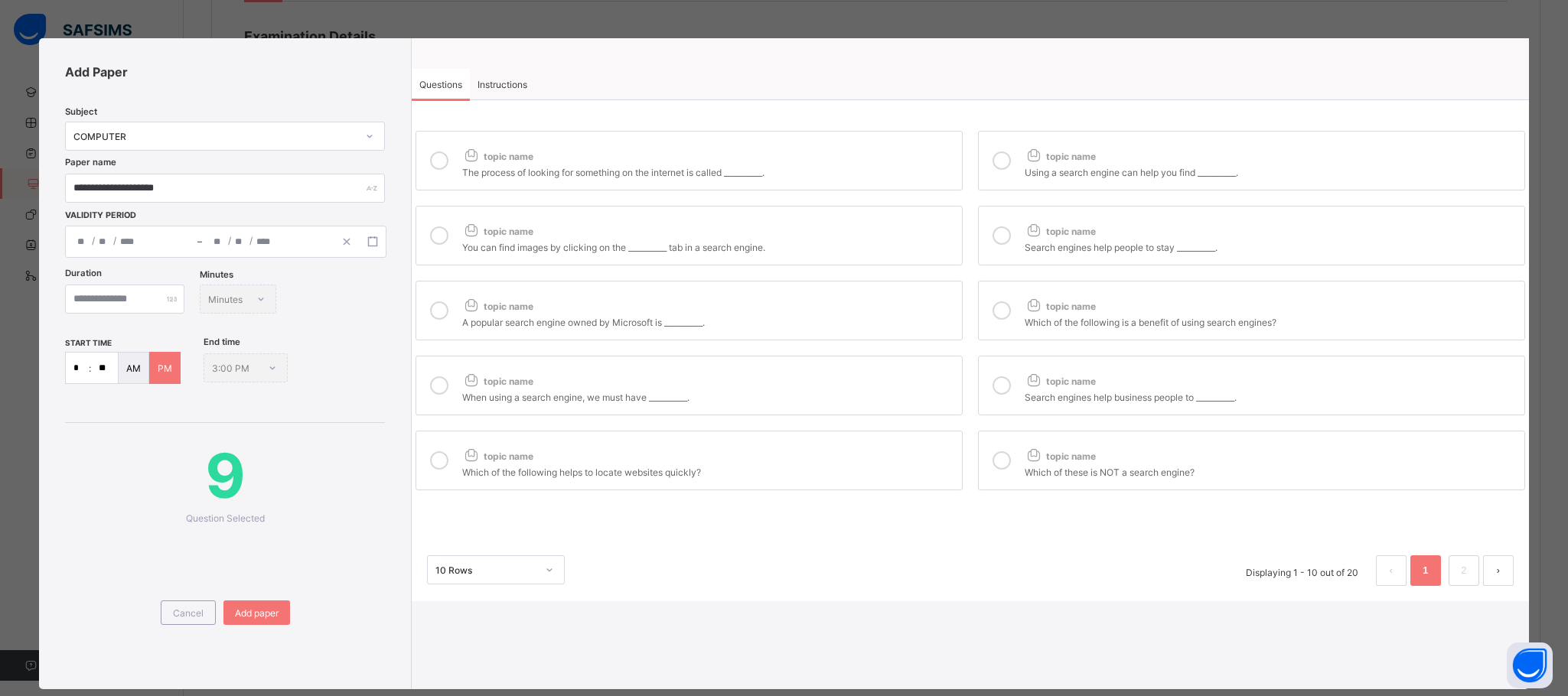
click at [1137, 146] on div "topic name" at bounding box center [1271, 152] width 492 height 20
click at [1460, 580] on link "2" at bounding box center [1463, 571] width 14 height 20
click at [1025, 463] on icon at bounding box center [1035, 454] width 19 height 16
click at [1008, 379] on div at bounding box center [1002, 386] width 31 height 36
click at [987, 306] on div at bounding box center [1002, 310] width 31 height 36
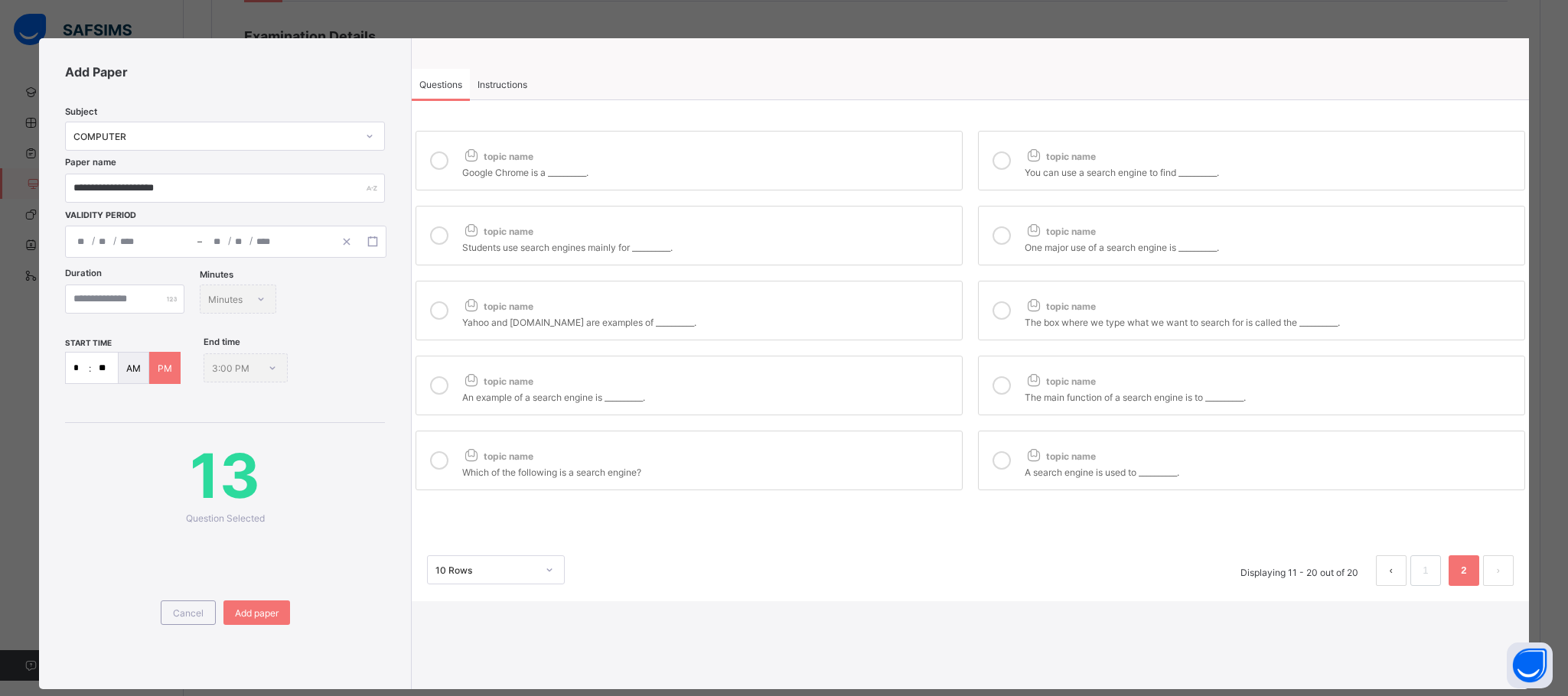
click at [1006, 214] on label "topic name One major use of a search engine is __________." at bounding box center [1251, 235] width 547 height 60
click at [991, 128] on div "topic name Google Chrome is a __________. topic name You can use a search engin…" at bounding box center [970, 310] width 1118 height 367
click at [1020, 151] on label "topic name You can use a search engine to find __________." at bounding box center [1251, 161] width 547 height 60
click at [841, 178] on div "Google Chrome is a __________." at bounding box center [708, 171] width 492 height 15
click at [818, 235] on div "topic name" at bounding box center [708, 228] width 492 height 20
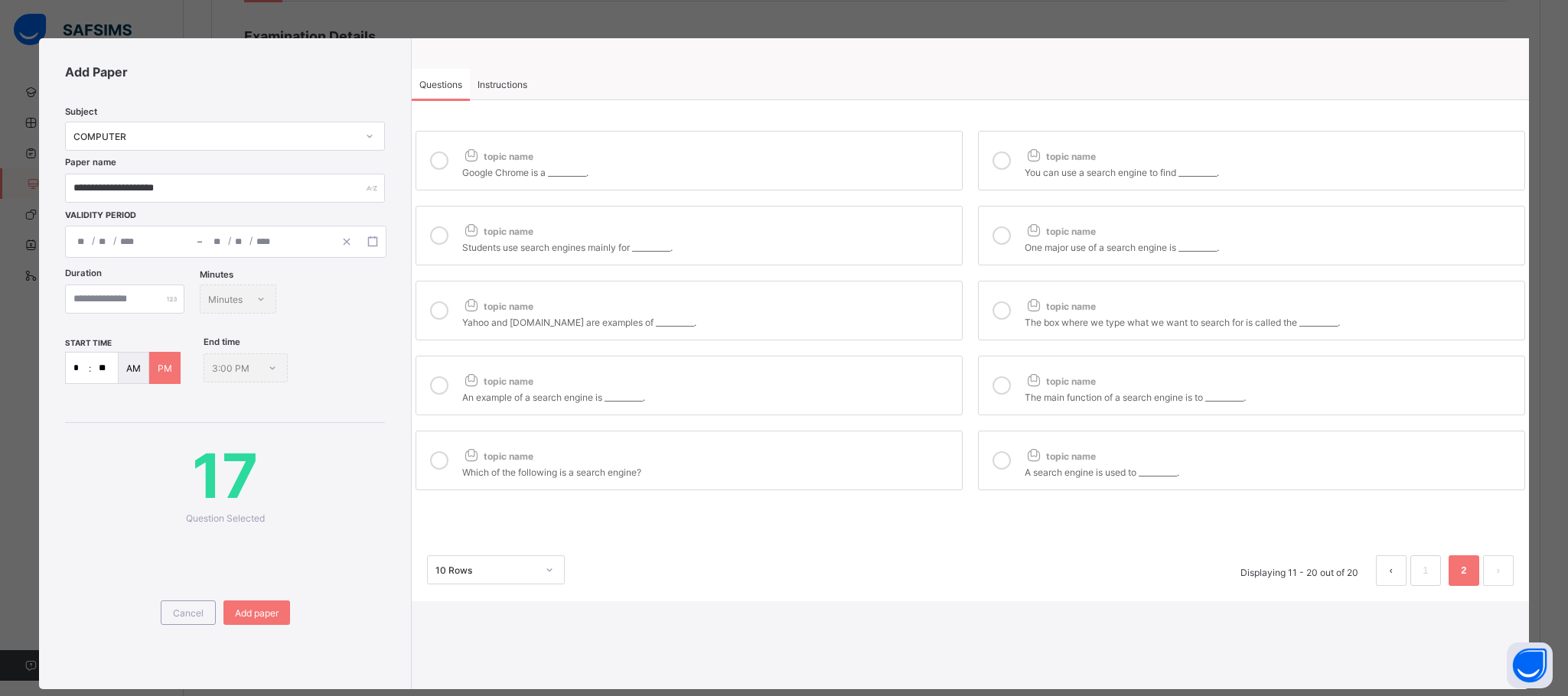
drag, startPoint x: 798, startPoint y: 304, endPoint x: 798, endPoint y: 313, distance: 9.0
click at [798, 306] on div "topic name" at bounding box center [708, 303] width 492 height 20
drag, startPoint x: 795, startPoint y: 398, endPoint x: 795, endPoint y: 406, distance: 8.0
click at [795, 399] on div "An example of a search engine is __________." at bounding box center [708, 395] width 492 height 15
click at [790, 450] on label "topic name Which of the following is a search engine?" at bounding box center [689, 461] width 547 height 60
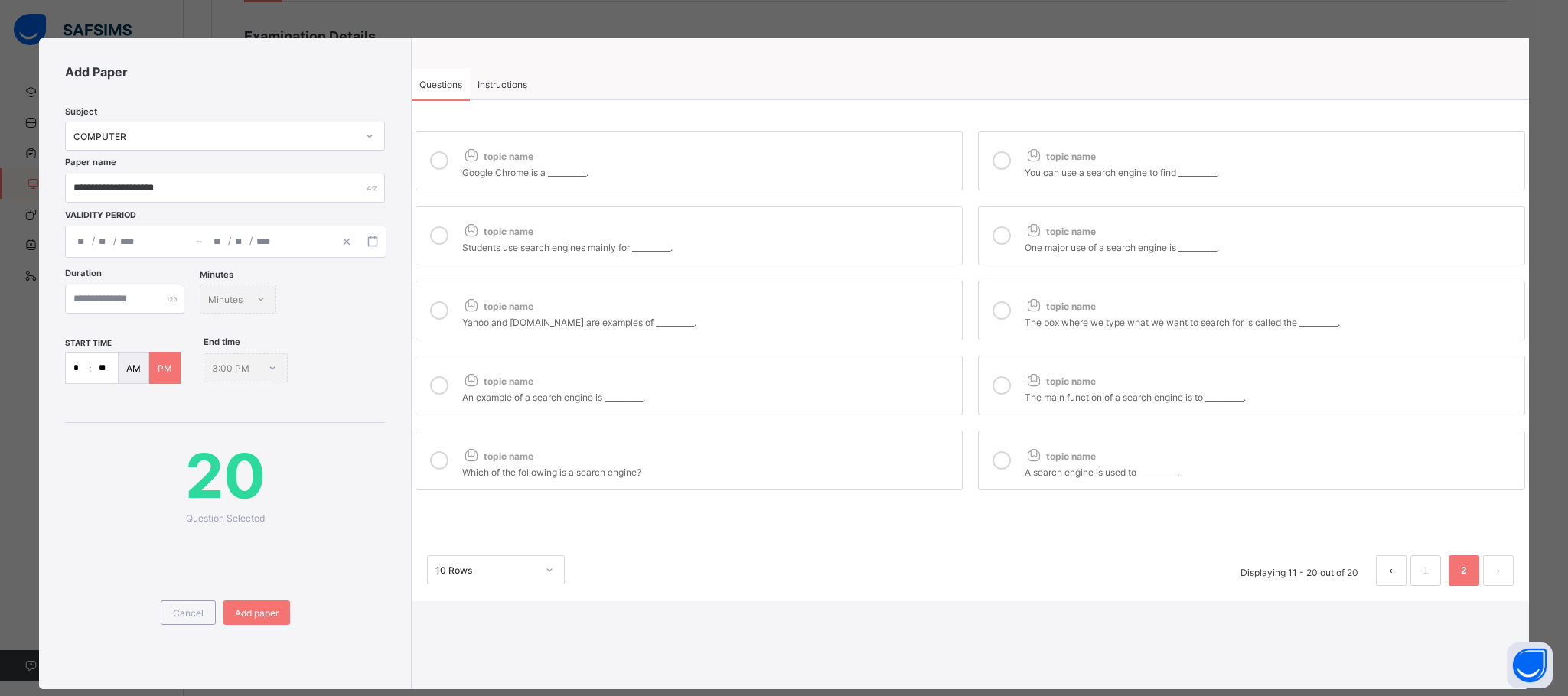
click at [499, 80] on span "Instructions" at bounding box center [502, 85] width 50 height 12
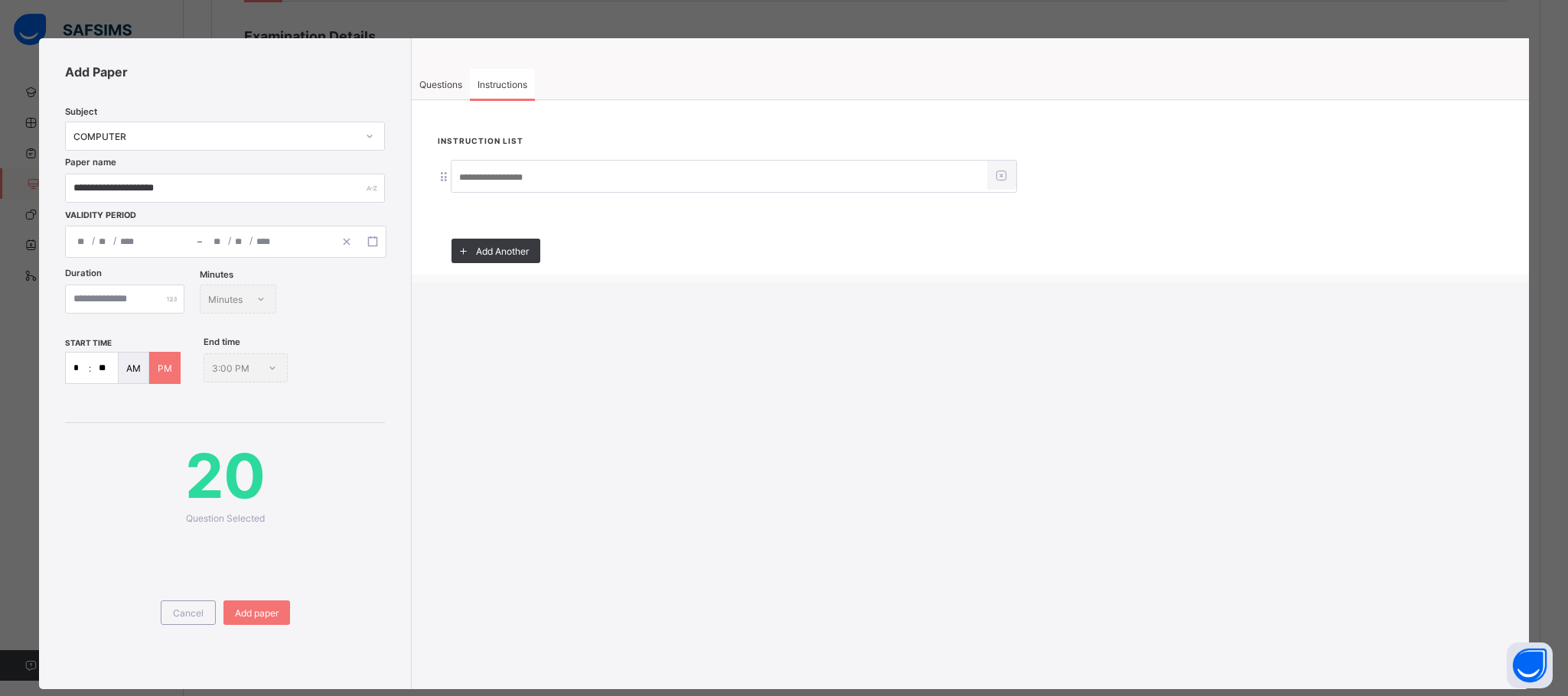
click at [540, 168] on input at bounding box center [718, 177] width 535 height 29
type input "**********"
click at [259, 618] on span "Add paper" at bounding box center [257, 613] width 43 height 12
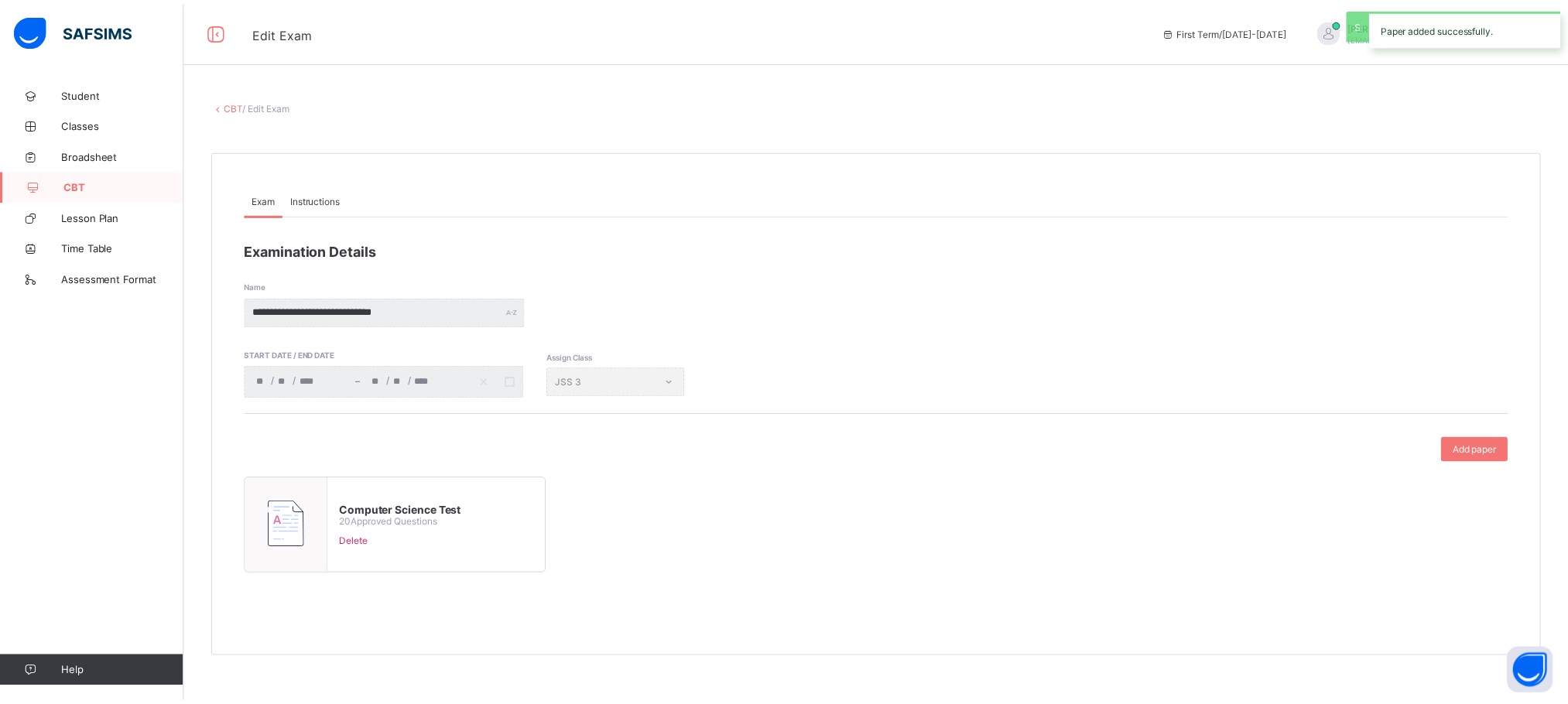
scroll to position [0, 0]
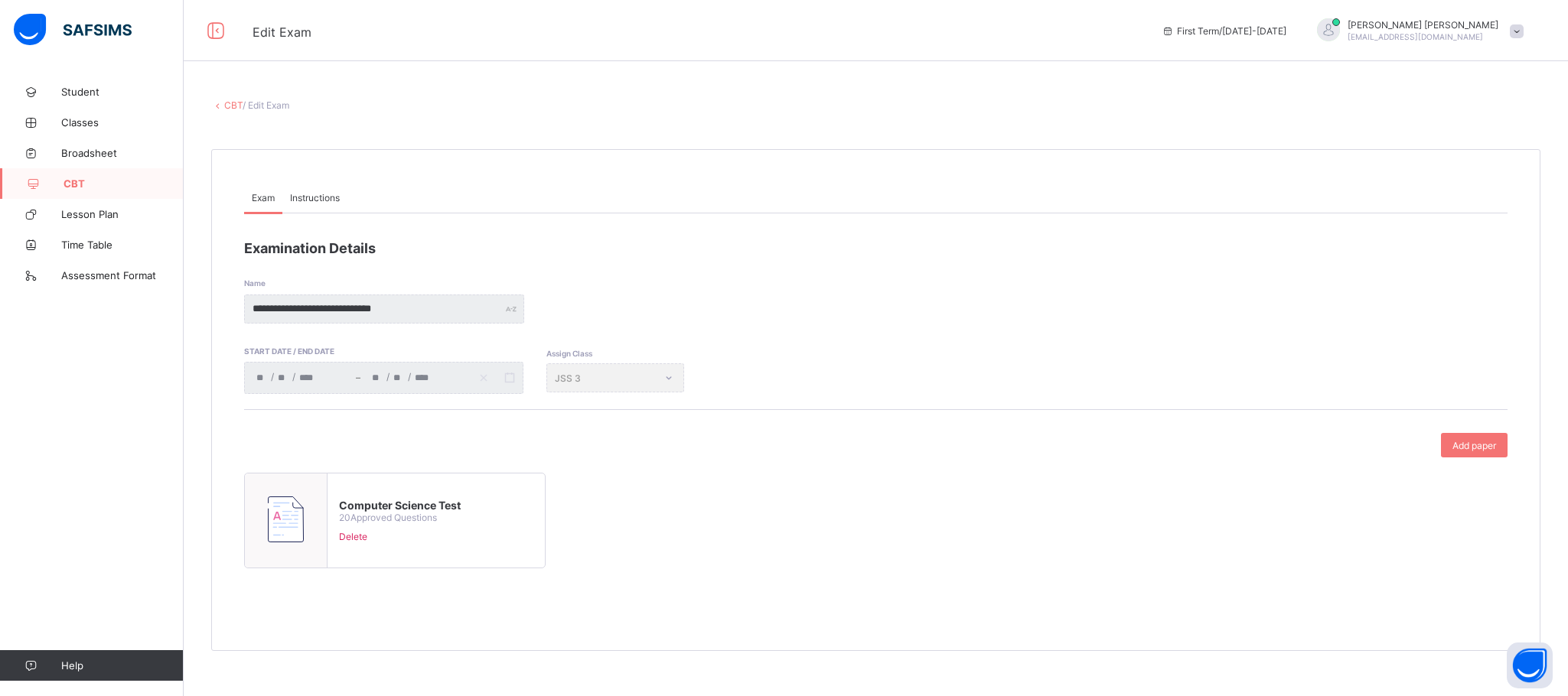
click at [97, 173] on link "CBT" at bounding box center [92, 184] width 183 height 31
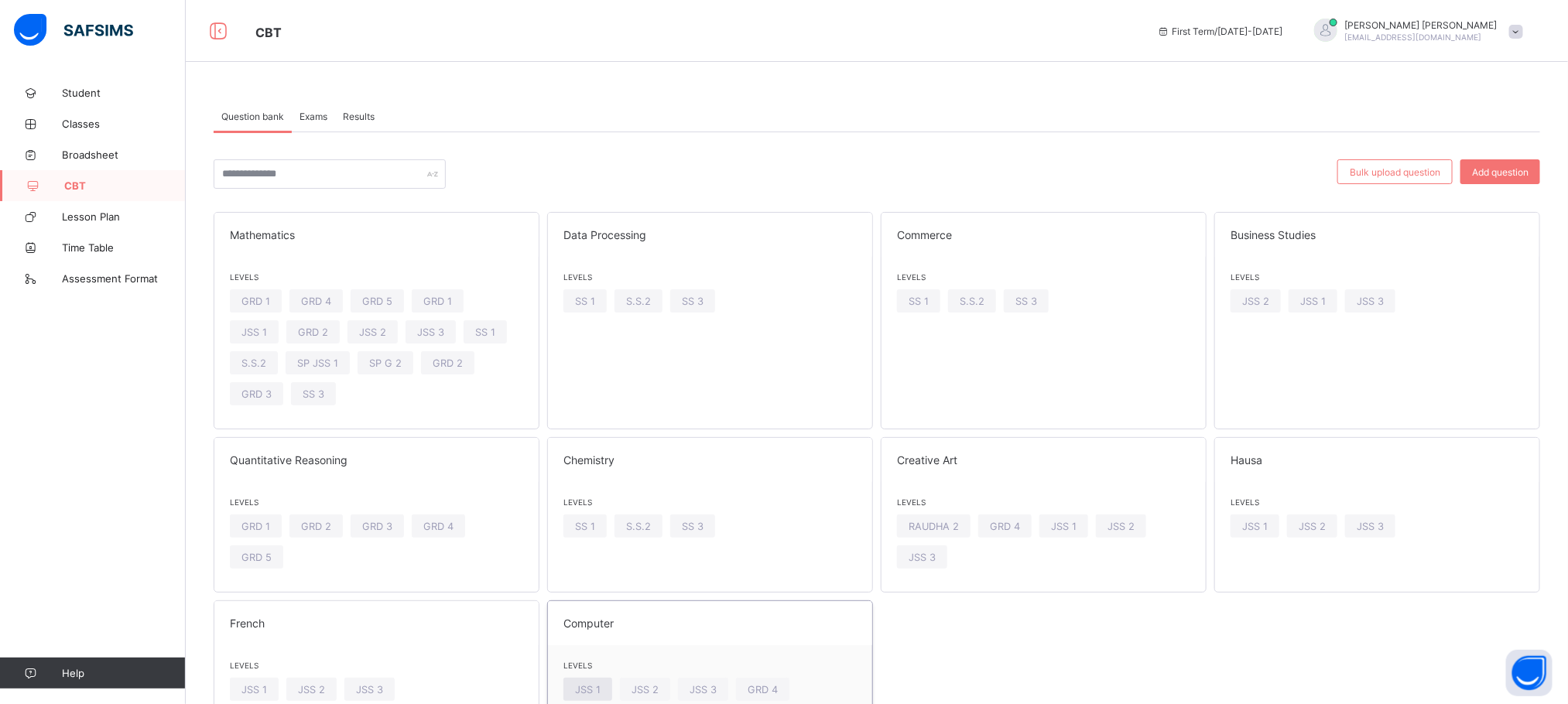
click at [597, 687] on span "JSS 1" at bounding box center [588, 690] width 25 height 12
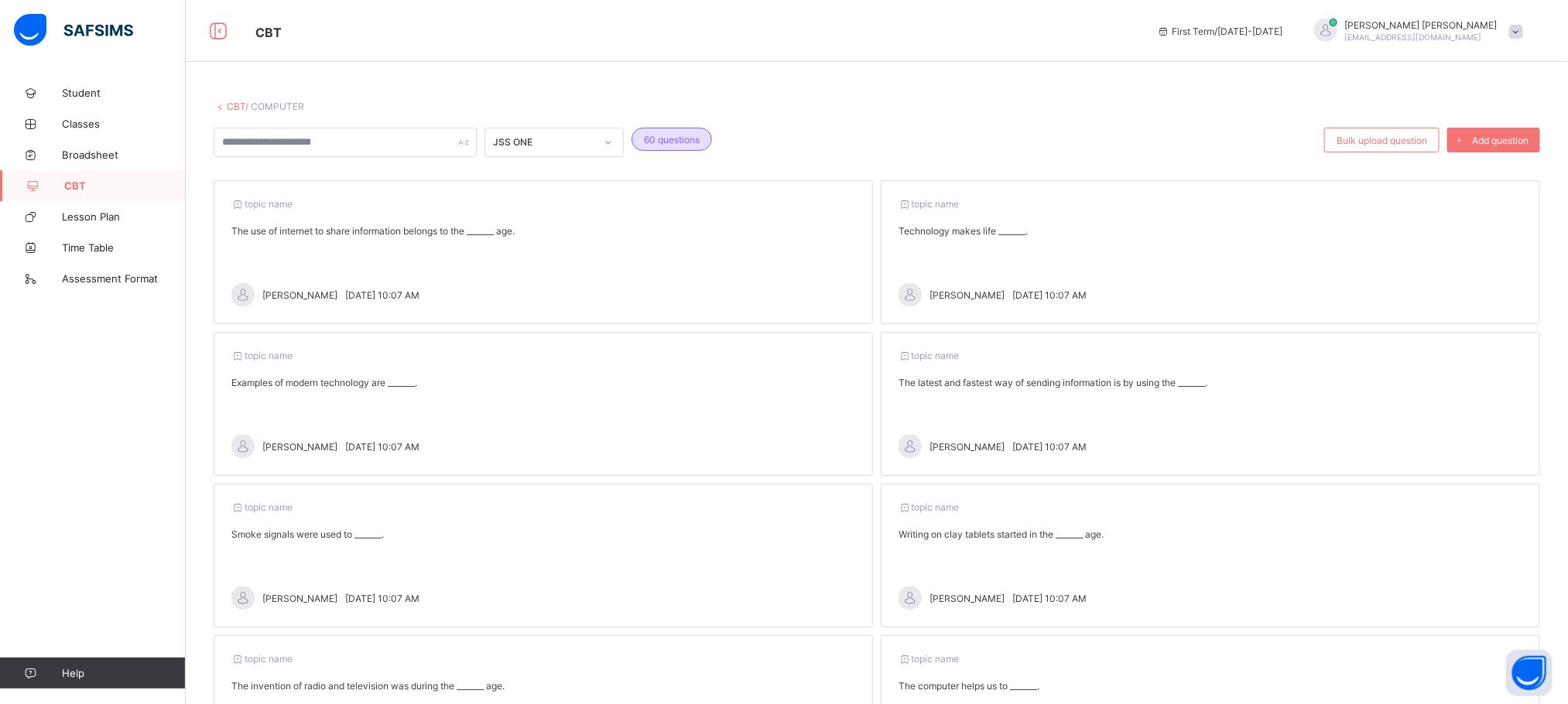
click at [84, 184] on span "CBT" at bounding box center [125, 185] width 122 height 13
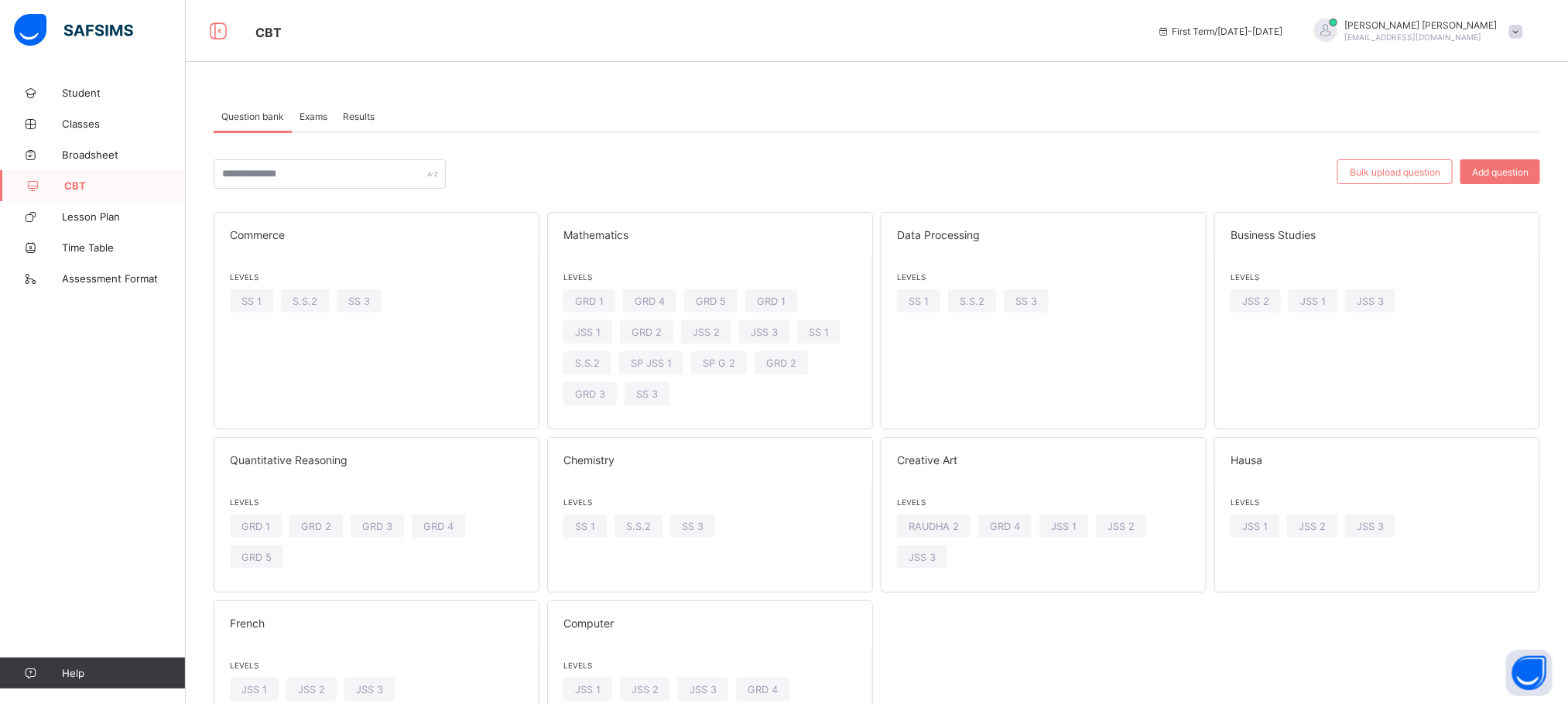
click at [314, 114] on span "Exams" at bounding box center [313, 116] width 28 height 12
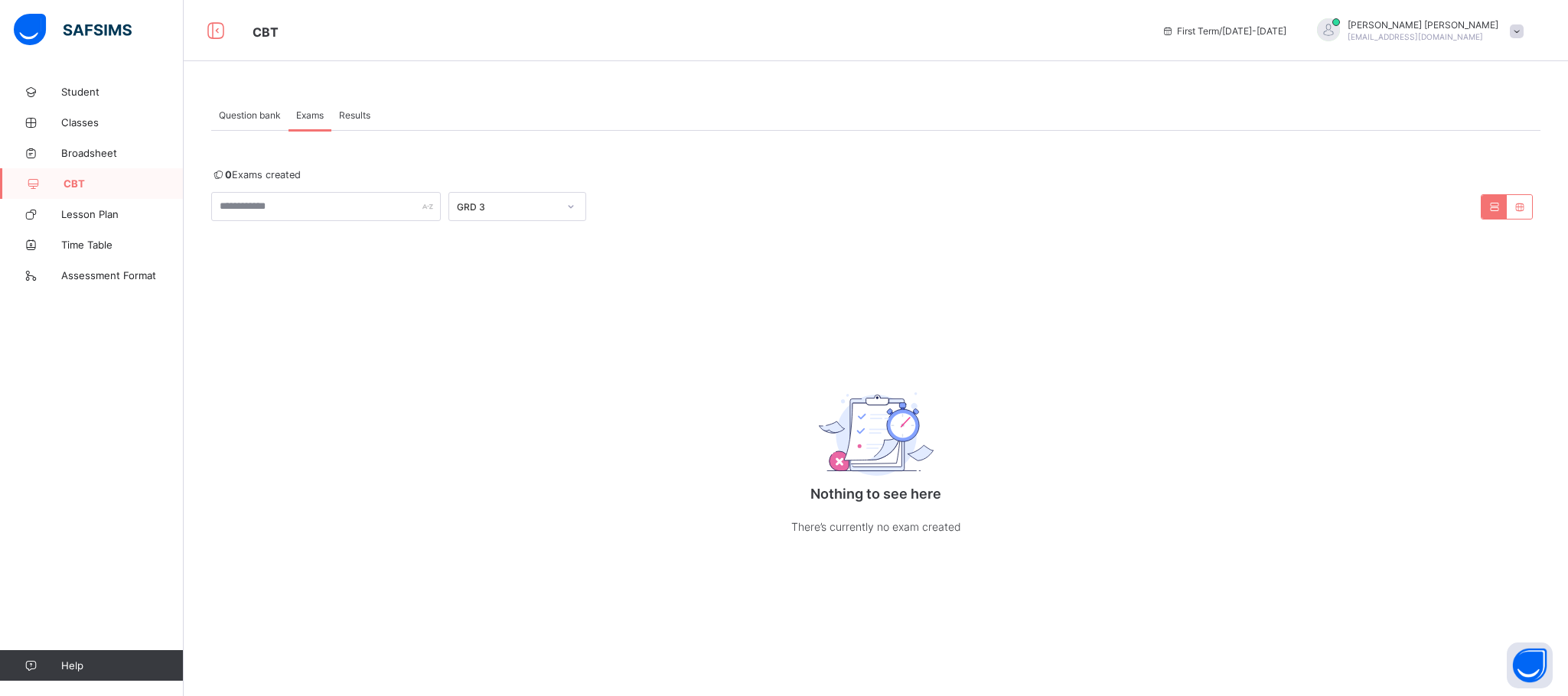
click at [513, 202] on div "GRD 3" at bounding box center [517, 206] width 138 height 29
click at [499, 266] on div "JSS 1" at bounding box center [517, 263] width 136 height 24
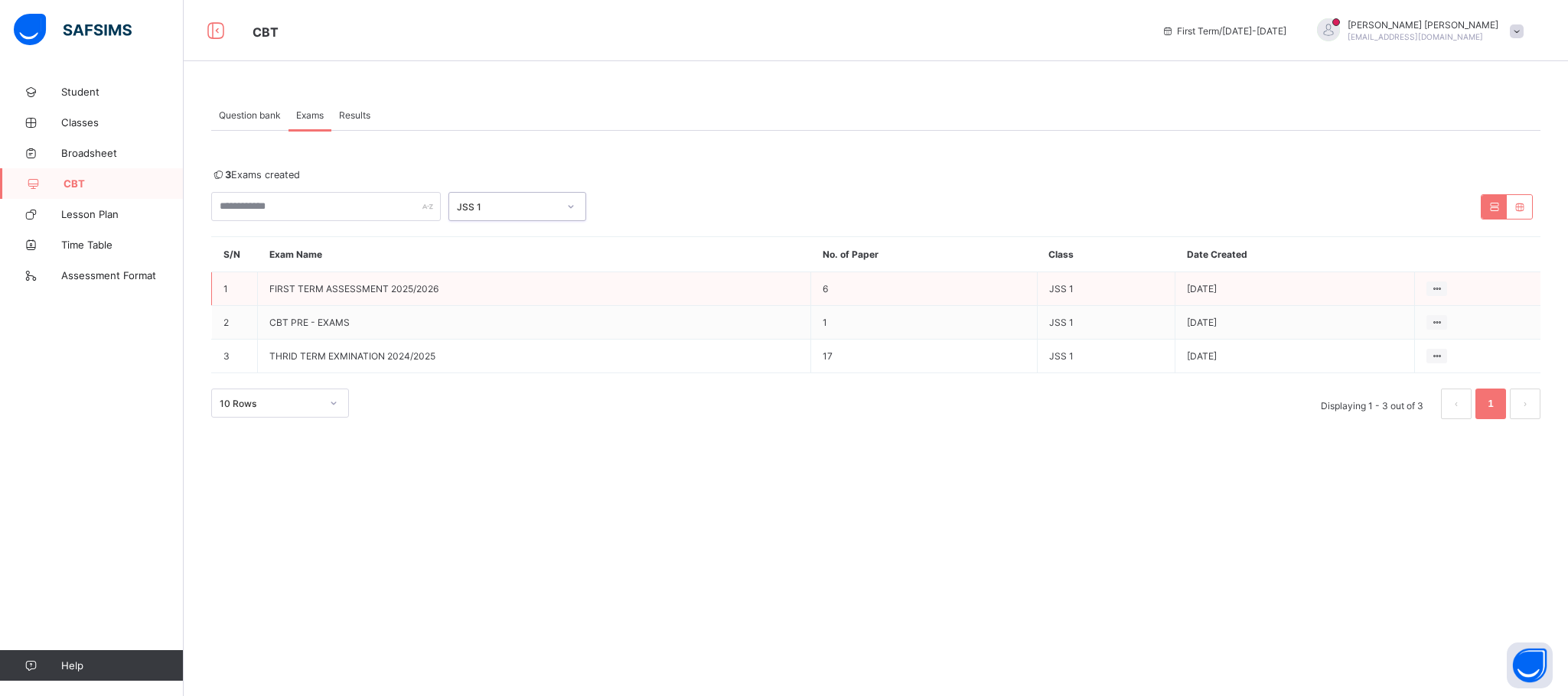
click at [565, 287] on td "FIRST TERM ASSESSMENT 2025/2026" at bounding box center [534, 289] width 554 height 34
click at [1436, 289] on icon at bounding box center [1436, 289] width 13 height 12
click at [1412, 317] on div "View all papers" at bounding box center [1407, 318] width 65 height 15
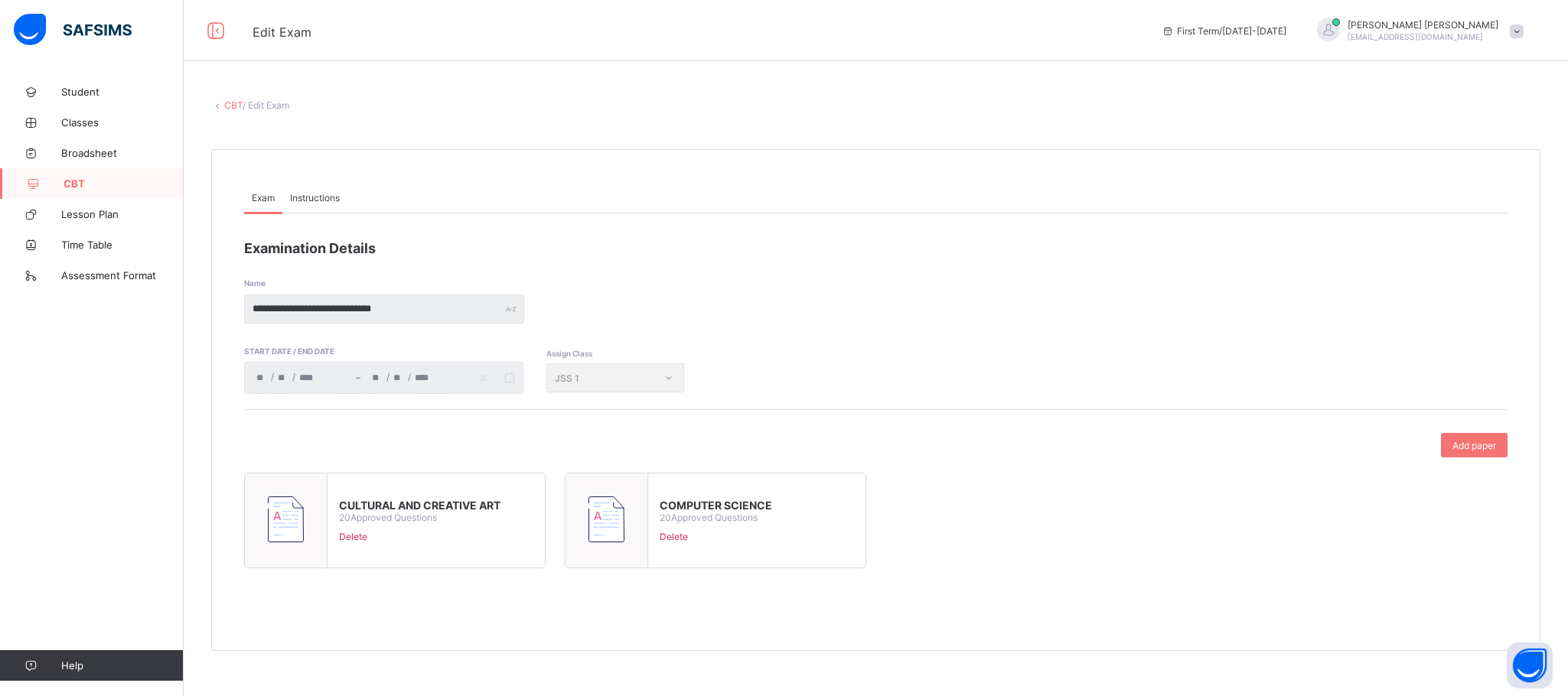
click at [772, 507] on div "COMPUTER SCIENCE 20 Approved Questions Delete" at bounding box center [716, 520] width 135 height 67
click at [750, 512] on span "COMPUTER SCIENCE" at bounding box center [716, 504] width 113 height 13
type input "**********"
type input "**"
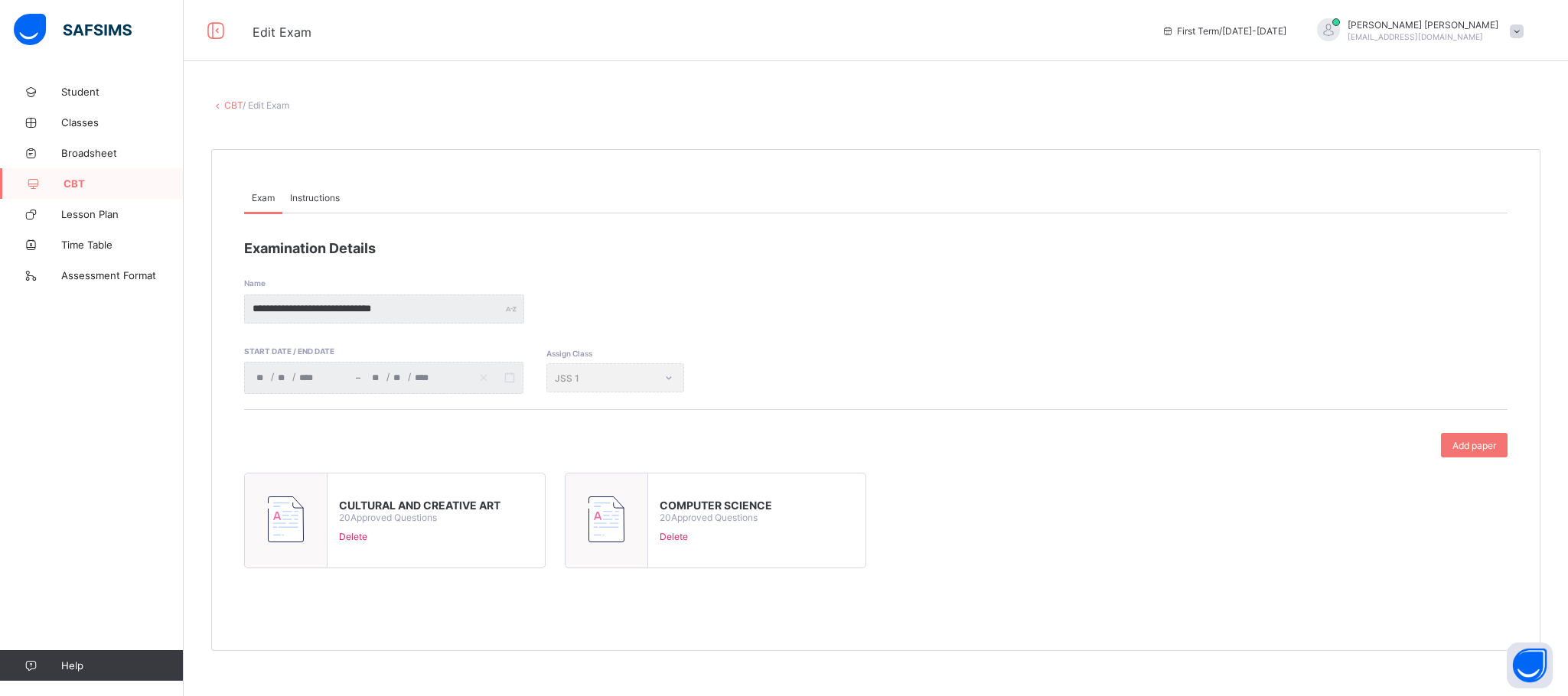
type input "**"
type input "****"
type input "**********"
type input "**"
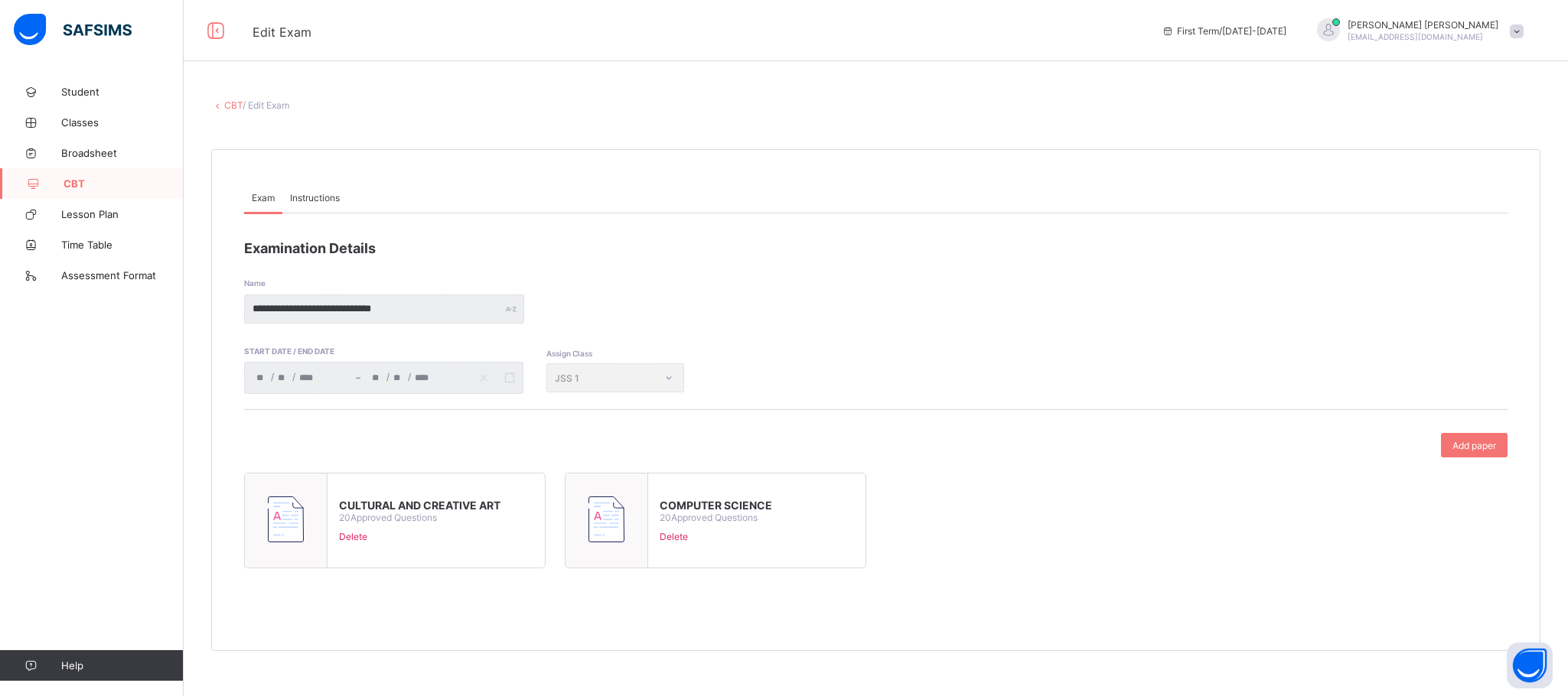
type input "****"
type input "**"
type input "*"
type input "**"
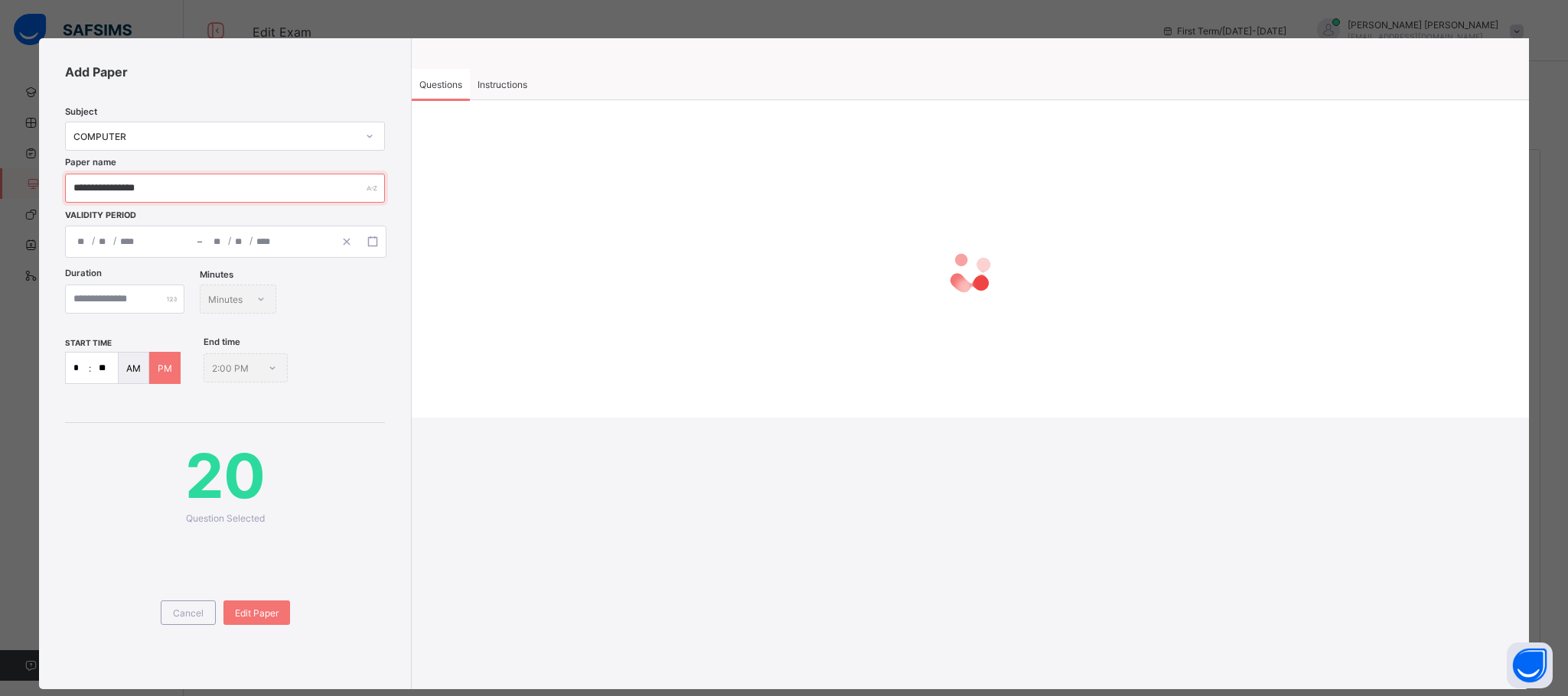
click at [203, 177] on input "**********" at bounding box center [225, 188] width 320 height 29
click at [203, 181] on input "**********" at bounding box center [225, 188] width 320 height 29
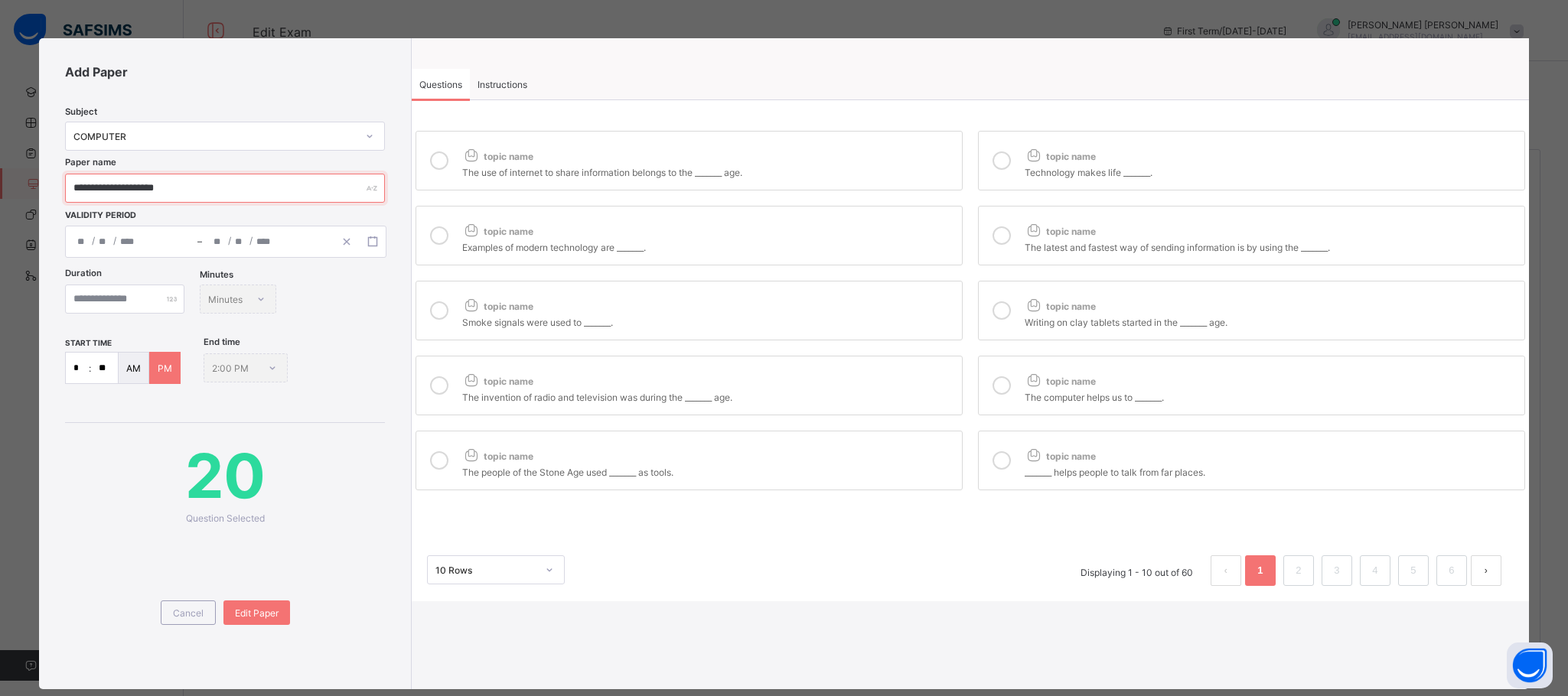
drag, startPoint x: 177, startPoint y: 191, endPoint x: 145, endPoint y: 188, distance: 32.1
click at [145, 188] on input "**********" at bounding box center [225, 188] width 320 height 29
type input "**********"
click at [237, 607] on span "Edit Paper" at bounding box center [257, 613] width 43 height 12
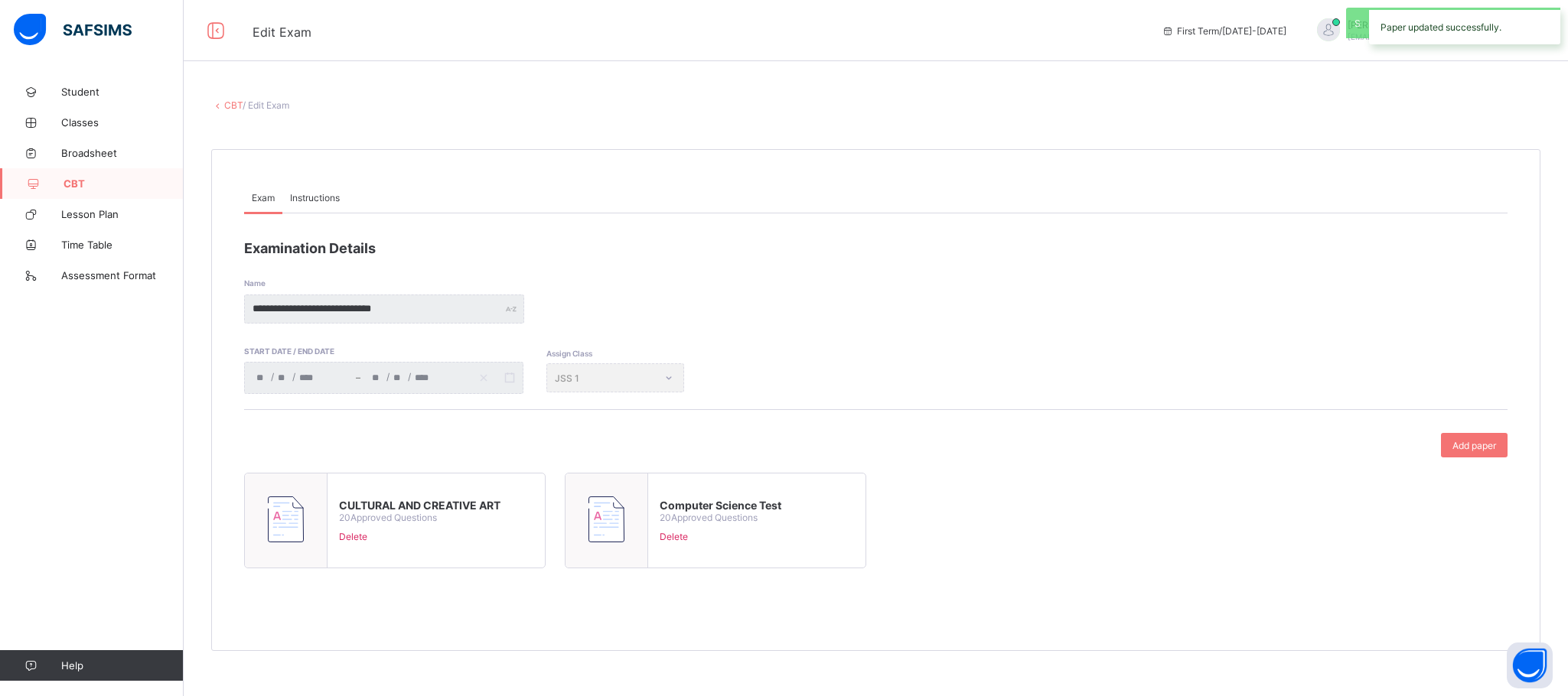
click at [1019, 492] on div "CULTURAL AND CREATIVE ART 20 Approved Questions Delete Computer Science Test 20…" at bounding box center [876, 525] width 1263 height 107
click at [113, 91] on span "Student" at bounding box center [122, 92] width 122 height 13
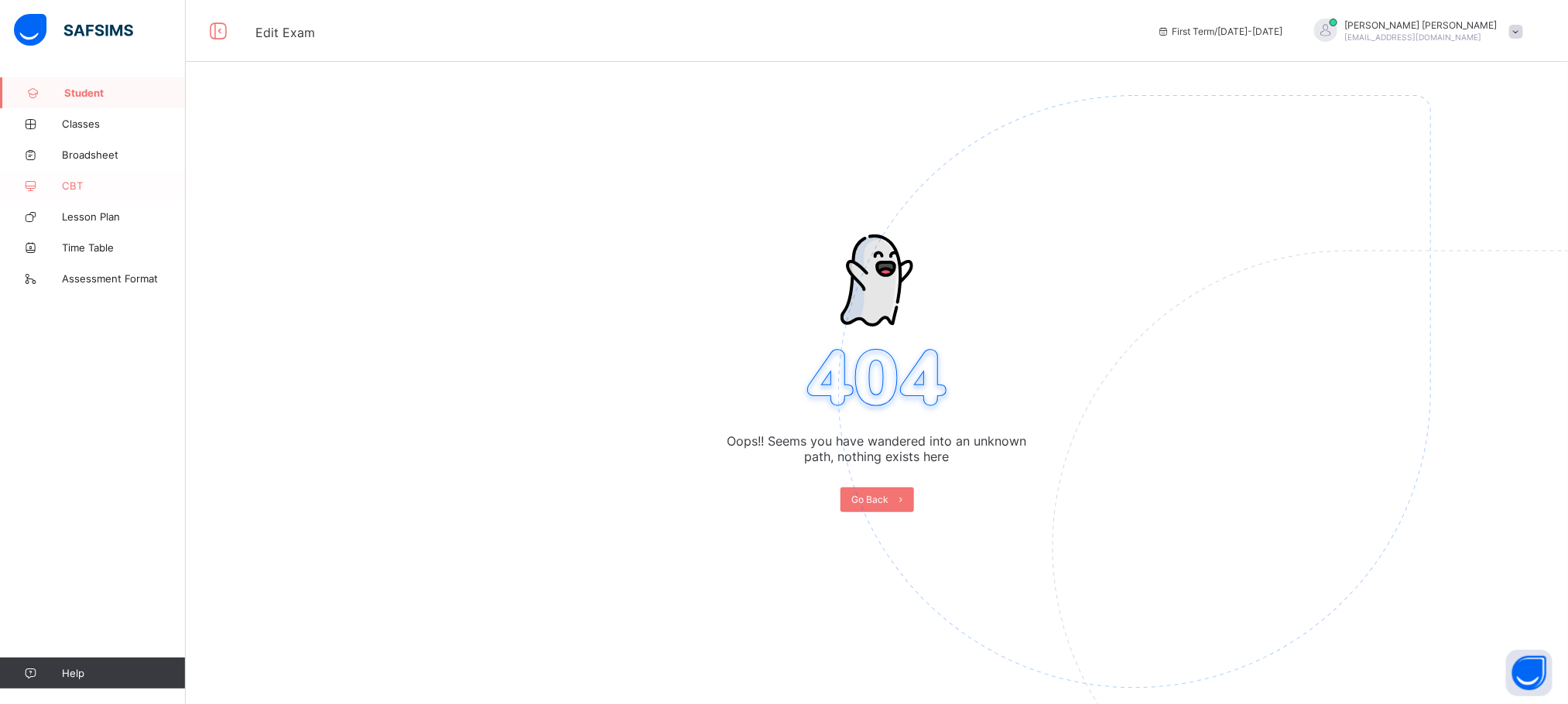
click at [98, 175] on link "CBT" at bounding box center [93, 186] width 185 height 31
